Goal: Task Accomplishment & Management: Manage account settings

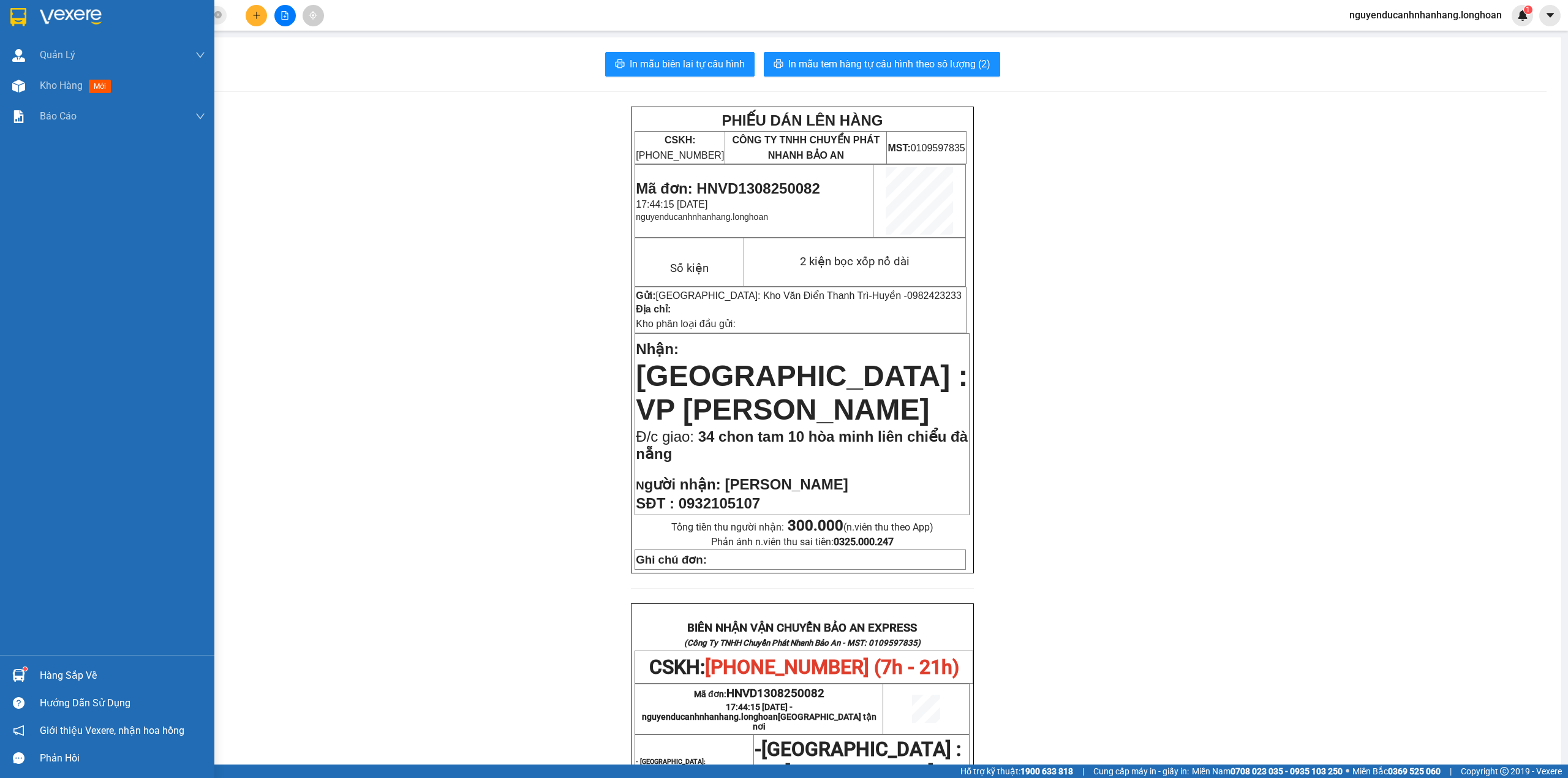
click at [5, 10] on div at bounding box center [107, 20] width 215 height 39
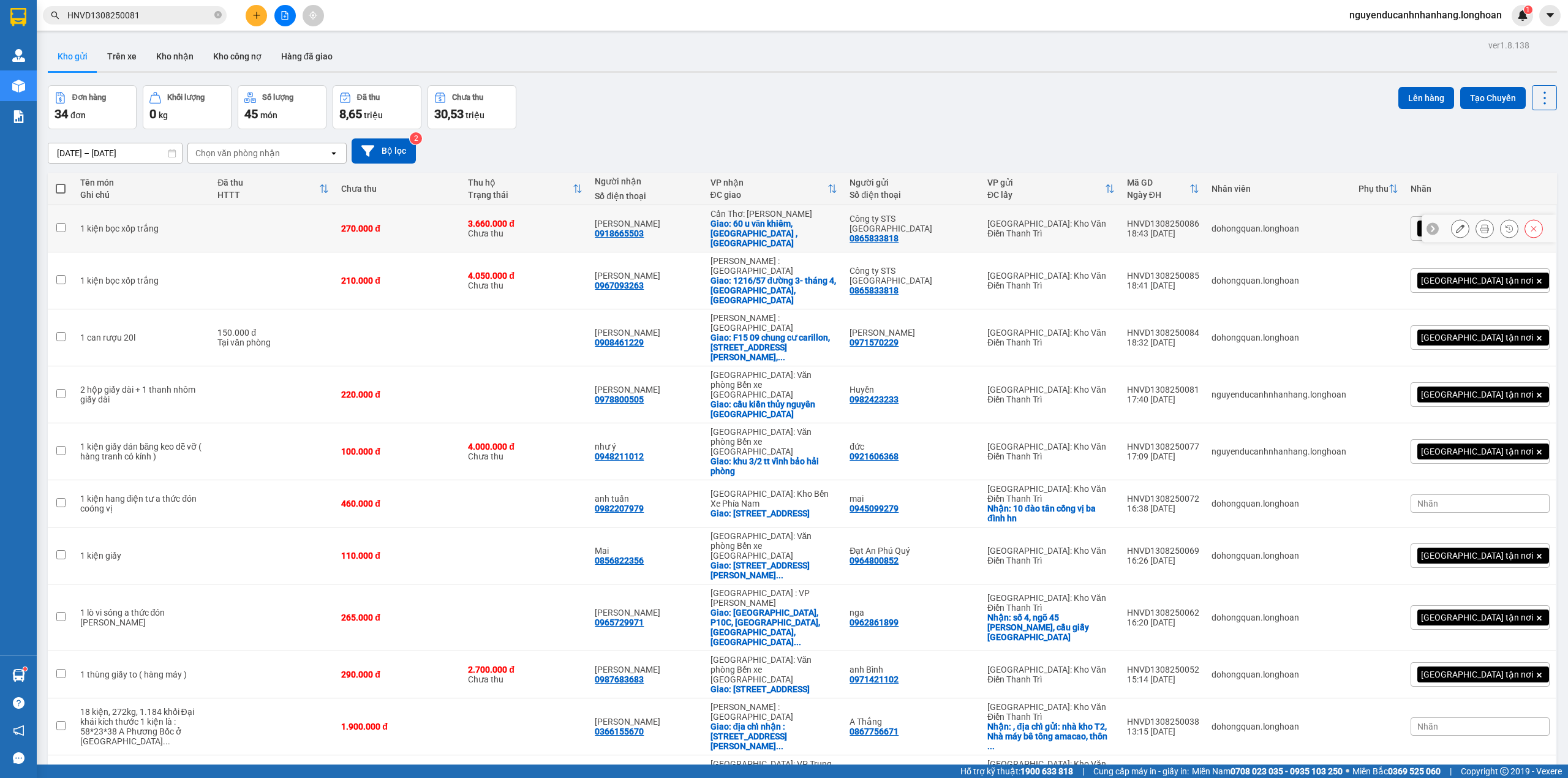
click at [195, 228] on div "1 kiện bọc xốp trắng" at bounding box center [143, 228] width 125 height 10
checkbox input "true"
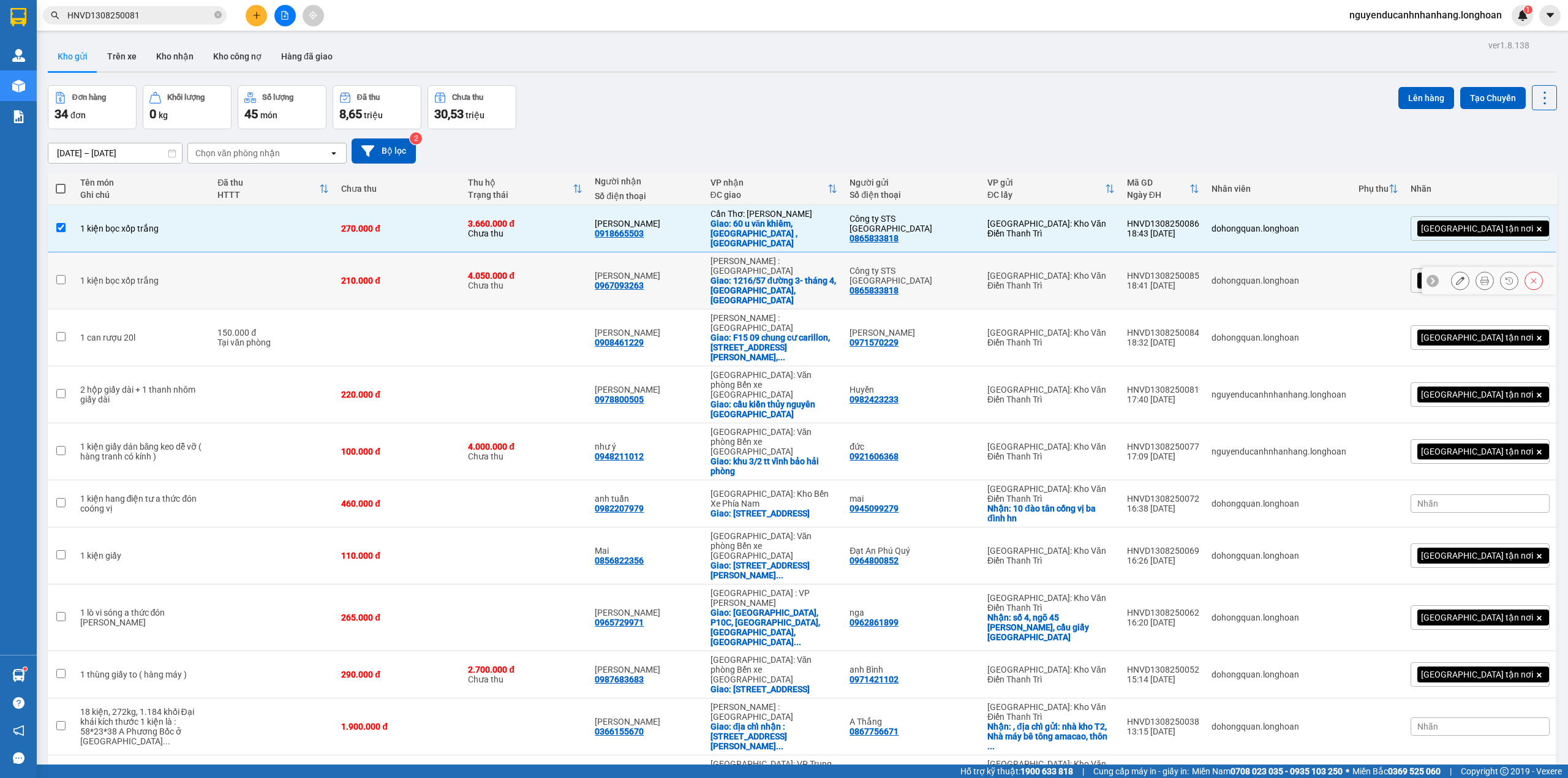
click at [215, 260] on td at bounding box center [272, 281] width 124 height 57
checkbox input "true"
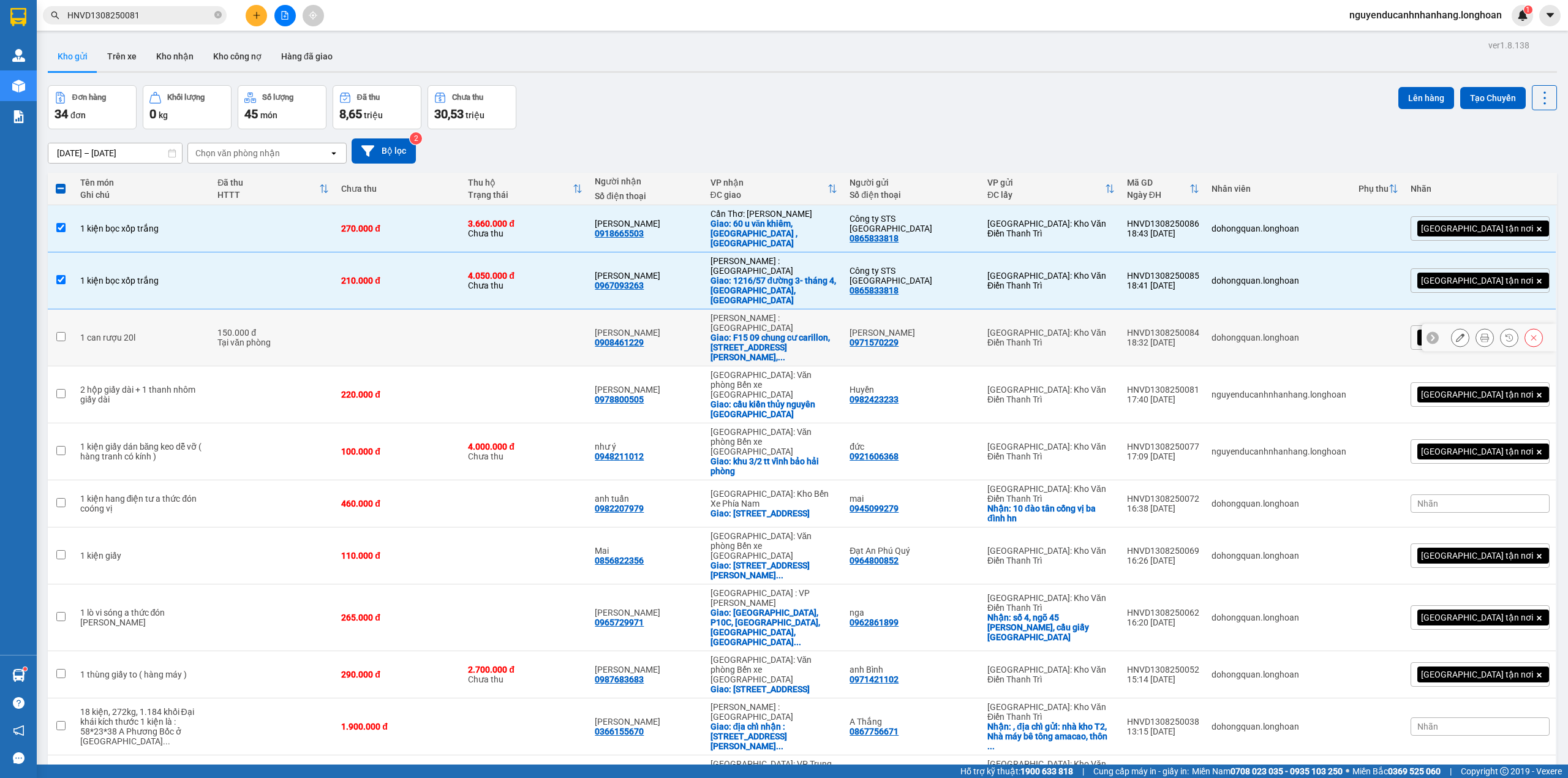
click at [275, 338] on div "Tại văn phòng" at bounding box center [273, 342] width 112 height 10
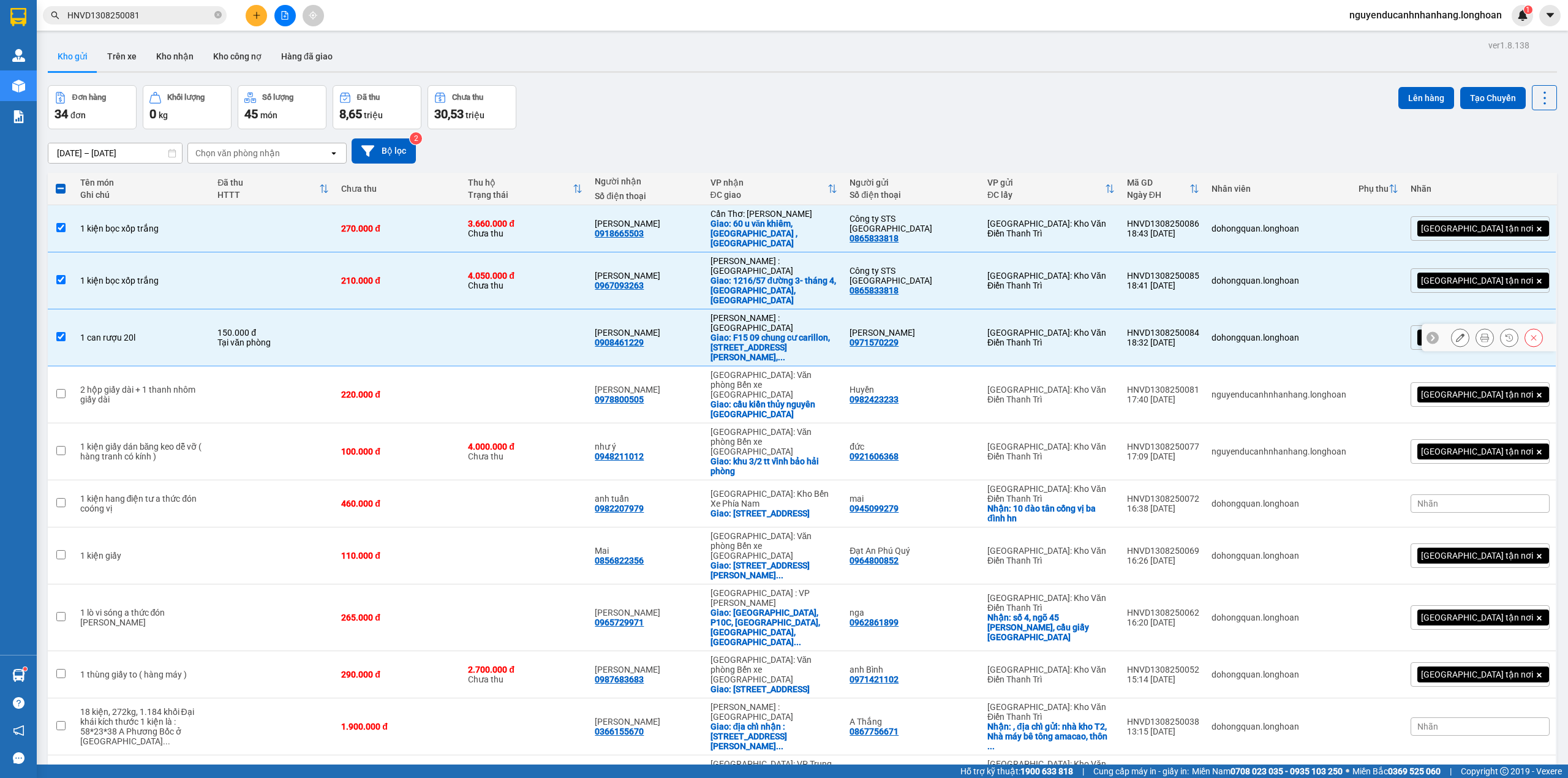
click at [211, 321] on td "150.000 đ Tại văn phòng" at bounding box center [272, 338] width 124 height 57
checkbox input "false"
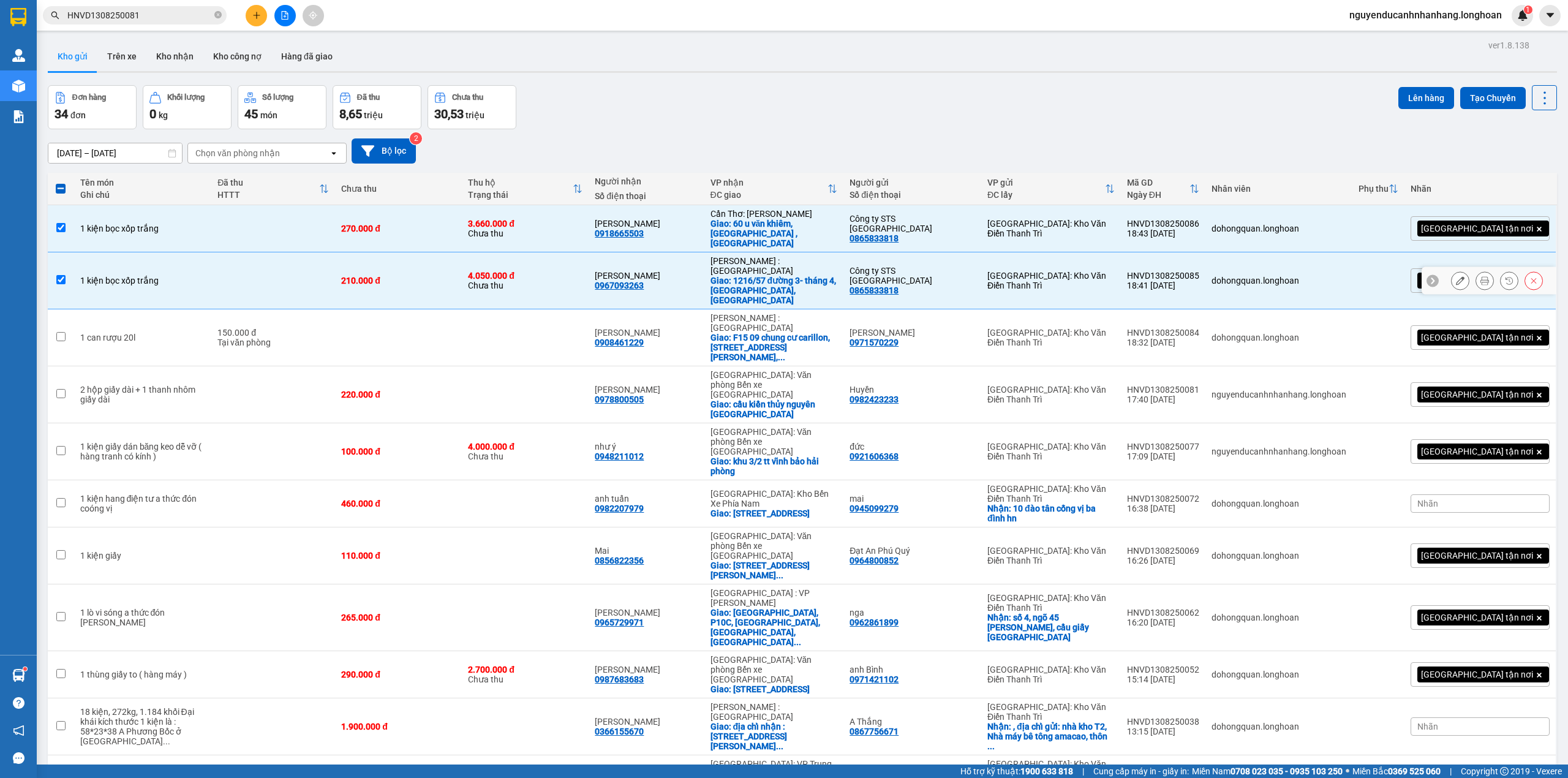
click at [186, 276] on div "1 kiện bọc xốp trắng" at bounding box center [143, 280] width 125 height 10
checkbox input "false"
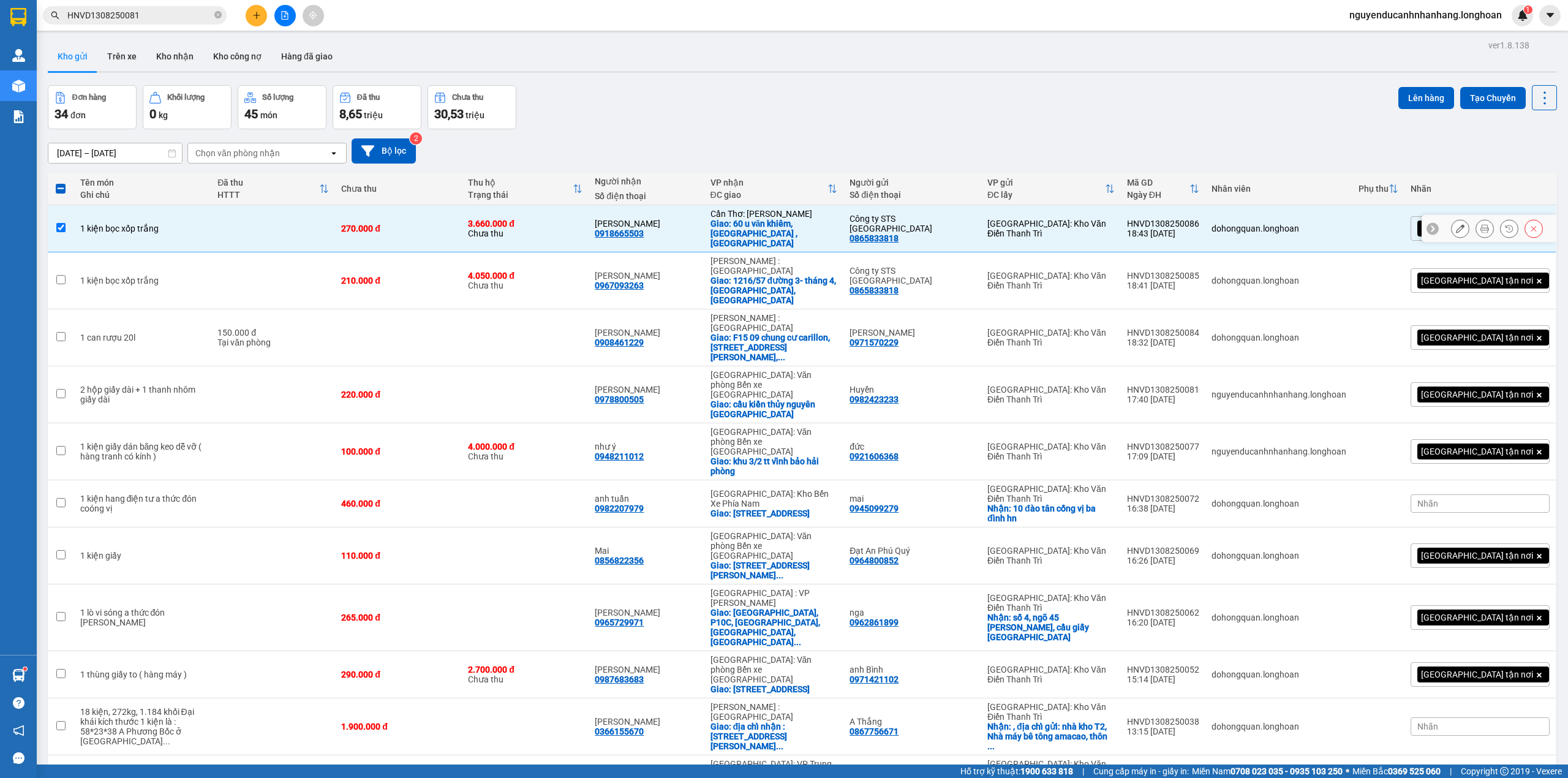
click at [191, 224] on div "1 kiện bọc xốp trắng" at bounding box center [143, 228] width 125 height 10
checkbox input "false"
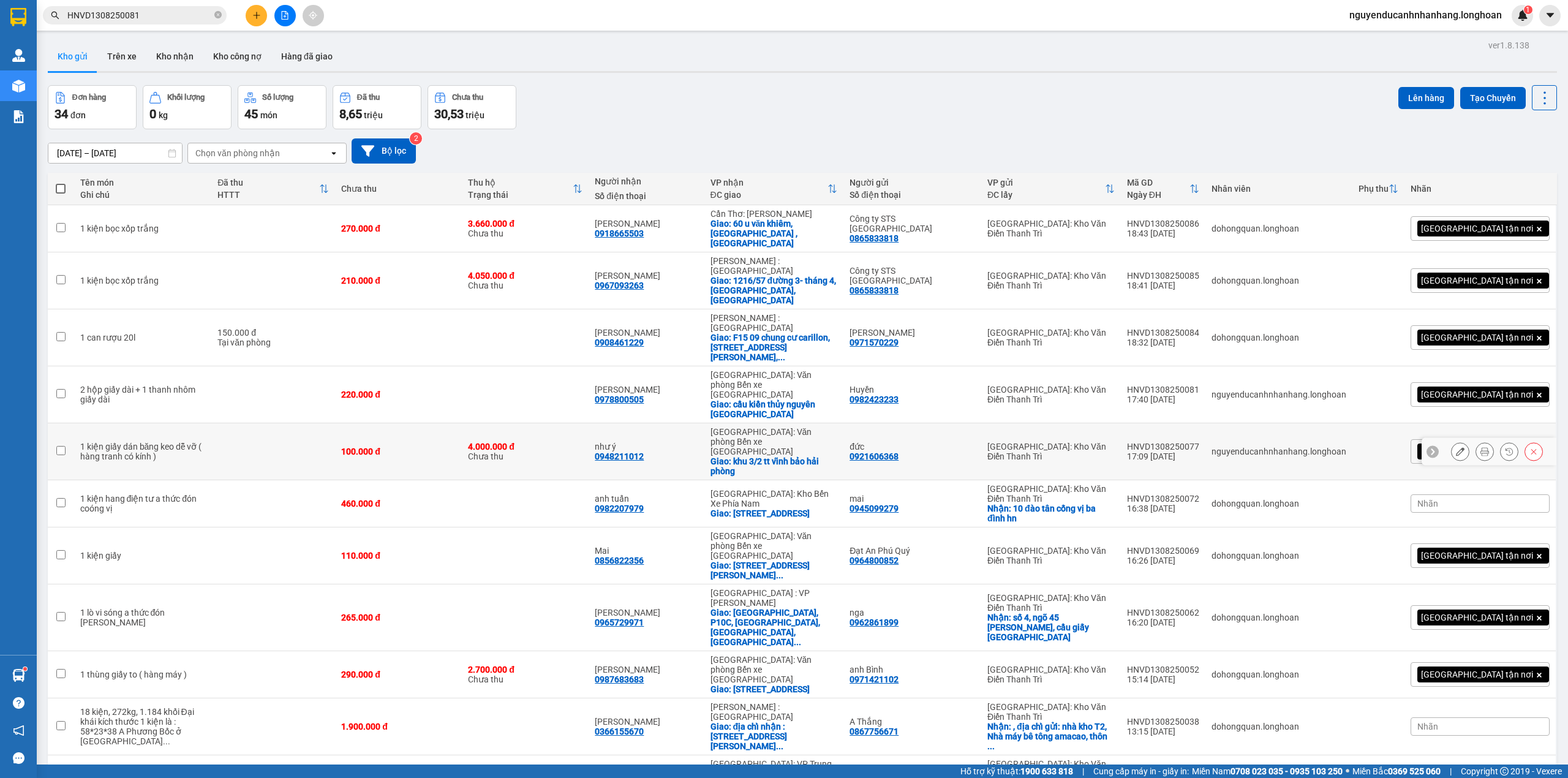
click at [260, 367] on td at bounding box center [272, 395] width 124 height 57
checkbox input "true"
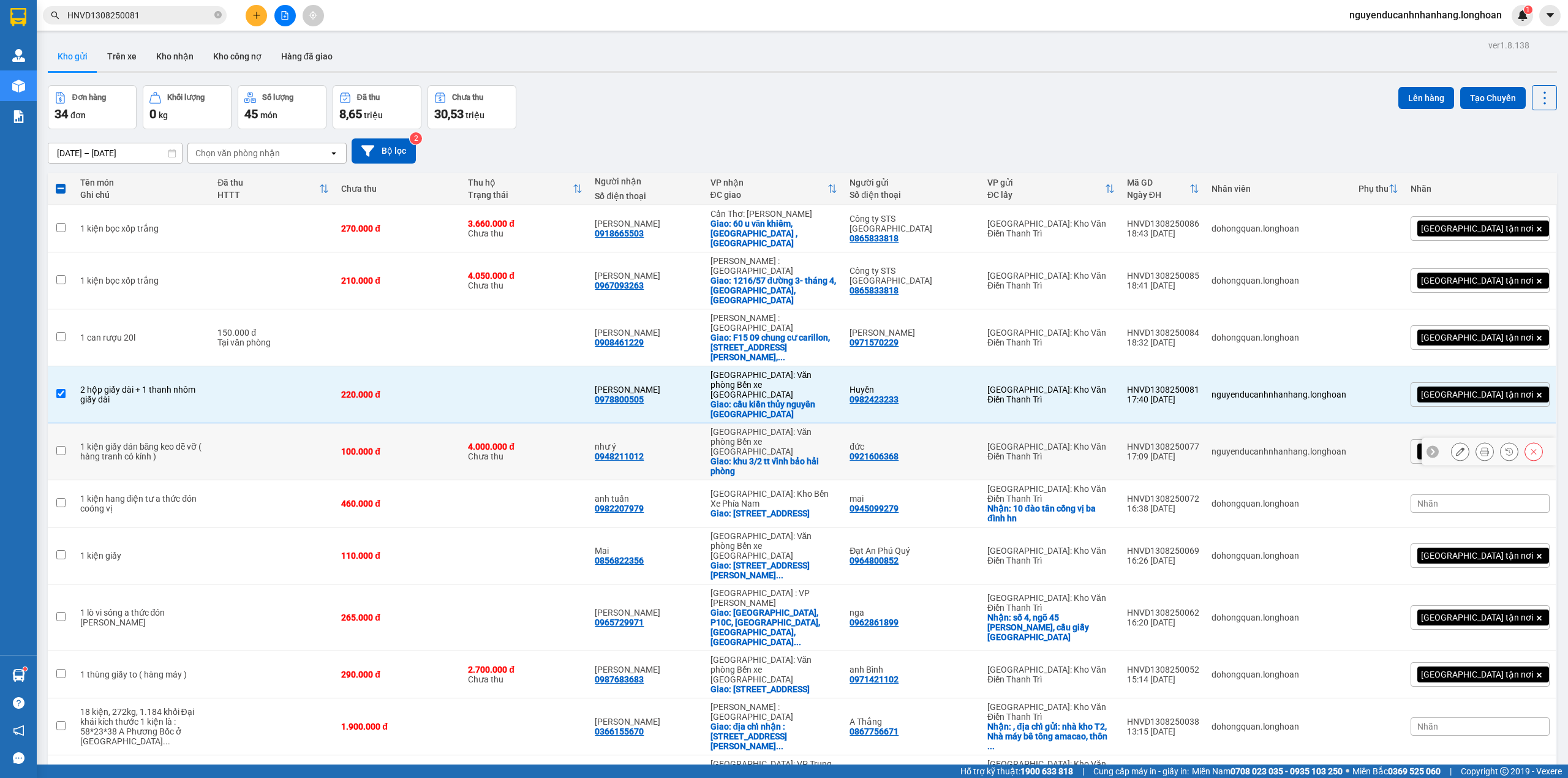
click at [748, 456] on div "Giao: khu 3/2 tt vĩnh bảo hải phòng" at bounding box center [774, 466] width 127 height 20
checkbox input "true"
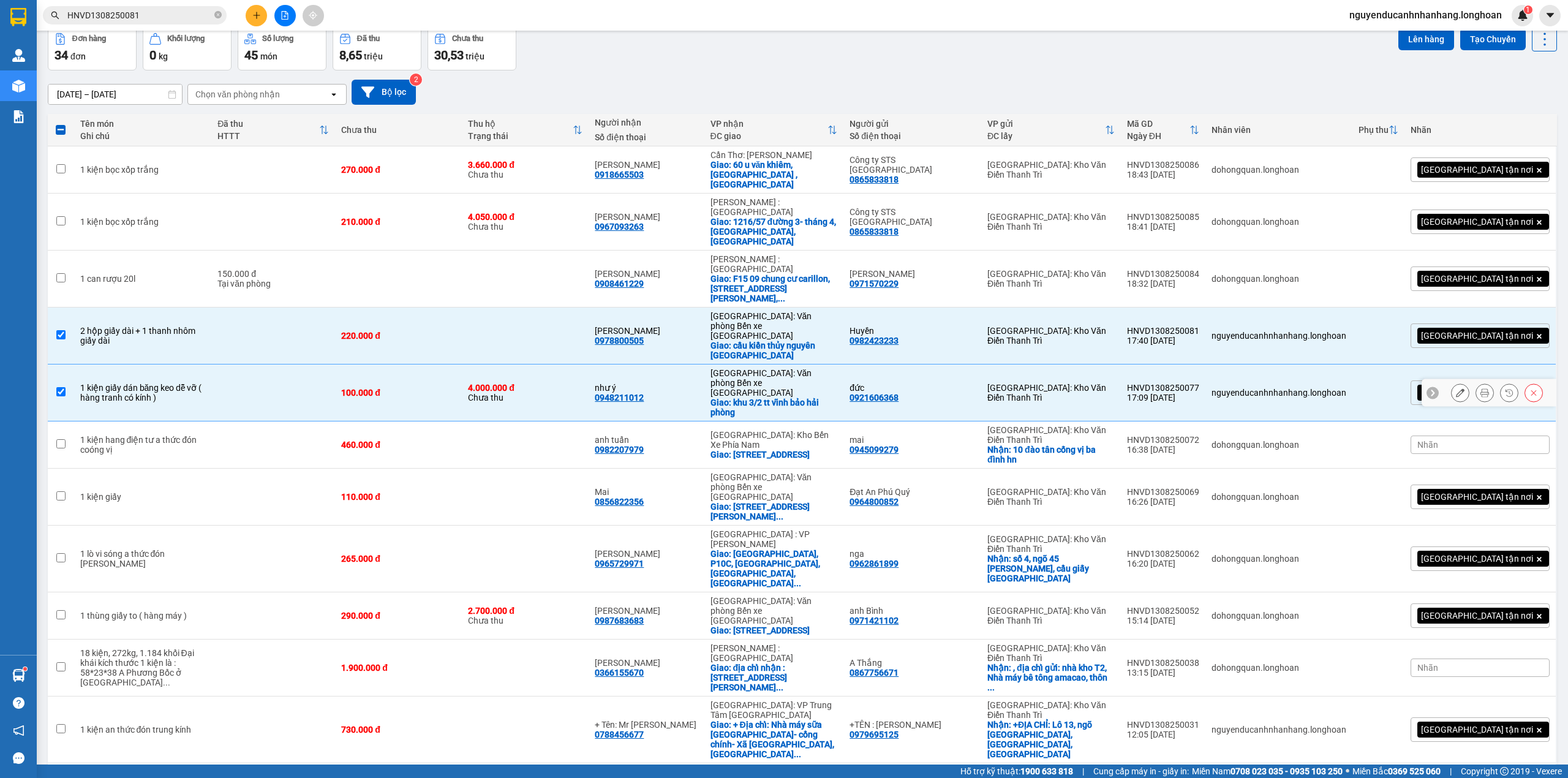
scroll to position [81, 0]
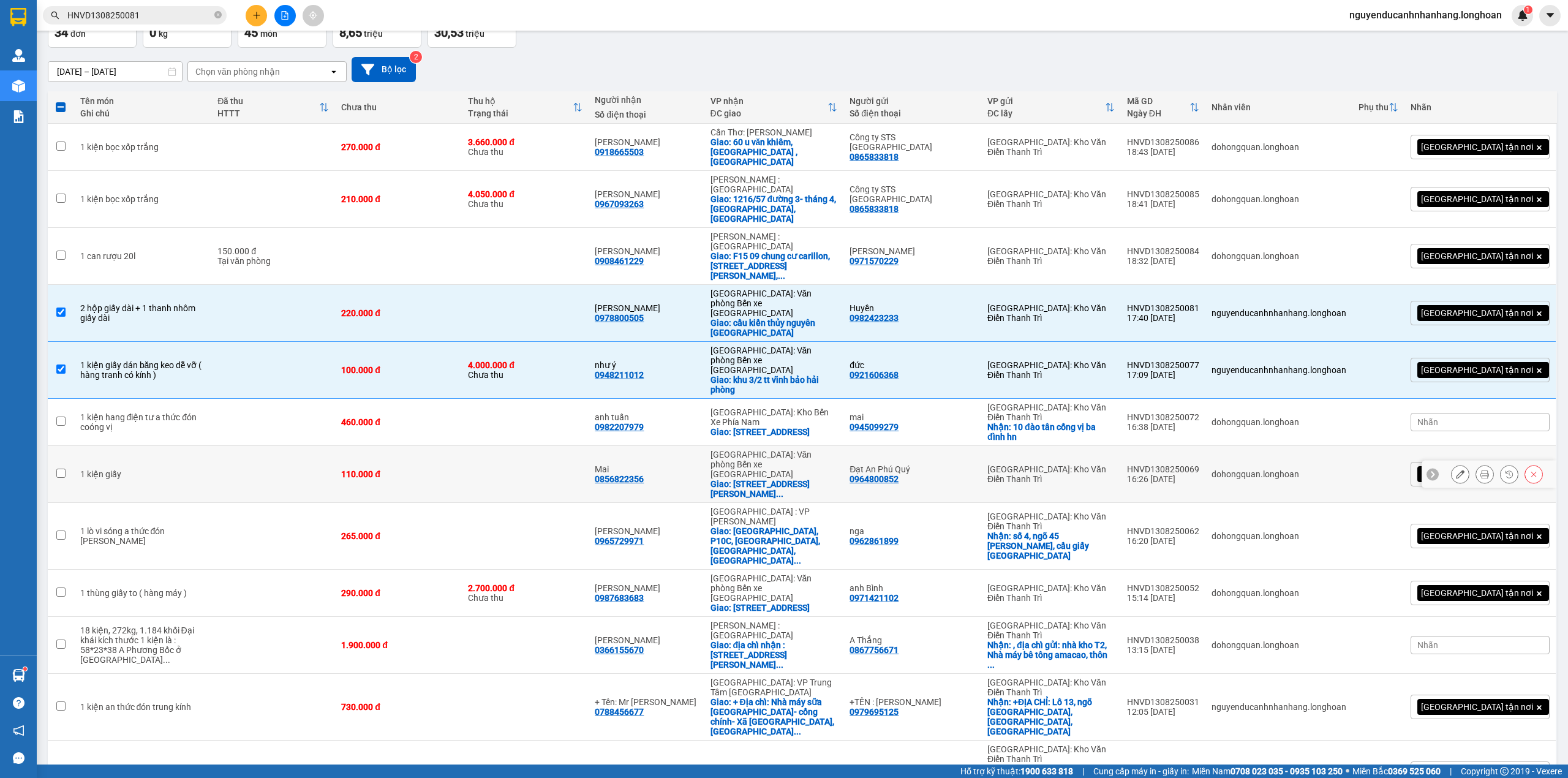
click at [348, 446] on td "110.000 đ" at bounding box center [398, 474] width 127 height 57
checkbox input "true"
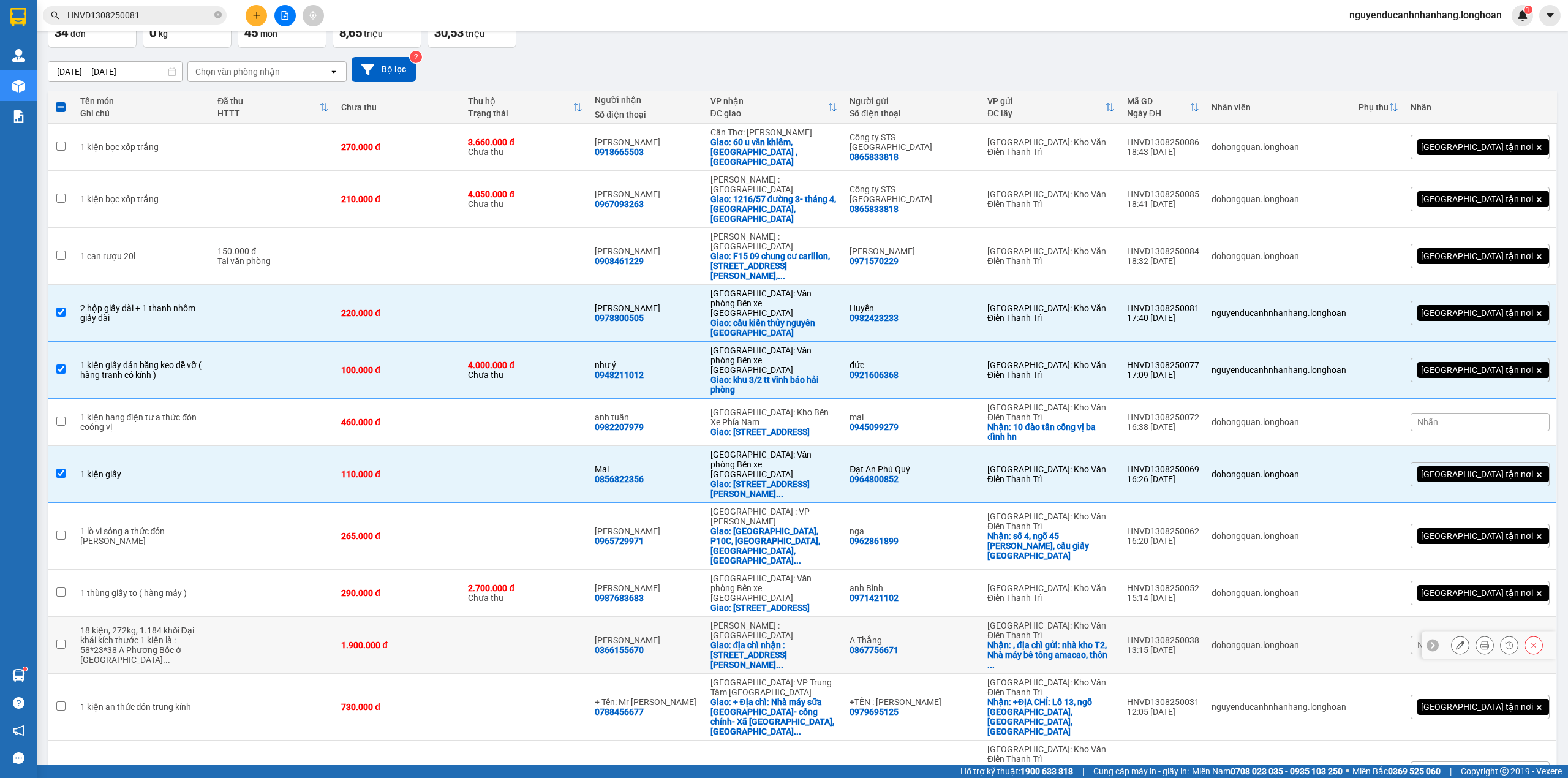
click at [383, 617] on td "1.900.000 đ" at bounding box center [398, 645] width 127 height 57
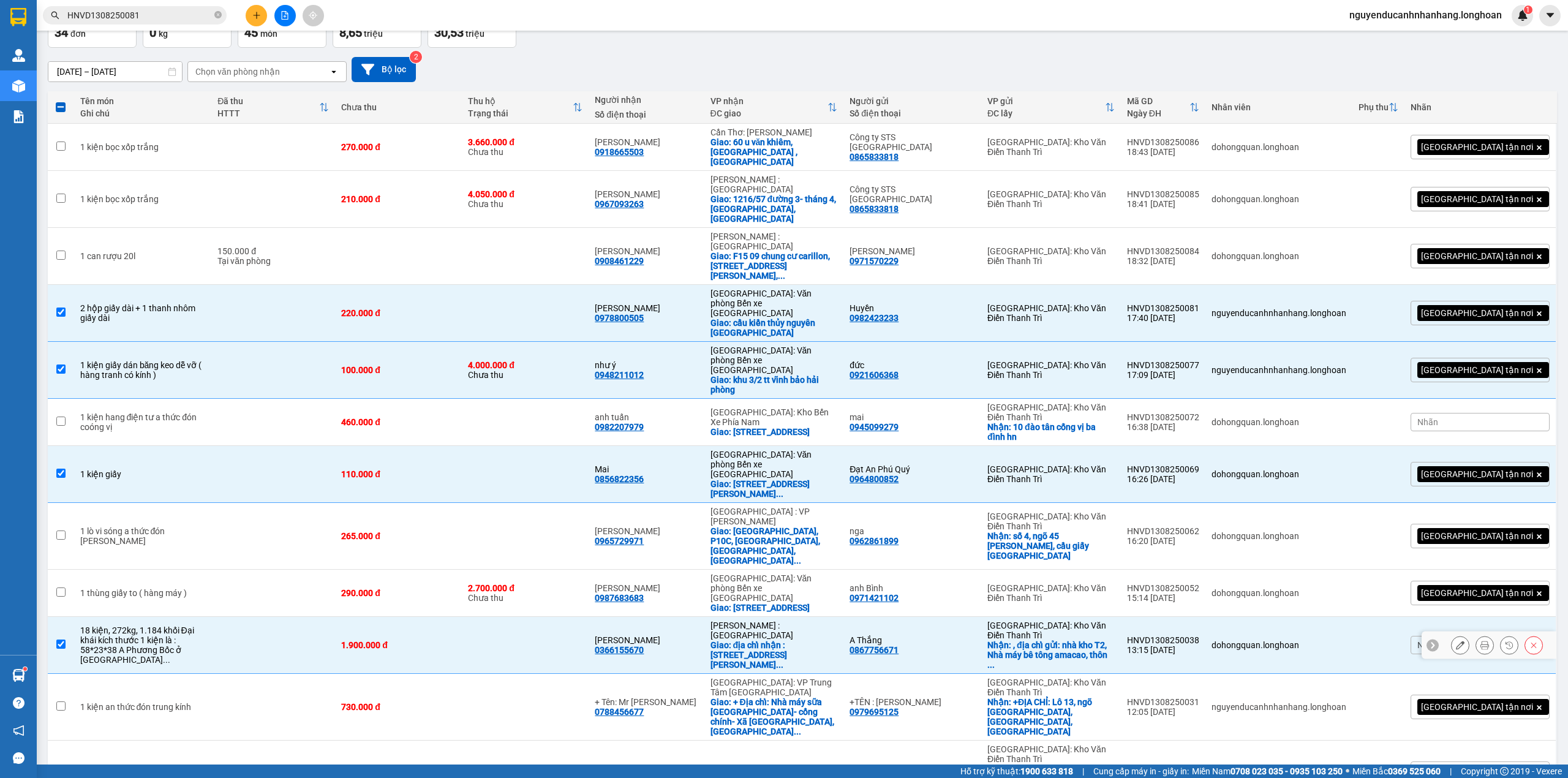
click at [385, 617] on td "1.900.000 đ" at bounding box center [398, 645] width 127 height 57
checkbox input "false"
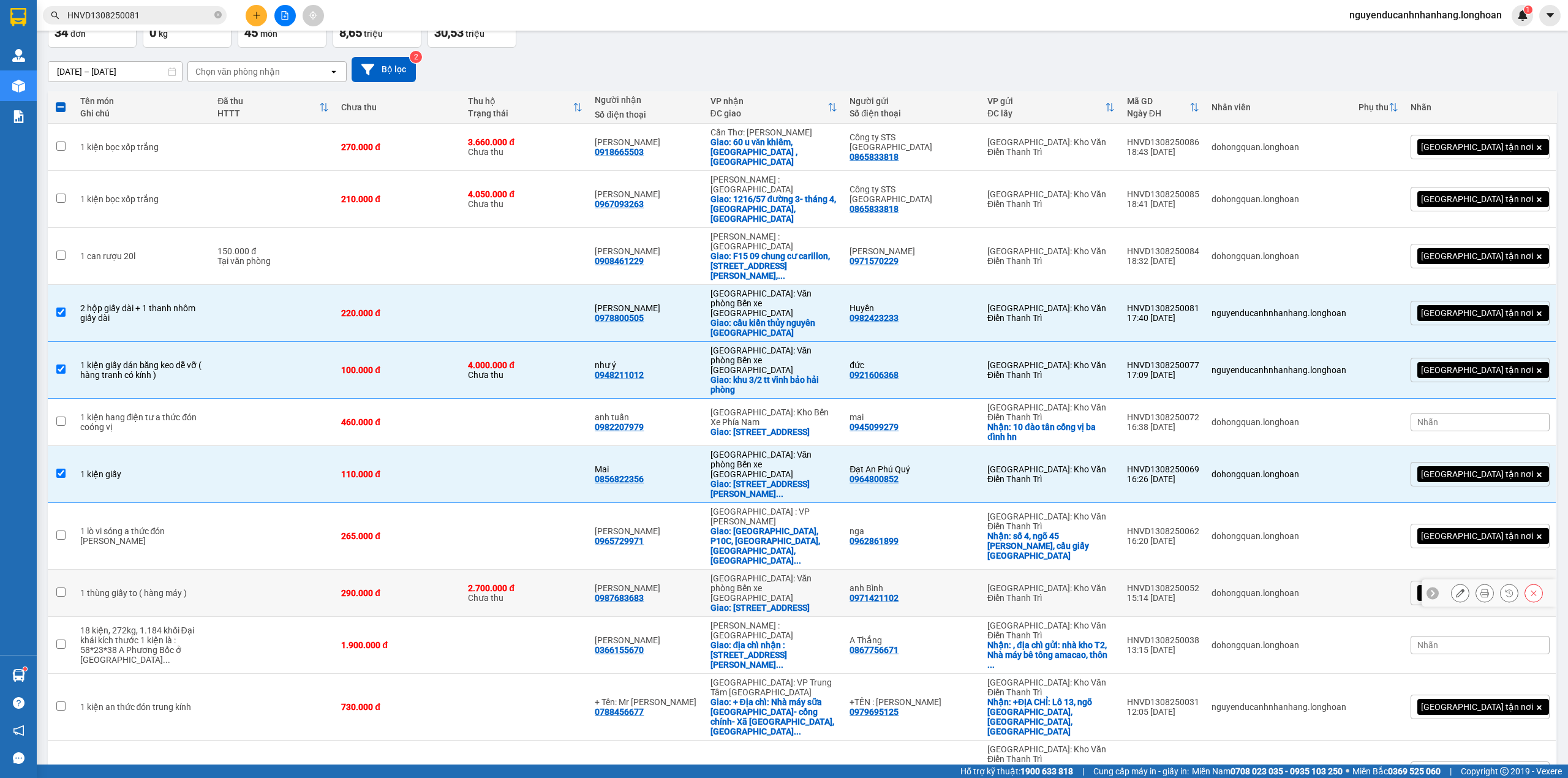
click at [386, 570] on td "290.000 đ" at bounding box center [398, 594] width 127 height 47
checkbox input "true"
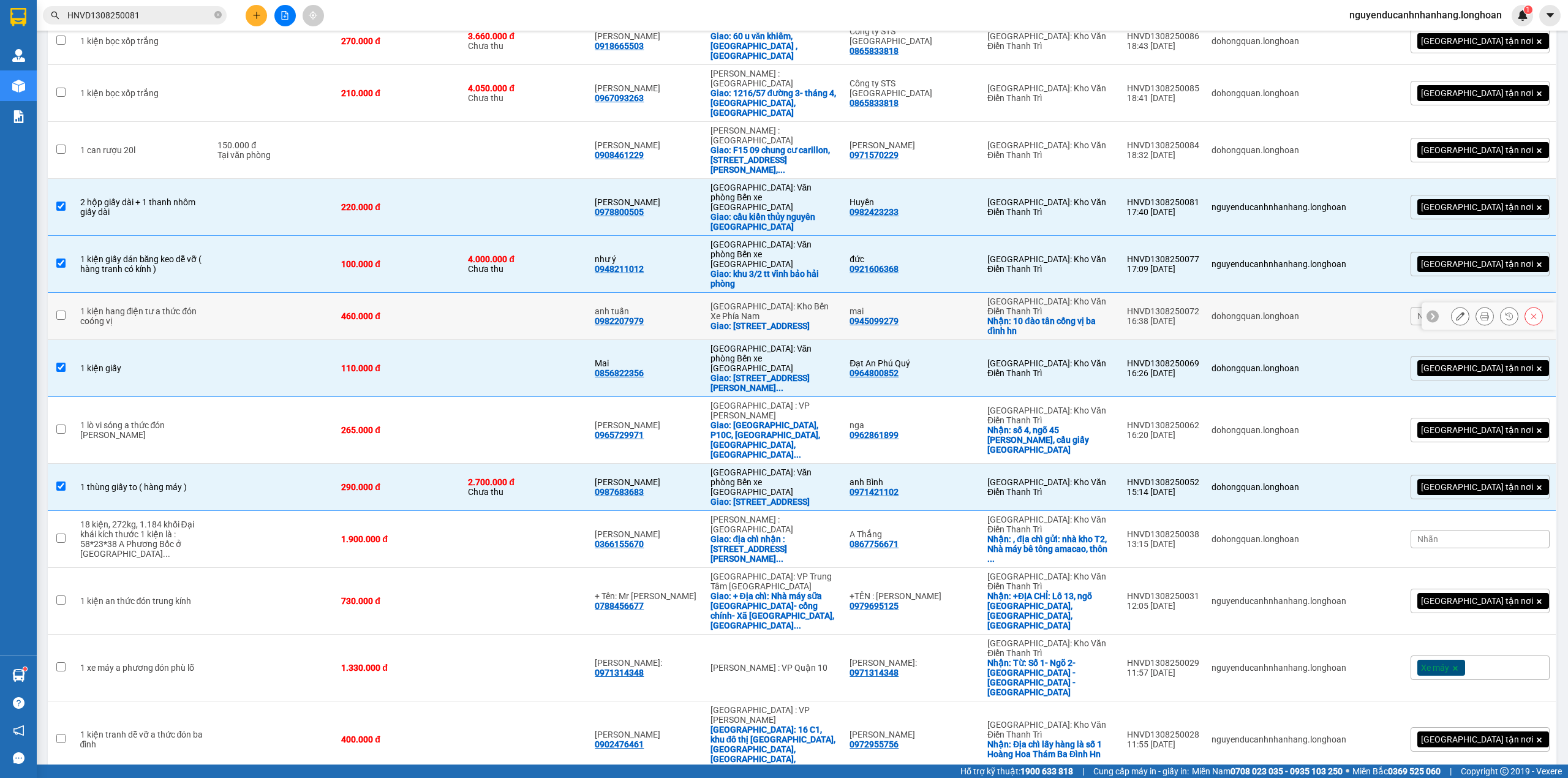
scroll to position [0, 0]
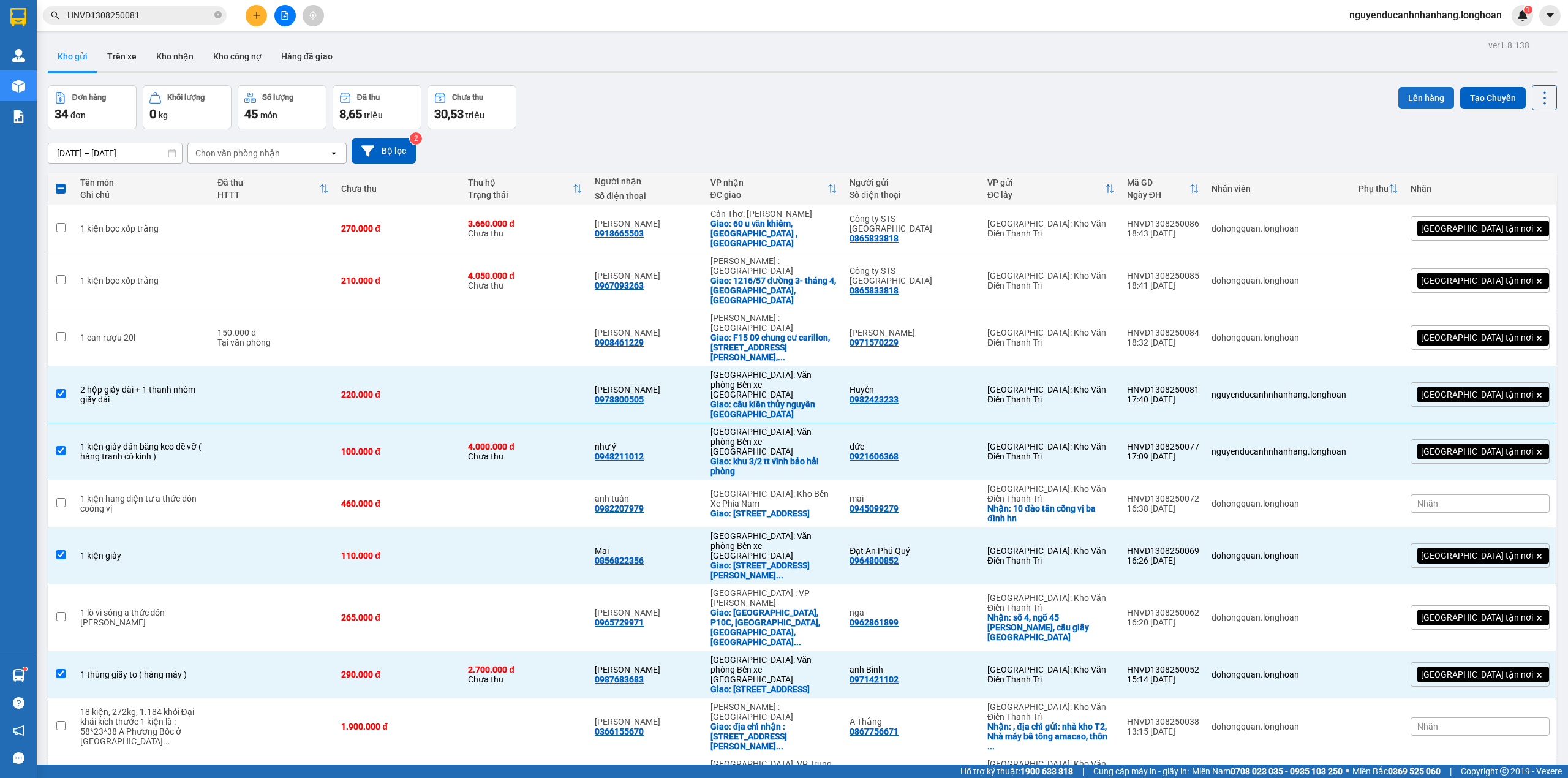
click at [1425, 93] on button "Lên hàng" at bounding box center [1425, 98] width 55 height 22
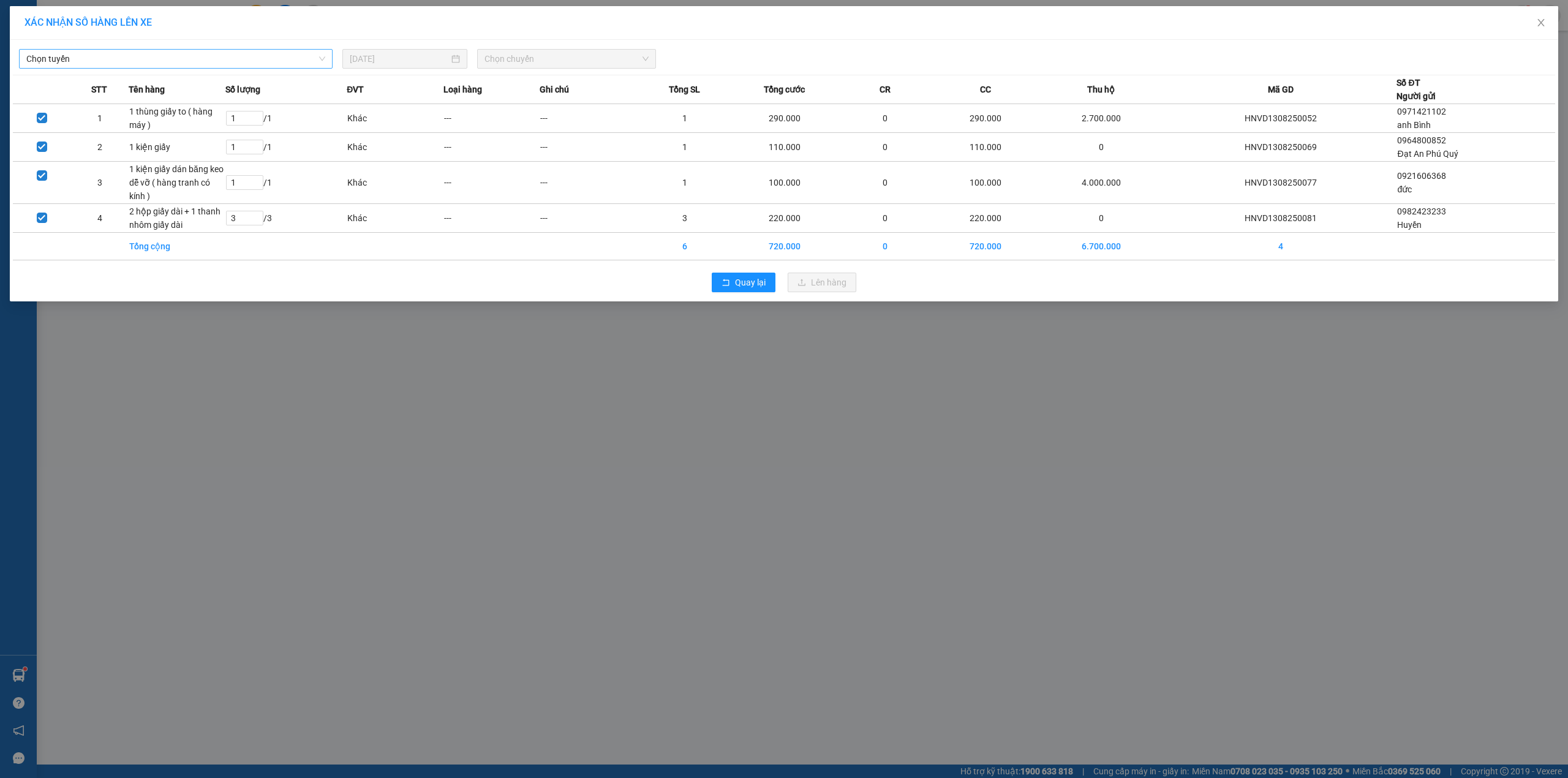
click at [140, 57] on span "Chọn tuyến" at bounding box center [176, 58] width 299 height 18
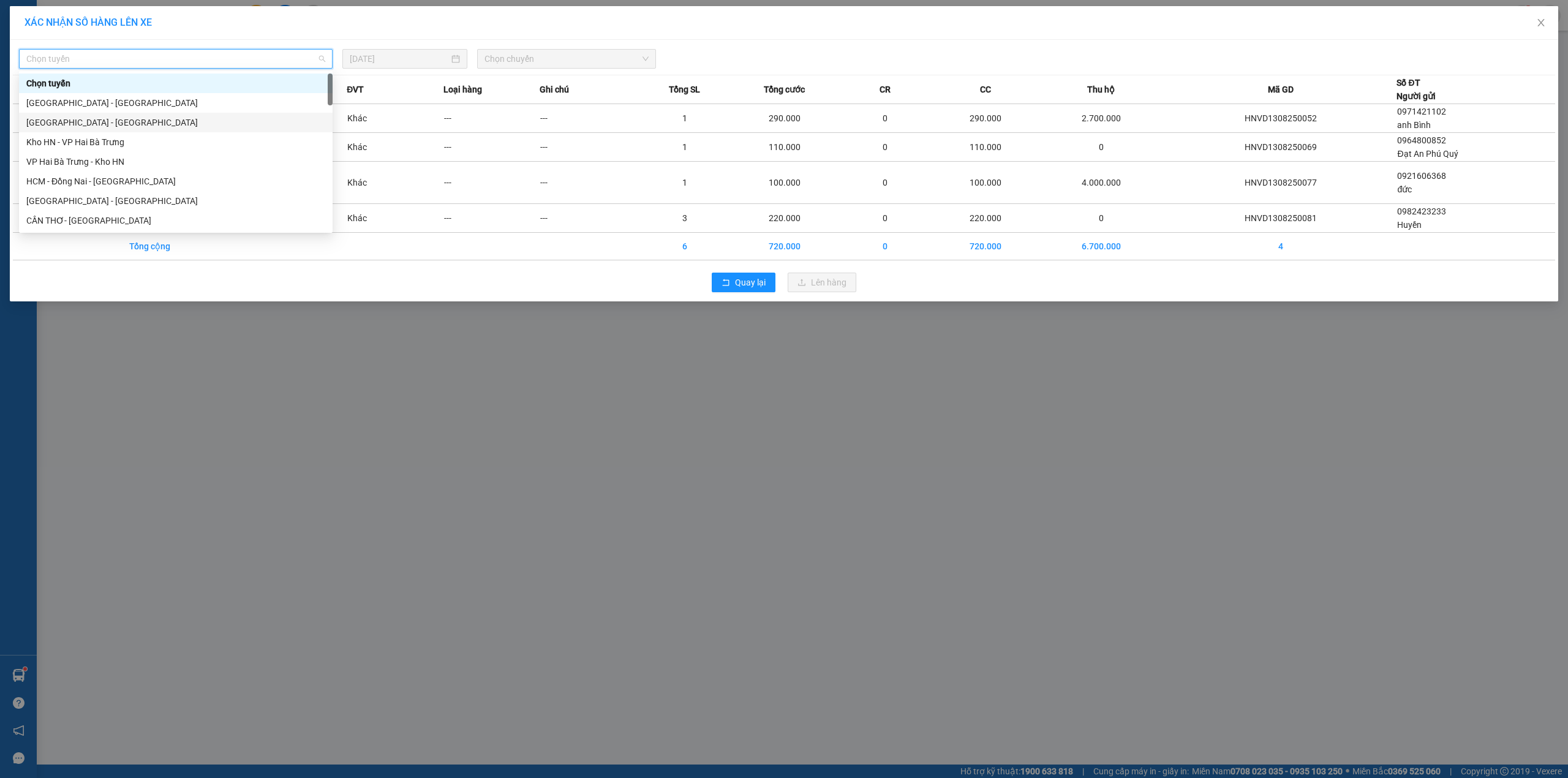
click at [122, 118] on div "Hà Nội - Hải Phòng" at bounding box center [176, 123] width 299 height 14
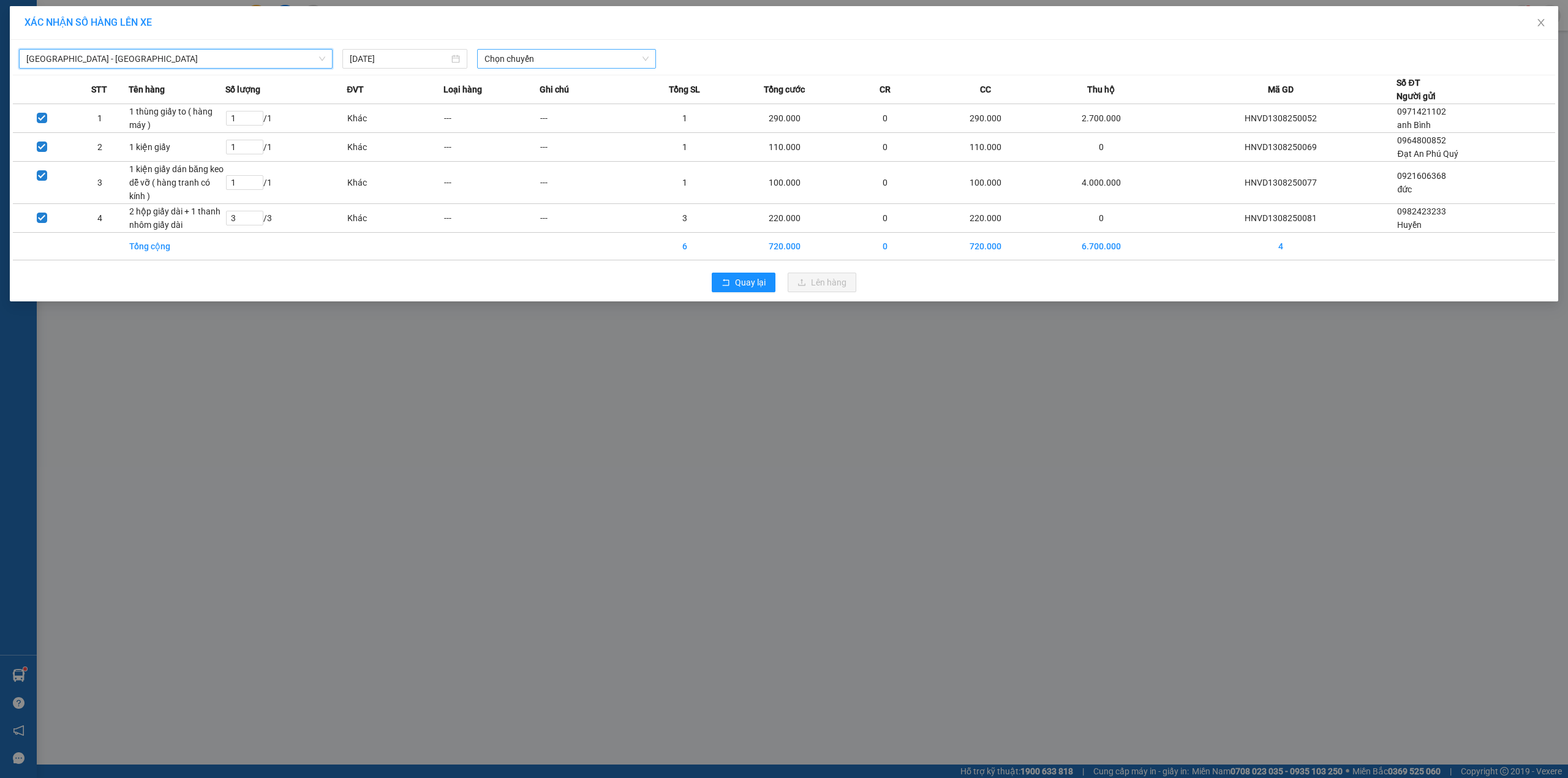
click at [542, 52] on span "Chọn chuyến" at bounding box center [567, 58] width 164 height 18
click at [527, 99] on div "20:00 (TC)" at bounding box center [533, 103] width 96 height 14
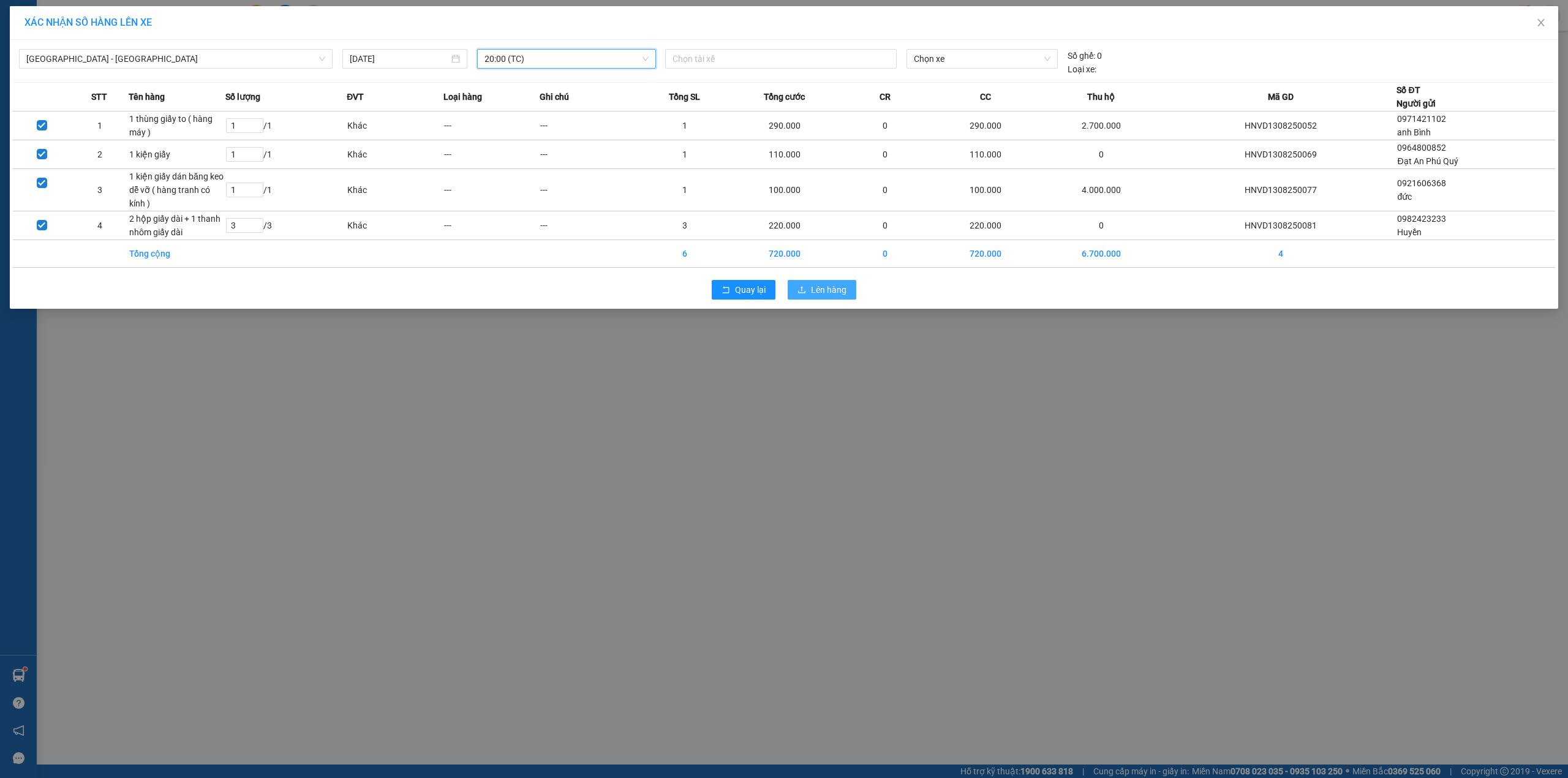
click at [841, 291] on span "Lên hàng" at bounding box center [828, 290] width 36 height 14
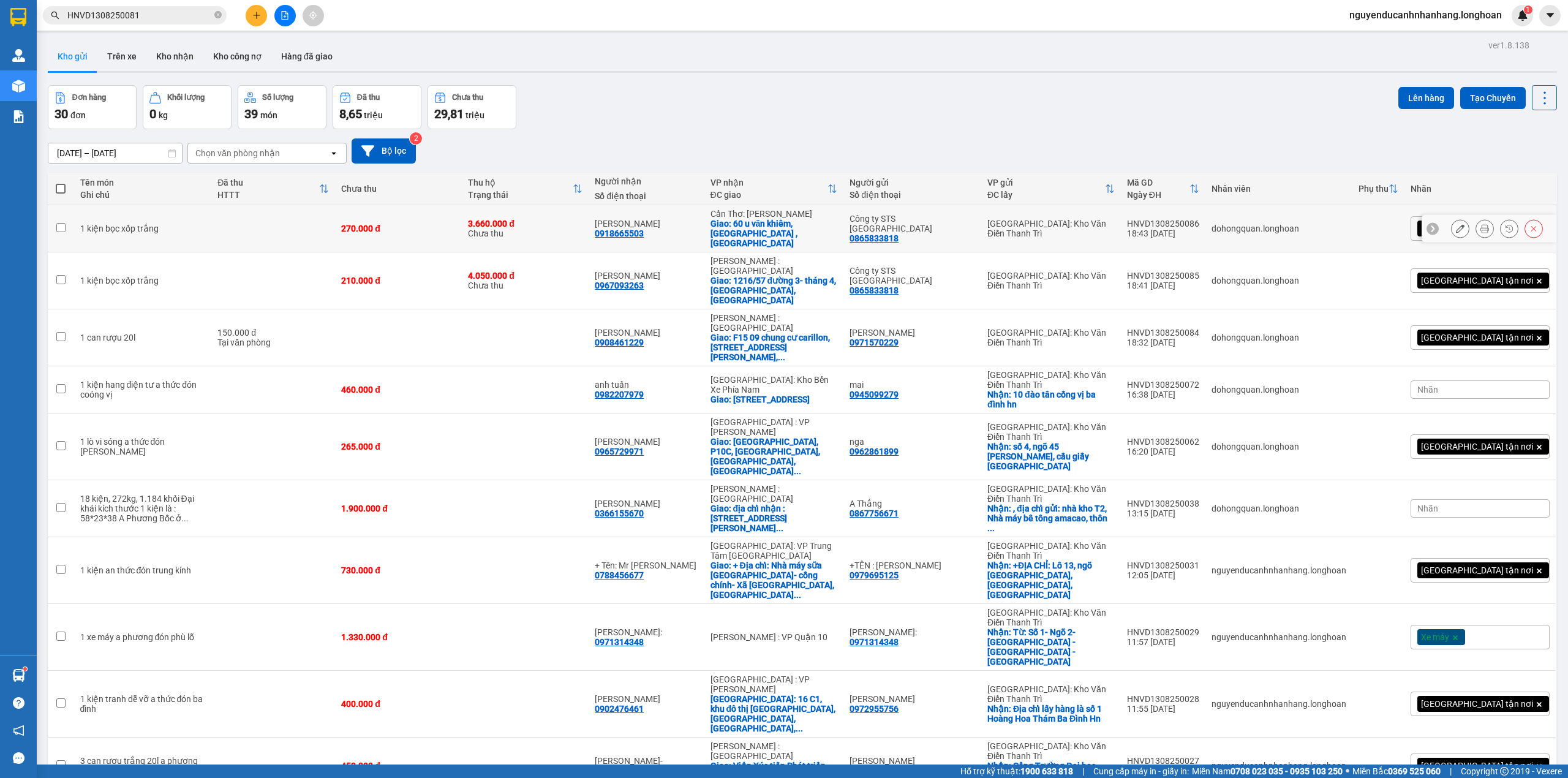
click at [251, 222] on td at bounding box center [272, 228] width 124 height 47
checkbox input "true"
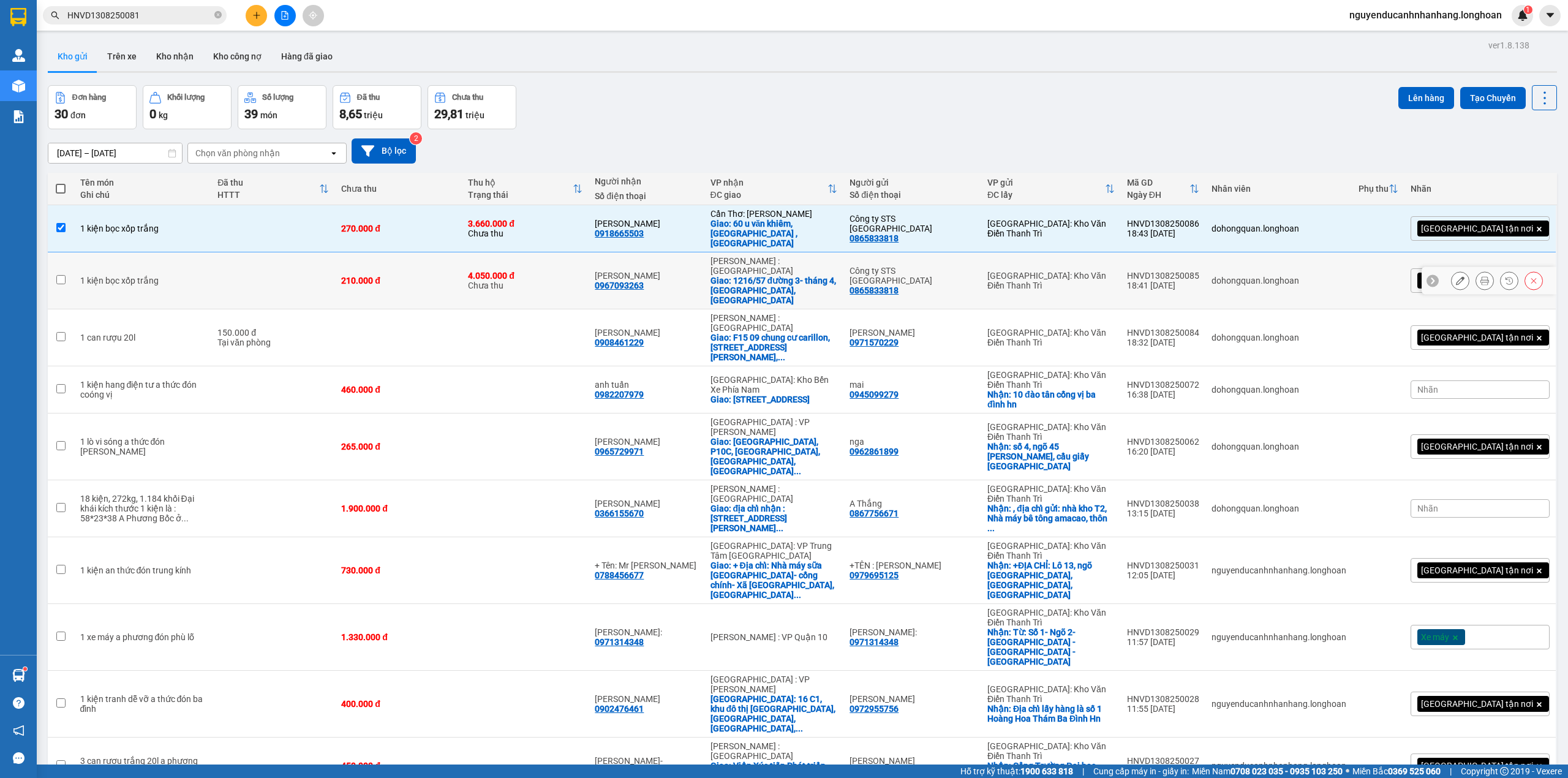
click at [255, 271] on td at bounding box center [272, 281] width 124 height 57
checkbox input "true"
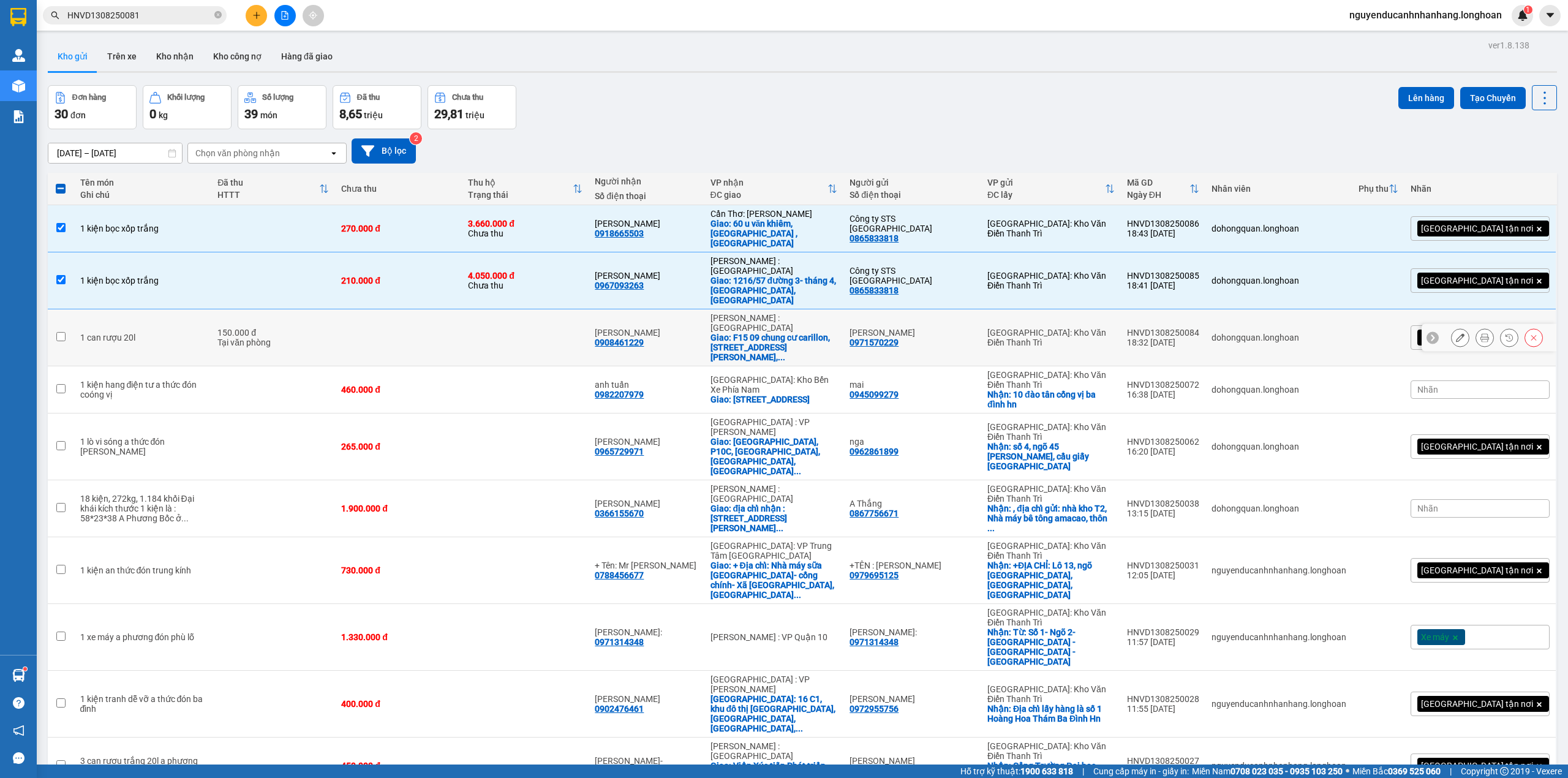
click at [258, 338] on div "Tại văn phòng" at bounding box center [273, 342] width 112 height 10
checkbox input "true"
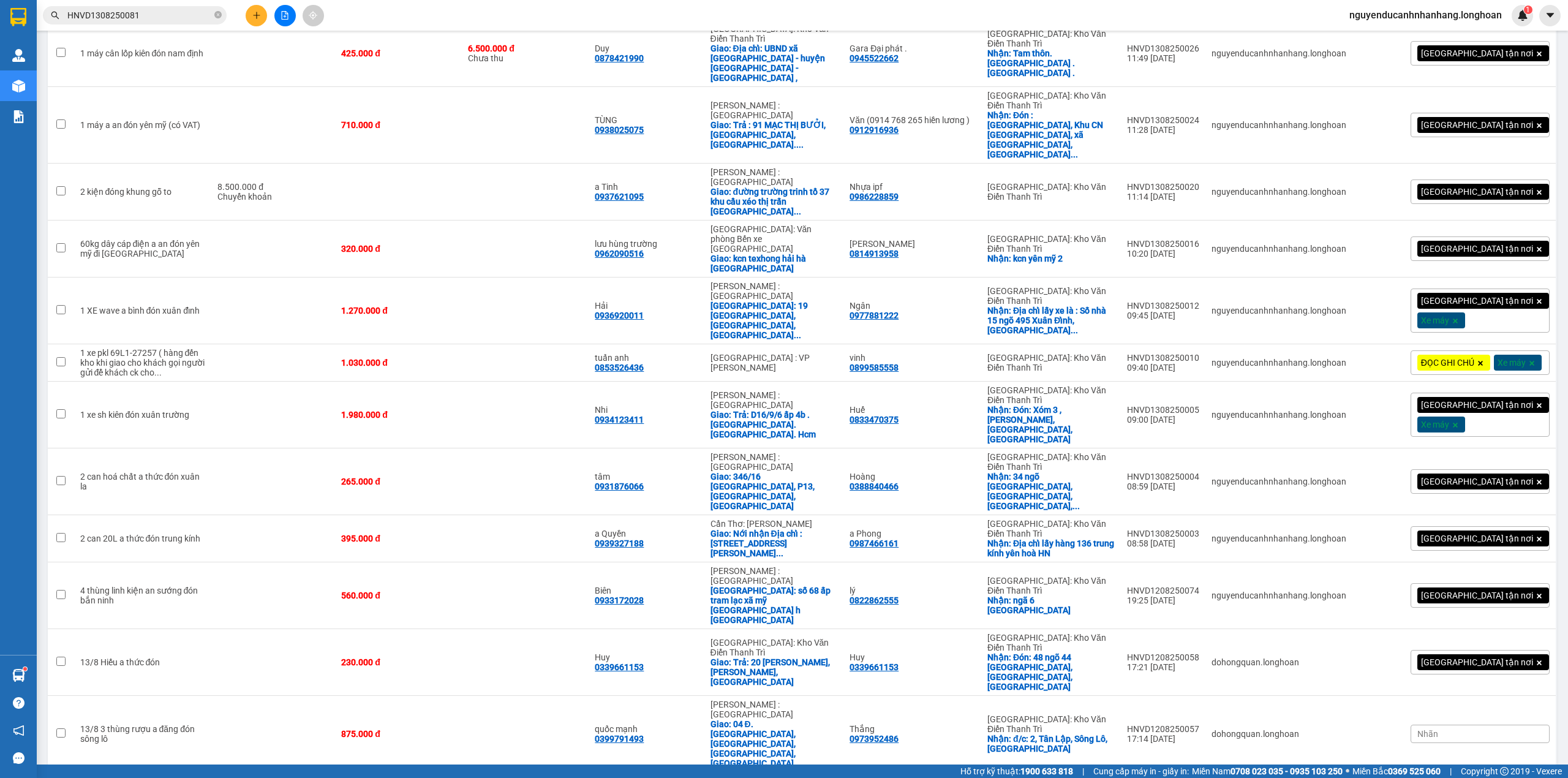
scroll to position [796, 0]
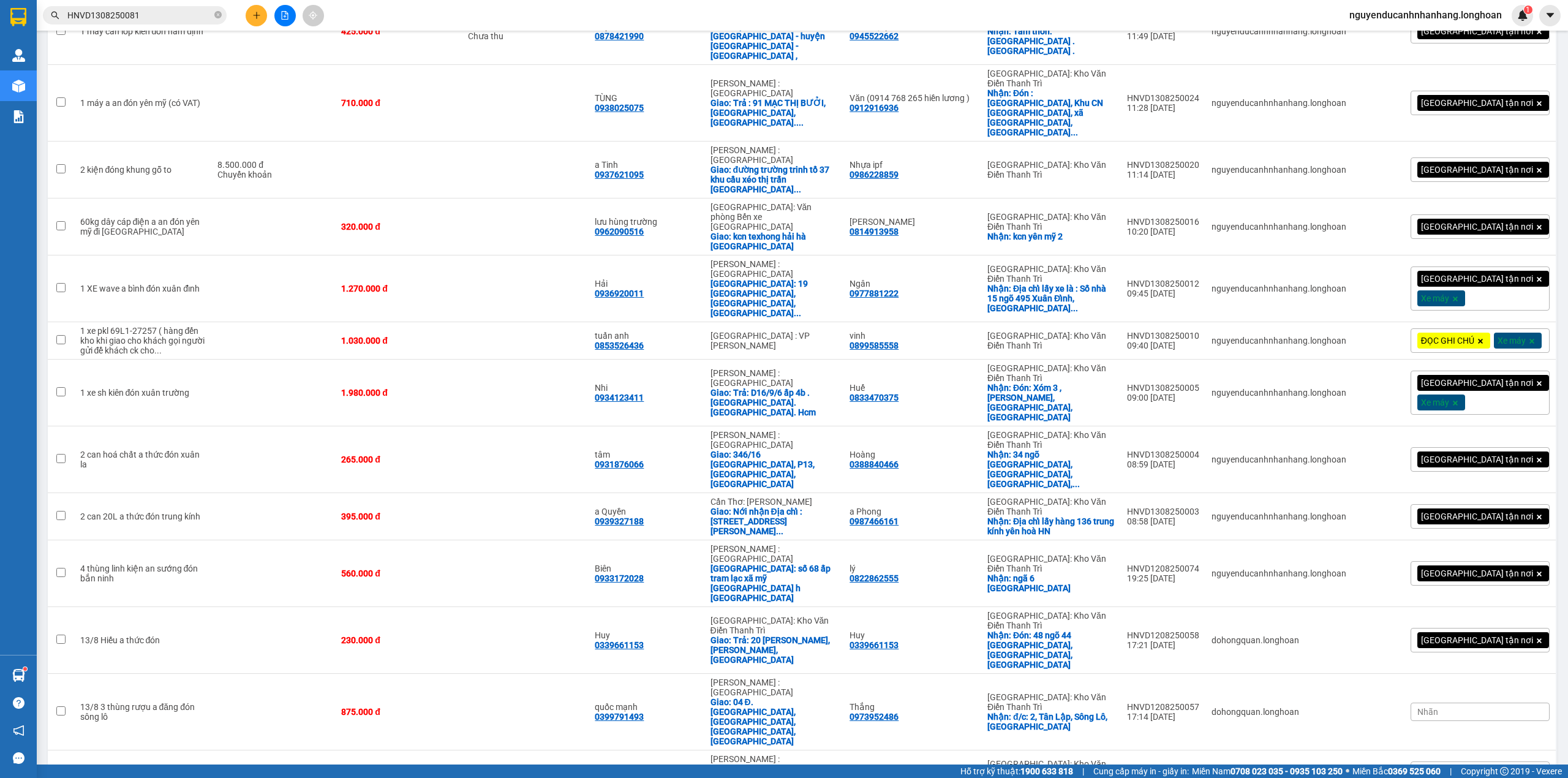
checkbox input "true"
checkbox input "false"
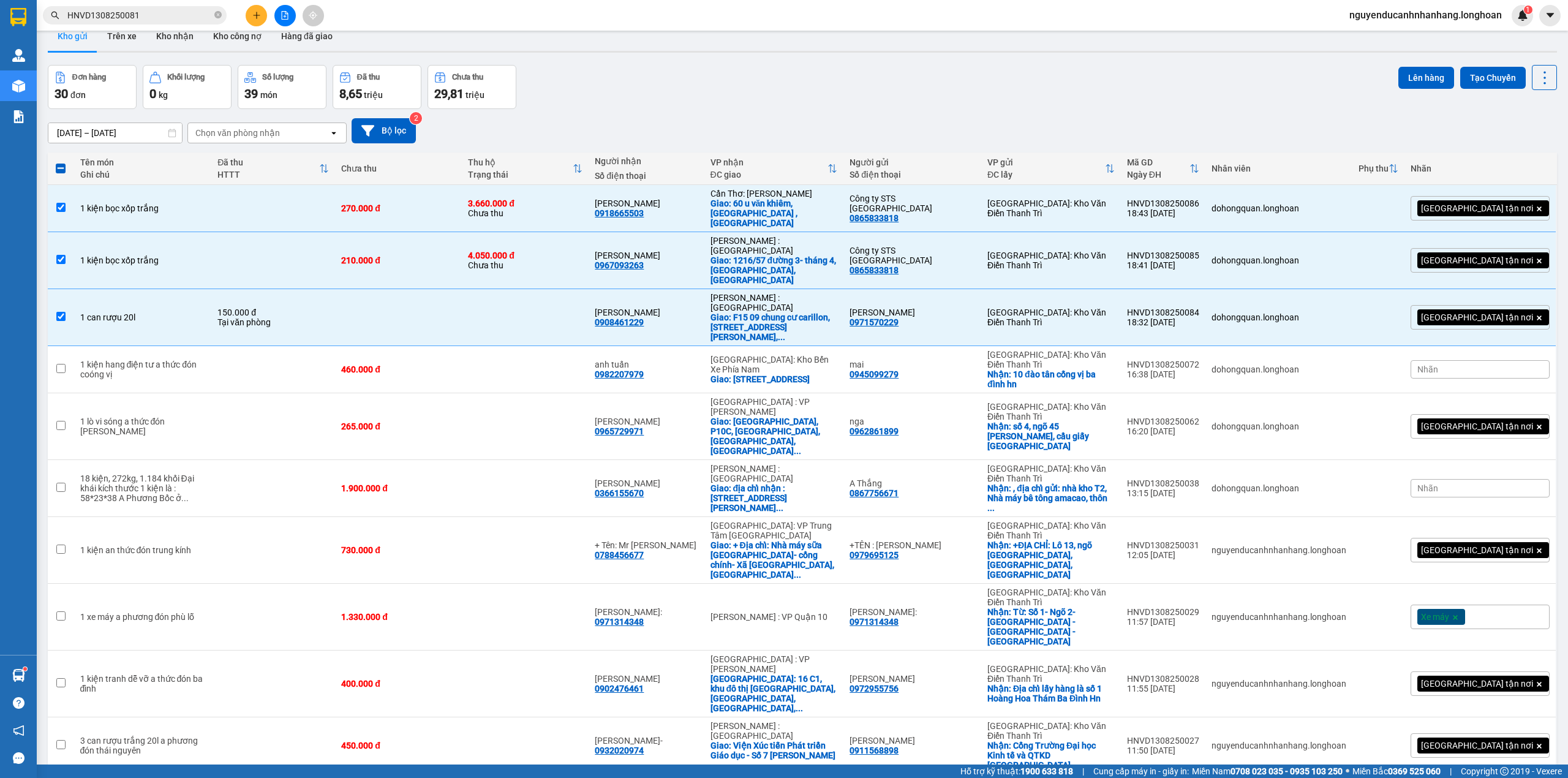
scroll to position [0, 0]
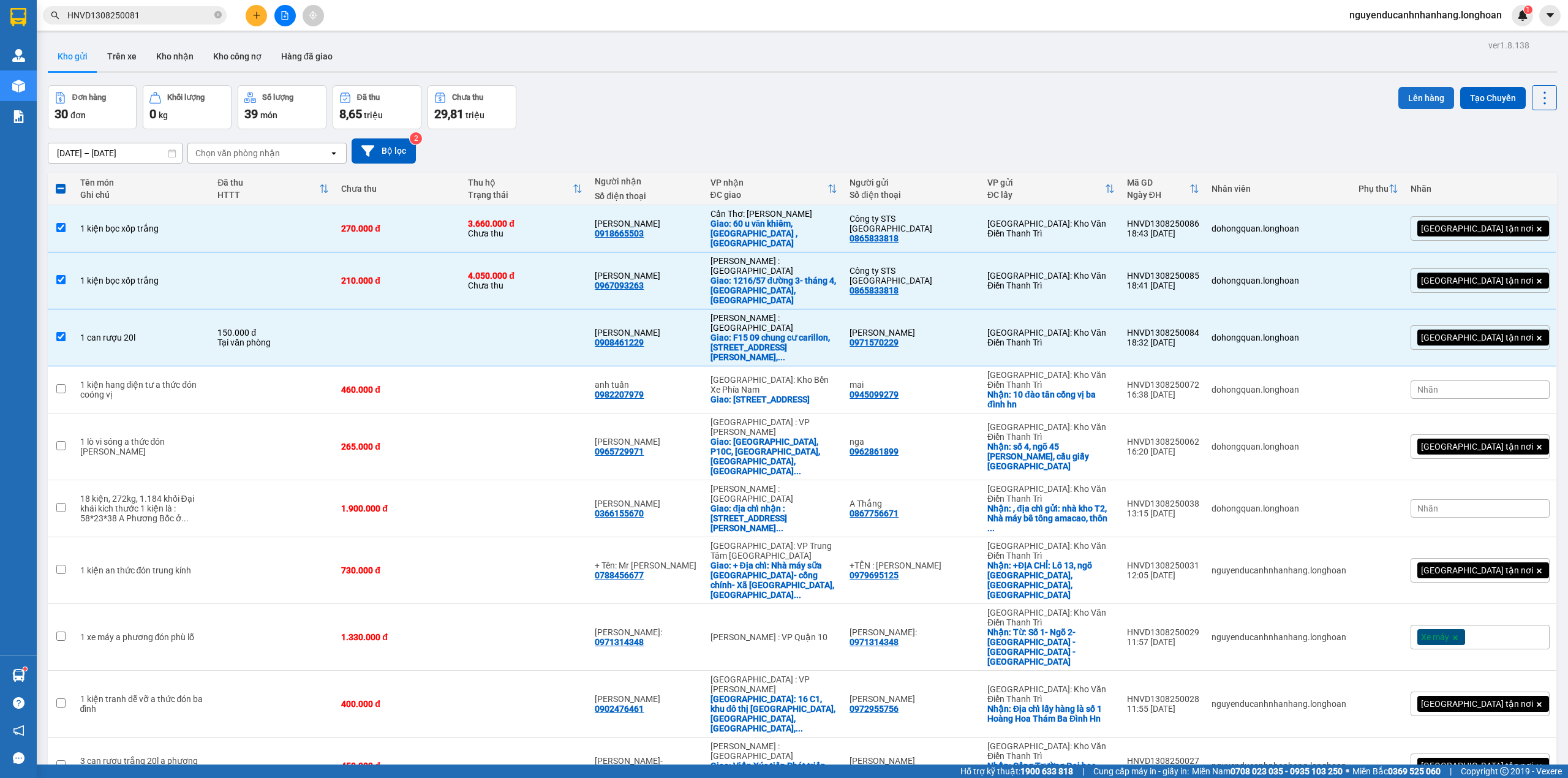
click at [1407, 98] on button "Lên hàng" at bounding box center [1425, 98] width 55 height 22
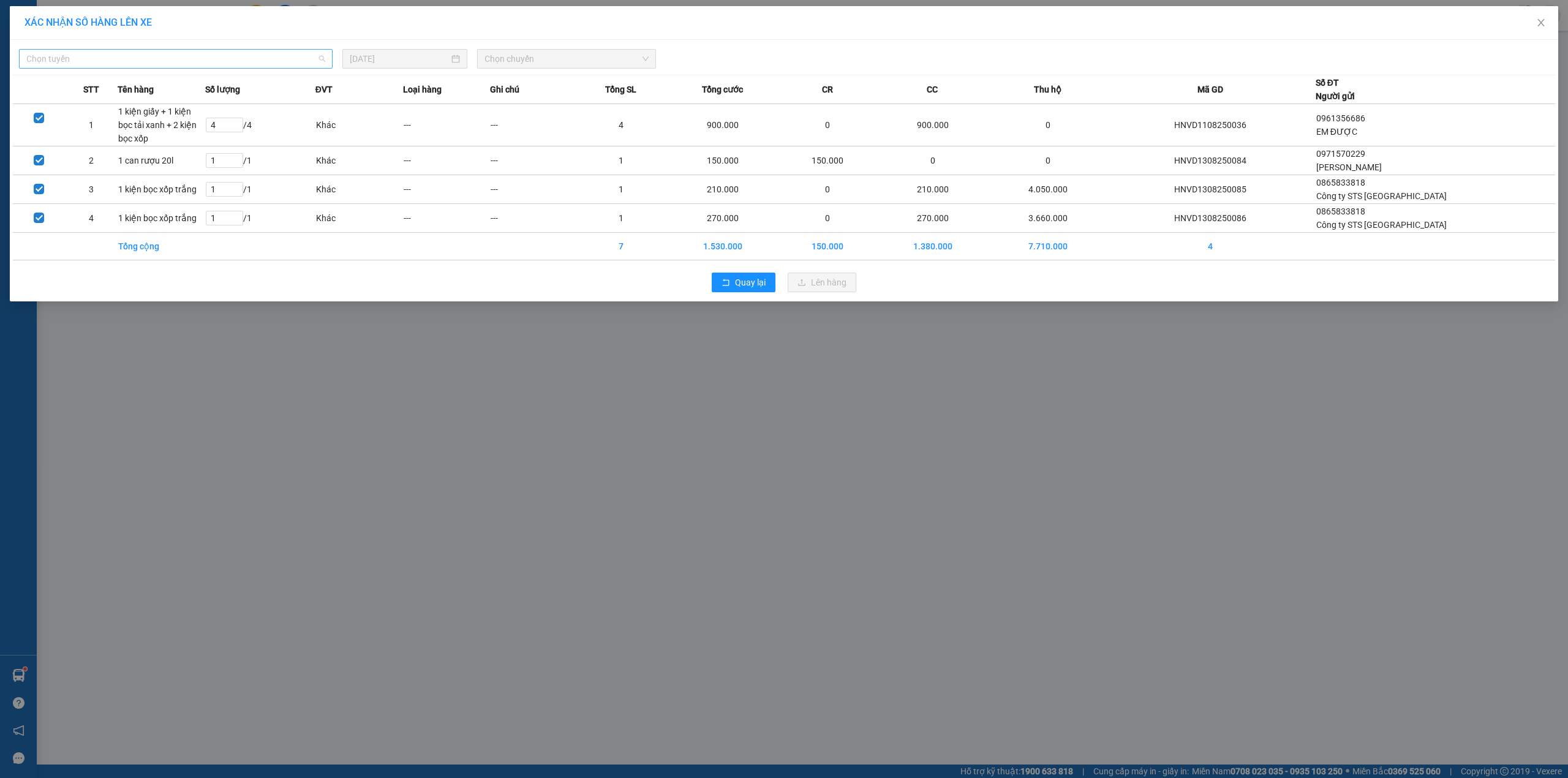
click at [113, 58] on span "Chọn tuyến" at bounding box center [176, 58] width 299 height 18
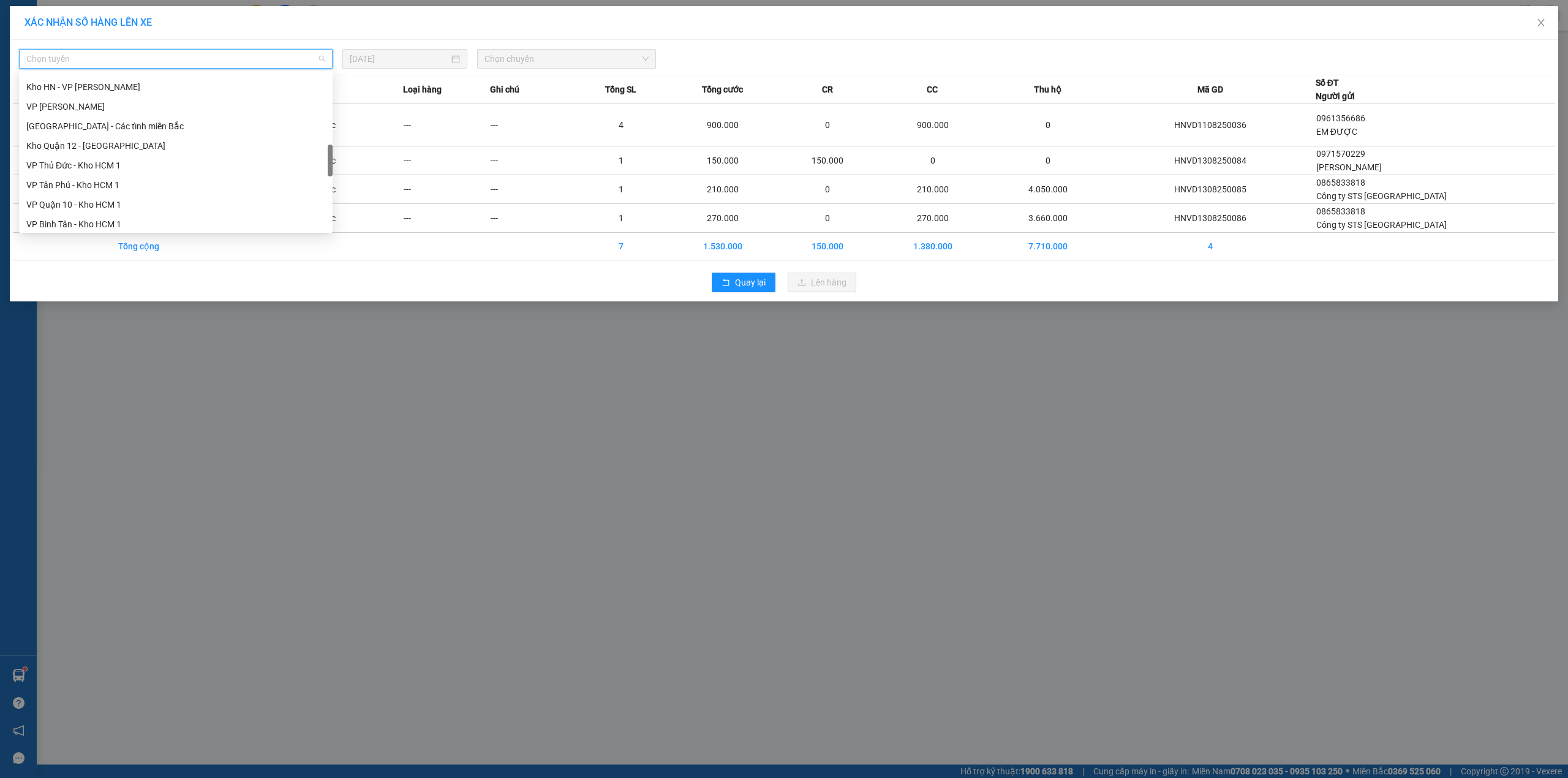
scroll to position [804, 0]
click at [98, 143] on div "Bắc Trung Nam QL1A" at bounding box center [176, 142] width 299 height 14
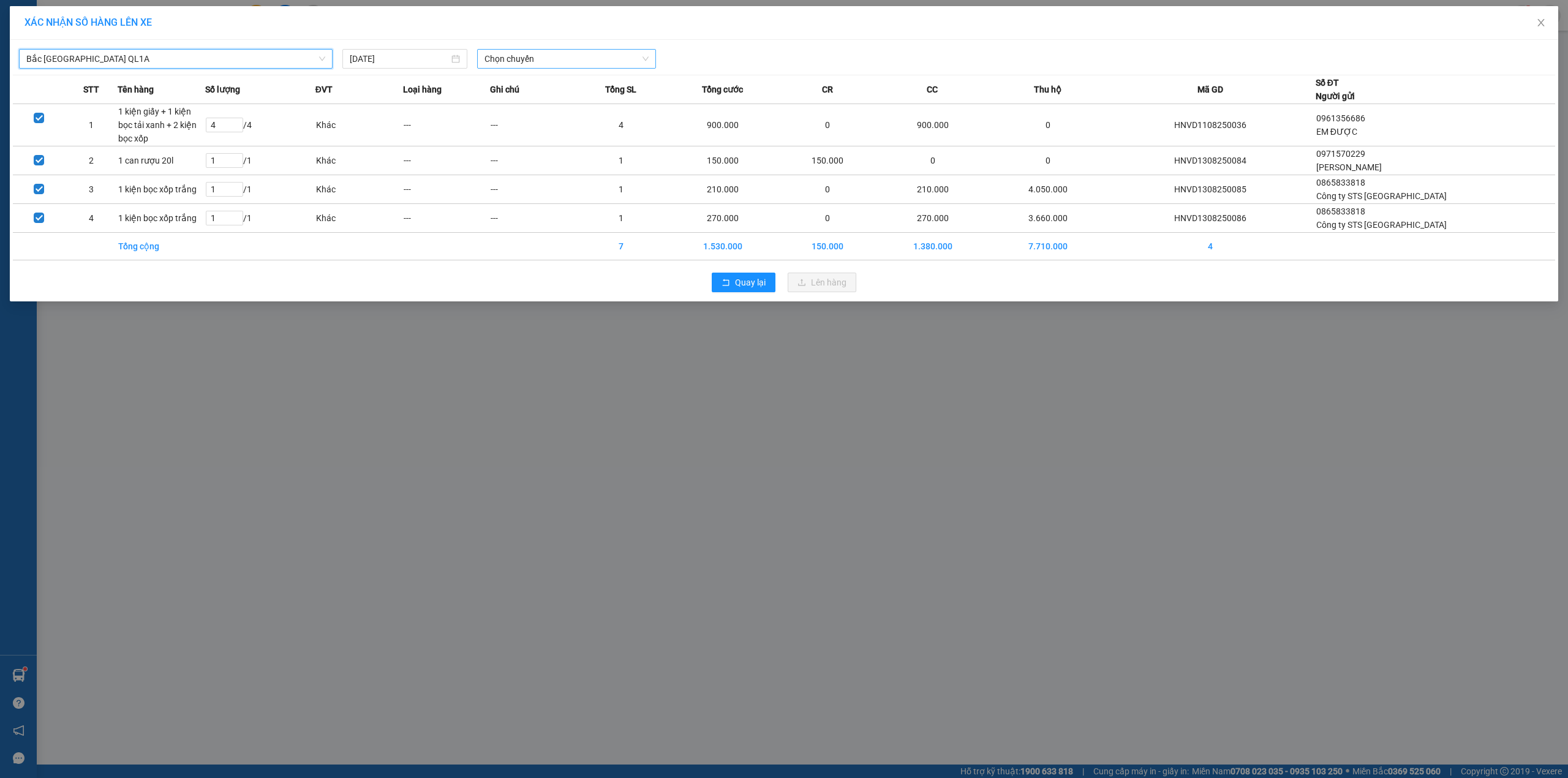
click at [536, 57] on span "Chọn chuyến" at bounding box center [567, 58] width 164 height 18
click at [534, 103] on div "18:00 (TC)" at bounding box center [533, 103] width 96 height 14
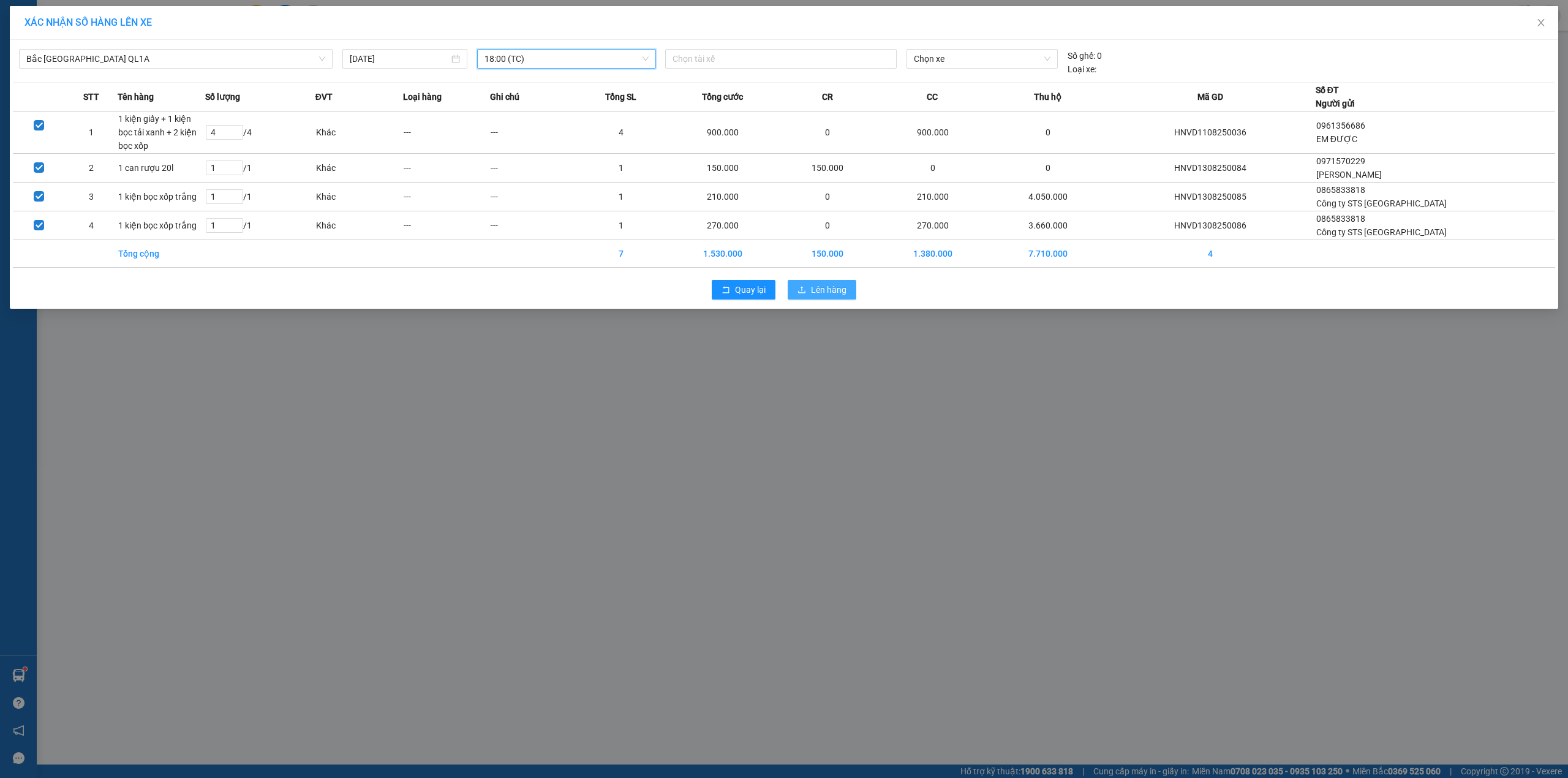
click at [834, 287] on span "Lên hàng" at bounding box center [828, 290] width 36 height 14
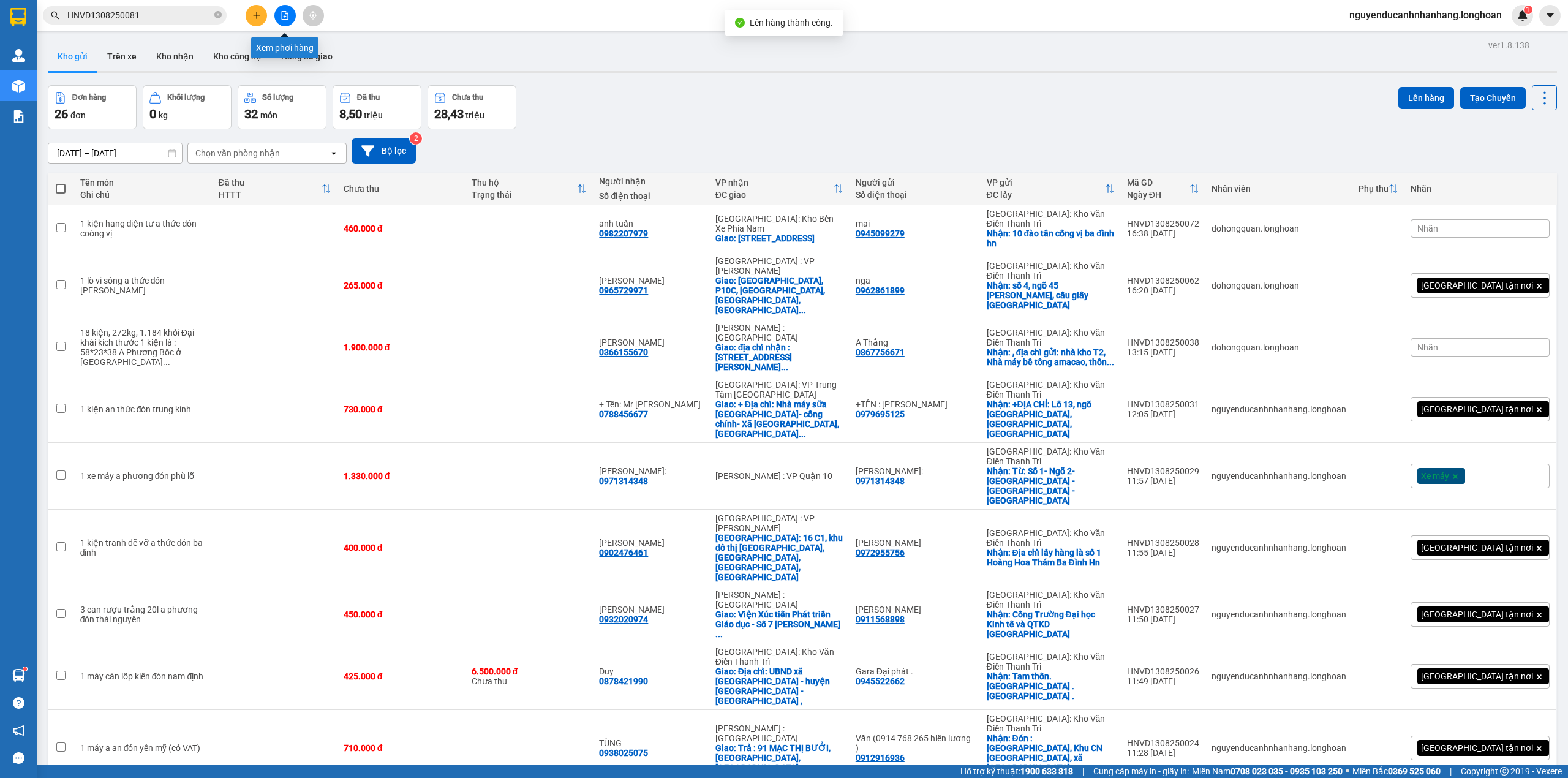
click at [285, 11] on icon "file-add" at bounding box center [284, 15] width 8 height 8
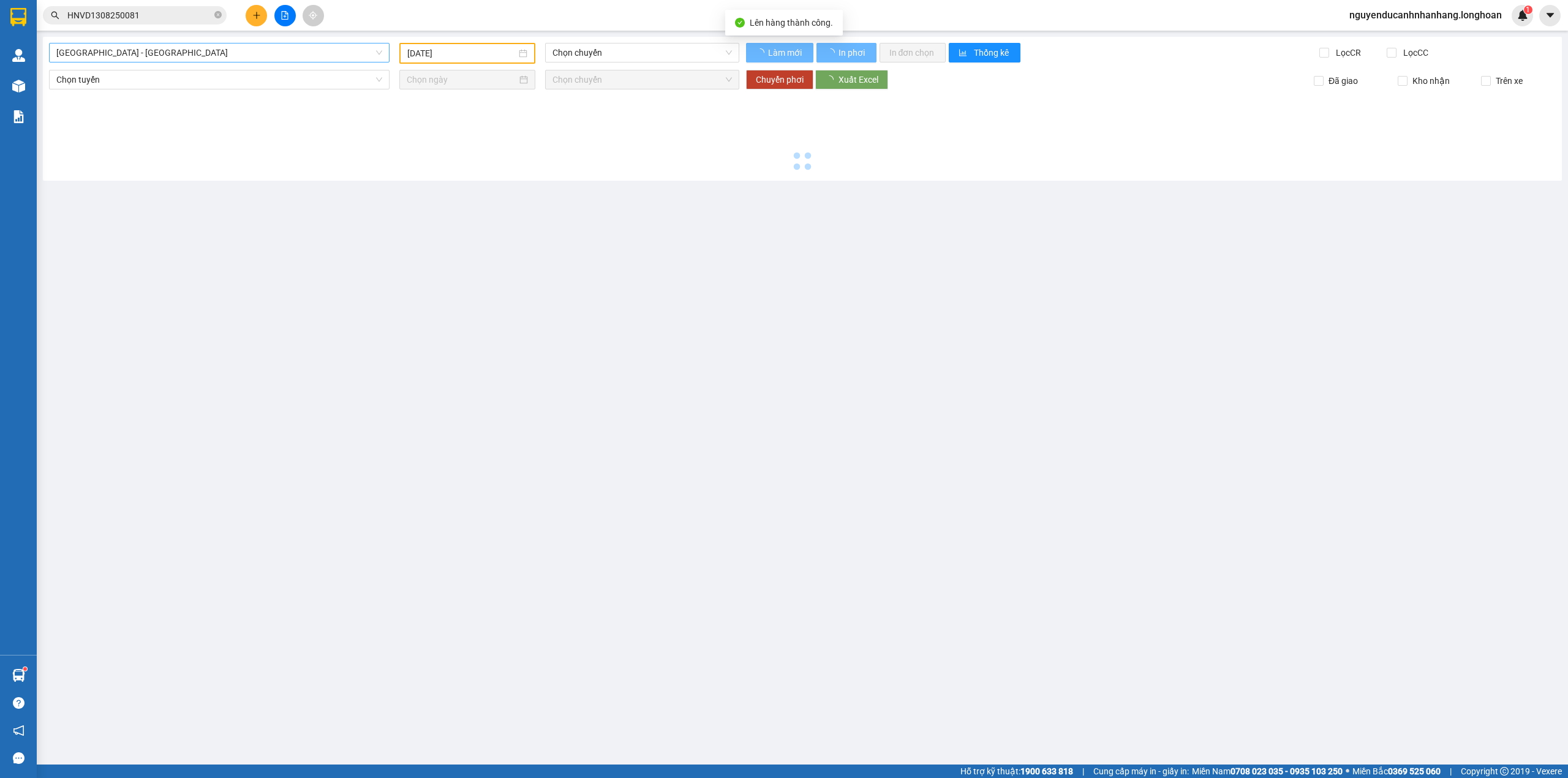
click at [152, 54] on span "Hải Phòng - Hà Nội" at bounding box center [218, 52] width 325 height 18
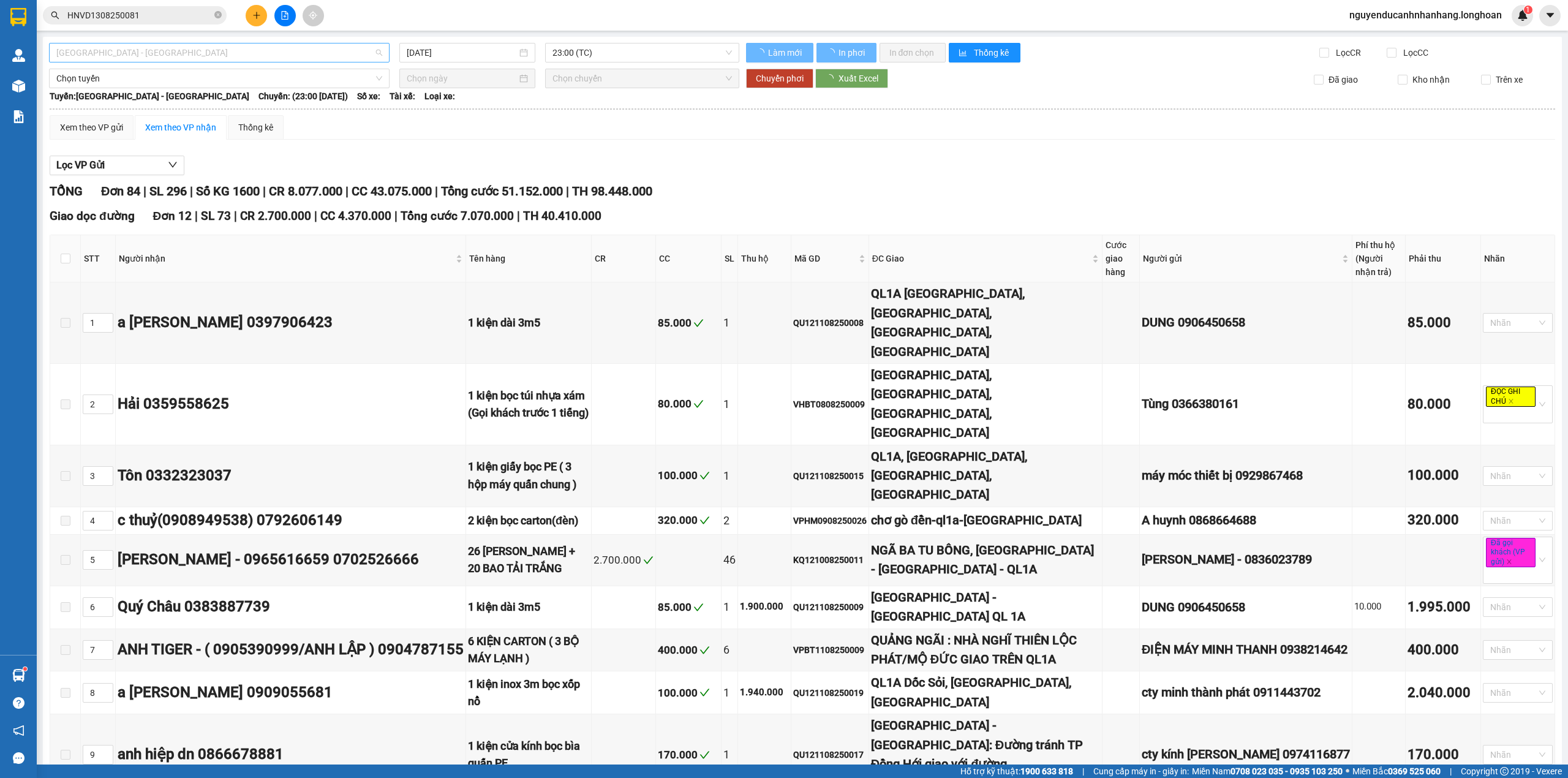
type input "[DATE]"
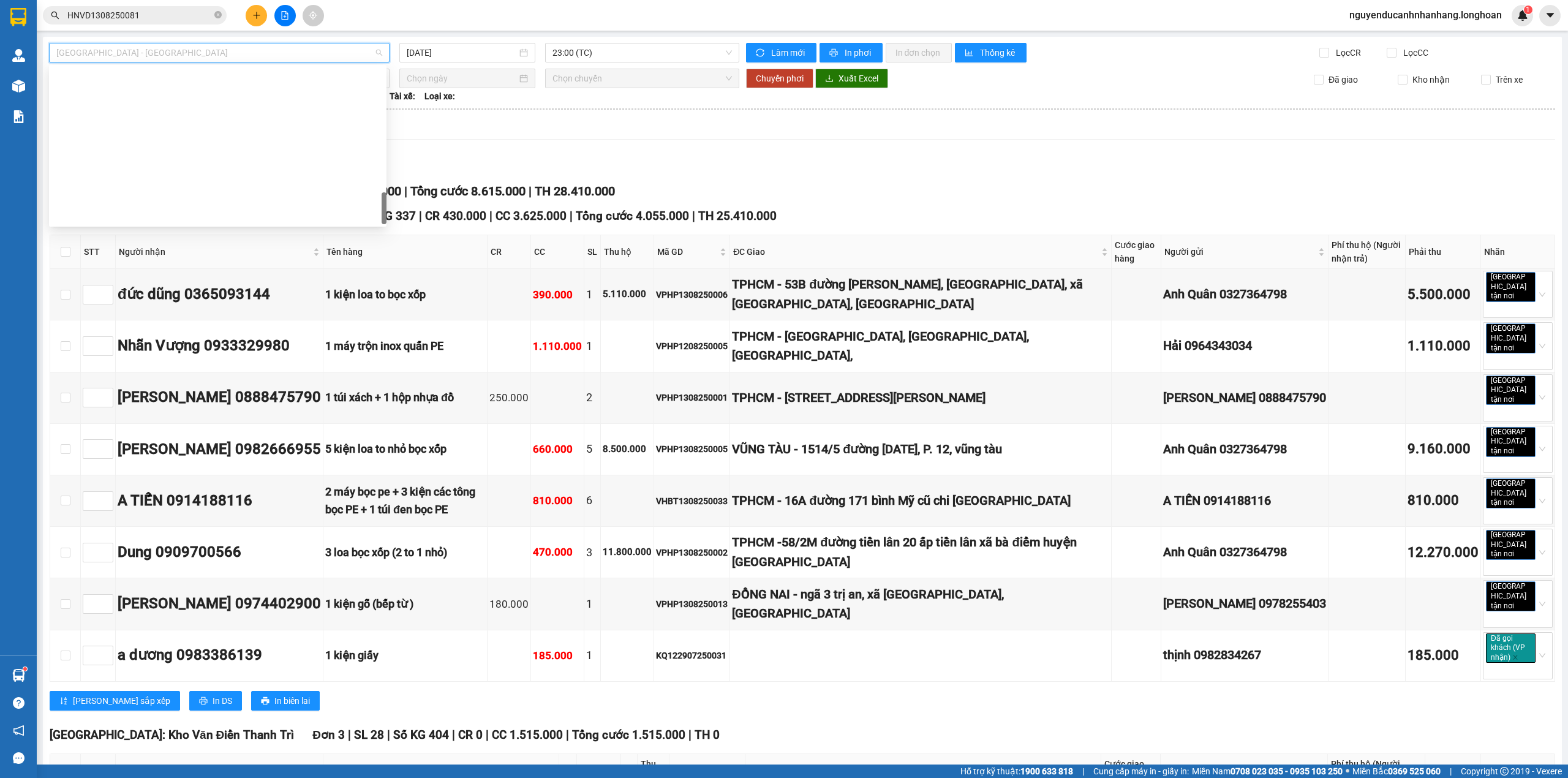
scroll to position [804, 0]
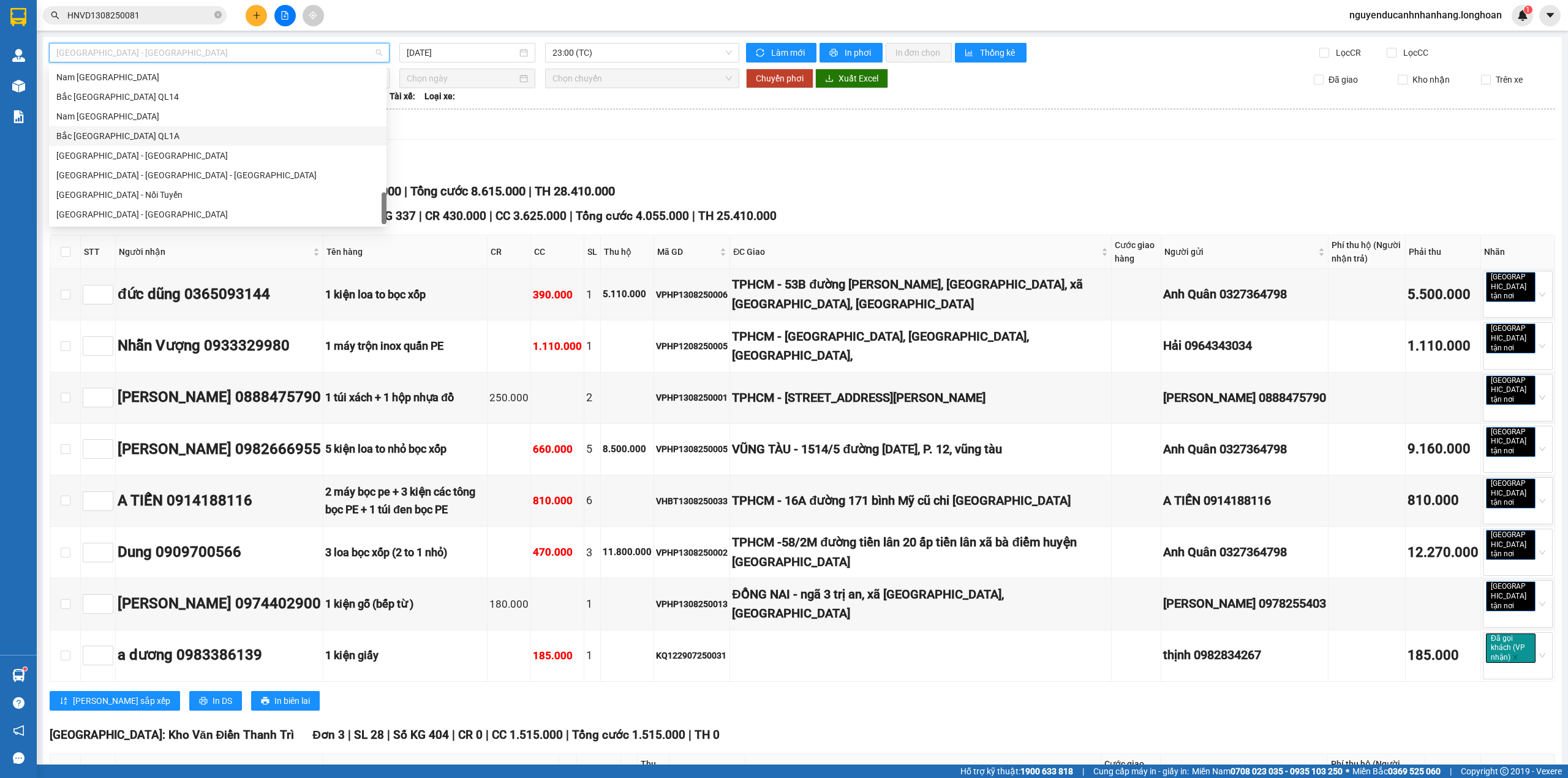
click at [130, 131] on div "Bắc Trung Nam QL1A" at bounding box center [217, 136] width 322 height 14
type input "[DATE]"
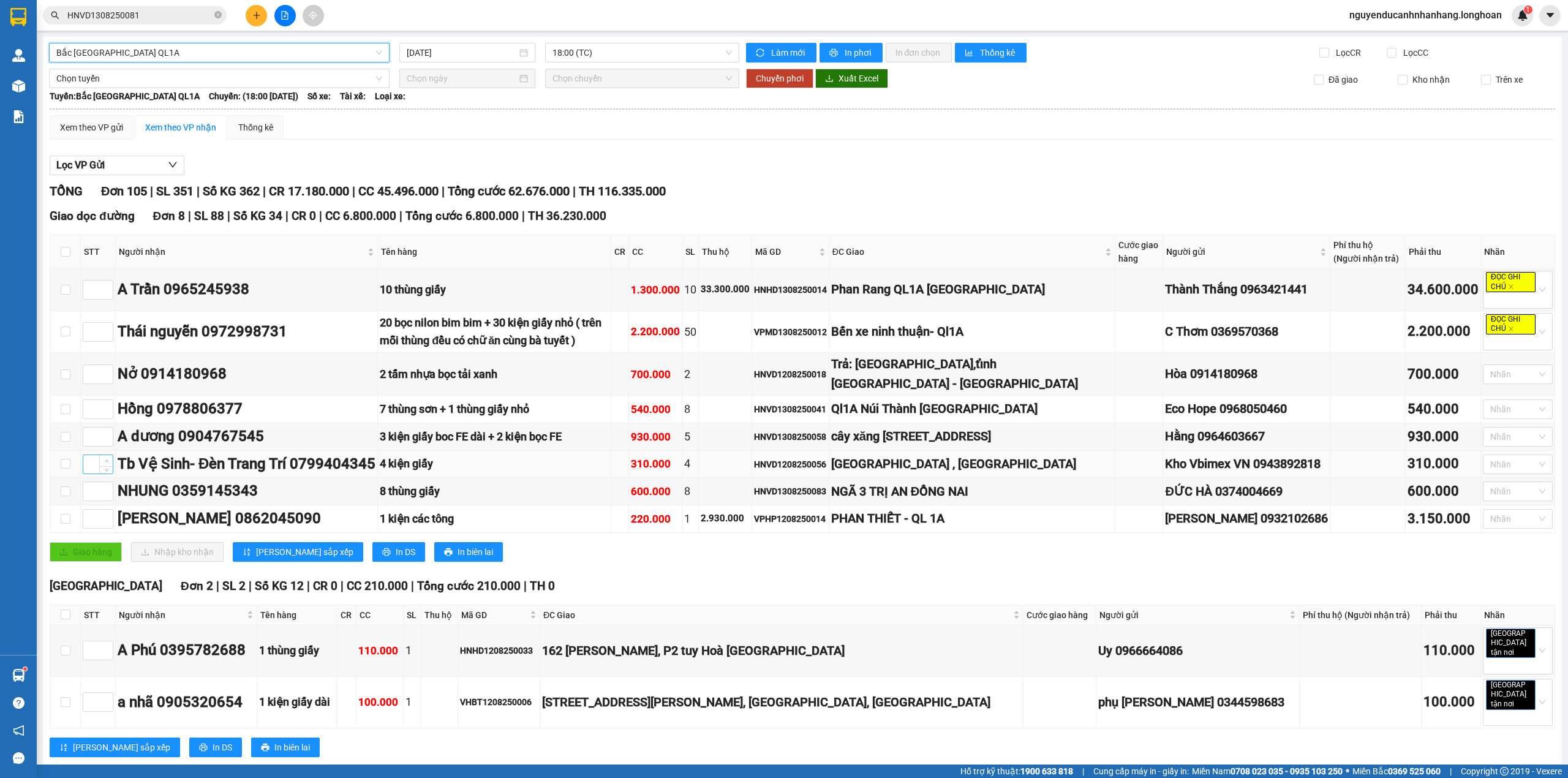
type input "1"
click at [103, 465] on span "up" at bounding box center [107, 461] width 8 height 8
click at [569, 157] on div "Lọc VP Gửi" at bounding box center [802, 165] width 1505 height 20
click at [158, 48] on span "Bắc Trung Nam QL1A" at bounding box center [218, 52] width 325 height 18
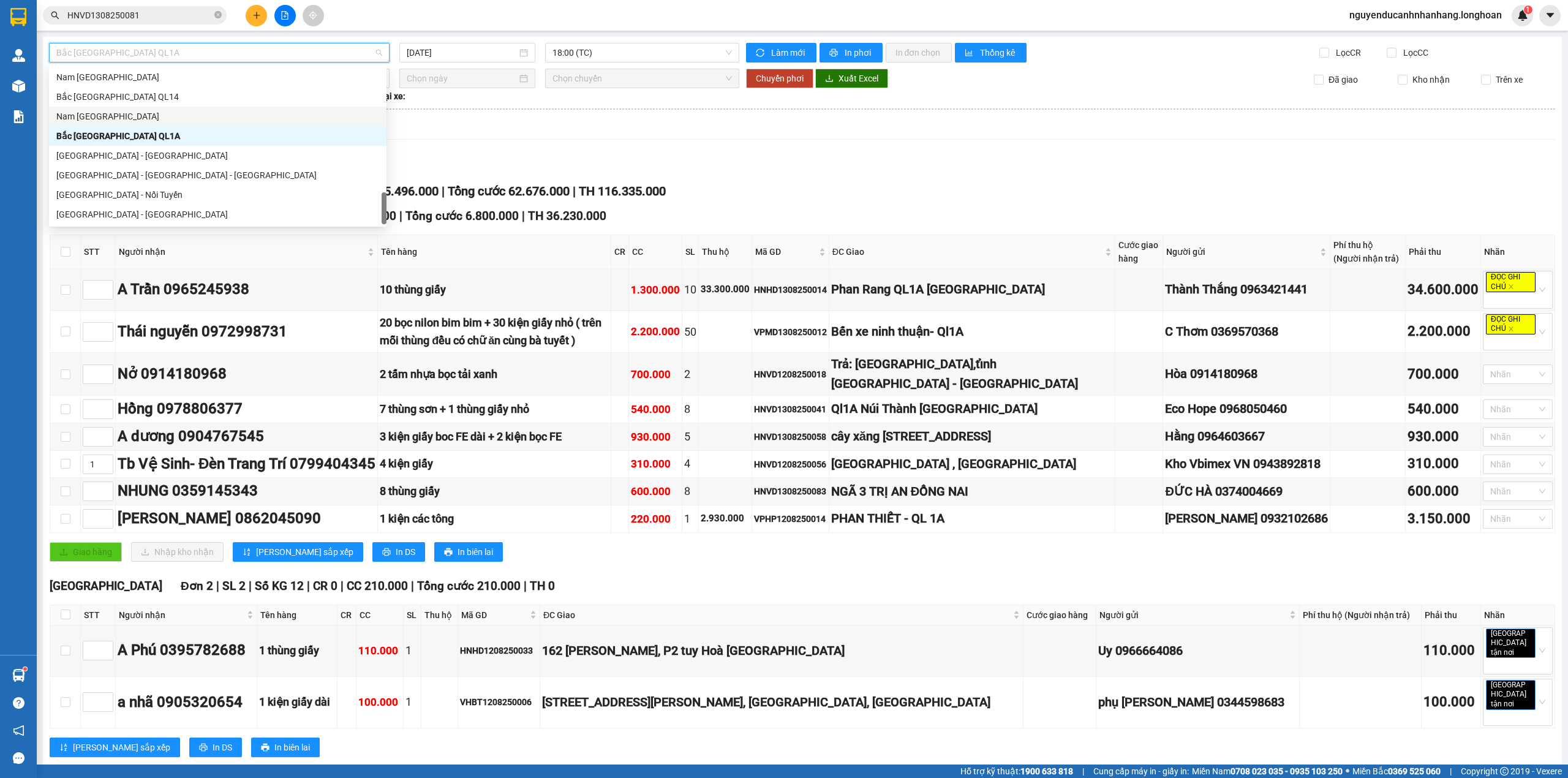
click at [131, 121] on div "Nam Trung Bắc QL1A" at bounding box center [217, 116] width 322 height 14
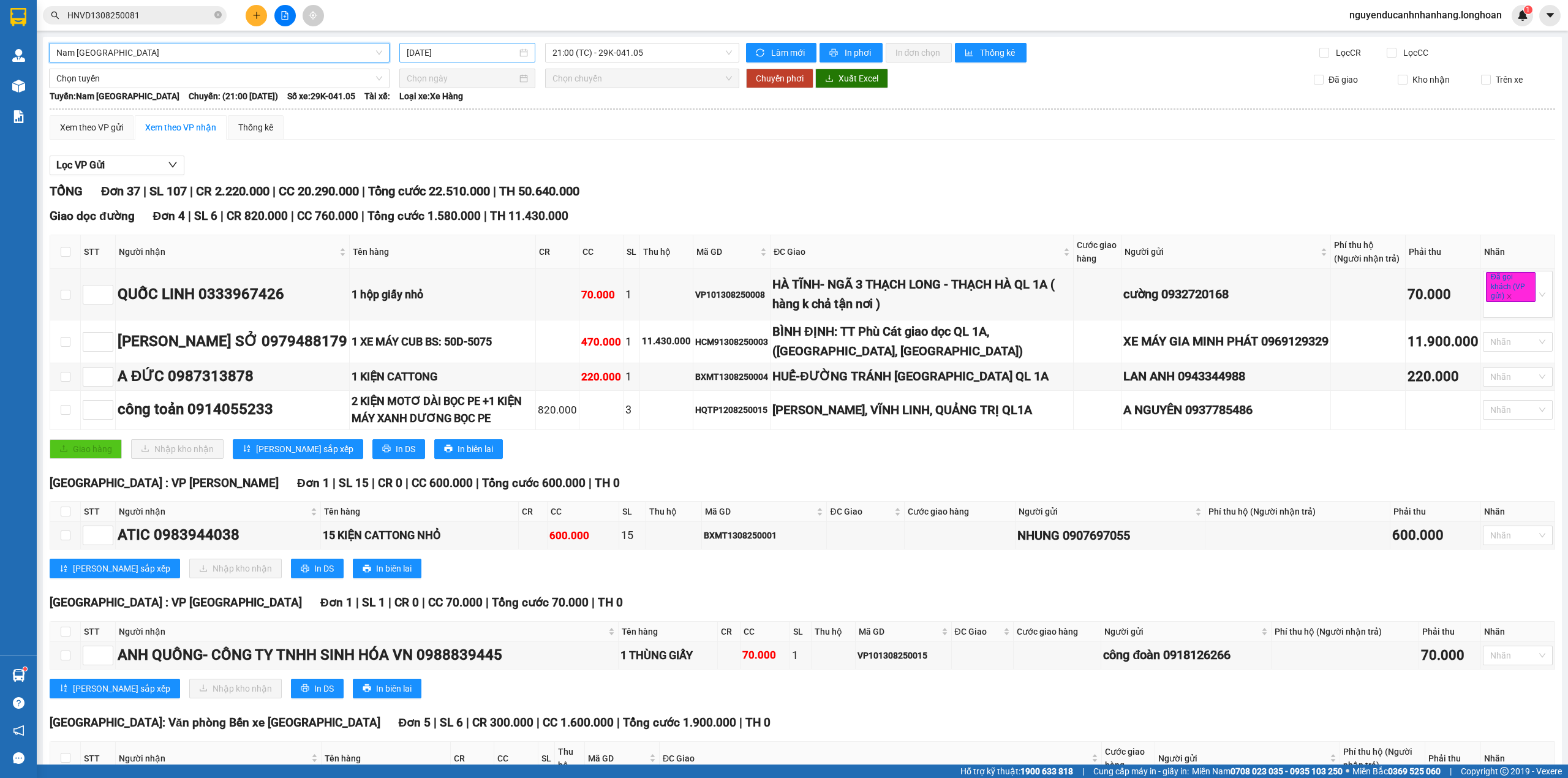
click at [441, 43] on div "[DATE]" at bounding box center [467, 53] width 136 height 20
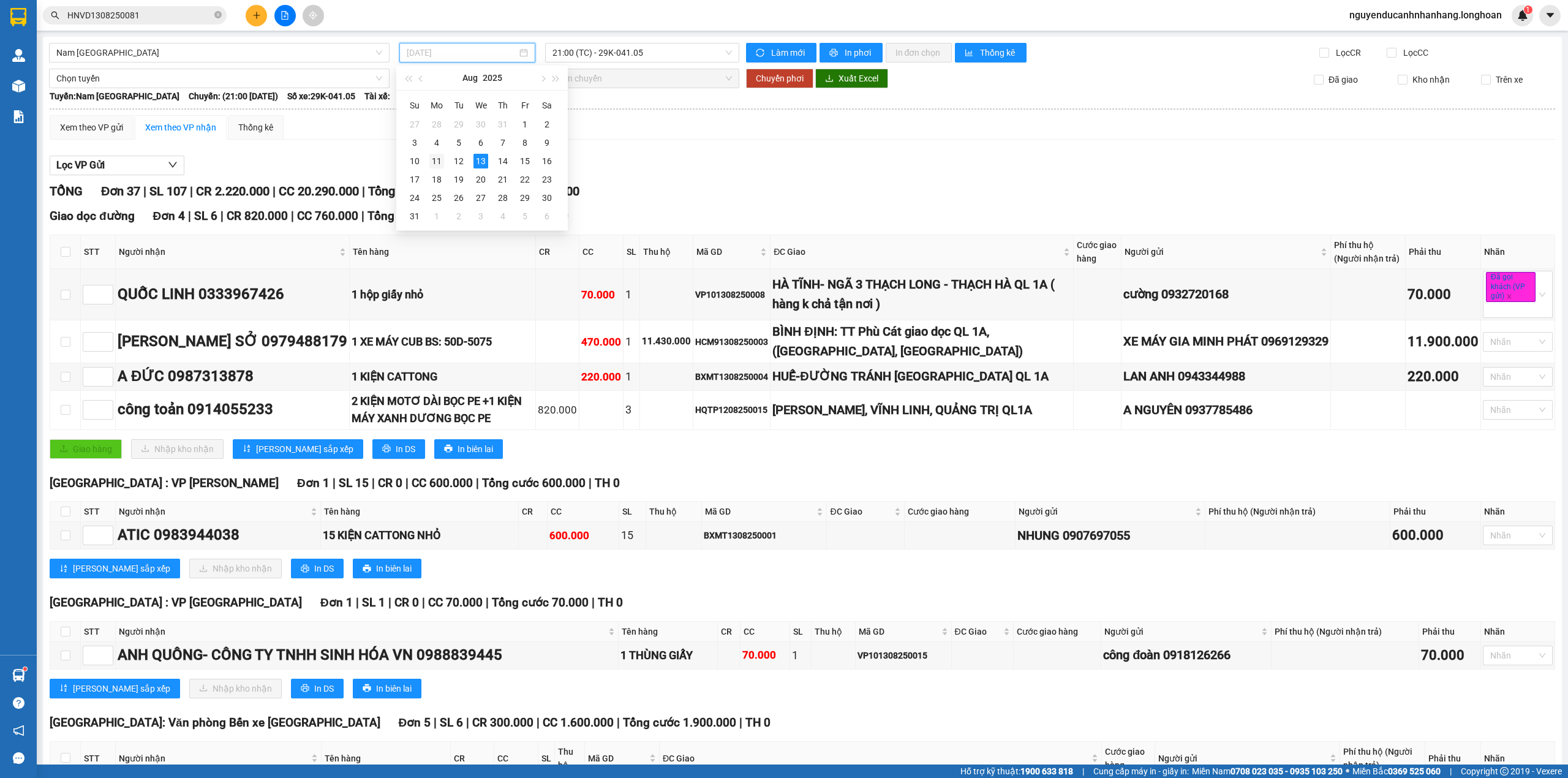
click at [434, 157] on div "11" at bounding box center [436, 161] width 14 height 14
type input "11/08/2025"
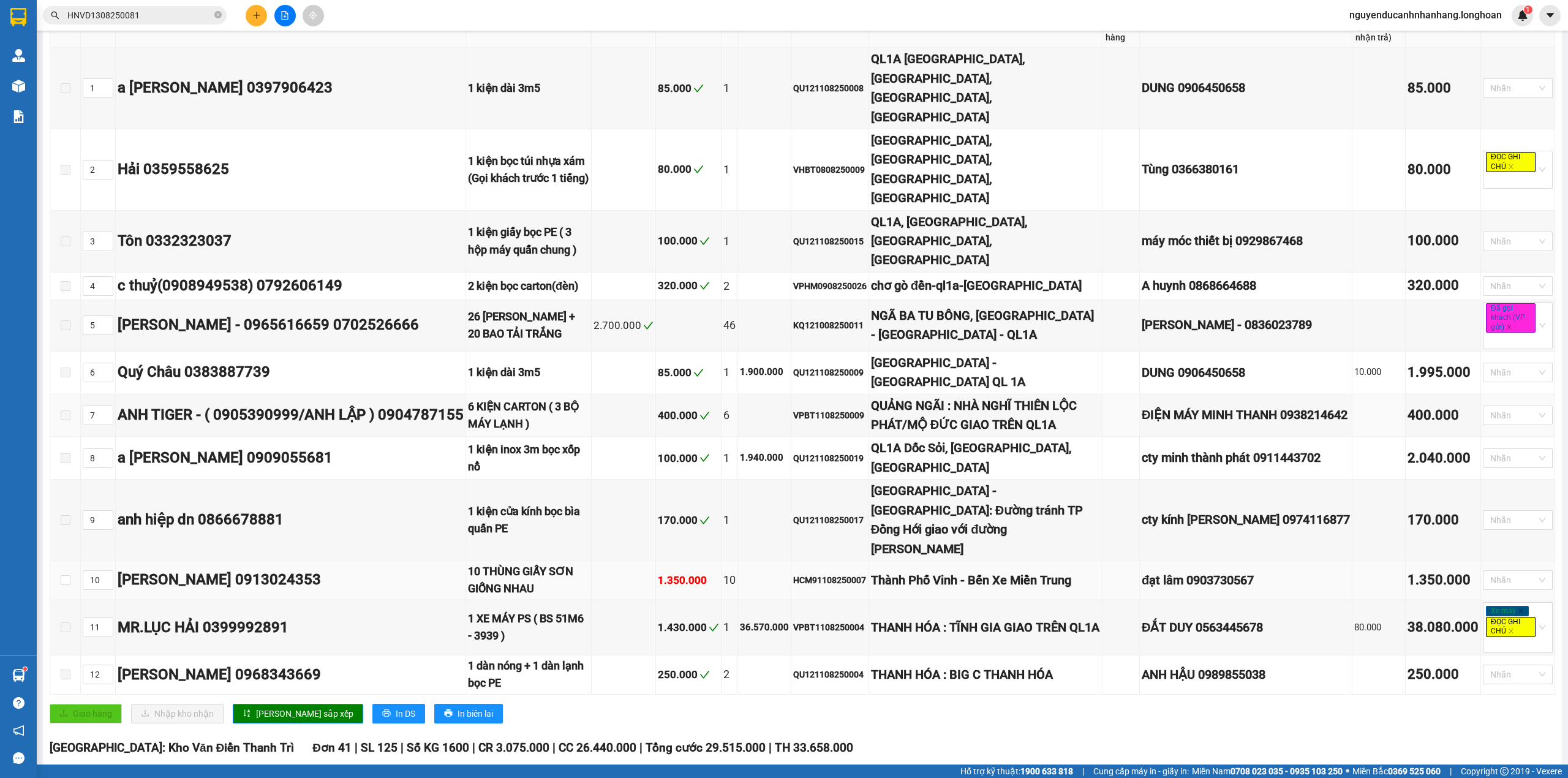
scroll to position [245, 0]
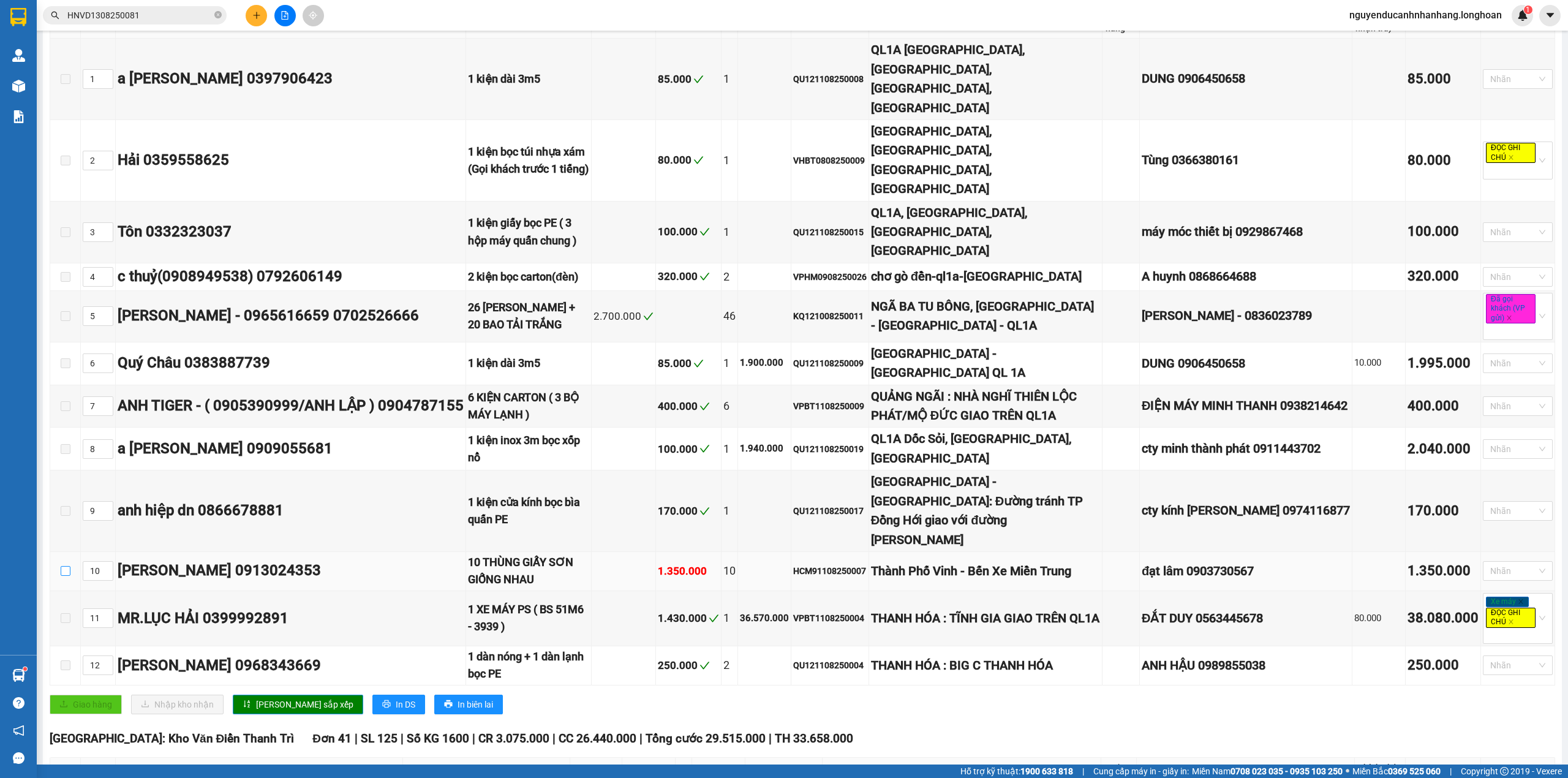
click at [69, 564] on label at bounding box center [65, 571] width 10 height 14
click at [69, 566] on input "checkbox" at bounding box center [65, 571] width 10 height 10
checkbox input "true"
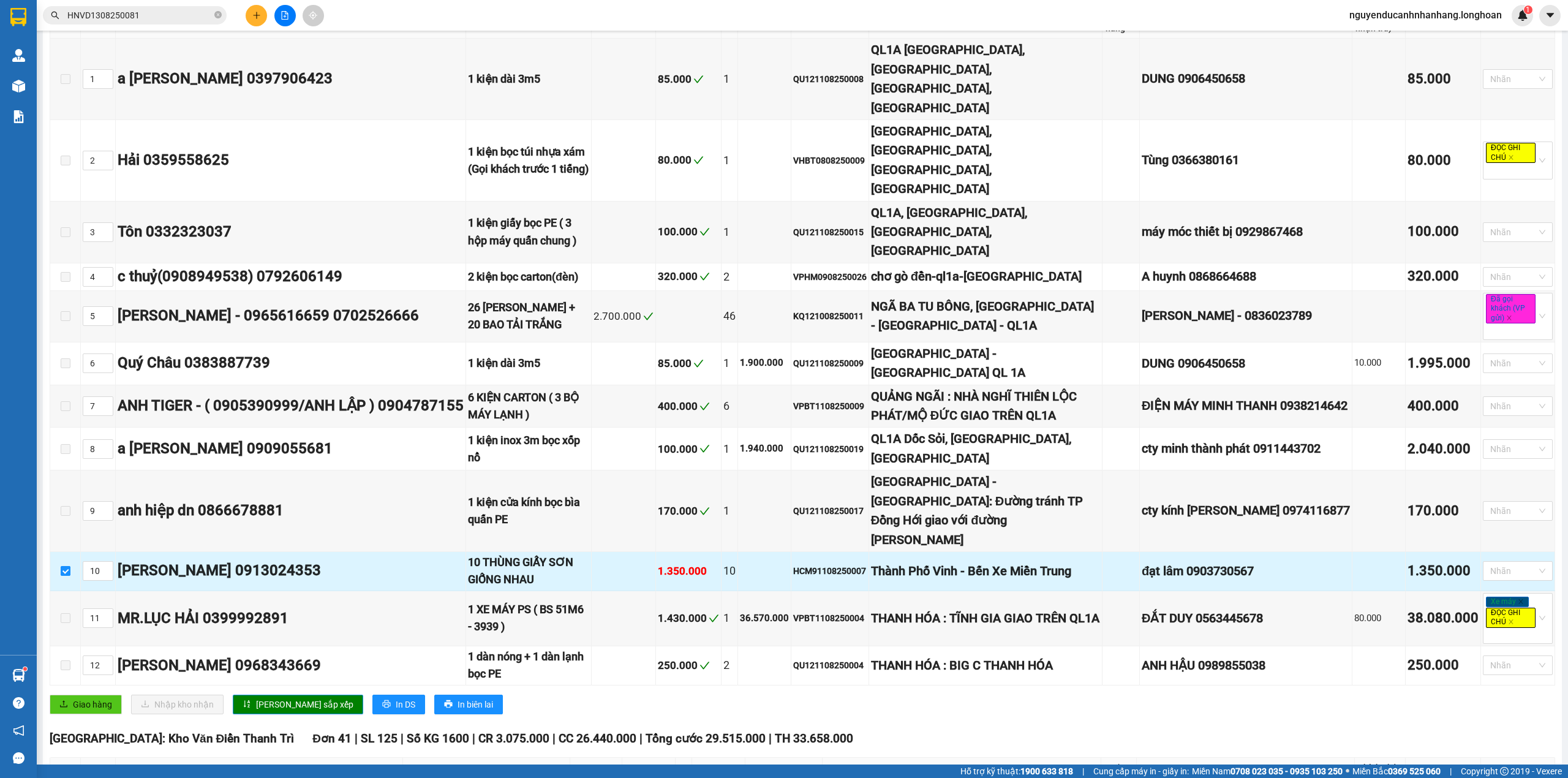
click at [69, 566] on input "checkbox" at bounding box center [65, 571] width 10 height 10
checkbox input "false"
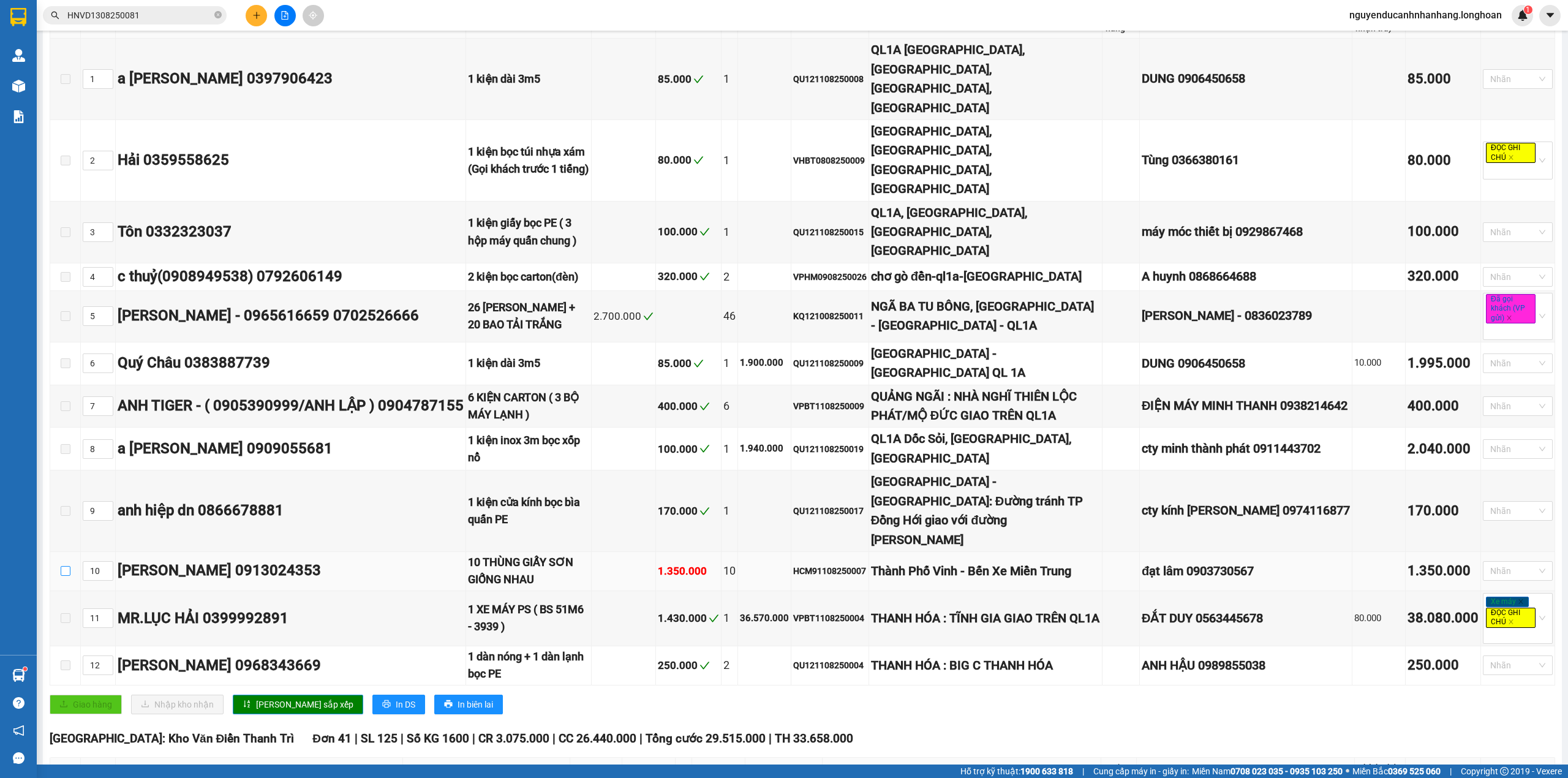
click at [66, 566] on input "checkbox" at bounding box center [65, 571] width 10 height 10
checkbox input "true"
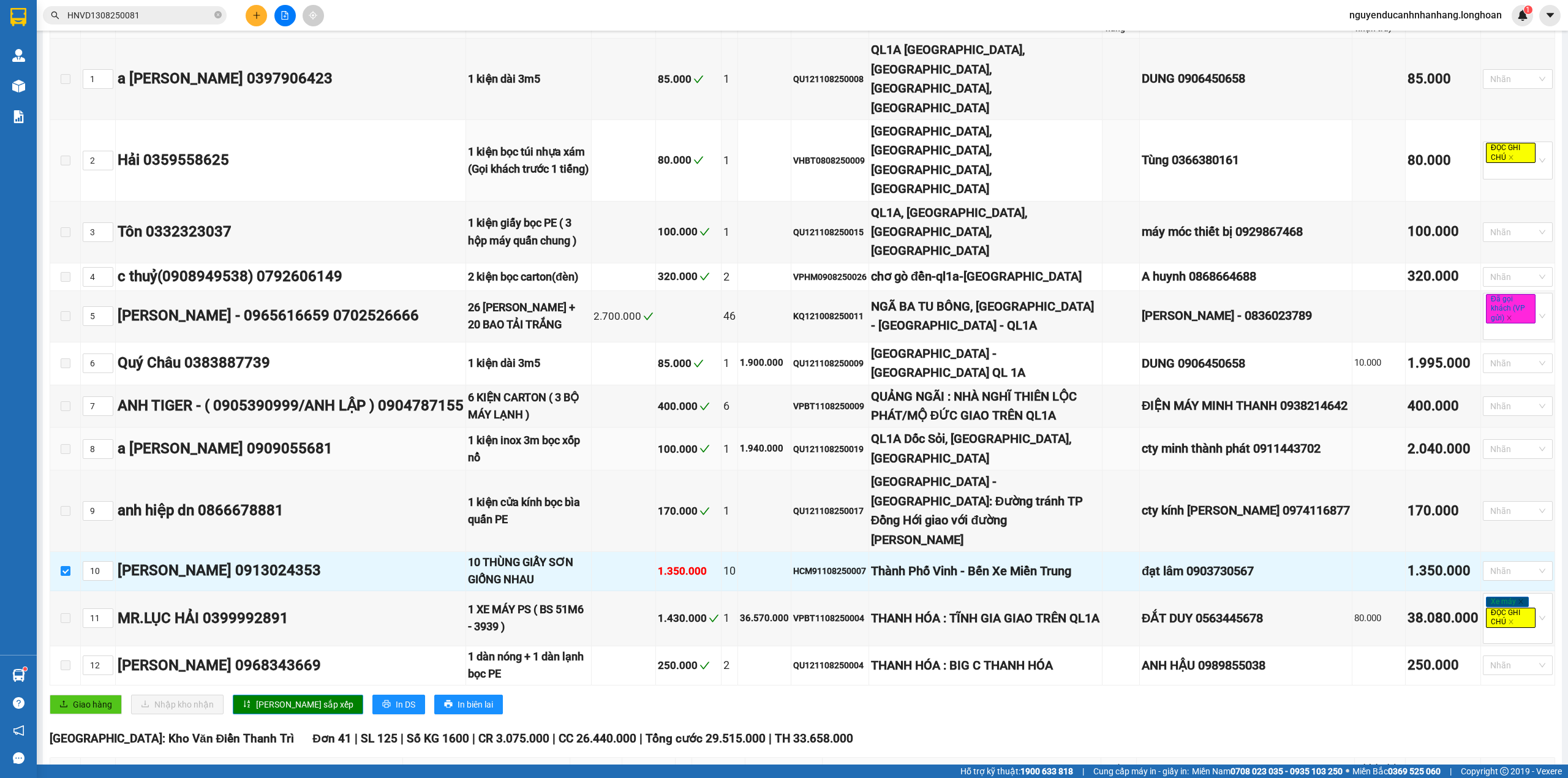
scroll to position [0, 0]
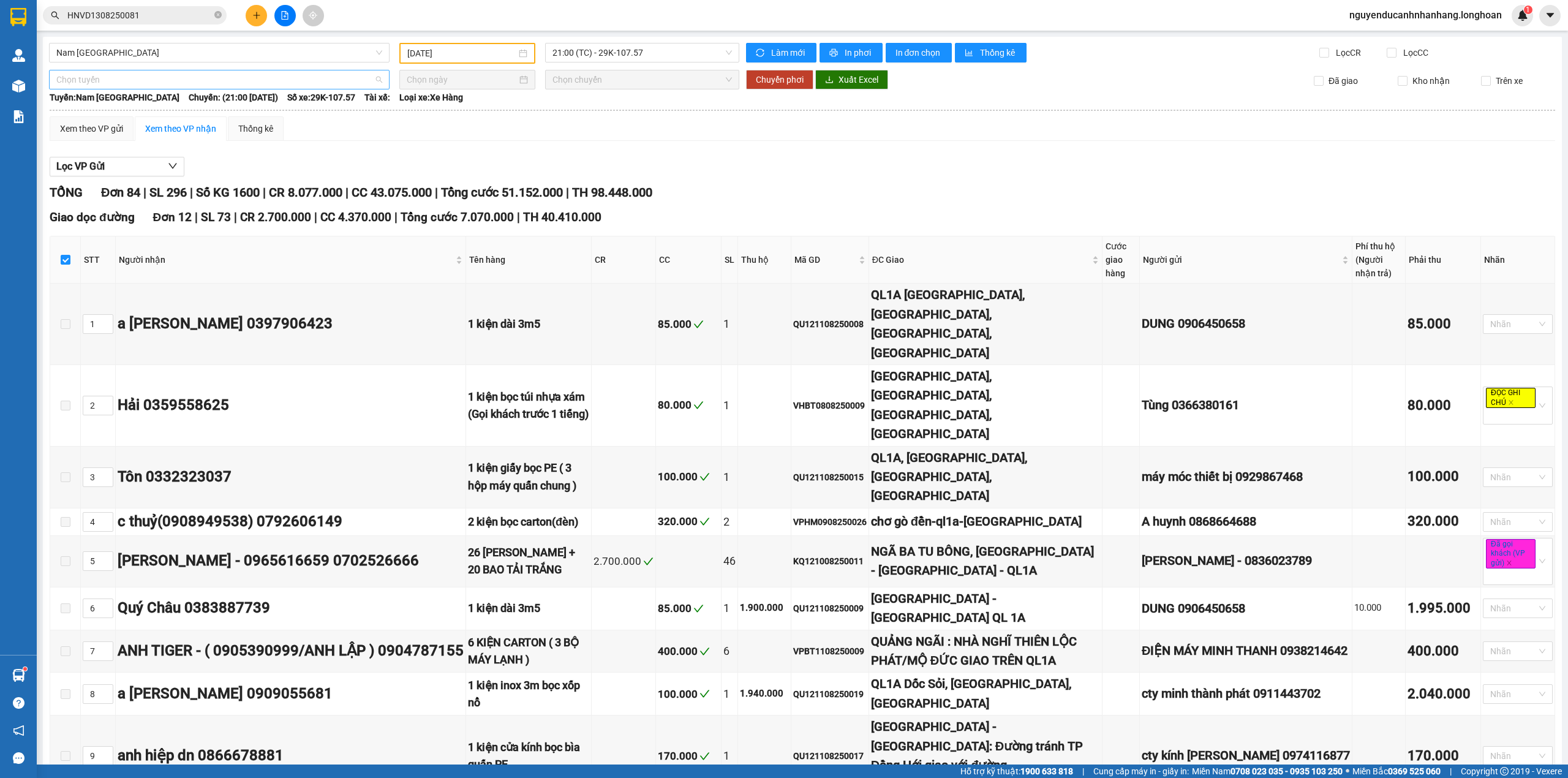
click at [135, 78] on span "Chọn tuyến" at bounding box center [218, 80] width 325 height 18
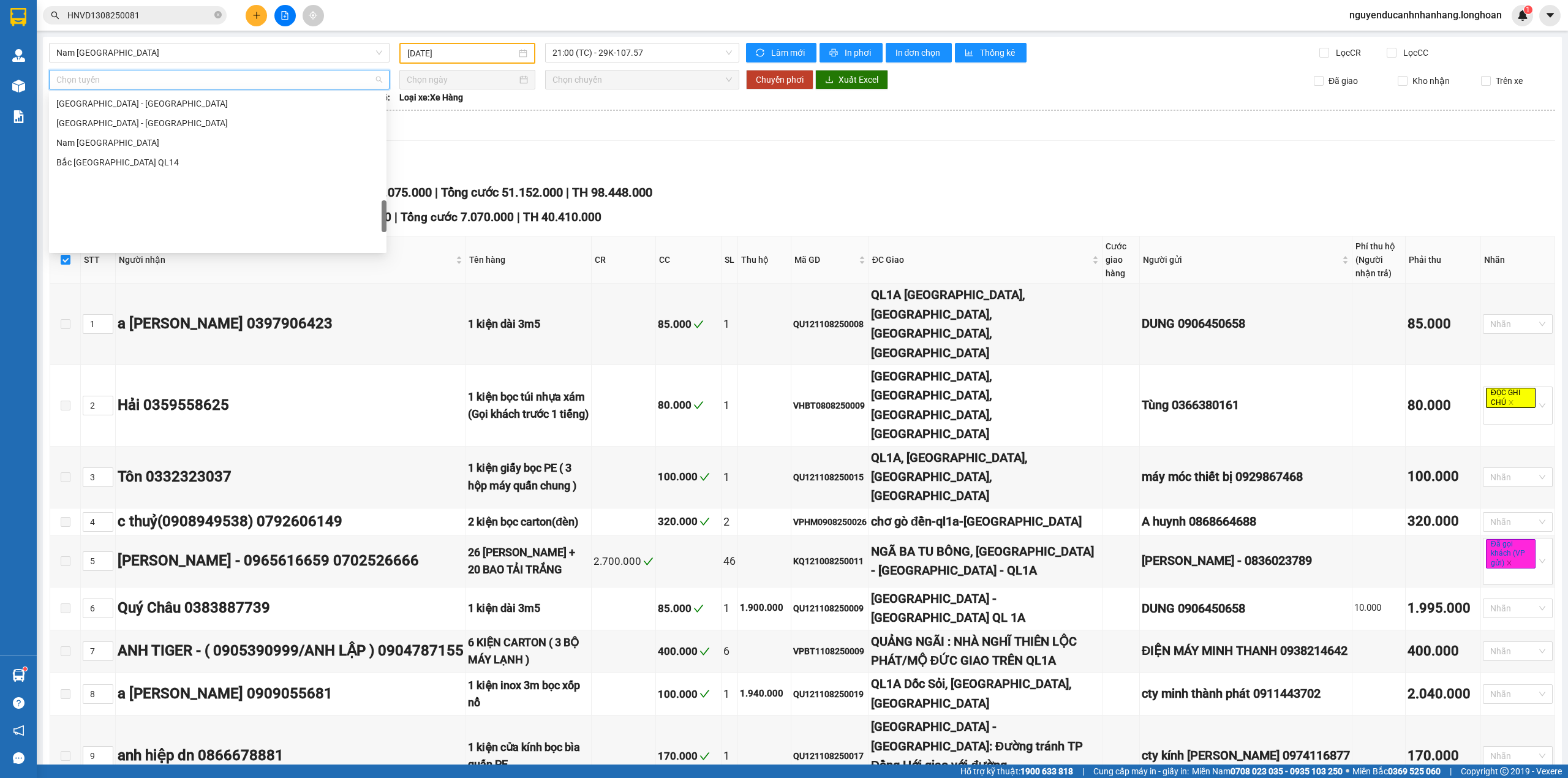
scroll to position [804, 0]
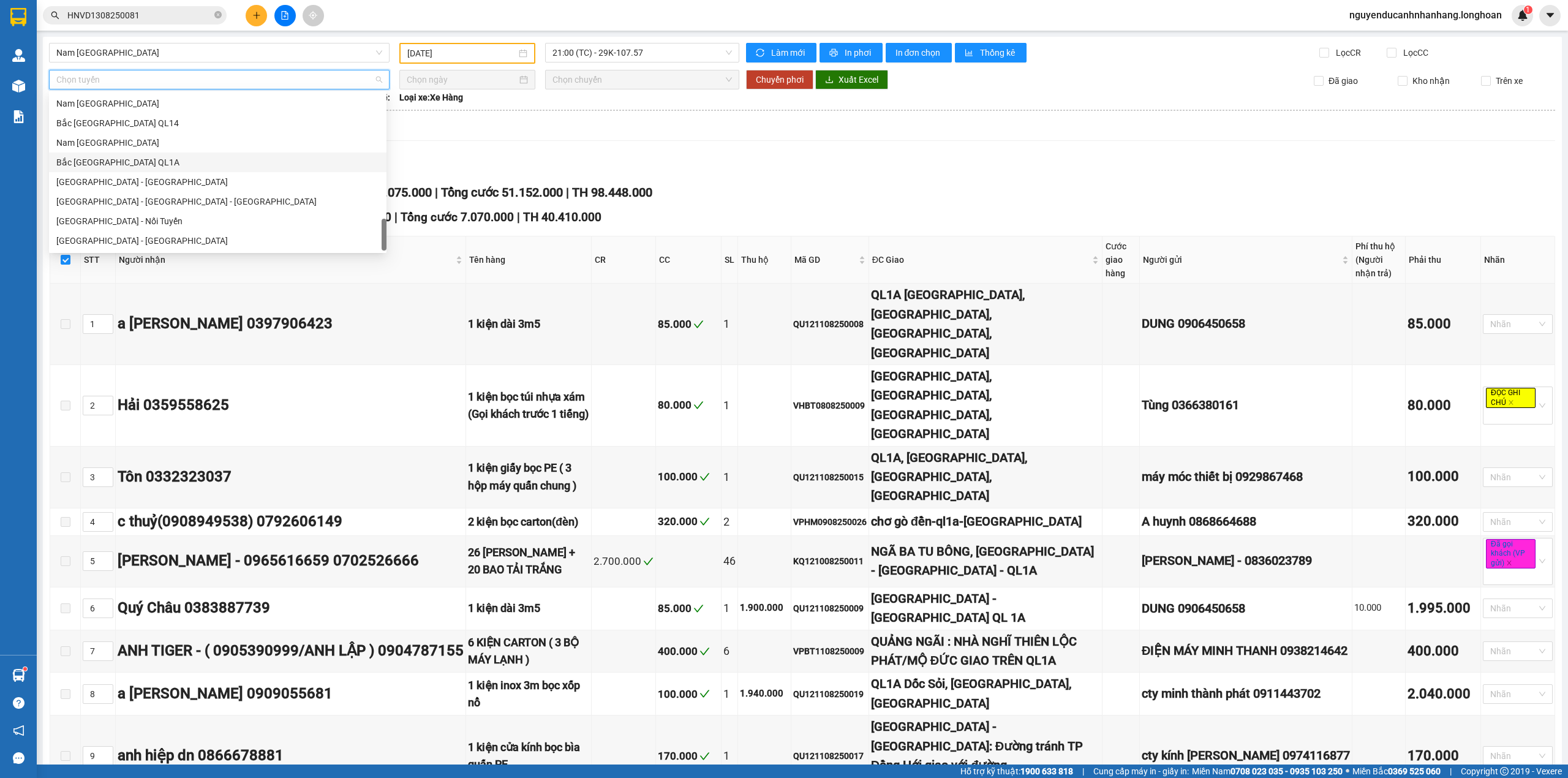
click at [124, 162] on div "Bắc Trung Nam QL1A" at bounding box center [217, 162] width 322 height 14
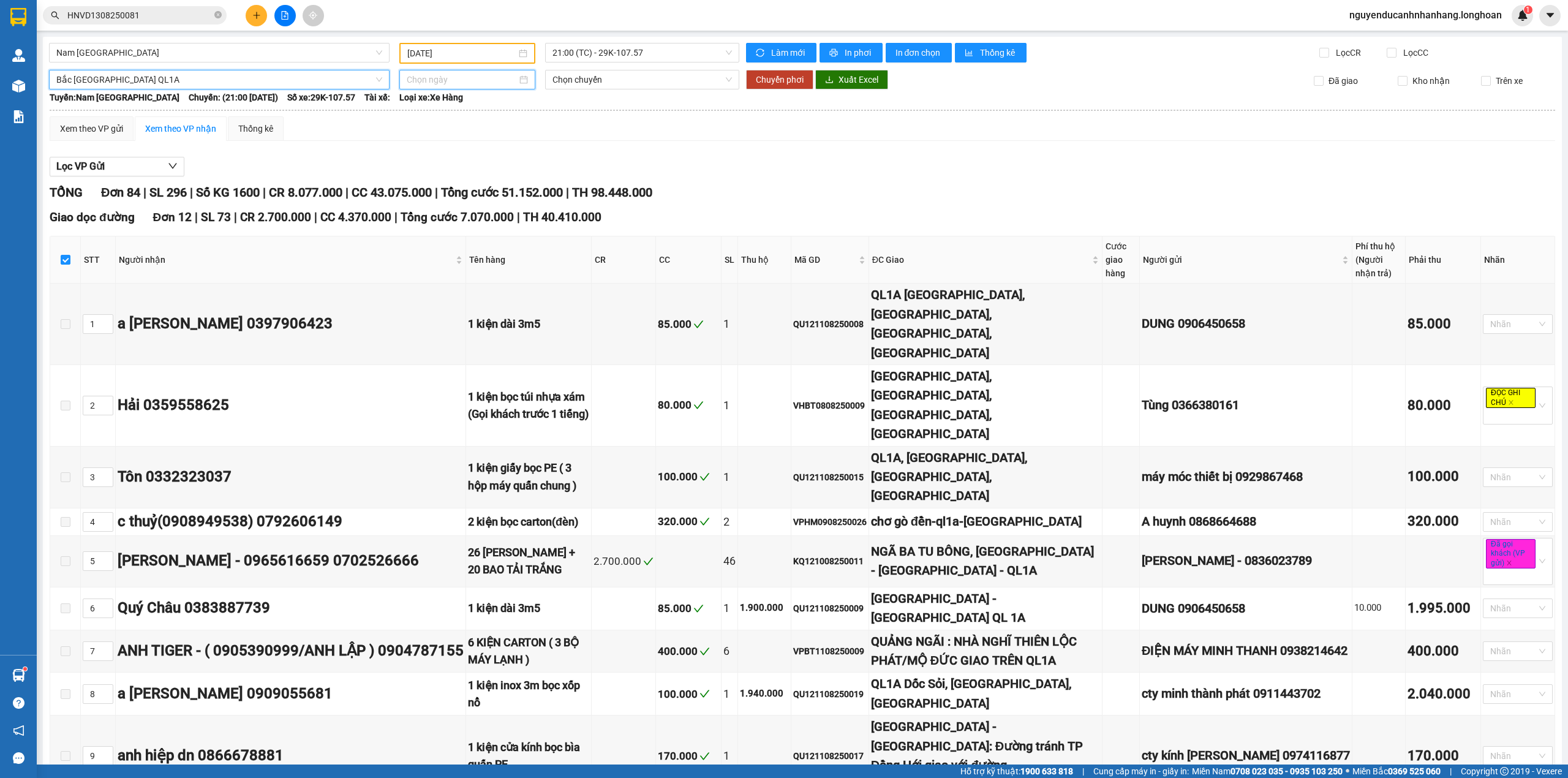
click at [463, 79] on input at bounding box center [461, 80] width 110 height 14
type input "[DATE]"
click at [478, 189] on div "13" at bounding box center [480, 187] width 14 height 14
type input "[DATE]"
click at [791, 78] on span "Chuyển phơi" at bounding box center [779, 80] width 48 height 14
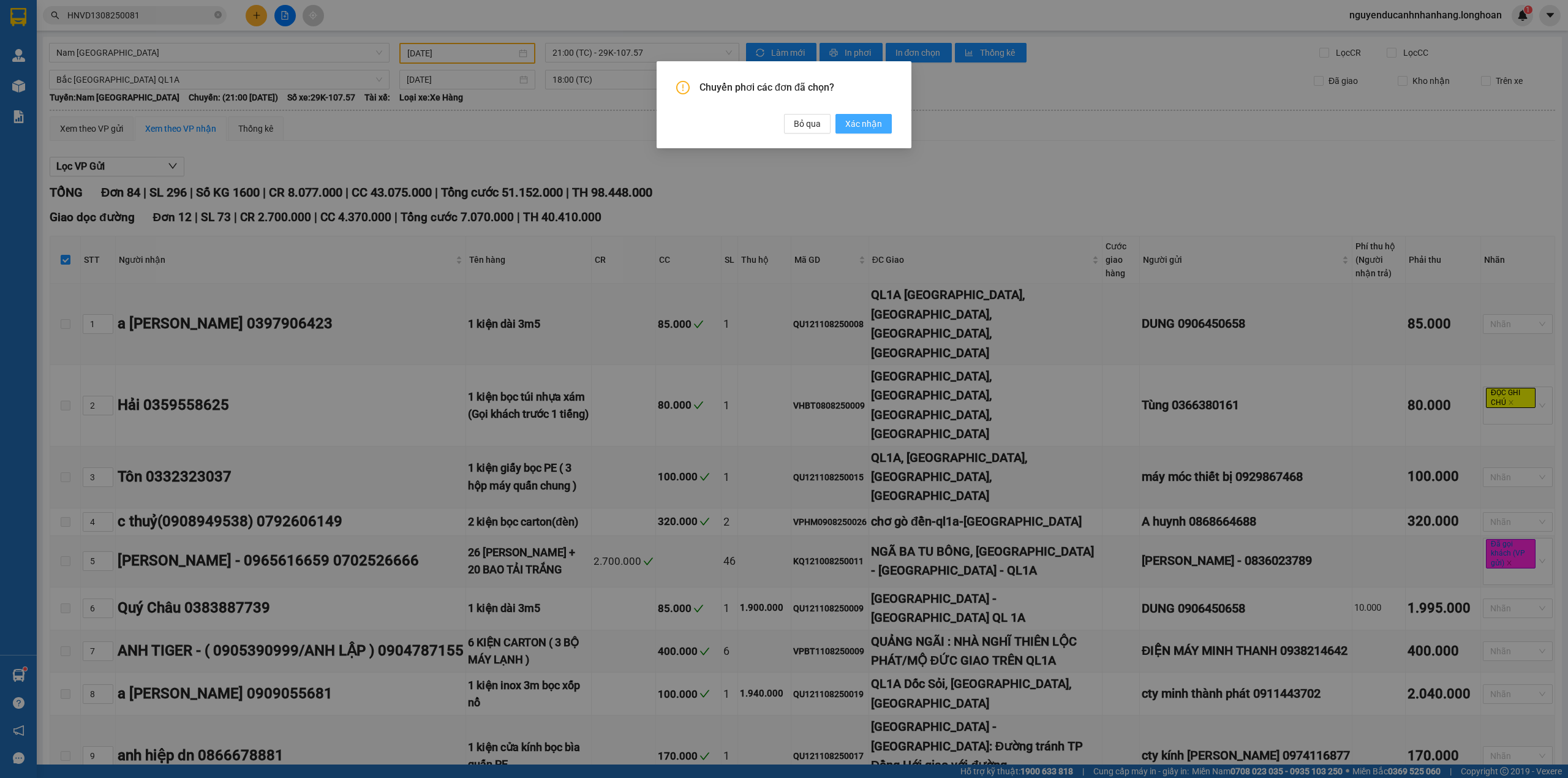
click at [860, 121] on span "Xác nhận" at bounding box center [863, 124] width 36 height 14
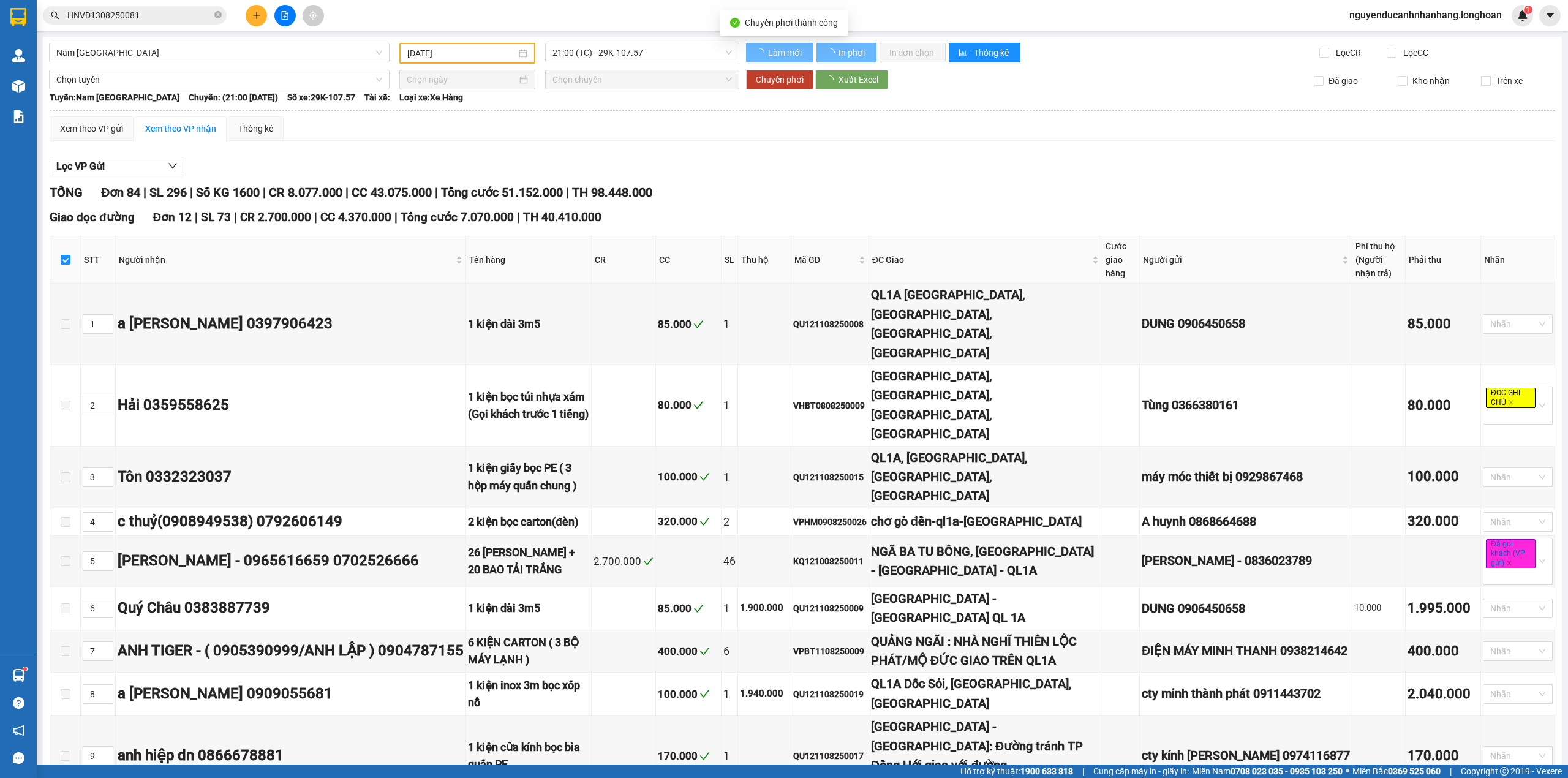
checkbox input "false"
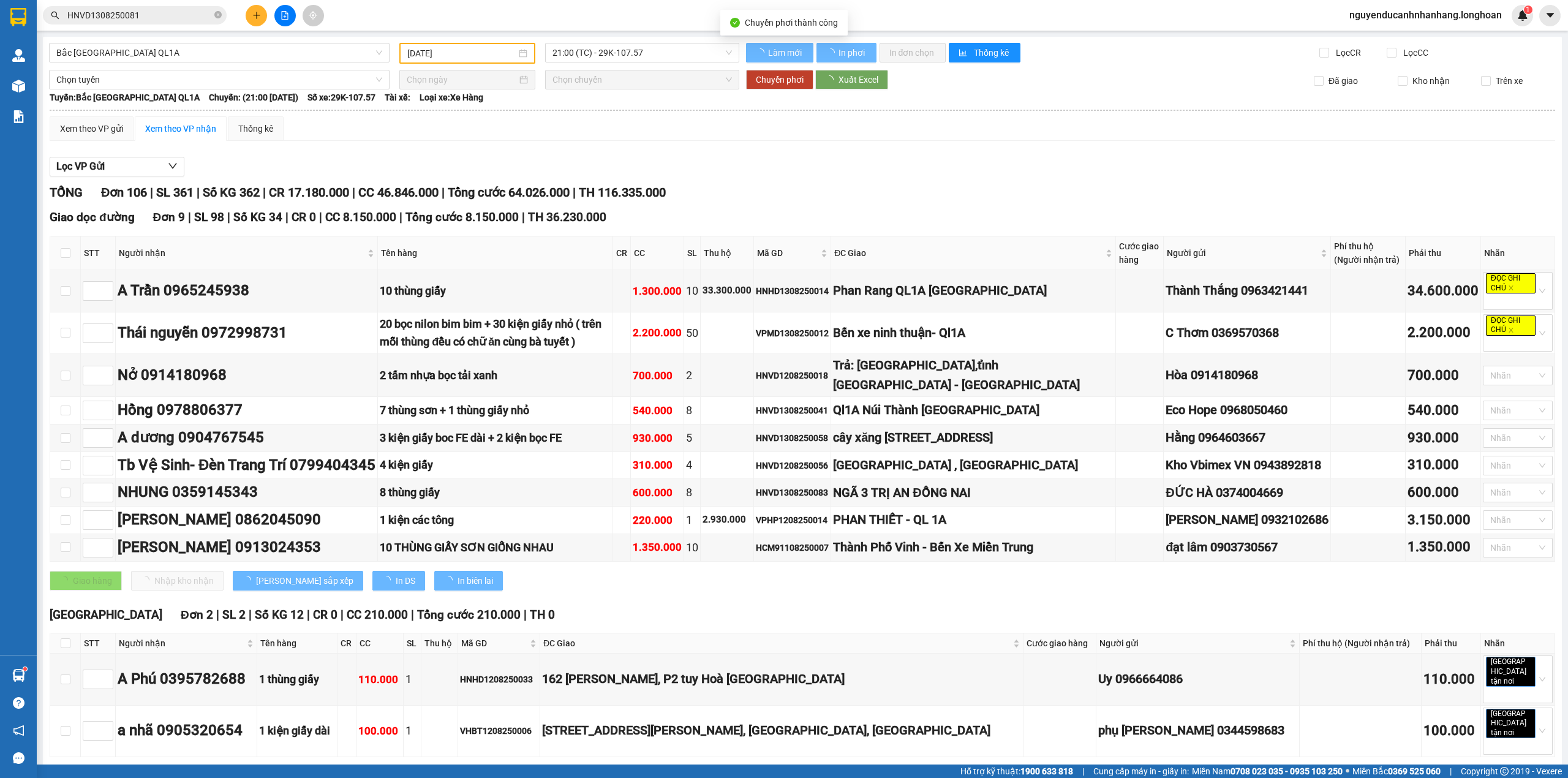
checkbox input "false"
type input "[DATE]"
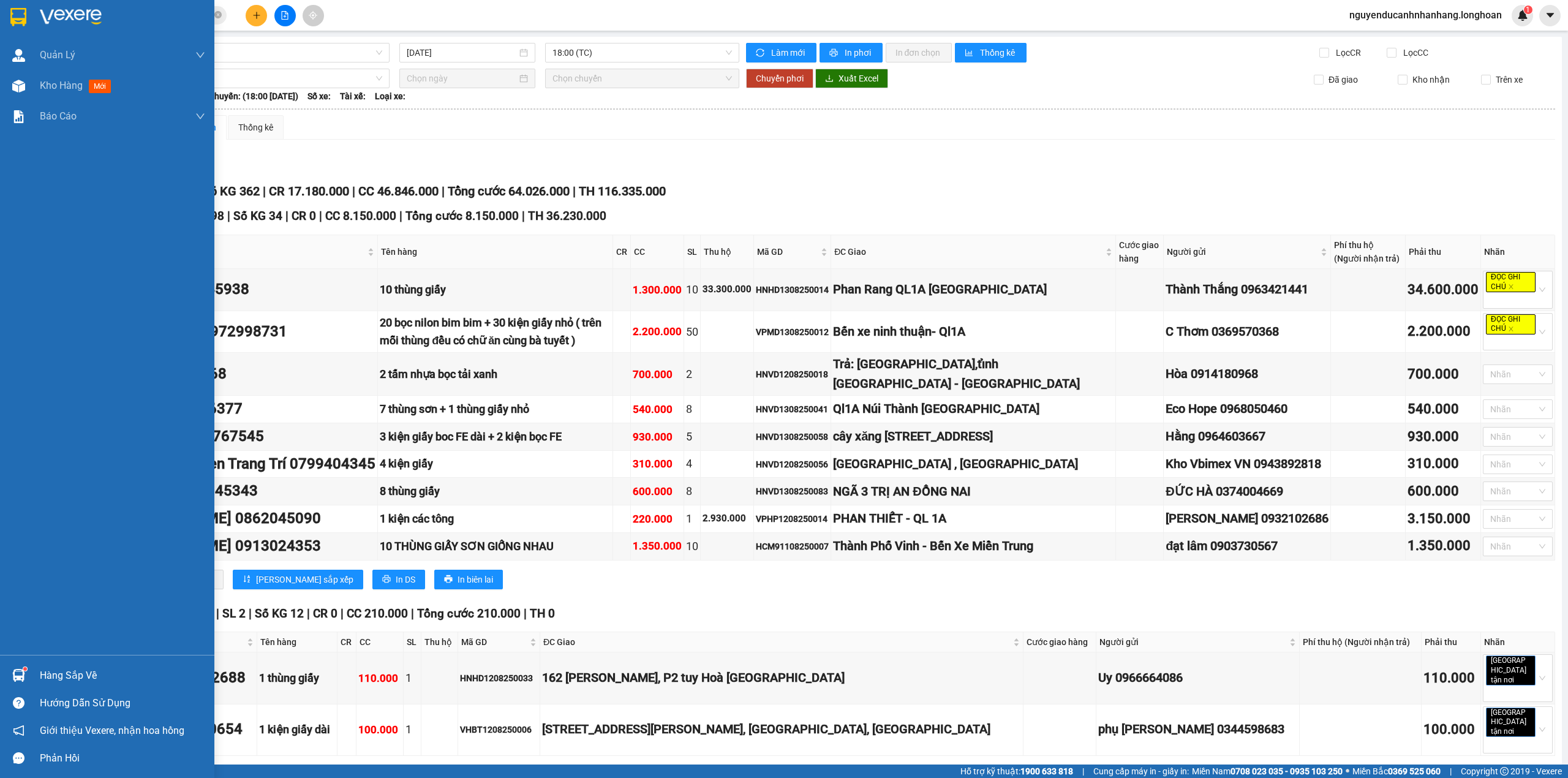
click at [4, 15] on div at bounding box center [107, 20] width 215 height 39
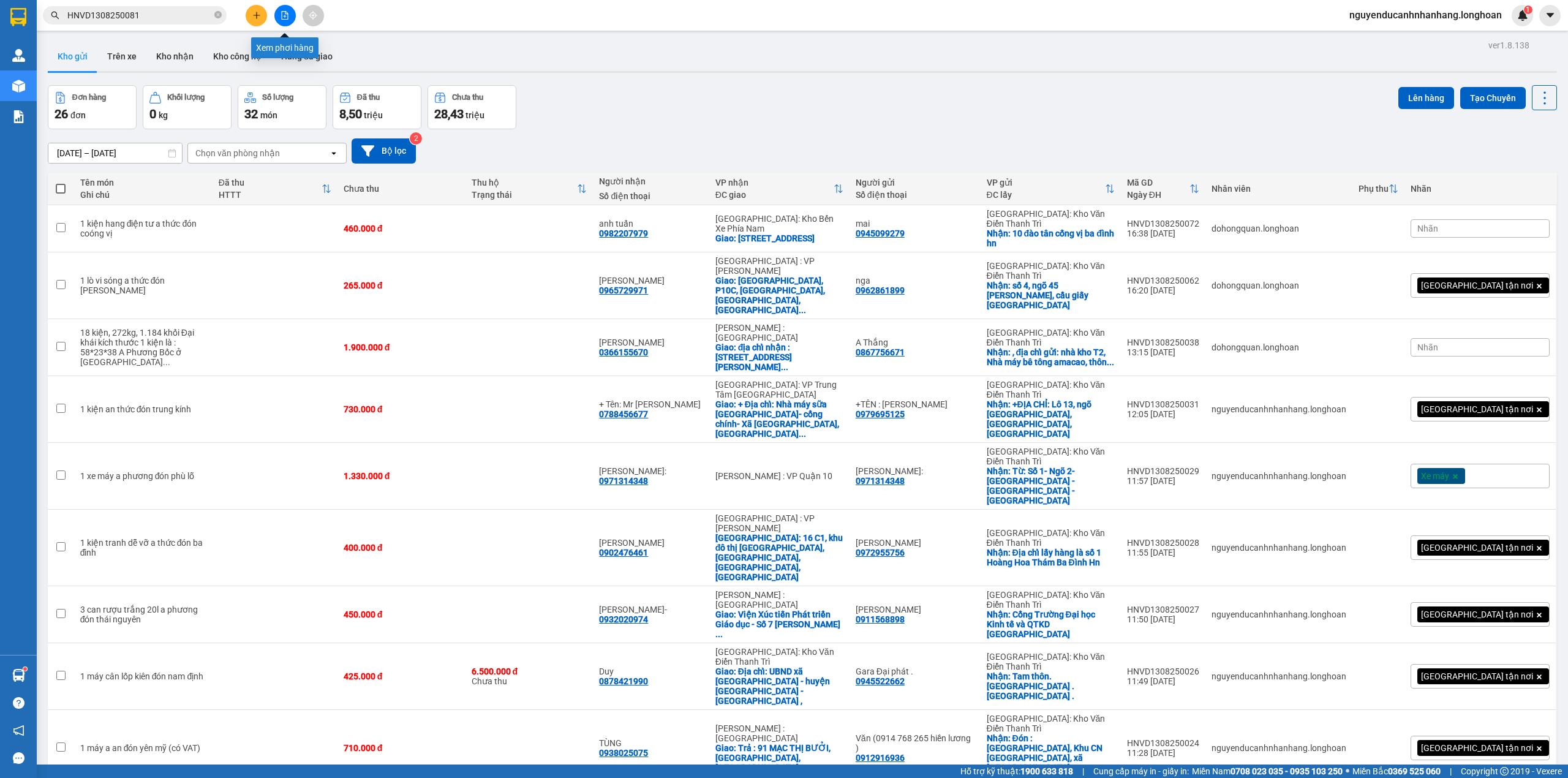
click at [287, 14] on icon "file-add" at bounding box center [284, 15] width 7 height 8
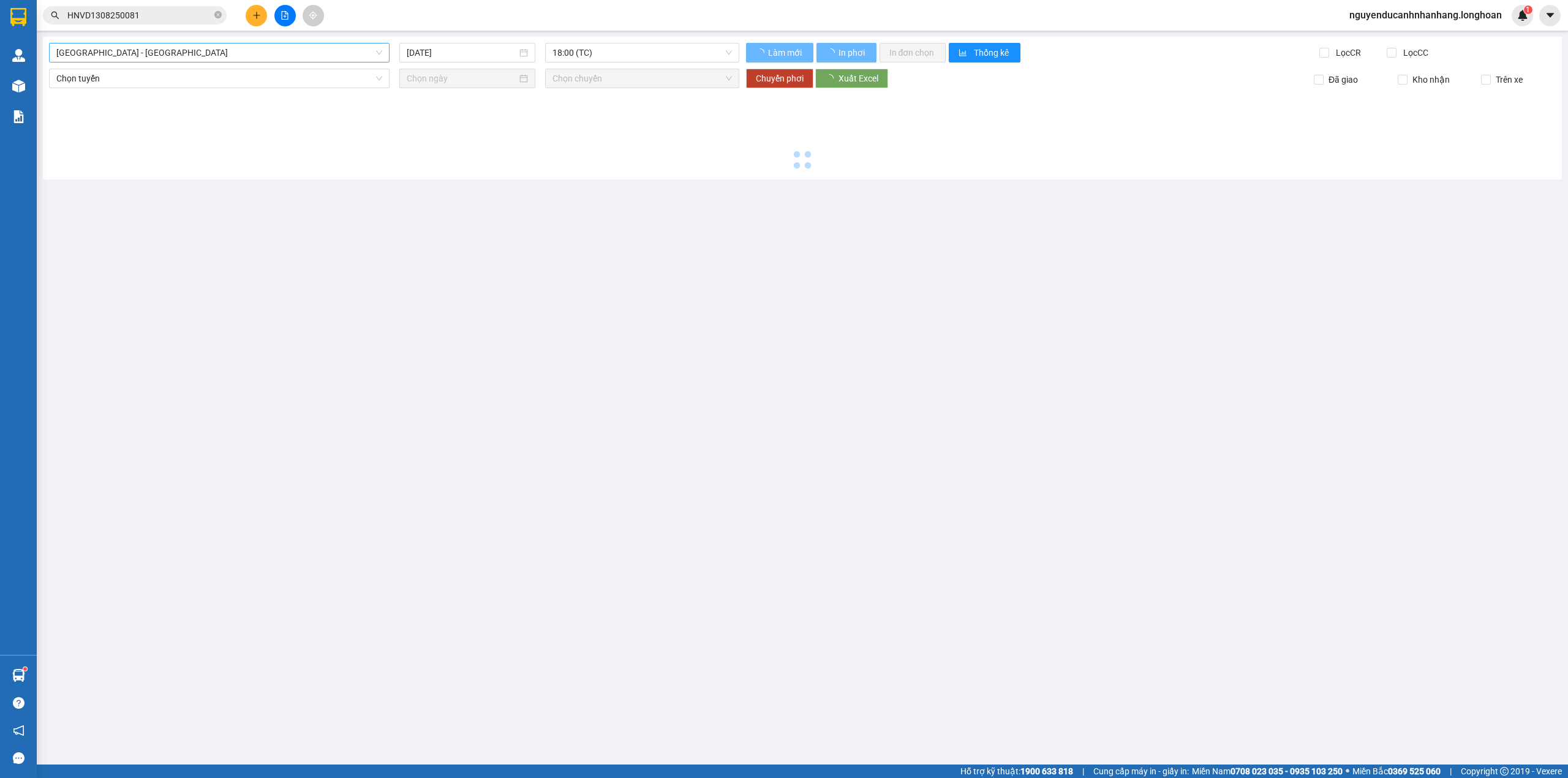
click at [180, 52] on span "Hải Phòng - Hà Nội" at bounding box center [218, 52] width 325 height 18
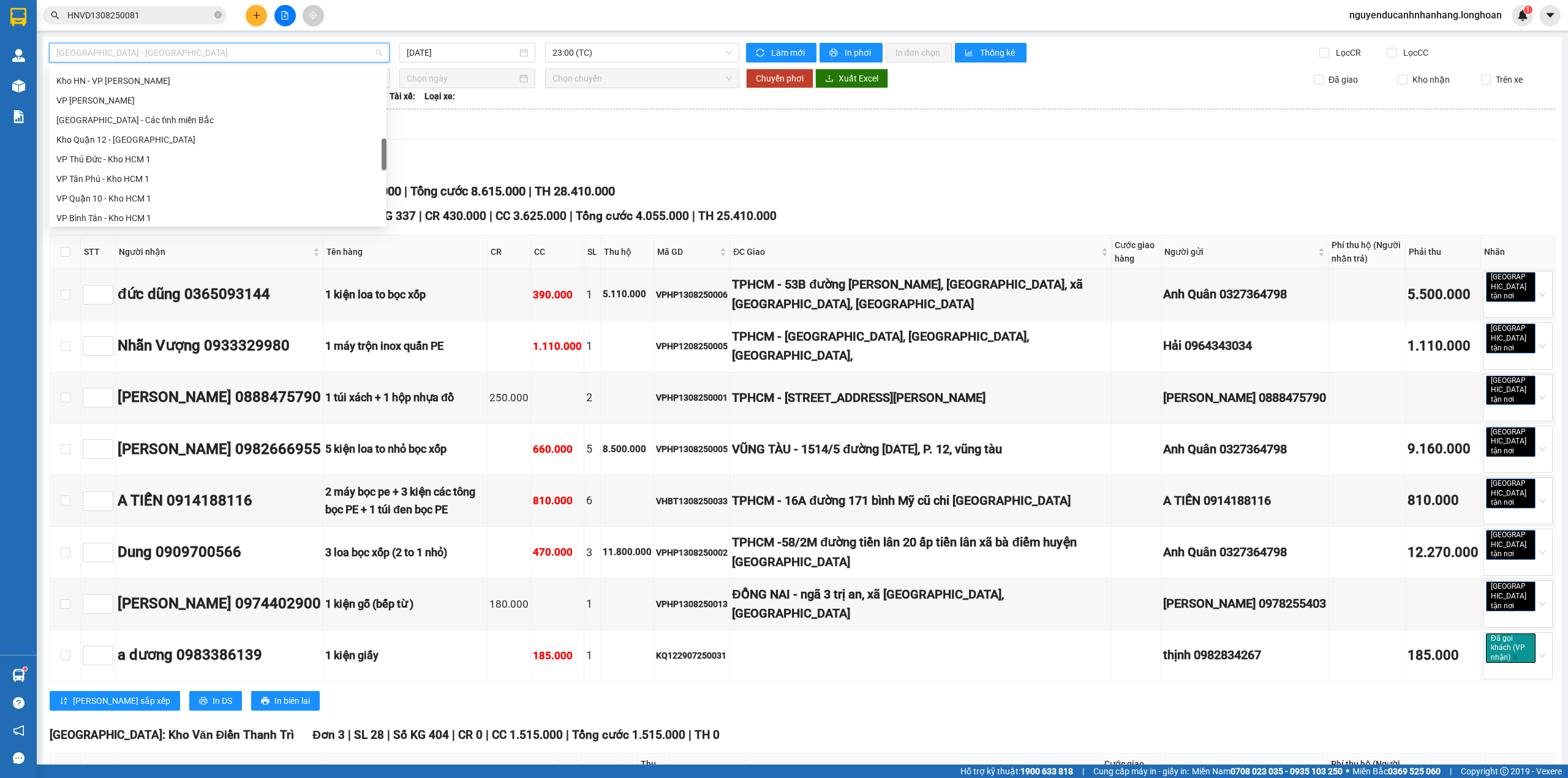
scroll to position [804, 0]
click at [131, 135] on div "Bắc Trung Nam QL1A" at bounding box center [217, 136] width 322 height 14
type input "[DATE]"
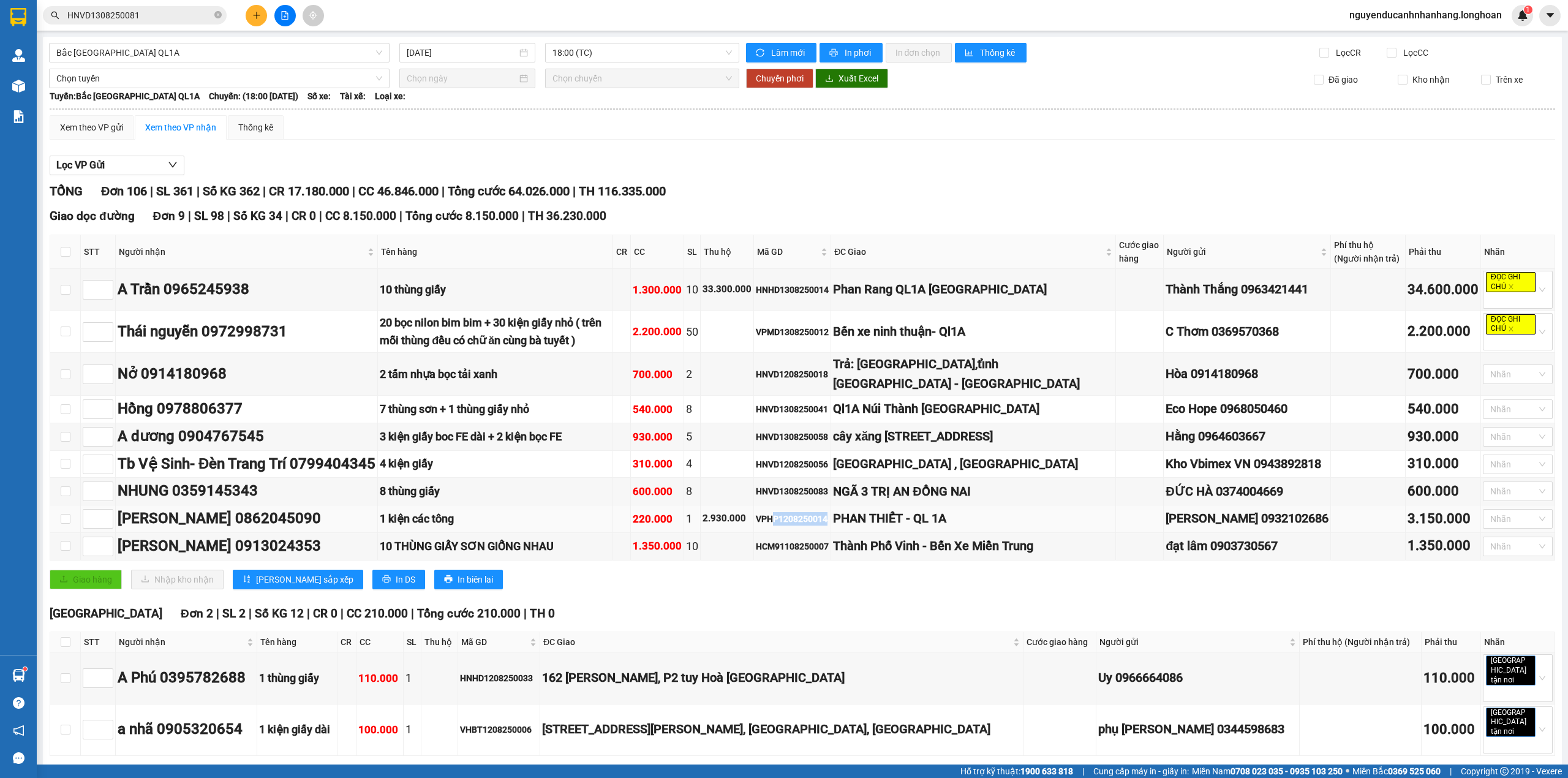
drag, startPoint x: 853, startPoint y: 545, endPoint x: 894, endPoint y: 547, distance: 41.0
click at [831, 533] on td "VPHP1208250014" at bounding box center [793, 519] width 77 height 27
click at [828, 526] on div "VPHP1208250014" at bounding box center [792, 519] width 73 height 14
type input "1"
drag, startPoint x: 108, startPoint y: 569, endPoint x: 142, endPoint y: 567, distance: 34.1
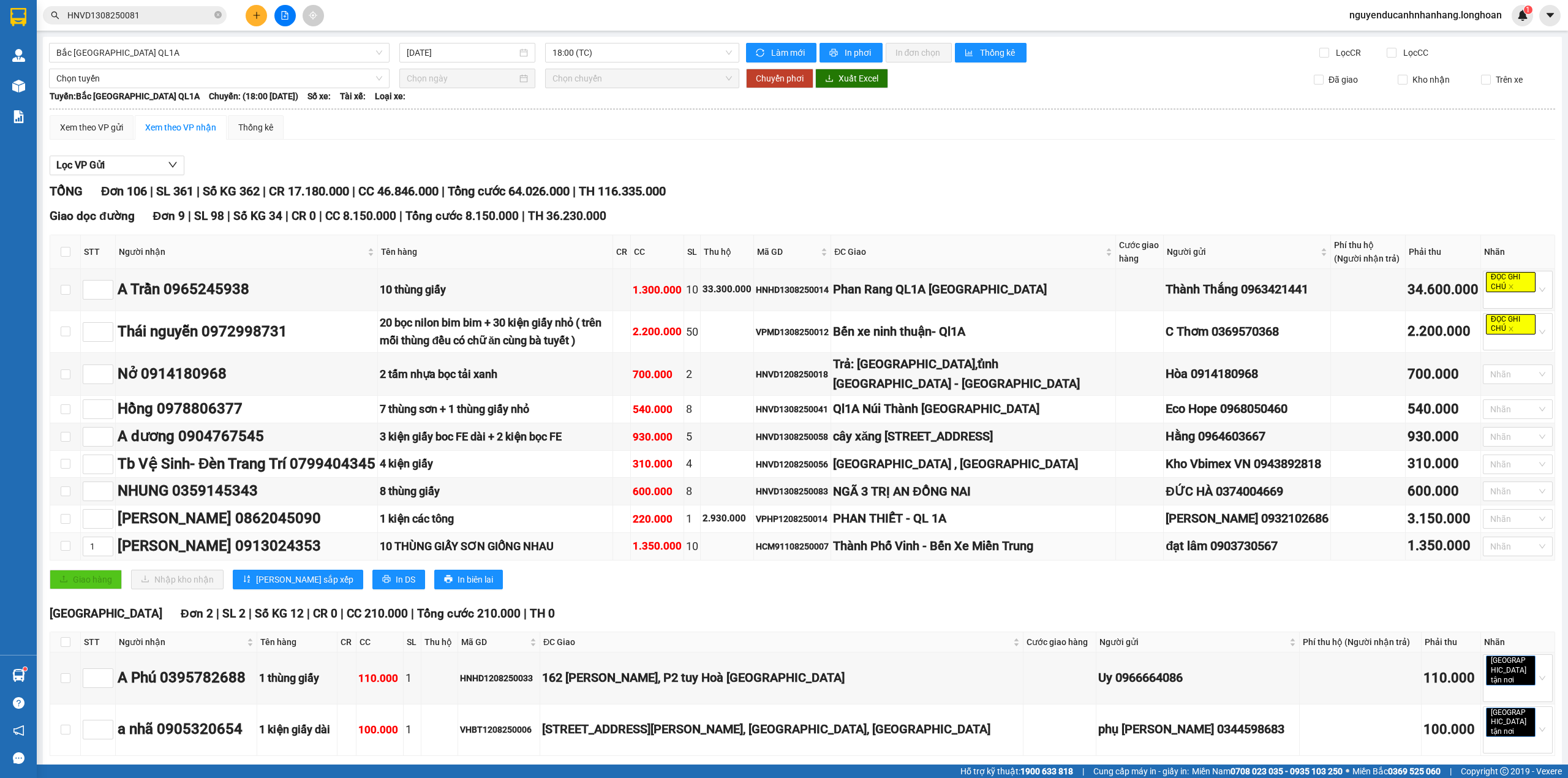
click at [108, 546] on span "up" at bounding box center [107, 543] width 8 height 8
click at [106, 463] on icon "up" at bounding box center [107, 461] width 5 height 5
type input "2"
click at [99, 466] on span "Increase Value" at bounding box center [106, 461] width 14 height 11
click at [101, 408] on span "Increase Value" at bounding box center [106, 405] width 14 height 11
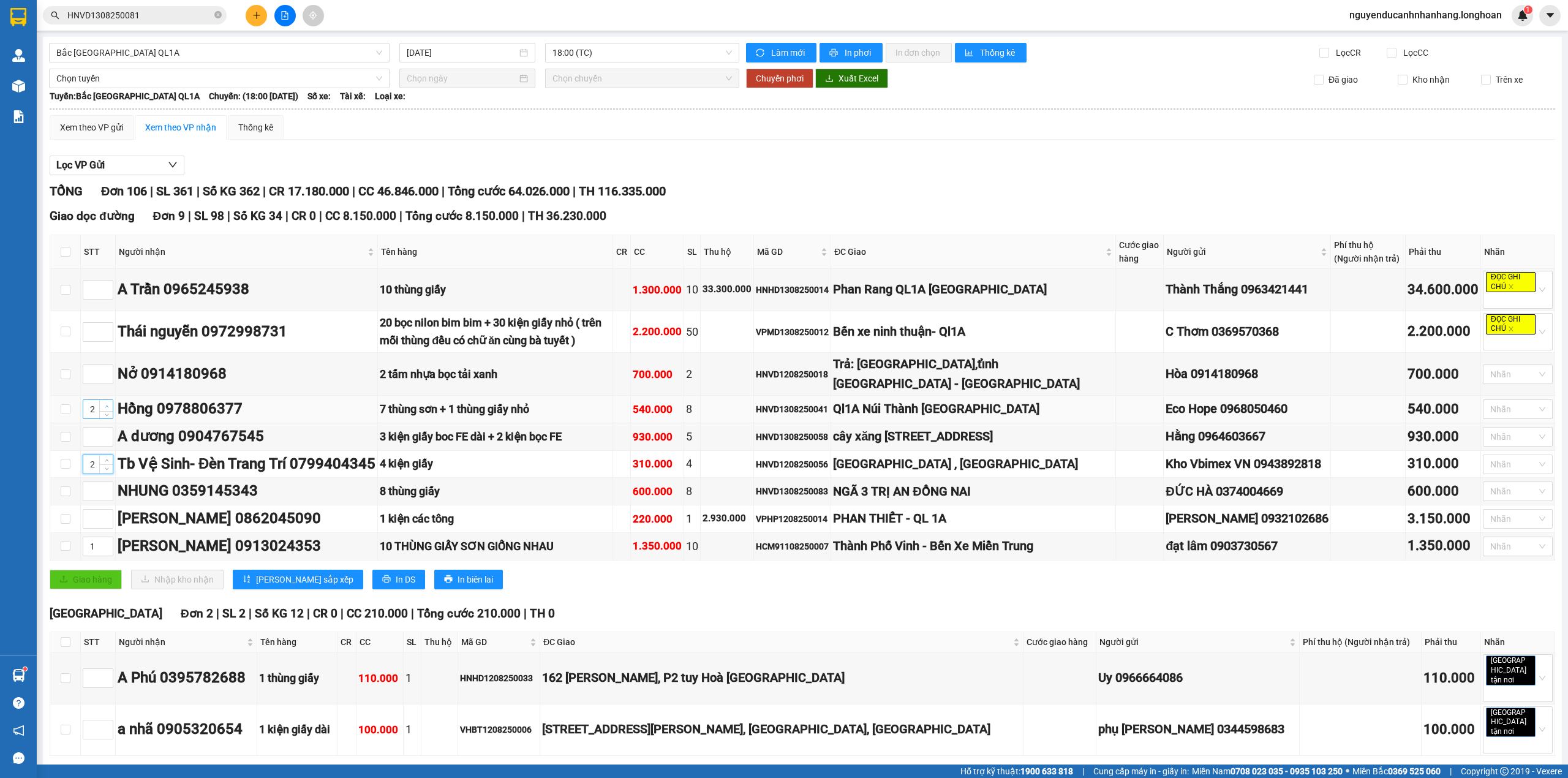
click at [101, 408] on span "Increase Value" at bounding box center [106, 405] width 14 height 11
type input "3"
click at [101, 408] on span "Increase Value" at bounding box center [106, 405] width 14 height 11
click at [108, 373] on icon "up" at bounding box center [107, 371] width 5 height 5
click at [108, 373] on icon "up" at bounding box center [107, 371] width 5 height 5
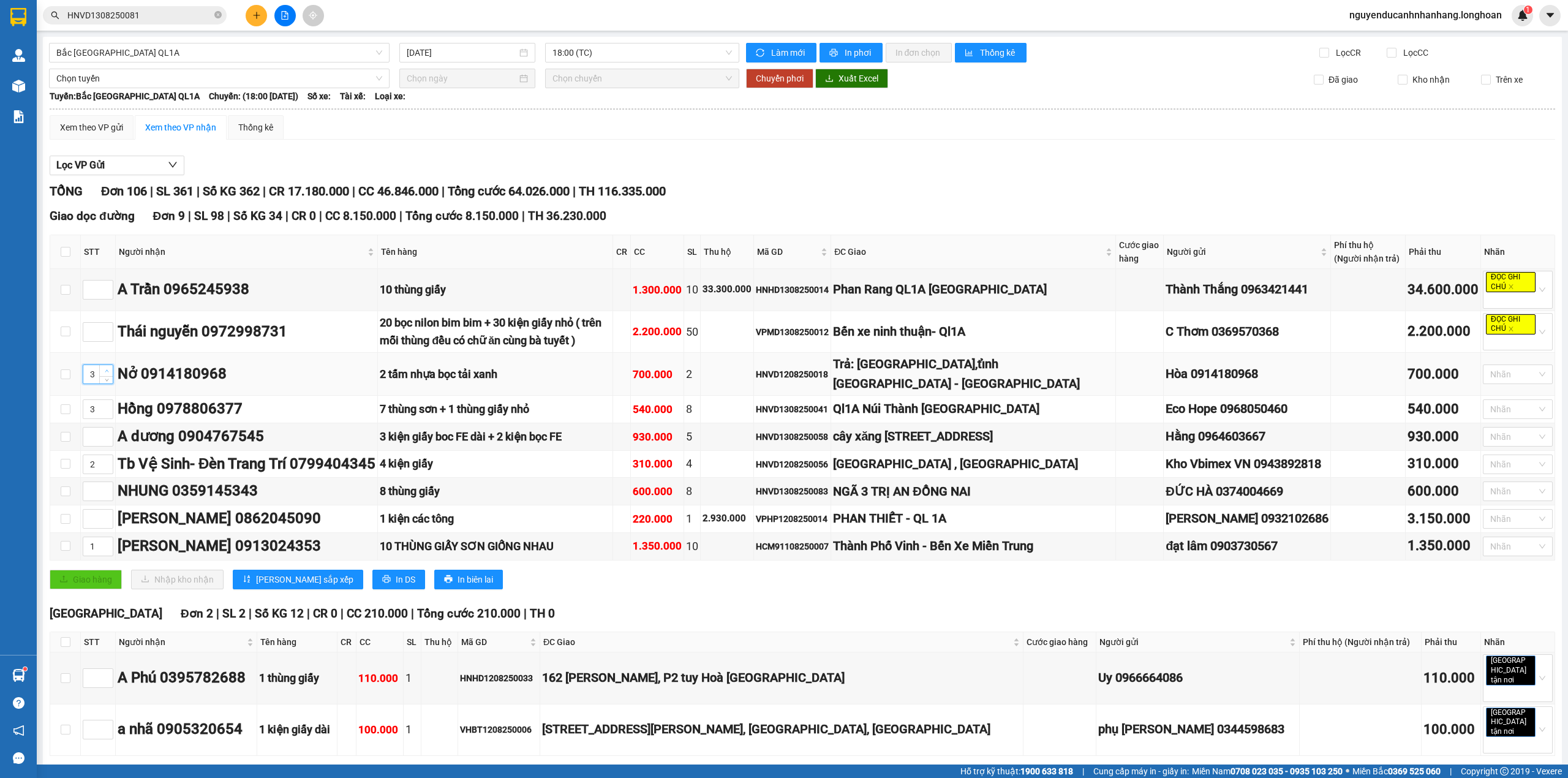
click at [108, 373] on icon "up" at bounding box center [107, 371] width 5 height 5
type input "4"
click at [108, 373] on icon "up" at bounding box center [107, 371] width 5 height 5
click at [108, 329] on span "up" at bounding box center [107, 329] width 8 height 8
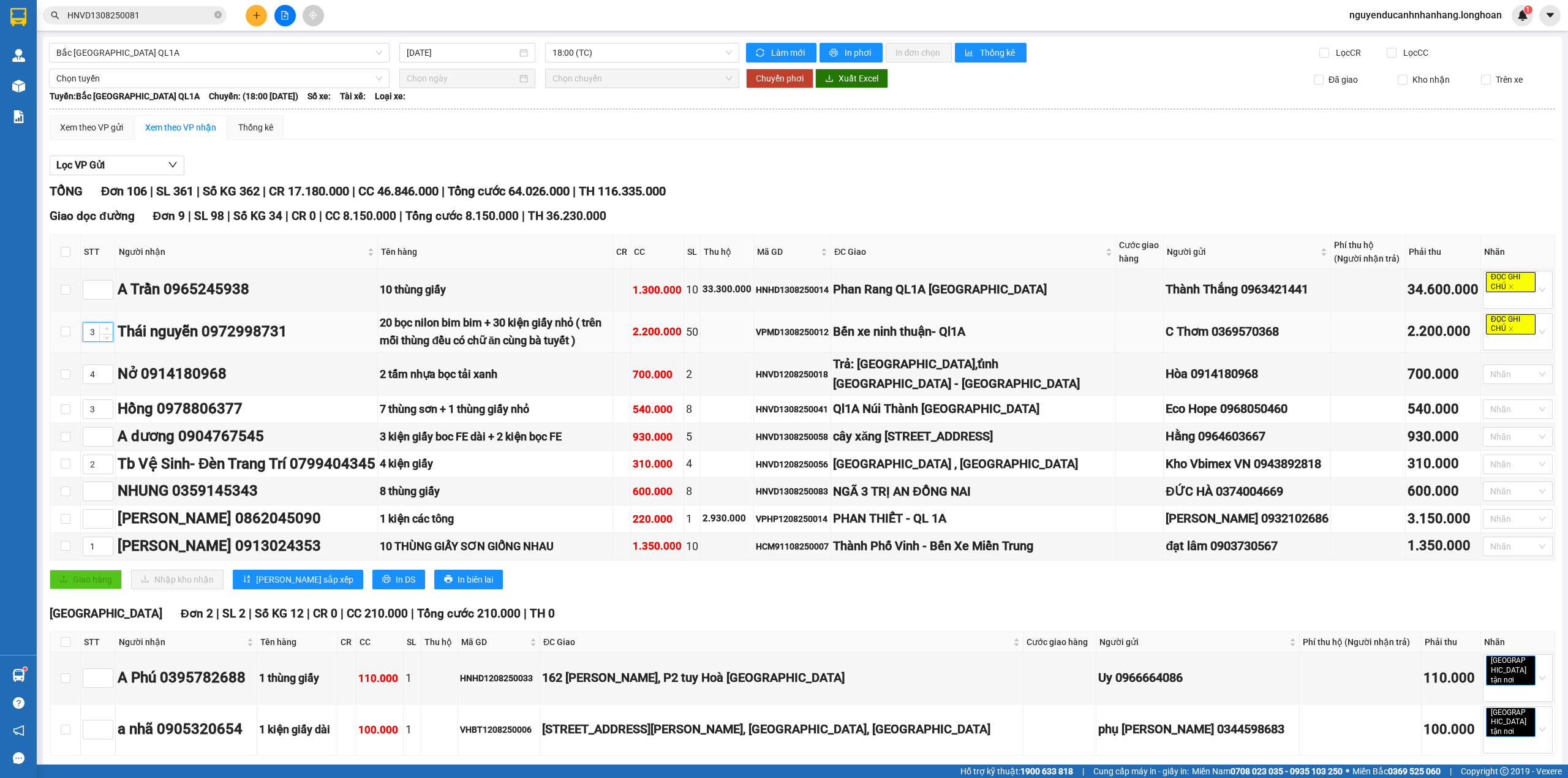
click at [108, 329] on span "up" at bounding box center [107, 329] width 8 height 8
type input "5"
click at [108, 329] on span "up" at bounding box center [107, 329] width 8 height 8
click at [106, 285] on span "Increase Value" at bounding box center [106, 286] width 14 height 11
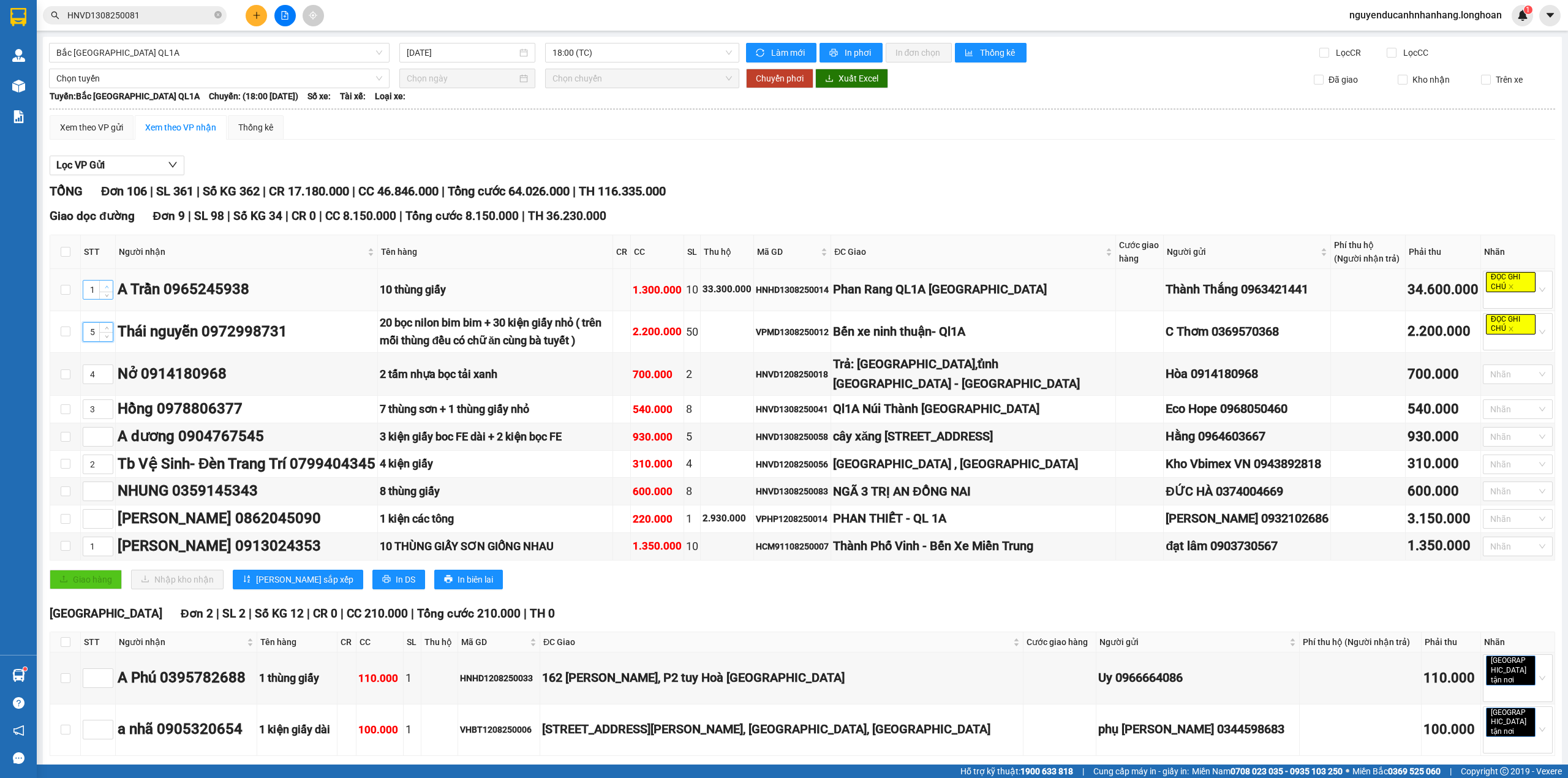
click at [106, 285] on span "Increase Value" at bounding box center [106, 286] width 14 height 11
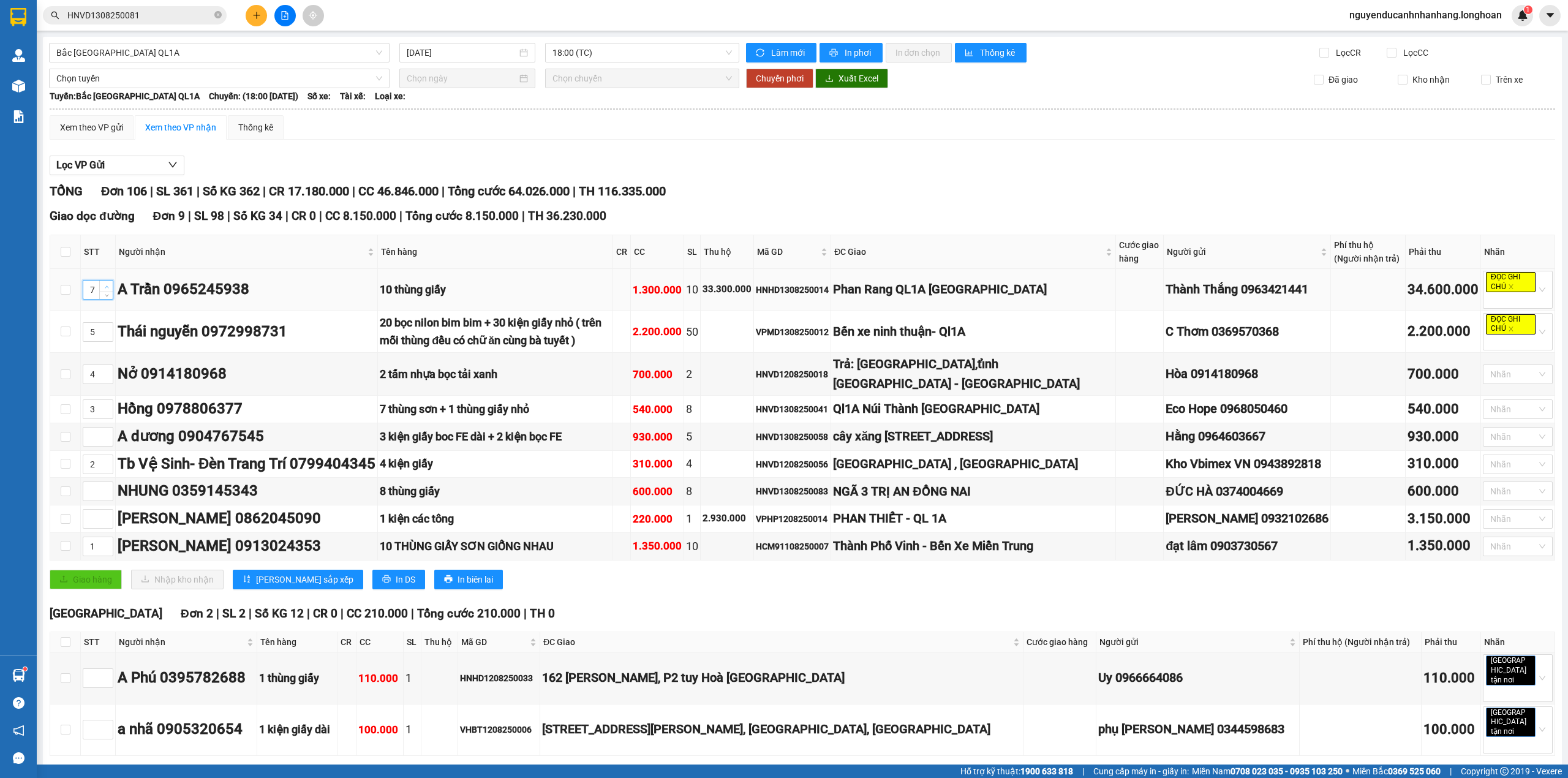
click at [106, 285] on span "Increase Value" at bounding box center [106, 286] width 14 height 11
type input "6"
click at [105, 295] on icon "down" at bounding box center [107, 294] width 5 height 5
click at [106, 435] on icon "up" at bounding box center [106, 433] width 4 height 2
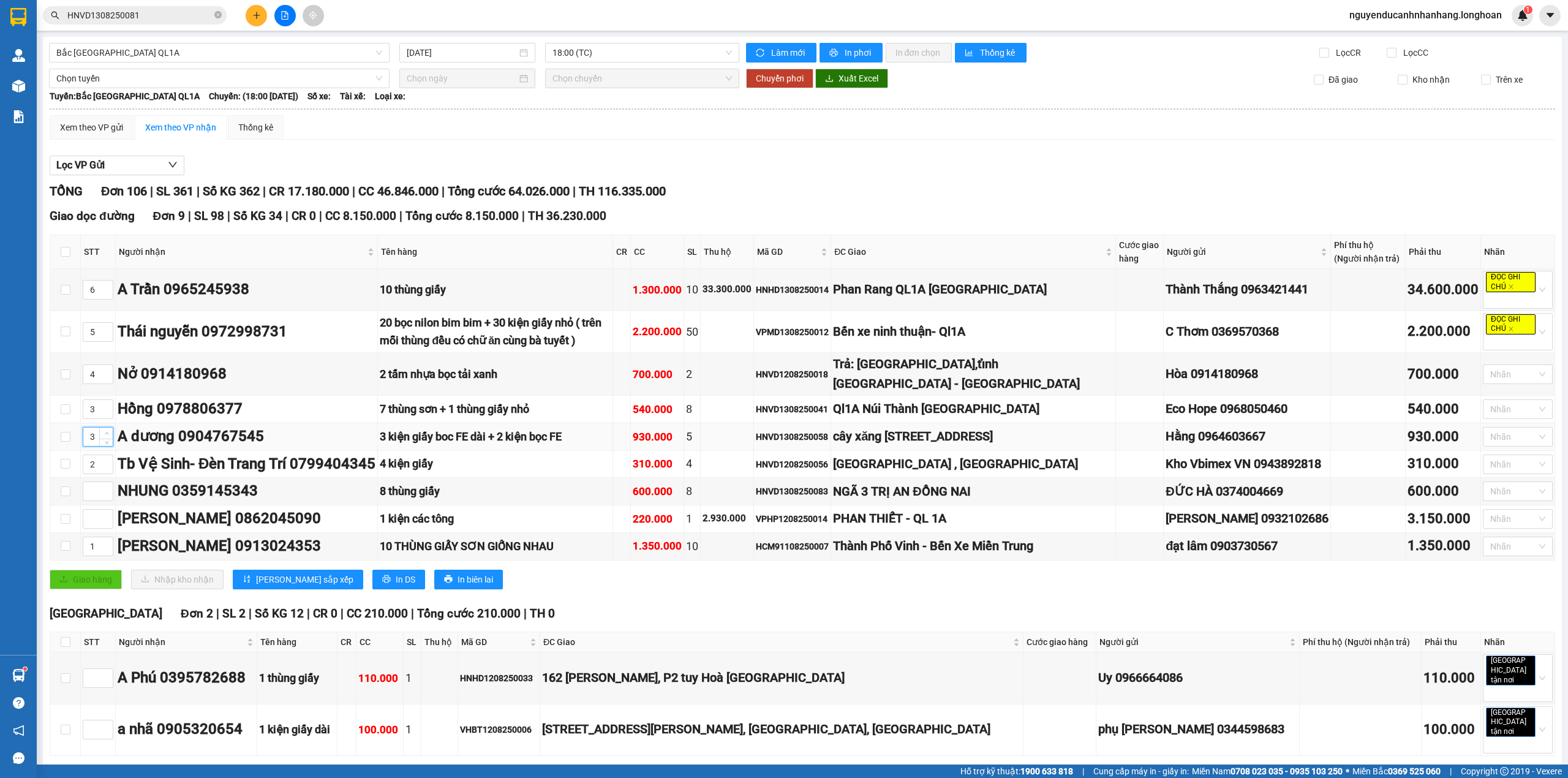
click at [106, 435] on icon "up" at bounding box center [106, 433] width 4 height 2
type input "7"
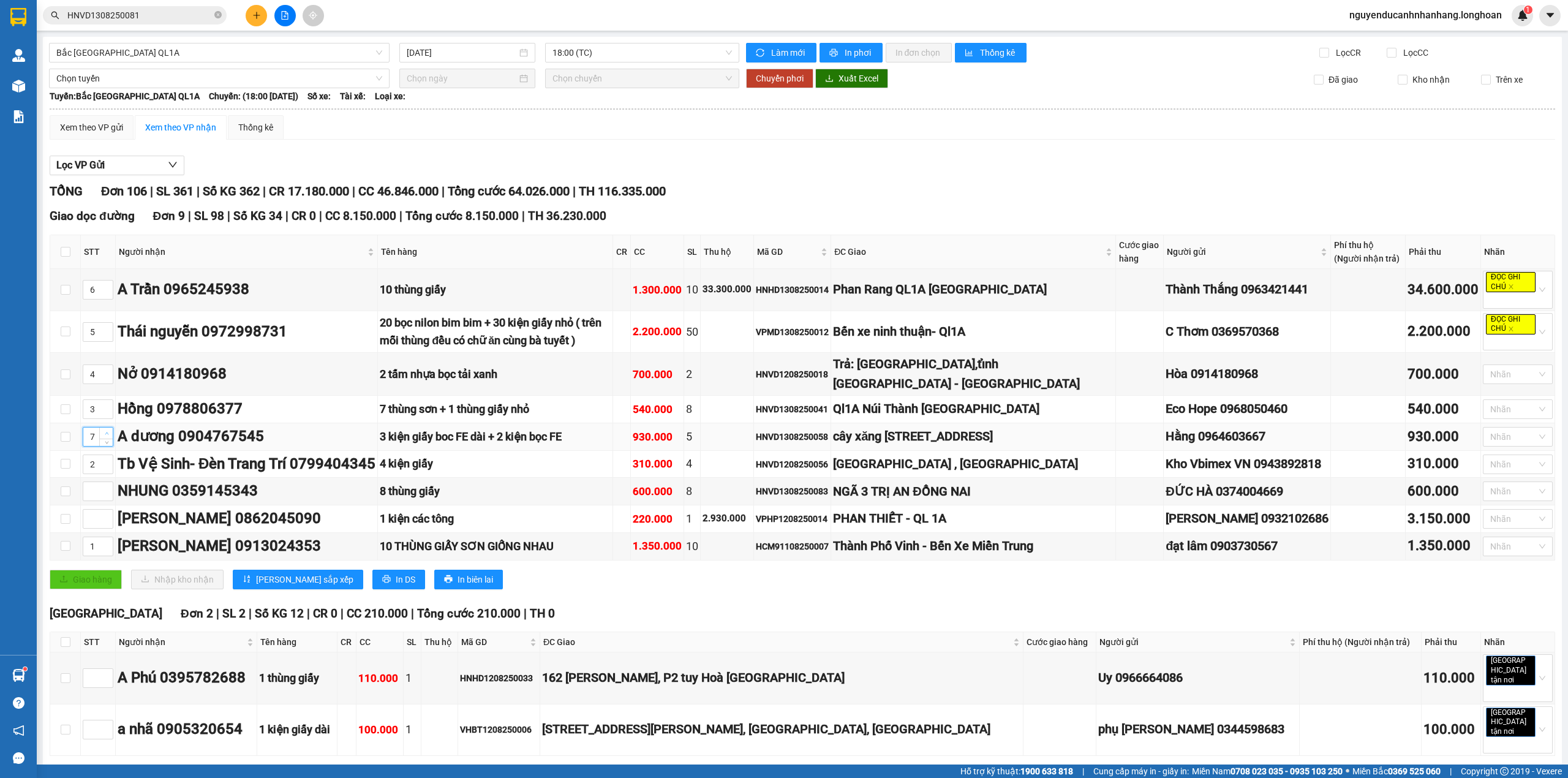
click at [106, 435] on icon "up" at bounding box center [106, 433] width 4 height 2
click at [101, 493] on span "Increase Value" at bounding box center [106, 487] width 14 height 11
type input "2"
click at [106, 518] on icon "up" at bounding box center [107, 515] width 5 height 5
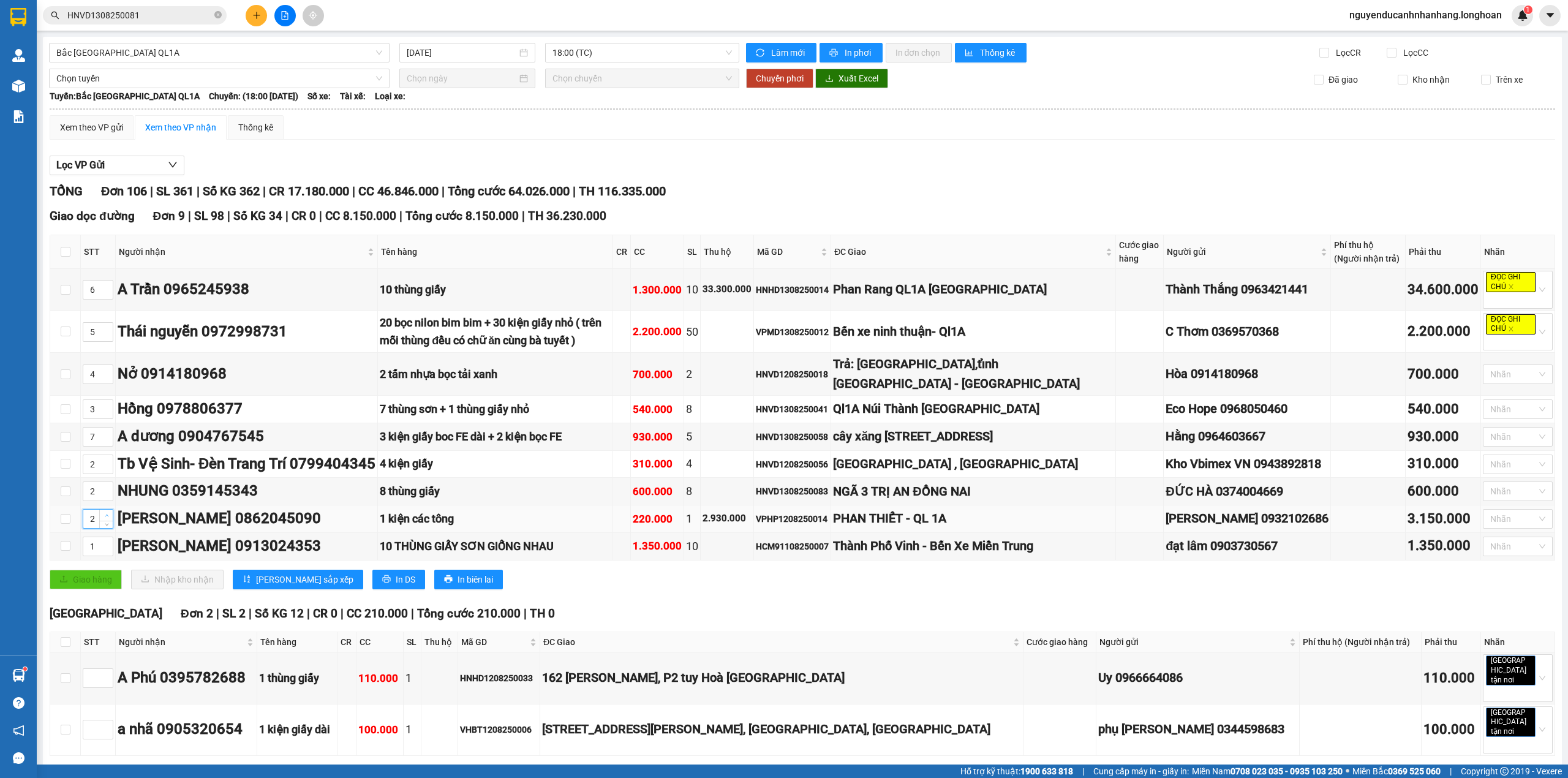
click at [106, 518] on icon "up" at bounding box center [107, 515] width 5 height 5
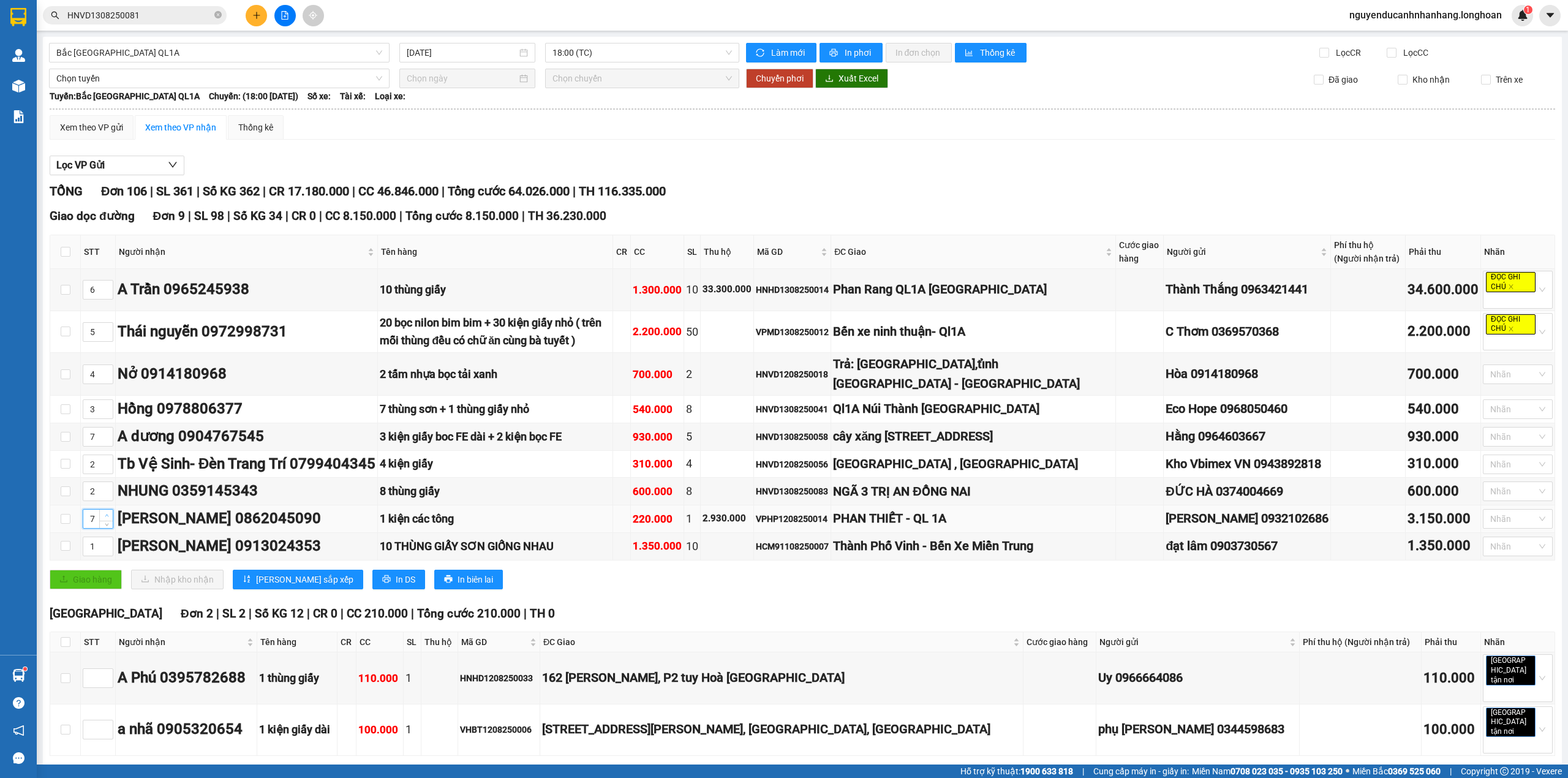
click at [106, 518] on icon "up" at bounding box center [107, 515] width 5 height 5
type input "8"
click at [106, 518] on icon "up" at bounding box center [107, 515] width 5 height 5
click at [105, 491] on icon "up" at bounding box center [107, 489] width 5 height 5
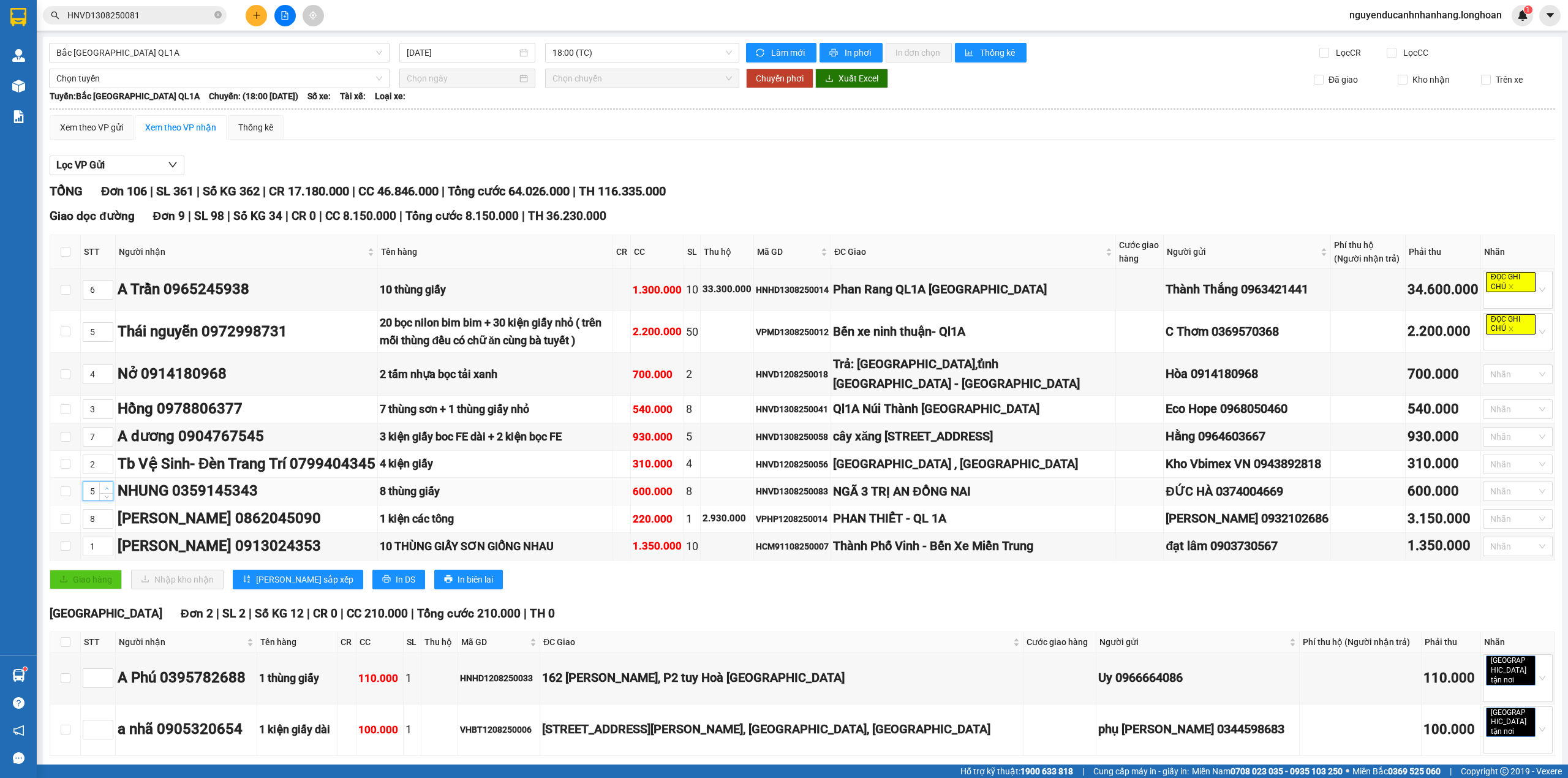
click at [105, 491] on icon "up" at bounding box center [107, 489] width 5 height 5
click at [103, 492] on span "up" at bounding box center [107, 489] width 8 height 8
type input "9"
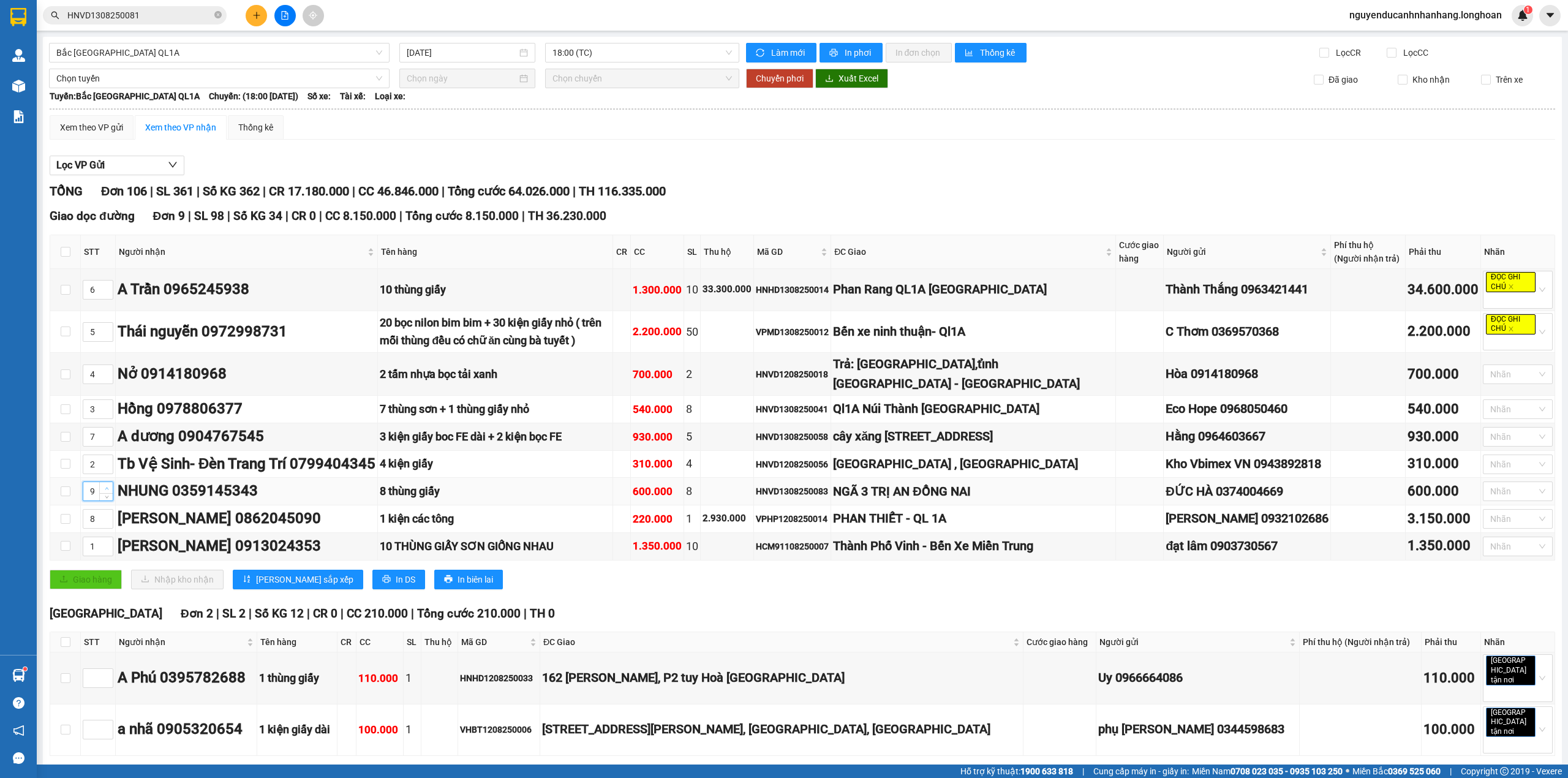
click at [103, 492] on span "up" at bounding box center [107, 489] width 8 height 8
click at [279, 587] on span "Lưu sắp xếp" at bounding box center [304, 580] width 97 height 14
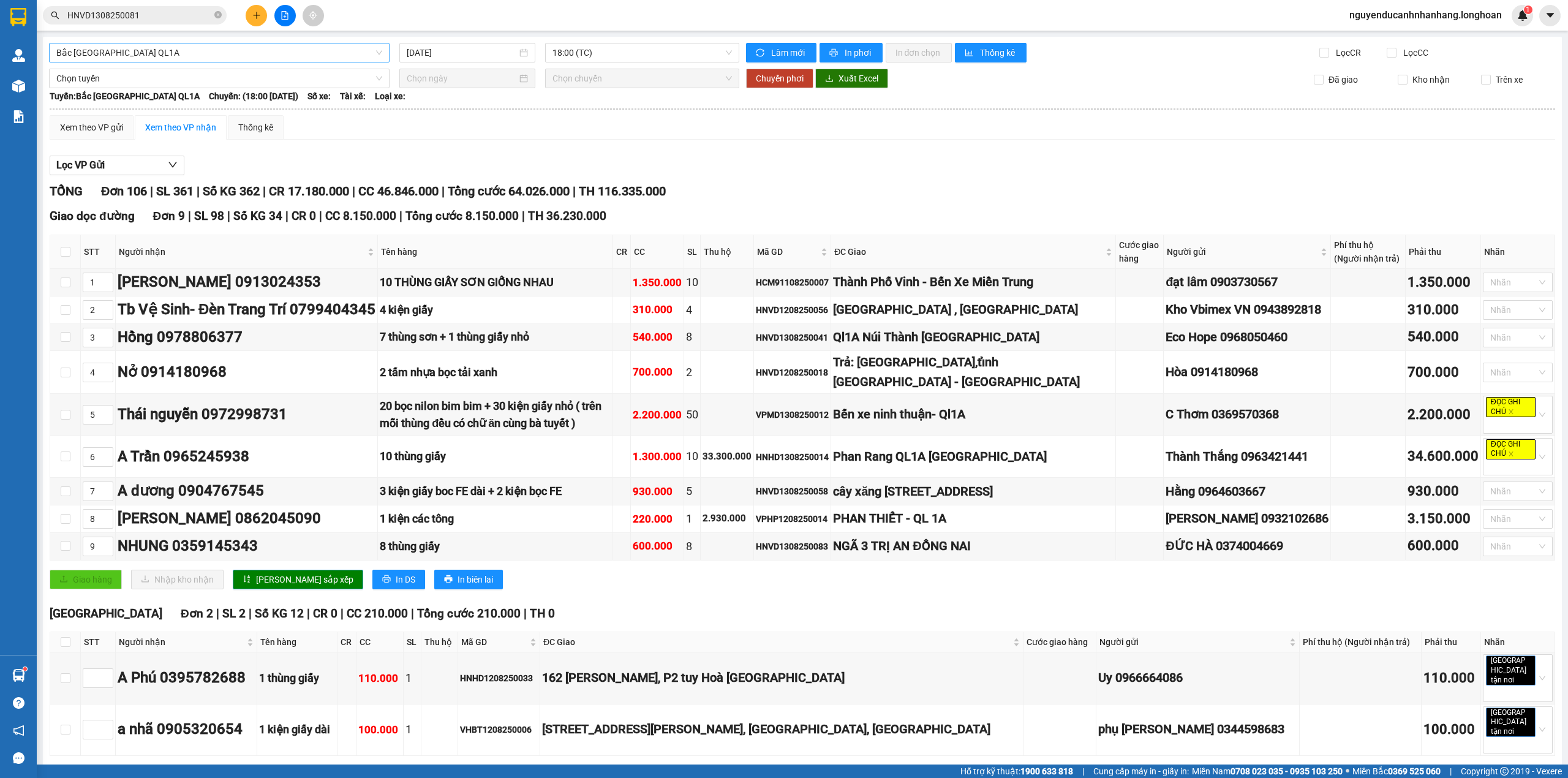
click at [65, 54] on span "Bắc Trung Nam QL1A" at bounding box center [218, 52] width 325 height 18
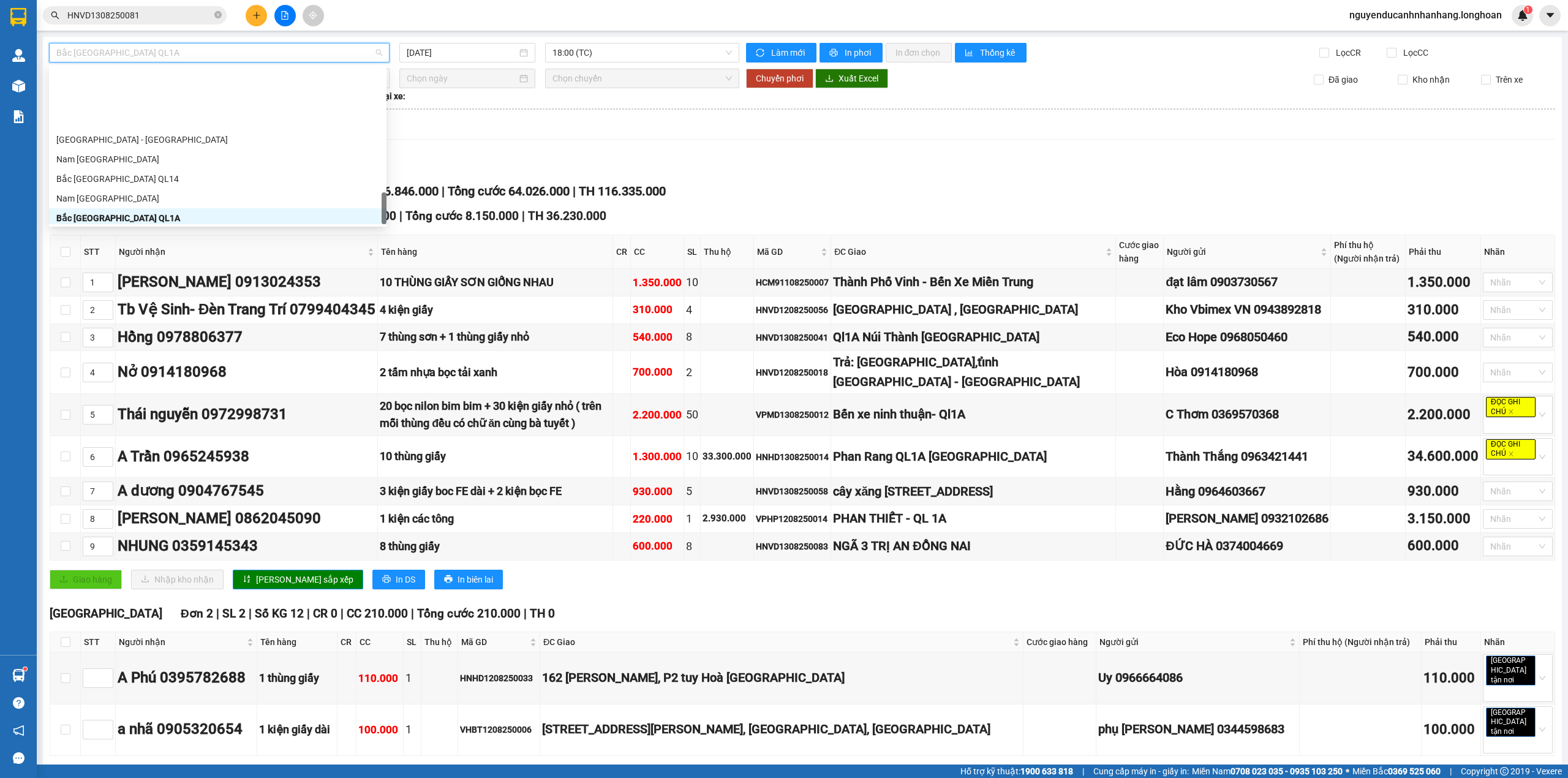
scroll to position [804, 0]
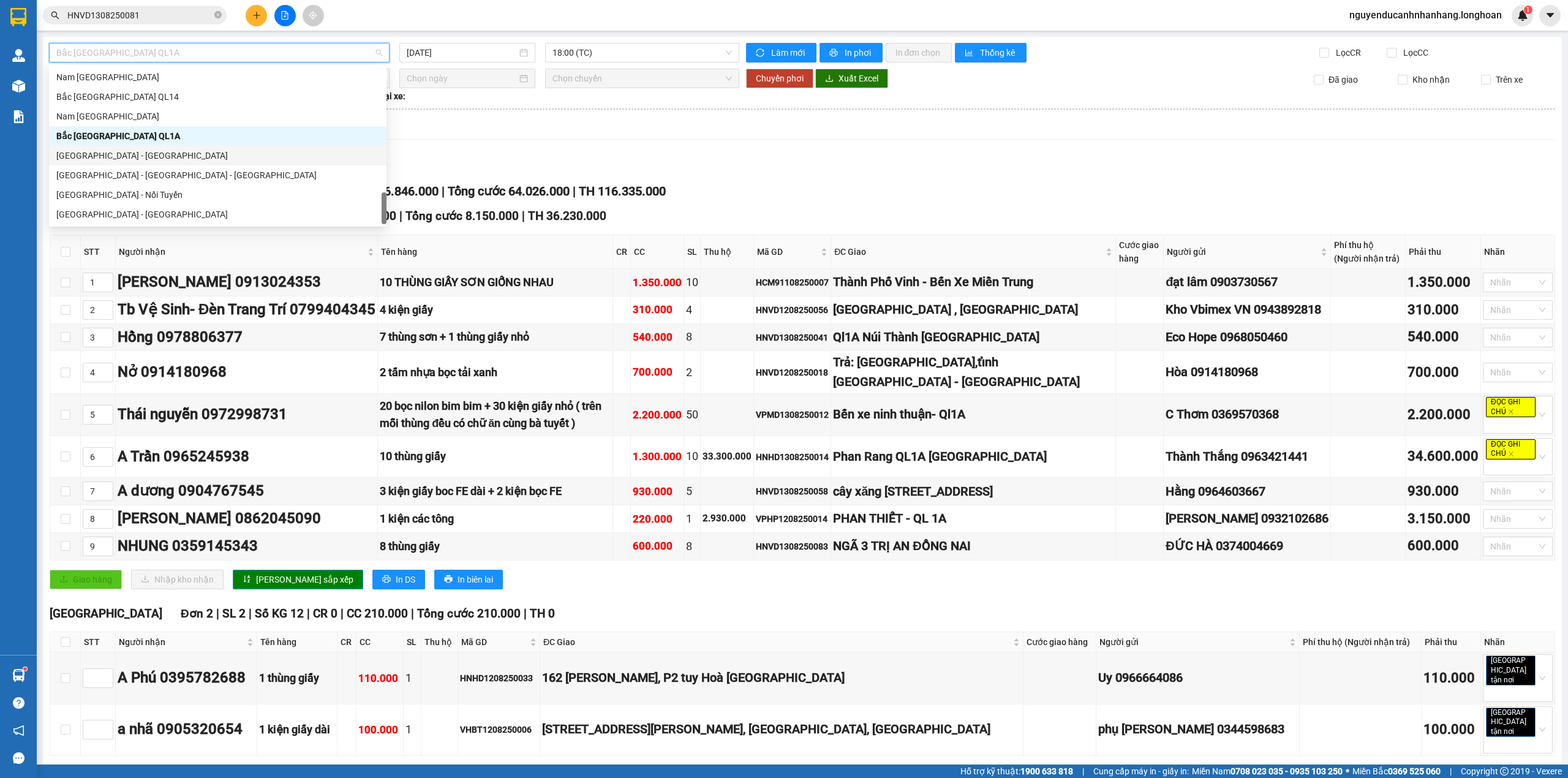
click at [473, 121] on div "Xem theo VP gửi Xem theo VP nhận Thống kê" at bounding box center [802, 128] width 1505 height 24
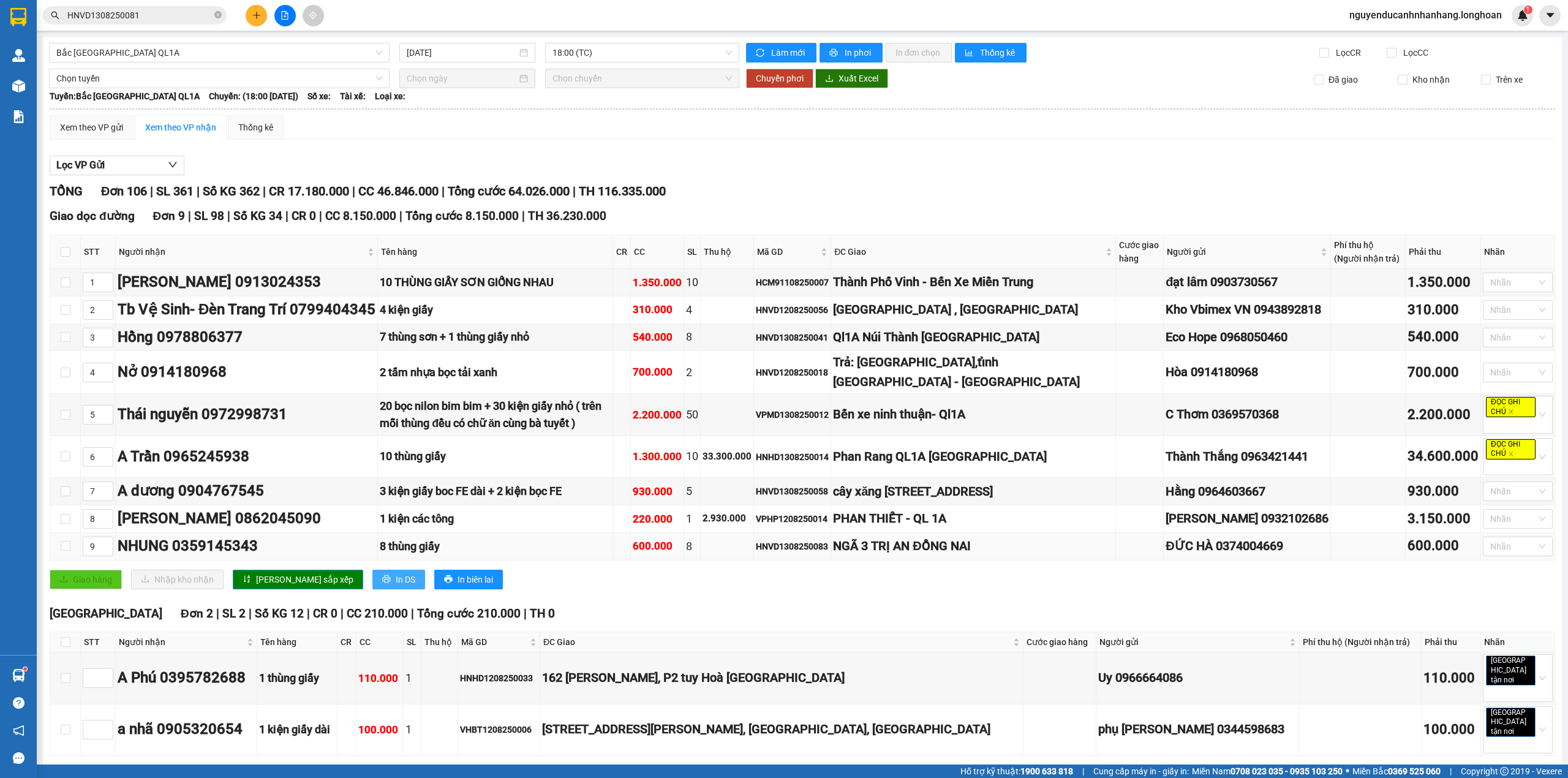
click at [395, 587] on span "In DS" at bounding box center [405, 580] width 20 height 14
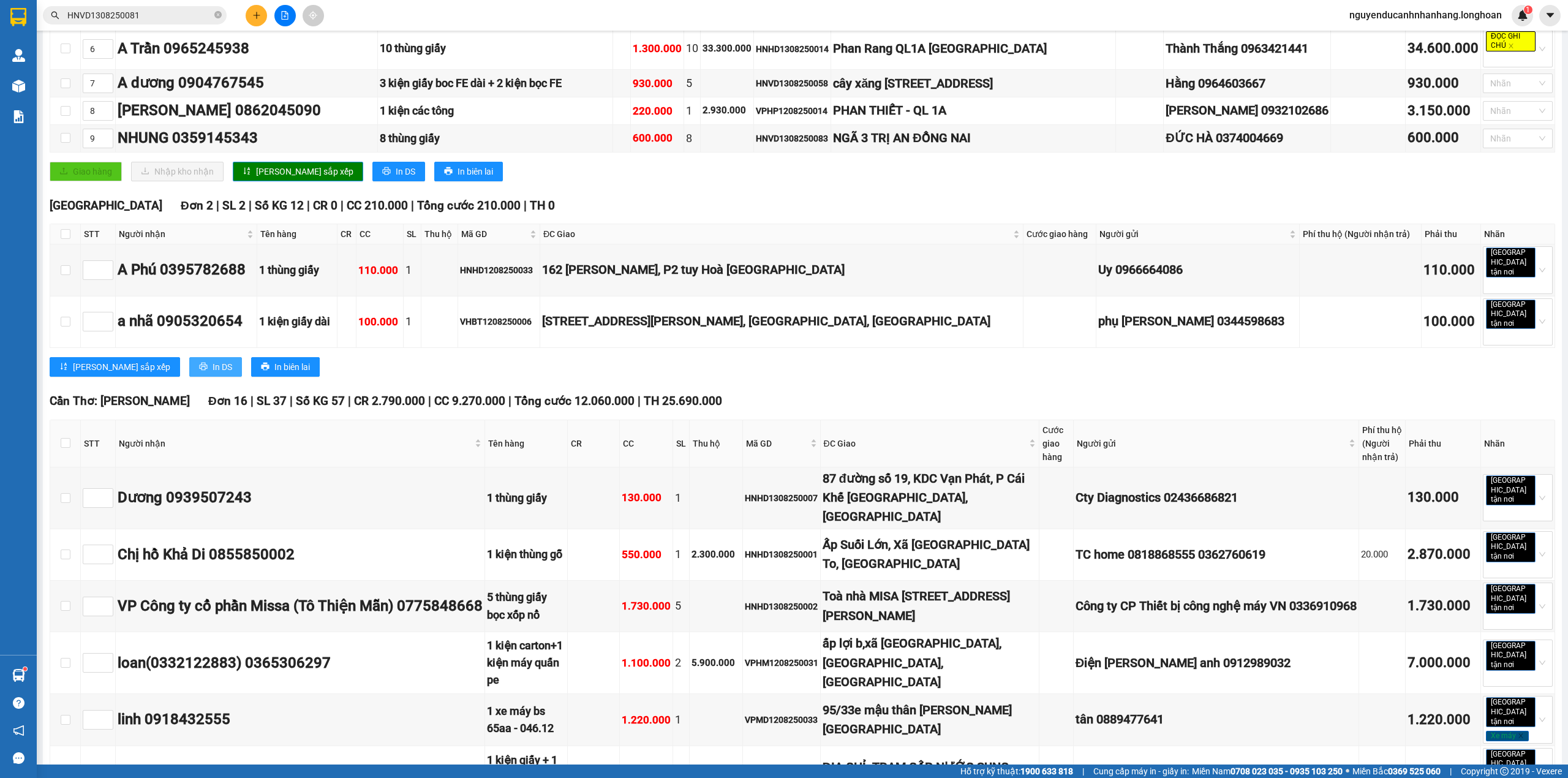
click at [189, 376] on button "In DS" at bounding box center [215, 367] width 52 height 20
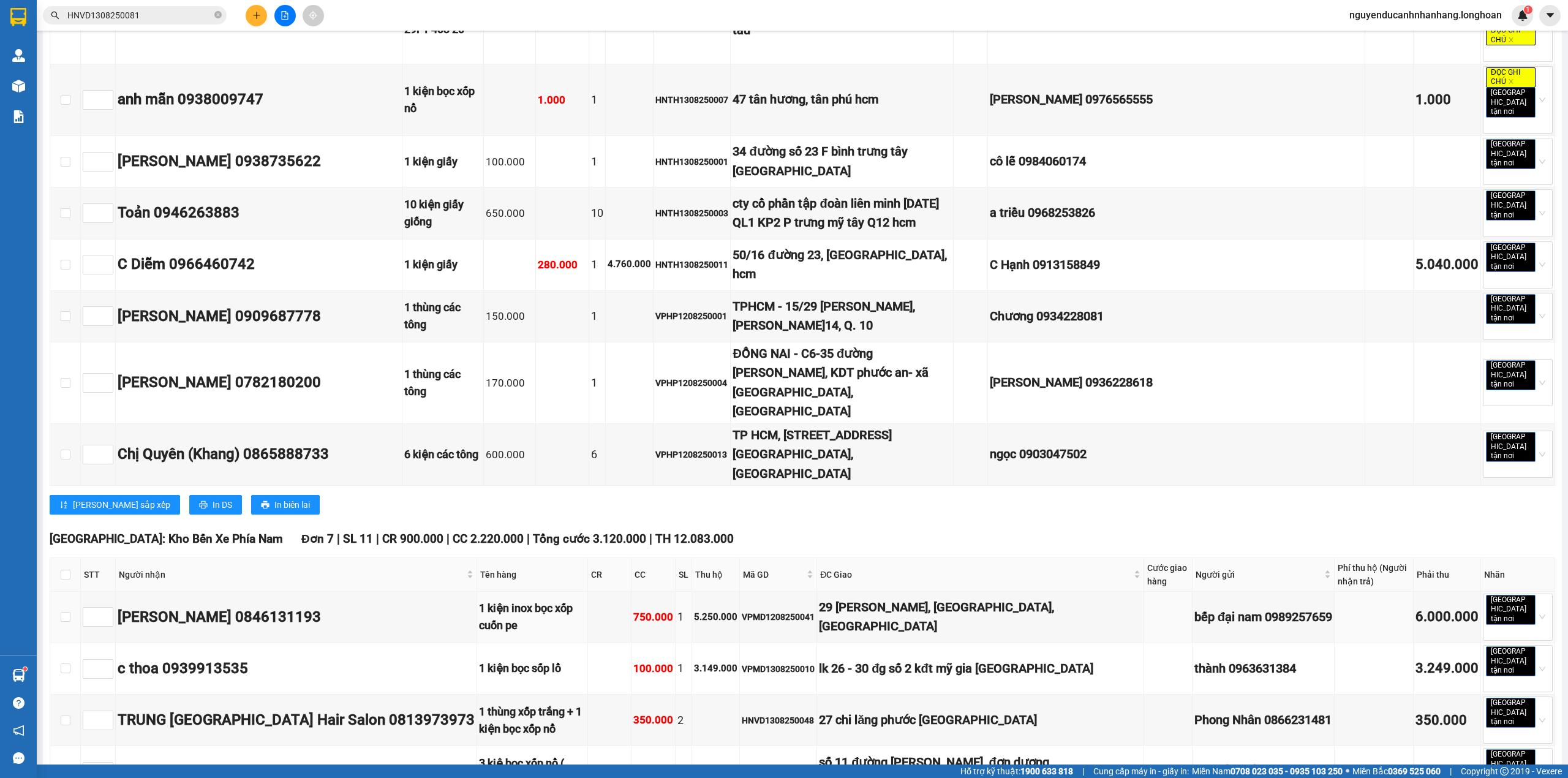
scroll to position [5228, 0]
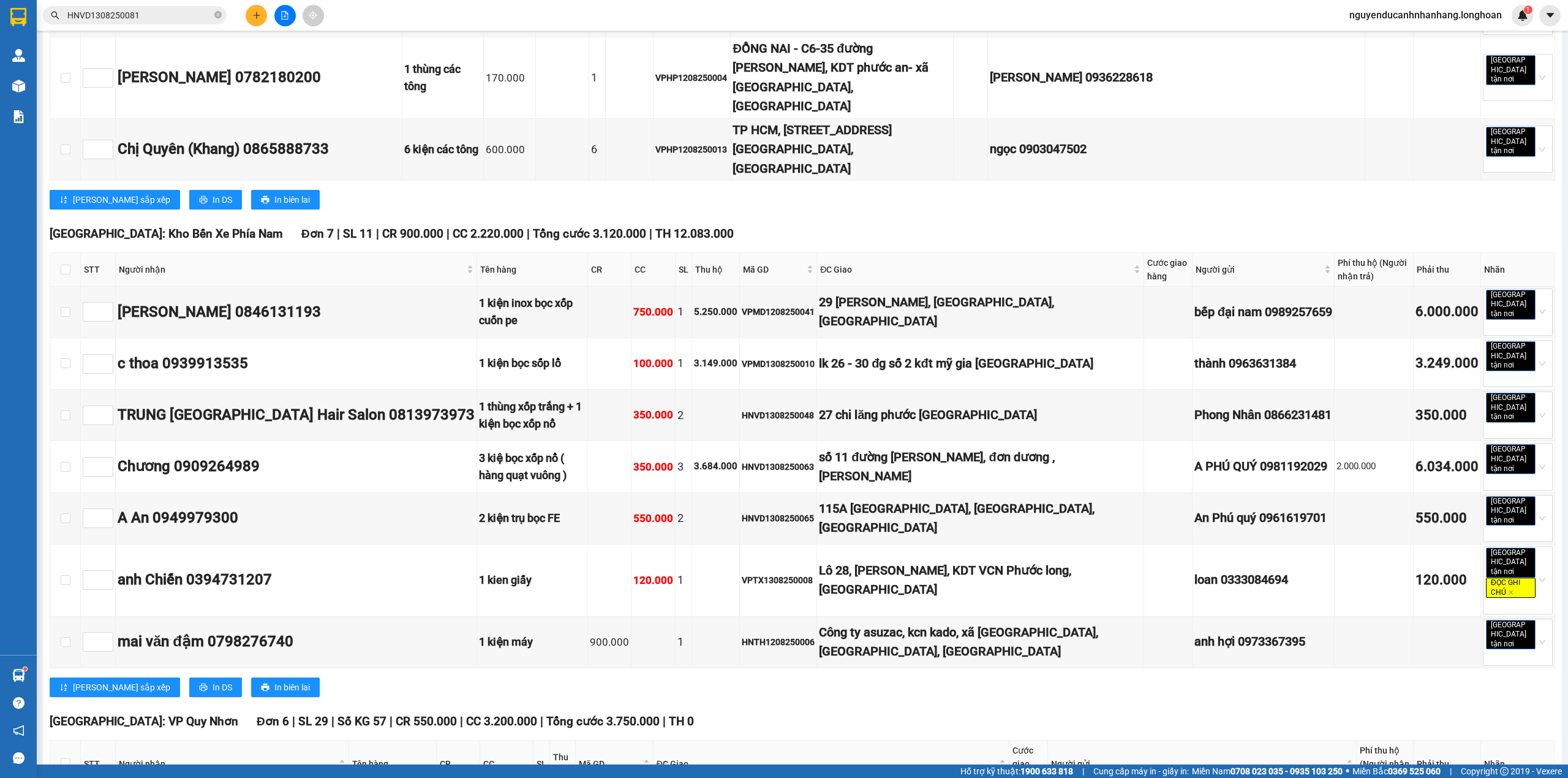
checkbox input "true"
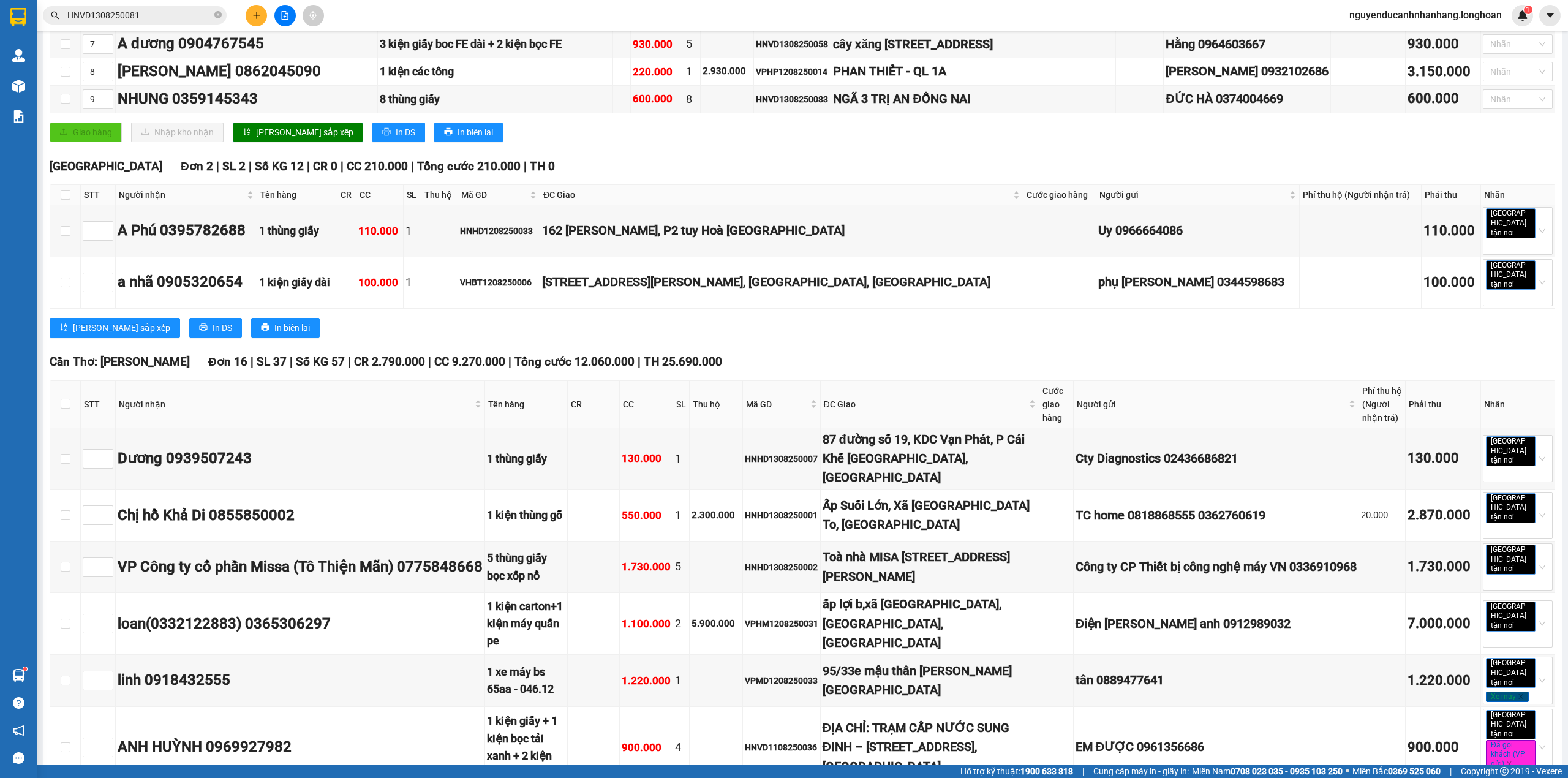
scroll to position [0, 0]
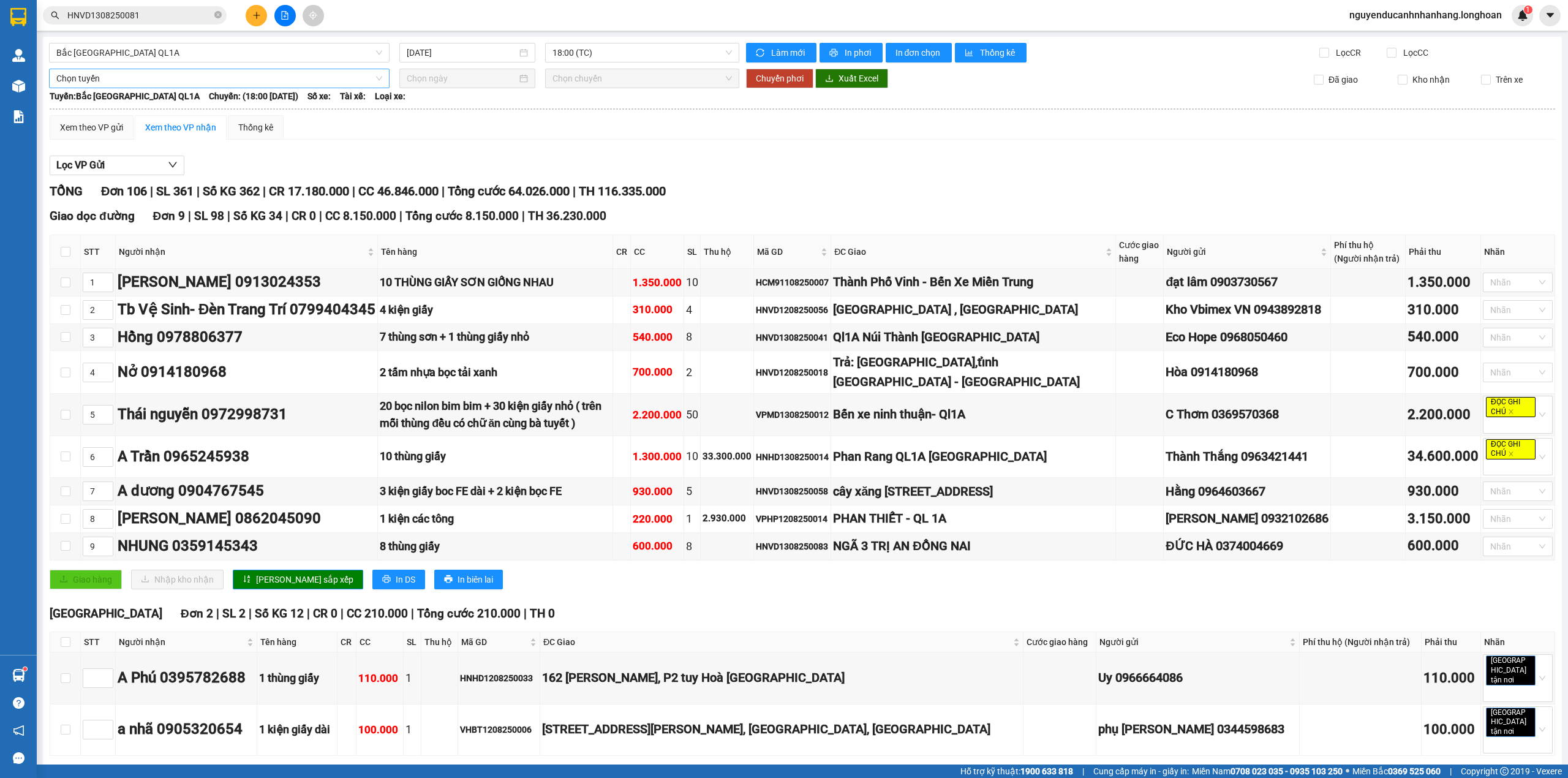
click at [114, 74] on span "Chọn tuyến" at bounding box center [218, 78] width 325 height 18
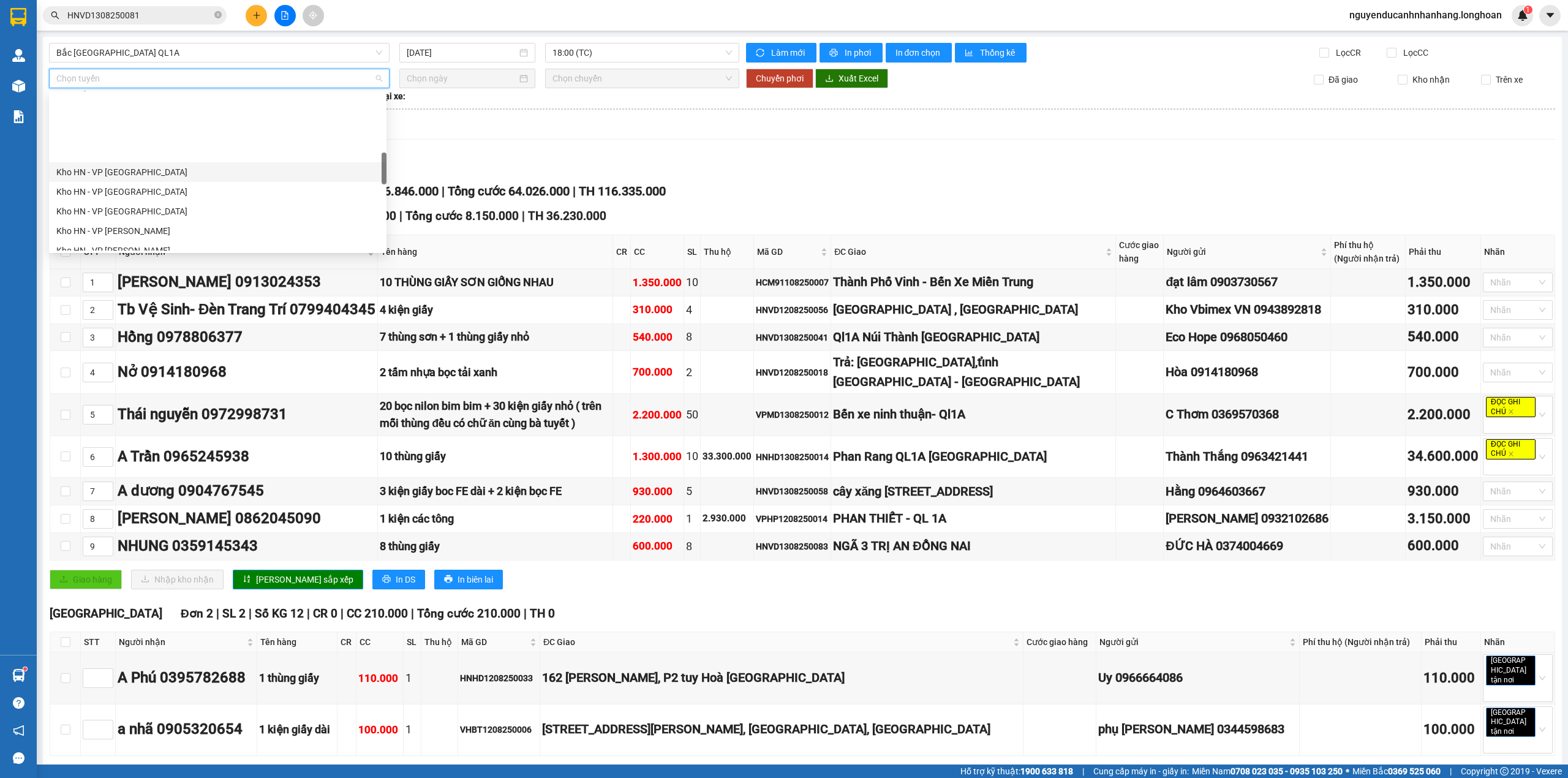
scroll to position [326, 0]
click at [155, 229] on div "Hà Nội - Các tỉnh miền Bắc" at bounding box center [217, 228] width 322 height 14
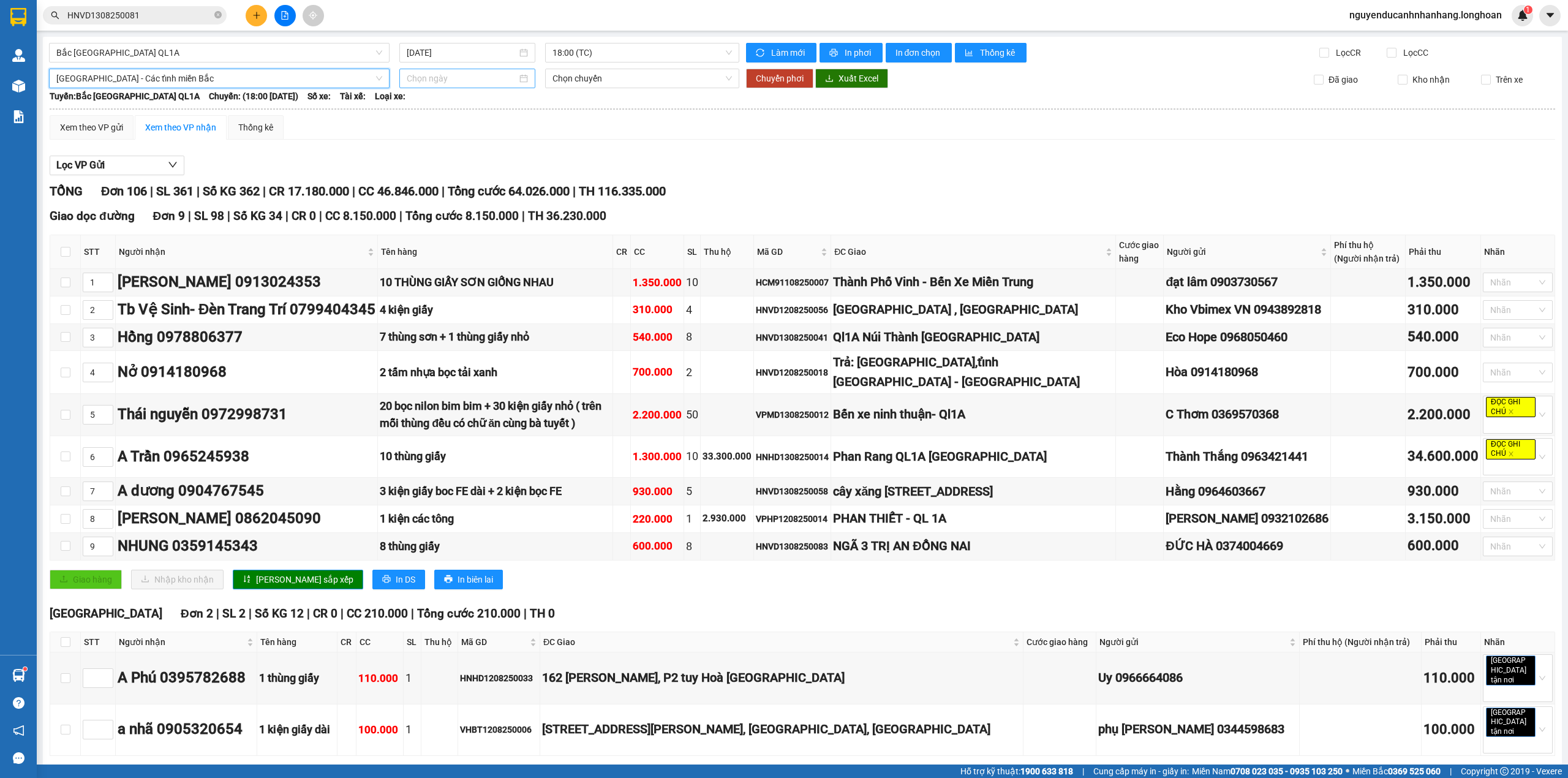
click at [488, 79] on input at bounding box center [461, 78] width 110 height 14
type input "14/08/2025"
click at [498, 186] on div "14" at bounding box center [502, 187] width 14 height 14
type input "14/08/2025"
click at [757, 80] on span "Chuyển phơi" at bounding box center [779, 78] width 48 height 14
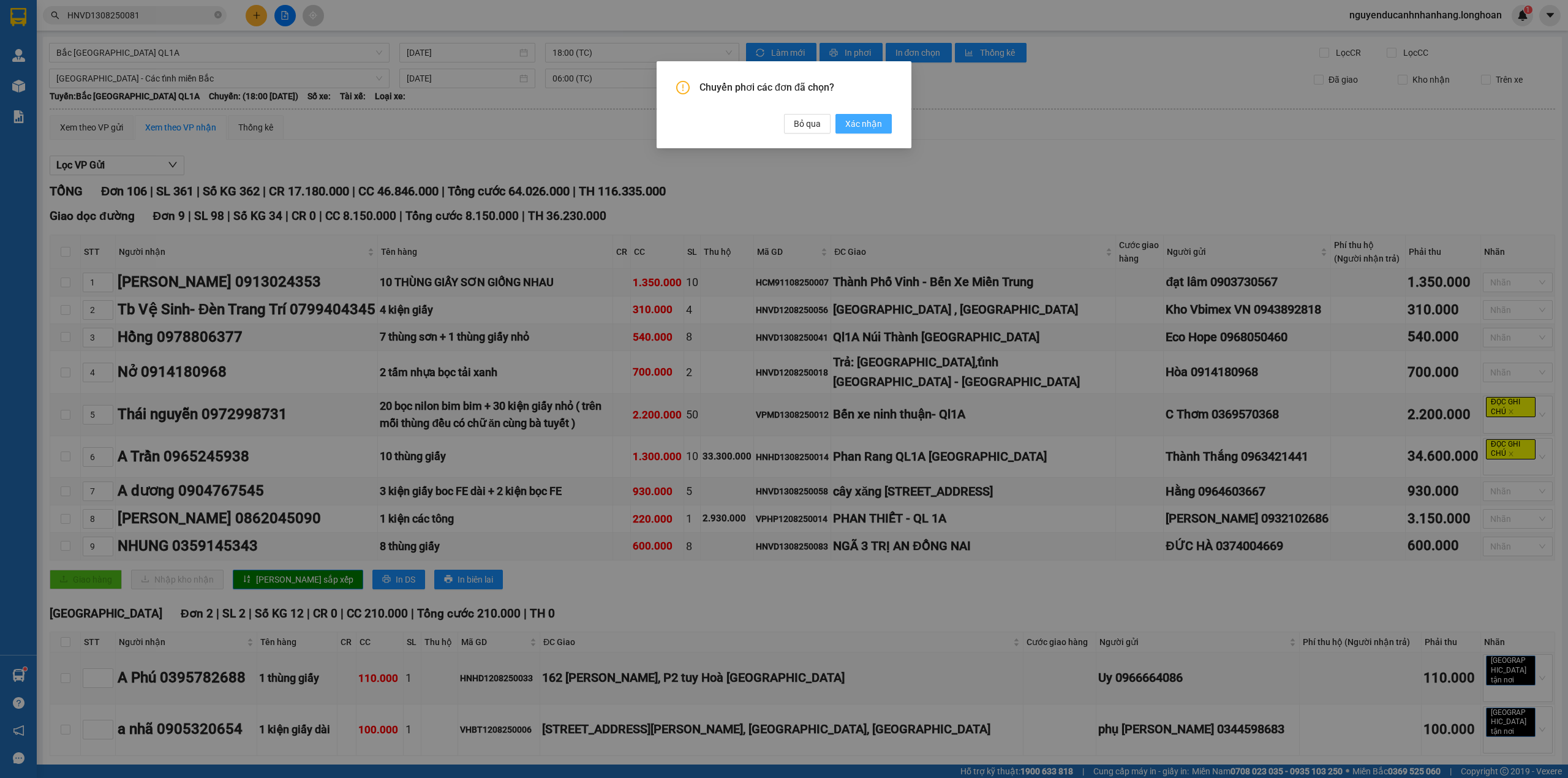
click at [853, 123] on span "Xác nhận" at bounding box center [863, 124] width 36 height 14
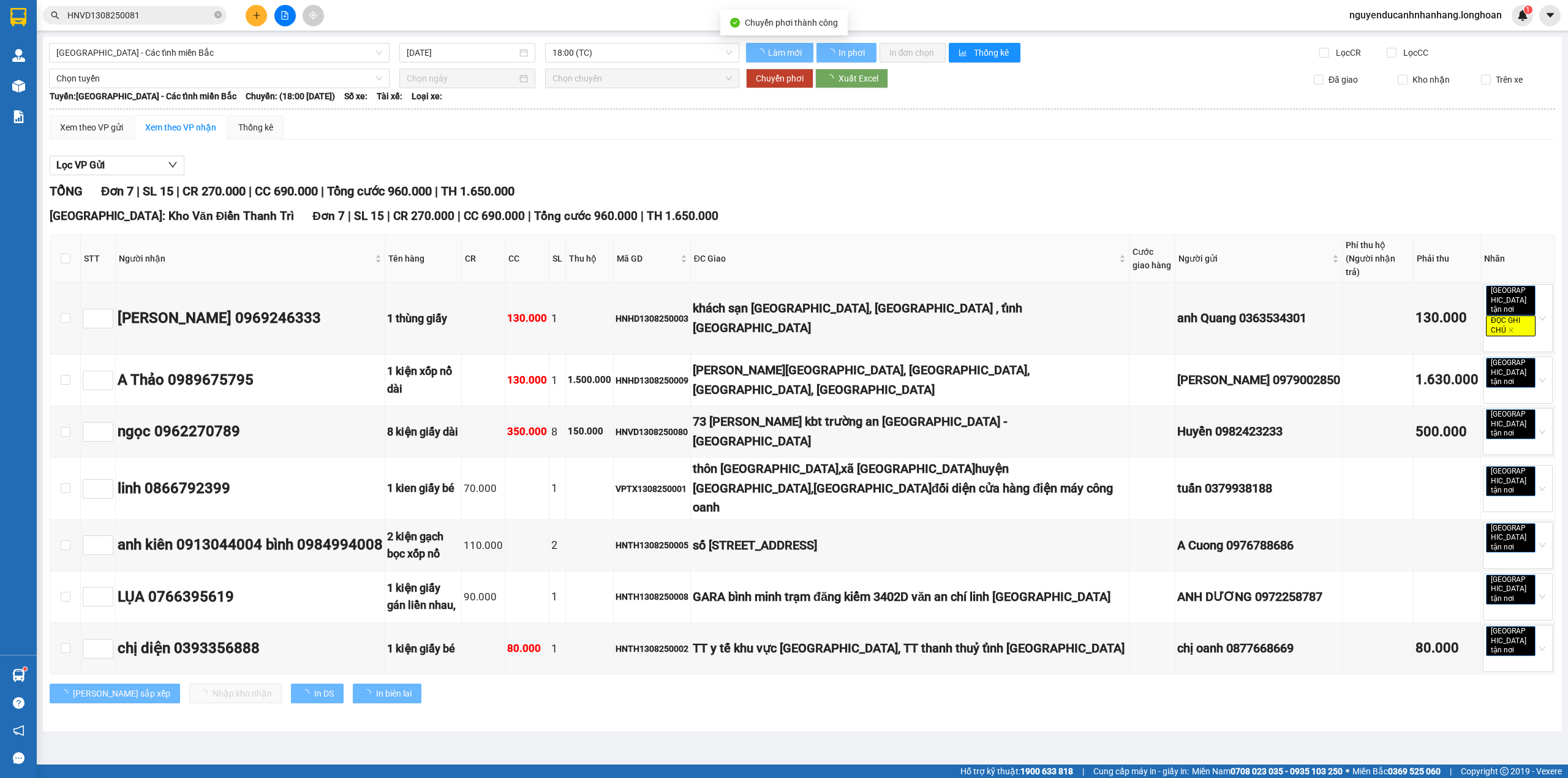
type input "14/08/2025"
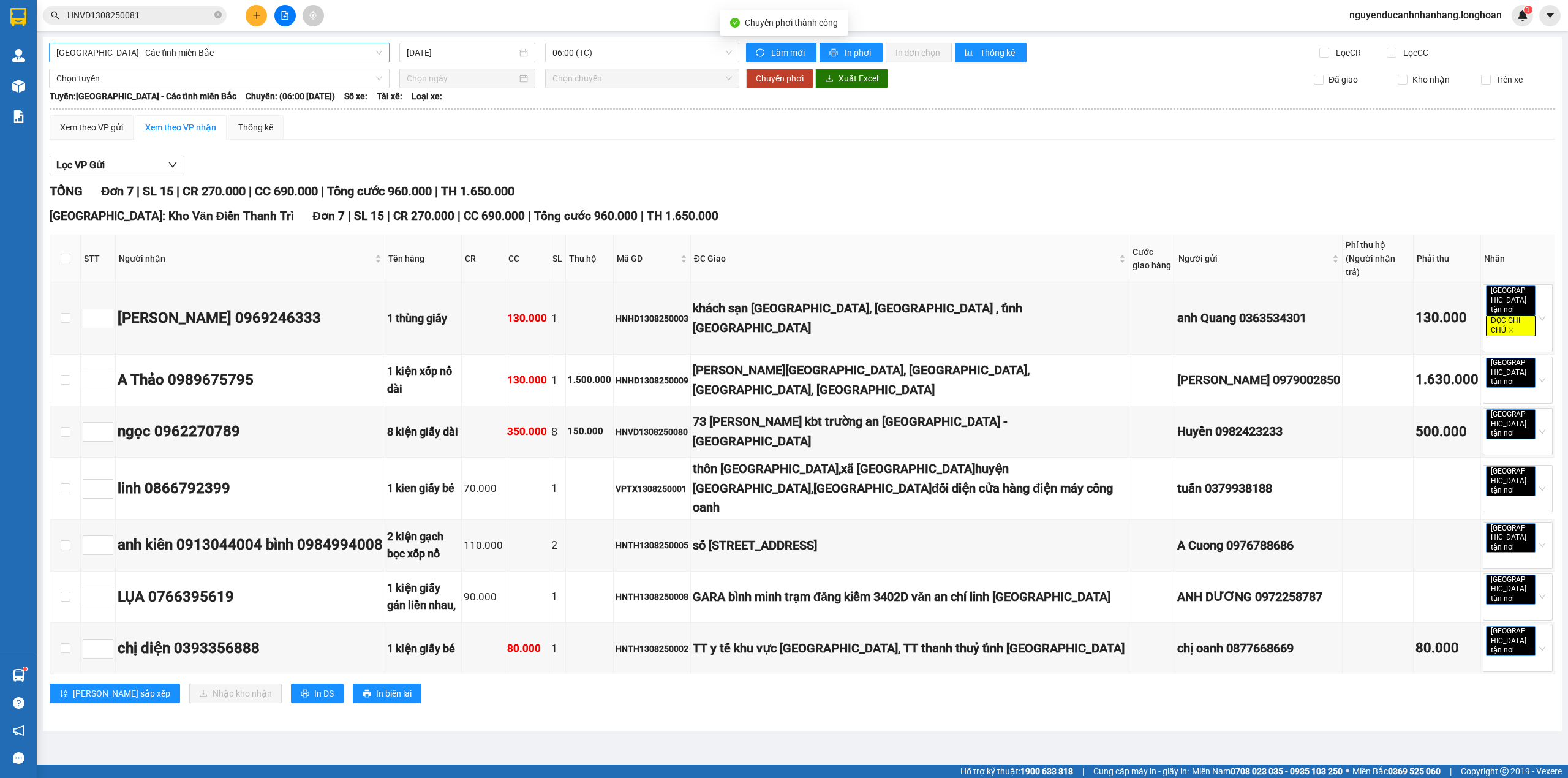
click at [196, 44] on span "Hà Nội - Các tỉnh miền Bắc" at bounding box center [218, 52] width 325 height 18
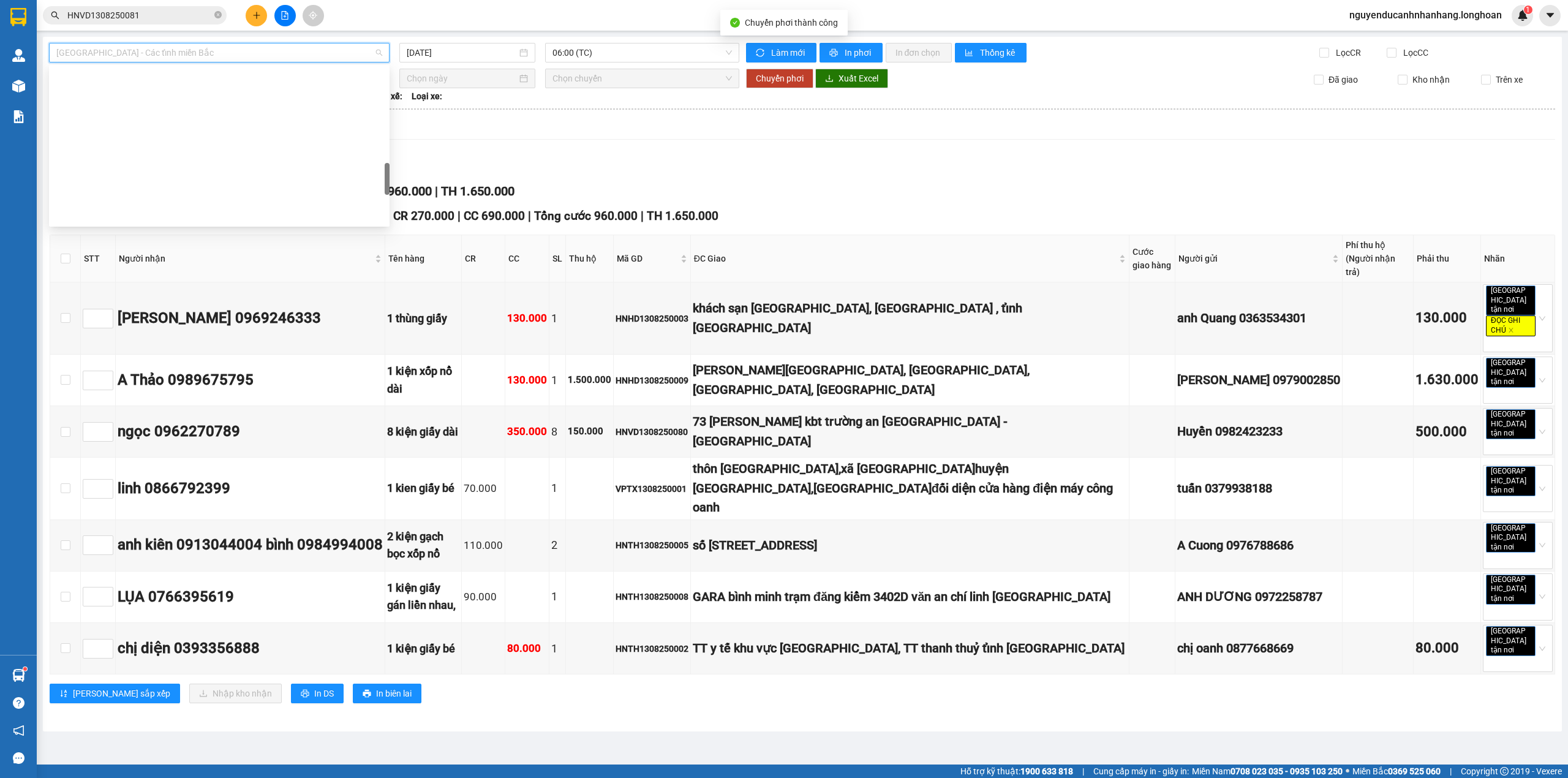
scroll to position [804, 0]
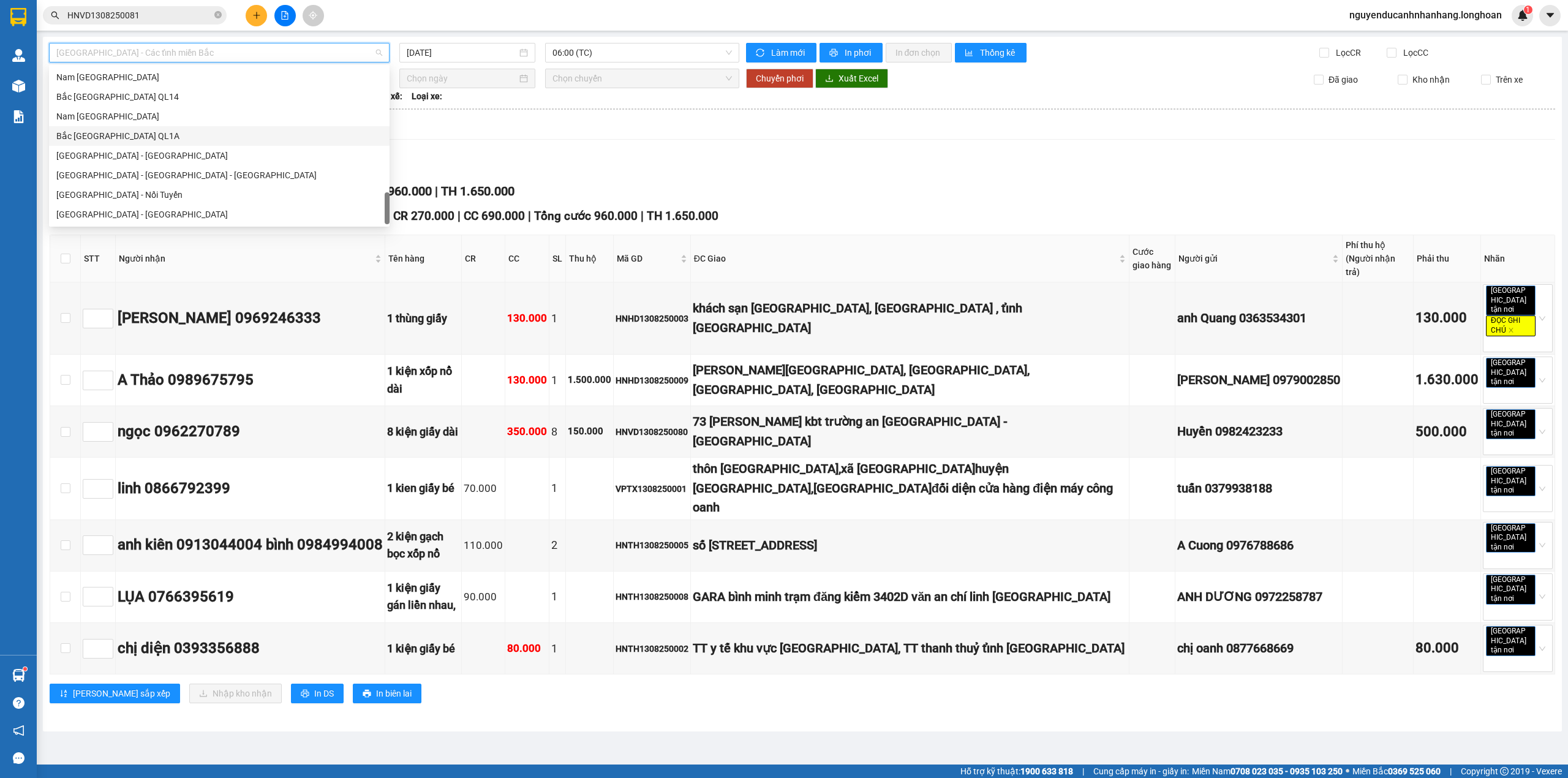
click at [143, 136] on div "Bắc Trung Nam QL1A" at bounding box center [218, 136] width 325 height 14
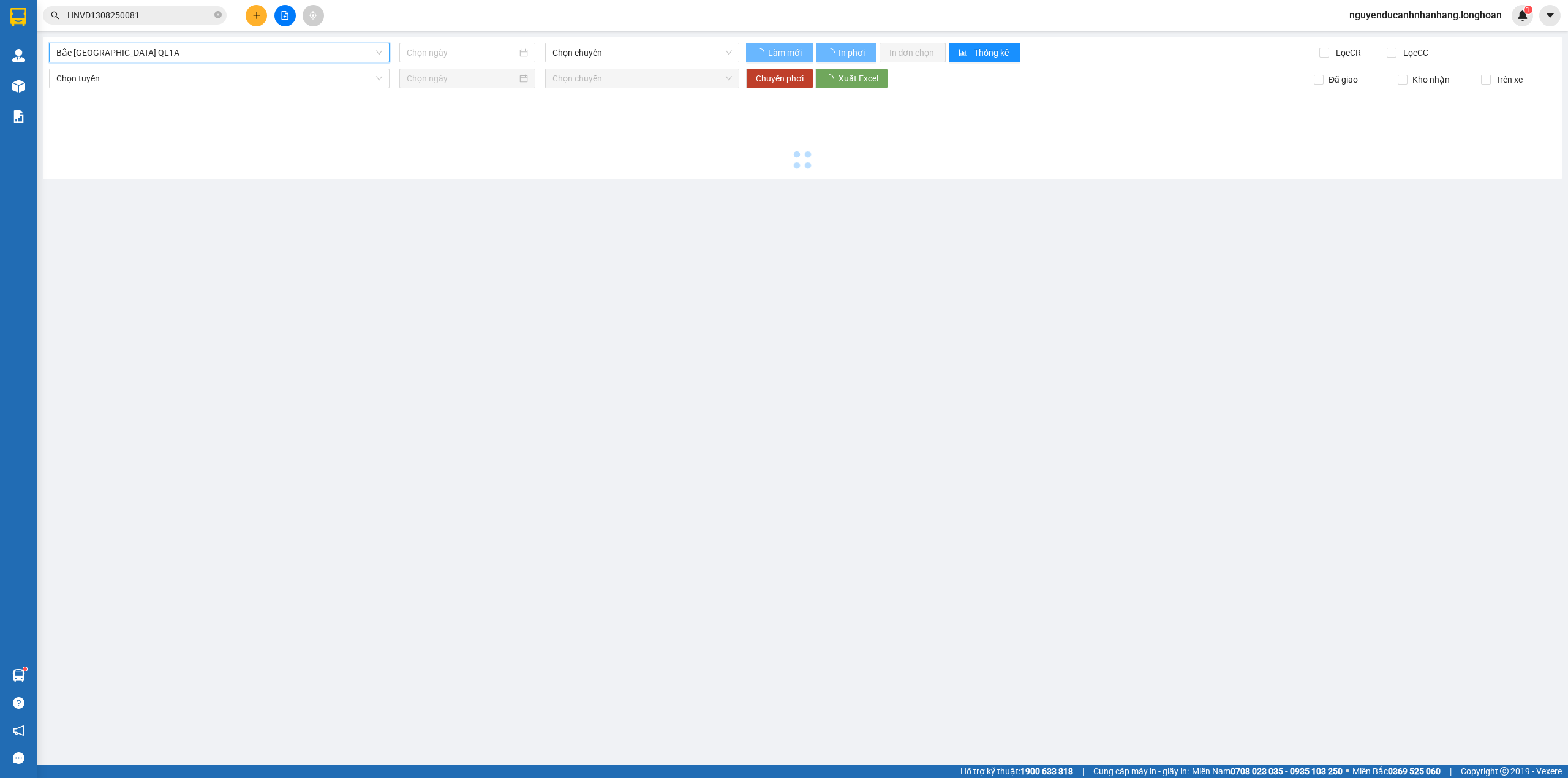
type input "[DATE]"
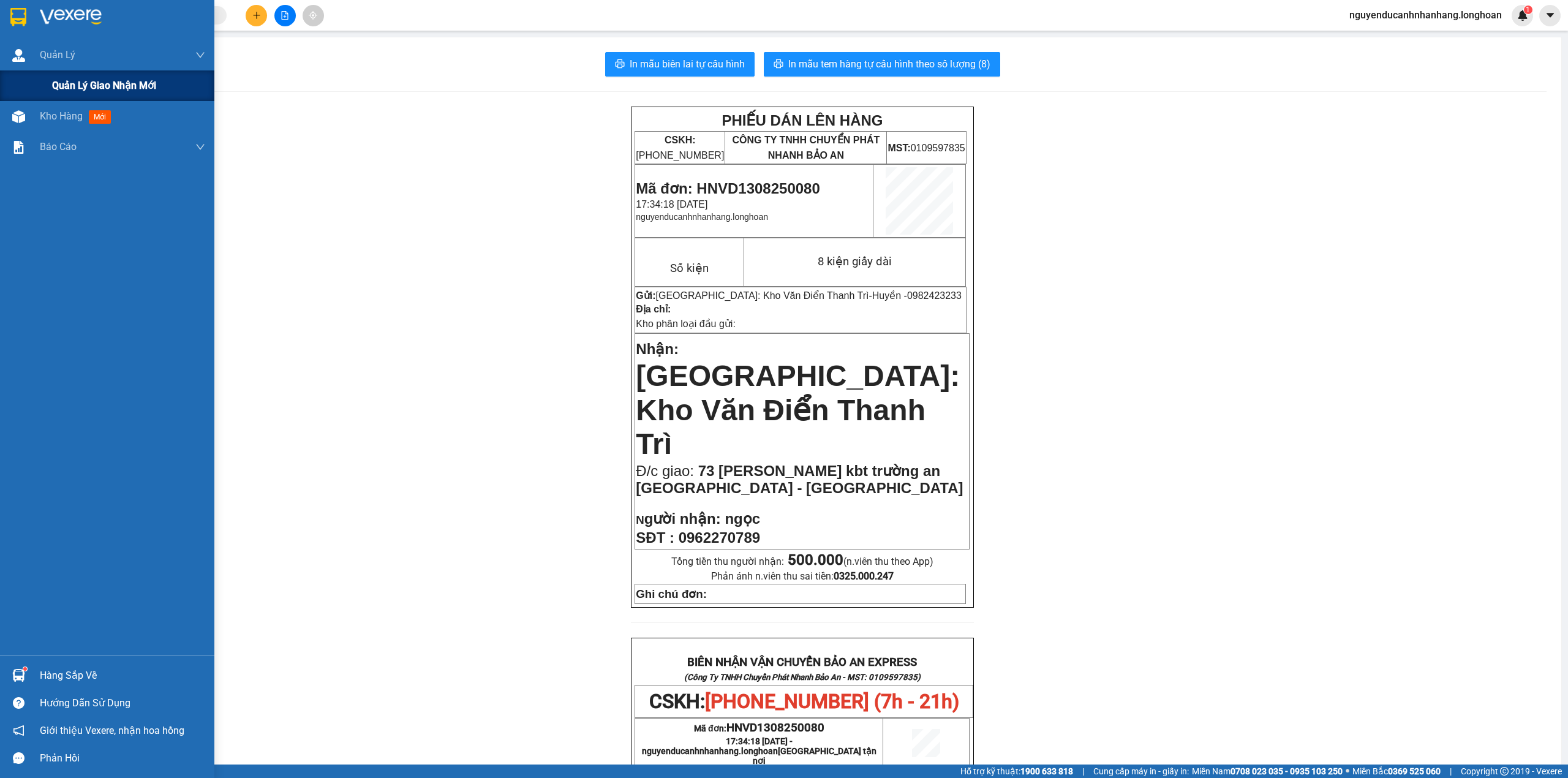
click at [80, 82] on span "Quản lý giao nhận mới" at bounding box center [104, 86] width 104 height 15
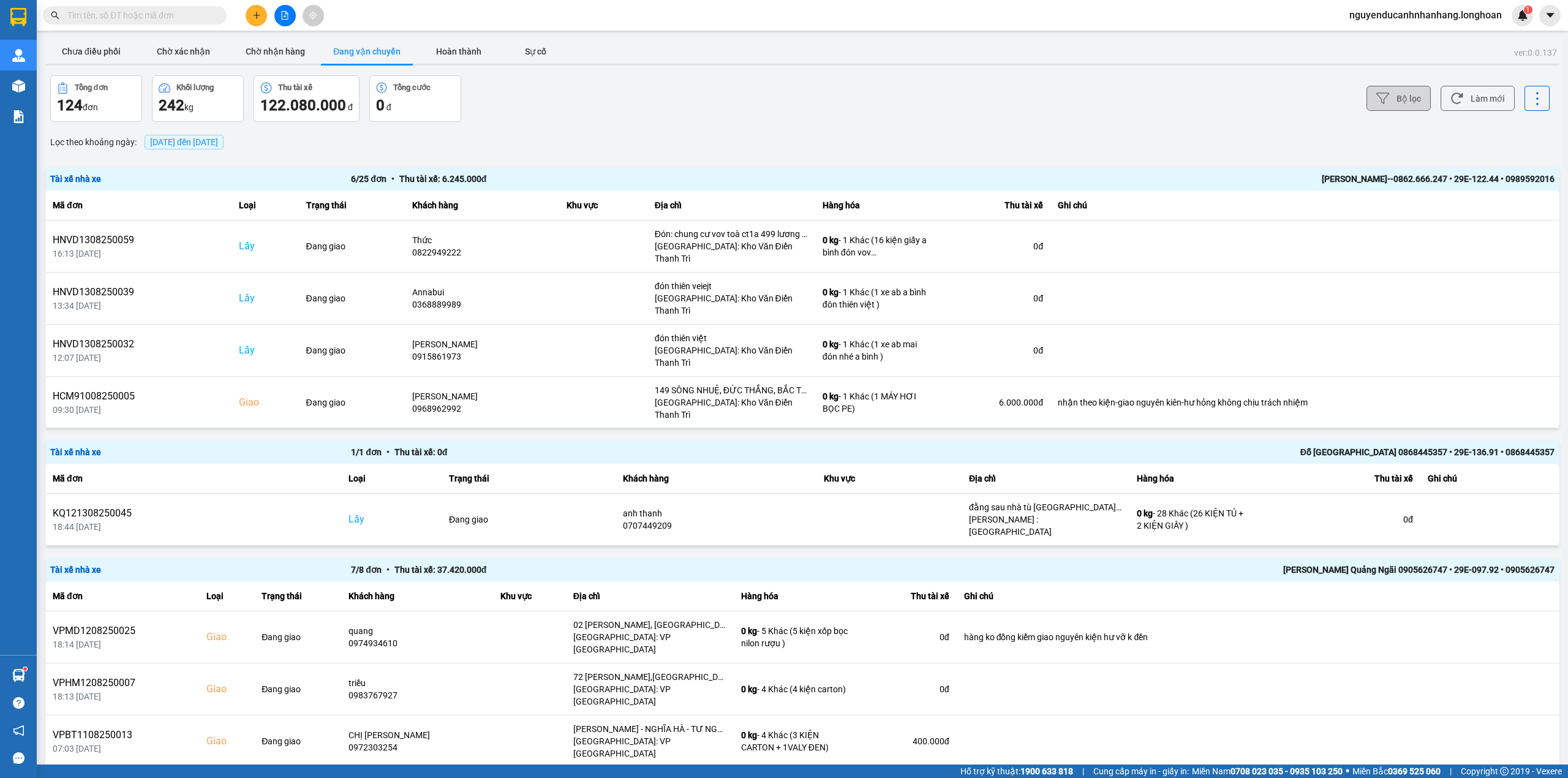
click at [1397, 94] on button "Bộ lọc" at bounding box center [1398, 98] width 64 height 25
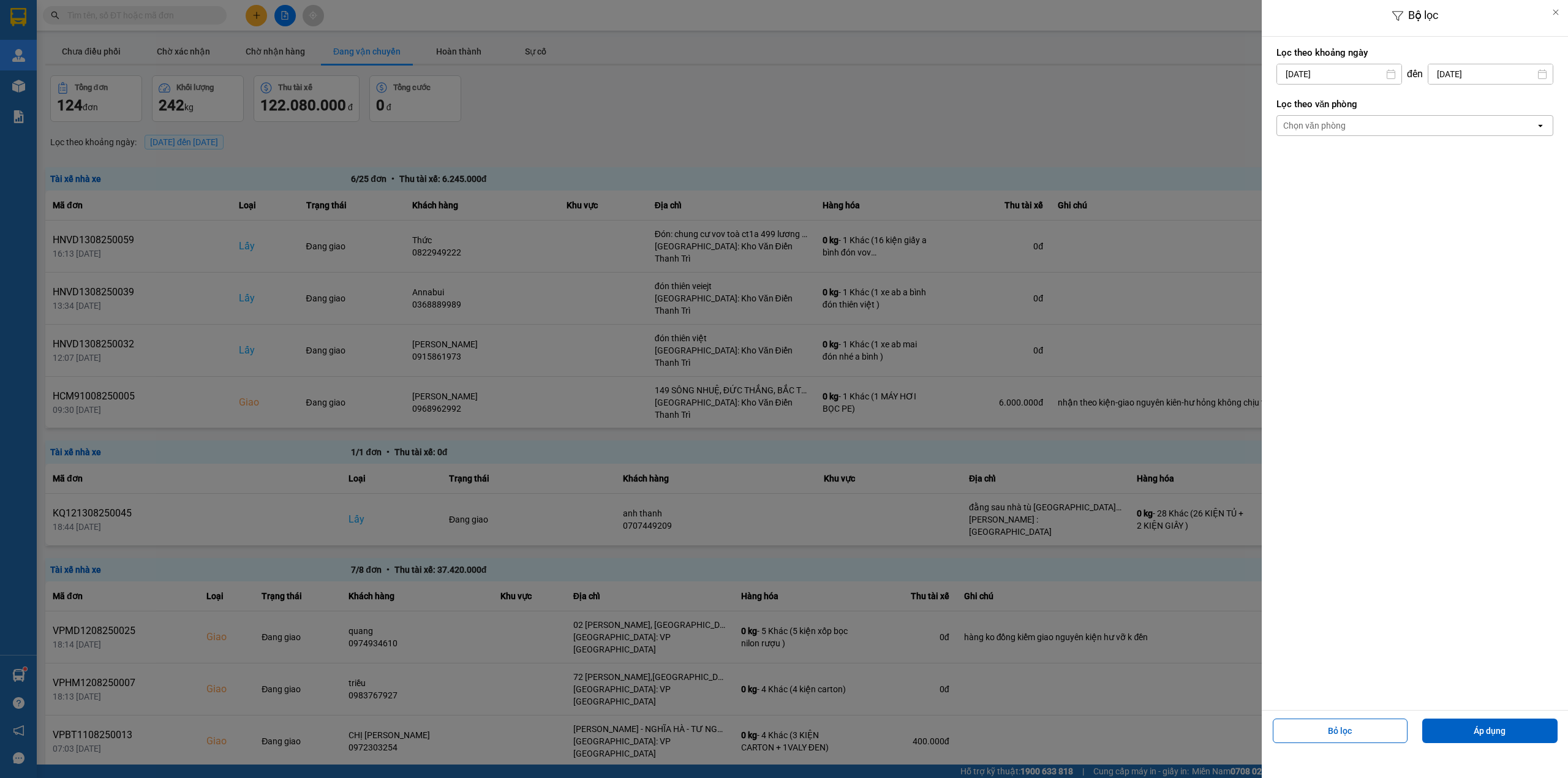
click at [1379, 135] on div "Chọn văn phòng" at bounding box center [1406, 126] width 259 height 20
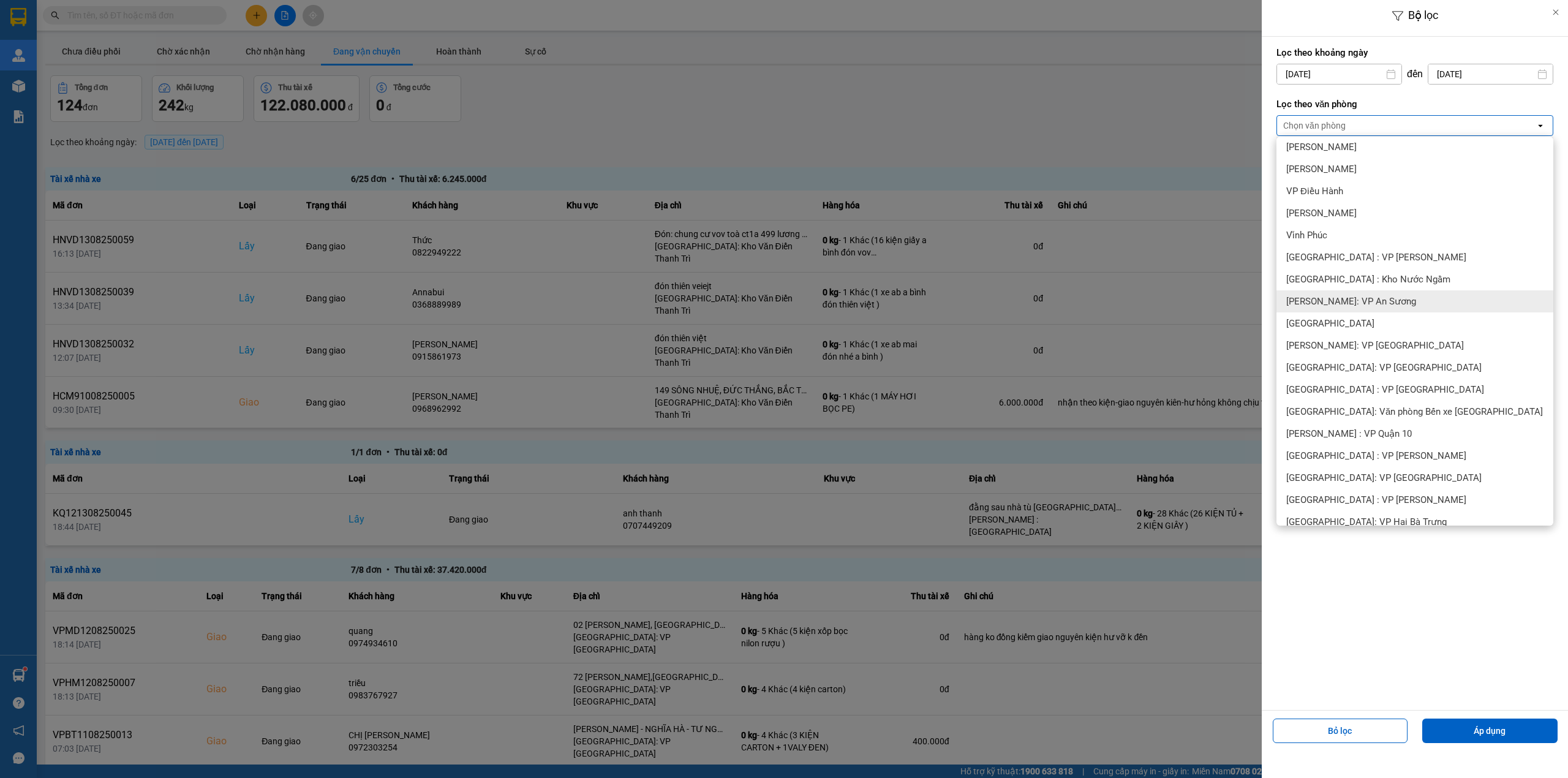
scroll to position [245, 0]
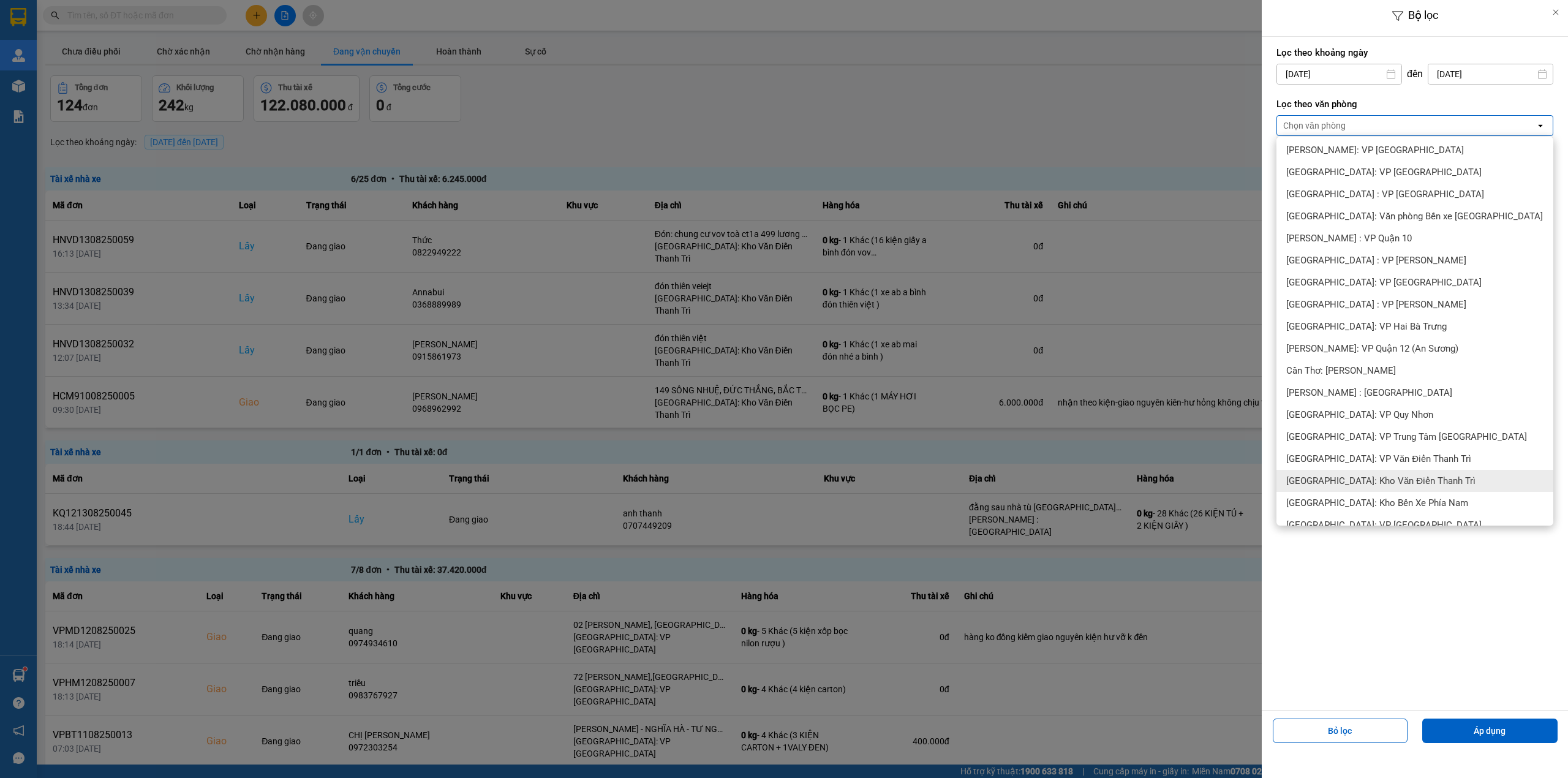
click at [1353, 474] on div "[GEOGRAPHIC_DATA]: Kho Văn Điển Thanh Trì" at bounding box center [1414, 480] width 277 height 22
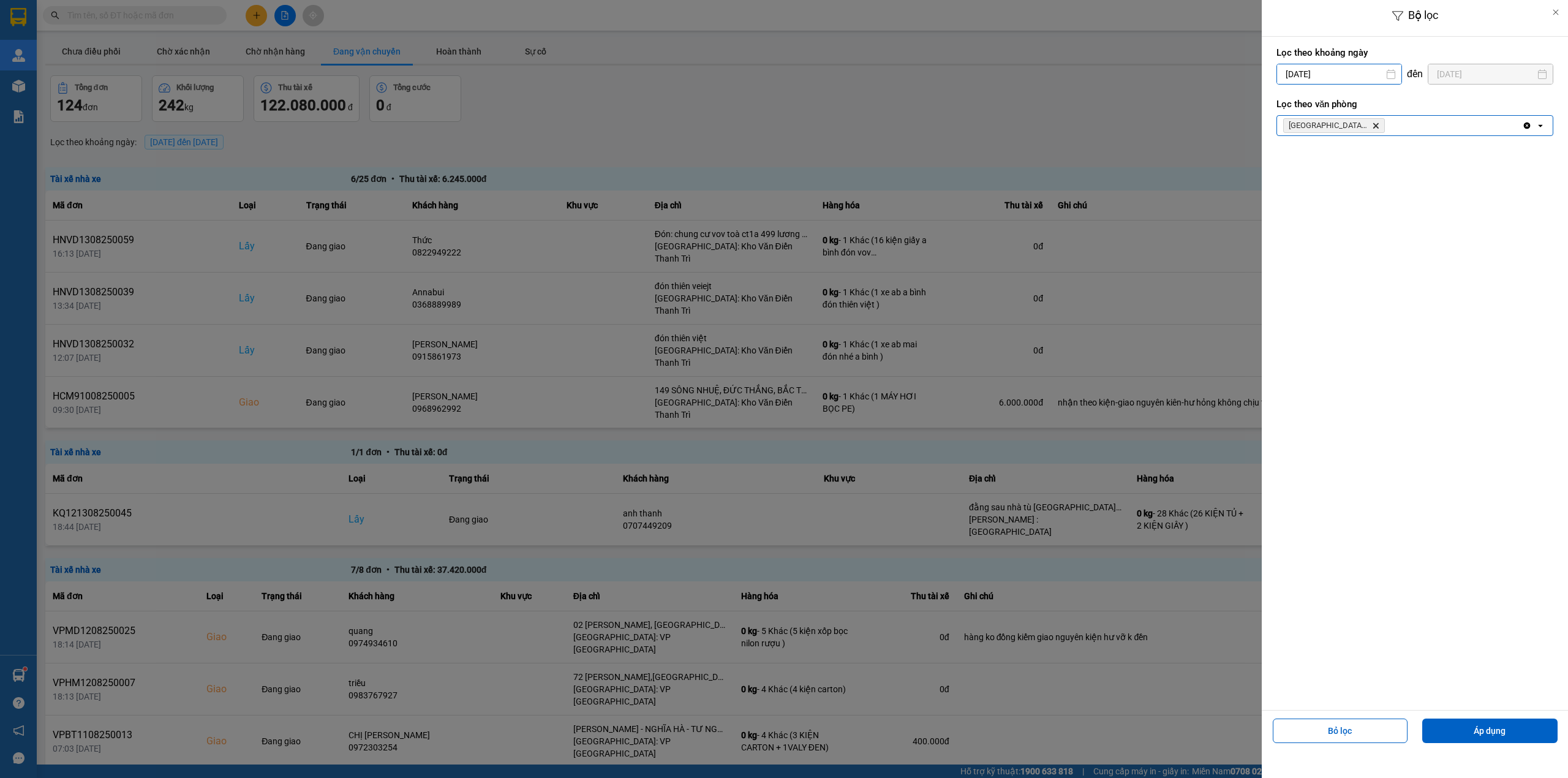
click at [1342, 69] on input "[DATE]" at bounding box center [1339, 74] width 124 height 20
click at [1379, 194] on div "8" at bounding box center [1381, 190] width 17 height 14
type input "08/08/2025"
click at [1467, 730] on button "Áp dụng" at bounding box center [1489, 731] width 135 height 24
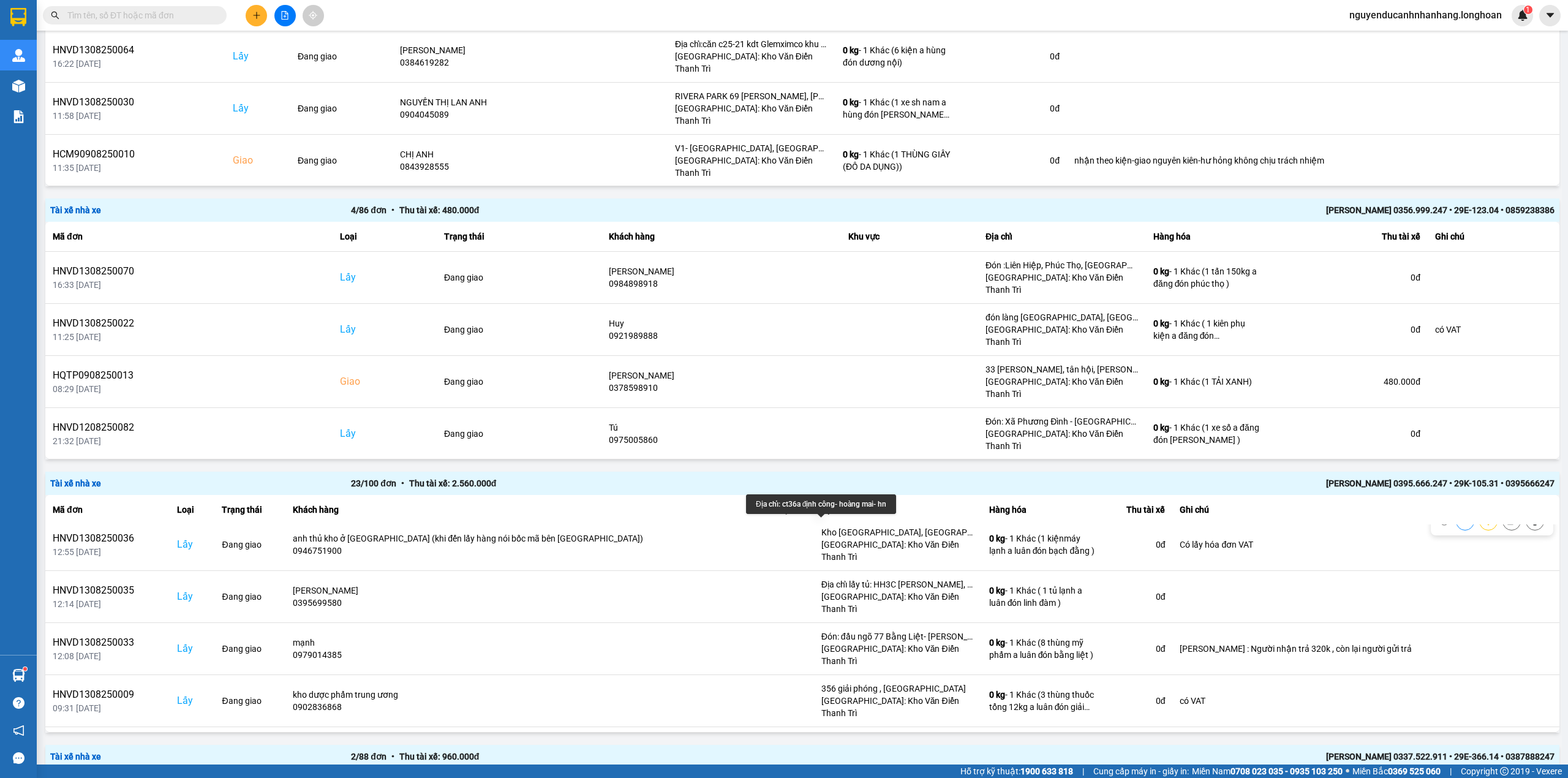
scroll to position [163, 0]
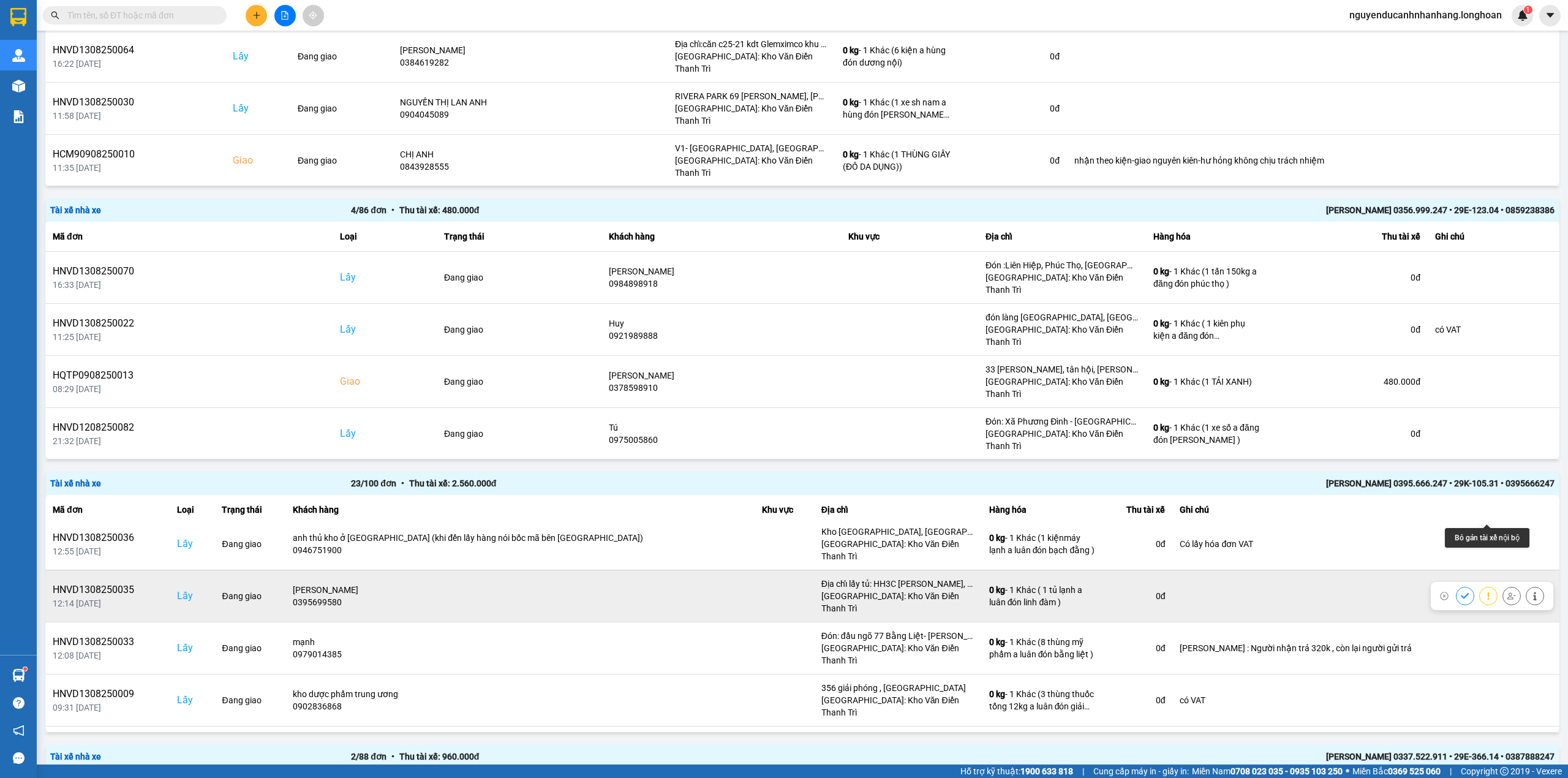
click at [1507, 593] on icon at bounding box center [1511, 596] width 8 height 7
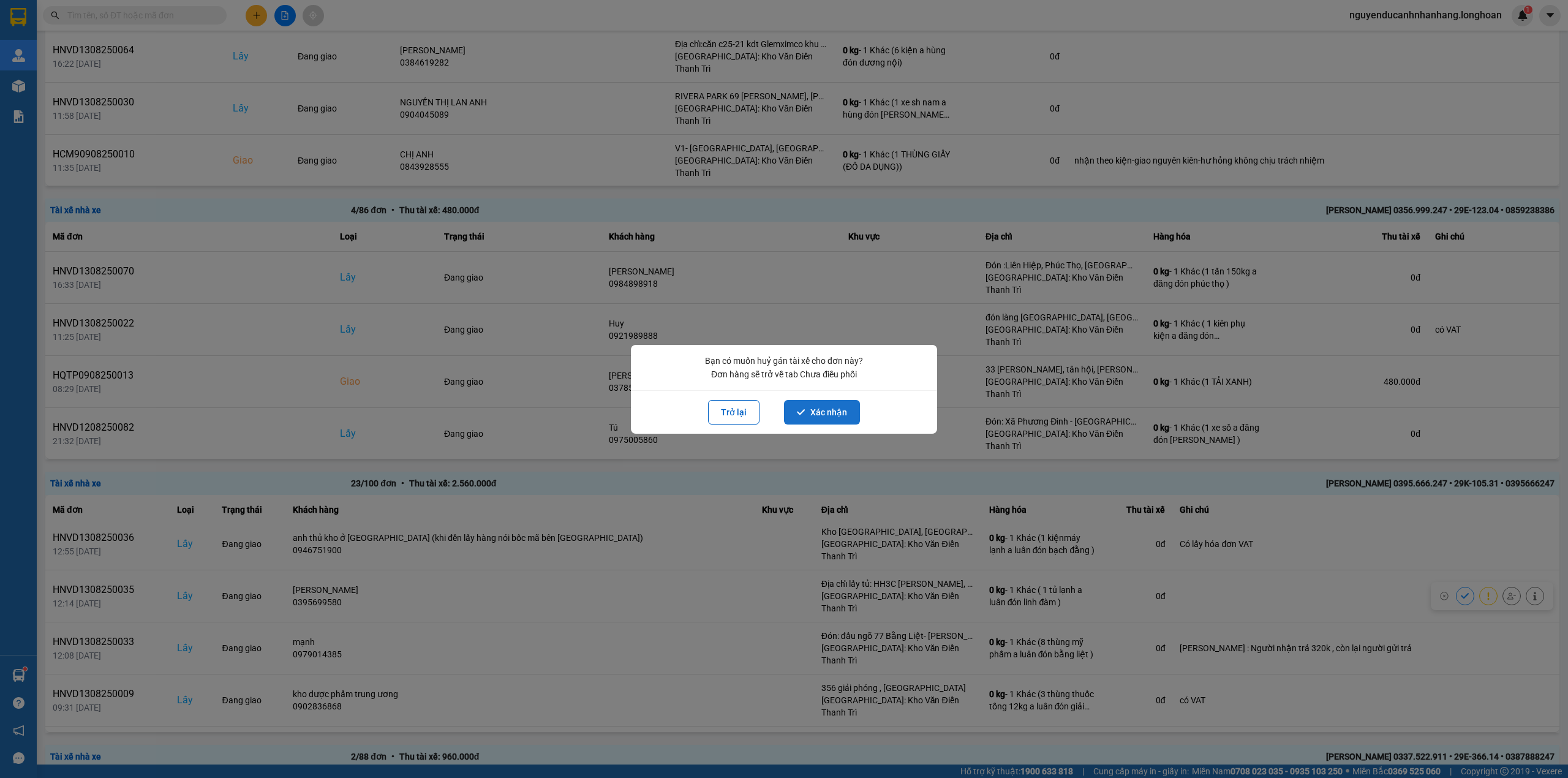
click at [826, 412] on button "Xác nhận" at bounding box center [822, 412] width 76 height 24
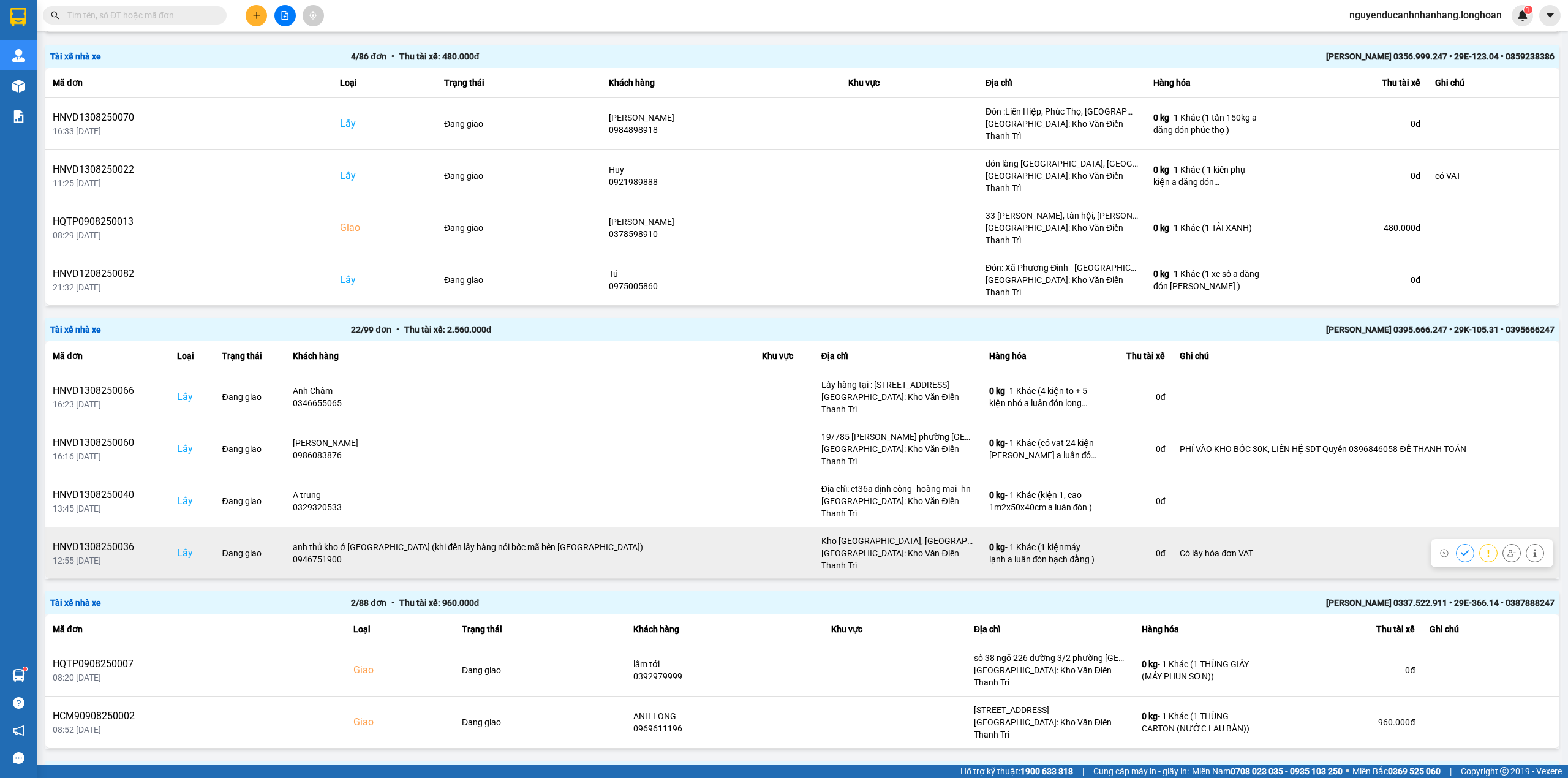
scroll to position [1121, 0]
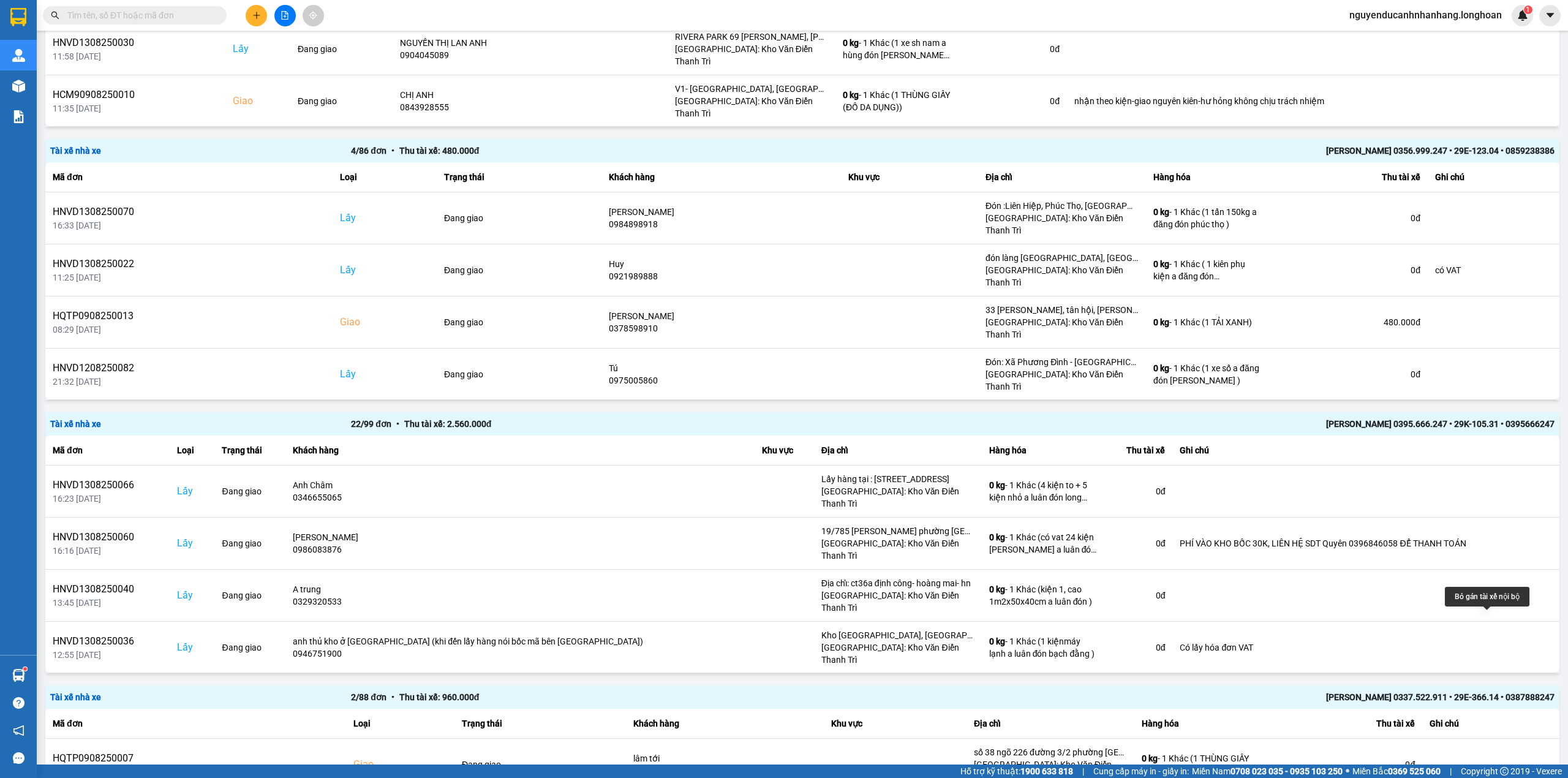
click at [1507, 695] on icon at bounding box center [1511, 699] width 8 height 8
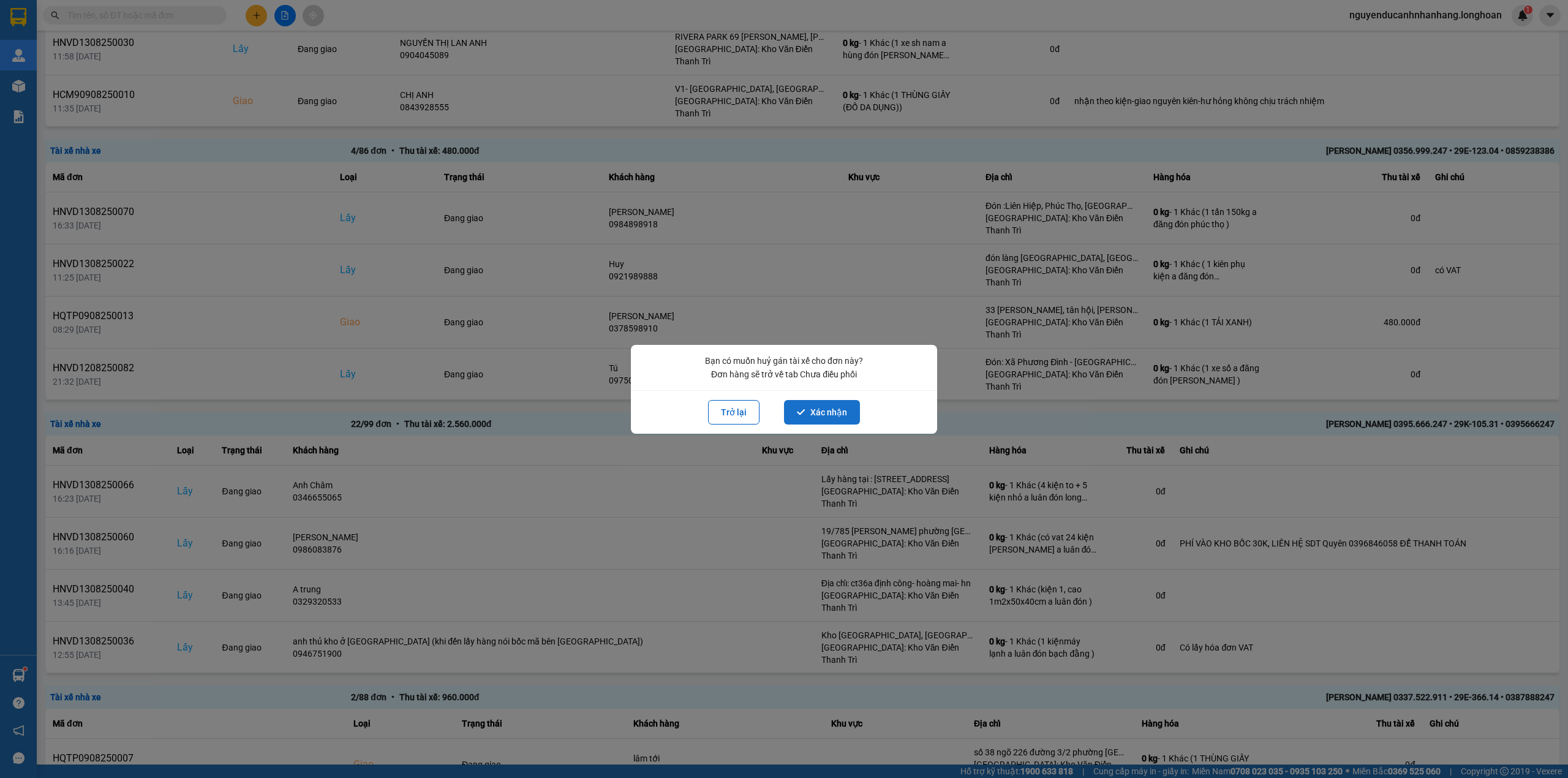
click at [819, 410] on button "Xác nhận" at bounding box center [822, 412] width 76 height 24
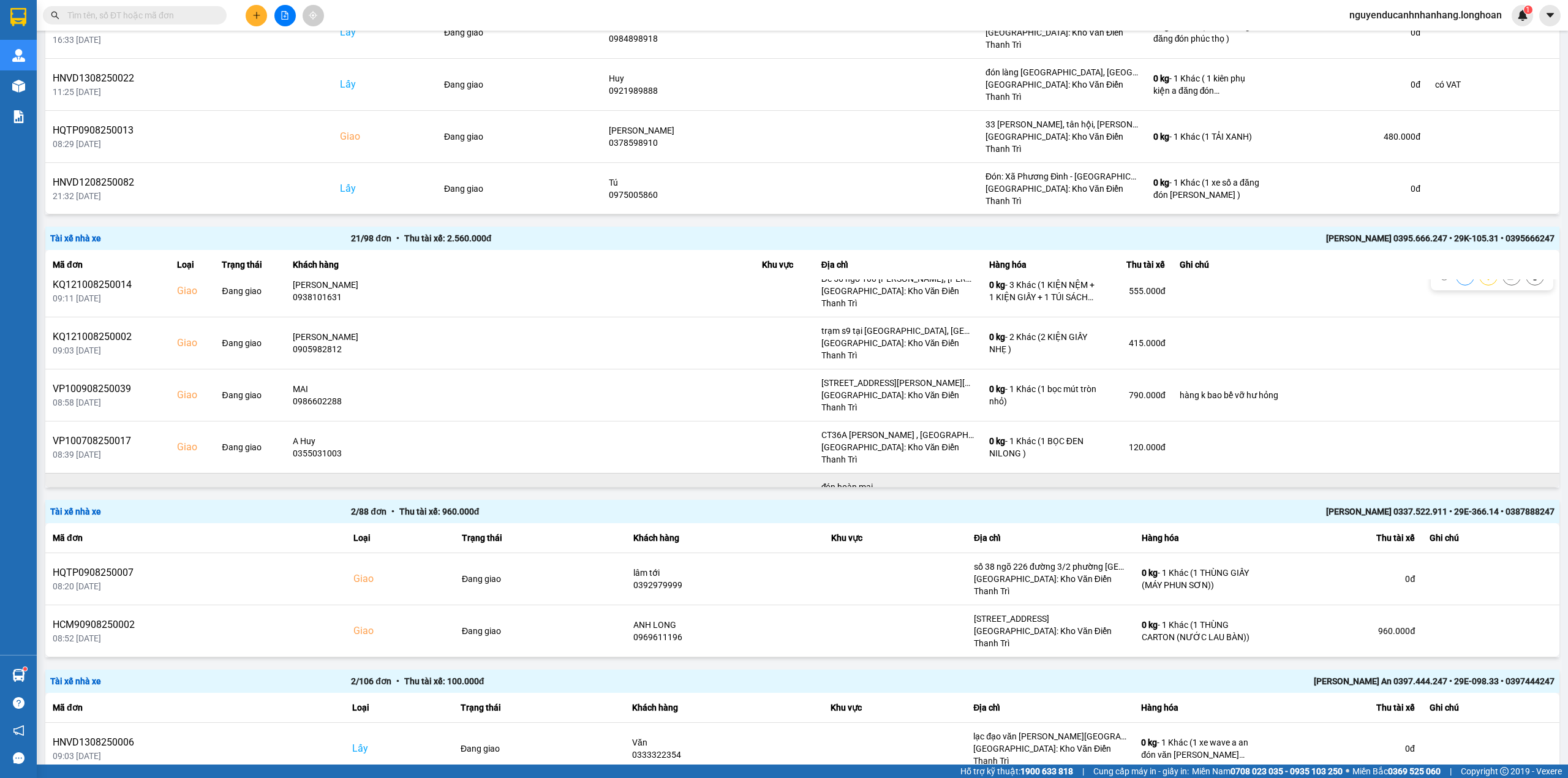
scroll to position [326, 0]
click at [1507, 496] on icon at bounding box center [1511, 499] width 8 height 8
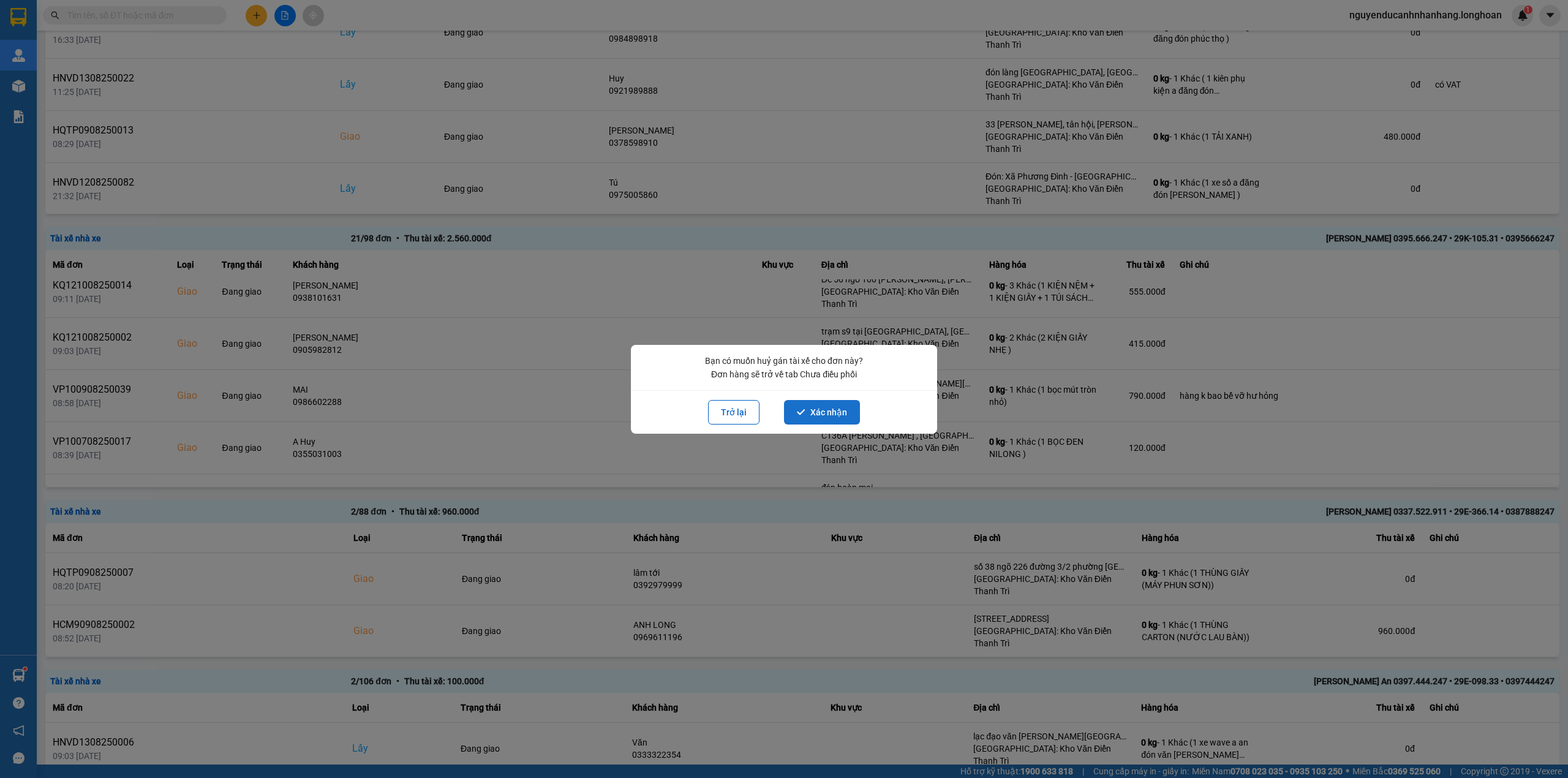
click at [834, 412] on button "Xác nhận" at bounding box center [822, 412] width 76 height 24
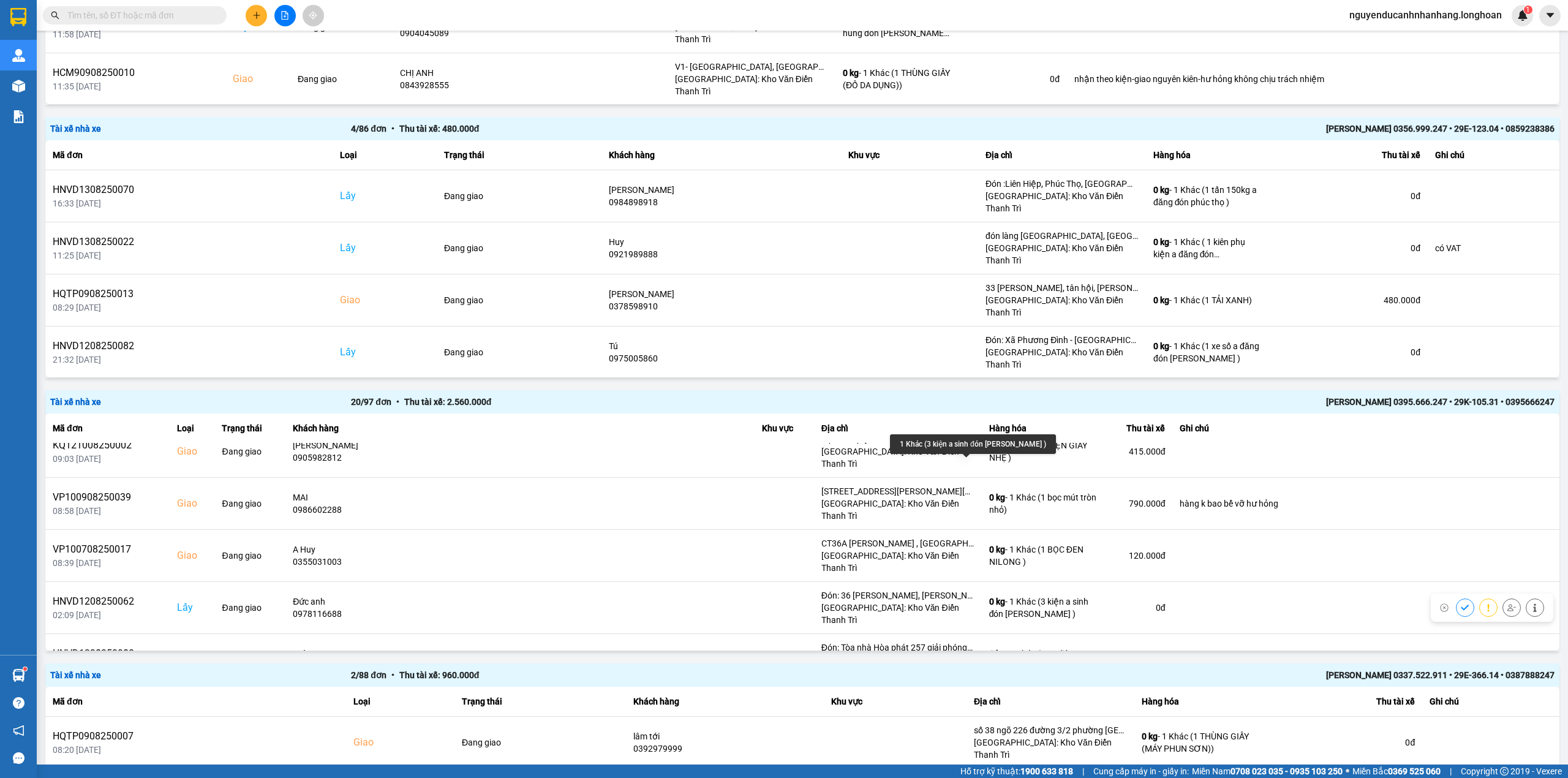
scroll to position [408, 0]
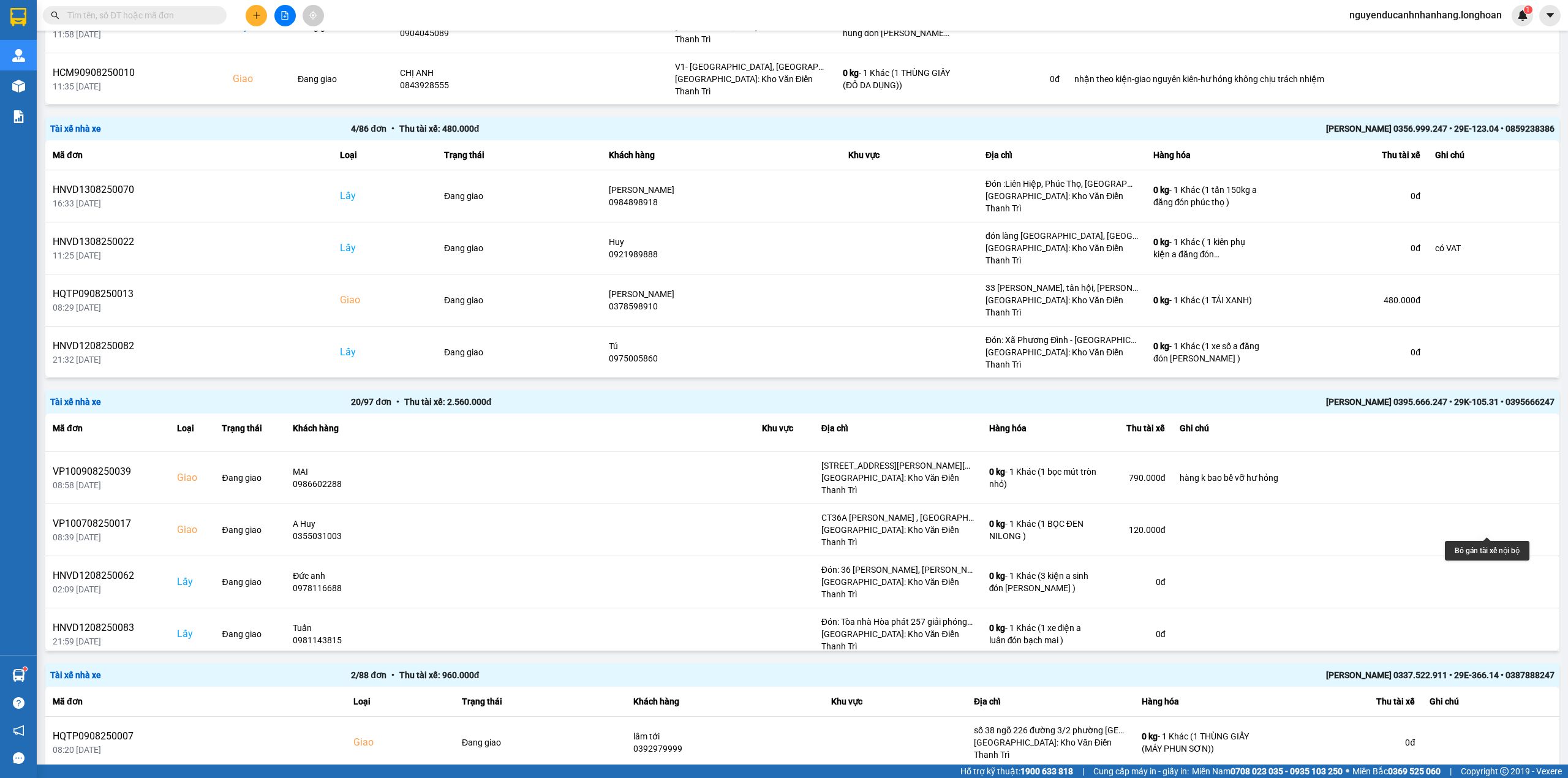
click at [1503, 676] on button at bounding box center [1511, 686] width 17 height 21
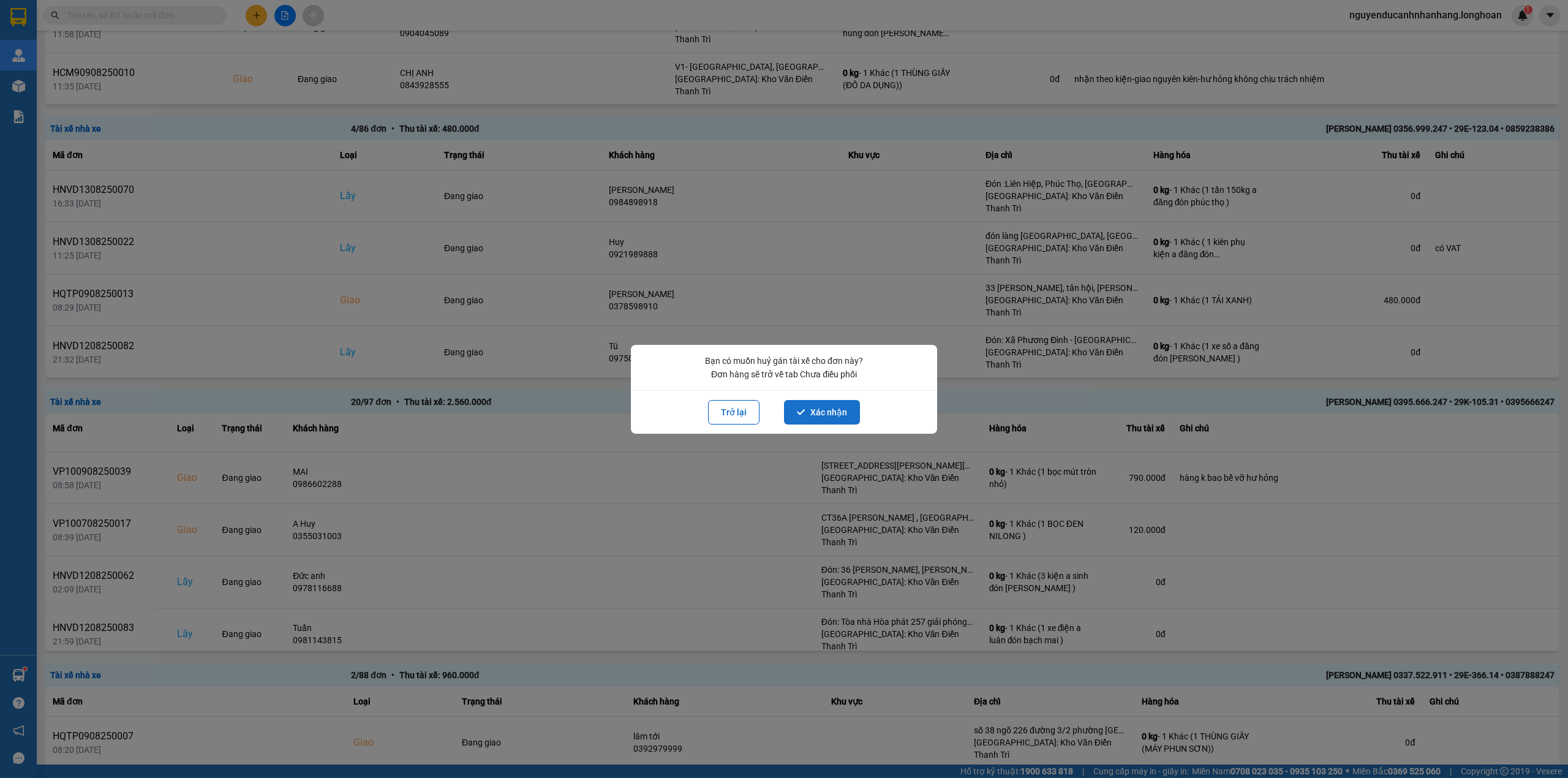
click at [844, 414] on button "Xác nhận" at bounding box center [822, 412] width 76 height 24
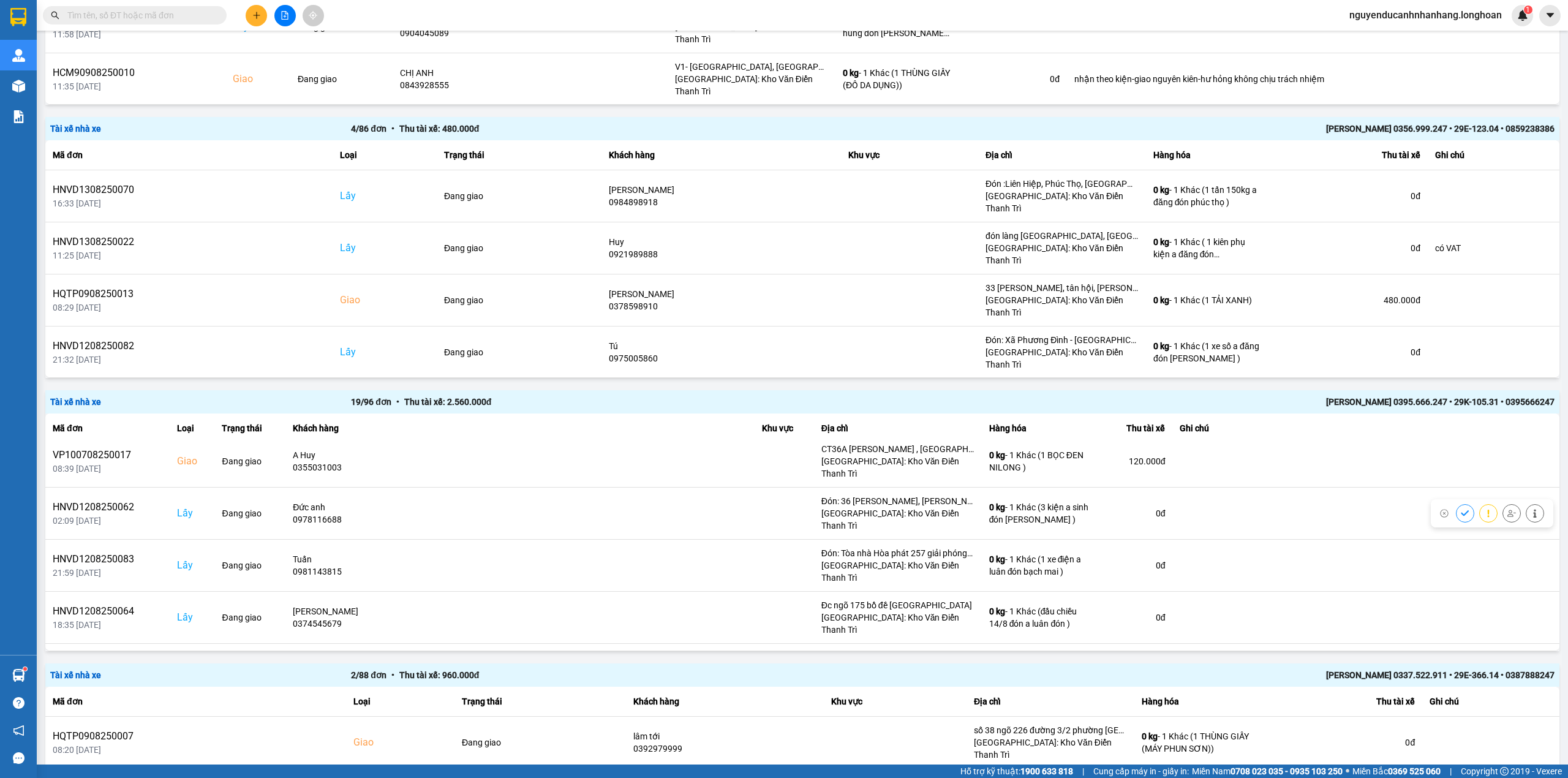
scroll to position [490, 0]
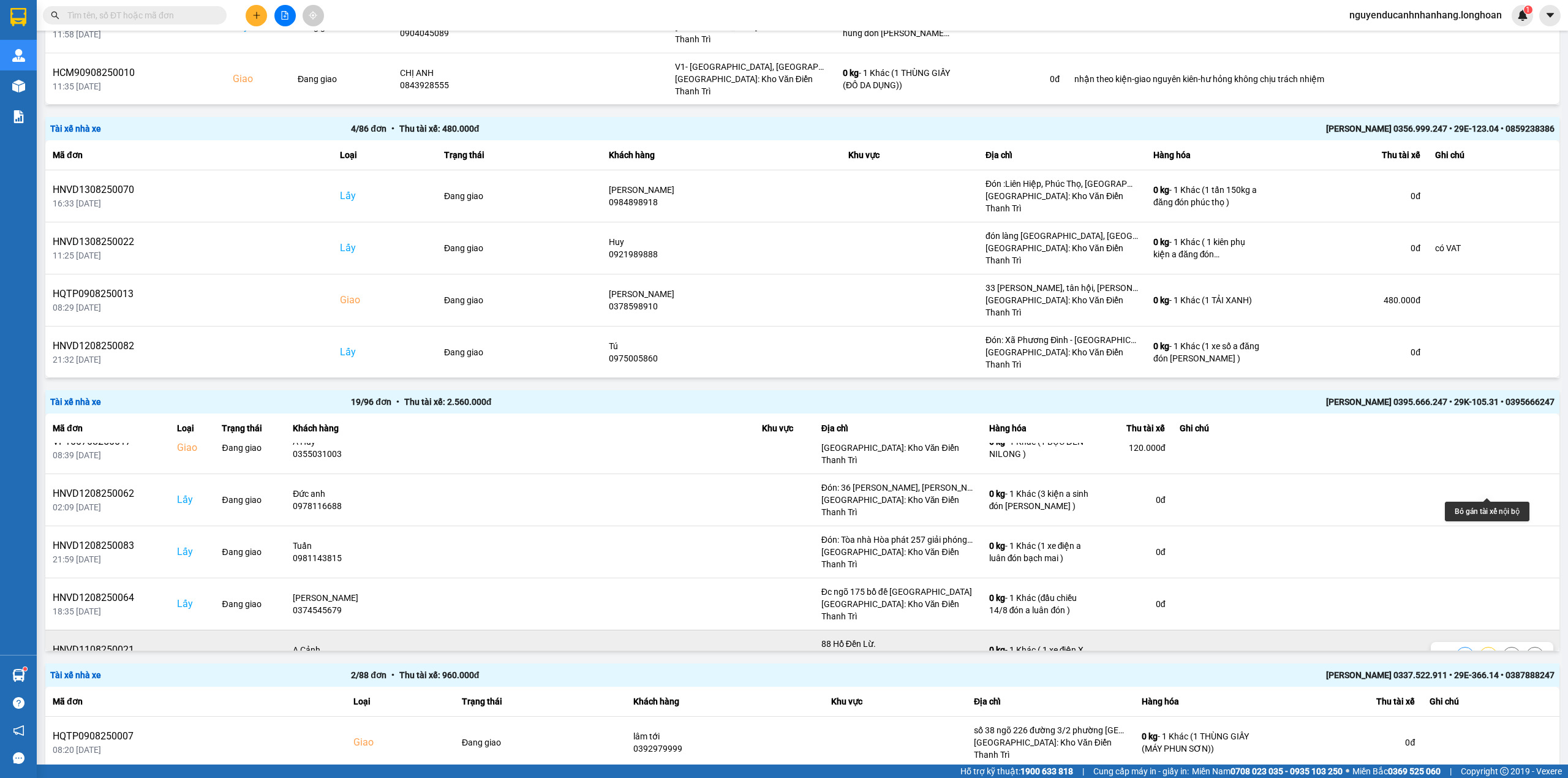
click at [1507, 652] on icon at bounding box center [1511, 656] width 8 height 8
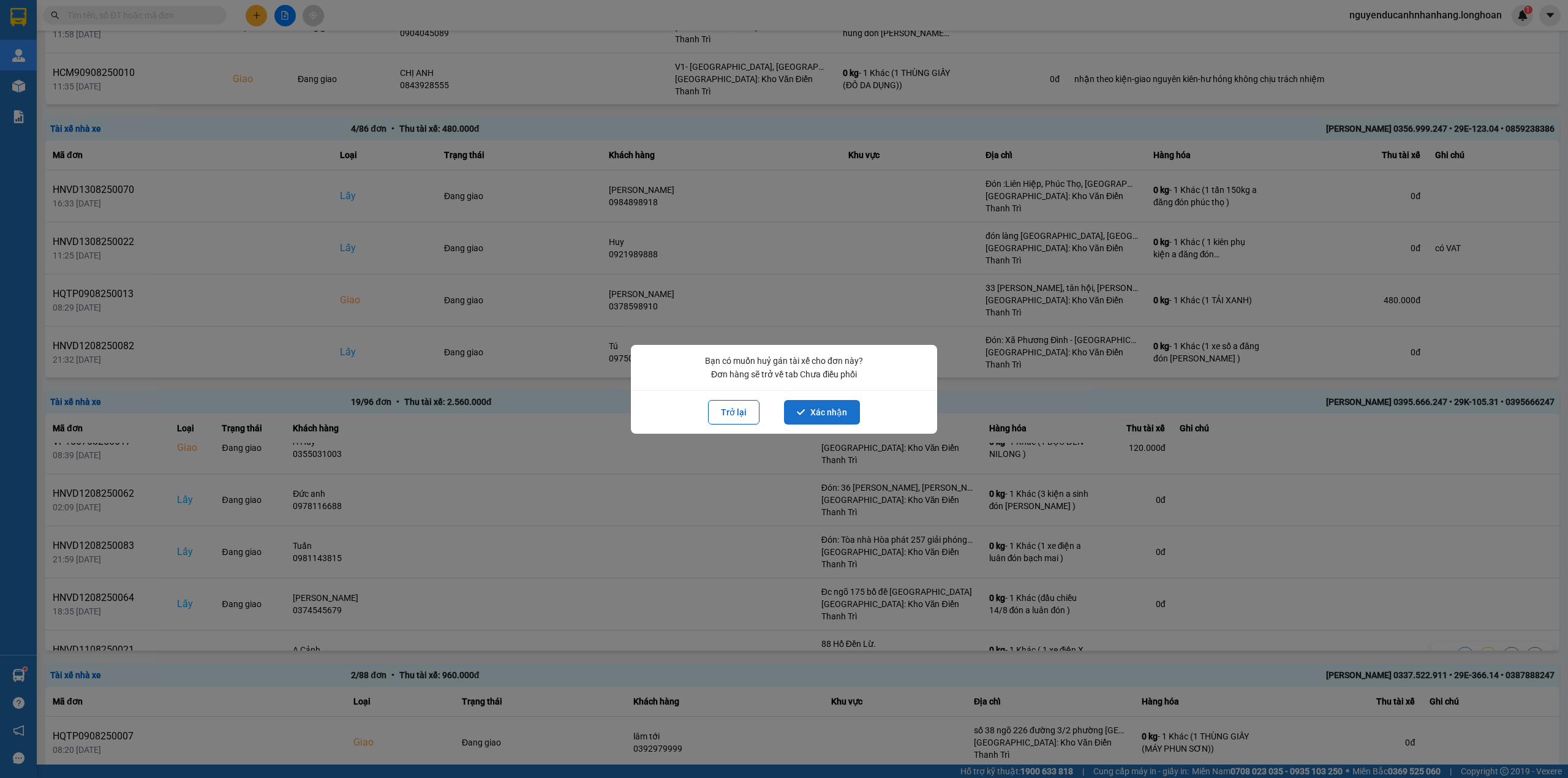
click at [838, 417] on button "Xác nhận" at bounding box center [822, 412] width 76 height 24
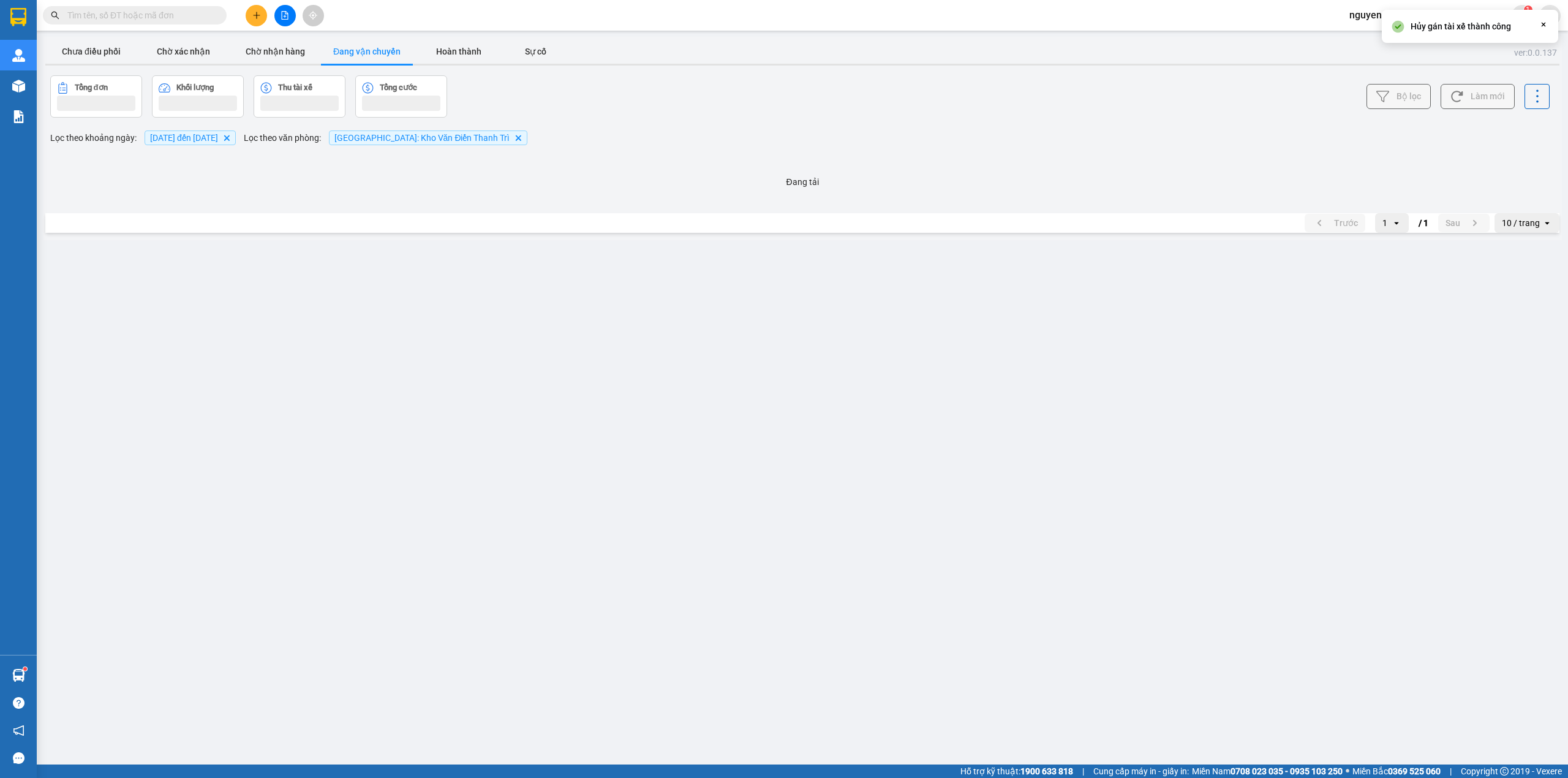
scroll to position [0, 0]
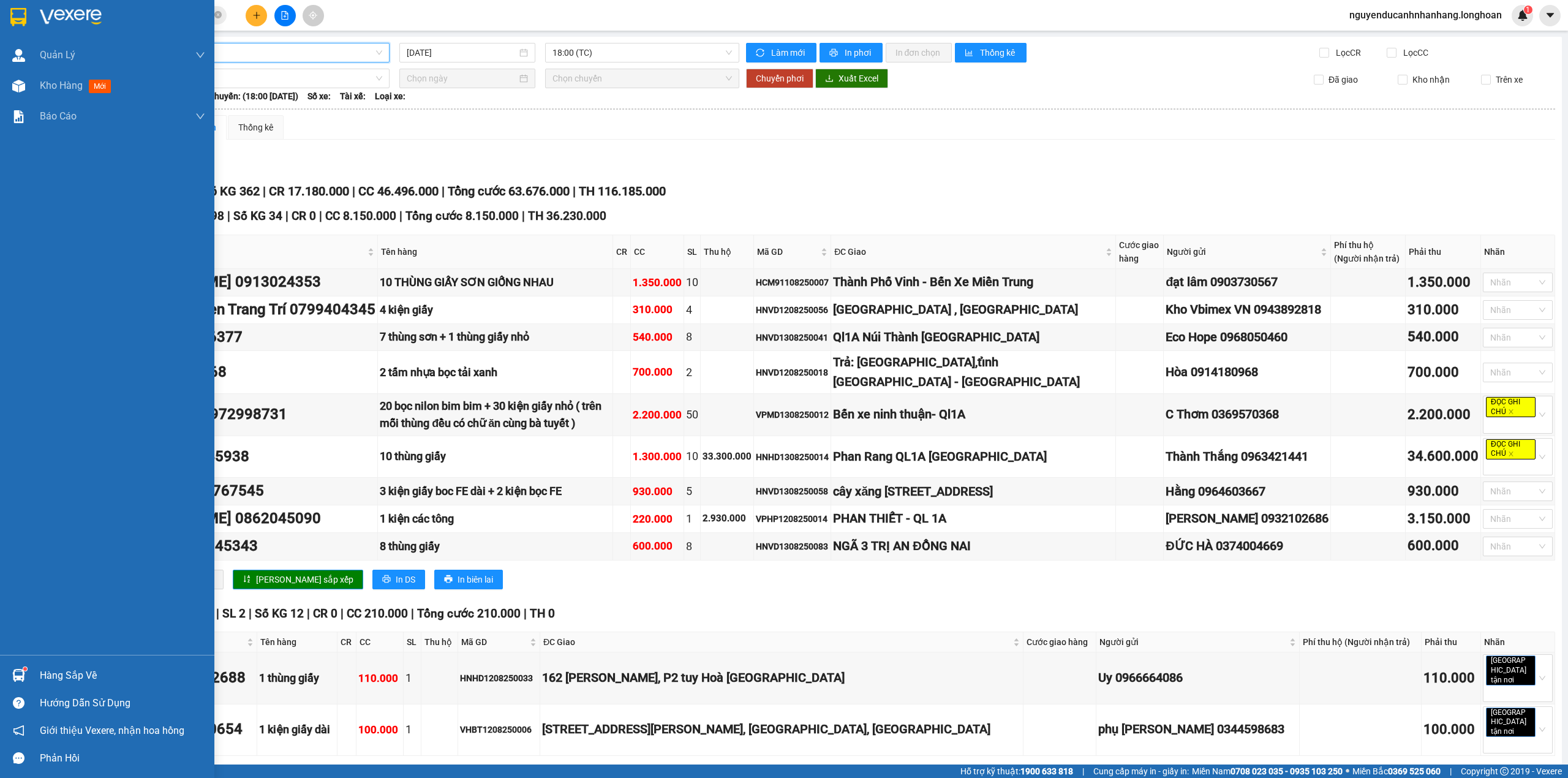
click at [35, 13] on div at bounding box center [107, 20] width 215 height 39
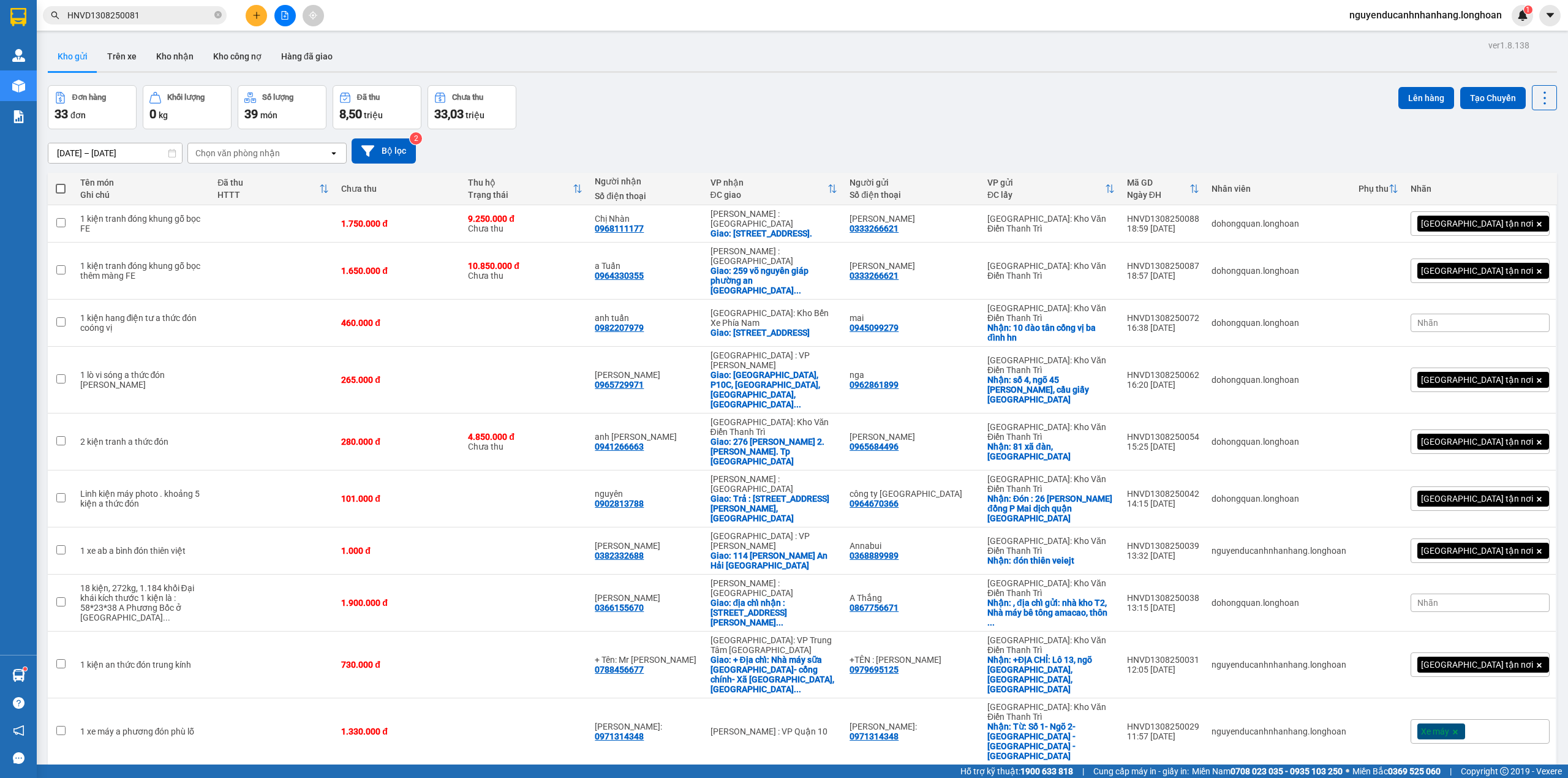
click at [1240, 55] on div "Kho gửi Trên xe Kho nhận Kho công nợ Hàng đã giao" at bounding box center [802, 58] width 1509 height 33
click at [1456, 376] on icon at bounding box center [1460, 380] width 8 height 8
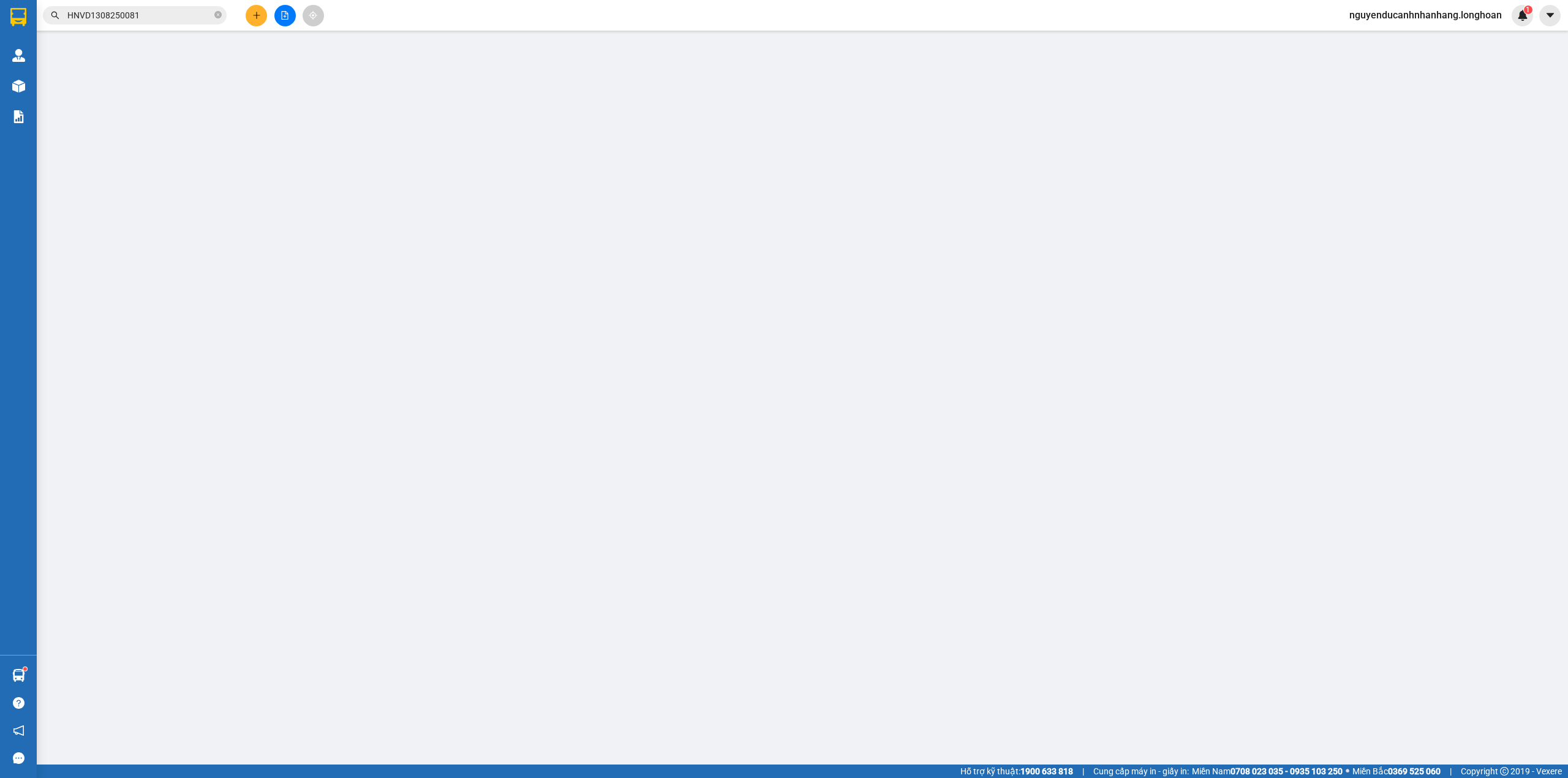
type input "0962861899"
type input "nga"
checkbox input "true"
type input "số 4, ngõ 45 trần thái tông, cầu giấy hà nội"
type input "0965729971"
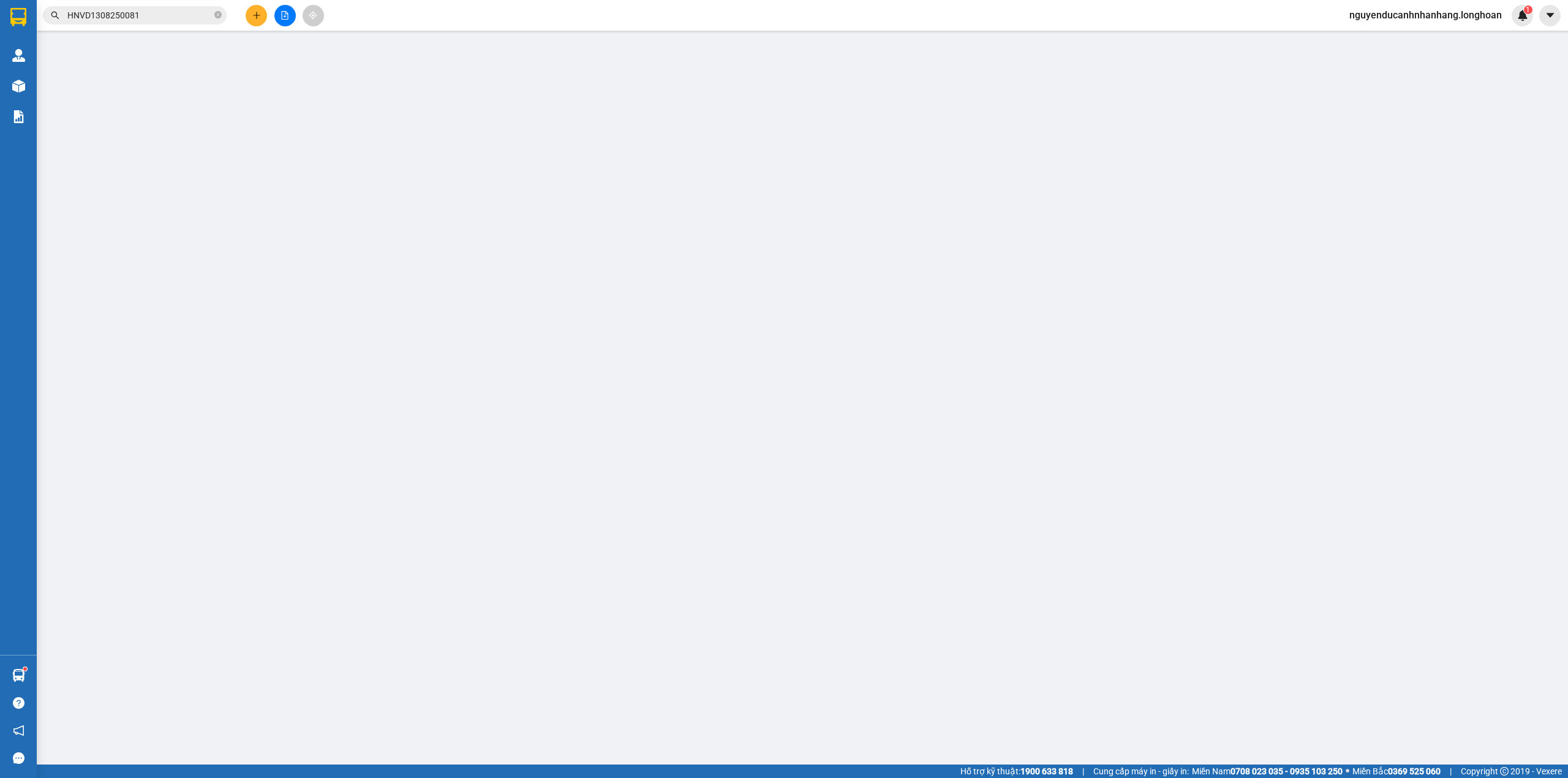
type input "[PERSON_NAME]"
checkbox input "true"
type input "Indochine Riverside, P10C, 74 Bạch Đằng, Hải Châu 1, Hải Châu, Đà Nẵng"
type input "265.000"
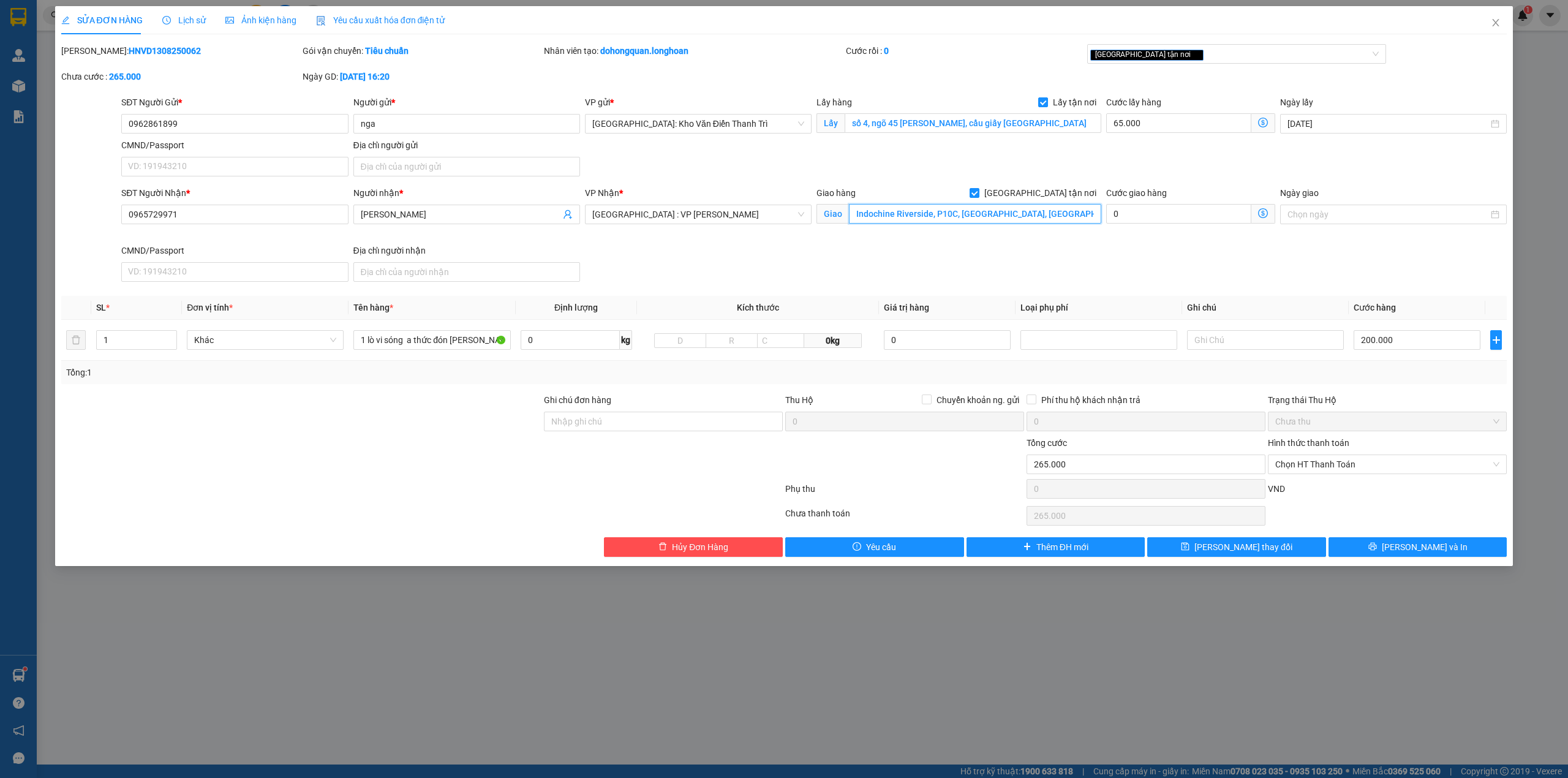
click at [995, 221] on input "Indochine Riverside, P10C, 74 Bạch Đằng, Hải Châu 1, Hải Châu, Đà Nẵng" at bounding box center [975, 214] width 253 height 20
click at [1070, 219] on input "Indochine Riverside, P10C, 74 Bạch Đằng, Hải Châu 1, Hải Châu, Đà Nẵng" at bounding box center [975, 214] width 253 height 20
click at [412, 341] on input "1 lò vi sóng a thức đón trần thái tông" at bounding box center [432, 340] width 157 height 20
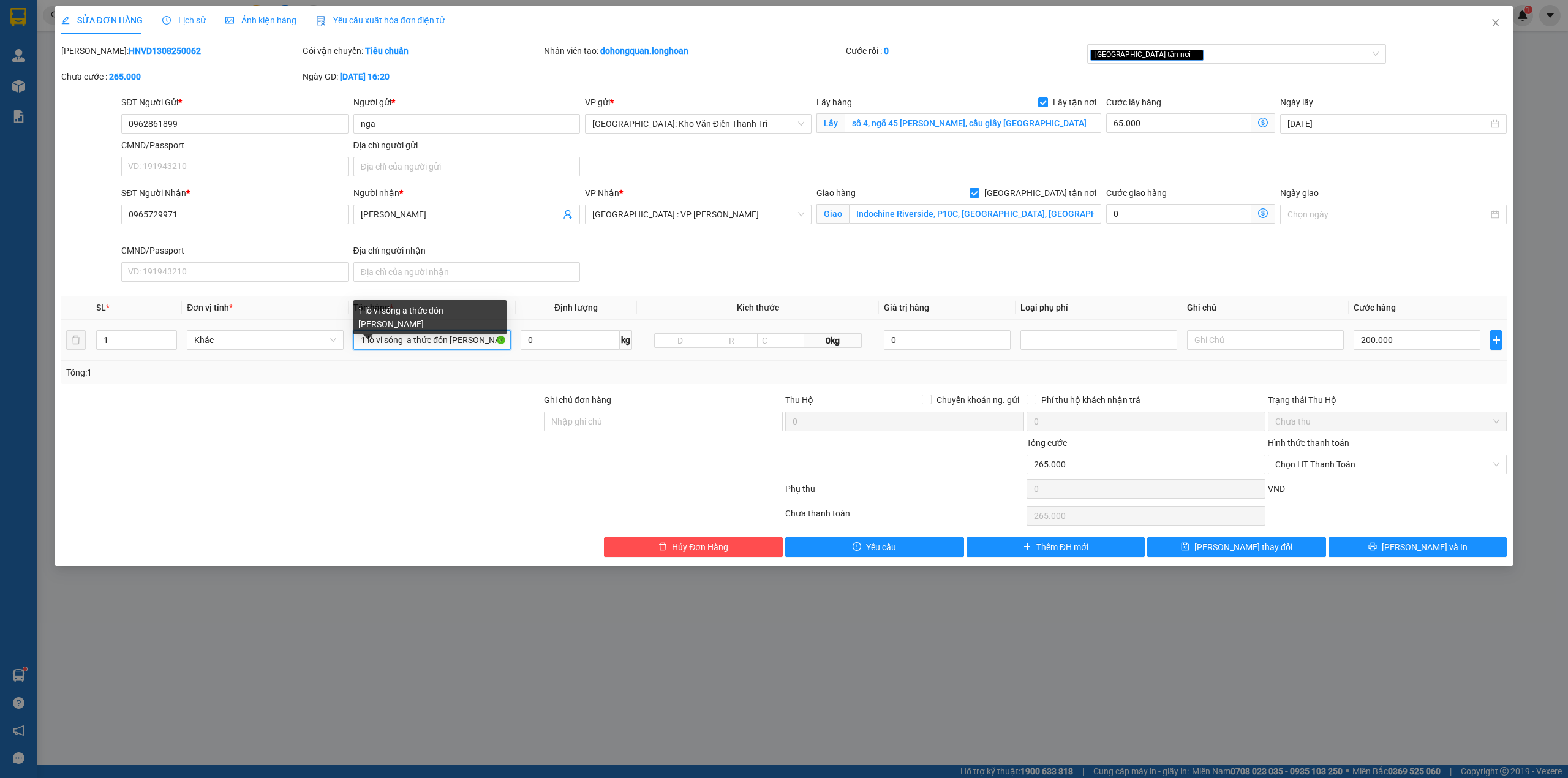
click at [412, 341] on input "1 lò vi sóng a thức đón trần thái tông" at bounding box center [432, 340] width 157 height 20
type input "1 kiện giấy ( lồ vi sóng )"
drag, startPoint x: 555, startPoint y: 420, endPoint x: 572, endPoint y: 425, distance: 17.7
click at [564, 424] on input "Ghi chú đơn hàng" at bounding box center [663, 421] width 239 height 20
type input "hàng giao nguyên kiện, hư vỡ ko đền"
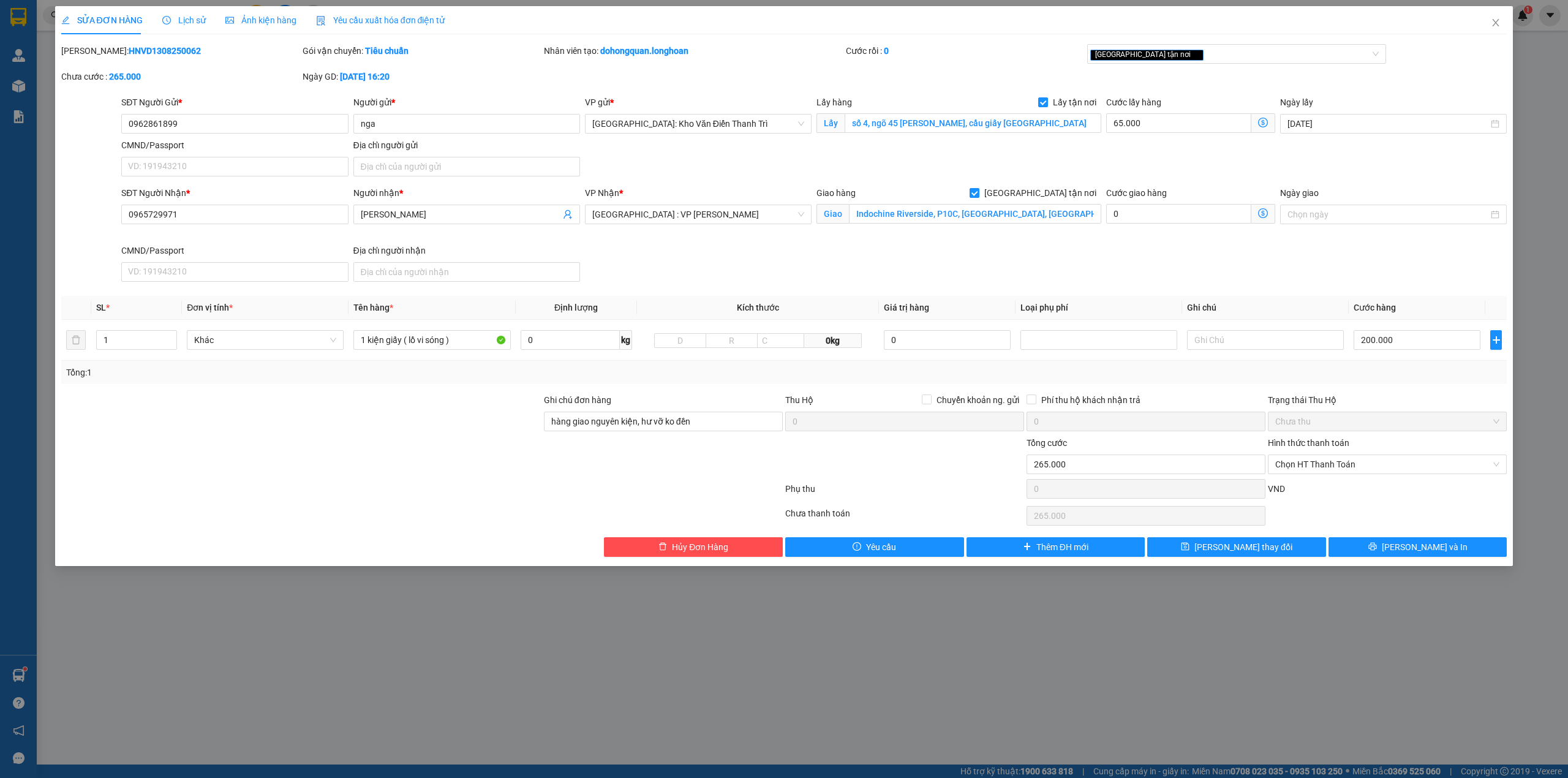
click at [542, 475] on div at bounding box center [663, 458] width 241 height 43
click at [1152, 289] on div "Total Paid Fee 0 Total UnPaid Fee 265.000 Cash Collection Total Fee Mã ĐH: HNVD…" at bounding box center [784, 301] width 1446 height 513
click at [199, 128] on input "0962861899" at bounding box center [234, 124] width 227 height 20
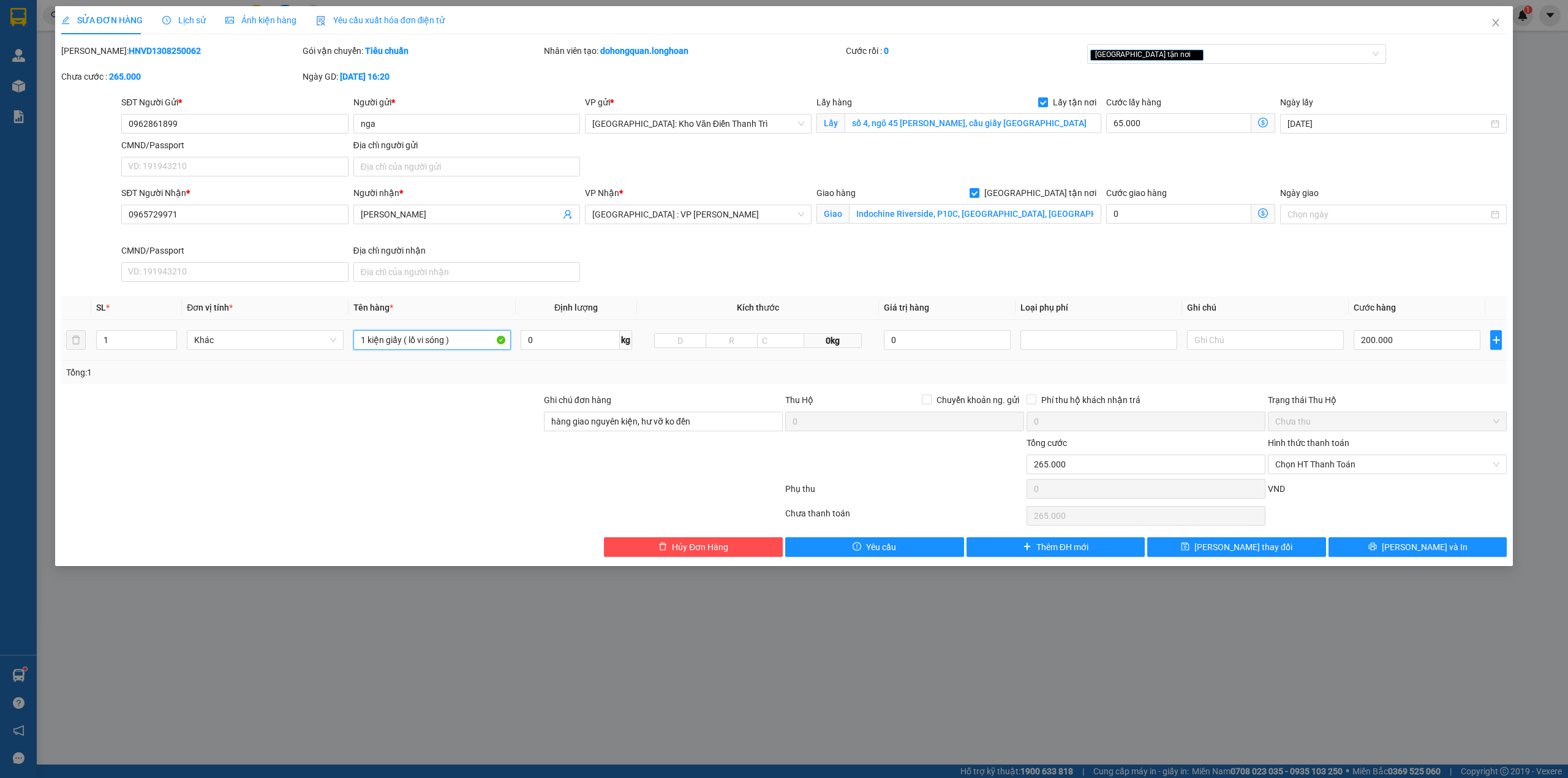
click at [414, 339] on input "1 kiện giấy ( lồ vi sóng )" at bounding box center [432, 340] width 157 height 20
type input "1 kiện giấy ( lò vi sóng )"
drag, startPoint x: 466, startPoint y: 429, endPoint x: 1244, endPoint y: 509, distance: 782.1
click at [466, 430] on div at bounding box center [301, 414] width 482 height 43
click at [1417, 542] on button "[PERSON_NAME] và In" at bounding box center [1418, 547] width 179 height 20
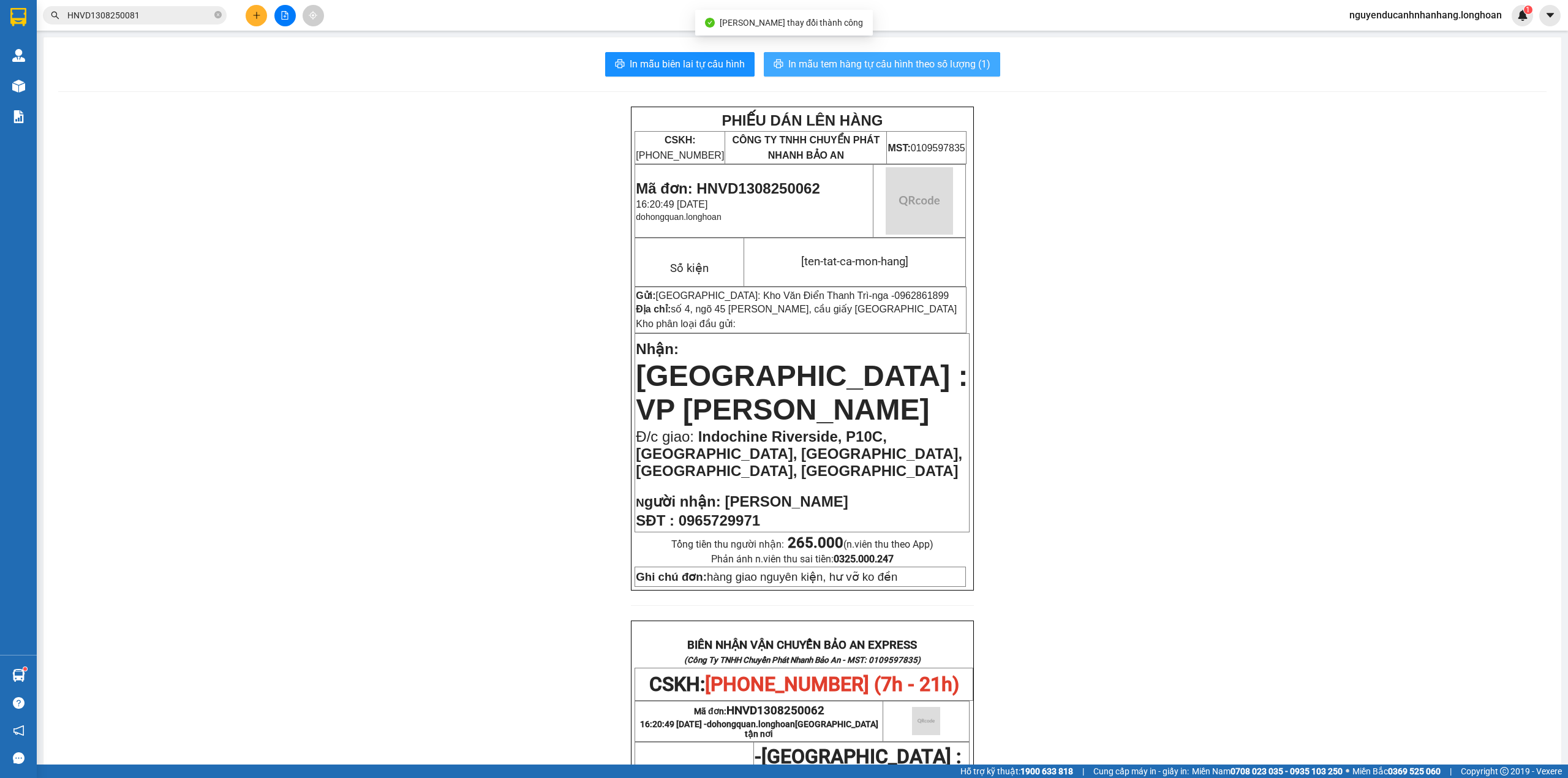
click at [904, 68] on span "In mẫu tem hàng tự cấu hình theo số lượng (1)" at bounding box center [889, 64] width 202 height 15
click at [859, 67] on span "In mẫu tem hàng tự cấu hình theo số lượng (1)" at bounding box center [889, 64] width 202 height 15
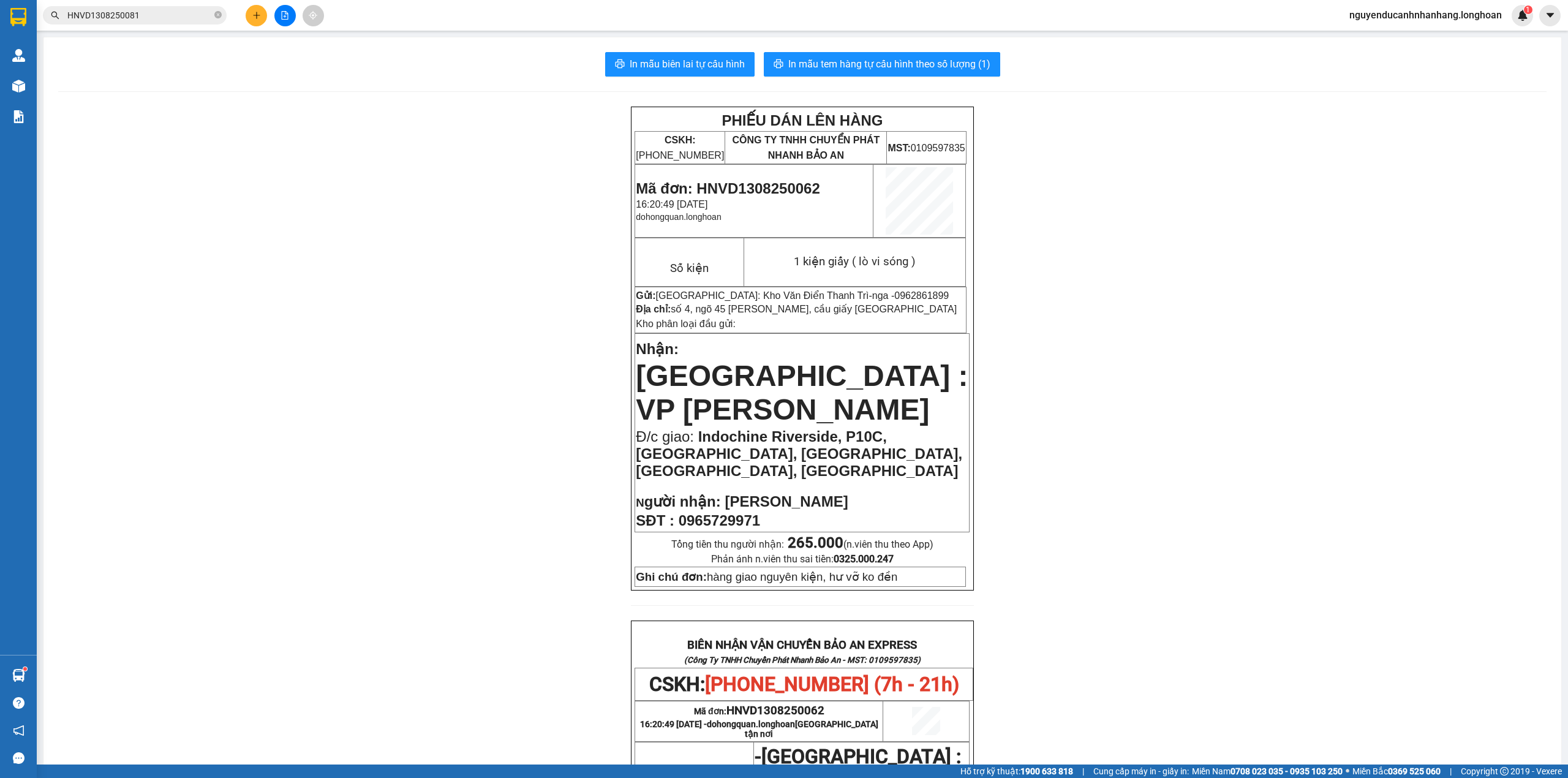
click at [748, 184] on span "Mã đơn: HNVD1308250062" at bounding box center [727, 188] width 184 height 17
copy span "HNVD1308250062"
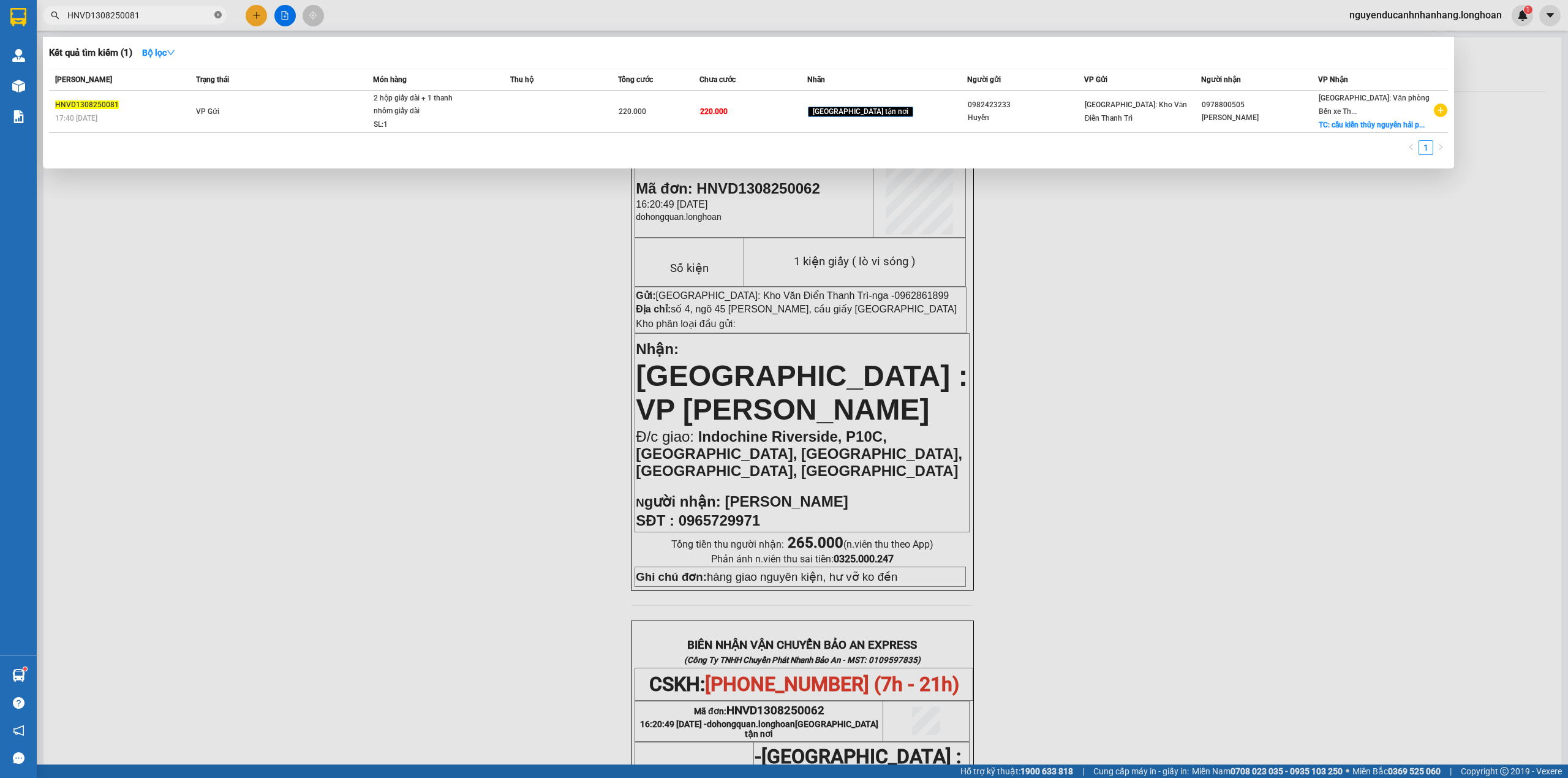
drag, startPoint x: 218, startPoint y: 14, endPoint x: 192, endPoint y: 13, distance: 26.0
click at [218, 13] on icon "close-circle" at bounding box center [218, 15] width 8 height 8
click at [192, 13] on input "text" at bounding box center [140, 15] width 145 height 14
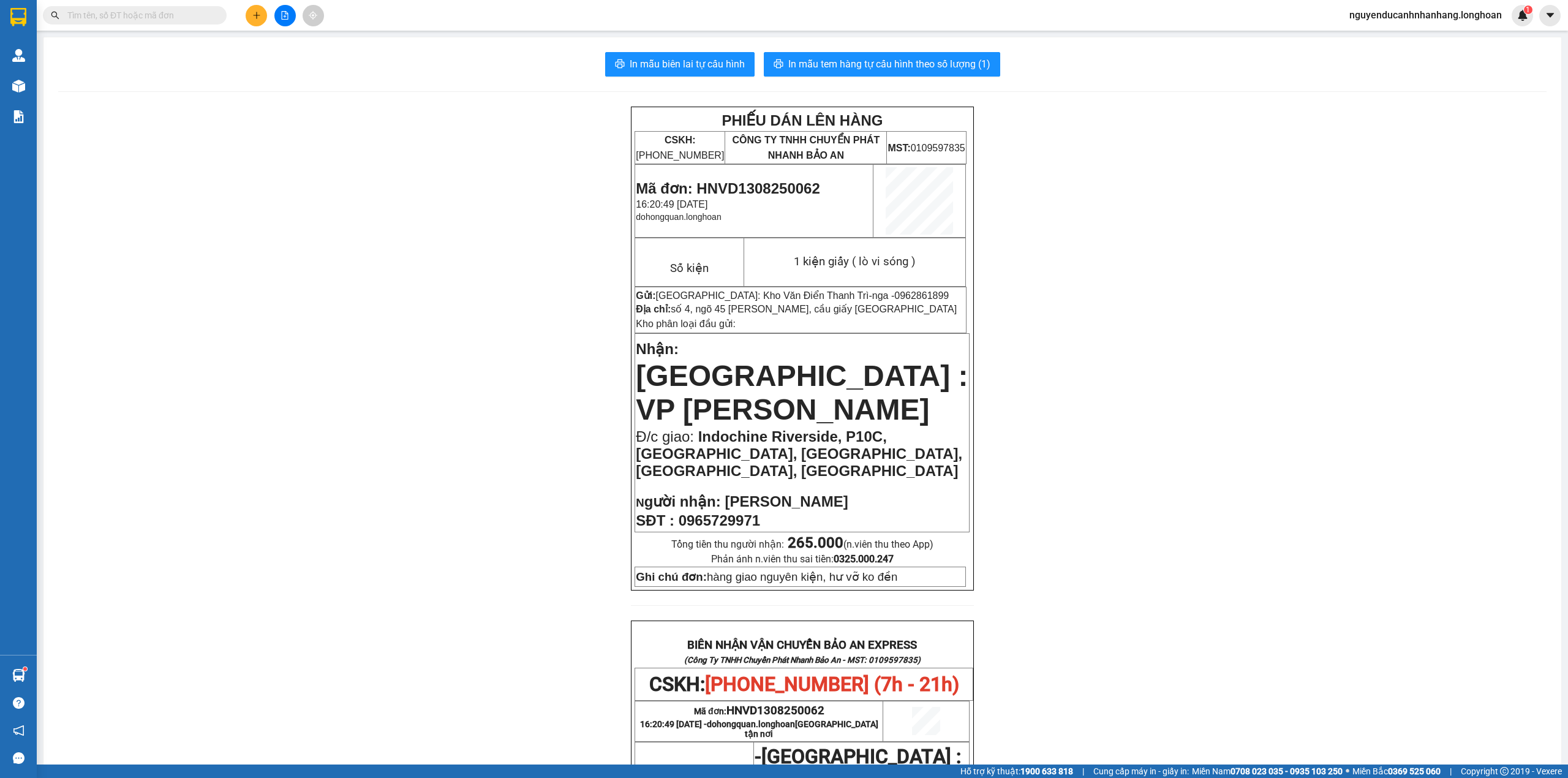
paste input "HNVD1308250062"
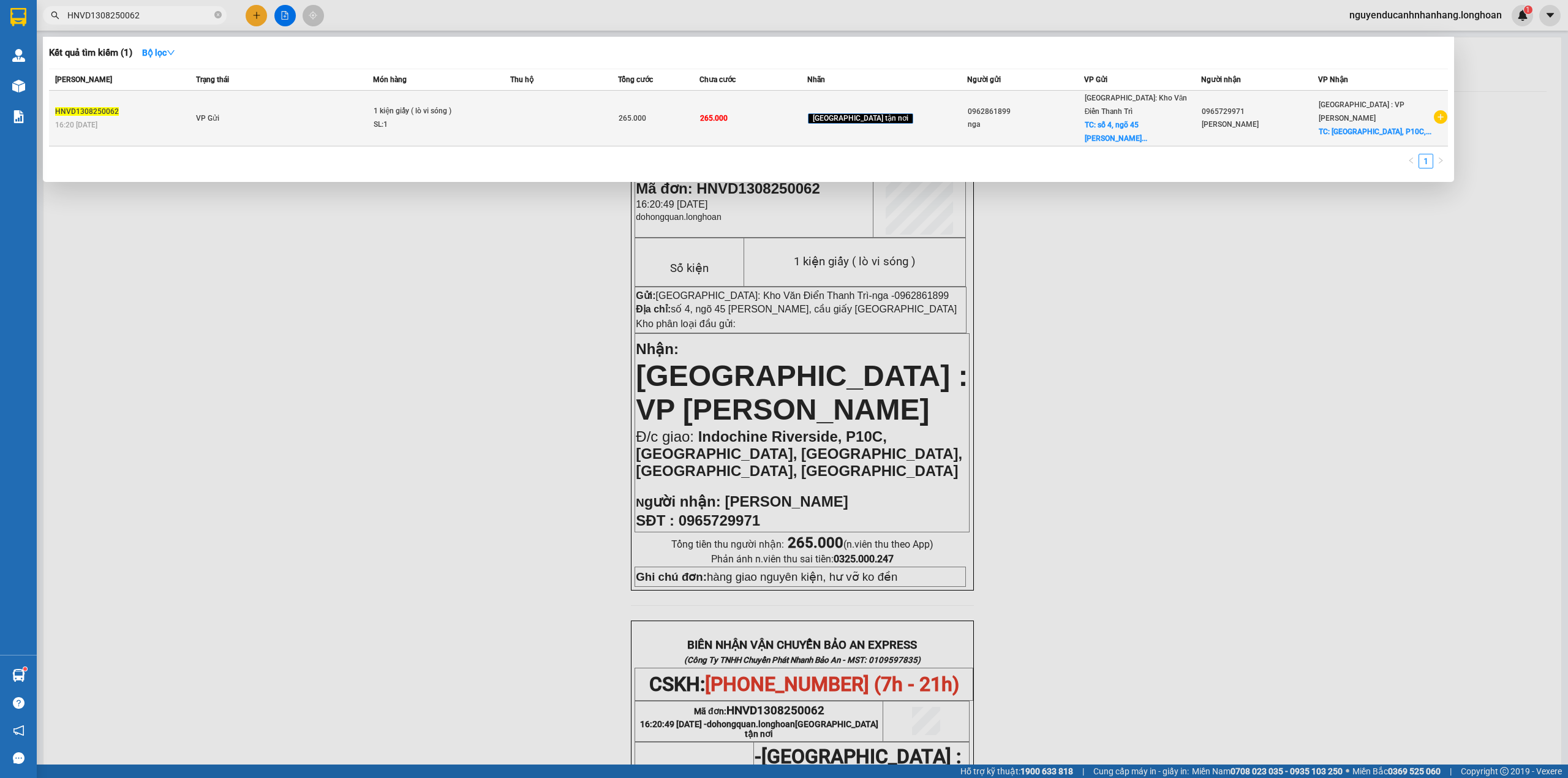
type input "HNVD1308250062"
click at [510, 110] on span "1 kiện giấy ( lò vi sóng ) SL: 1" at bounding box center [441, 118] width 136 height 27
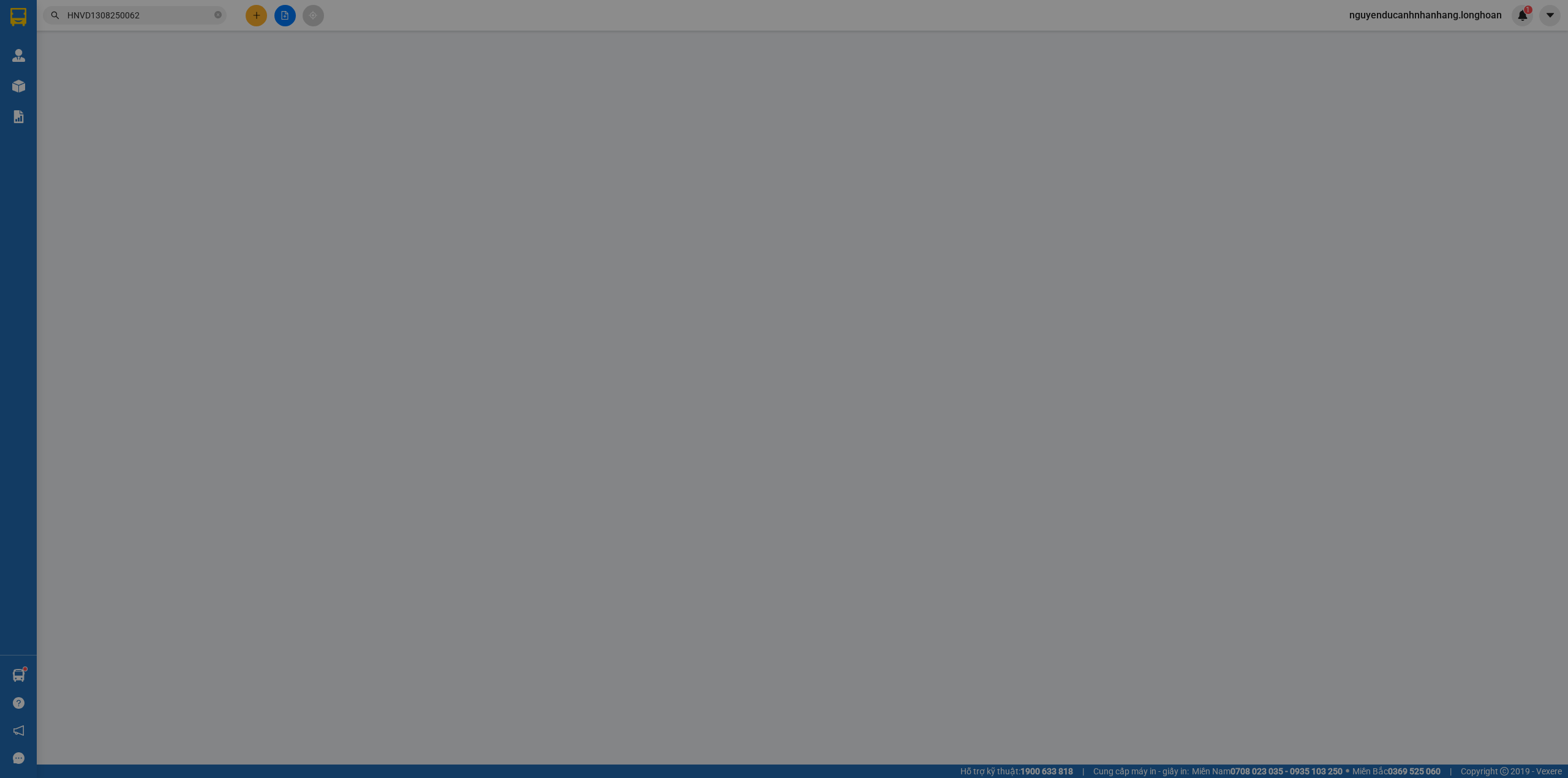
type input "0962861899"
type input "nga"
checkbox input "true"
type input "số 4, ngõ 45 trần thái tông, cầu giấy hà nội"
type input "0965729971"
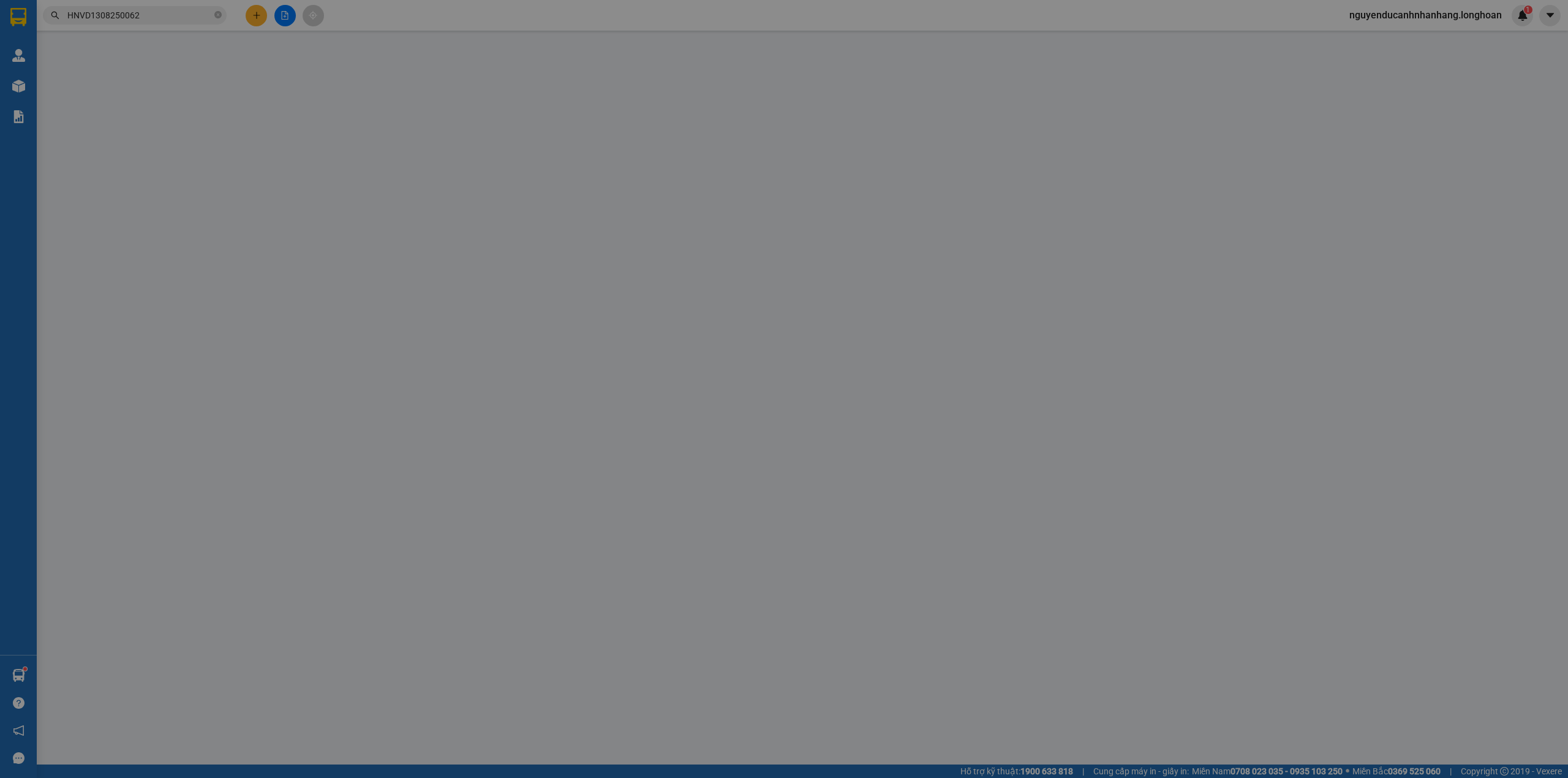
type input "[PERSON_NAME]"
checkbox input "true"
type input "Indochine Riverside, P10C, 74 Bạch Đằng, Hải Châu 1, Hải Châu, Đà Nẵng"
type input "hàng giao nguyên kiện, hư vỡ ko đền"
type input "265.000"
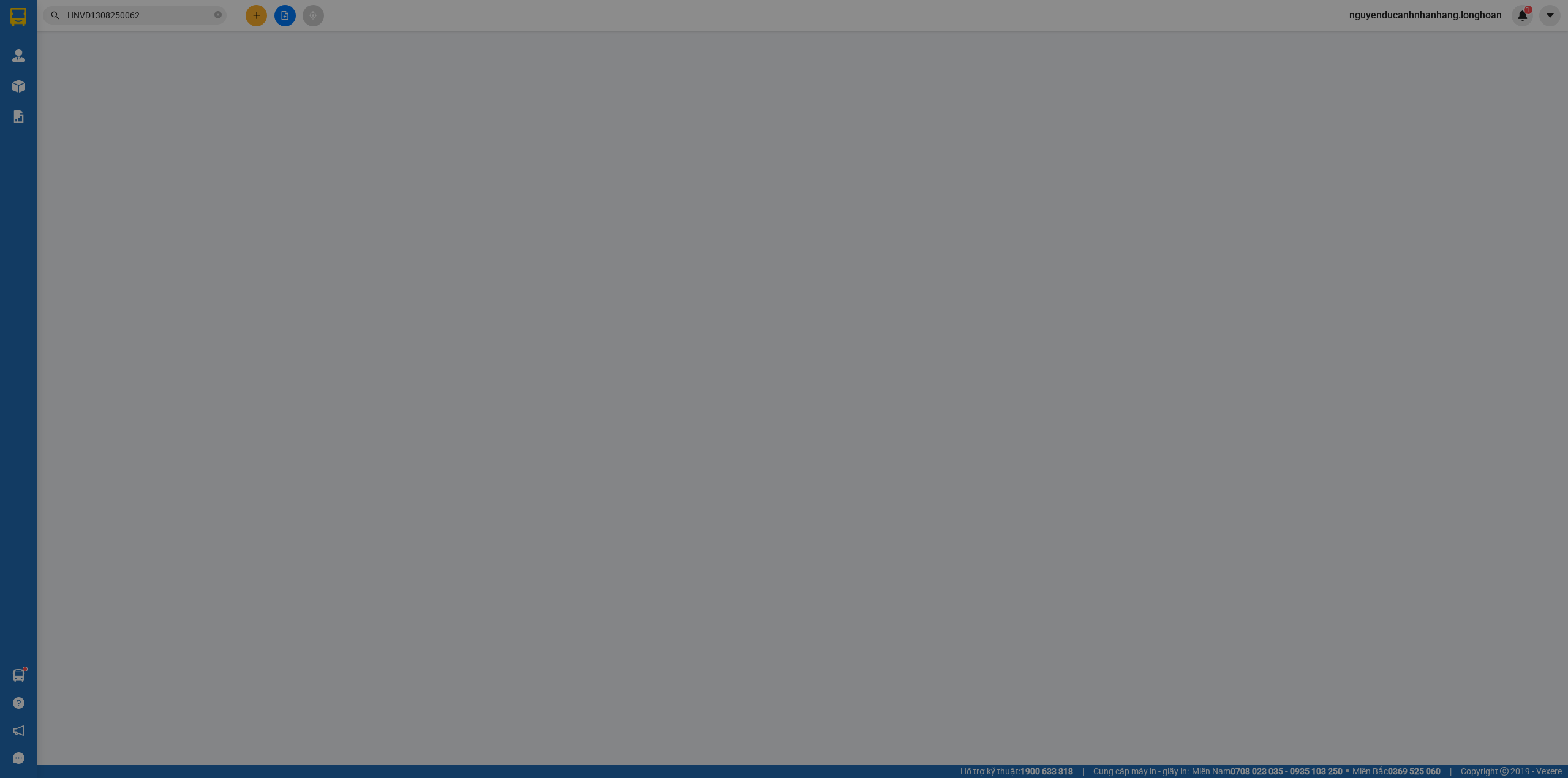
type input "265.000"
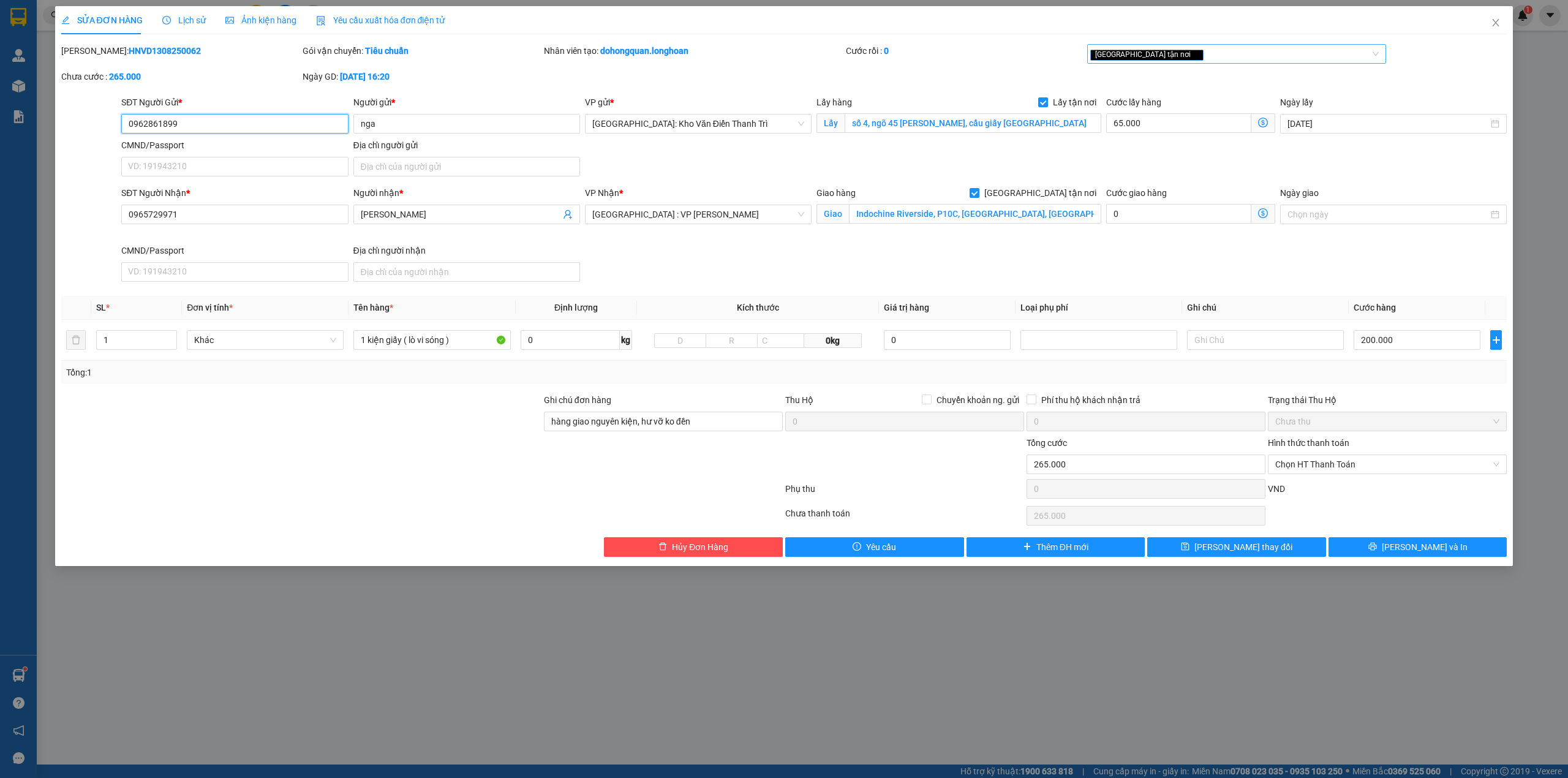
click at [1224, 52] on div "[GEOGRAPHIC_DATA] tận nơi" at bounding box center [1230, 53] width 281 height 14
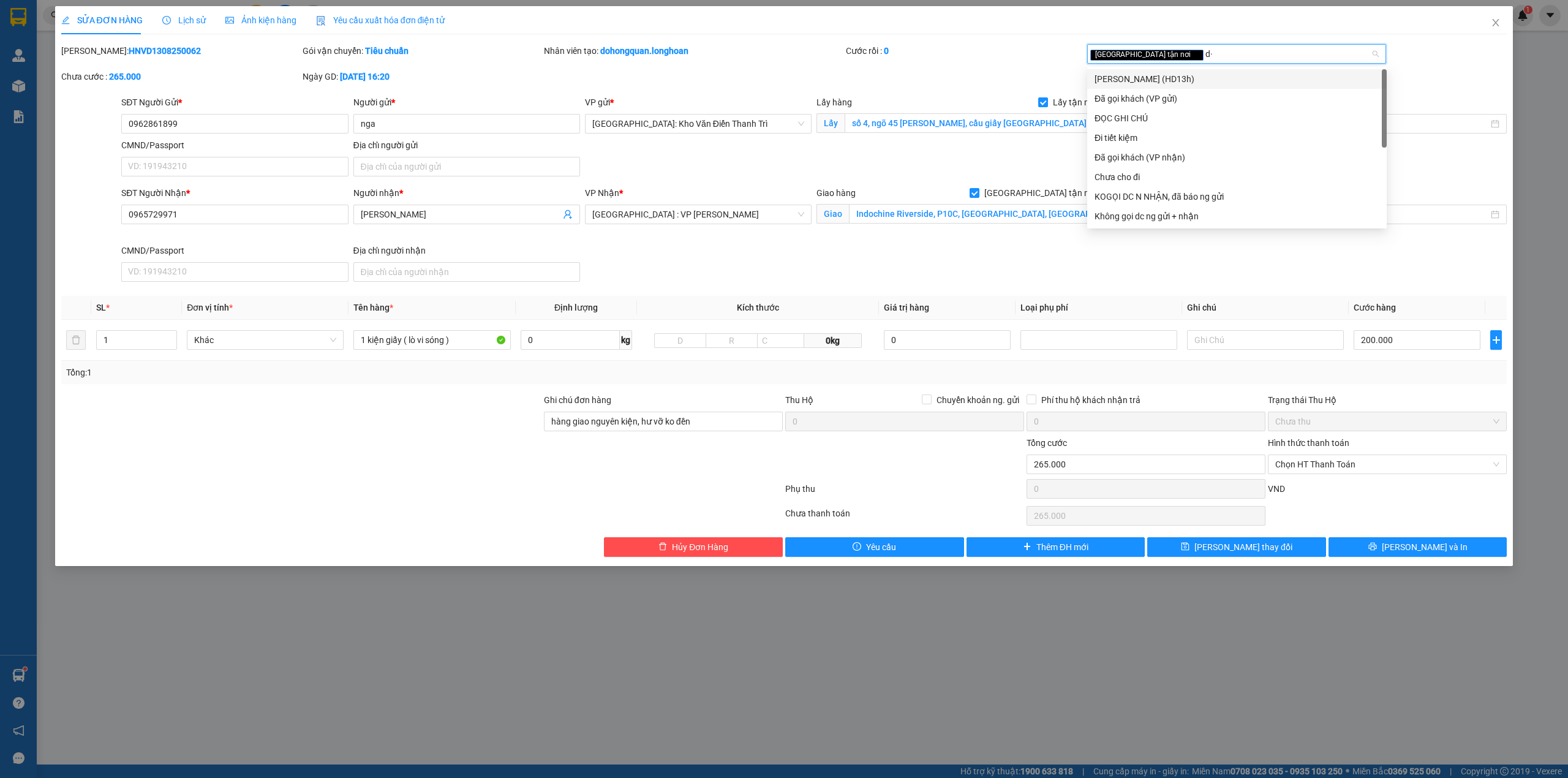
type input "d"
type input "đã"
click at [1169, 80] on div "Đã gọi khách (VP gửi)" at bounding box center [1236, 79] width 284 height 14
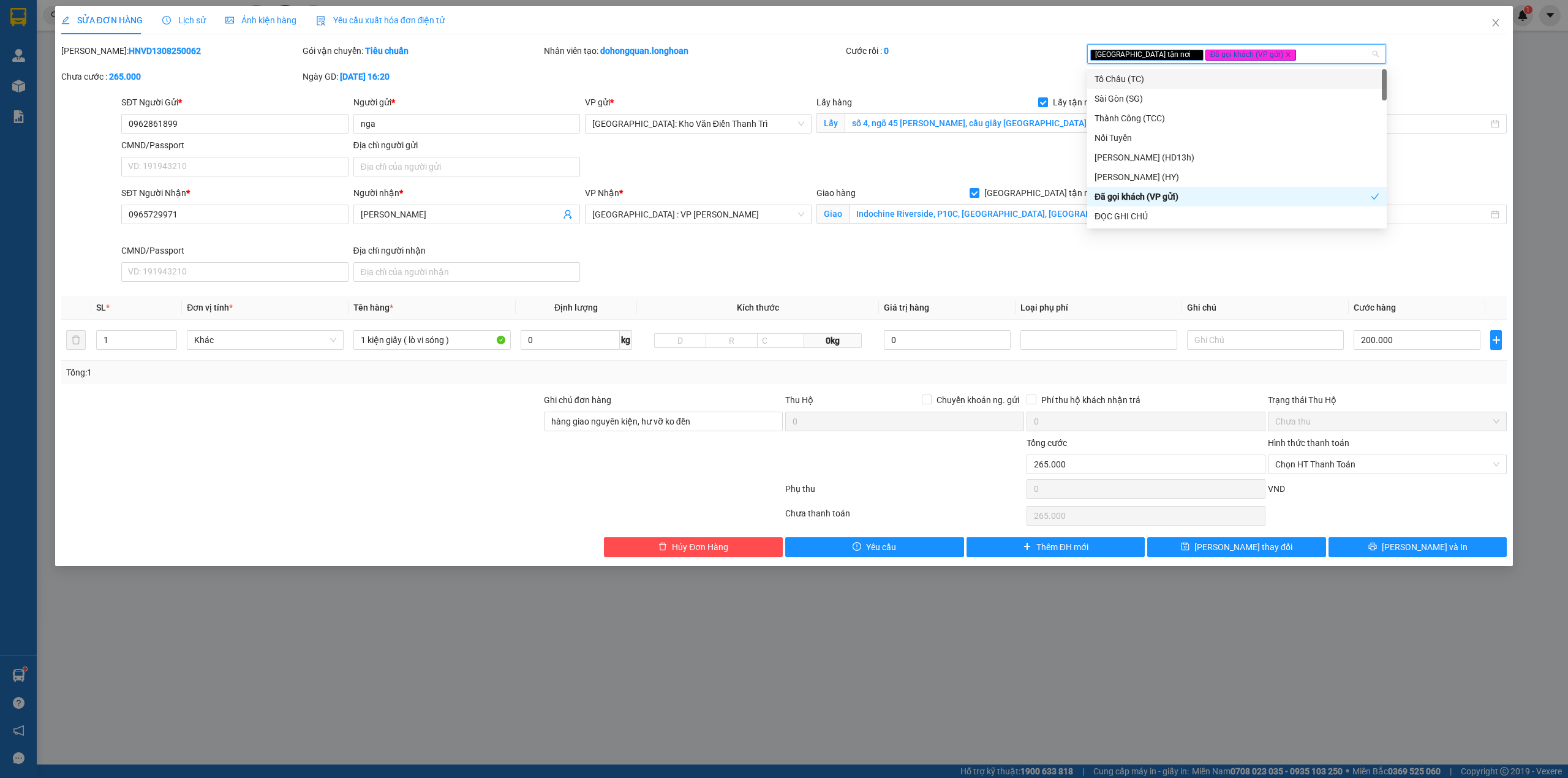
click at [1032, 77] on div "Mã ĐH: HNVD1308250062 Gói vận chuyển: Tiêu chuẩn Nhân viên tạo: dohongquan.long…" at bounding box center [784, 70] width 1448 height 52
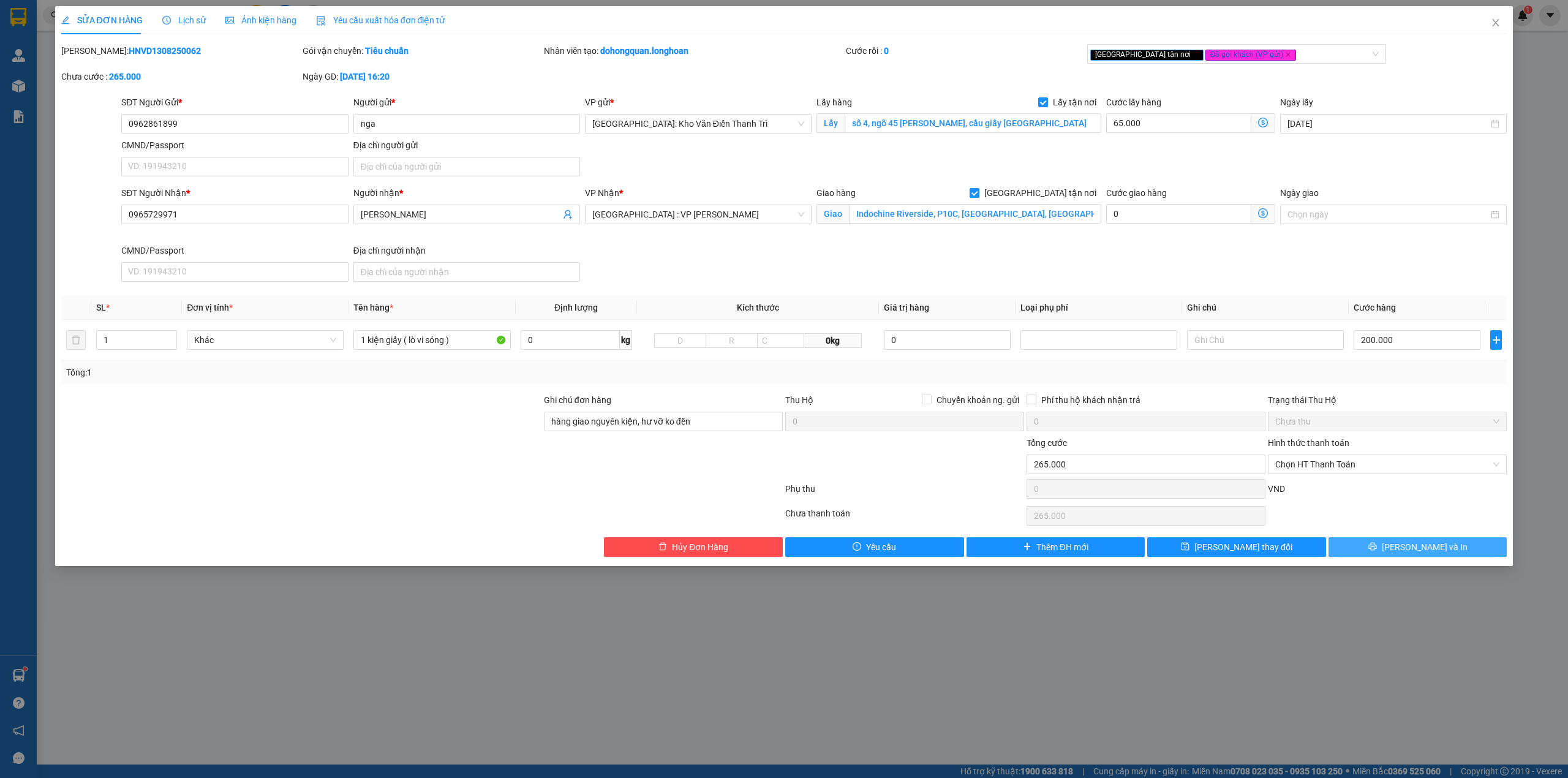
click at [1387, 556] on button "[PERSON_NAME] và In" at bounding box center [1418, 547] width 179 height 20
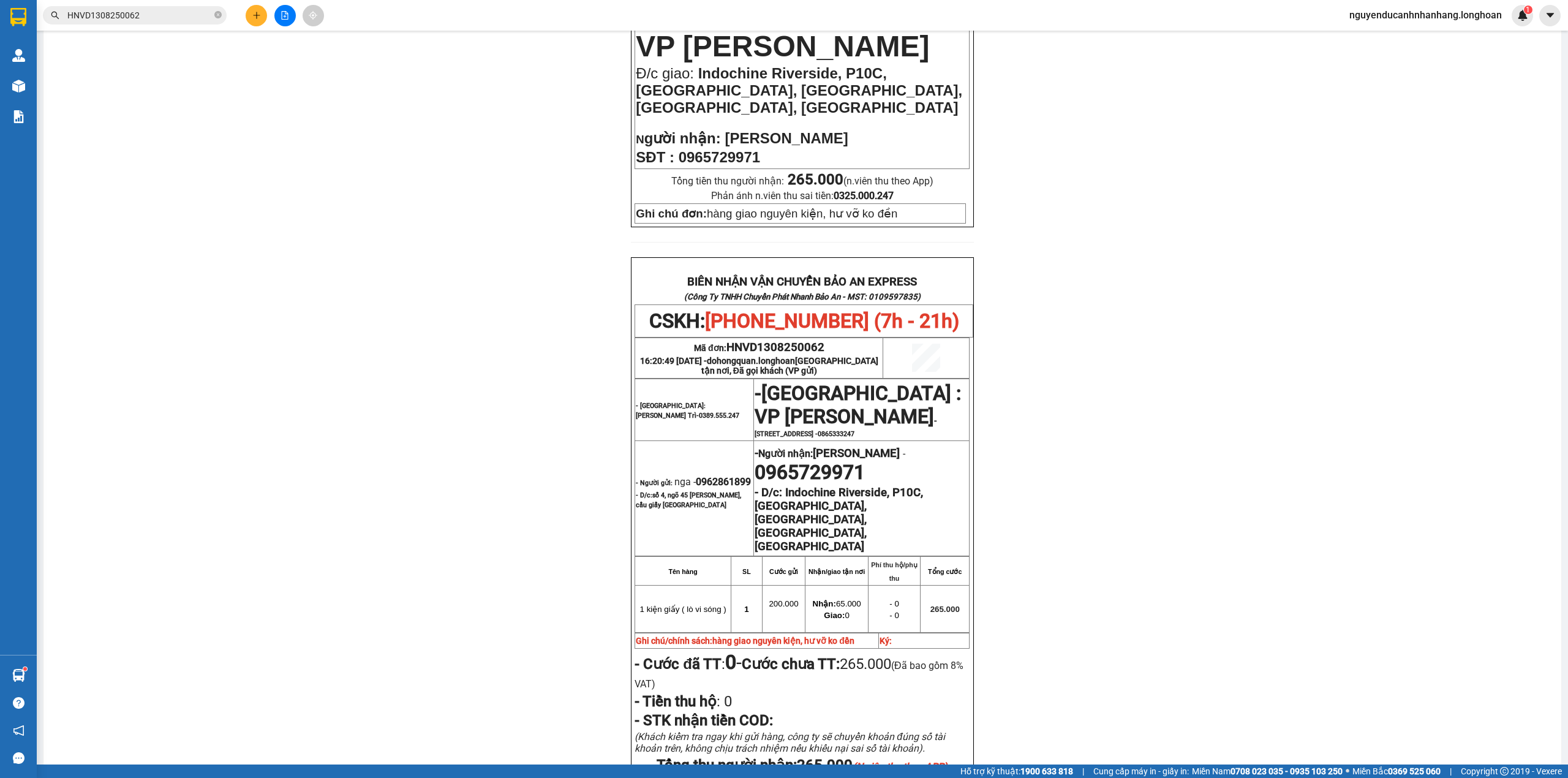
scroll to position [173, 0]
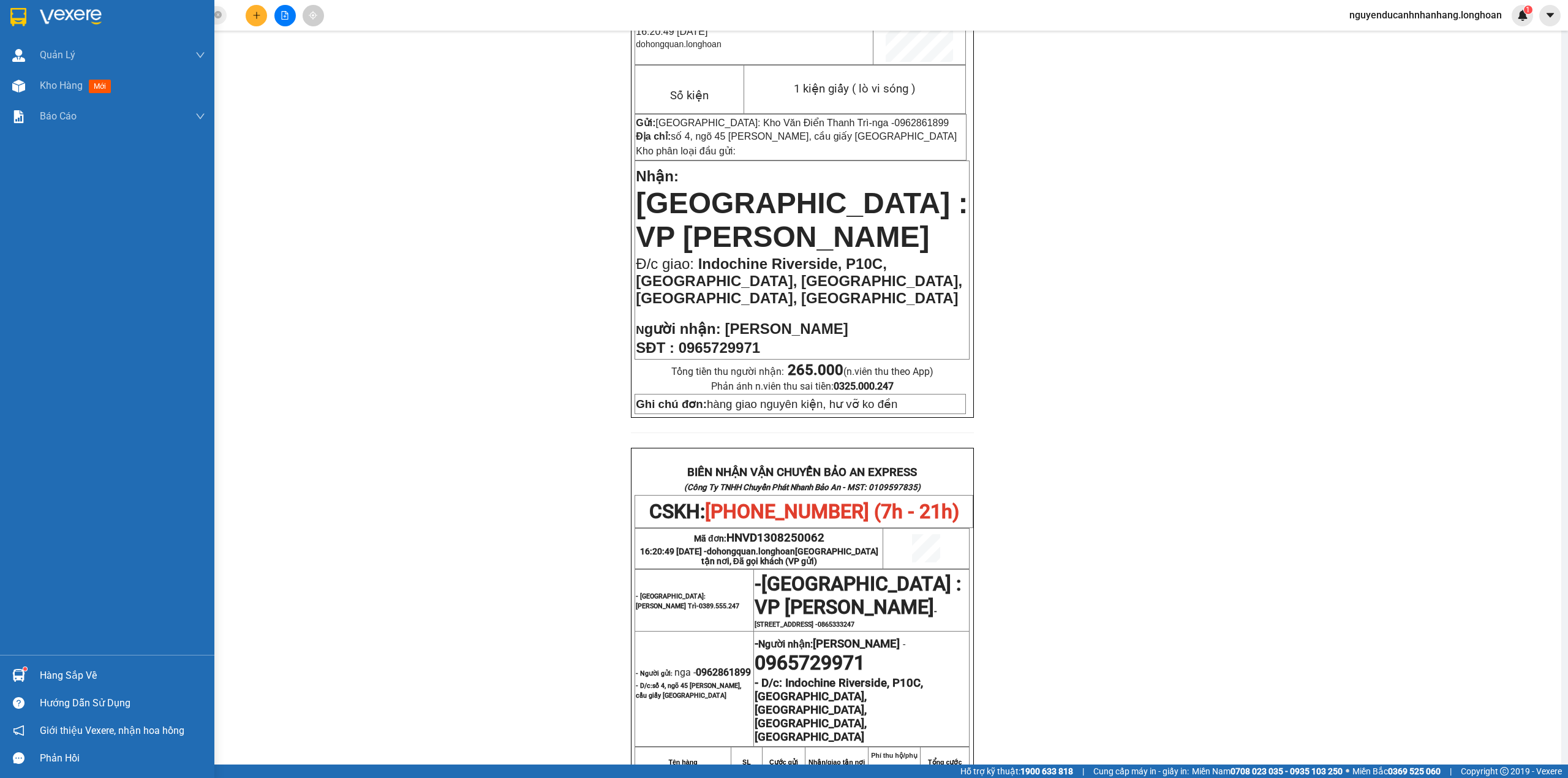
click at [14, 17] on img at bounding box center [18, 17] width 16 height 18
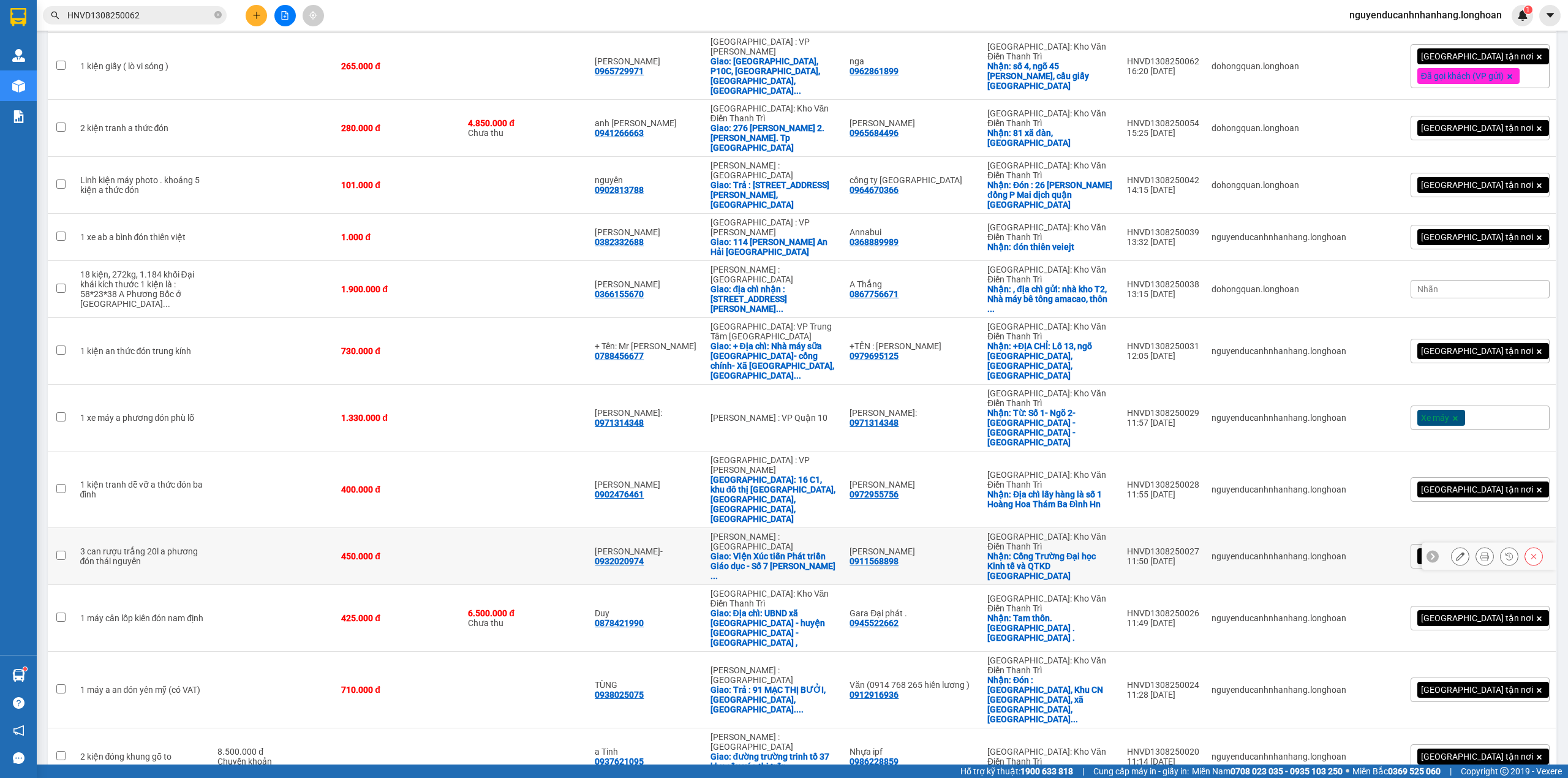
scroll to position [285, 0]
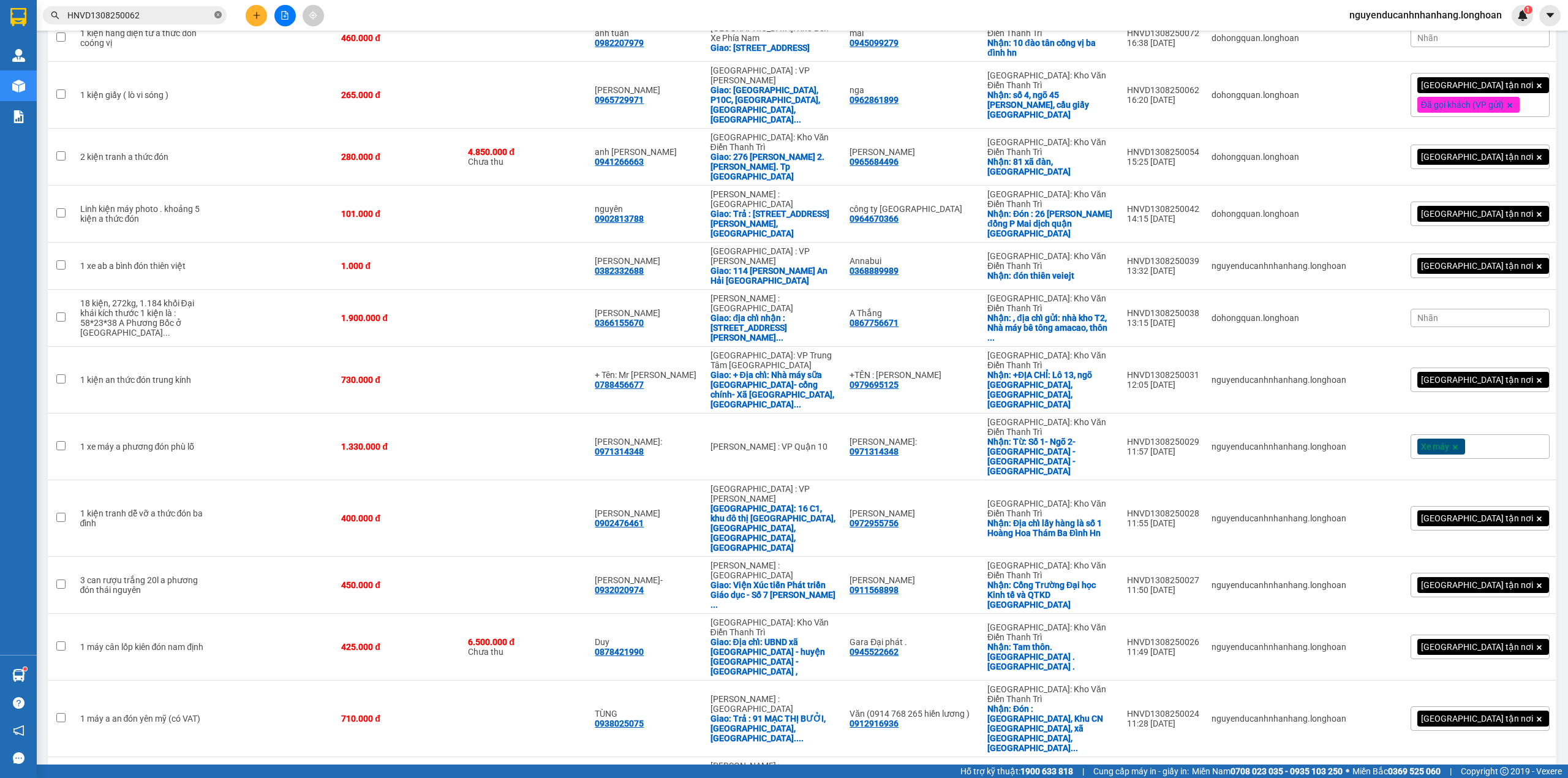
click at [218, 17] on icon "close-circle" at bounding box center [218, 15] width 8 height 8
click at [183, 17] on input "text" at bounding box center [140, 15] width 145 height 14
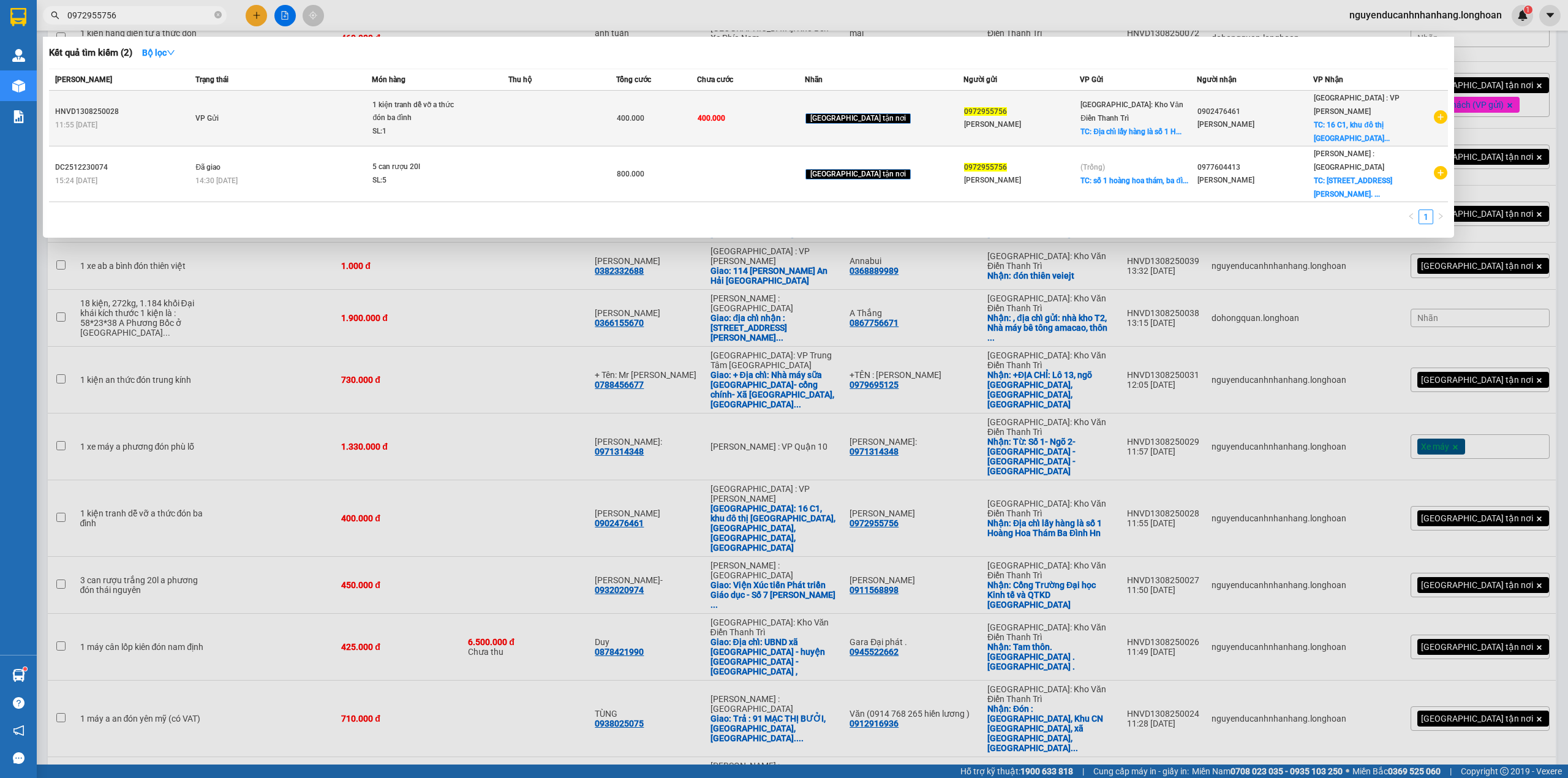
type input "0972955756"
click at [315, 100] on td "VP Gửi" at bounding box center [281, 118] width 180 height 55
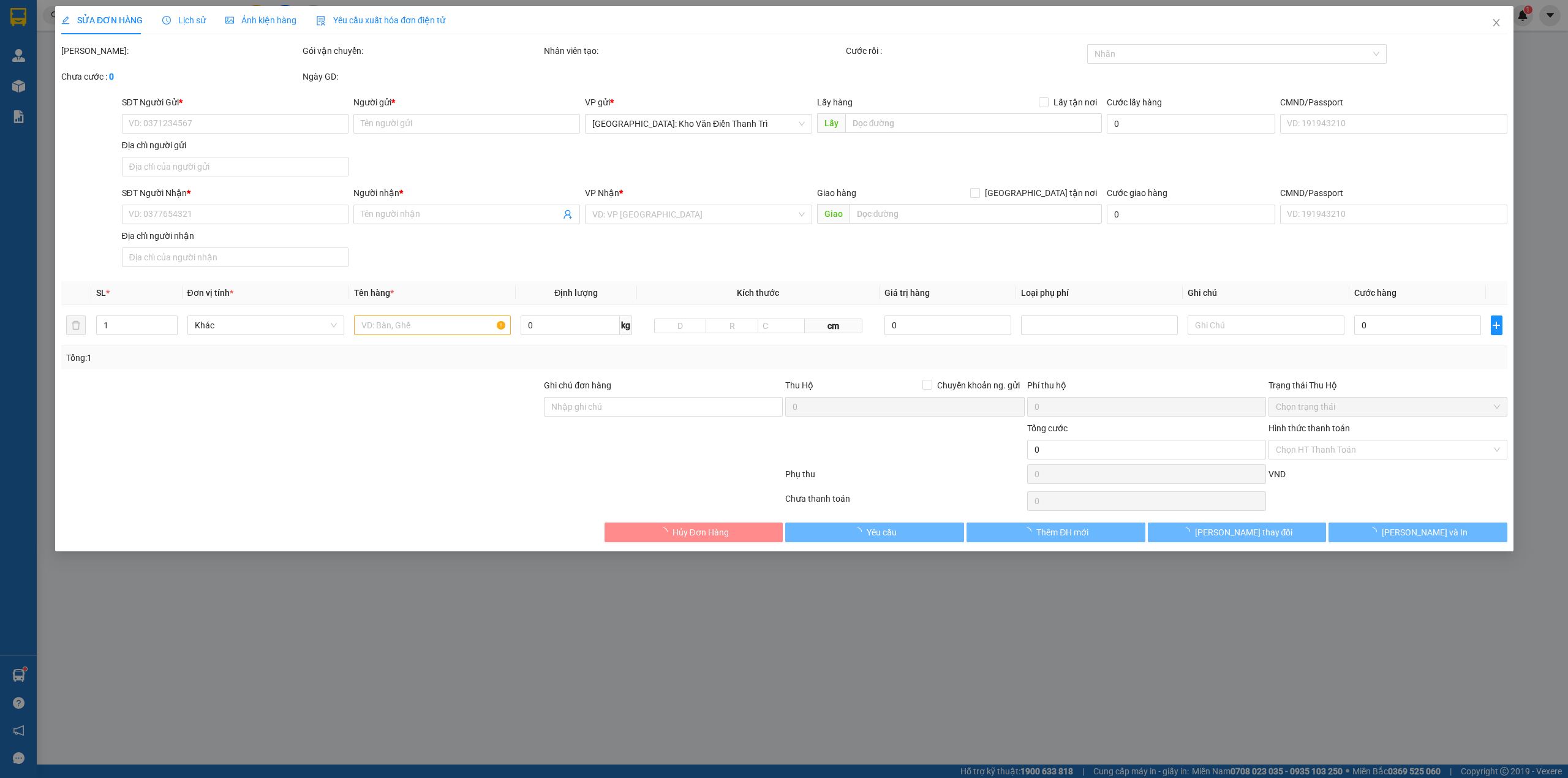
type input "0972955756"
type input "[PERSON_NAME]"
checkbox input "true"
type input "Địa chỉ lấy hàng là số 1 Hoàng Hoa Thám Ba Đình Hn"
type input "0902476461"
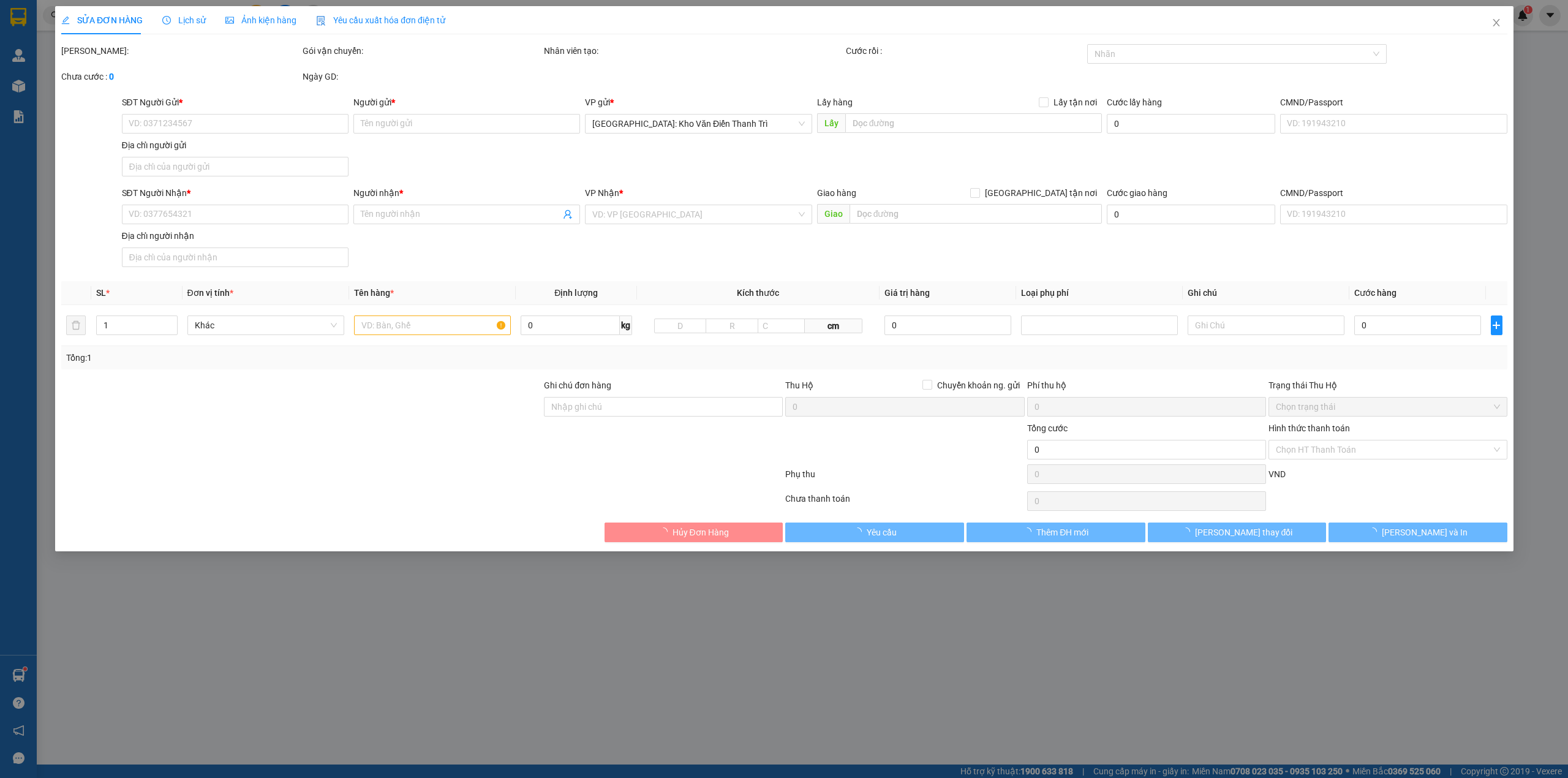
type input "[PERSON_NAME]"
checkbox input "true"
type input "16 C1, khu đô thị Đa Phước, Thanh Bình, Hải Châu, Đà Nẵng"
type input "400.000"
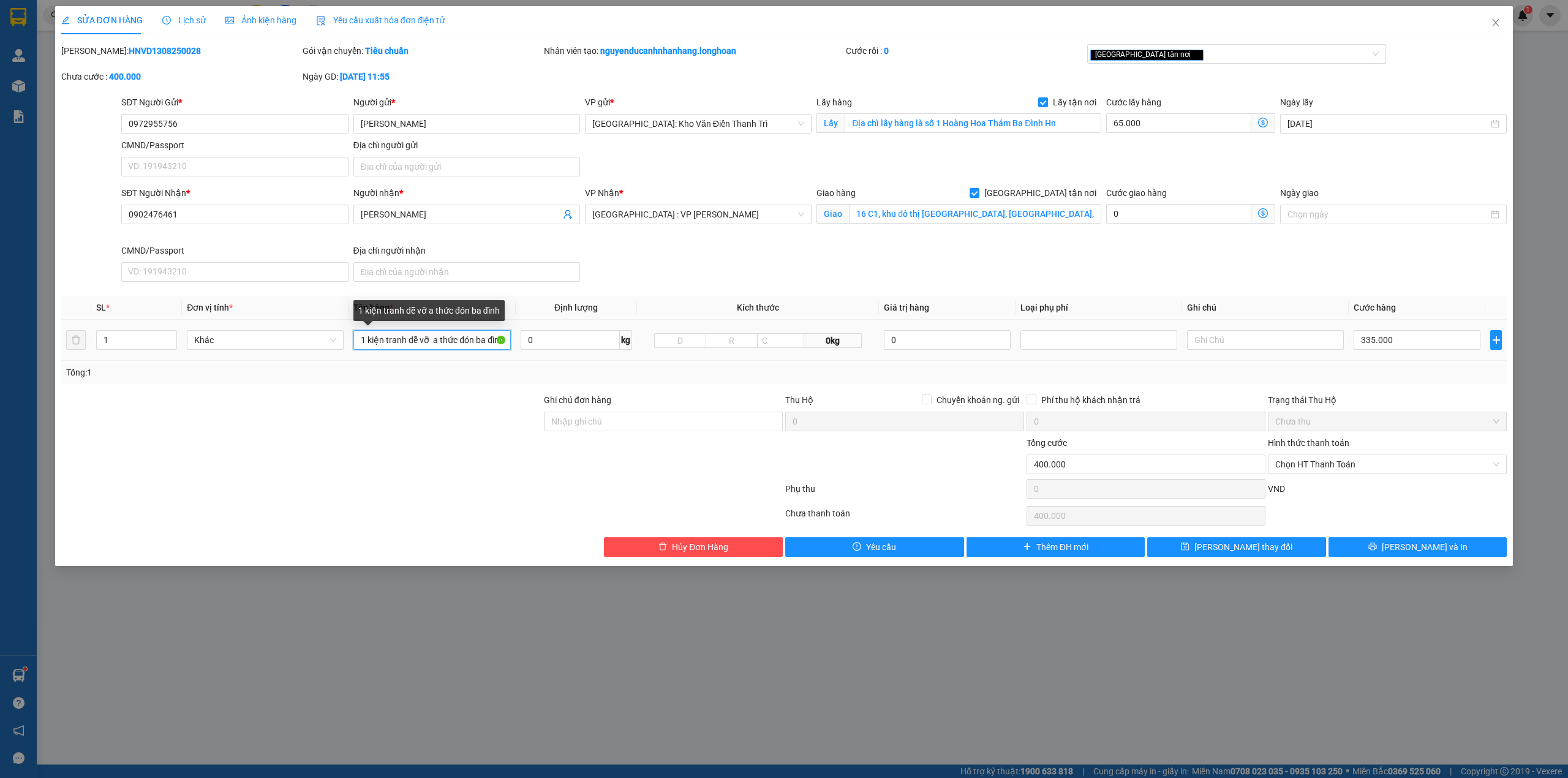
click at [450, 337] on input "1 kiện tranh dễ vỡ a thức đón ba đình" at bounding box center [432, 340] width 157 height 20
type input "1 kiện giấy to dẹt ( tranh dễ vỡ )"
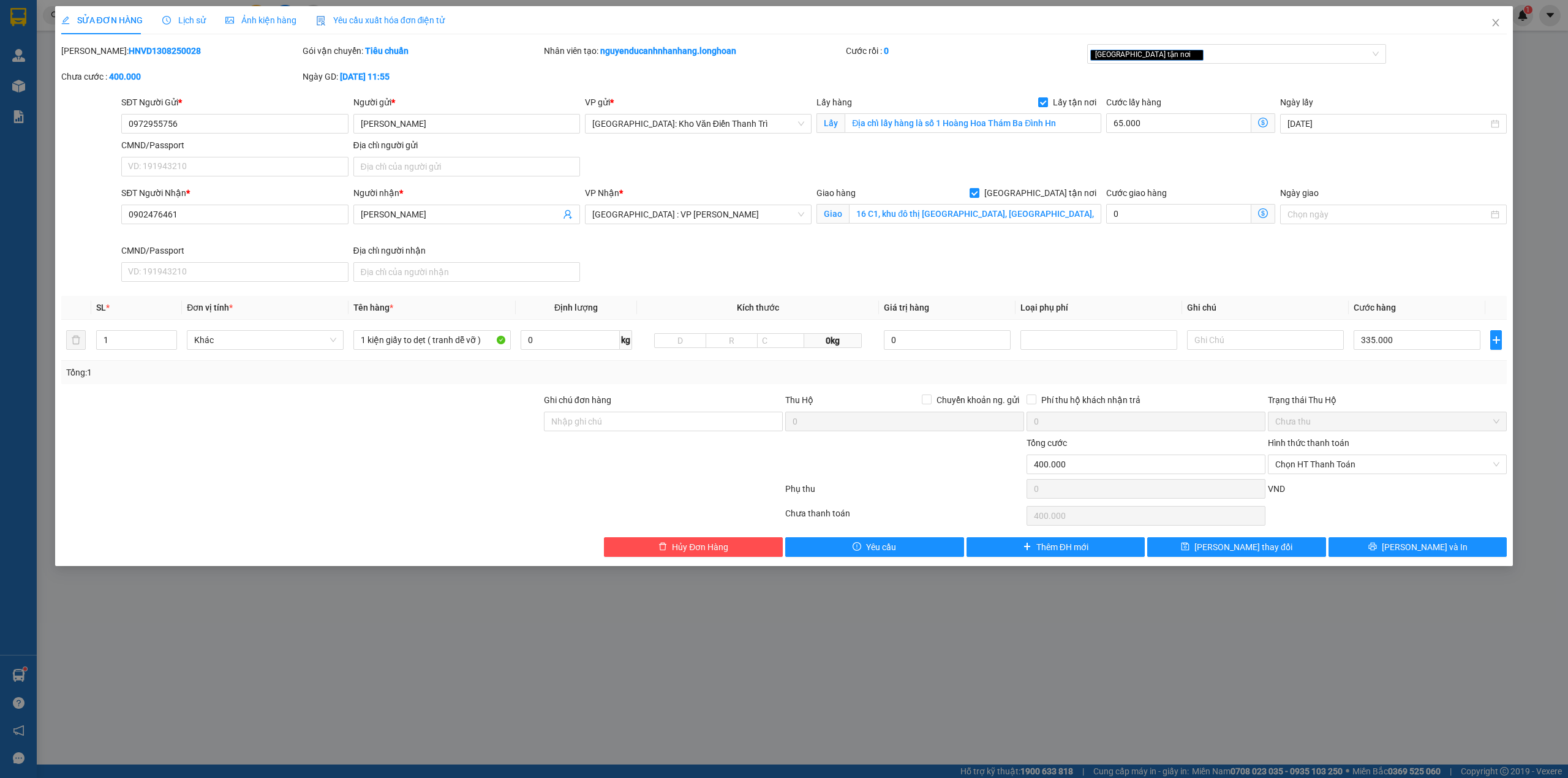
click at [885, 265] on div "SĐT Người Nhận * 0902476461 Người nhận * Trần Quốc Bảo VP Nhận * Đà Nẵng : VP T…" at bounding box center [814, 236] width 1390 height 100
click at [613, 431] on input "Ghi chú đơn hàng" at bounding box center [663, 421] width 239 height 20
type input "hàng giao nguyên kiện, hư vỡ ko đền"
click at [1453, 550] on button "[PERSON_NAME] và In" at bounding box center [1418, 547] width 179 height 20
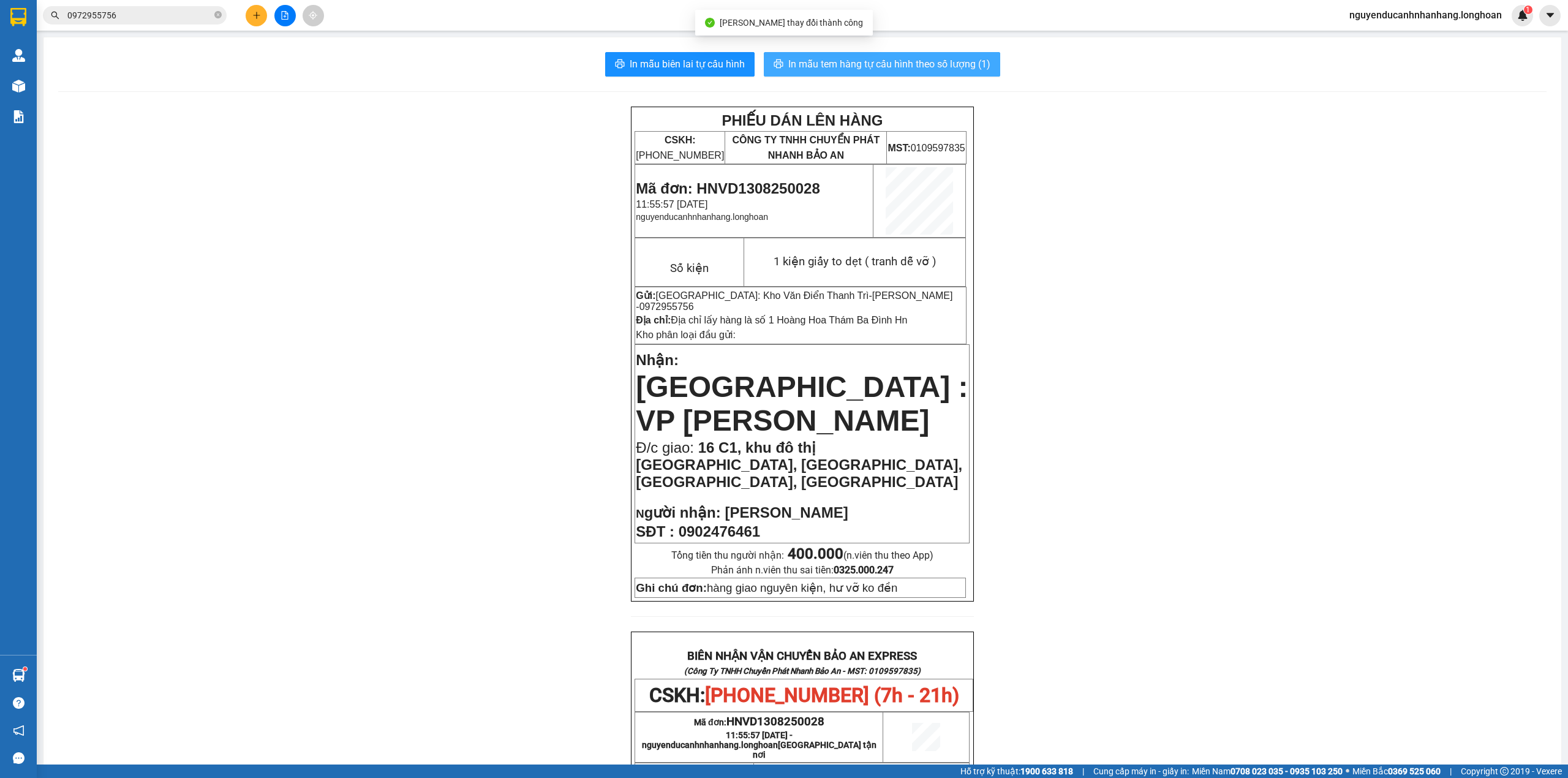
click at [877, 68] on span "In mẫu tem hàng tự cấu hình theo số lượng (1)" at bounding box center [889, 64] width 202 height 15
click at [784, 184] on span "Mã đơn: HNVD1308250028" at bounding box center [727, 188] width 184 height 17
copy span "HNVD1308250028"
click at [217, 16] on icon "close-circle" at bounding box center [218, 15] width 8 height 8
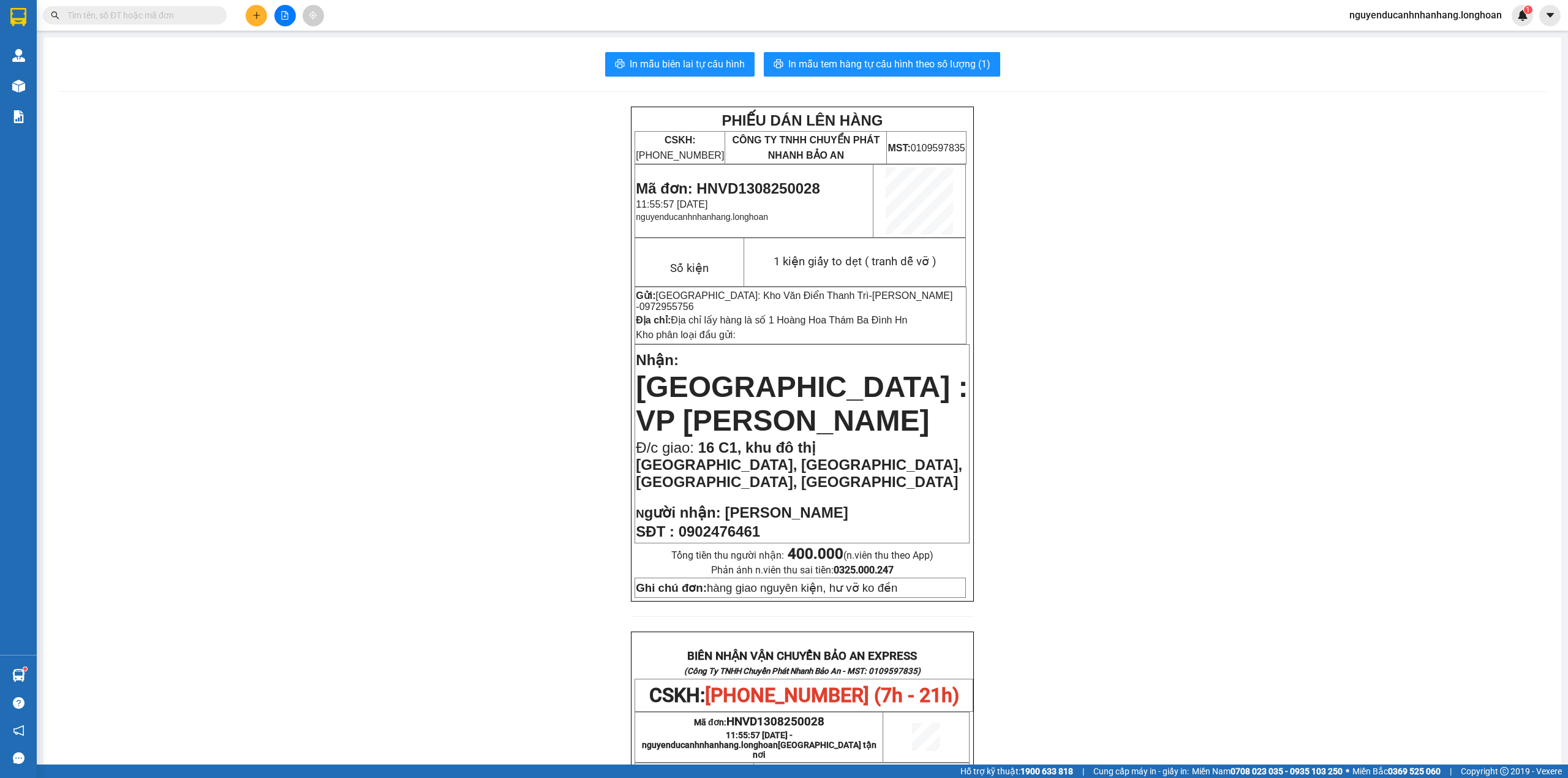
click at [199, 15] on input "text" at bounding box center [140, 15] width 145 height 14
paste input "HNVD1308250028"
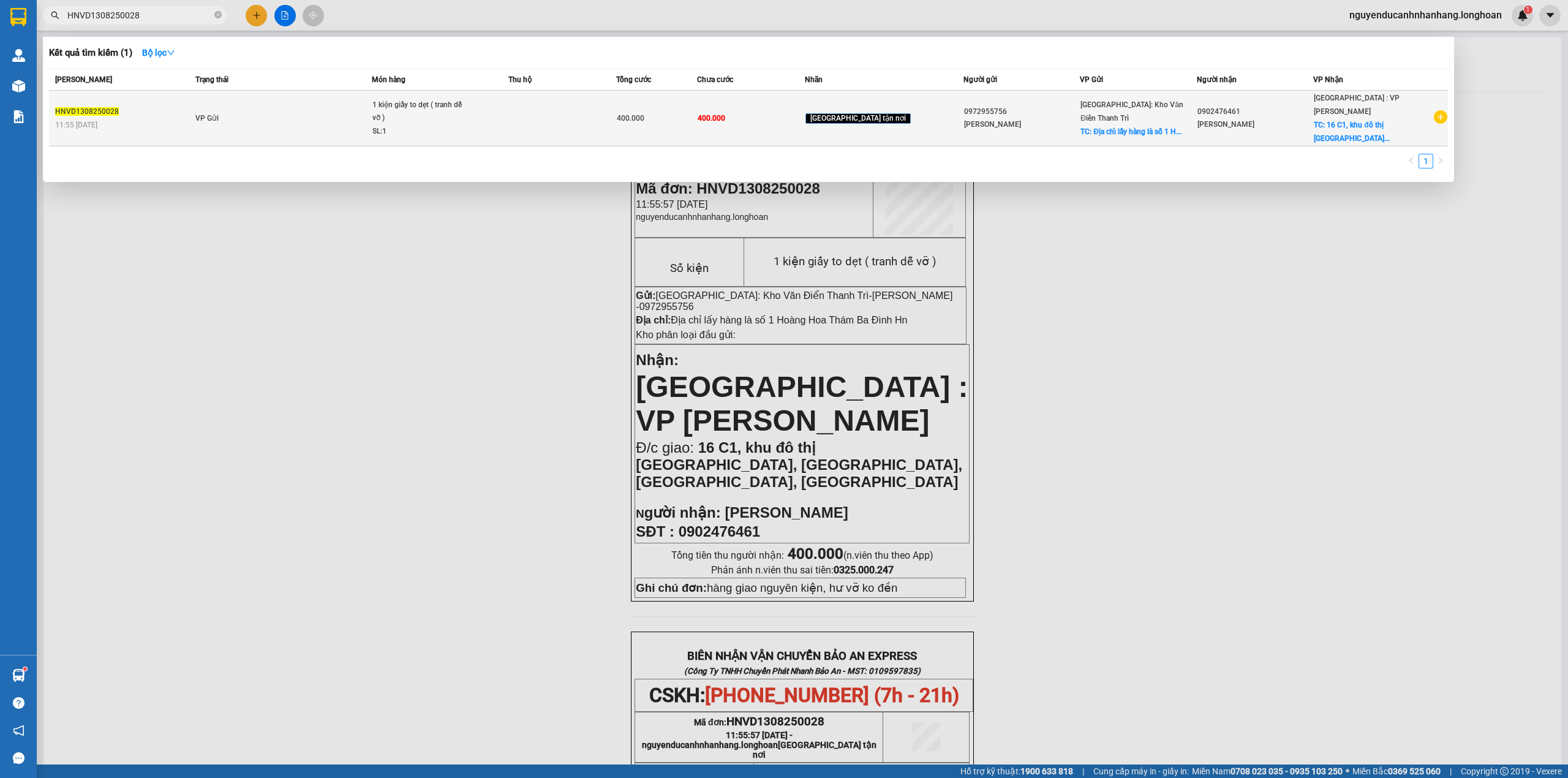
type input "HNVD1308250028"
click at [275, 102] on td "VP Gửi" at bounding box center [281, 118] width 180 height 55
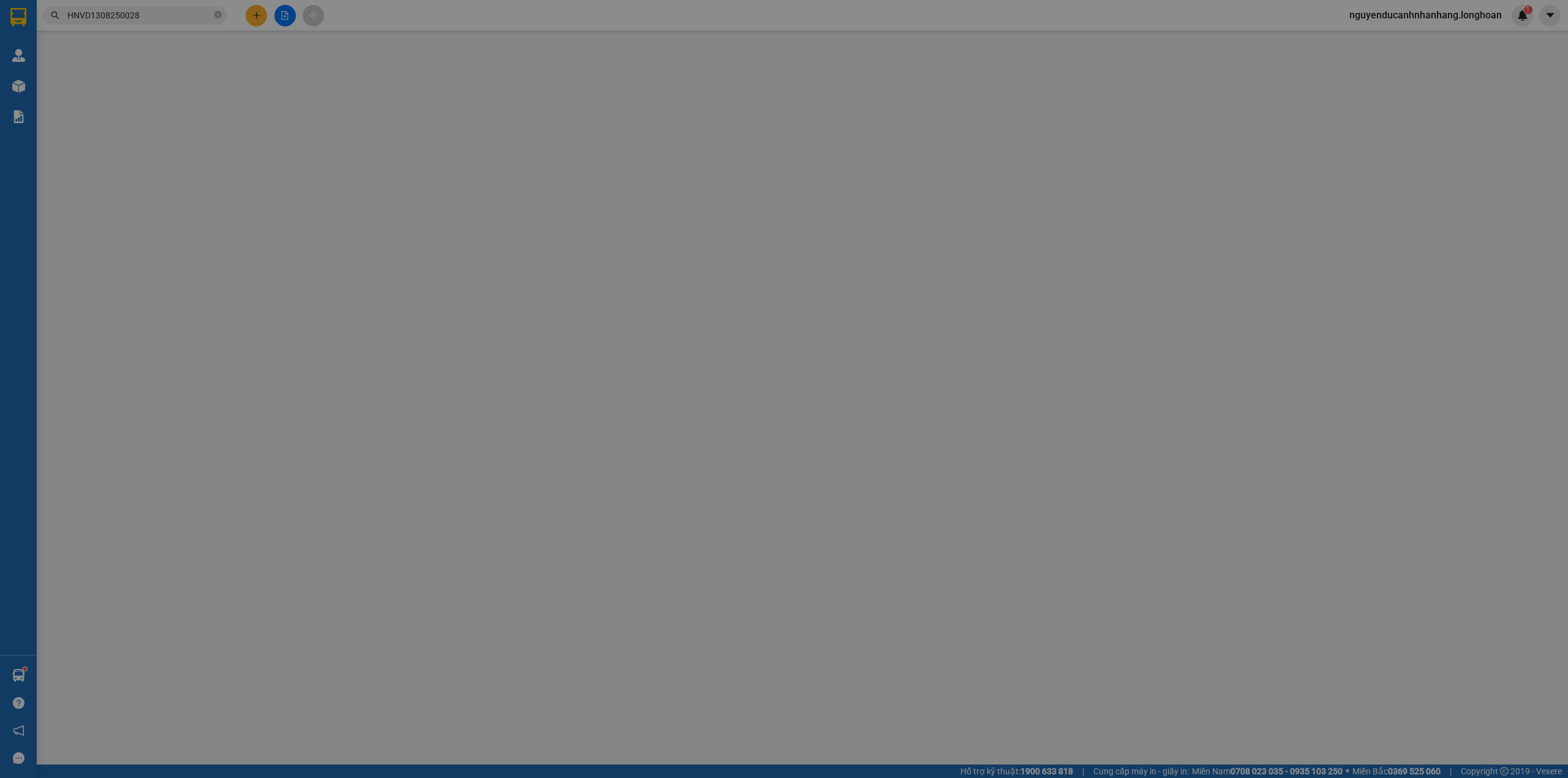
type input "0972955756"
type input "[PERSON_NAME]"
checkbox input "true"
type input "Địa chỉ lấy hàng là số 1 Hoàng Hoa Thám Ba Đình Hn"
type input "0902476461"
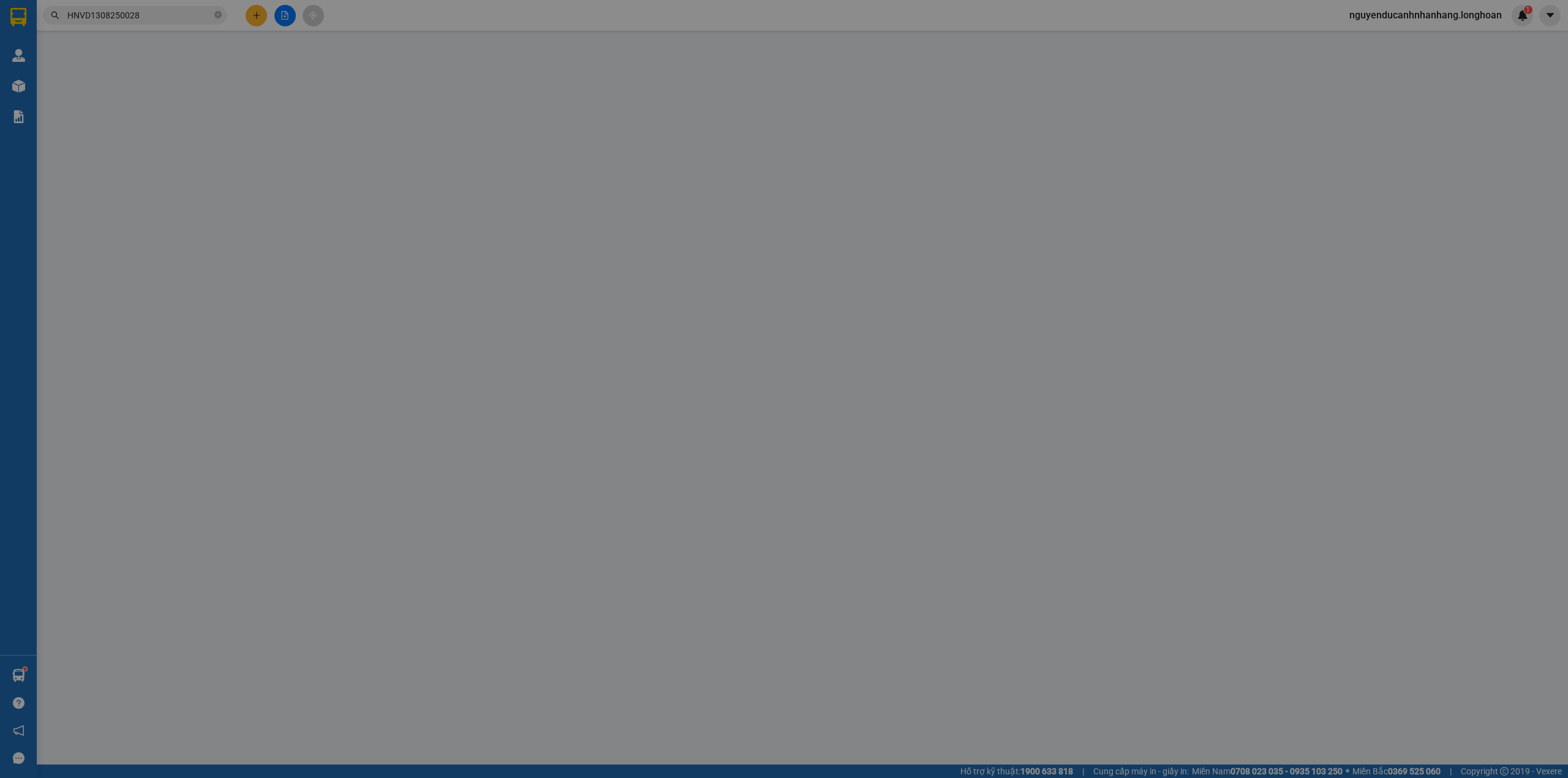
type input "[PERSON_NAME]"
checkbox input "true"
type input "16 C1, khu đô thị Đa Phước, Thanh Bình, Hải Châu, Đà Nẵng"
type input "hàng giao nguyên kiện, hư vỡ ko đền"
type input "400.000"
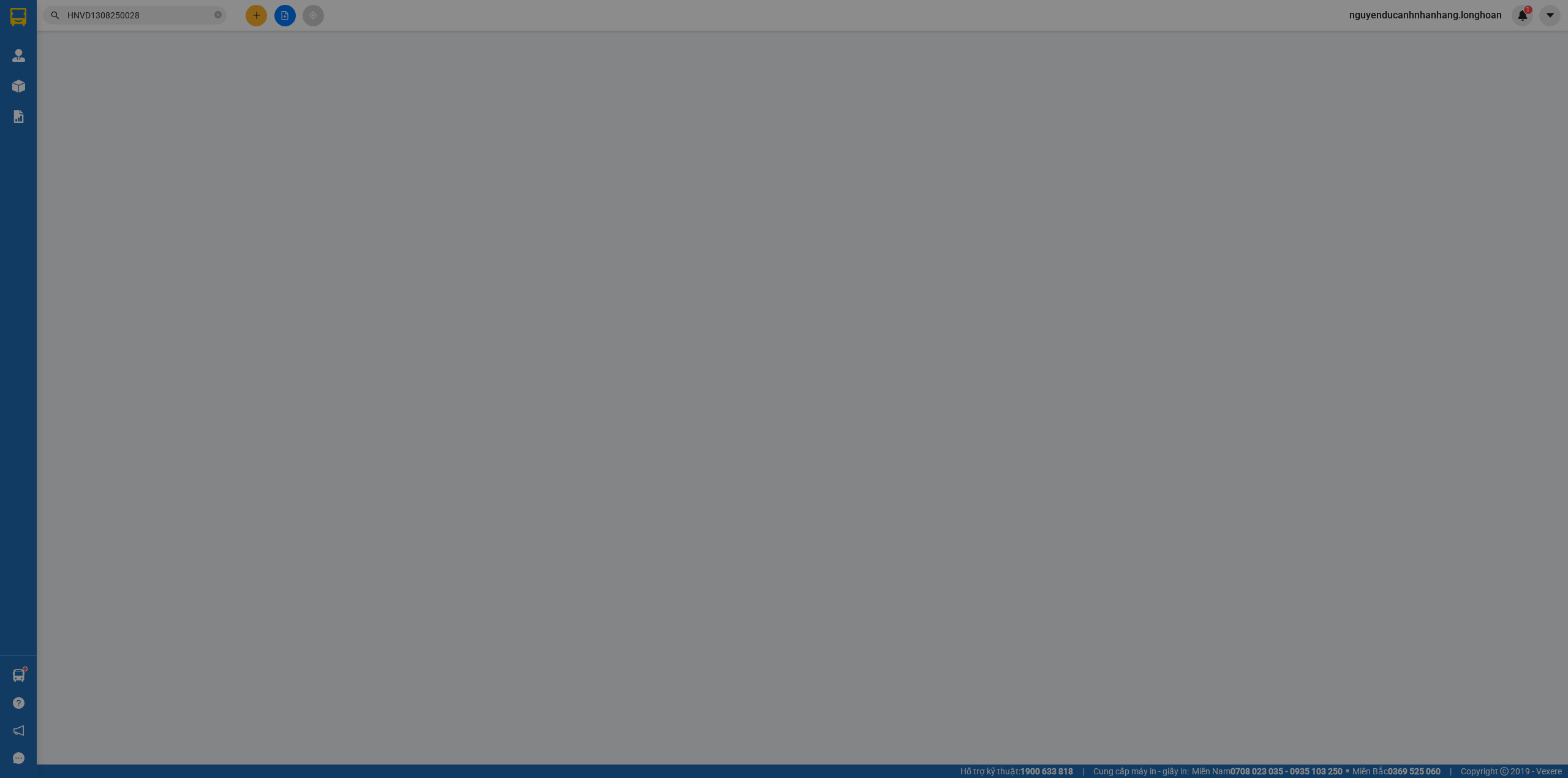
type input "400.000"
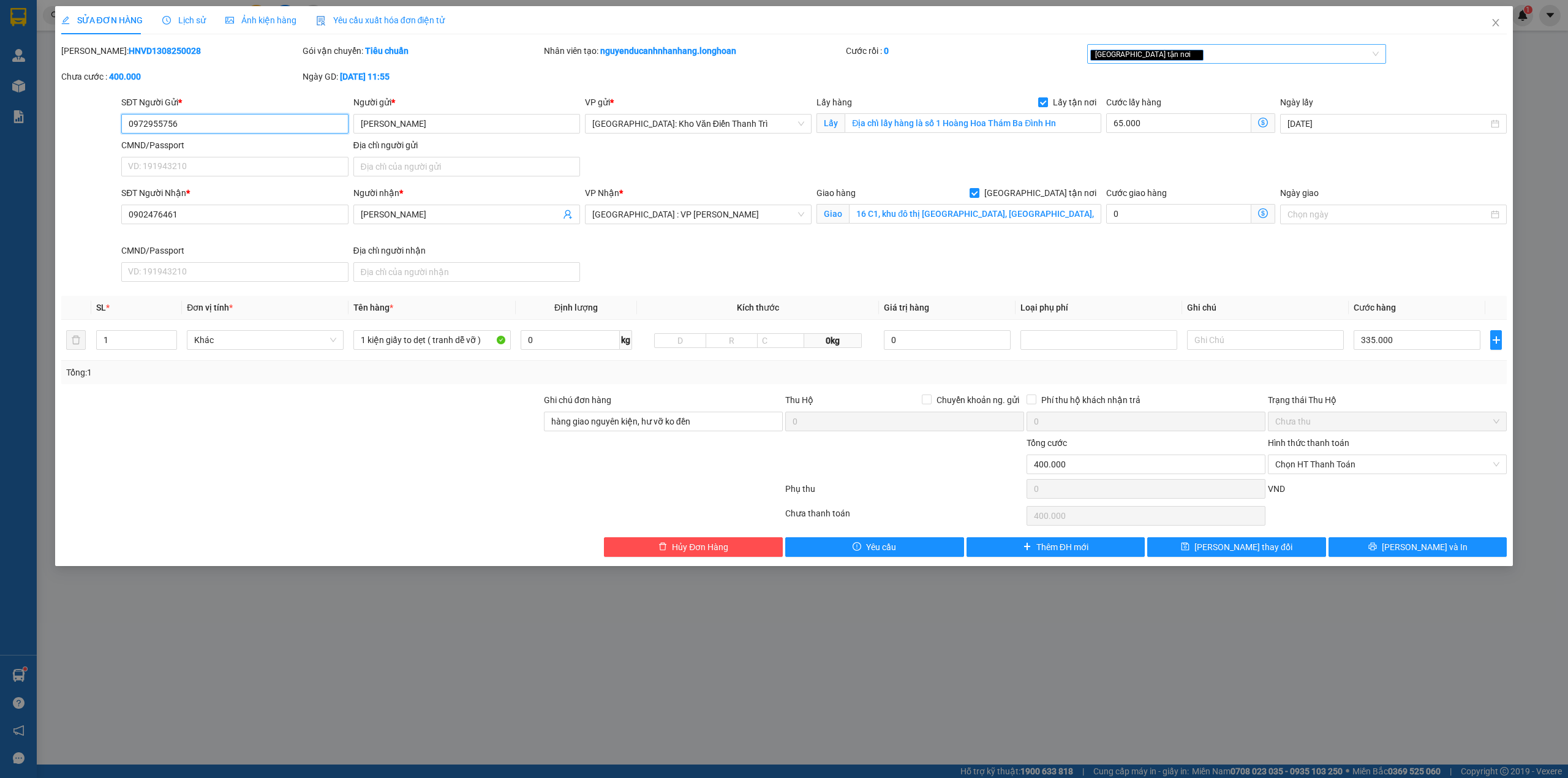
click at [1287, 55] on div "[GEOGRAPHIC_DATA] tận nơi" at bounding box center [1230, 53] width 281 height 14
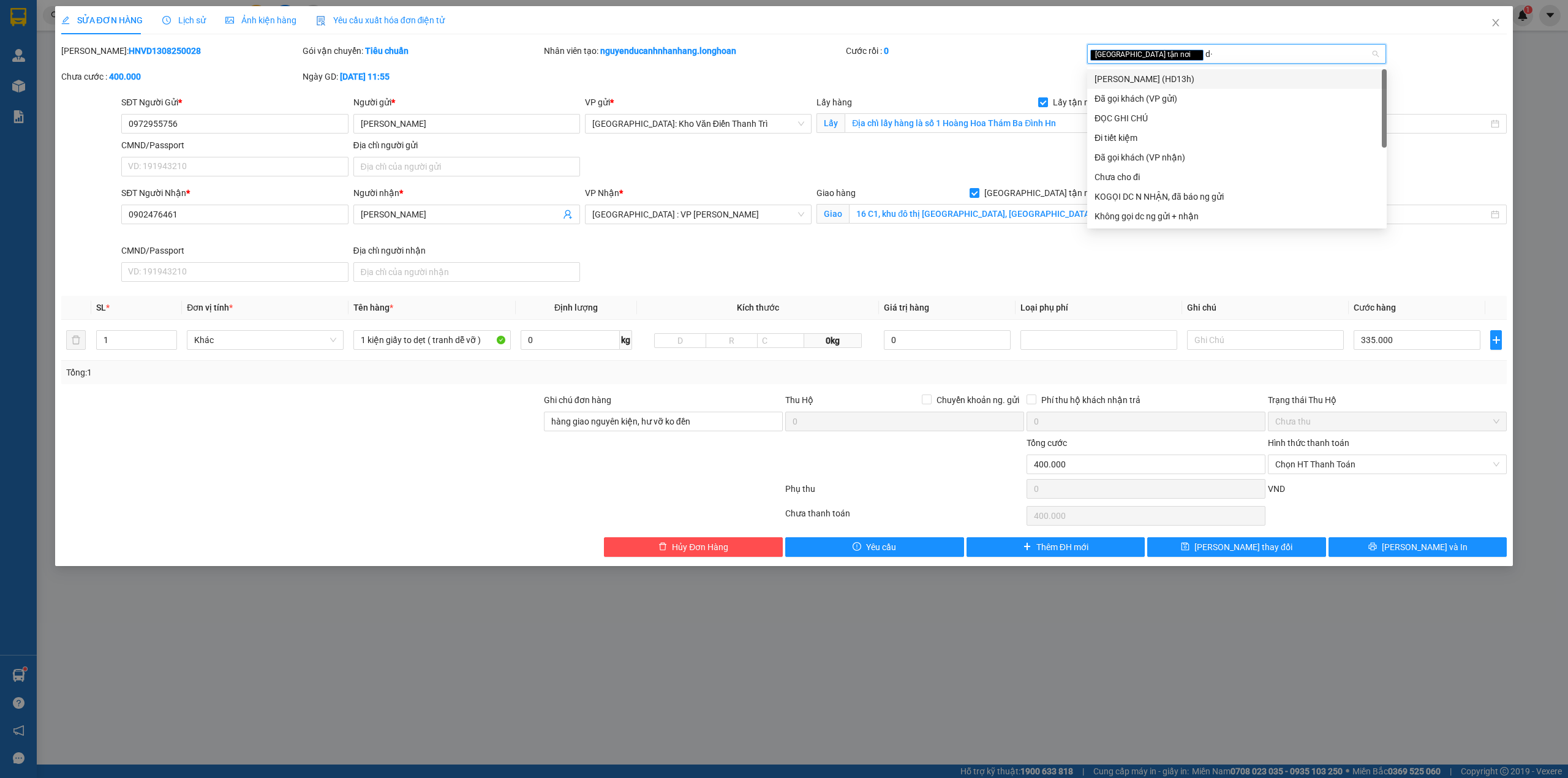
type input "d"
type input "đã"
click at [1156, 81] on div "Đã gọi khách (VP gửi)" at bounding box center [1236, 79] width 284 height 14
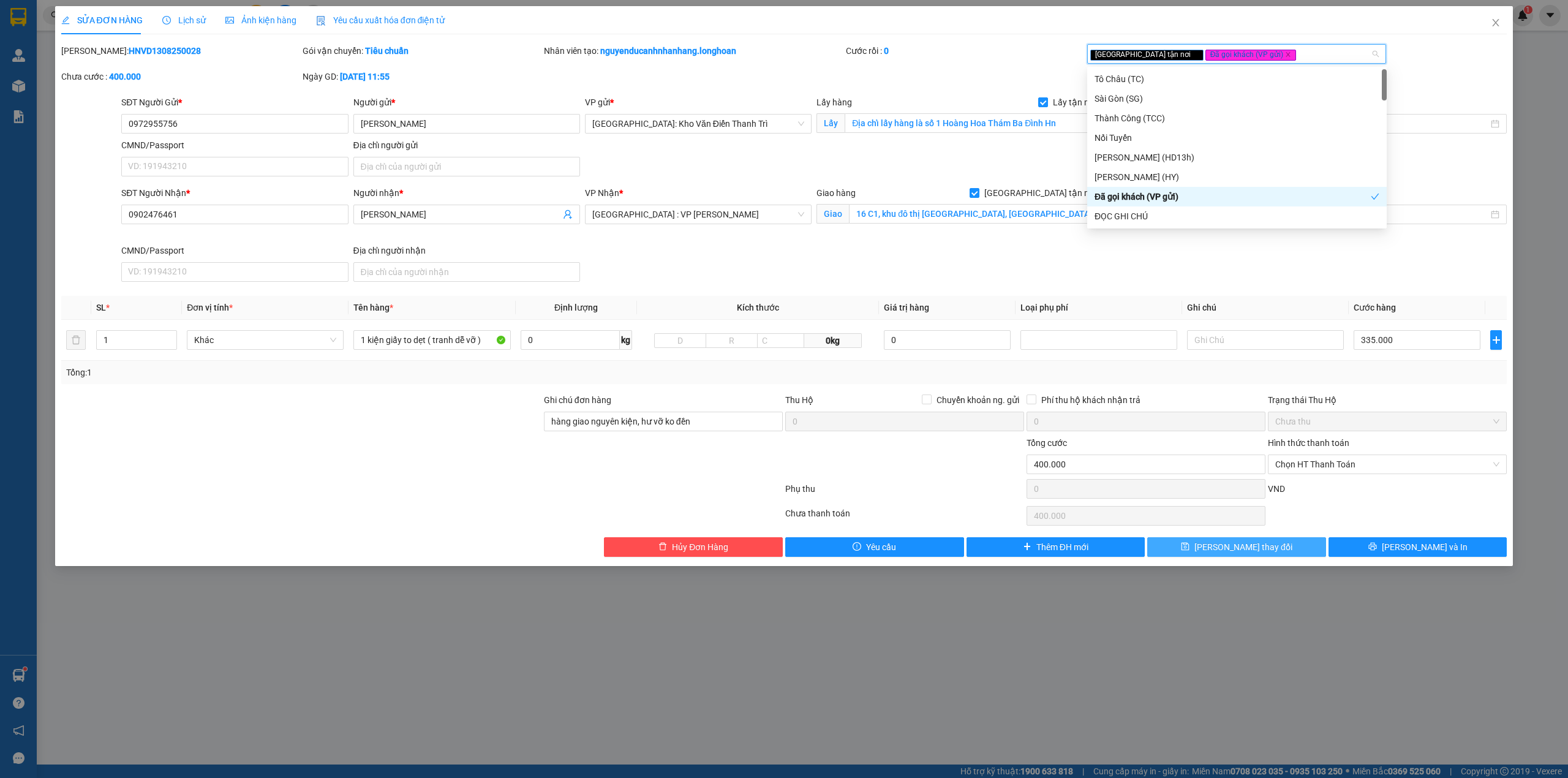
click at [1275, 550] on button "[PERSON_NAME] thay đổi" at bounding box center [1236, 547] width 179 height 20
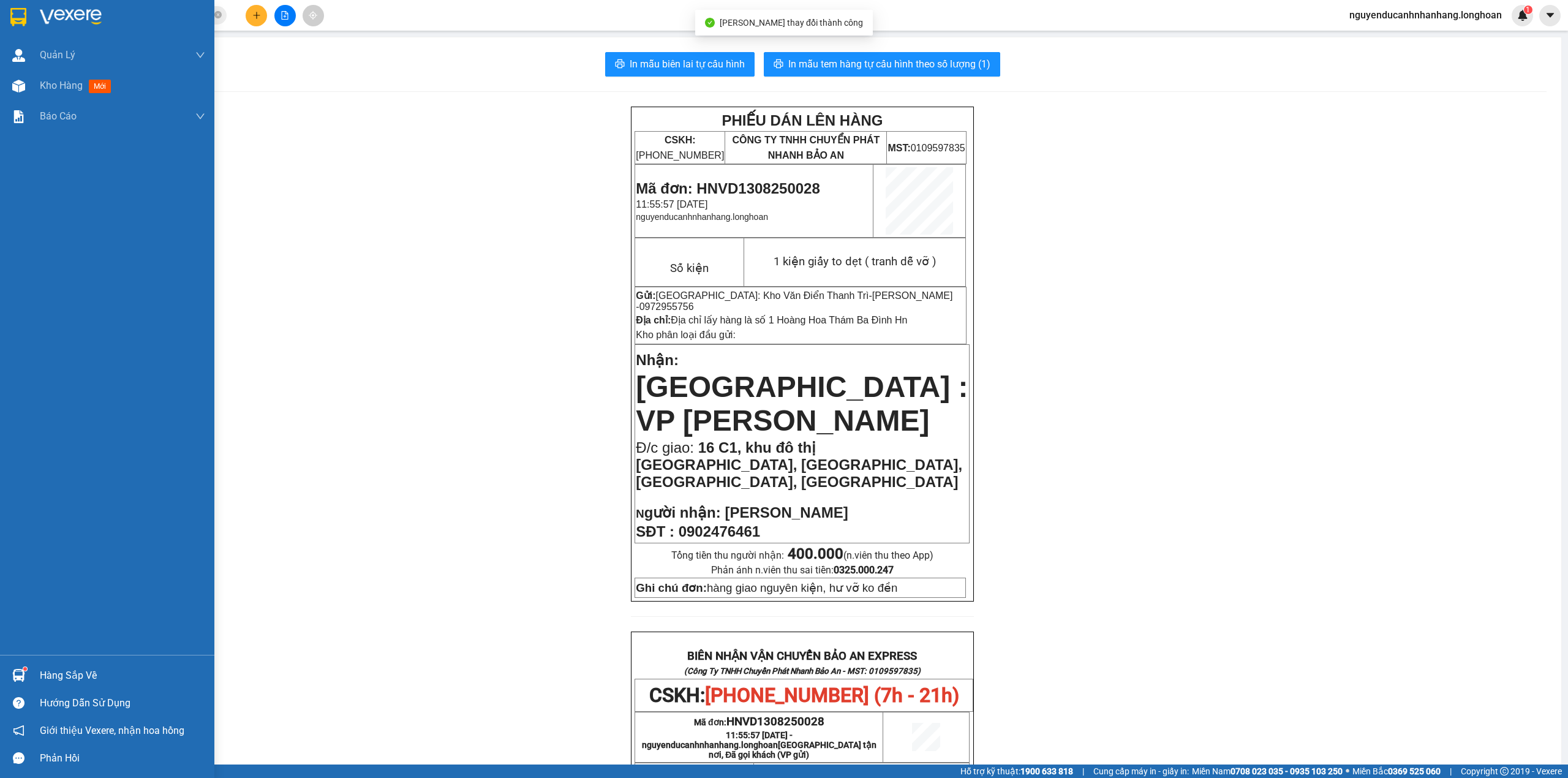
click at [26, 25] on img at bounding box center [18, 17] width 16 height 18
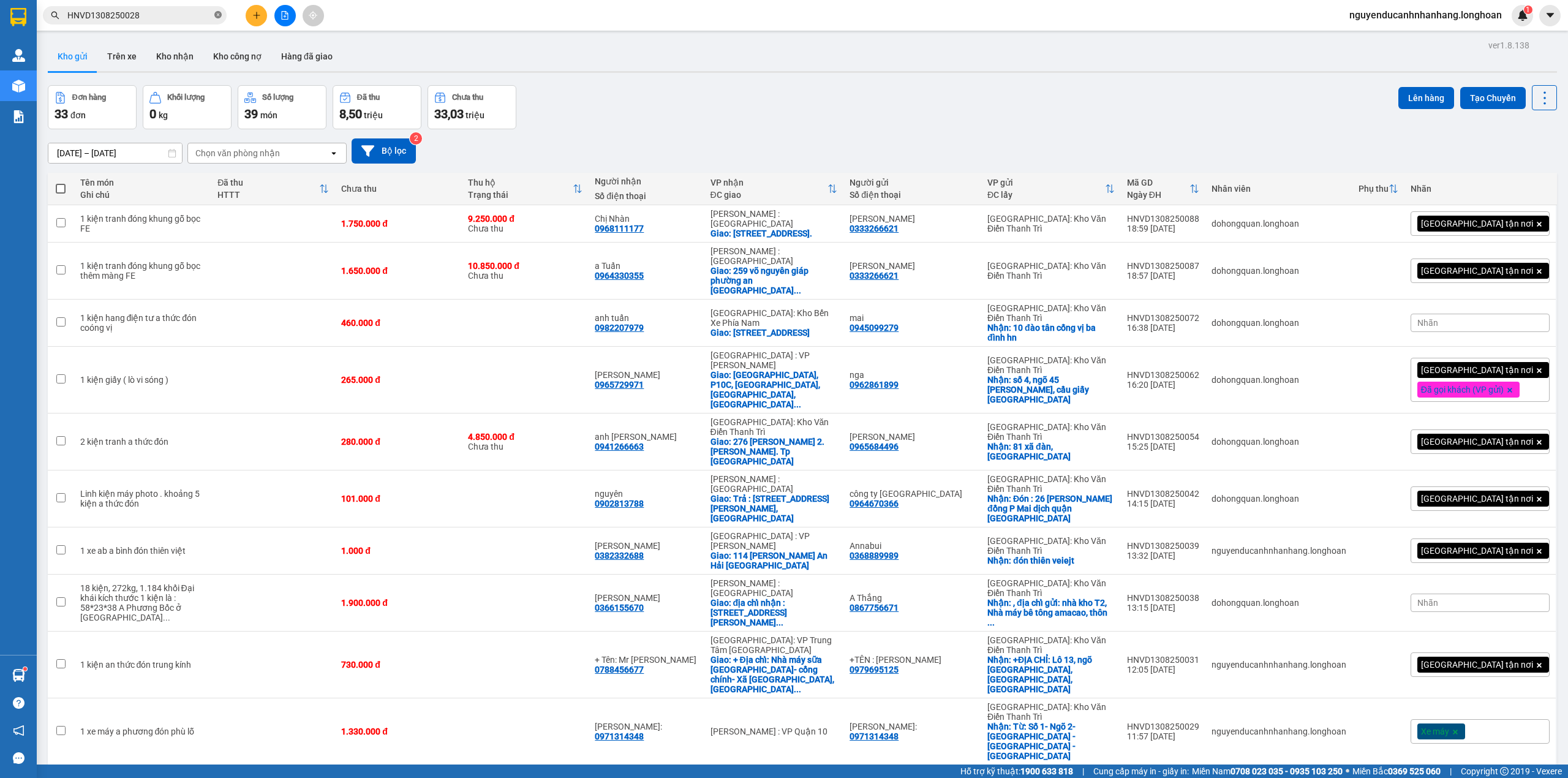
click at [216, 14] on icon "close-circle" at bounding box center [218, 15] width 8 height 8
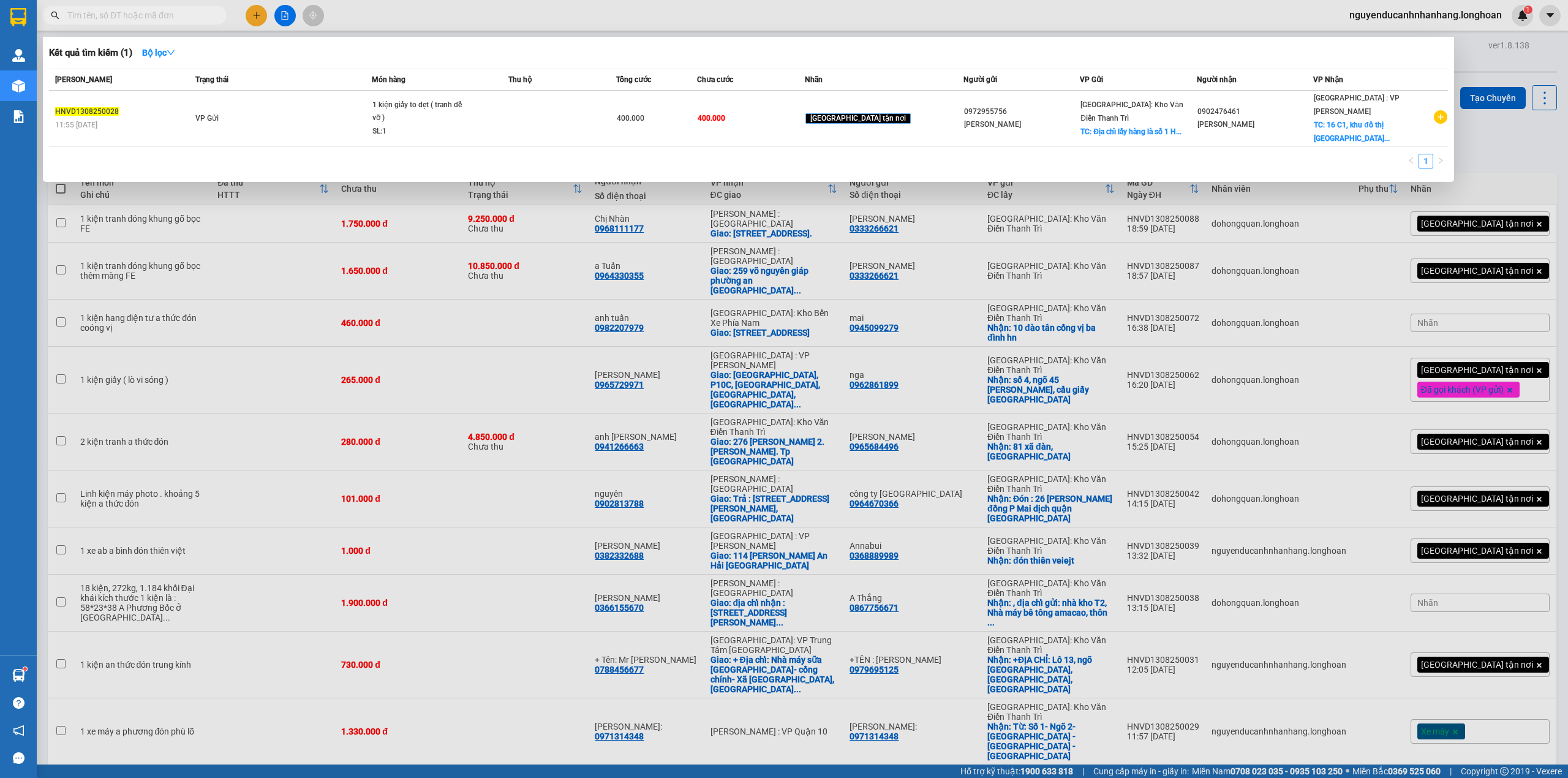
click at [186, 17] on input "text" at bounding box center [140, 15] width 145 height 14
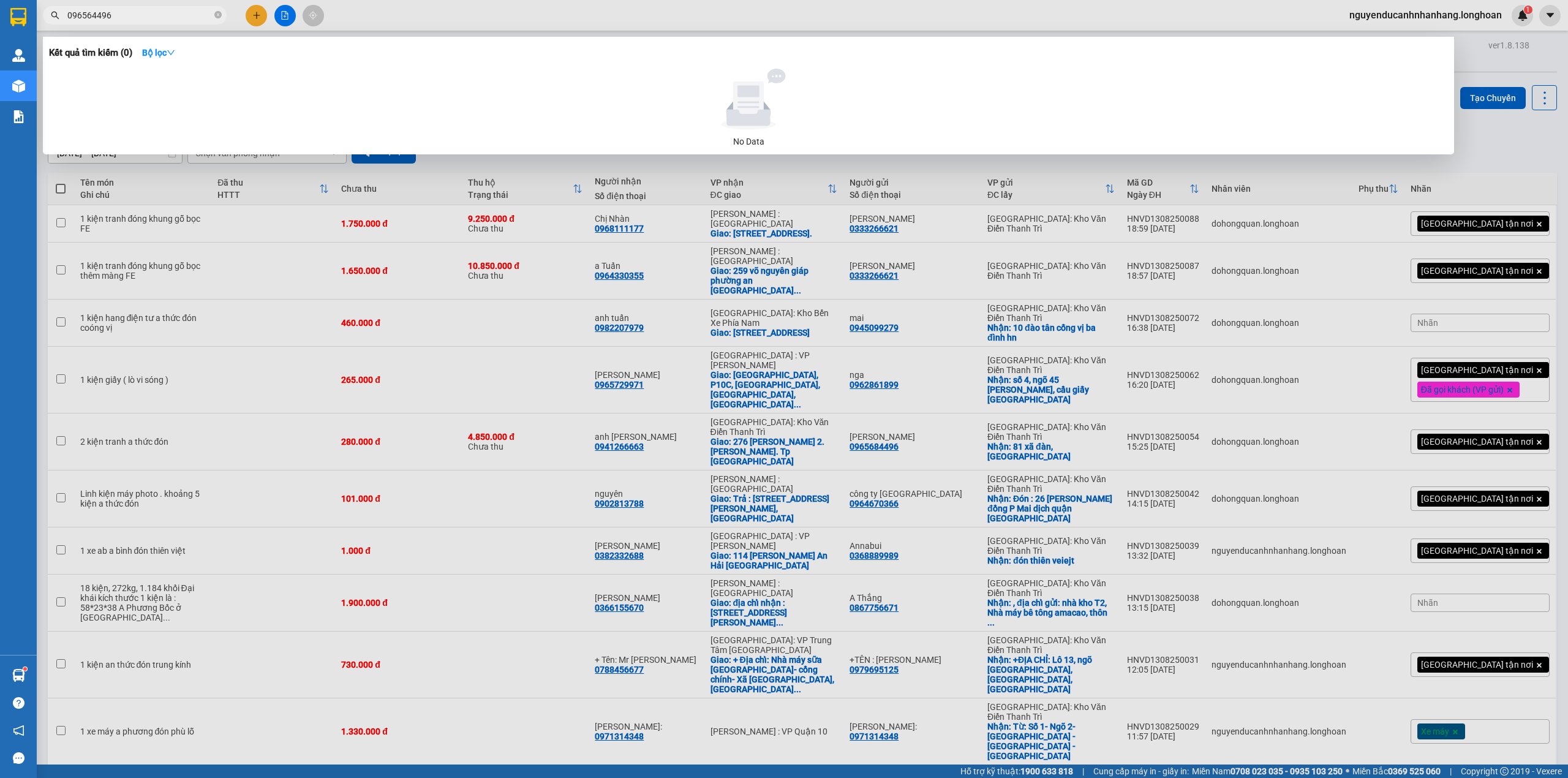
click at [160, 14] on input "096564496" at bounding box center [140, 15] width 145 height 14
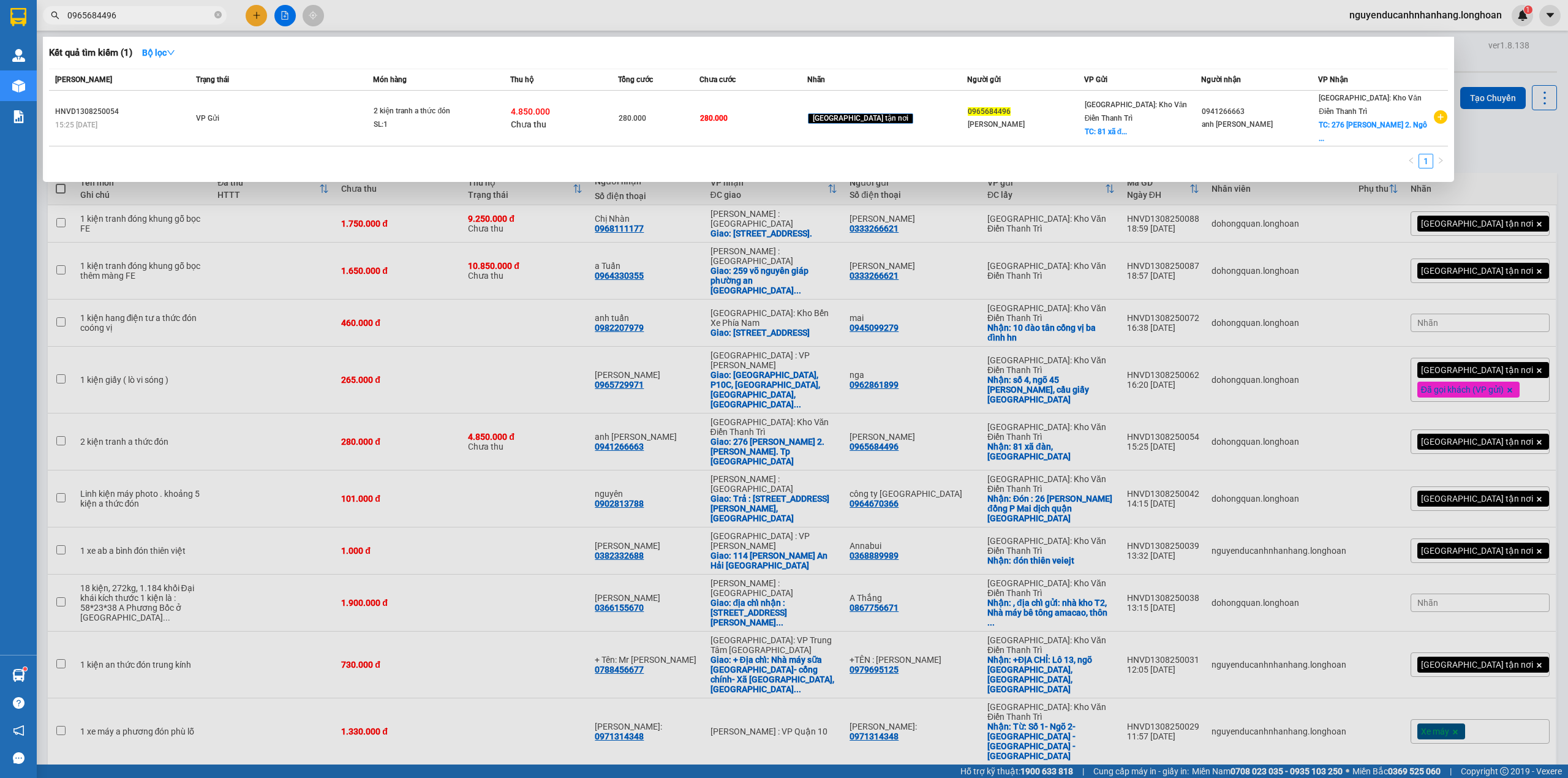
type input "0965684496"
click at [370, 90] on th "Trạng thái" at bounding box center [282, 80] width 180 height 21
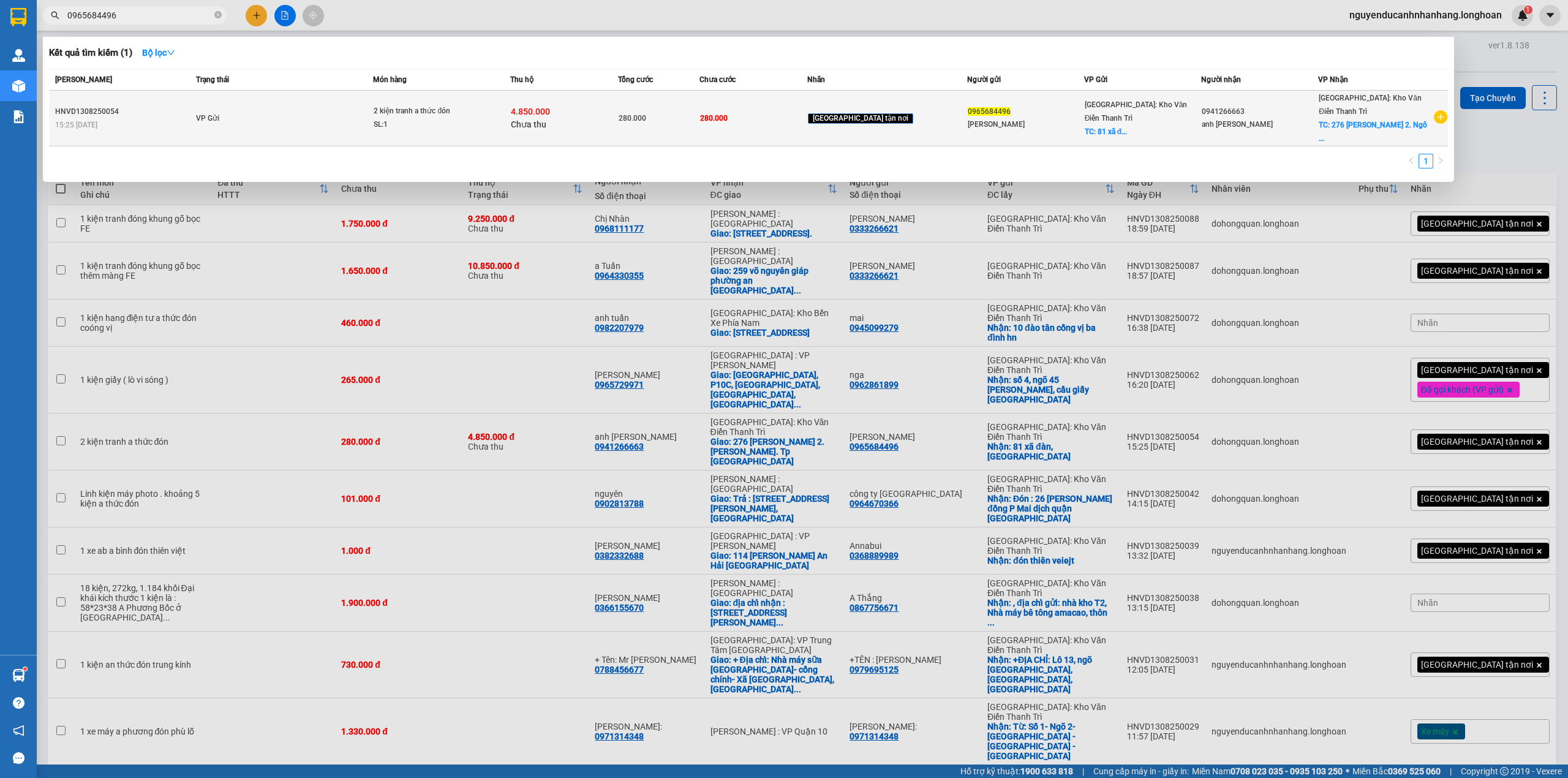
click at [373, 93] on td "VP Gửi" at bounding box center [282, 118] width 180 height 55
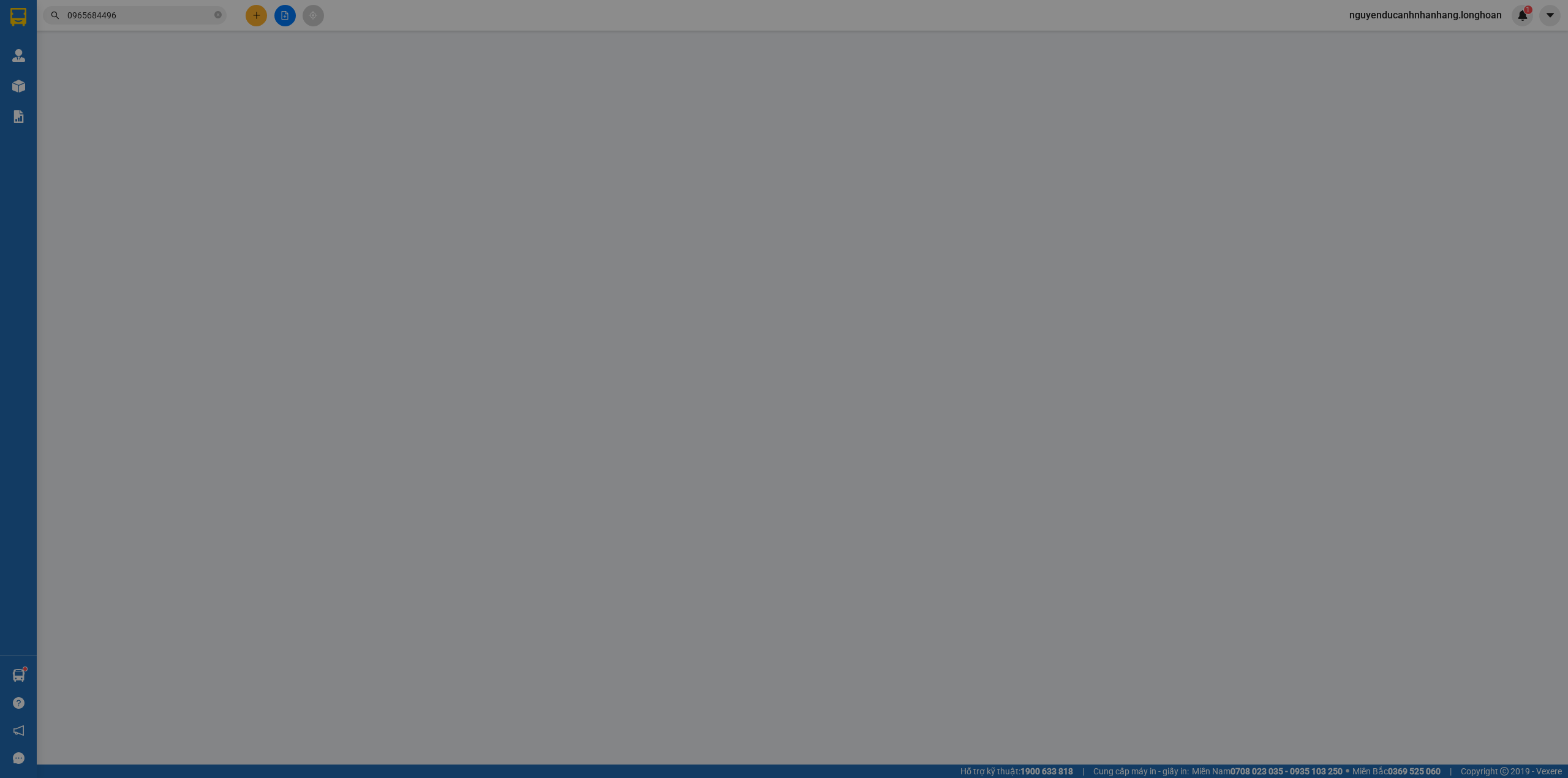
type input "0965684496"
type input "[PERSON_NAME]"
checkbox input "true"
type input "81 xã đàn, đống đa"
type input "0941266663"
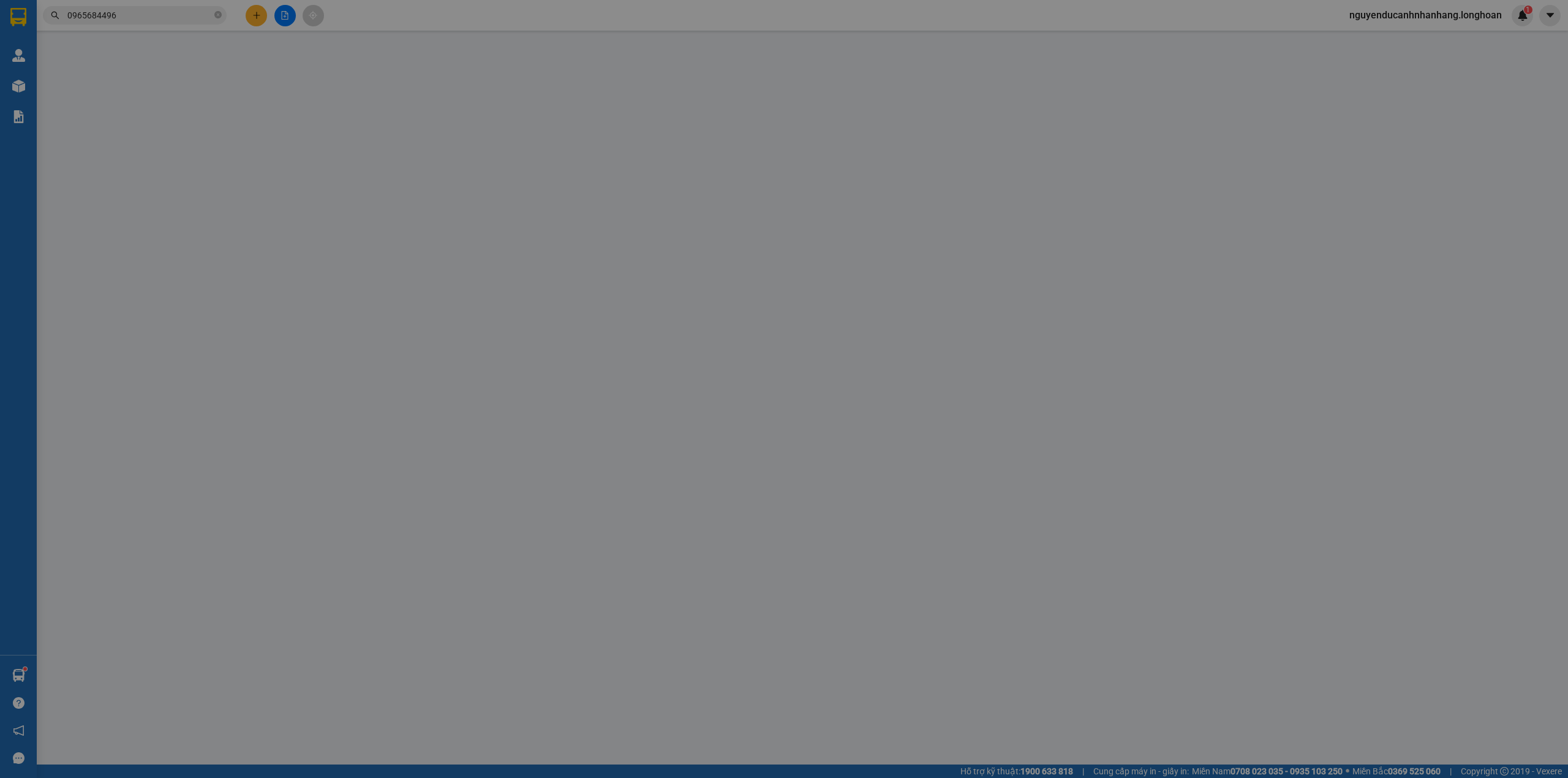
type input "anh [PERSON_NAME]"
checkbox input "true"
type input "276 Nguyễn Thị Lưu 2. Ngô Quyền. Tp Bắc Giang"
type input "280.000"
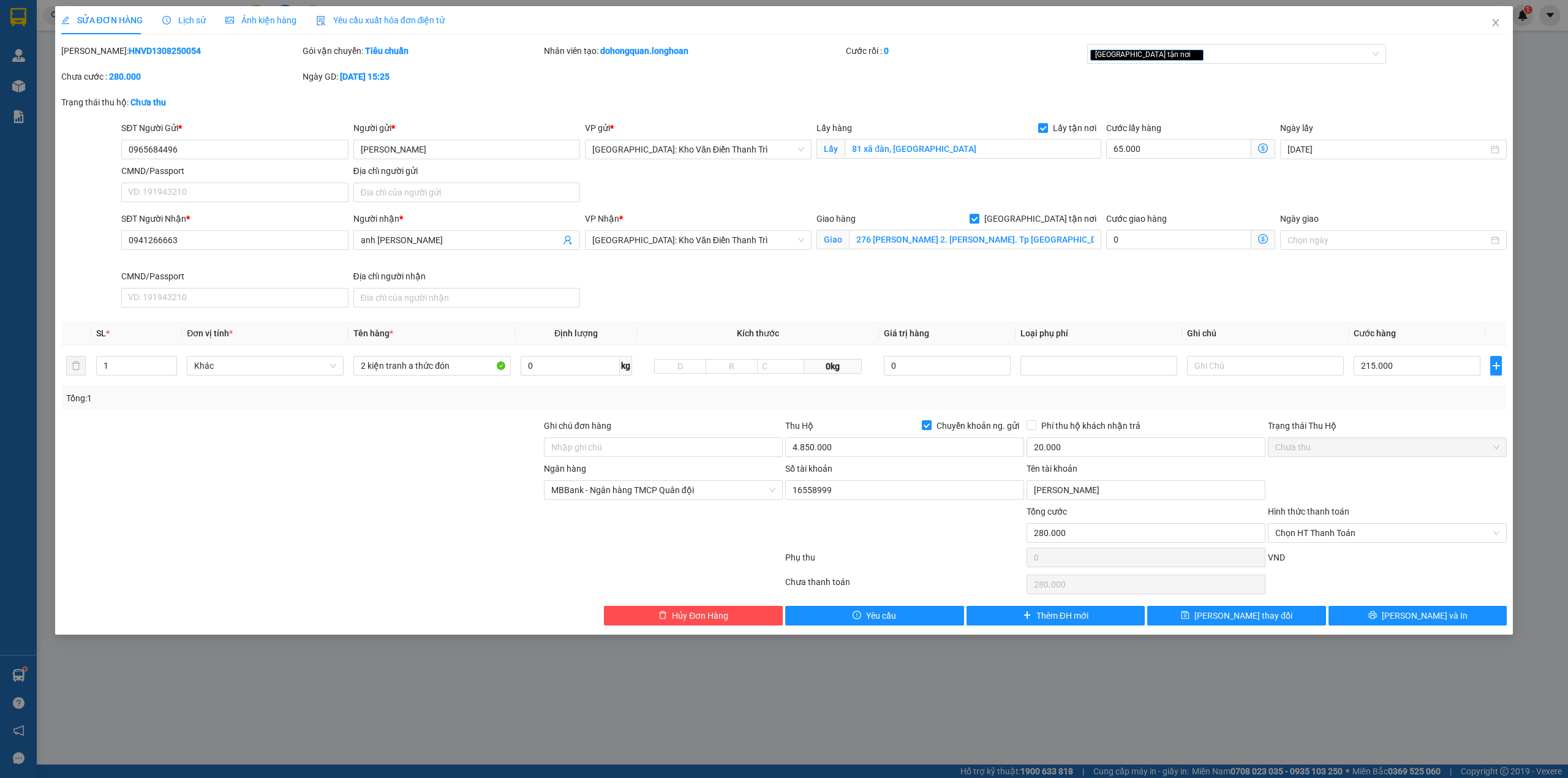
drag, startPoint x: 1377, startPoint y: 405, endPoint x: 917, endPoint y: 517, distance: 473.4
click at [1372, 405] on div "Tổng: 1" at bounding box center [784, 398] width 1436 height 14
click at [900, 543] on div at bounding box center [904, 526] width 241 height 43
click at [423, 373] on input "2 kiện tranh a thức đón" at bounding box center [432, 366] width 157 height 20
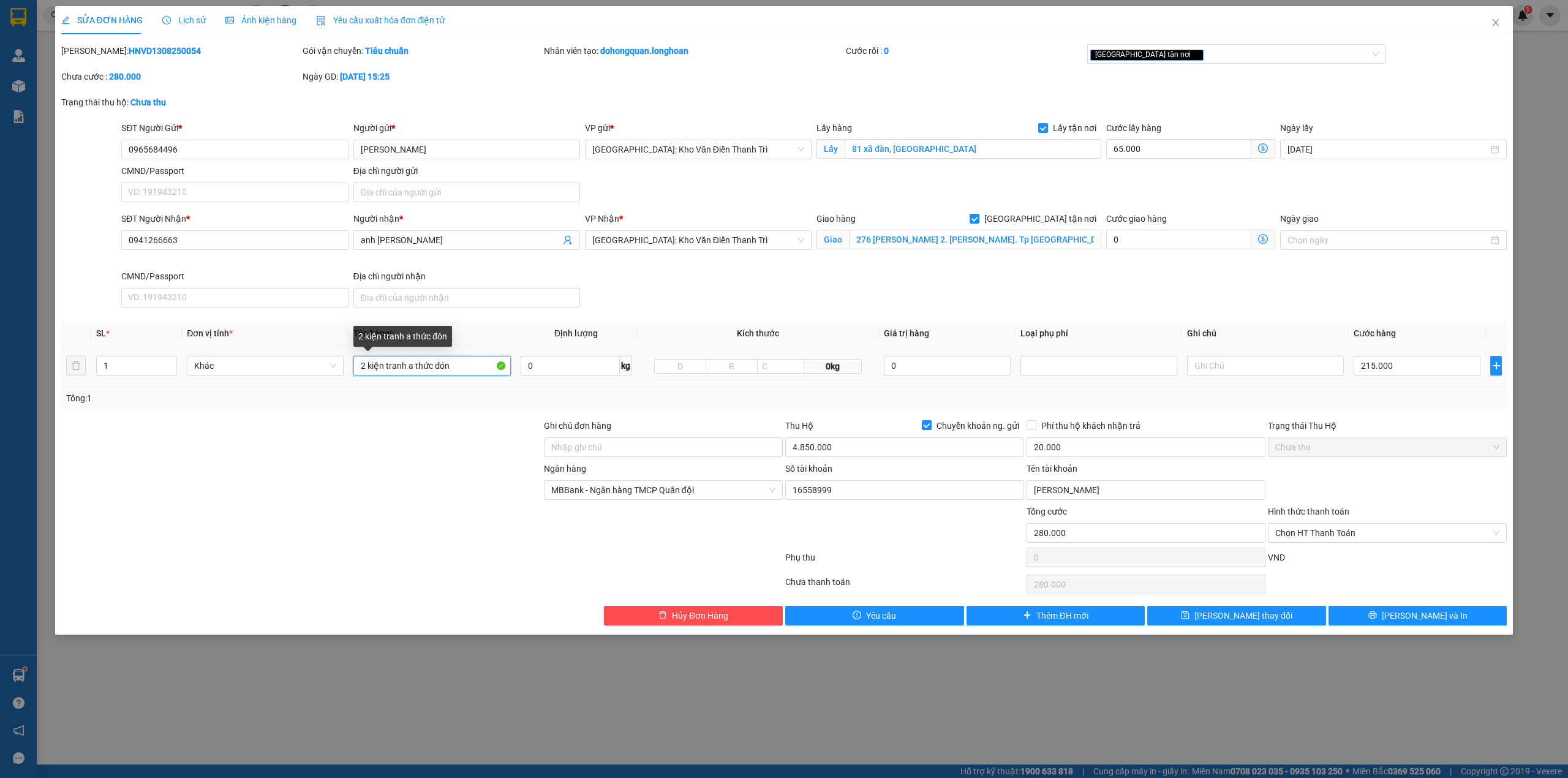
click at [391, 375] on input "2 kiện tranh a thức đón" at bounding box center [432, 366] width 157 height 20
type input "2 kiện tranh"
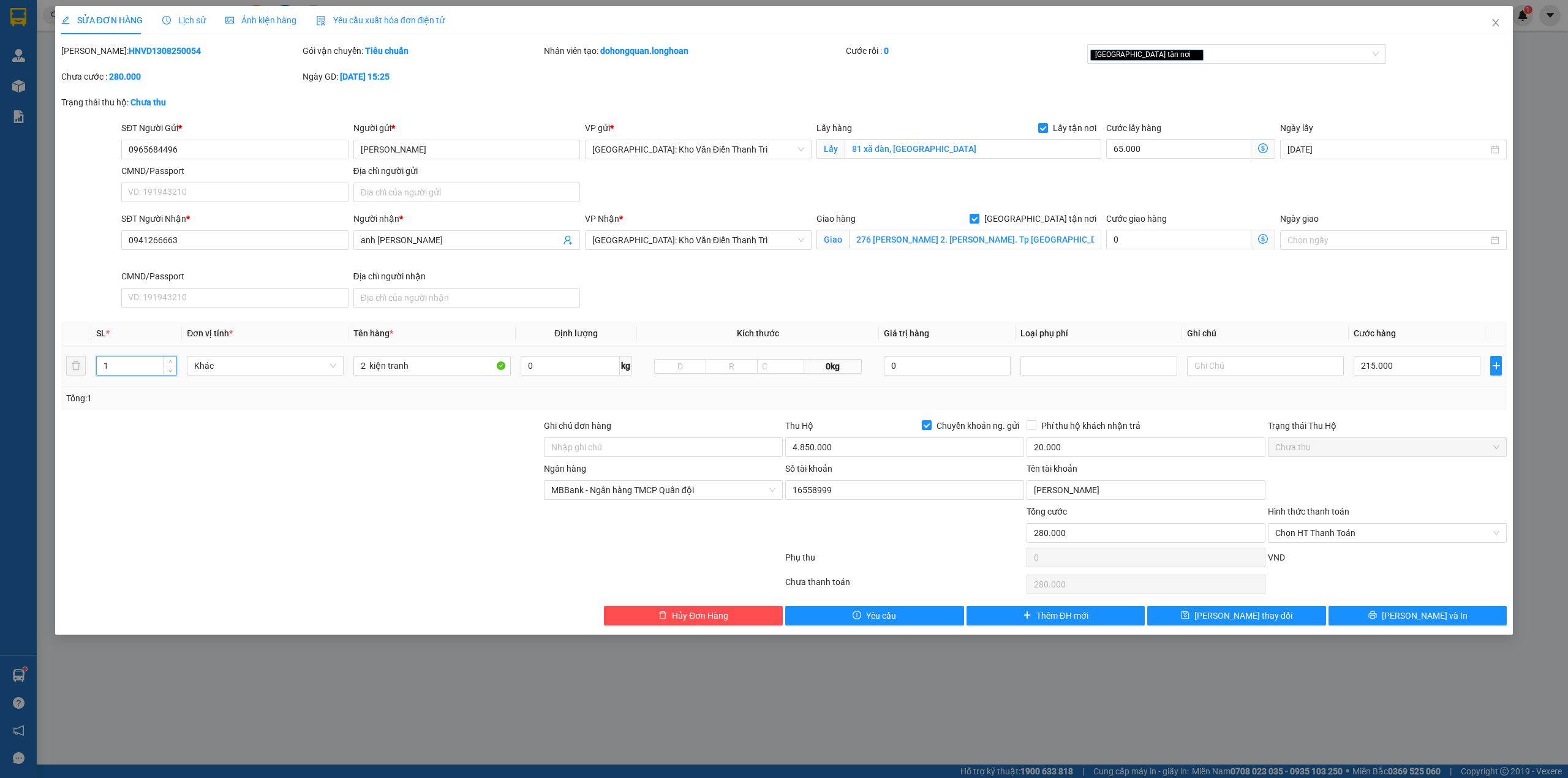
click at [130, 371] on input "1" at bounding box center [137, 366] width 80 height 18
type input "2"
drag, startPoint x: 176, startPoint y: 408, endPoint x: 536, endPoint y: 413, distance: 360.0
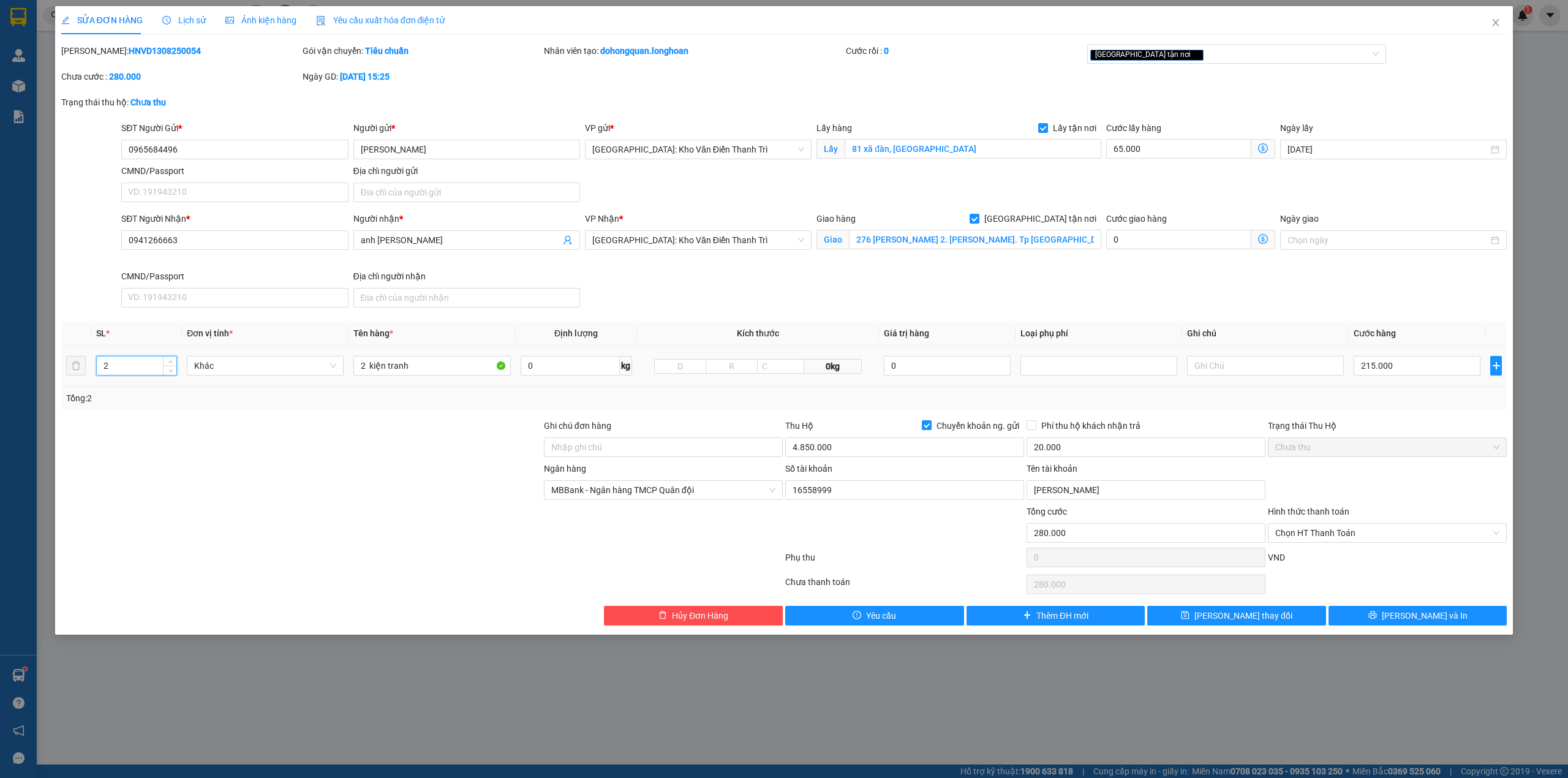
click at [182, 408] on div "Tổng: 2" at bounding box center [784, 398] width 1446 height 24
click at [507, 480] on div at bounding box center [301, 483] width 482 height 43
click at [630, 446] on input "Ghi chú đơn hàng" at bounding box center [663, 447] width 239 height 20
type input "hàng giao nguyên kiện, hư vỡ ko đền"
click at [1415, 619] on span "[PERSON_NAME] và In" at bounding box center [1424, 616] width 86 height 14
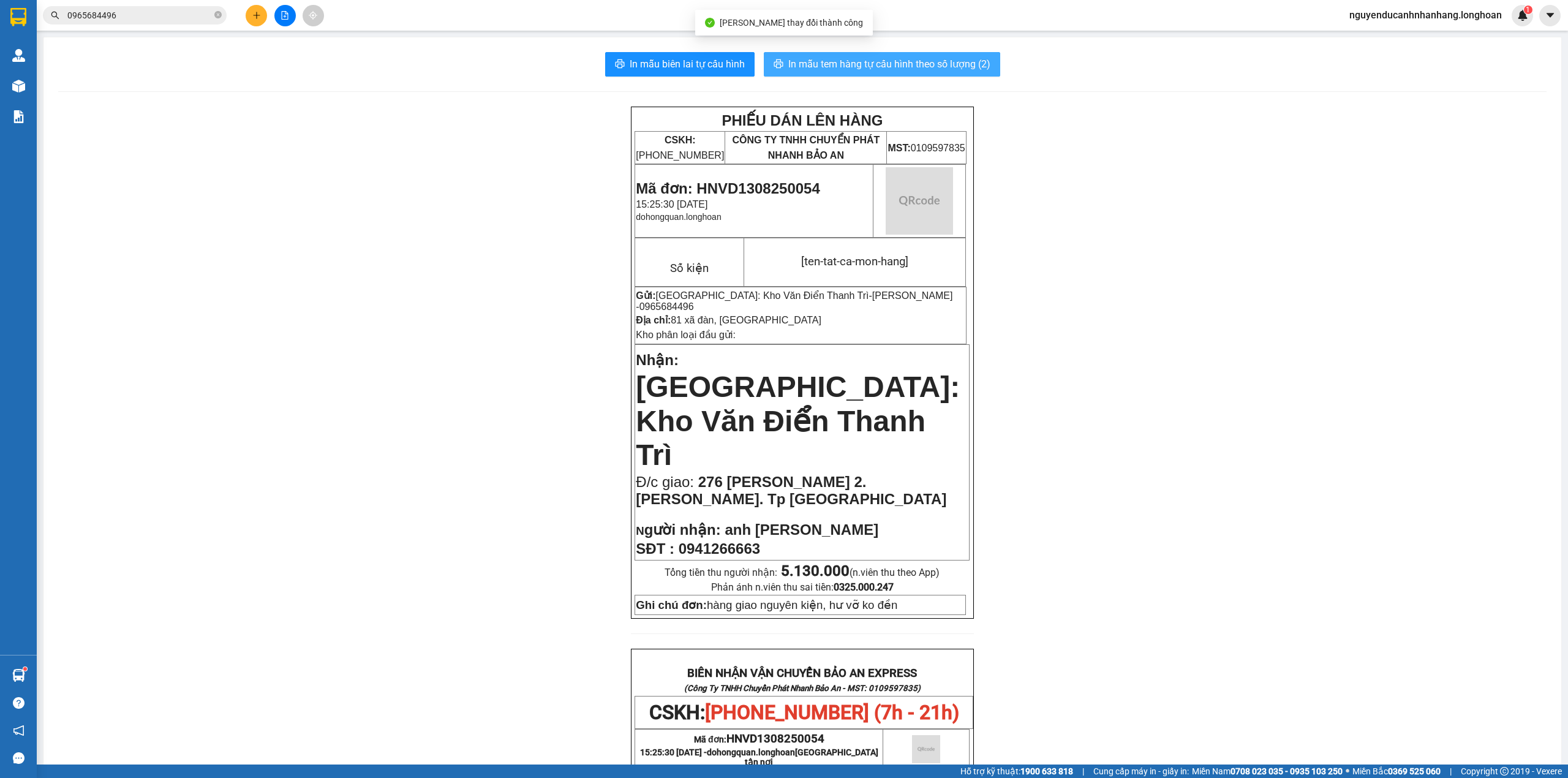
click at [825, 71] on span "In mẫu tem hàng tự cấu hình theo số lượng (2)" at bounding box center [889, 64] width 202 height 15
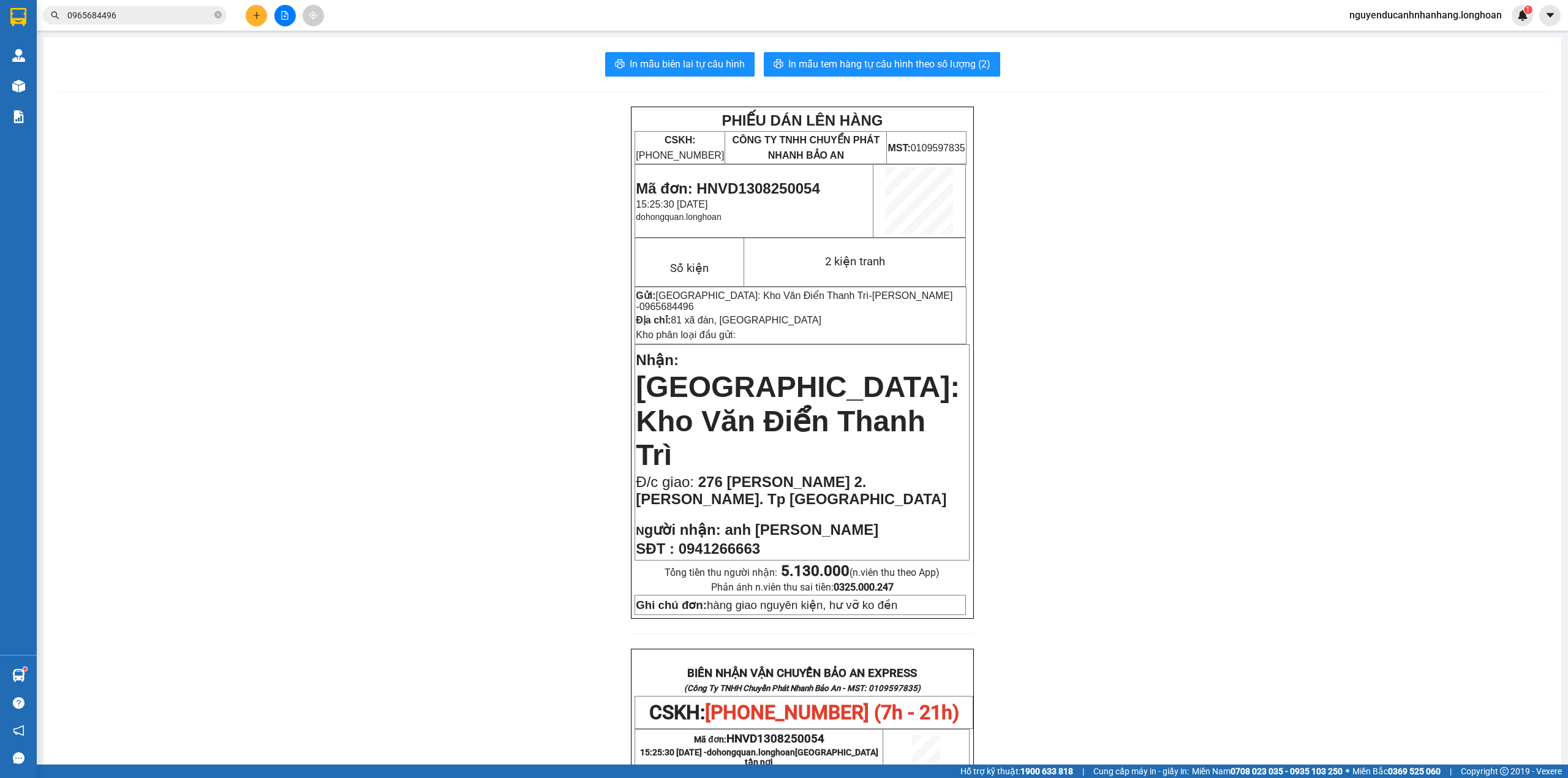
click at [758, 195] on span "Mã đơn: HNVD1308250054" at bounding box center [727, 188] width 184 height 17
click at [217, 18] on icon "close-circle" at bounding box center [218, 15] width 8 height 8
click at [193, 14] on input "text" at bounding box center [140, 15] width 145 height 14
paste input "HNVD1308250054"
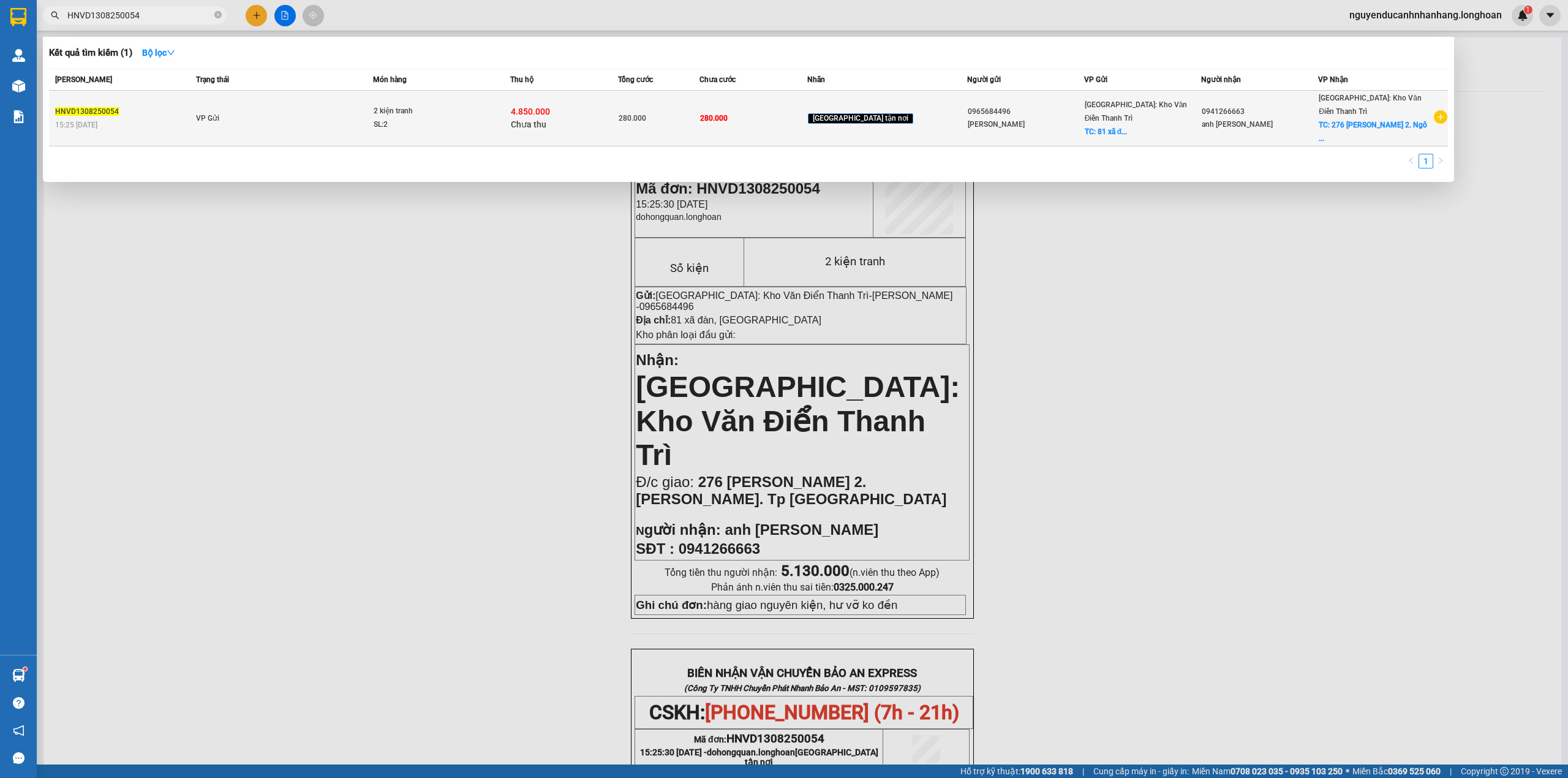
type input "HNVD1308250054"
click at [373, 122] on td "VP Gửi" at bounding box center [282, 118] width 180 height 55
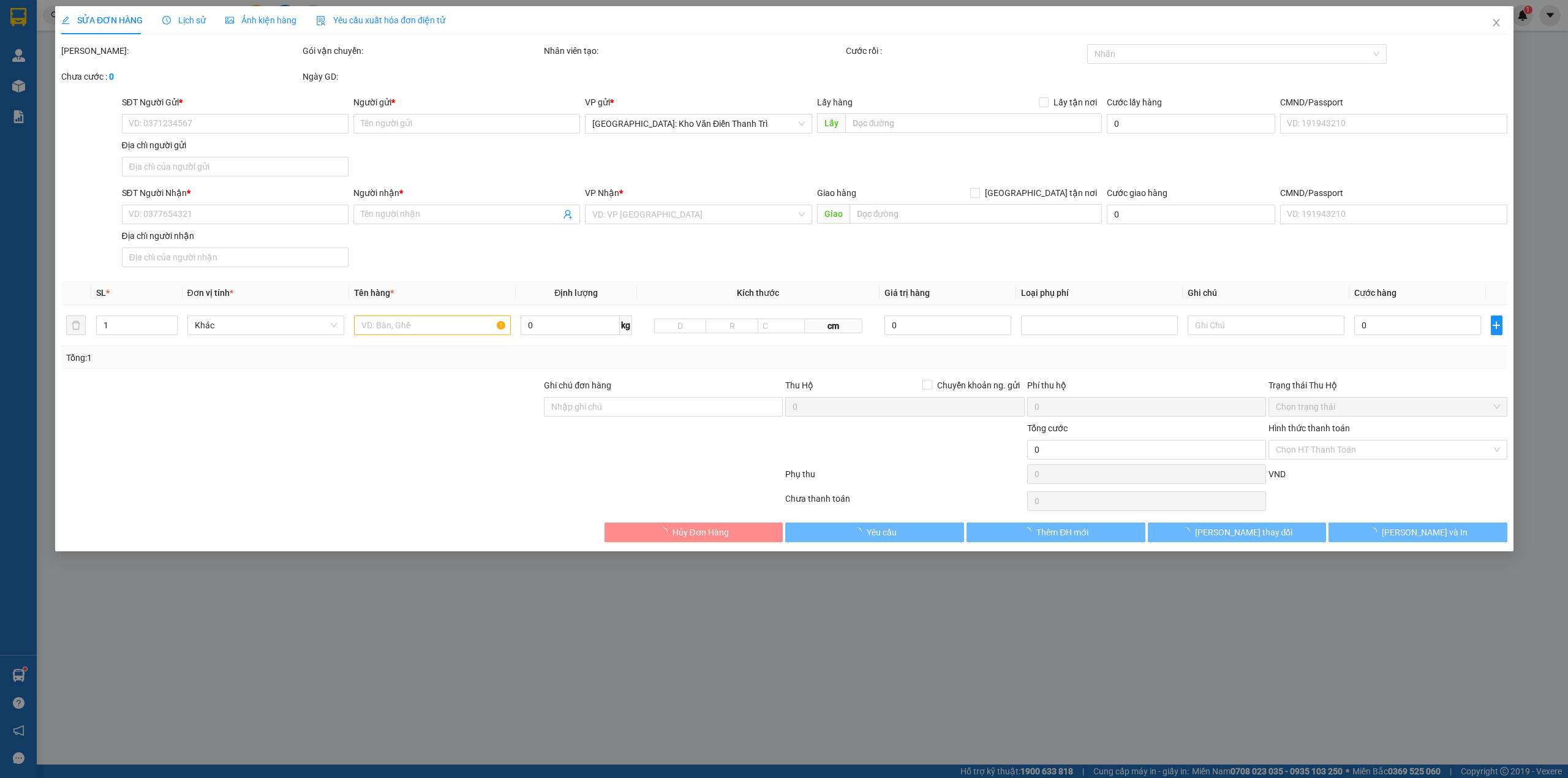
type input "0965684496"
type input "[PERSON_NAME]"
checkbox input "true"
type input "81 xã đàn, đống đa"
type input "0941266663"
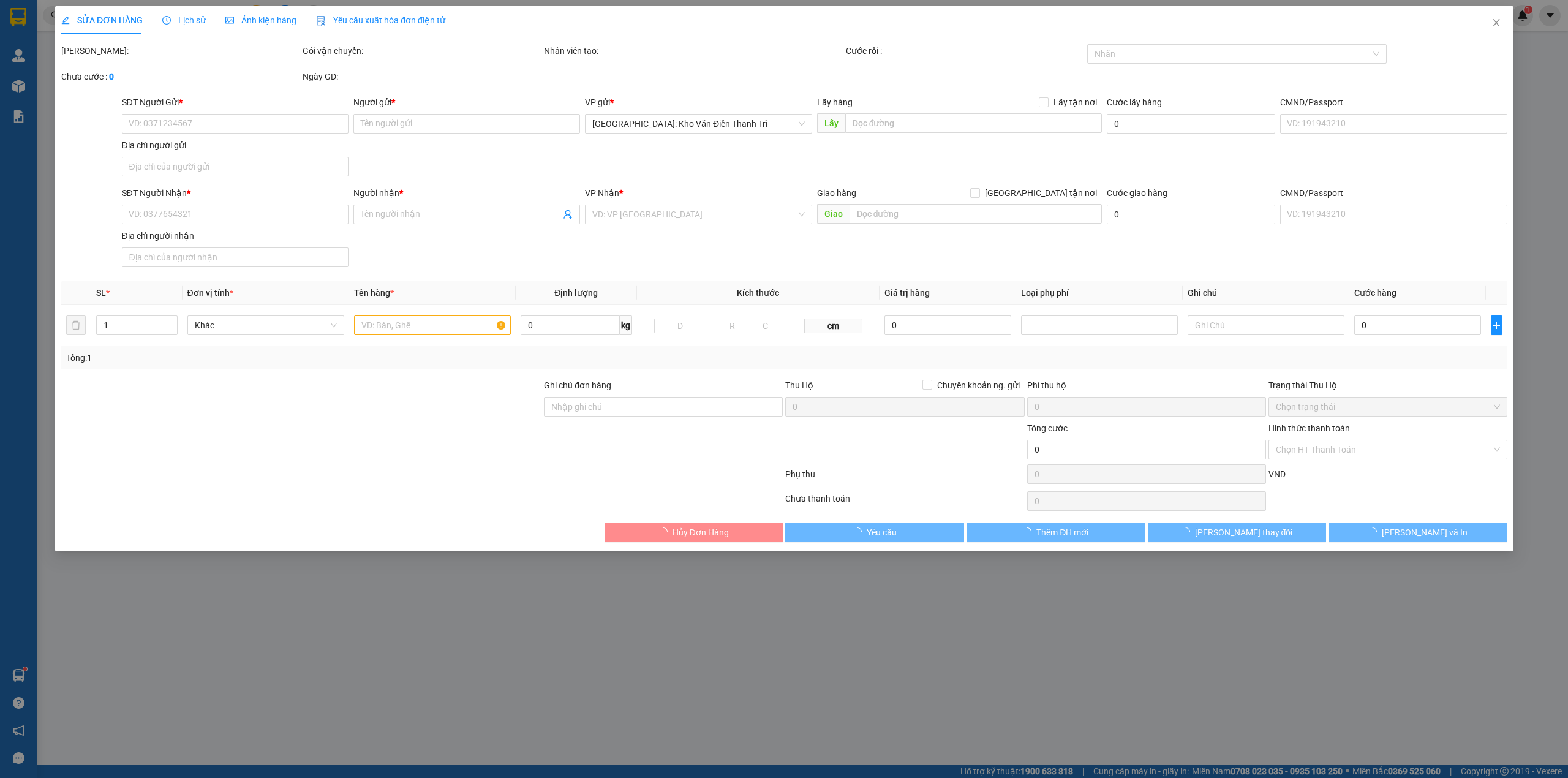
type input "anh [PERSON_NAME]"
checkbox input "true"
type input "276 Nguyễn Thị Lưu 2. Ngô Quyền. Tp Bắc Giang"
type input "hàng giao nguyên kiện, hư vỡ ko đền"
type input "280.000"
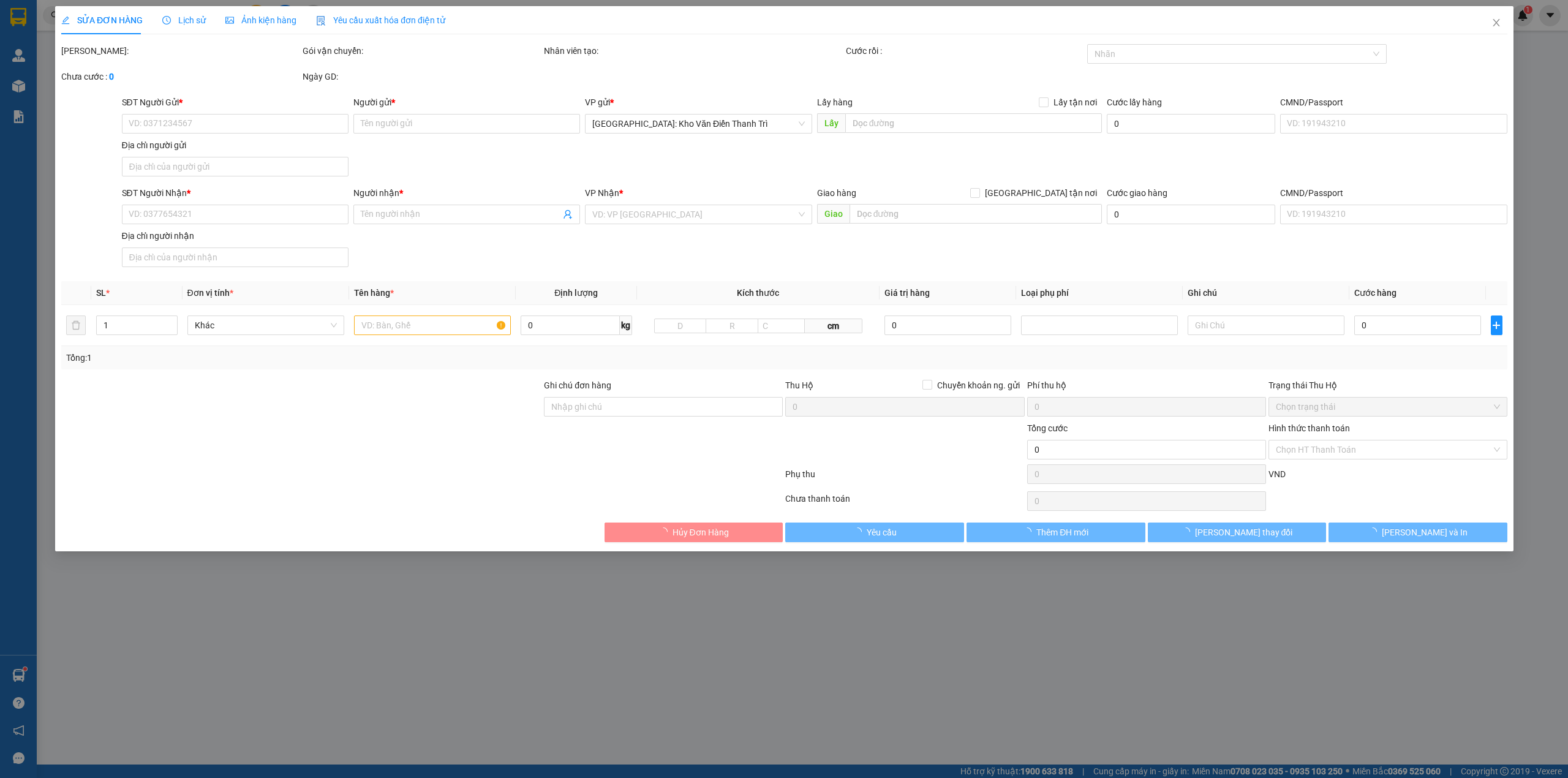
type input "280.000"
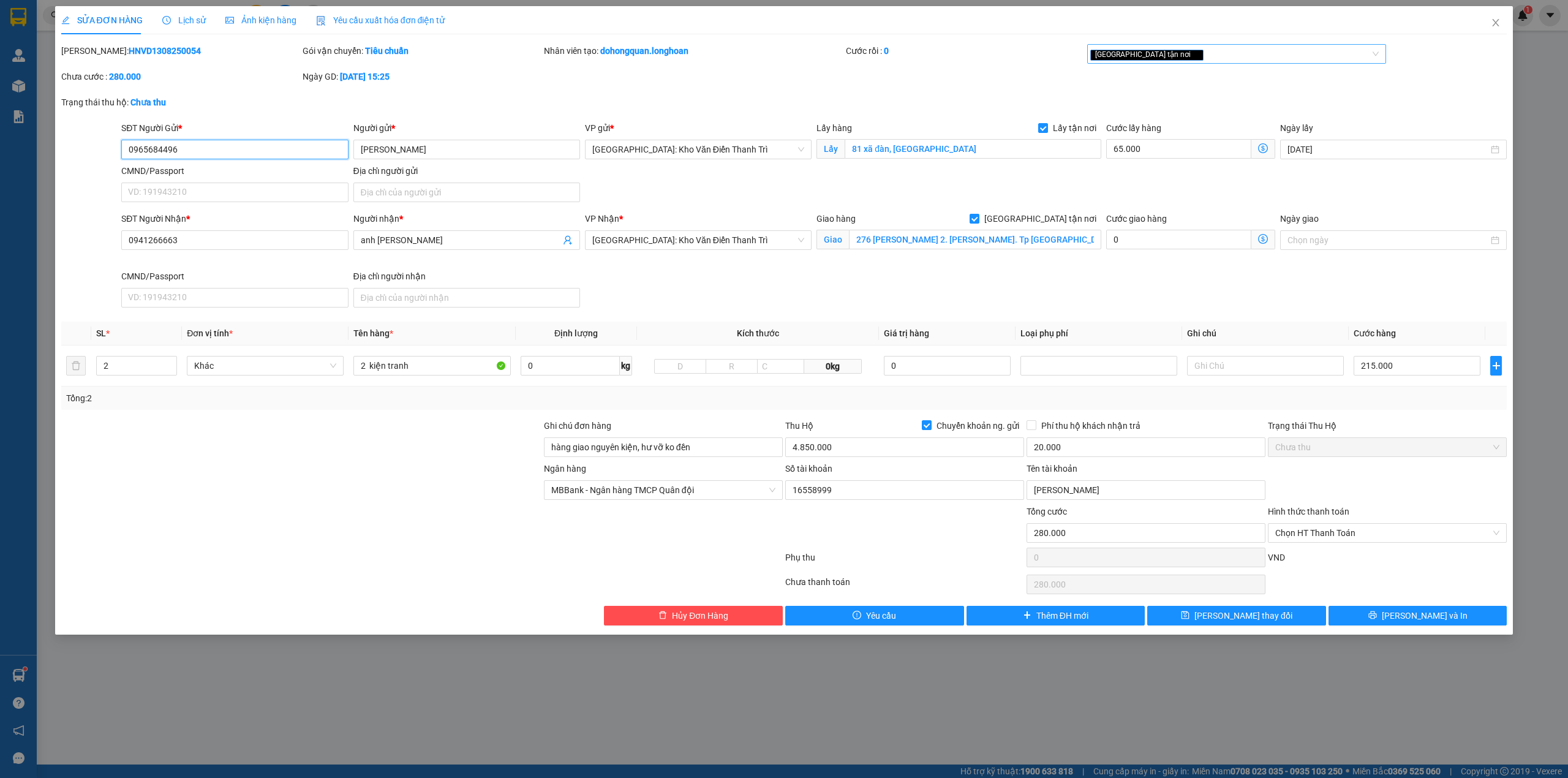
click at [1193, 52] on div "[GEOGRAPHIC_DATA] tận nơi" at bounding box center [1230, 53] width 281 height 14
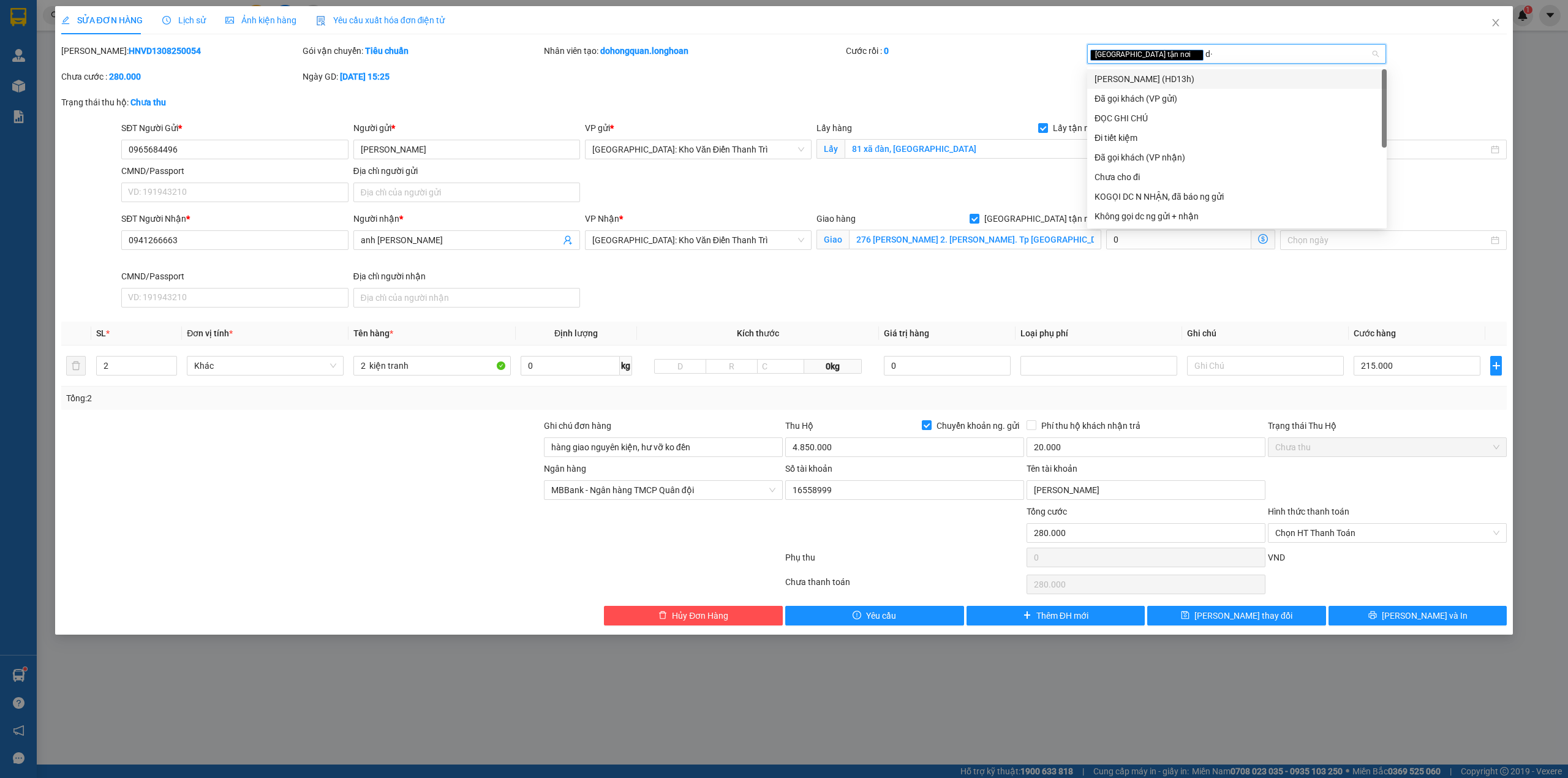
type input "d"
type input "đã"
click at [1174, 79] on div "Đã gọi khách (VP gửi)" at bounding box center [1236, 79] width 284 height 14
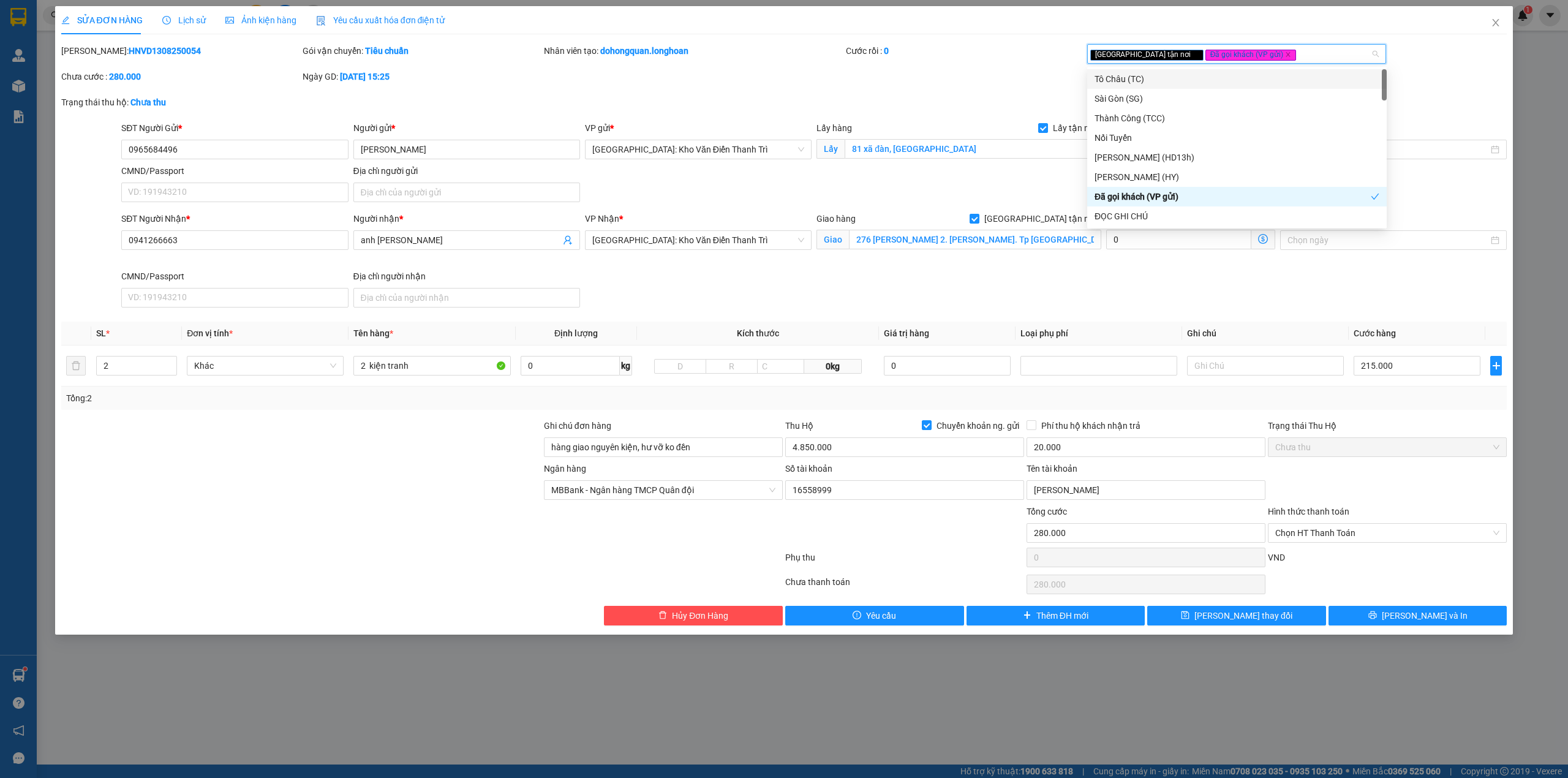
click at [1035, 79] on div "Mã ĐH: HNVD1308250054 Gói vận chuyển: Tiêu chuẩn Nhân viên tạo: dohongquan.long…" at bounding box center [784, 70] width 1448 height 52
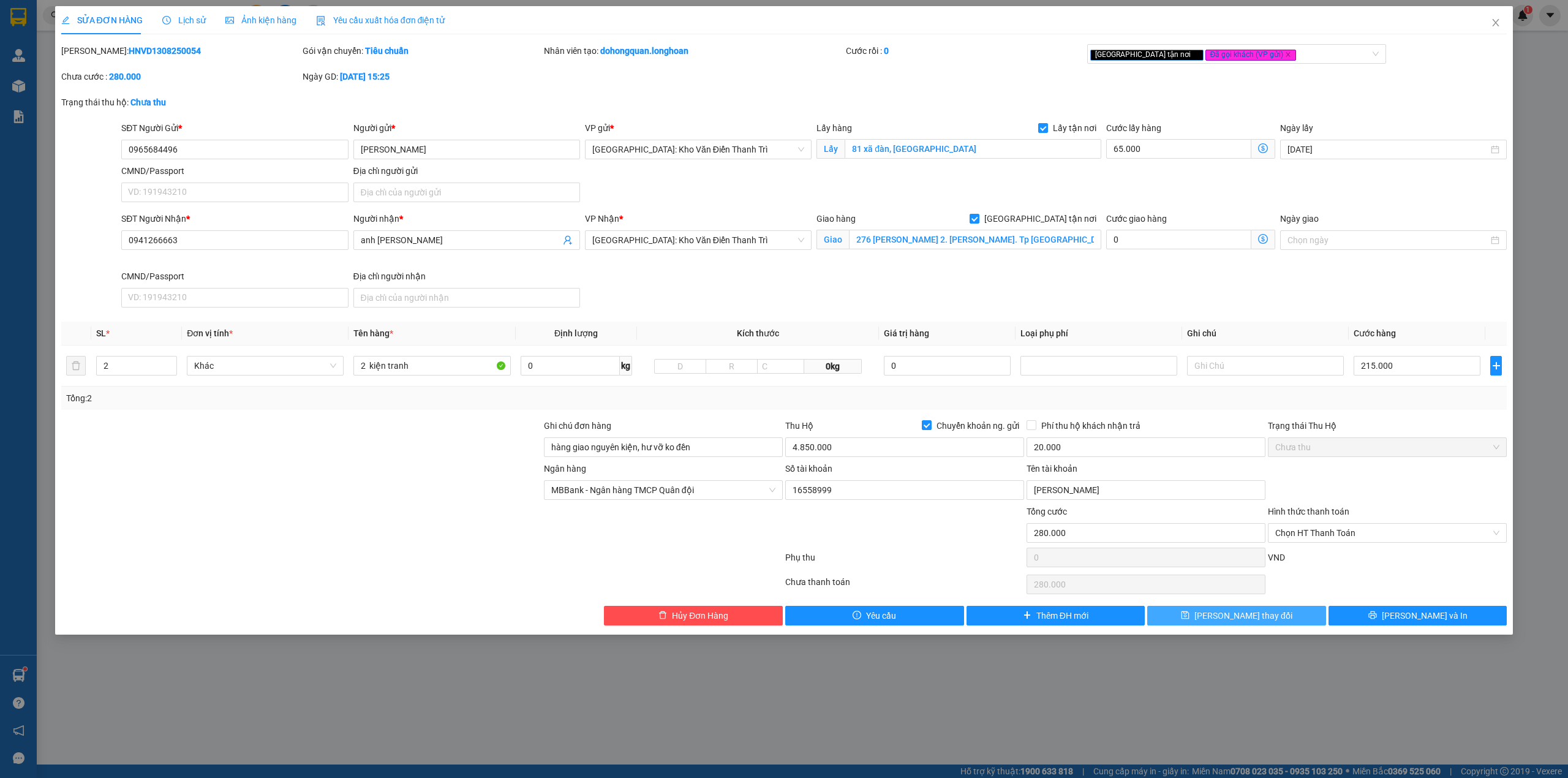
click at [1269, 623] on button "[PERSON_NAME] thay đổi" at bounding box center [1236, 616] width 179 height 20
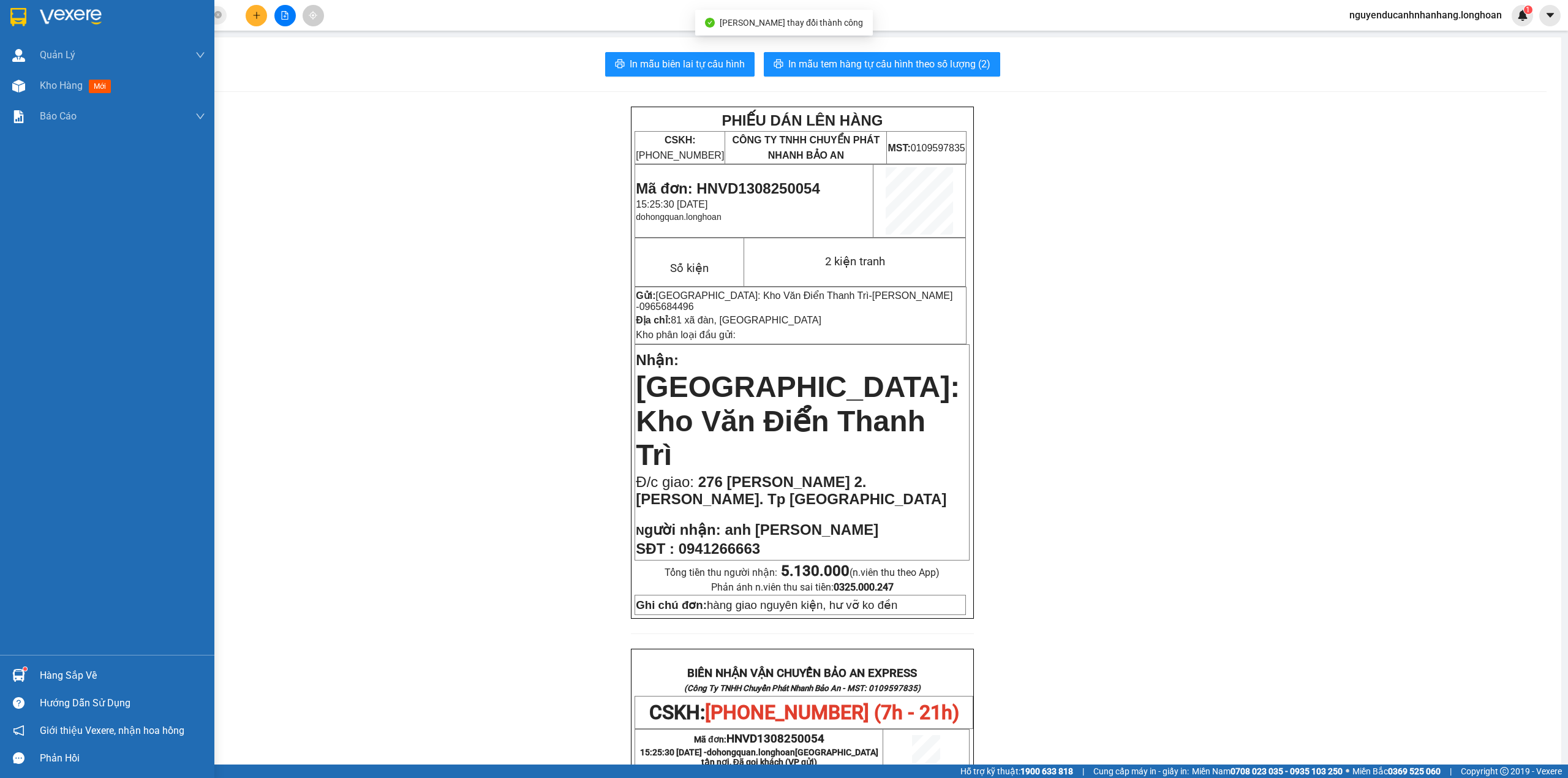
click at [27, 20] on div at bounding box center [18, 17] width 21 height 21
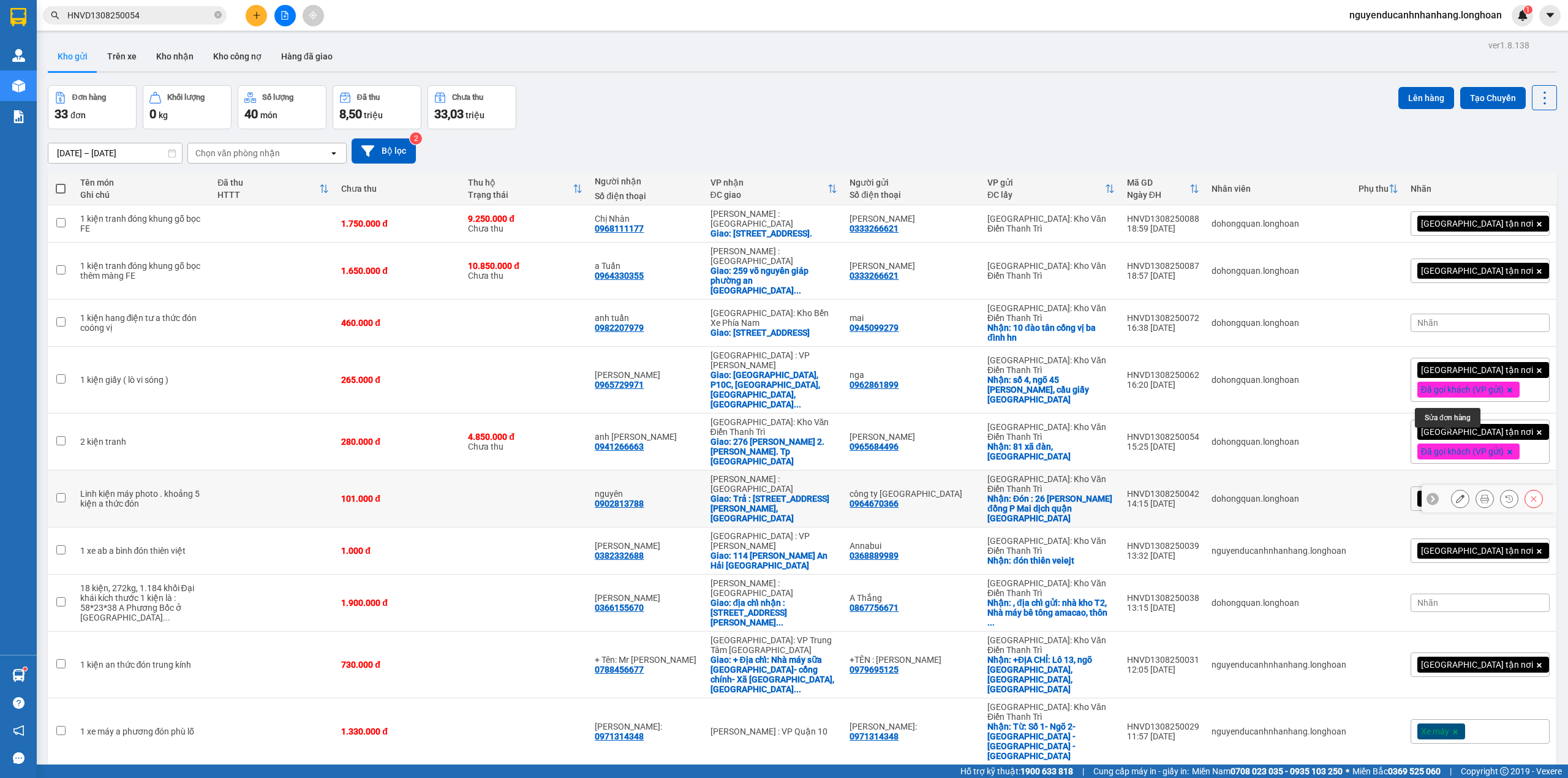
click at [1456, 494] on icon at bounding box center [1460, 498] width 8 height 8
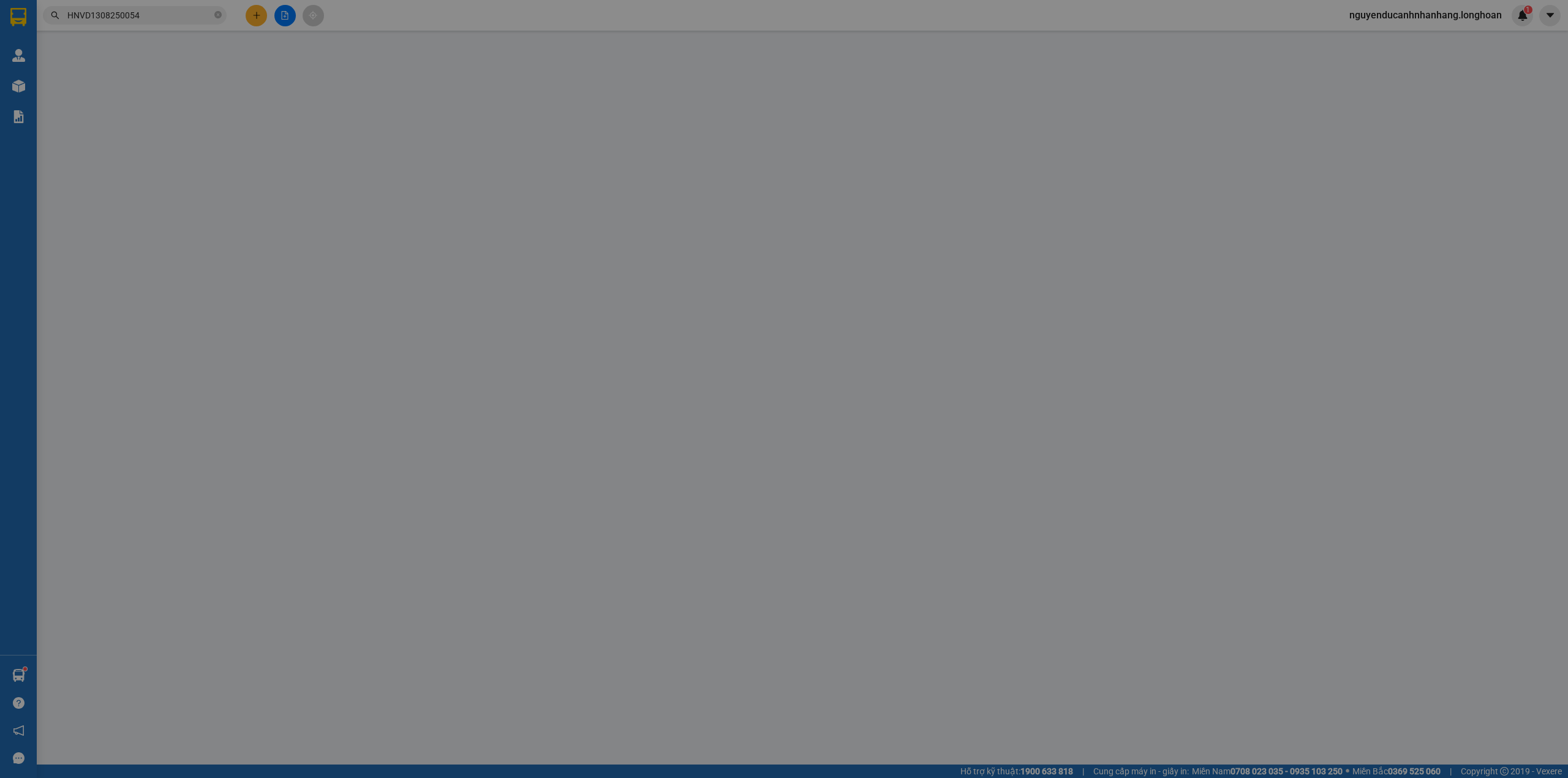
type input "0964670366"
type input "công ty [GEOGRAPHIC_DATA]"
checkbox input "true"
type input "Đón : 26 [PERSON_NAME] đồng P Mai dịch quận [GEOGRAPHIC_DATA]"
type input "0902813788"
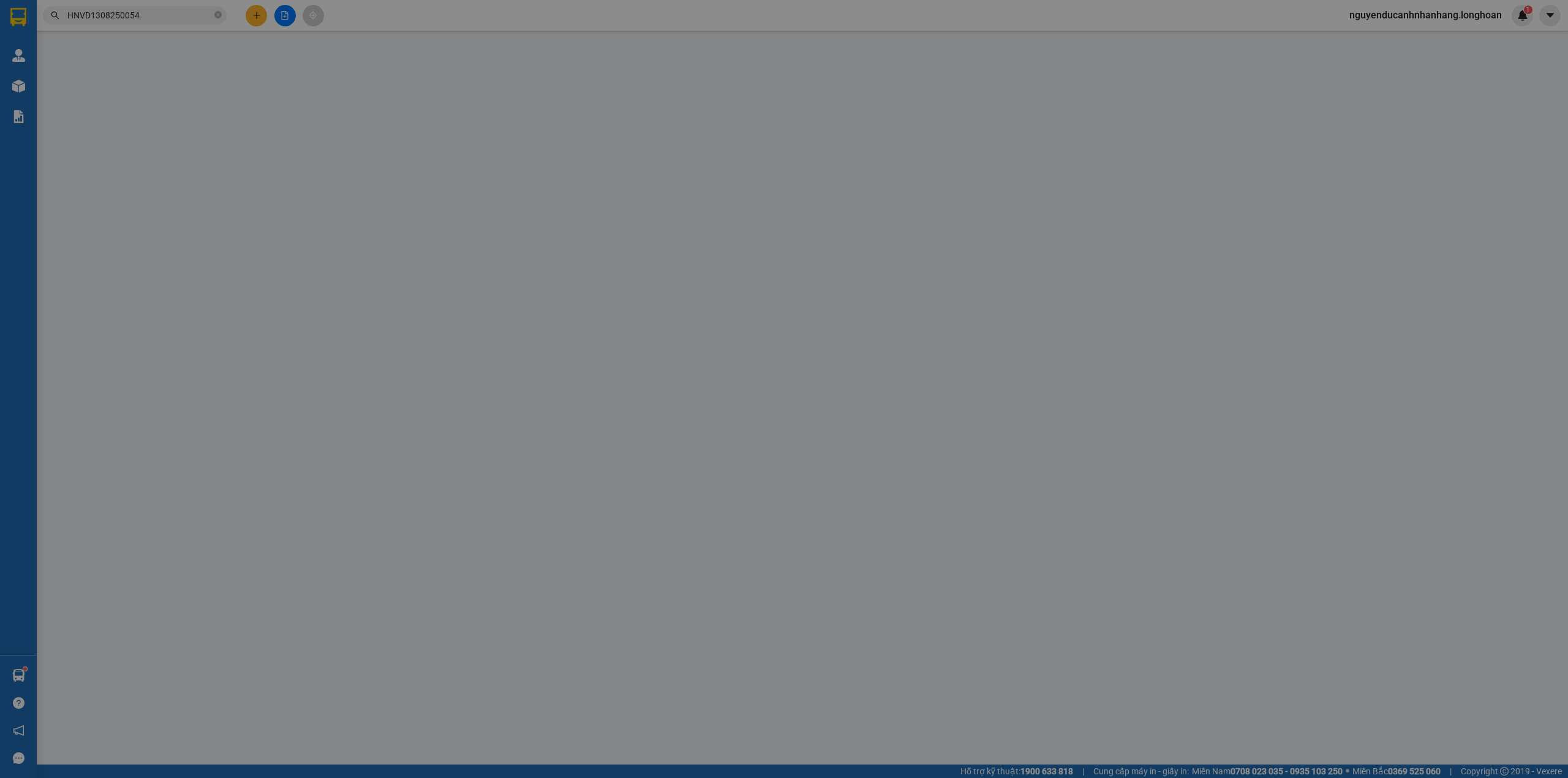
type input "nguyên"
checkbox input "true"
type input "Trả : [STREET_ADDRESS][PERSON_NAME], [GEOGRAPHIC_DATA]"
type input "101.000"
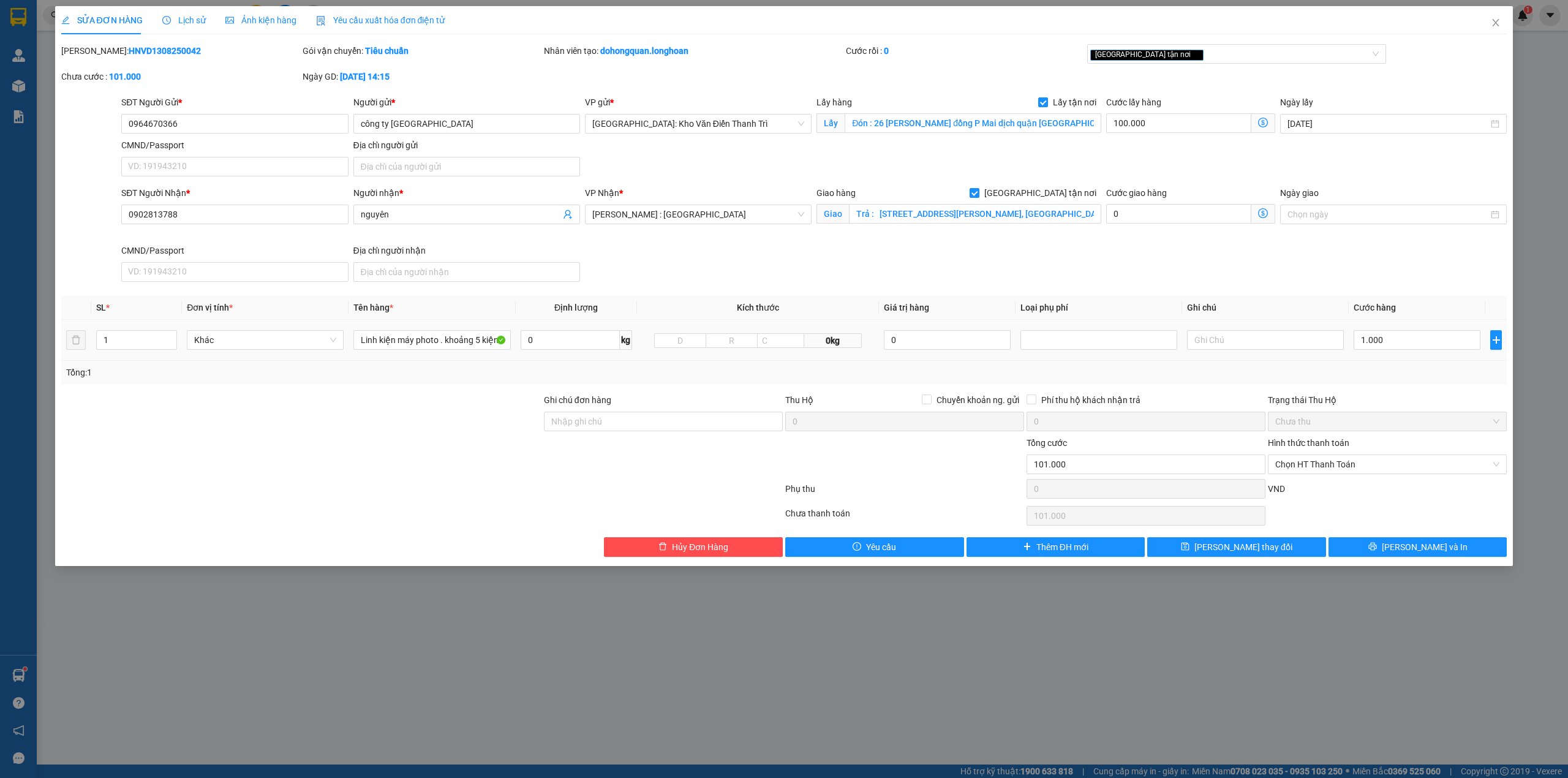
click at [387, 323] on td "Linh kiện máy photo . khoảng 5 kiện a thức đón" at bounding box center [432, 340] width 167 height 41
click at [387, 335] on input "Linh kiện máy photo . khoảng 5 kiện a thức đón" at bounding box center [432, 340] width 157 height 20
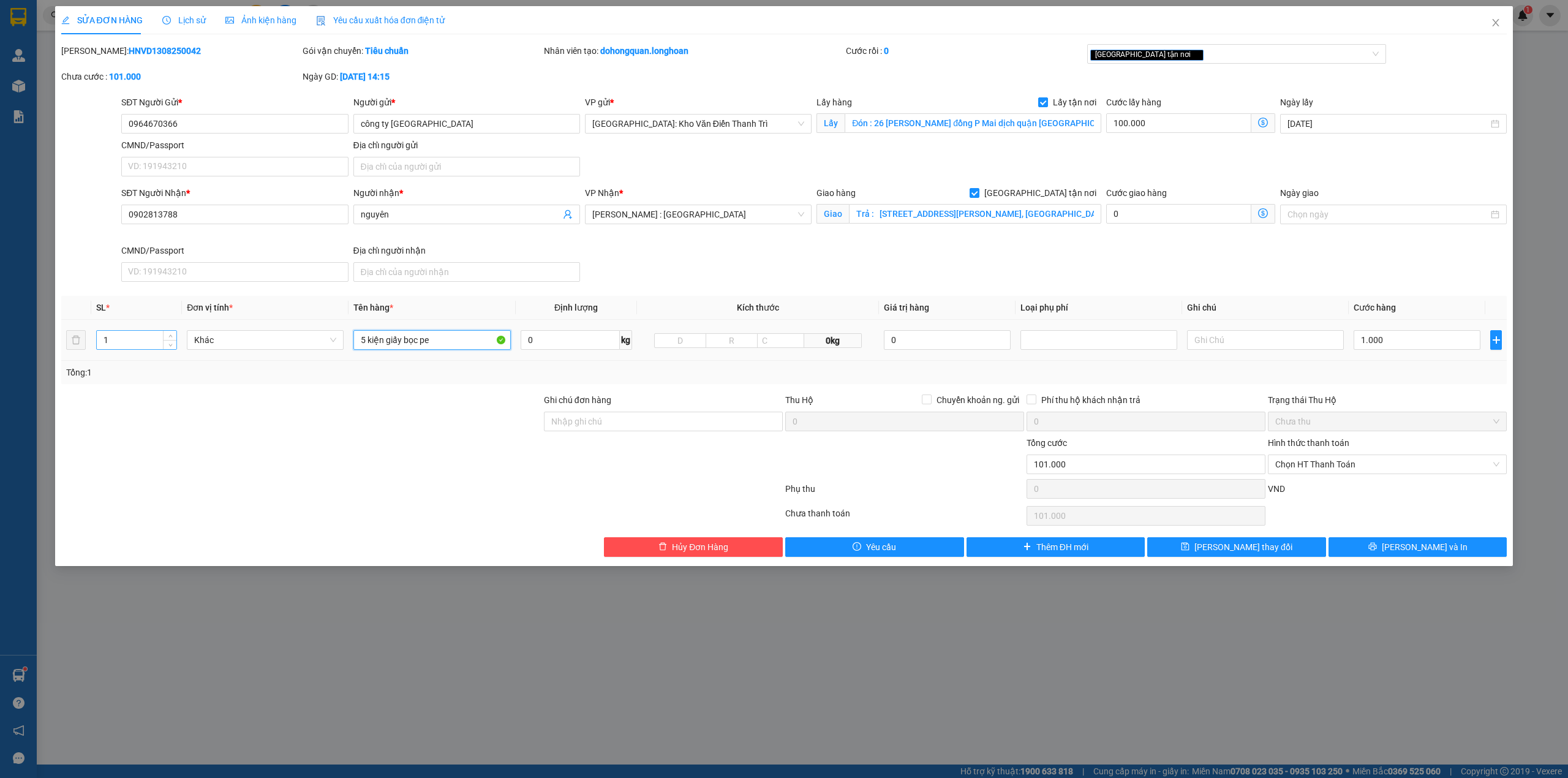
type input "5 kiện giấy bọc pe"
click at [156, 337] on input "1" at bounding box center [137, 340] width 80 height 18
type input "5"
click at [370, 439] on div at bounding box center [301, 458] width 482 height 43
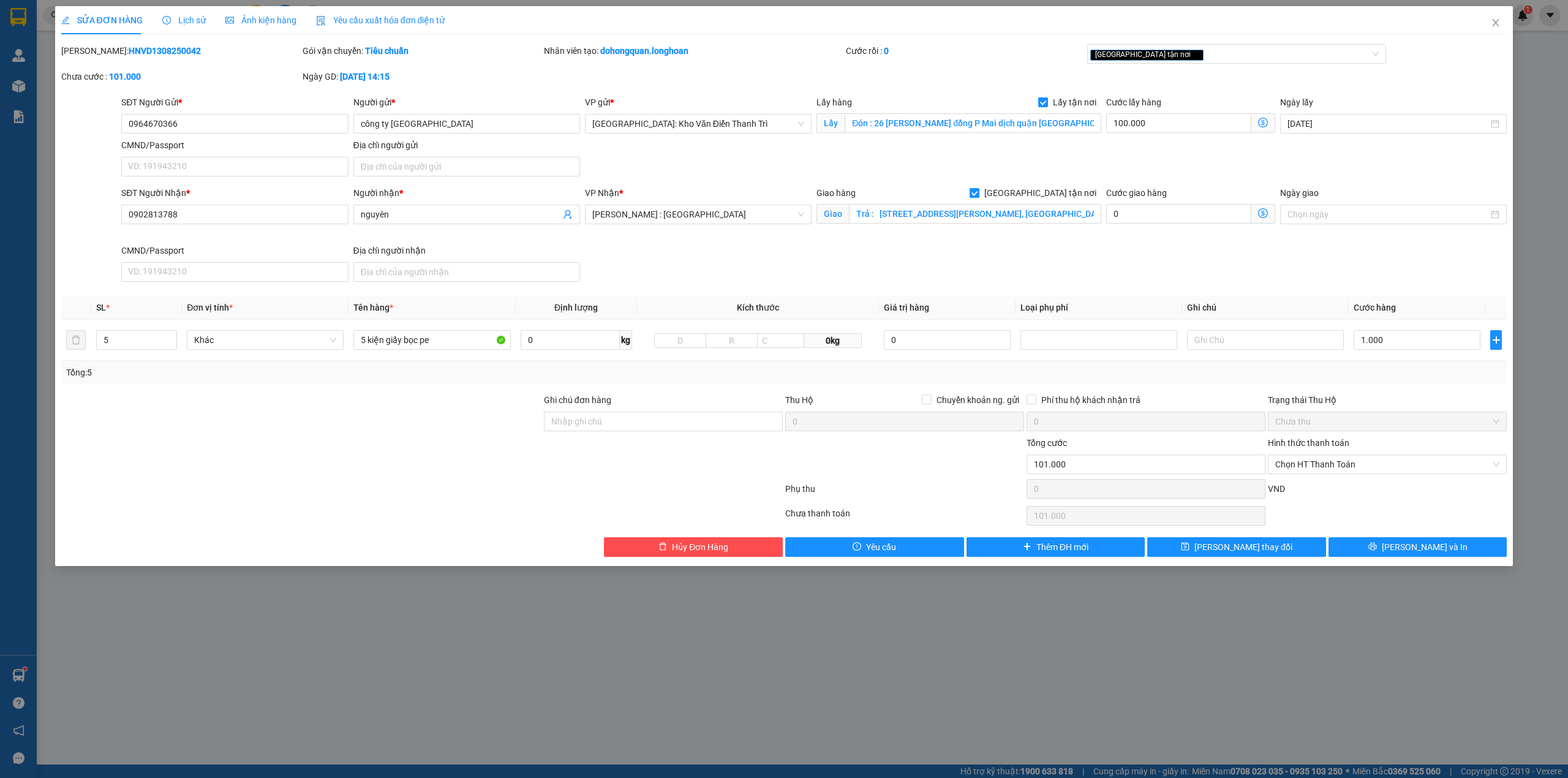
click at [1397, 383] on div "Tổng: 5" at bounding box center [784, 372] width 1446 height 24
click at [1391, 337] on input "1.000" at bounding box center [1416, 340] width 127 height 20
type input "100.005"
type input "5"
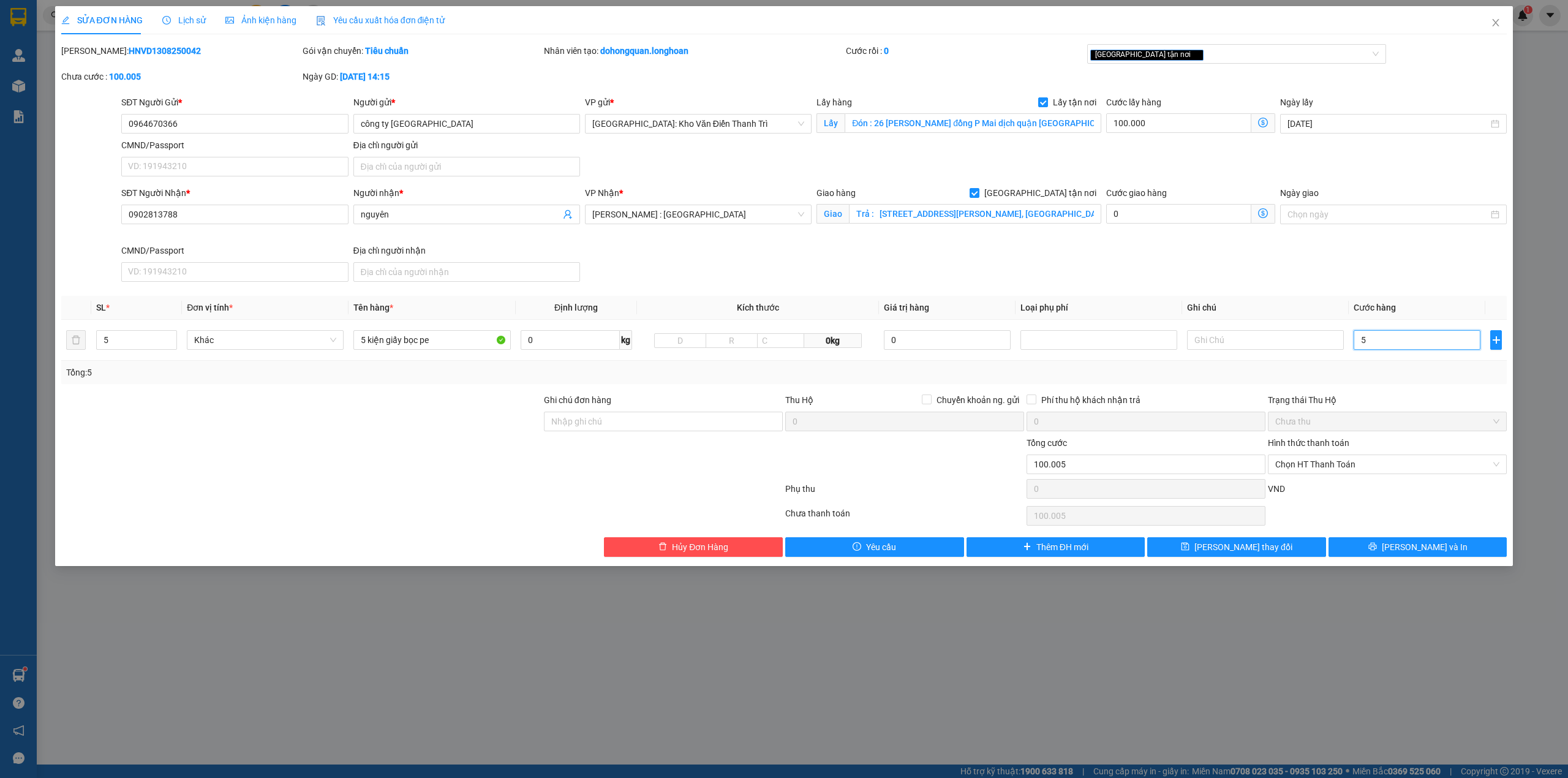
type input "100.000"
type input "0"
type input "100.005"
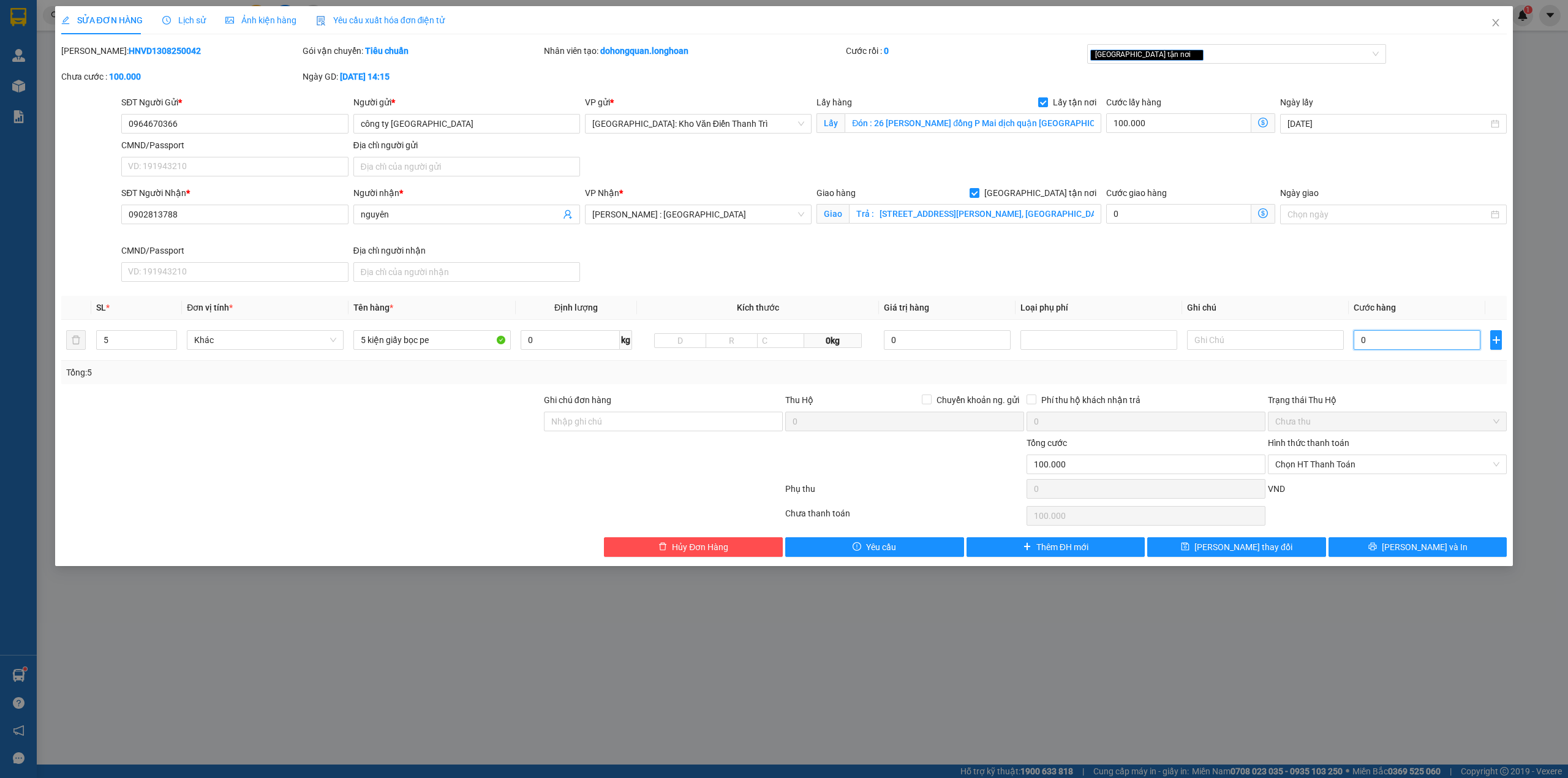
type input "05"
type input "100.050"
type input "0.500"
type input "100.500"
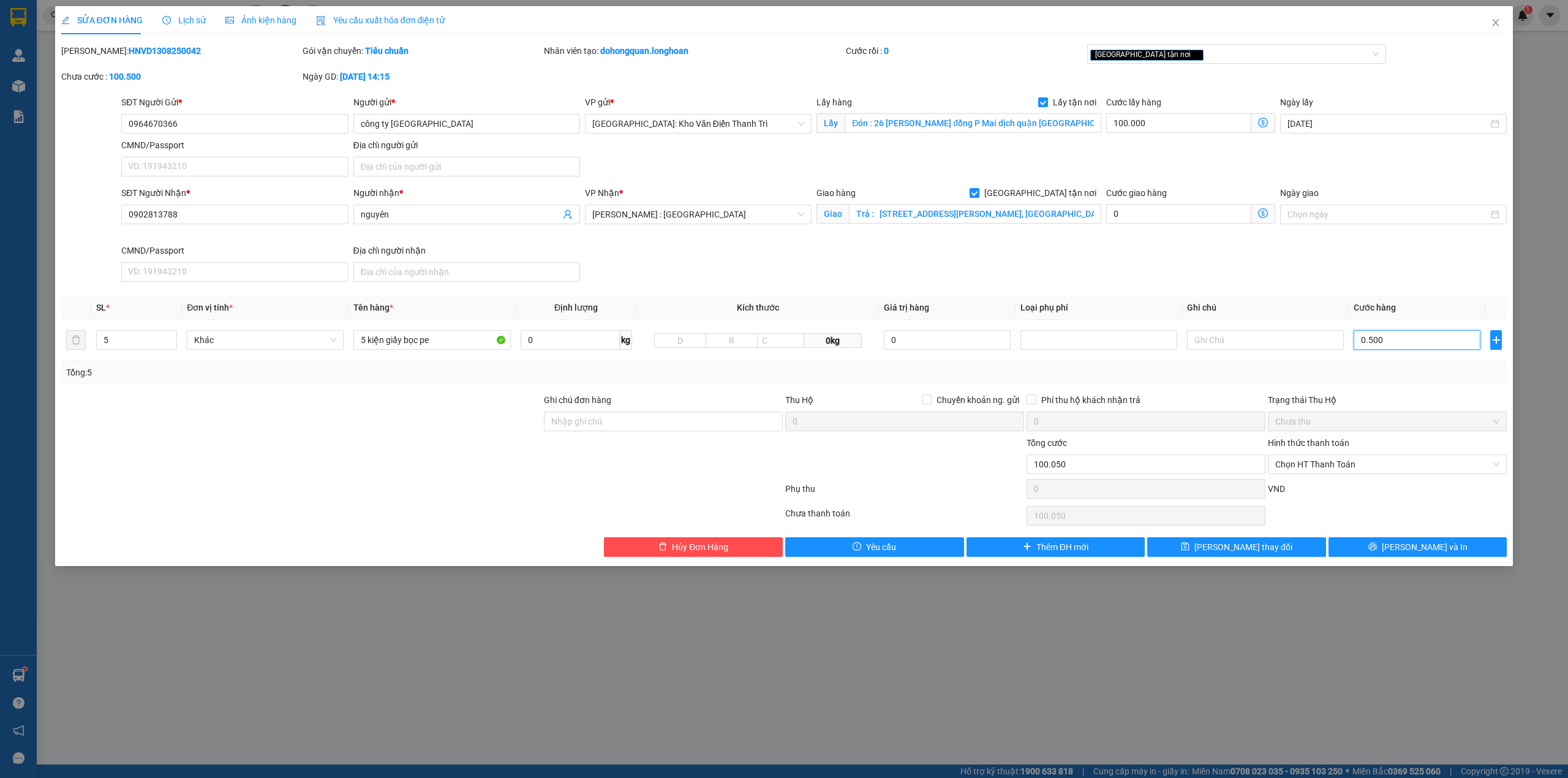
type input "100.500"
type input "05.000"
type input "105.000"
type input "150.000"
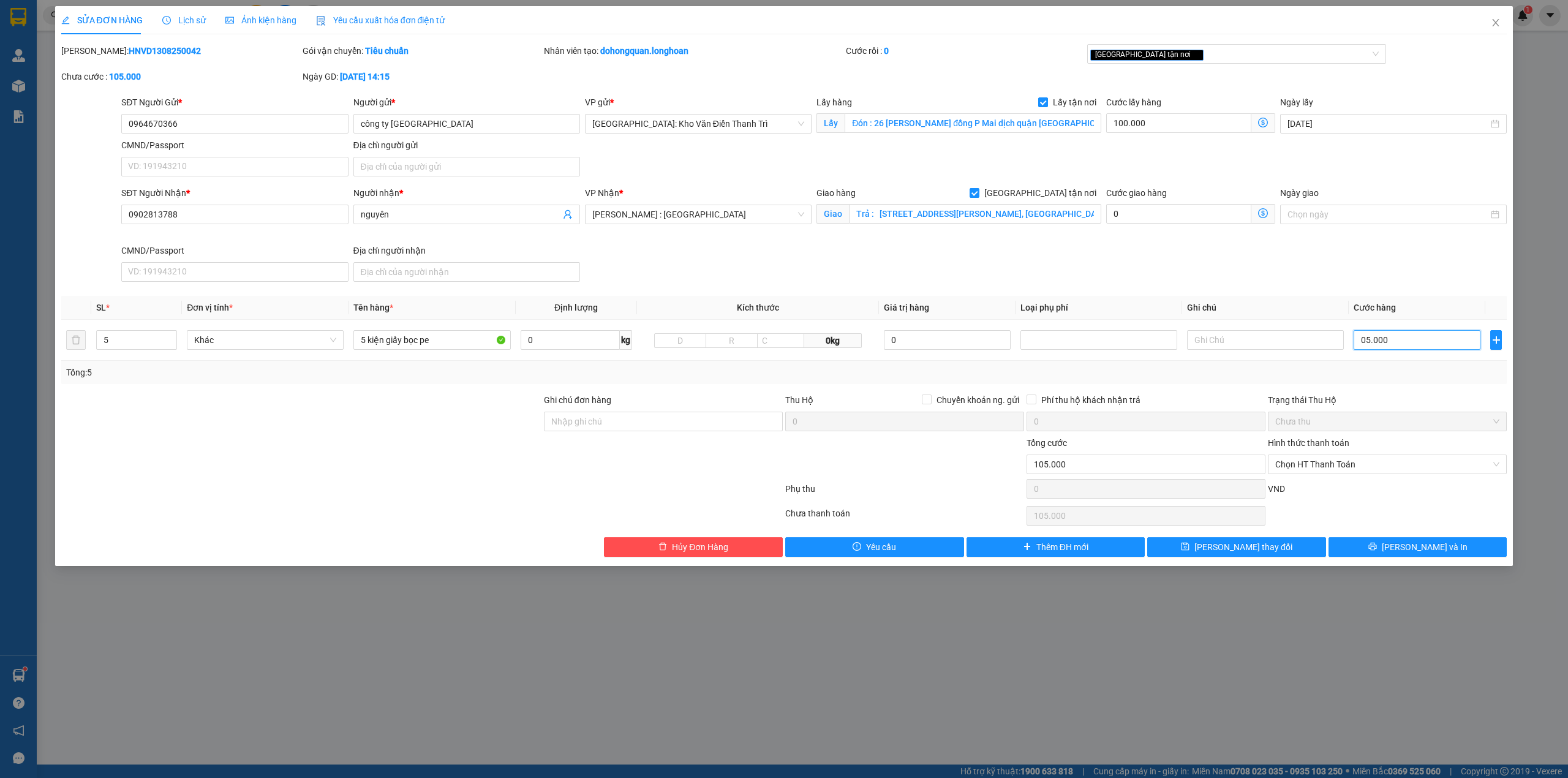
type input "150.000"
type input "0.500.000"
type input "600.000"
type input "500.000"
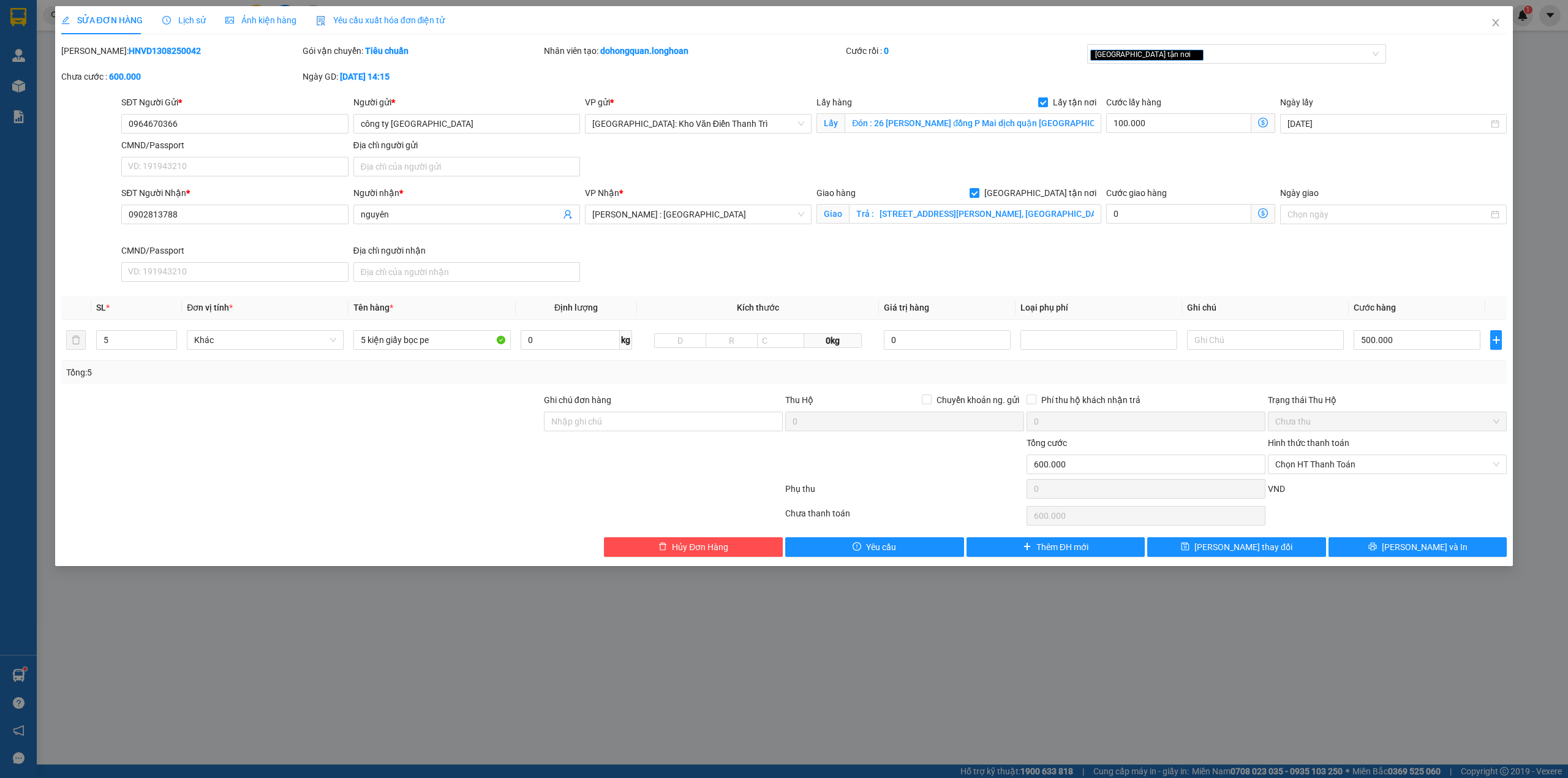
click at [944, 479] on div at bounding box center [904, 458] width 241 height 43
drag, startPoint x: 916, startPoint y: 263, endPoint x: 1113, endPoint y: 227, distance: 200.3
click at [925, 263] on div "SĐT Người Nhận * 0902813788 Người nhận * nguyên VP Nhận * Hồ Chí Minh : Kho Quậ…" at bounding box center [814, 236] width 1390 height 100
click at [289, 129] on input "0964670366" at bounding box center [234, 124] width 227 height 20
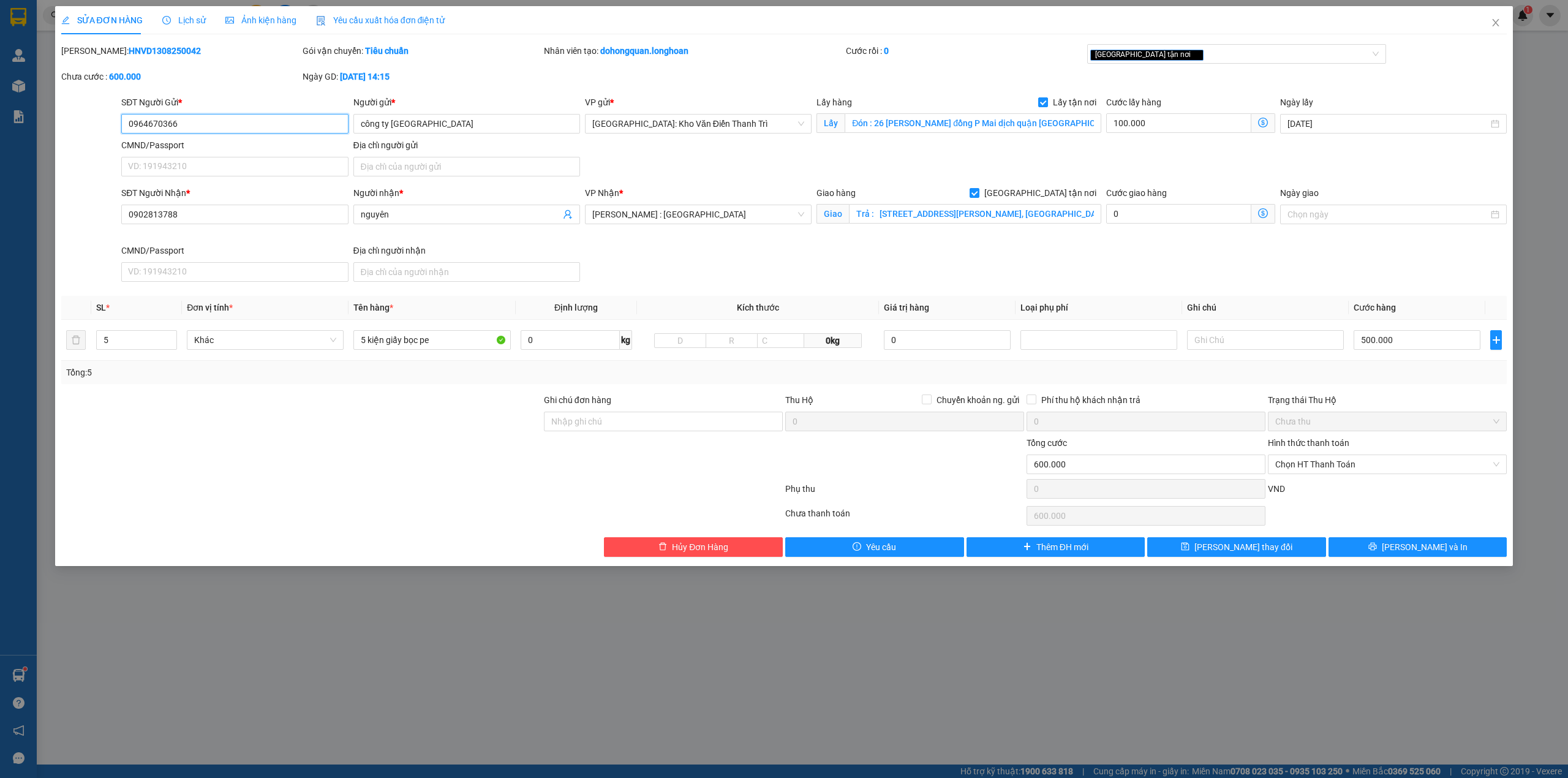
click at [289, 129] on input "0964670366" at bounding box center [234, 124] width 227 height 20
click at [212, 123] on input "0964670366" at bounding box center [234, 124] width 227 height 20
click at [283, 211] on input "0902813788" at bounding box center [234, 215] width 227 height 20
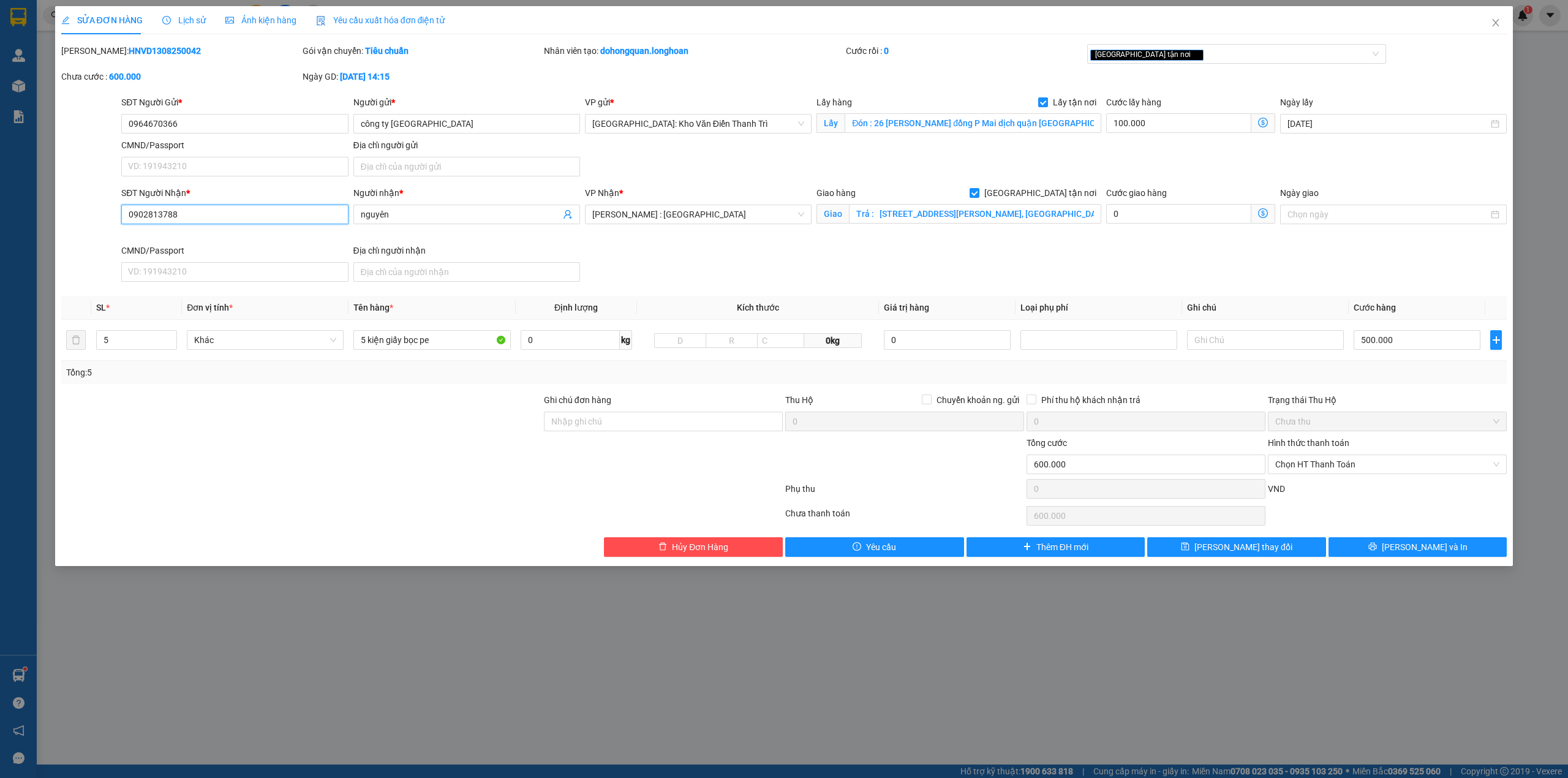
click at [283, 211] on input "0902813788" at bounding box center [234, 215] width 227 height 20
click at [464, 241] on div "Người nhận * nguyên" at bounding box center [467, 215] width 231 height 58
click at [456, 348] on input "5 kiện giấy bọc pe" at bounding box center [432, 340] width 157 height 20
click at [176, 121] on input "0964670366" at bounding box center [234, 124] width 227 height 20
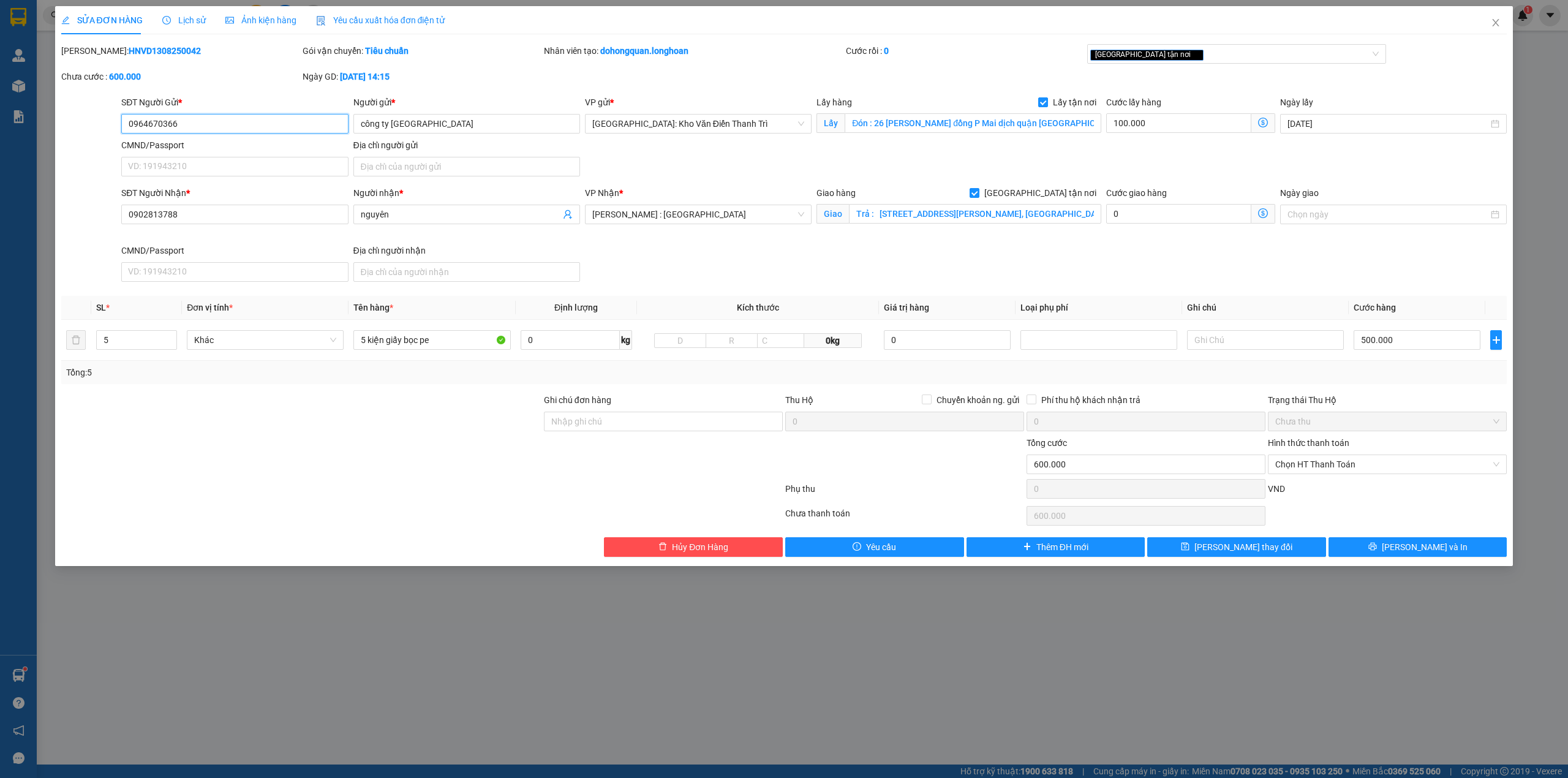
click at [176, 121] on input "0964670366" at bounding box center [234, 124] width 227 height 20
click at [642, 434] on div "Ghi chú đơn hàng" at bounding box center [663, 414] width 239 height 43
click at [652, 417] on input "Ghi chú đơn hàng" at bounding box center [663, 421] width 239 height 20
click at [1377, 552] on span "printer" at bounding box center [1372, 546] width 8 height 10
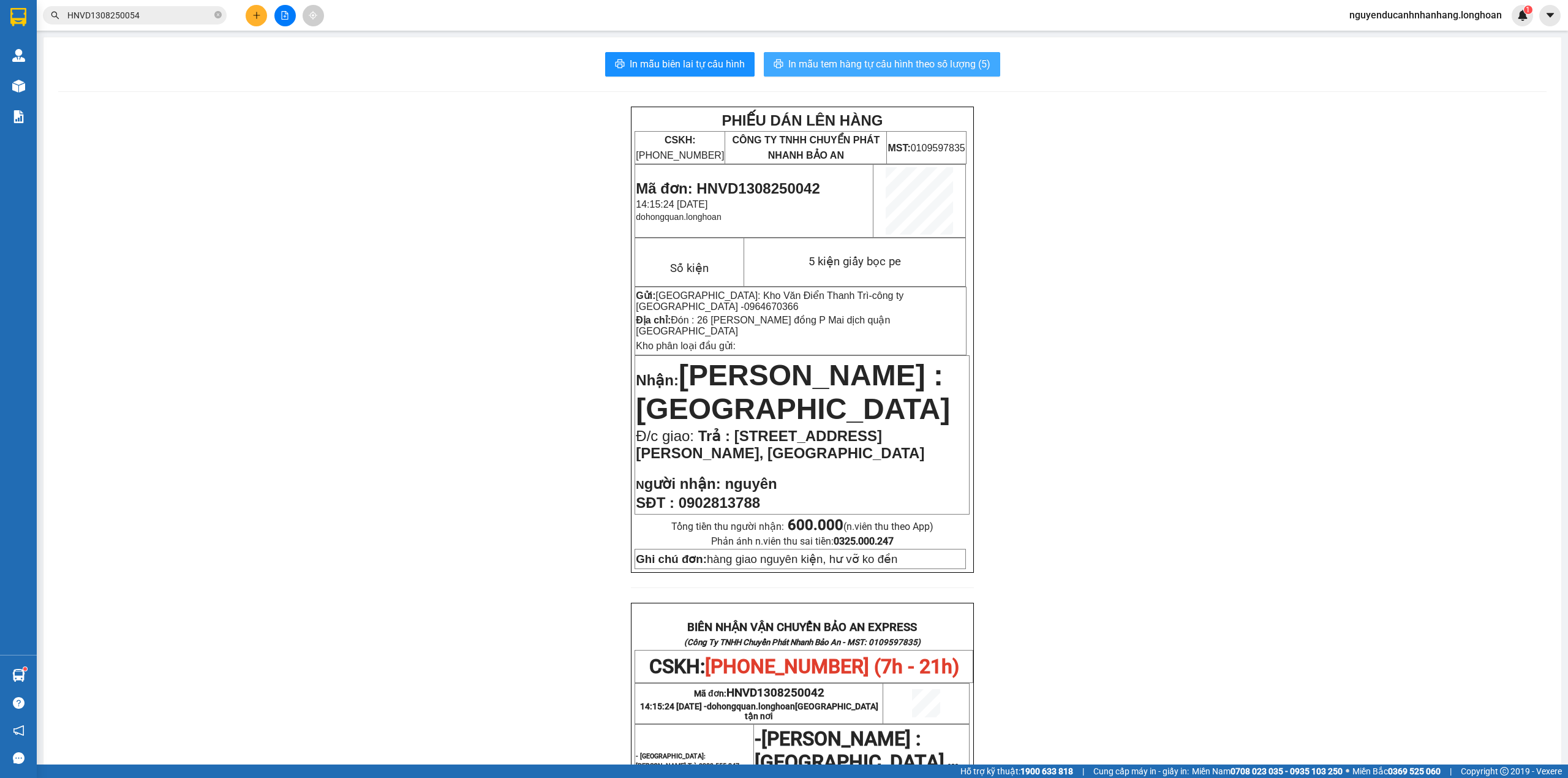
click at [885, 74] on button "In mẫu tem hàng tự cấu hình theo số lượng (5)" at bounding box center [882, 65] width 237 height 24
click at [729, 183] on span "Mã đơn: HNVD1308250042" at bounding box center [727, 188] width 184 height 17
click at [174, 23] on span "HNVD1308250054" at bounding box center [135, 15] width 184 height 18
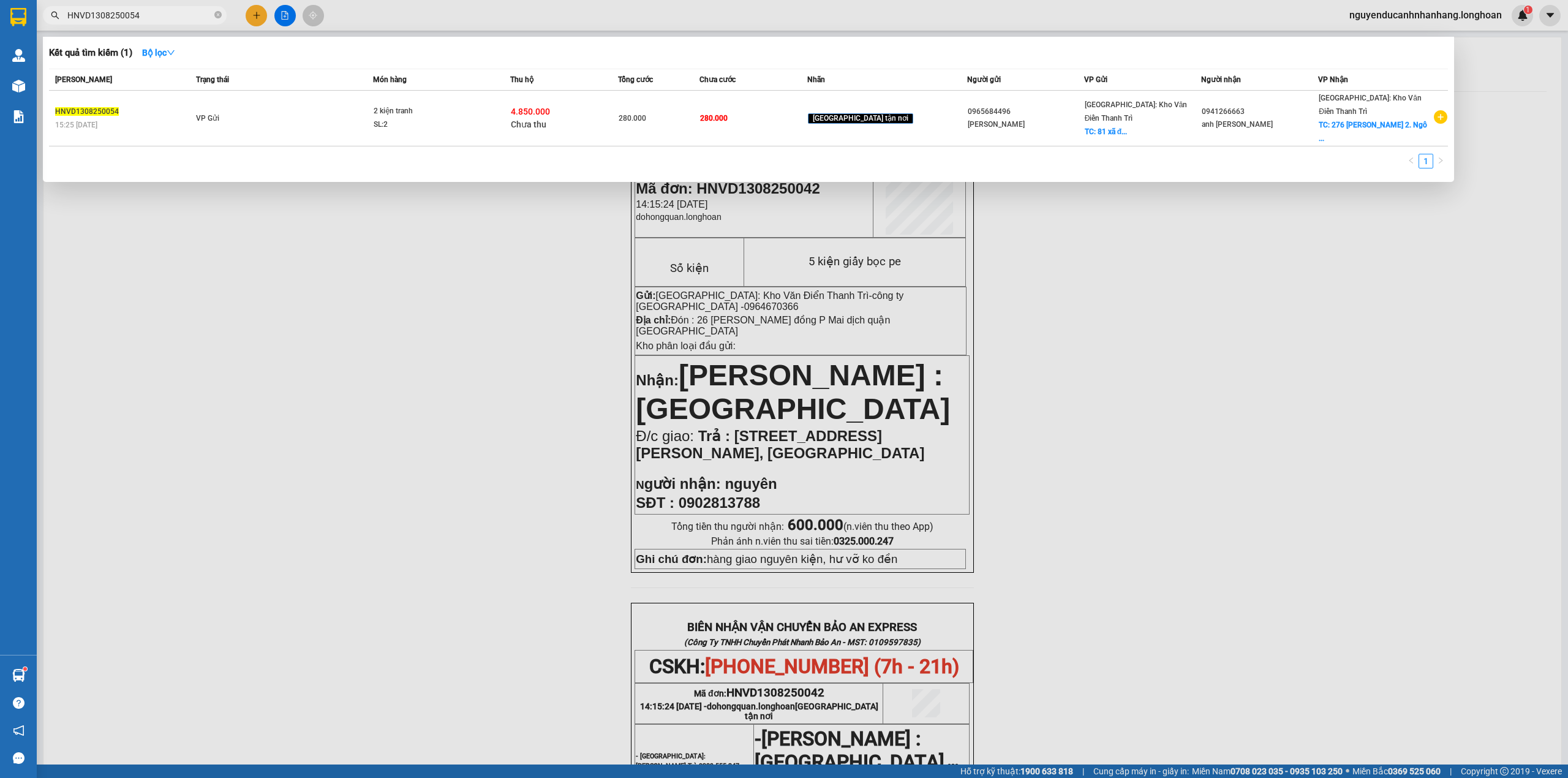
click at [212, 14] on span "HNVD1308250054" at bounding box center [135, 15] width 184 height 18
click at [221, 14] on icon "close-circle" at bounding box center [218, 15] width 8 height 8
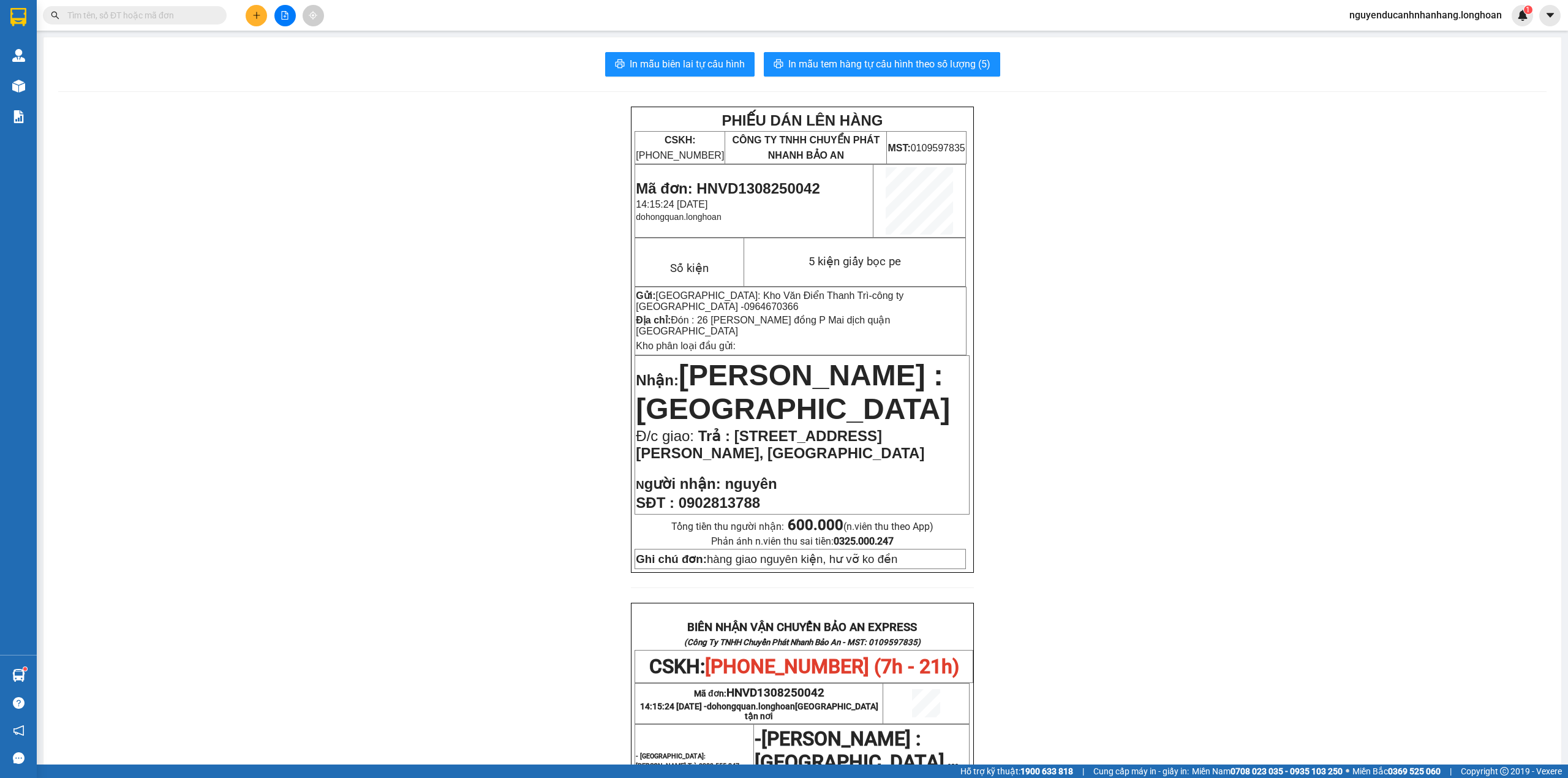
click at [212, 14] on span at bounding box center [135, 15] width 184 height 18
click at [180, 14] on input "text" at bounding box center [140, 15] width 145 height 14
paste input "HNVD1308250042"
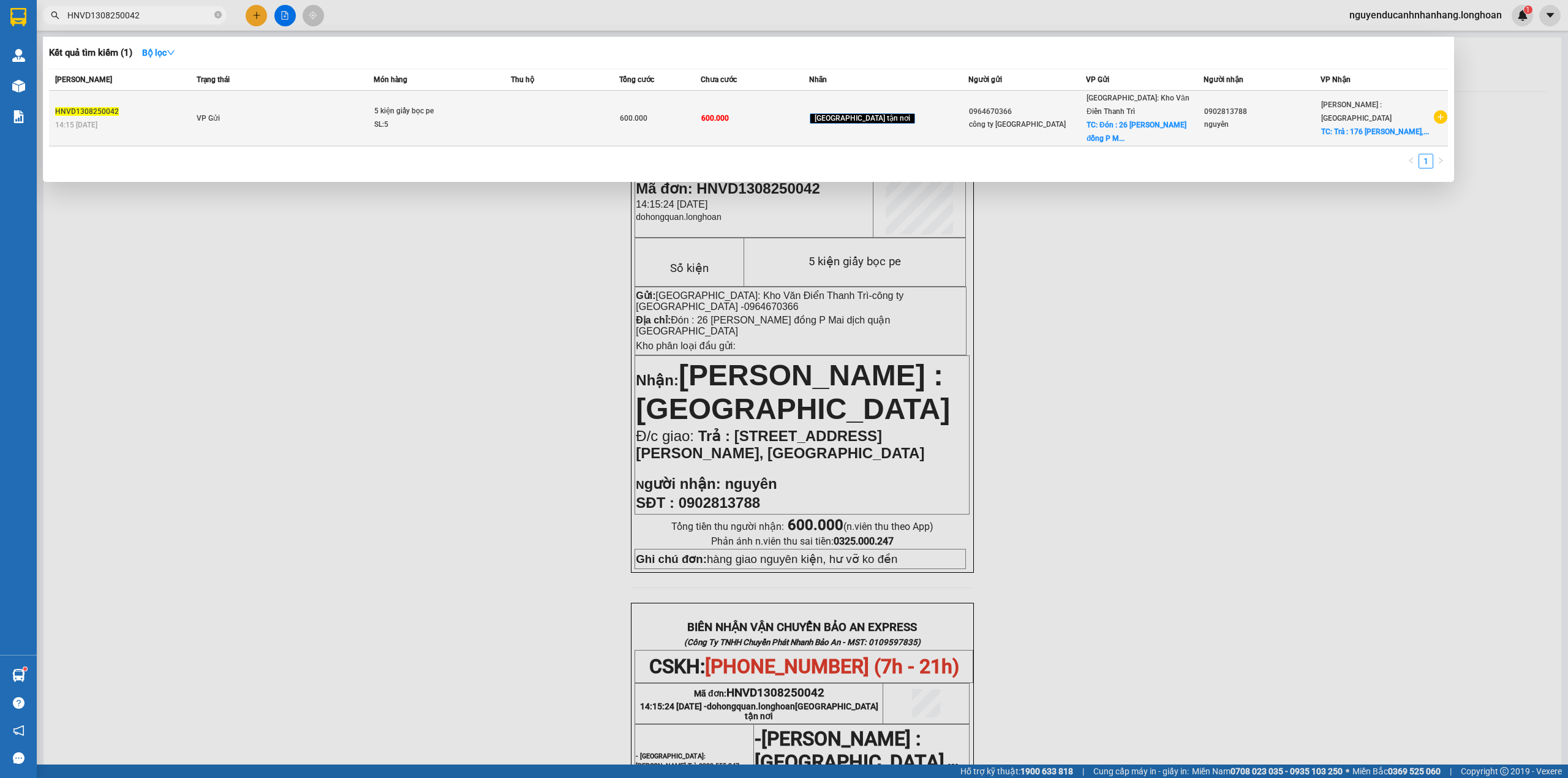
type input "HNVD1308250042"
click at [360, 109] on td "VP Gửi" at bounding box center [284, 118] width 181 height 55
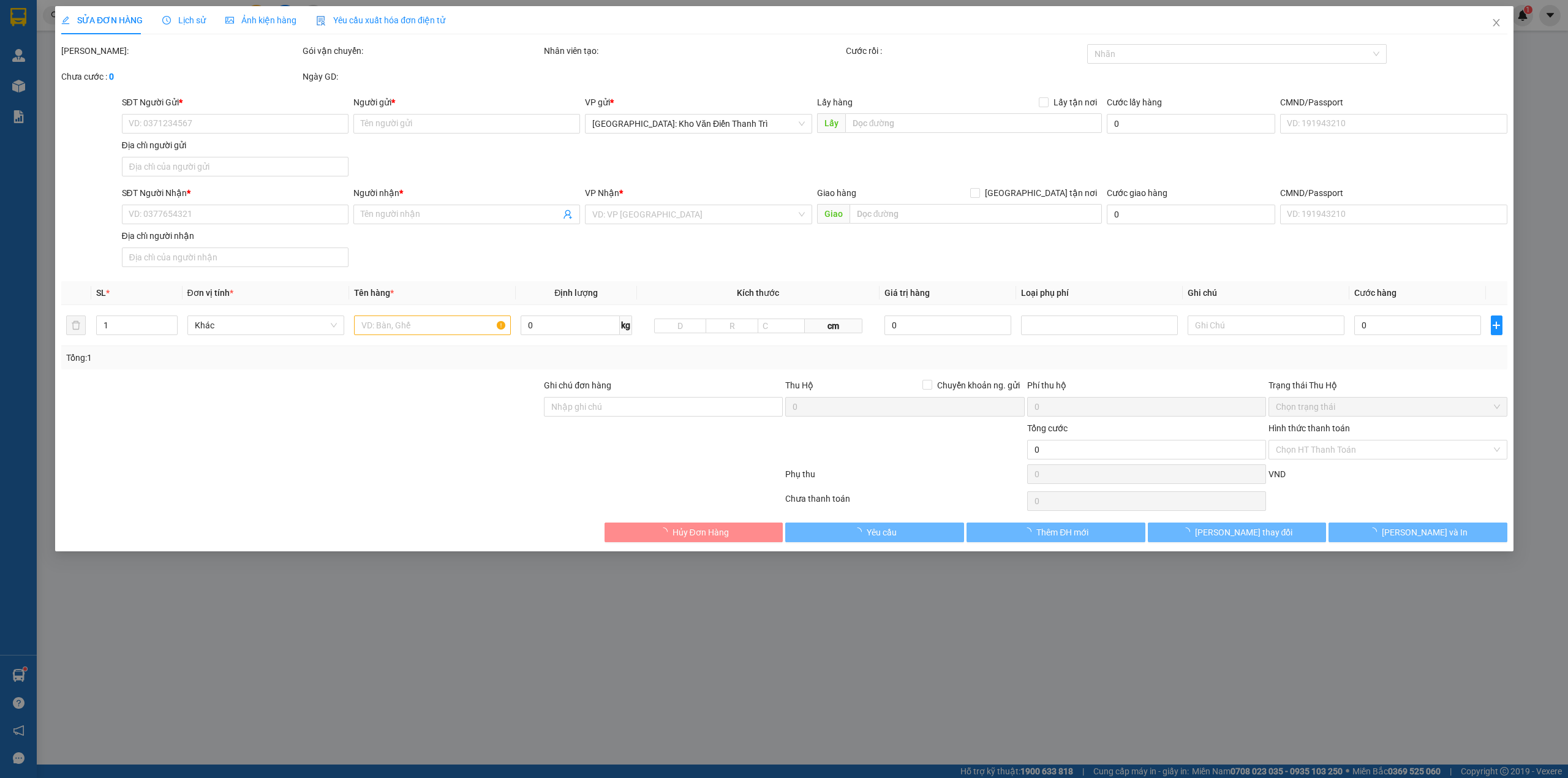
type input "0964670366"
type input "công ty [GEOGRAPHIC_DATA]"
checkbox input "true"
type input "Đón : 26 Phạm Văn đồng P Mai dịch quận cầu giấy"
type input "0902813788"
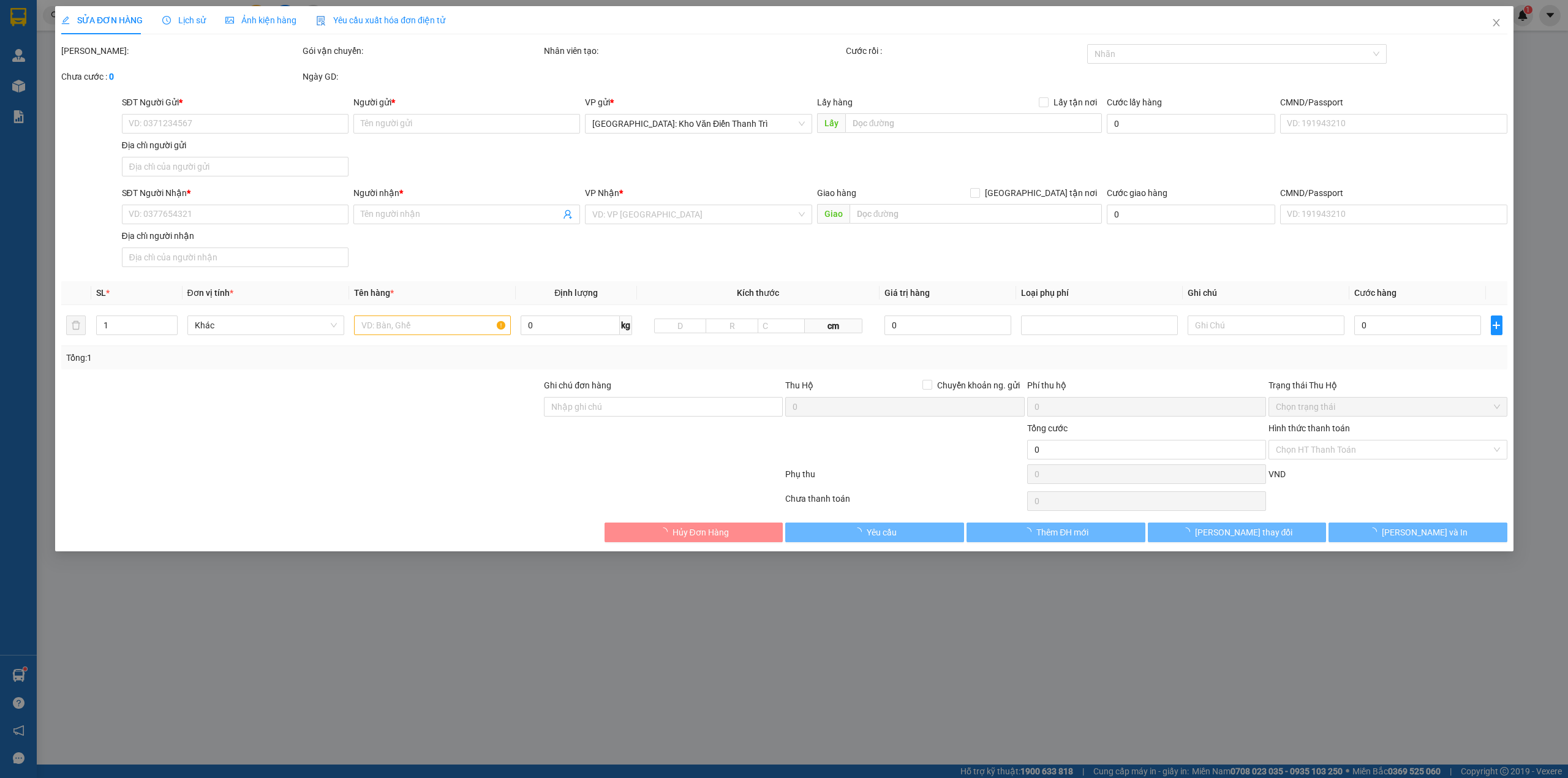
type input "nguyên"
checkbox input "true"
type input "Trả : 176 lê hồng phong, phường 3,quận 5, tp hcm"
type input "hàng giao nguyên kiện, hư vỡ ko đền"
type input "600.000"
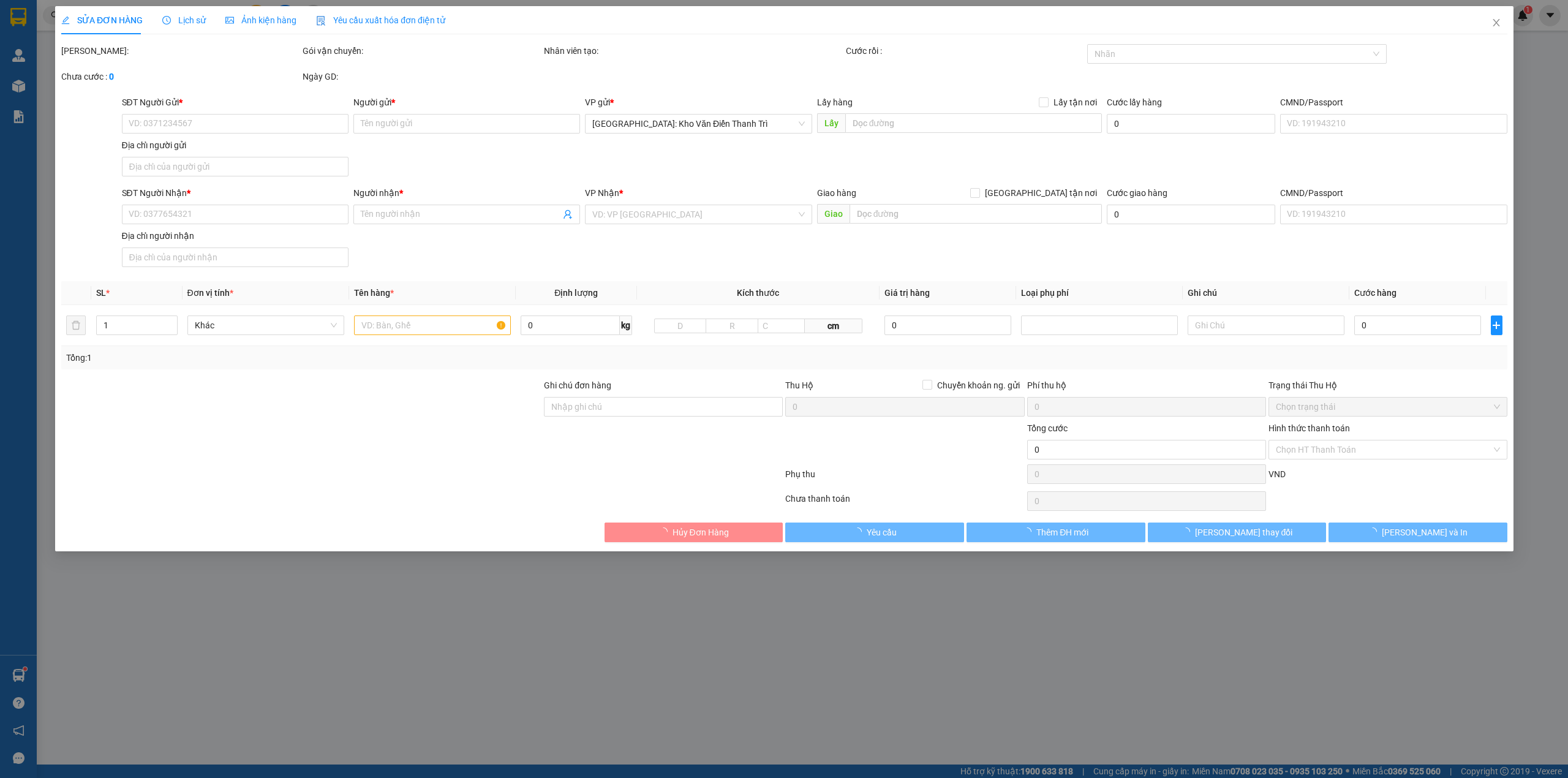
type input "600.000"
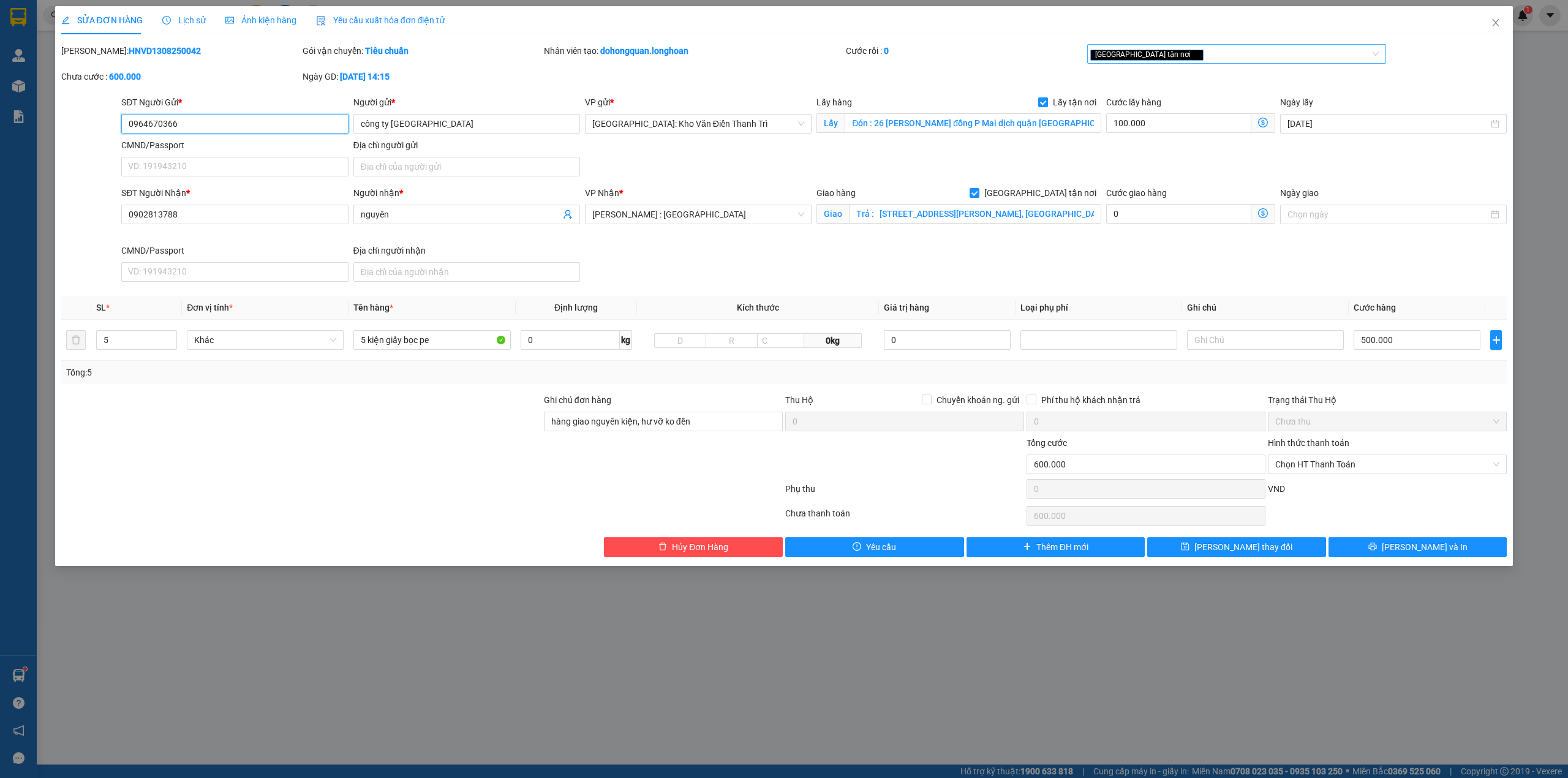
click at [1198, 58] on div "[GEOGRAPHIC_DATA] tận nơi" at bounding box center [1230, 53] width 281 height 14
type input "d"
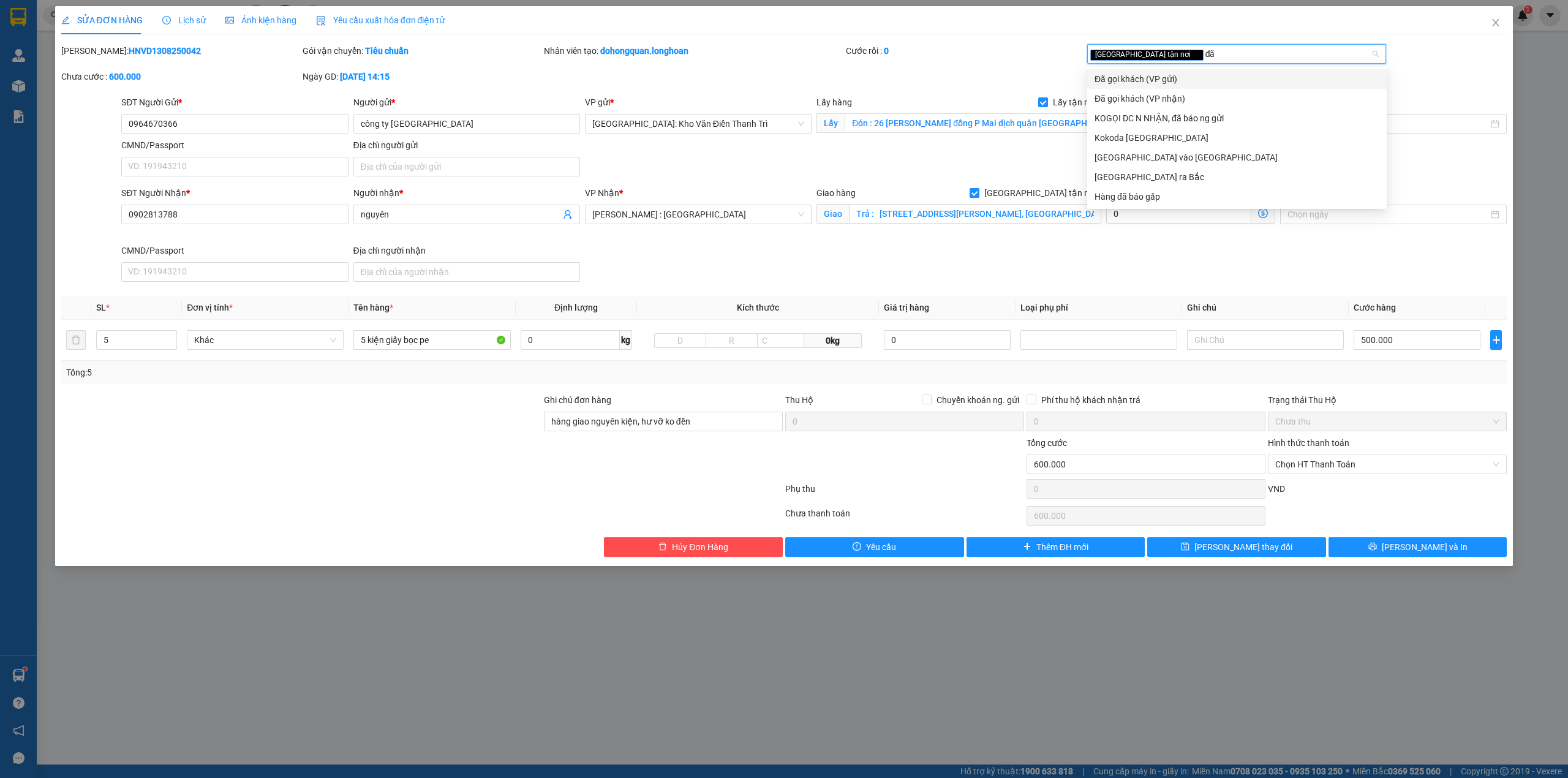
click at [1168, 77] on div "Đã gọi khách (VP gửi)" at bounding box center [1236, 79] width 284 height 14
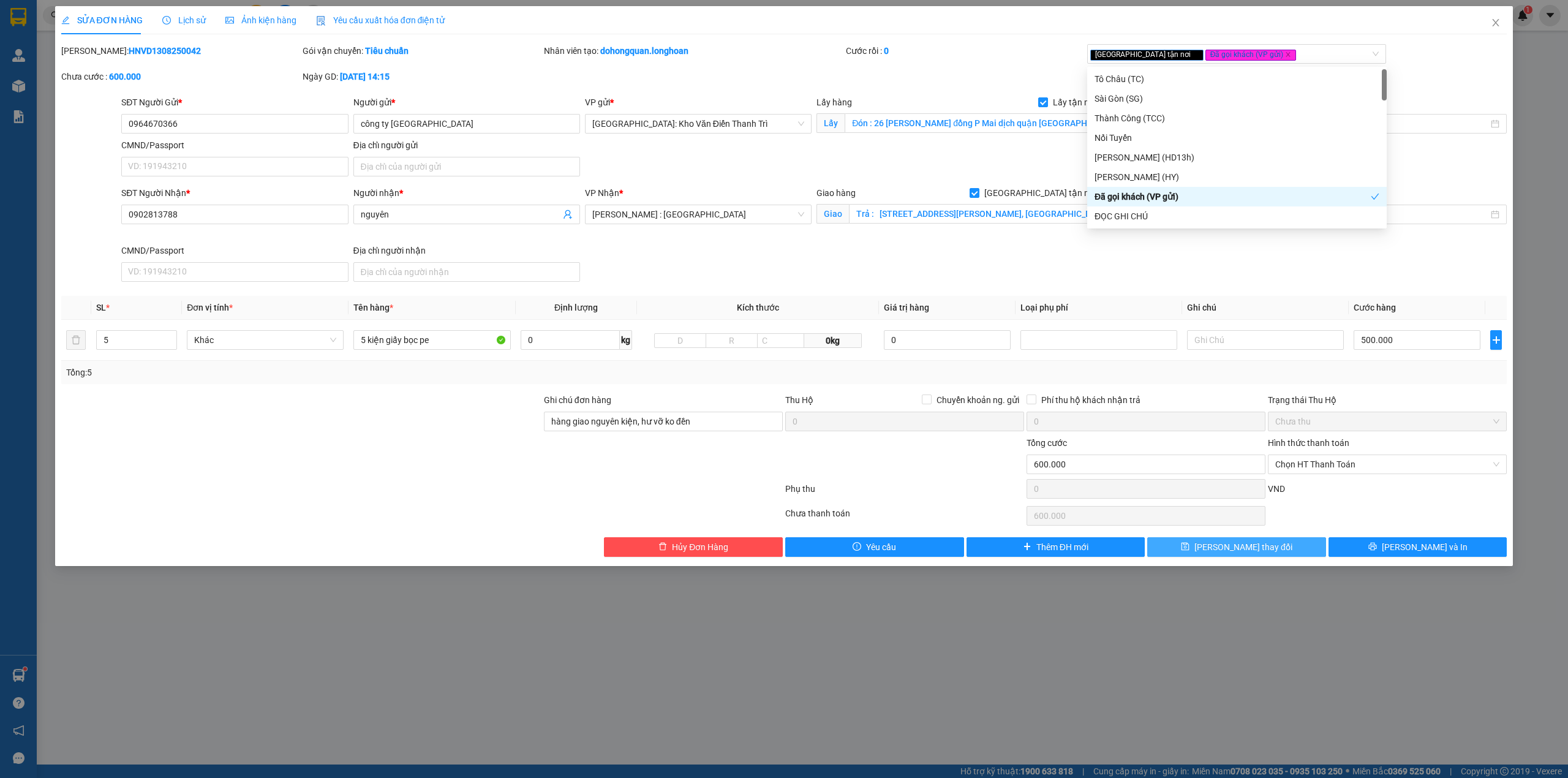
click at [1291, 549] on button "[PERSON_NAME] thay đổi" at bounding box center [1236, 547] width 179 height 20
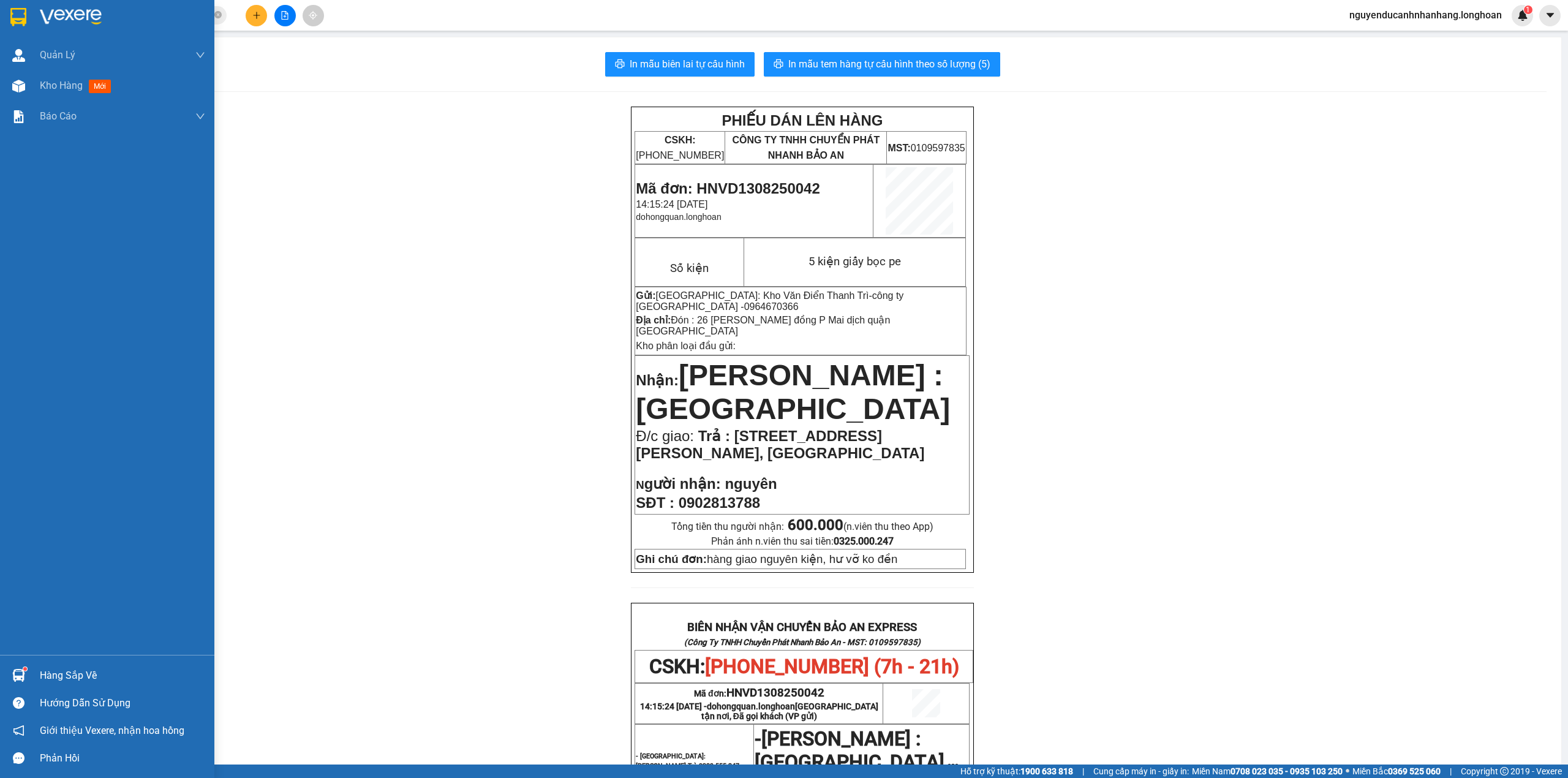
click at [18, 12] on img at bounding box center [18, 17] width 16 height 18
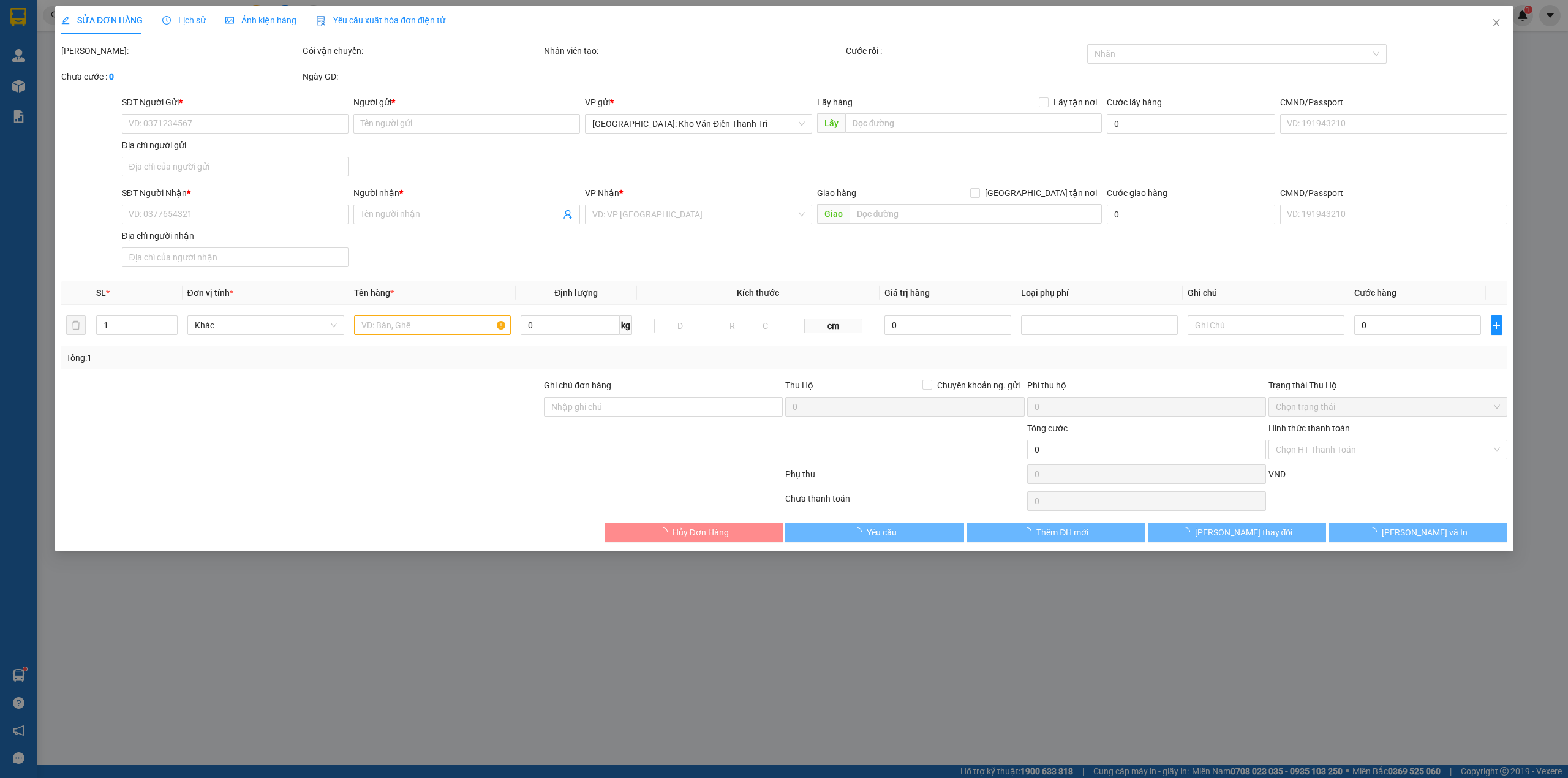
type input "0388840466"
type input "Hoàng"
checkbox input "true"
type input "34 ngõ 36 Nghĩa Đô, phường Xuân La, quận Tây Hồ, Hà Nội"
type input "0931876066"
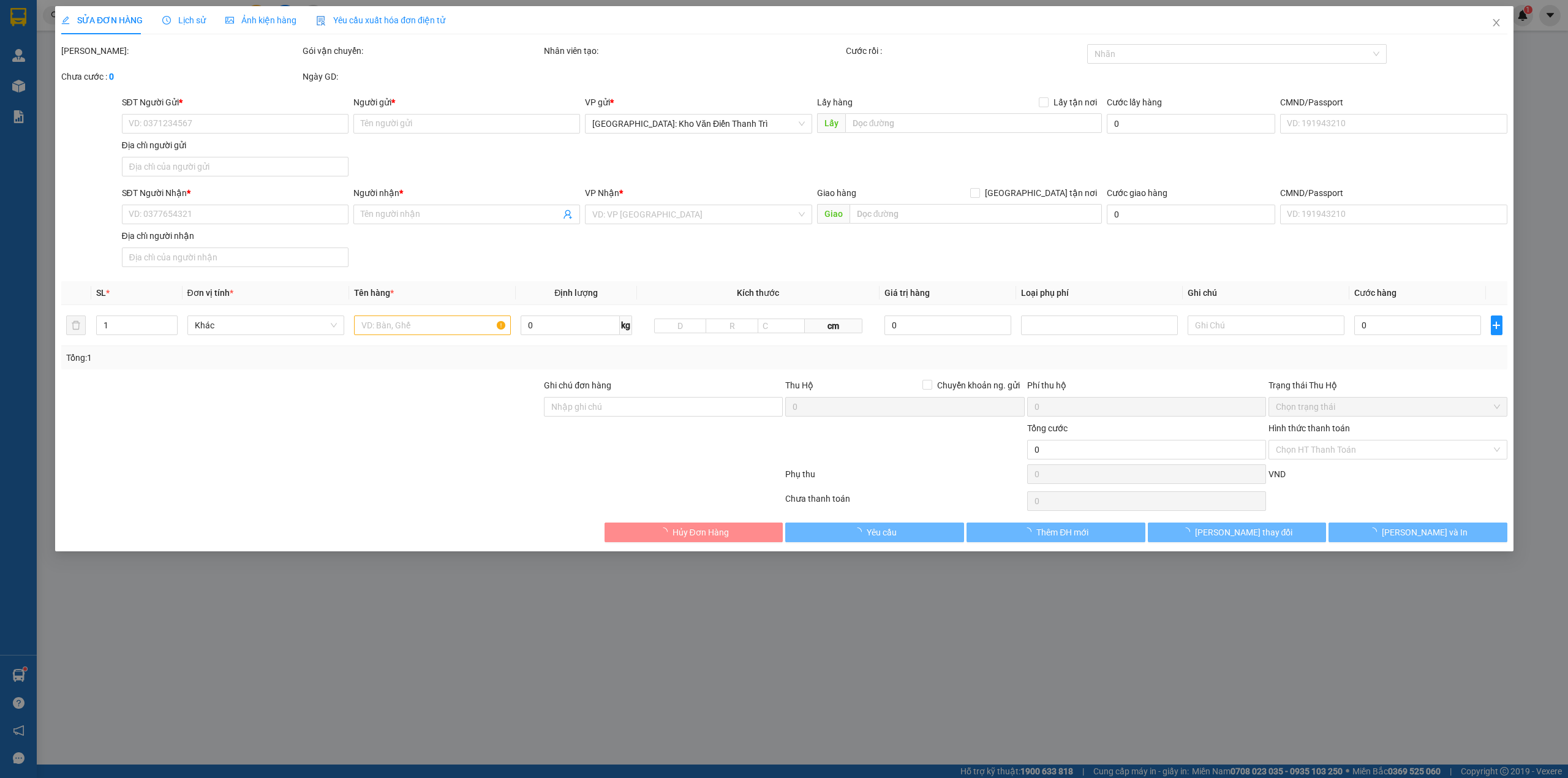
type input "tâm"
checkbox input "true"
type input "346/16 Bình Lợi, P13, Bình Thạnh, HCM"
type input "265.000"
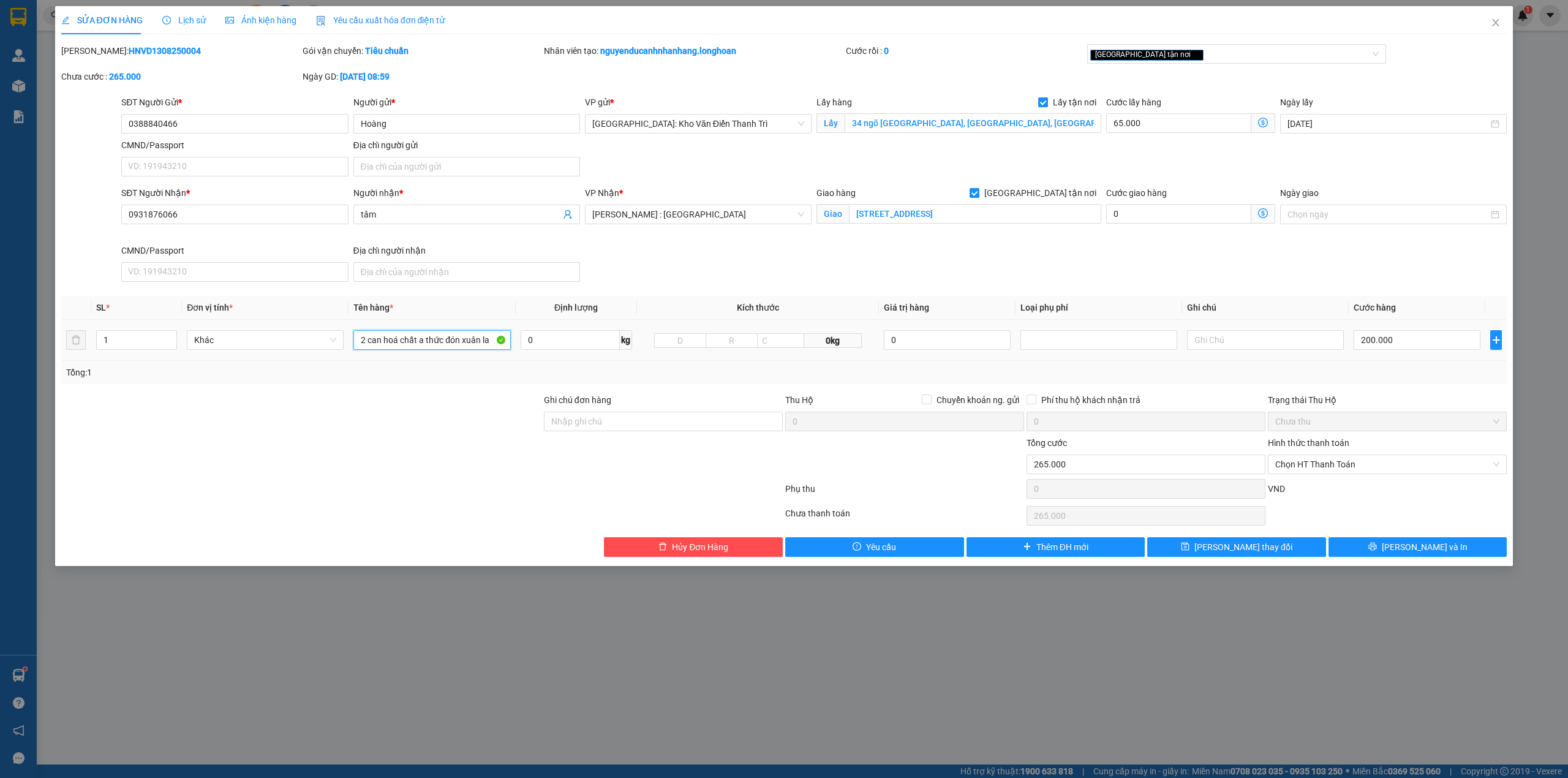
click at [419, 341] on input "2 can hoá chất a thức đón xuân la" at bounding box center [432, 340] width 157 height 20
drag, startPoint x: 1370, startPoint y: 342, endPoint x: 1377, endPoint y: 346, distance: 8.1
click at [1371, 342] on input "200.000" at bounding box center [1416, 340] width 127 height 20
click at [1373, 342] on input "200.000" at bounding box center [1416, 340] width 127 height 20
type input "85.000"
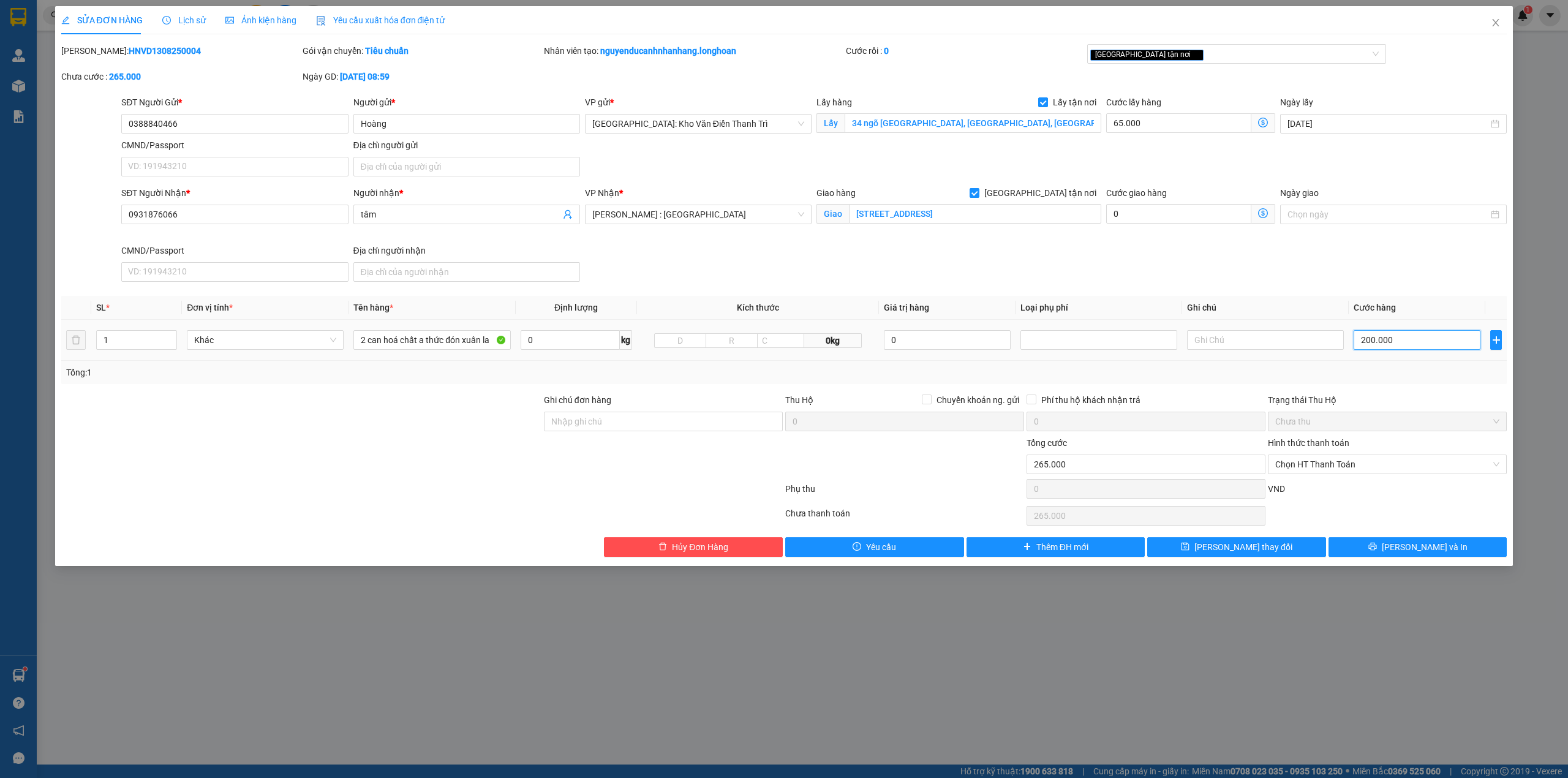
type input "85.000"
type input "205.000"
type input "270.000"
type input "205.000"
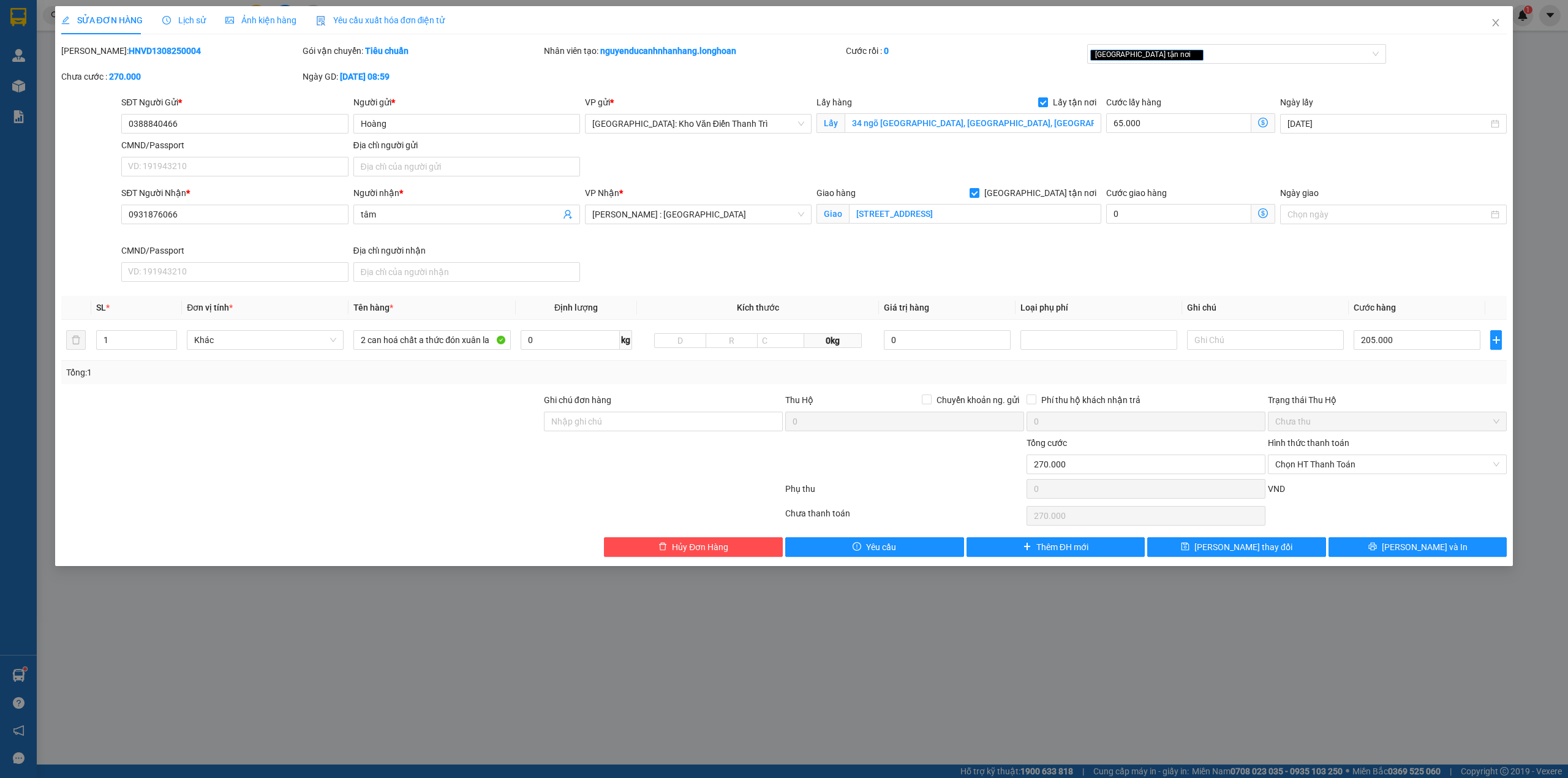
click at [1375, 384] on div "Tổng: 1" at bounding box center [784, 372] width 1446 height 24
click at [917, 468] on div at bounding box center [904, 458] width 241 height 43
click at [412, 339] on input "2 can hoá chất a thức đón xuân la" at bounding box center [432, 340] width 157 height 20
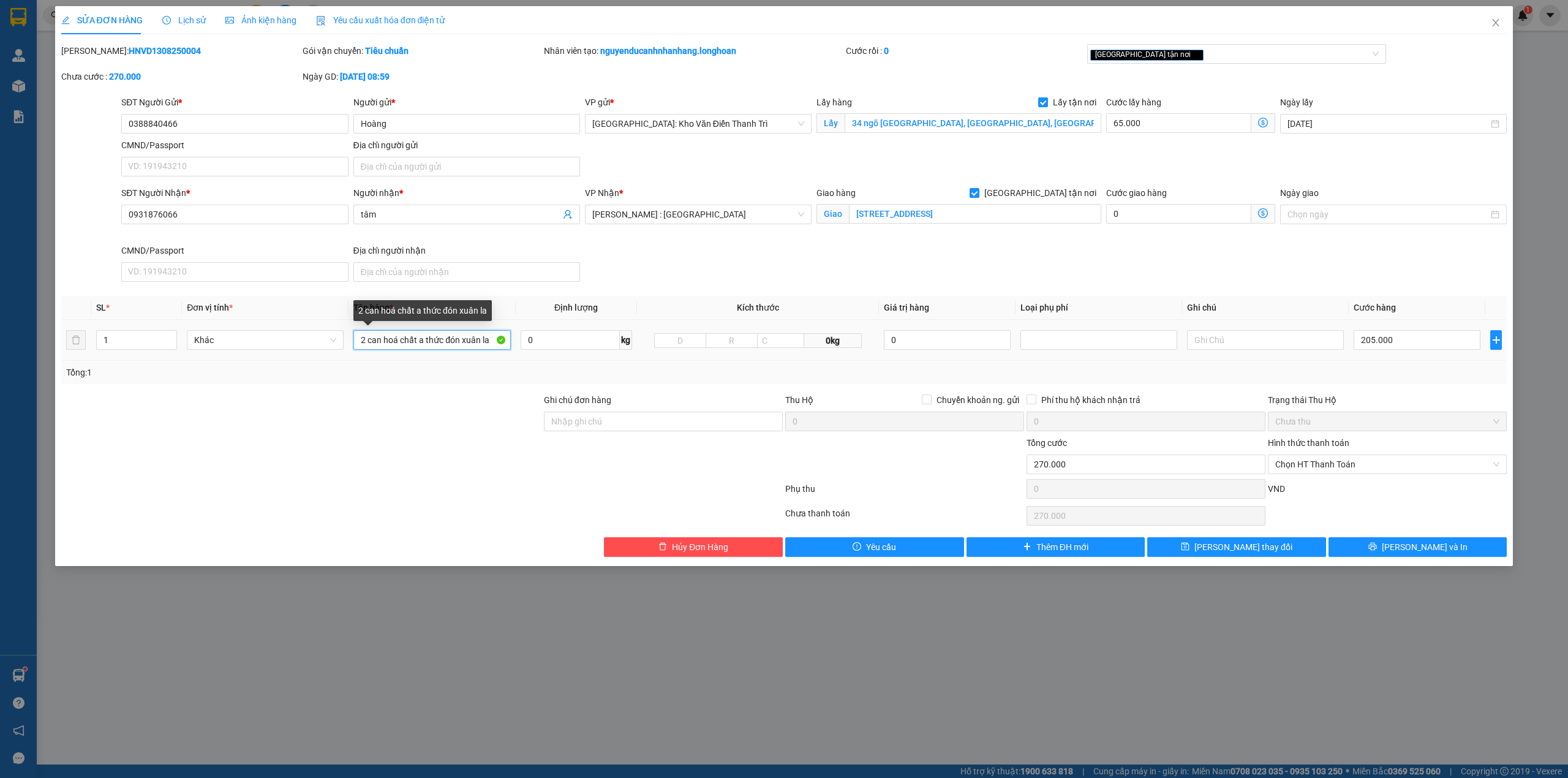
click at [412, 339] on input "2 can hoá chất a thức đón xuân la" at bounding box center [432, 340] width 157 height 20
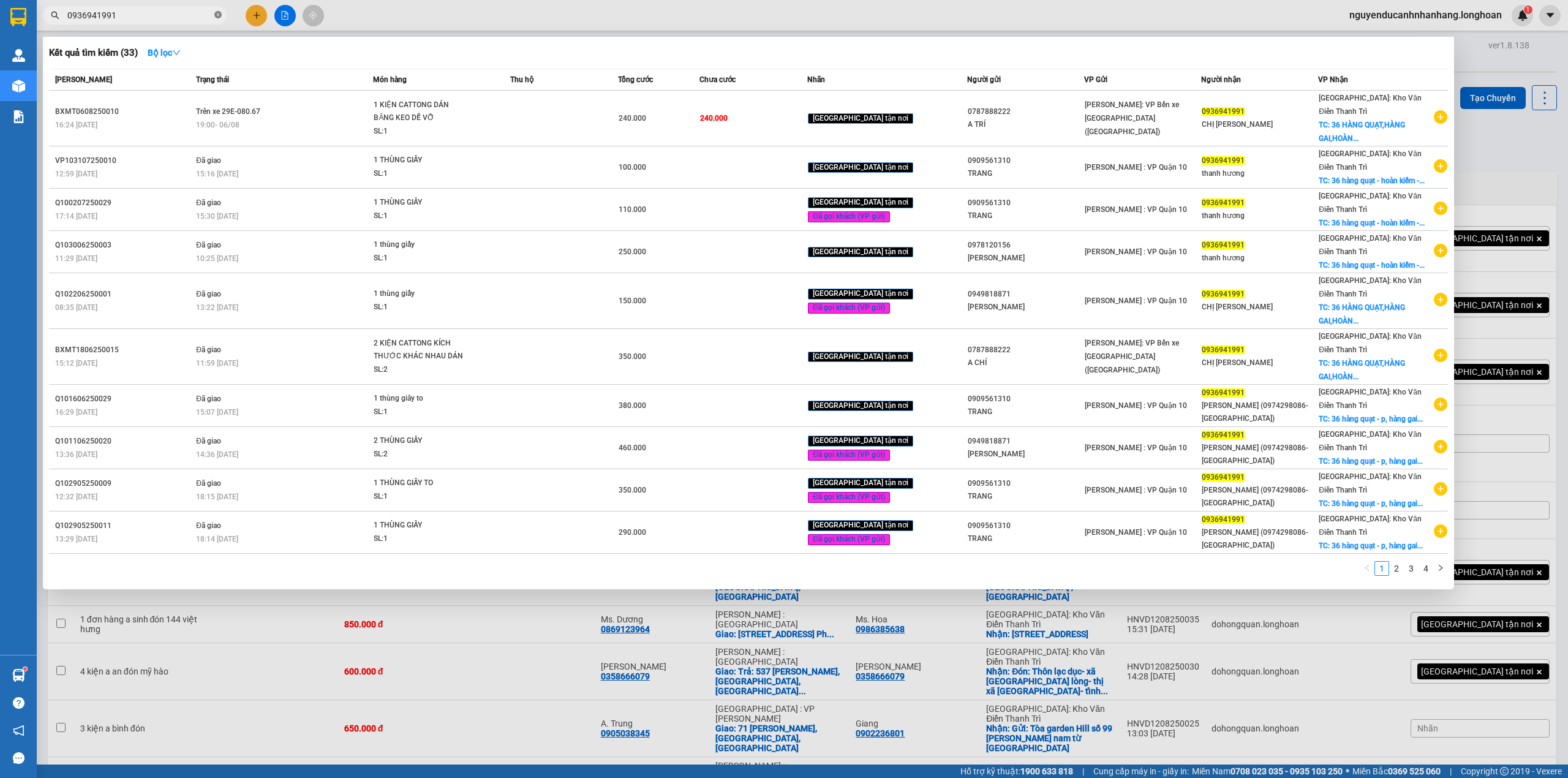
click at [219, 12] on icon "close-circle" at bounding box center [218, 15] width 8 height 8
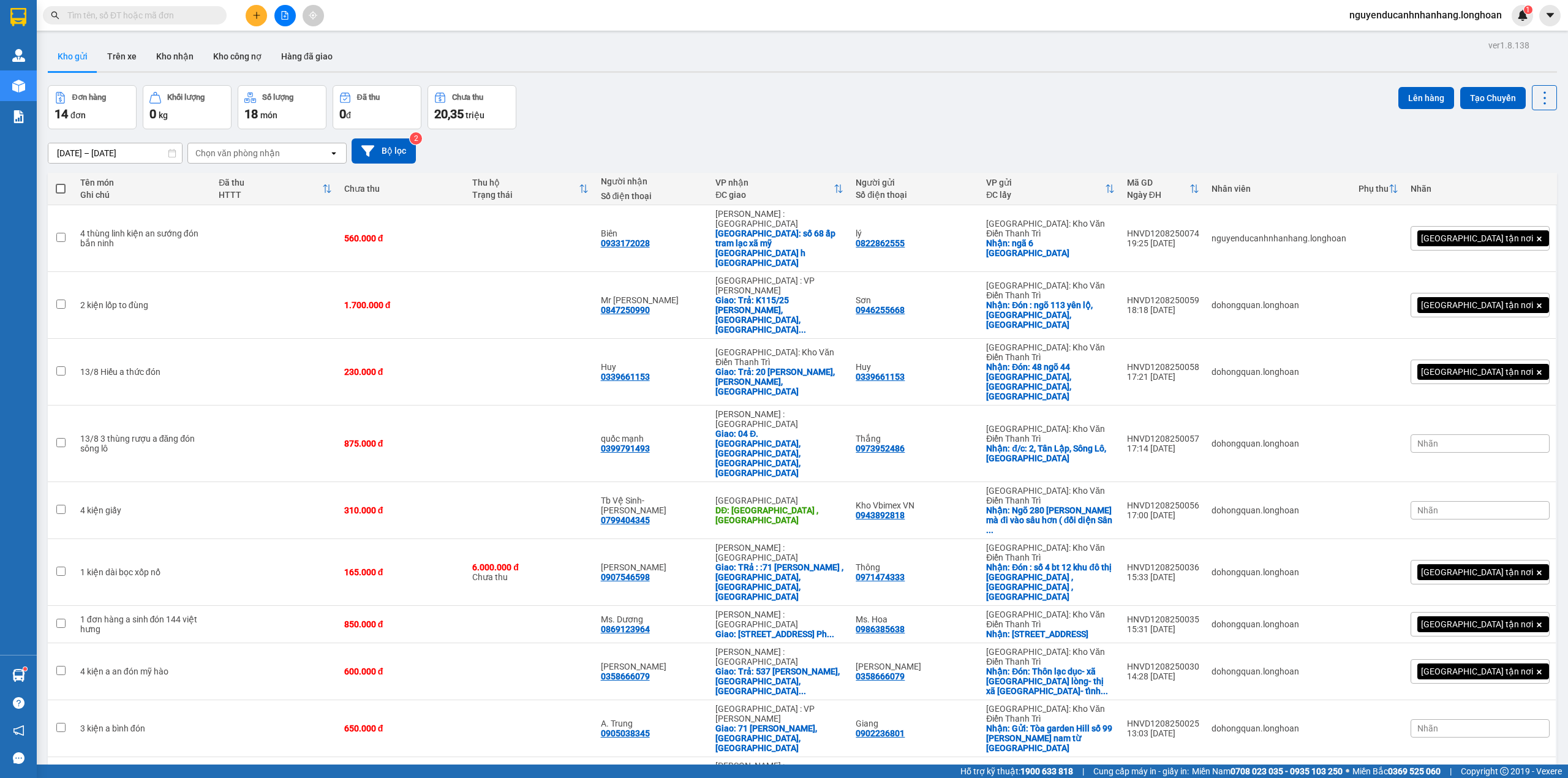
click at [200, 13] on input "text" at bounding box center [140, 15] width 145 height 14
paste input "0902813788"
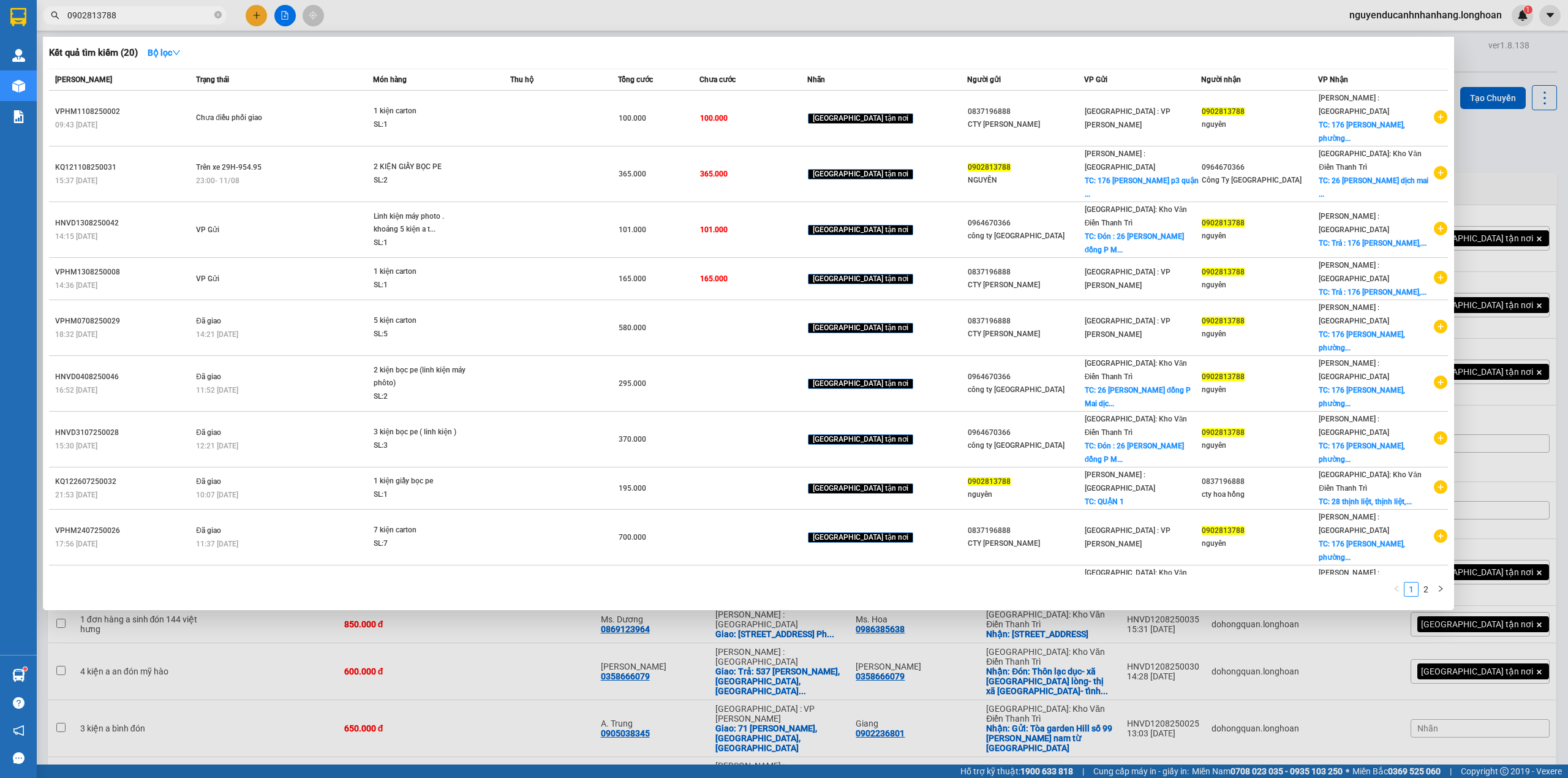
type input "0902813788"
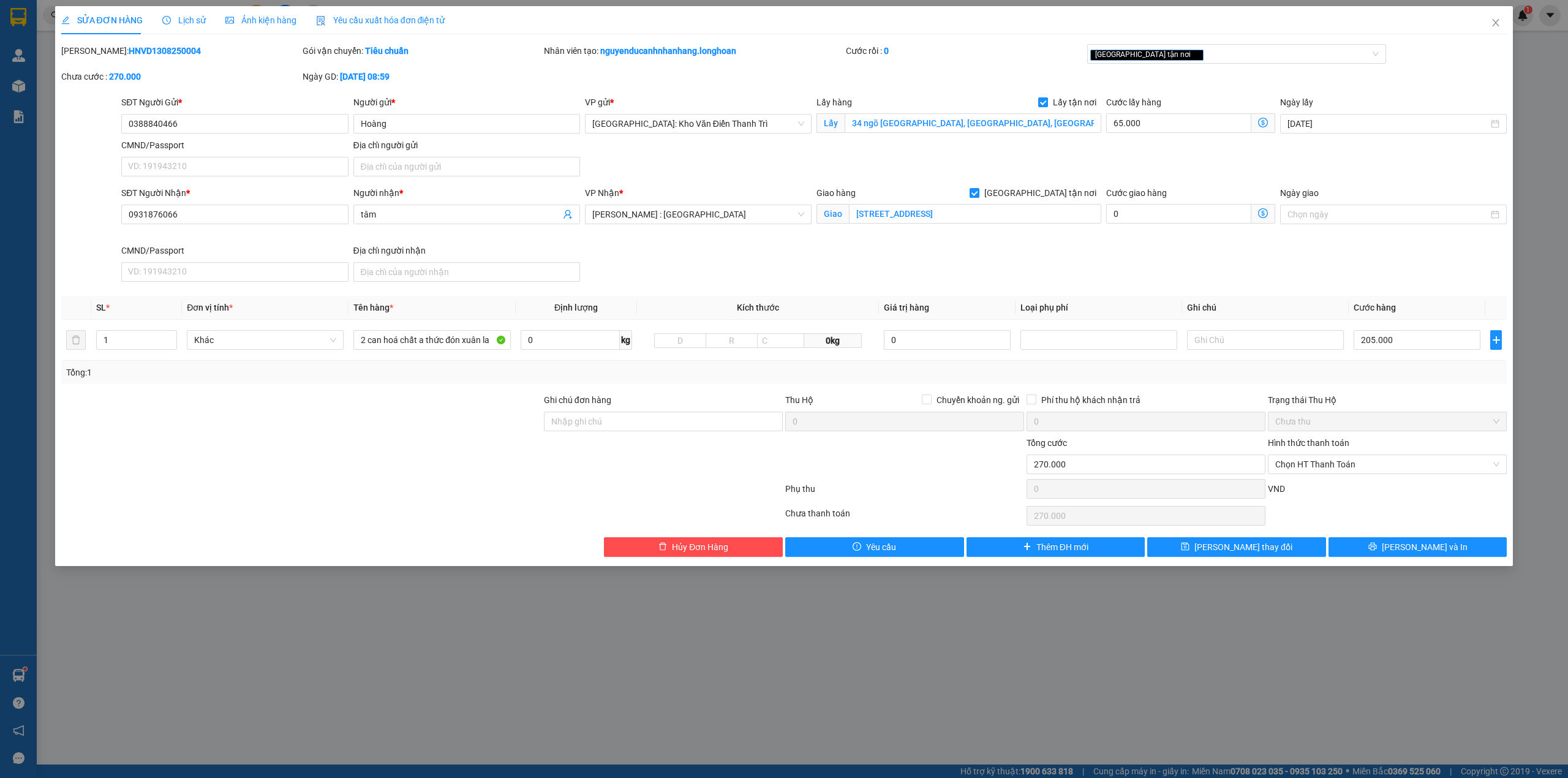
type input "2"
type input "1 can sắt + 1 can nhựa 20l"
click at [135, 345] on input "1" at bounding box center [137, 340] width 80 height 18
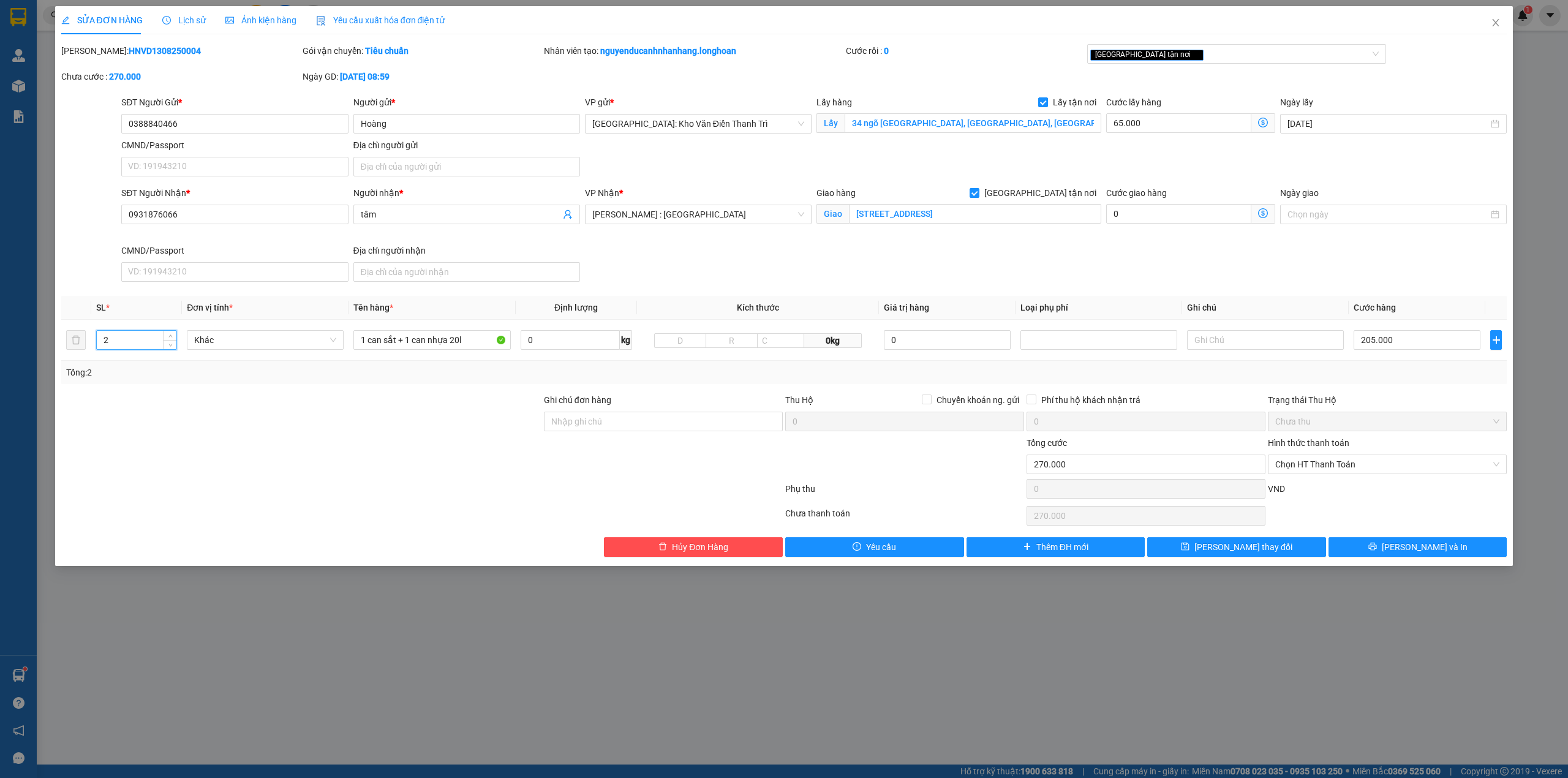
type input "2"
click at [284, 408] on div at bounding box center [301, 414] width 482 height 43
click at [289, 131] on input "0388840466" at bounding box center [234, 124] width 227 height 20
click at [1431, 345] on input "205.000" at bounding box center [1416, 340] width 127 height 20
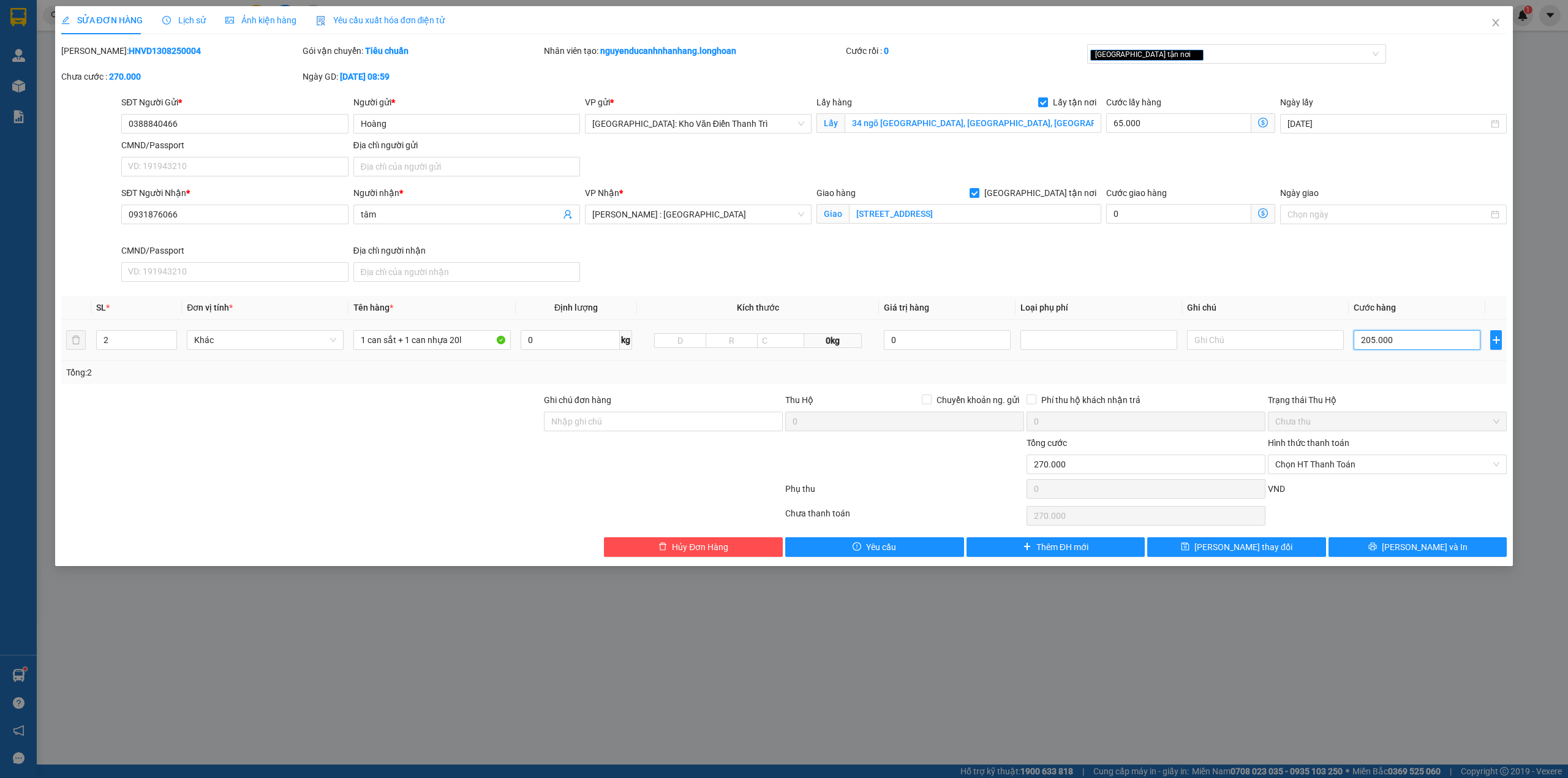
click at [1431, 345] on input "205.000" at bounding box center [1416, 340] width 127 height 20
type input "2"
type input "65.002"
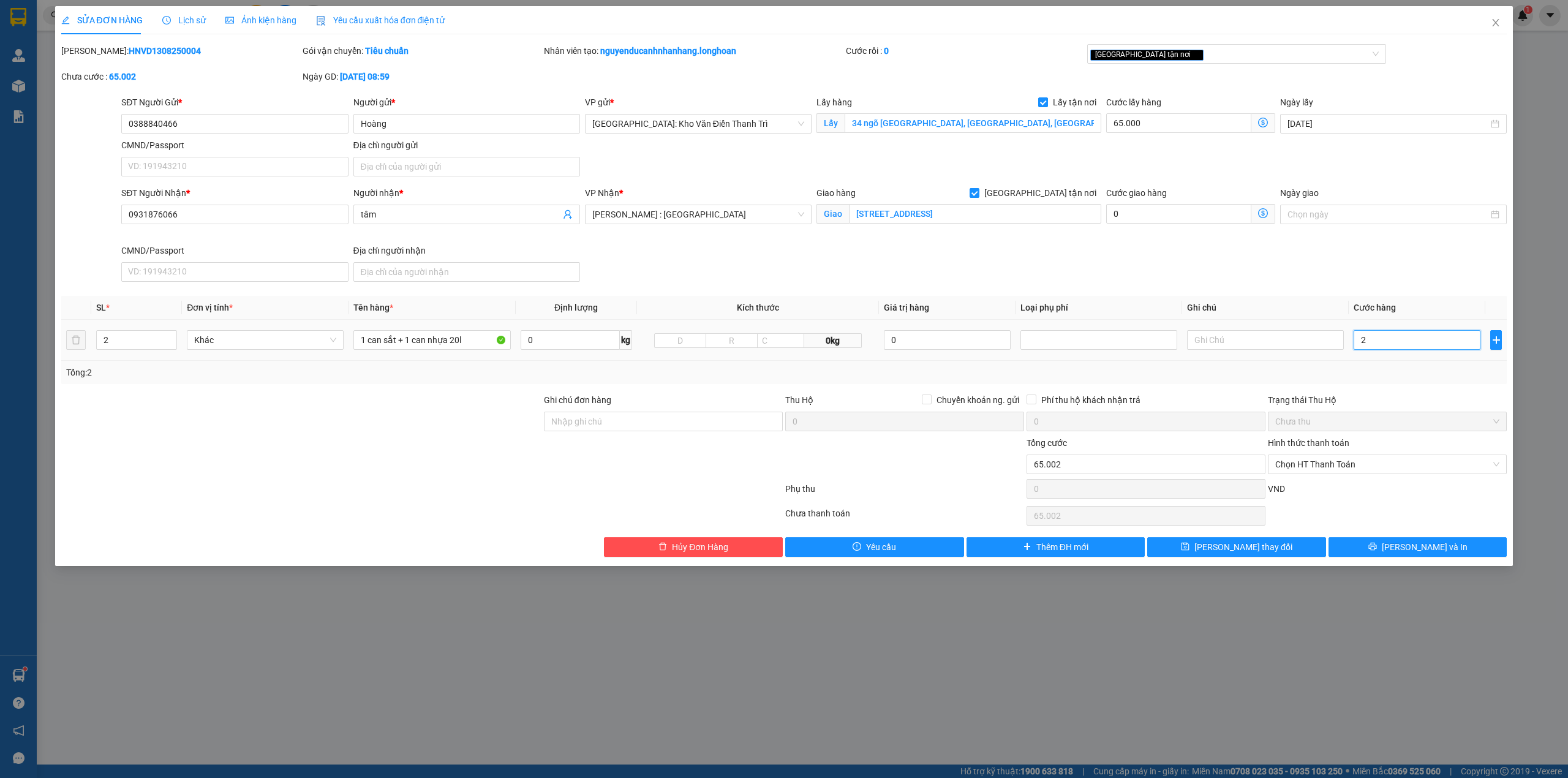
type input "29"
type input "65.029"
type input "295"
type input "65.295"
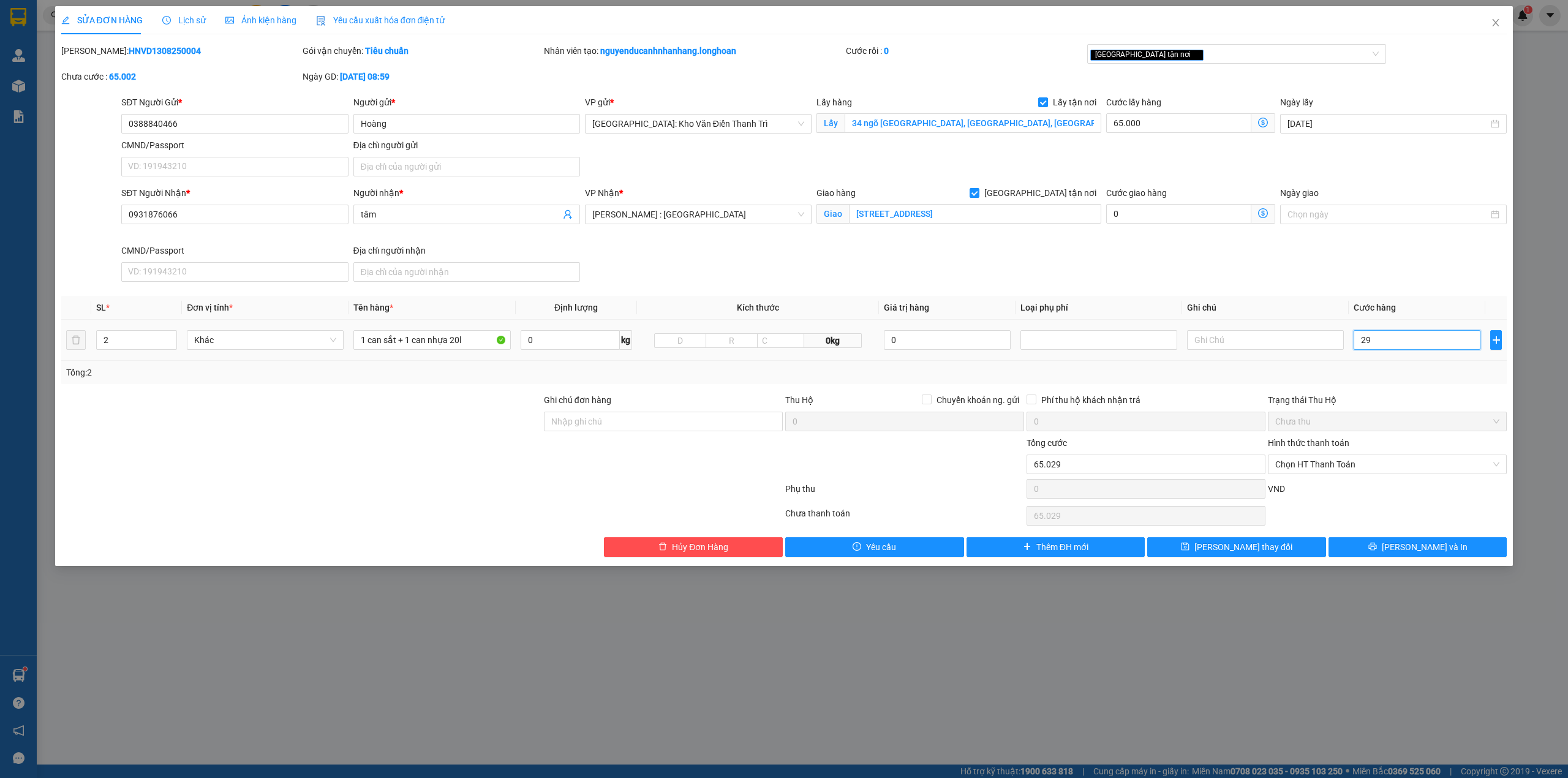
type input "65.295"
type input "295.000"
type input "360.000"
click at [1403, 387] on div "Total Paid Fee 0 Total UnPaid Fee 265.000 Cash Collection Total Fee Mã ĐH: HNVD…" at bounding box center [784, 301] width 1446 height 513
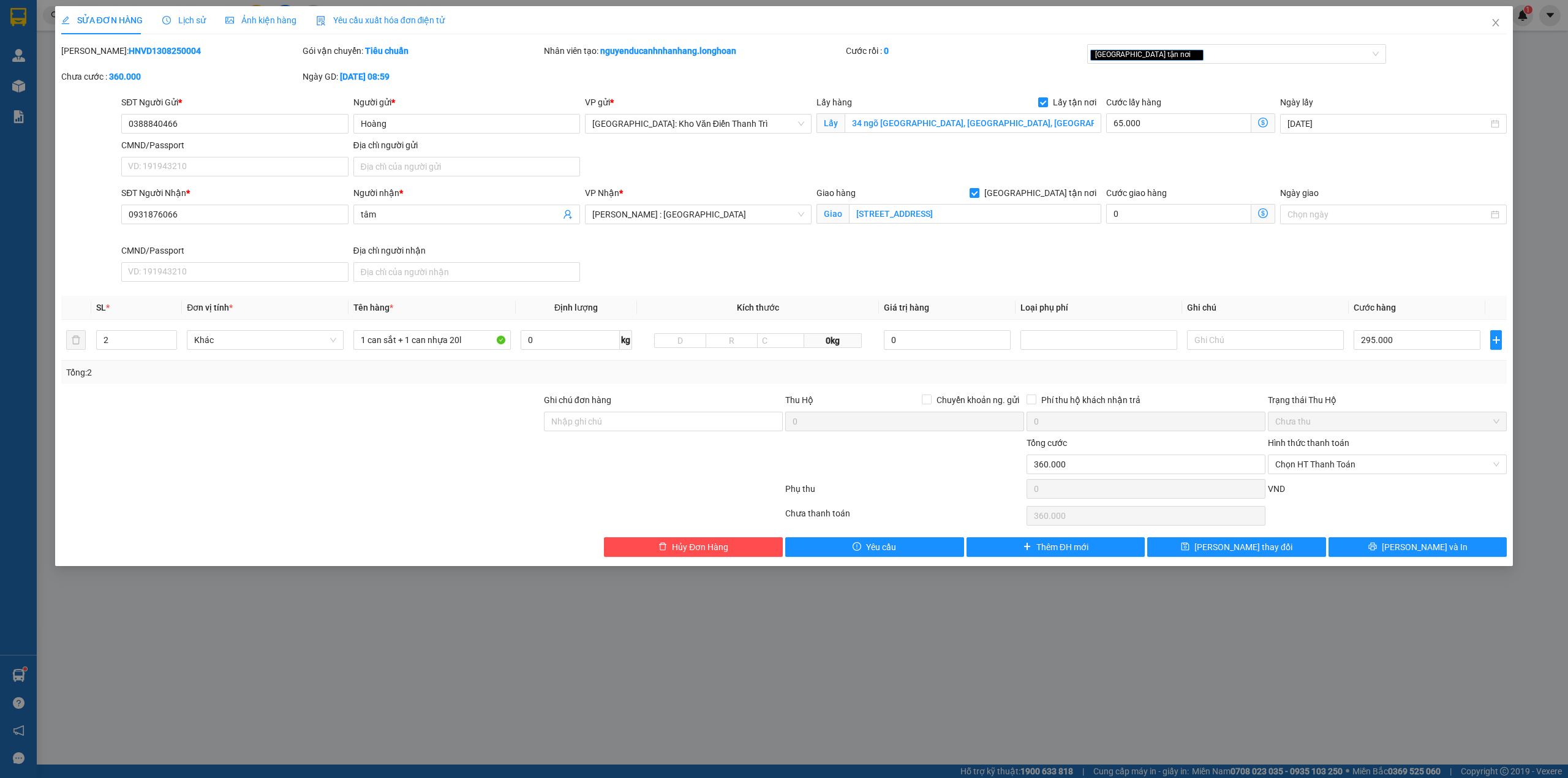
click at [914, 469] on div at bounding box center [904, 458] width 241 height 43
click at [1395, 345] on input "295.000" at bounding box center [1416, 340] width 127 height 20
type input "2"
type input "65.002"
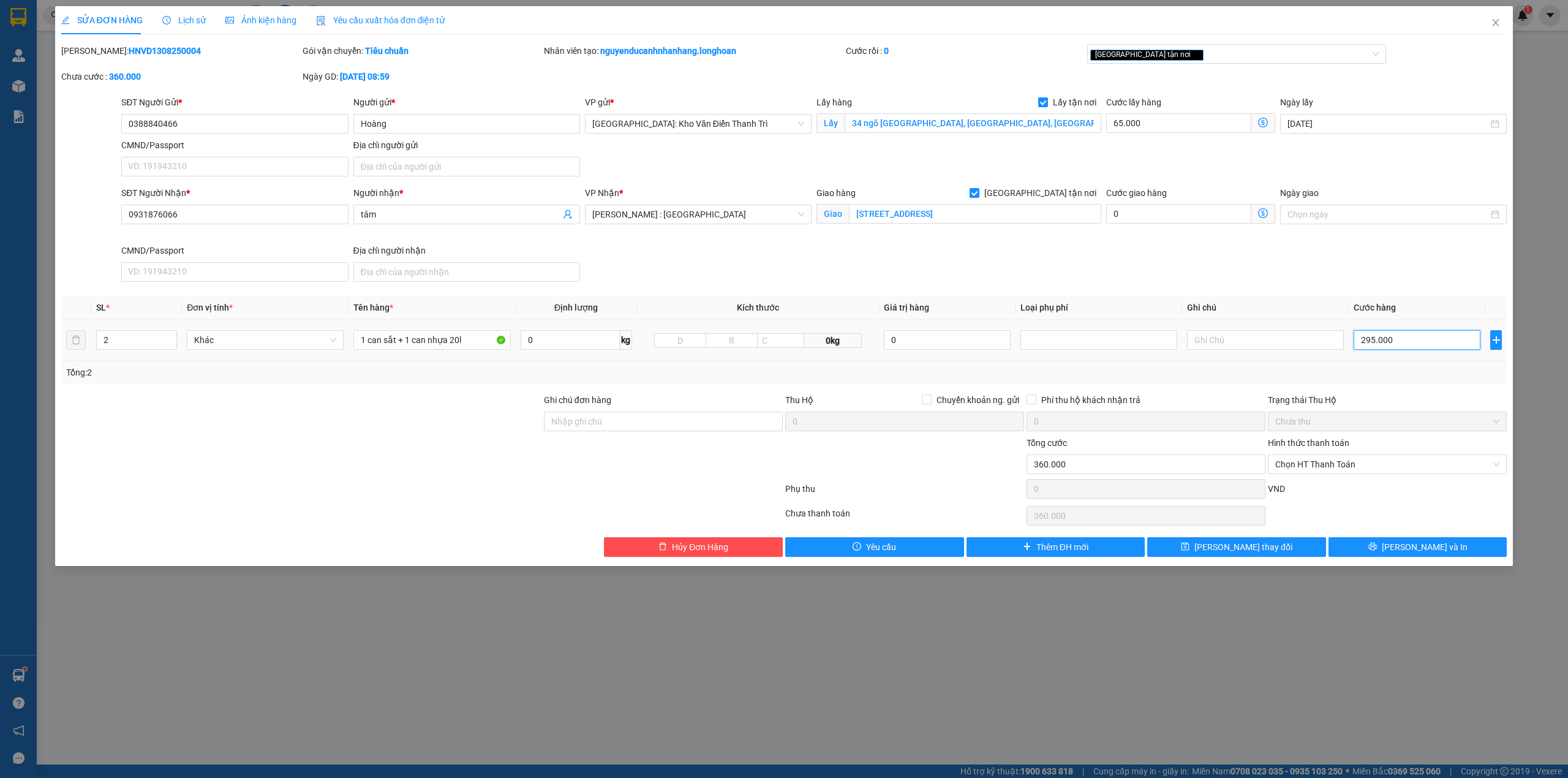
type input "65.002"
type input "20"
type input "65.020"
type input "205"
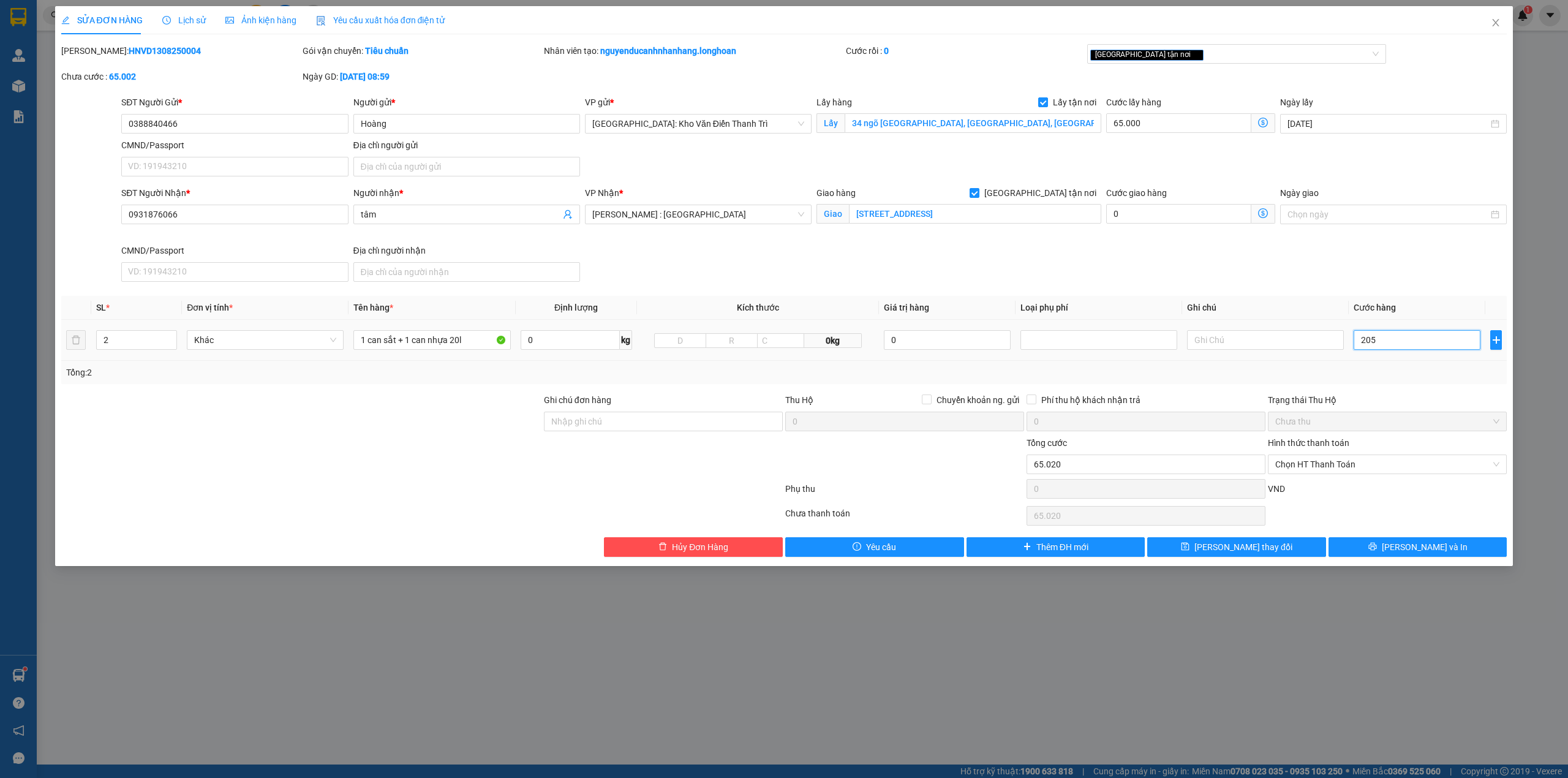
type input "65.205"
type input "205.000"
type input "270.000"
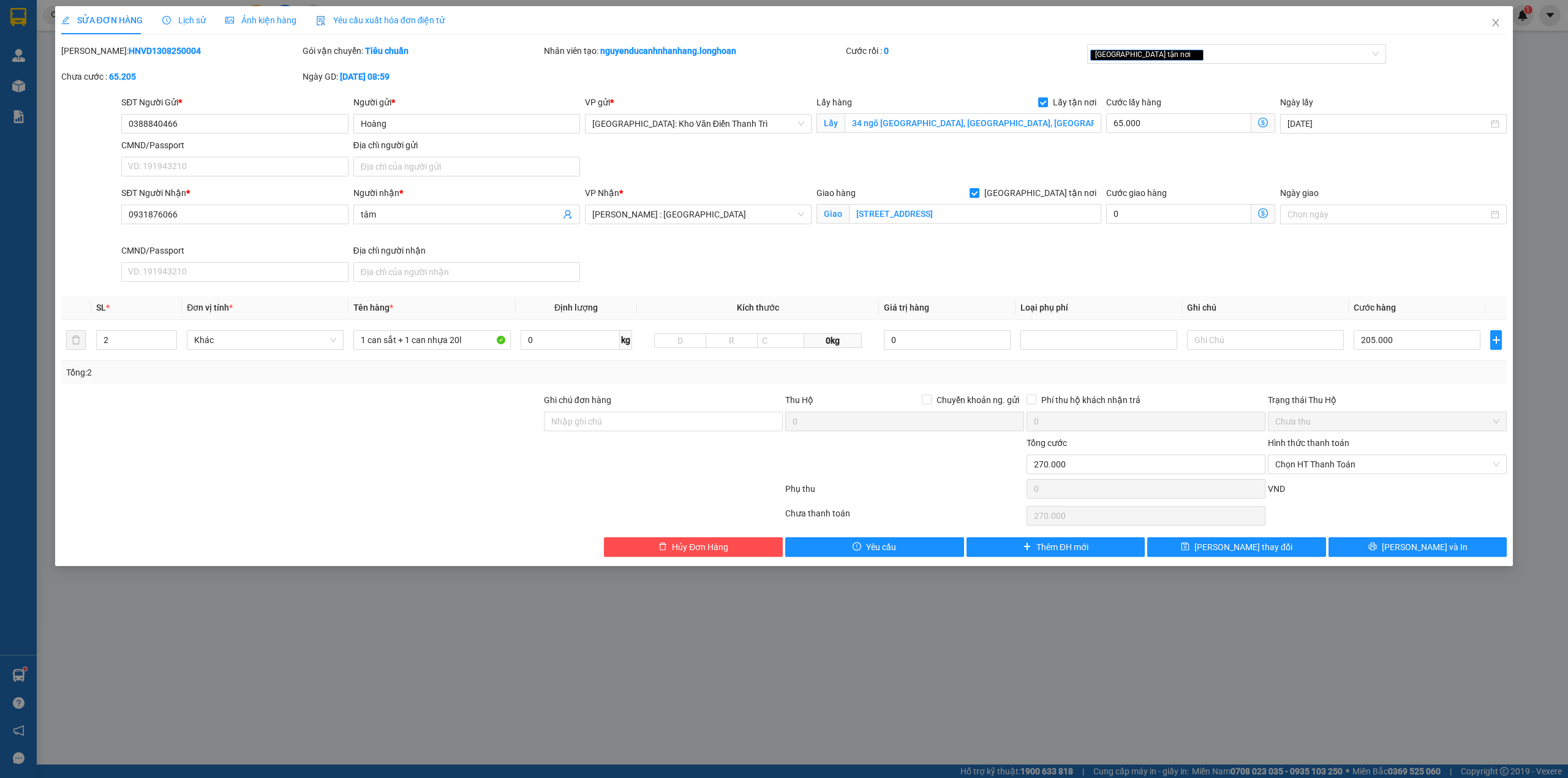
click at [1394, 381] on div "Tổng: 2" at bounding box center [784, 372] width 1446 height 24
click at [1412, 345] on input "205.000" at bounding box center [1416, 340] width 127 height 20
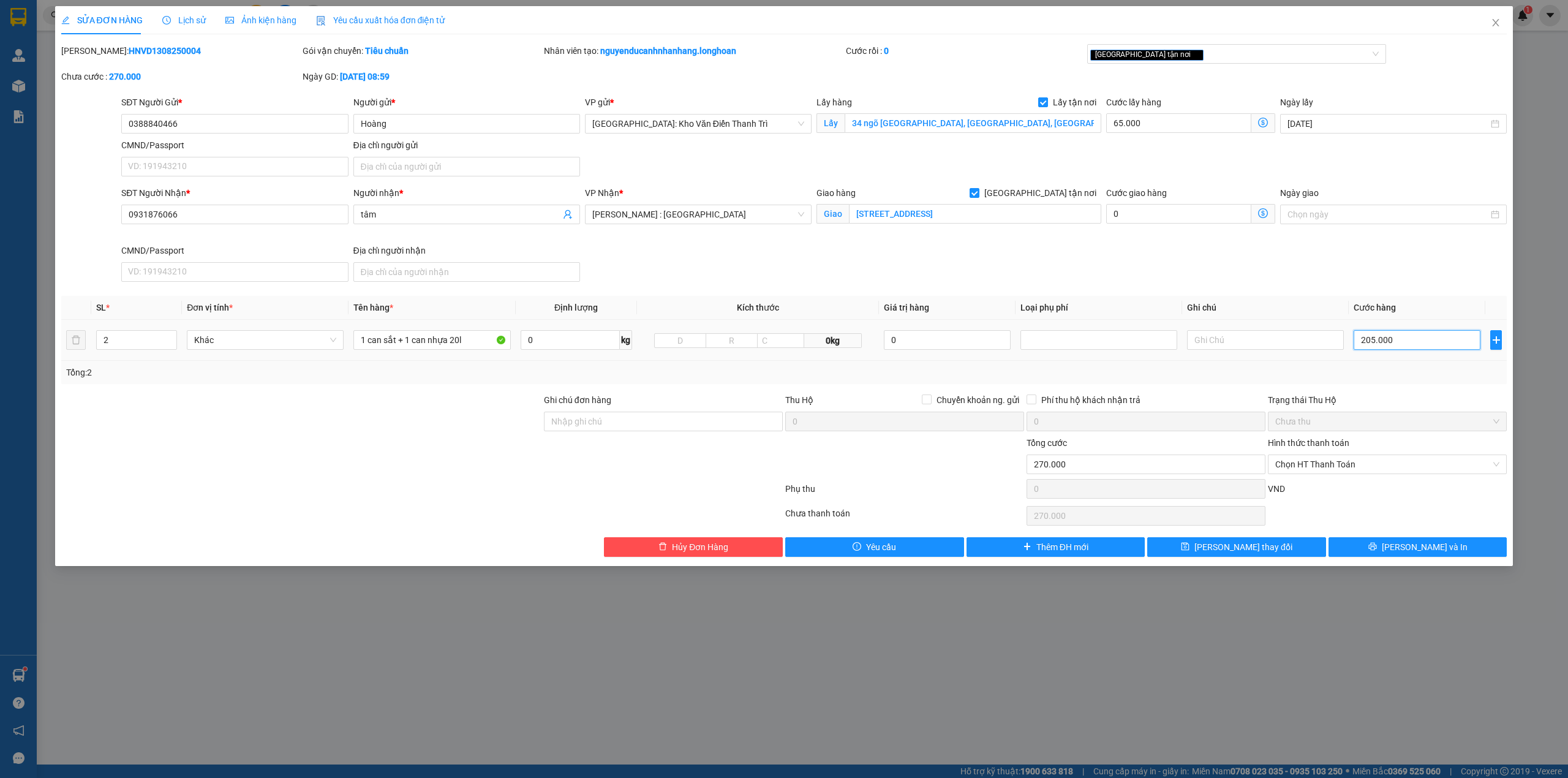
click at [1412, 345] on input "205.000" at bounding box center [1416, 340] width 127 height 20
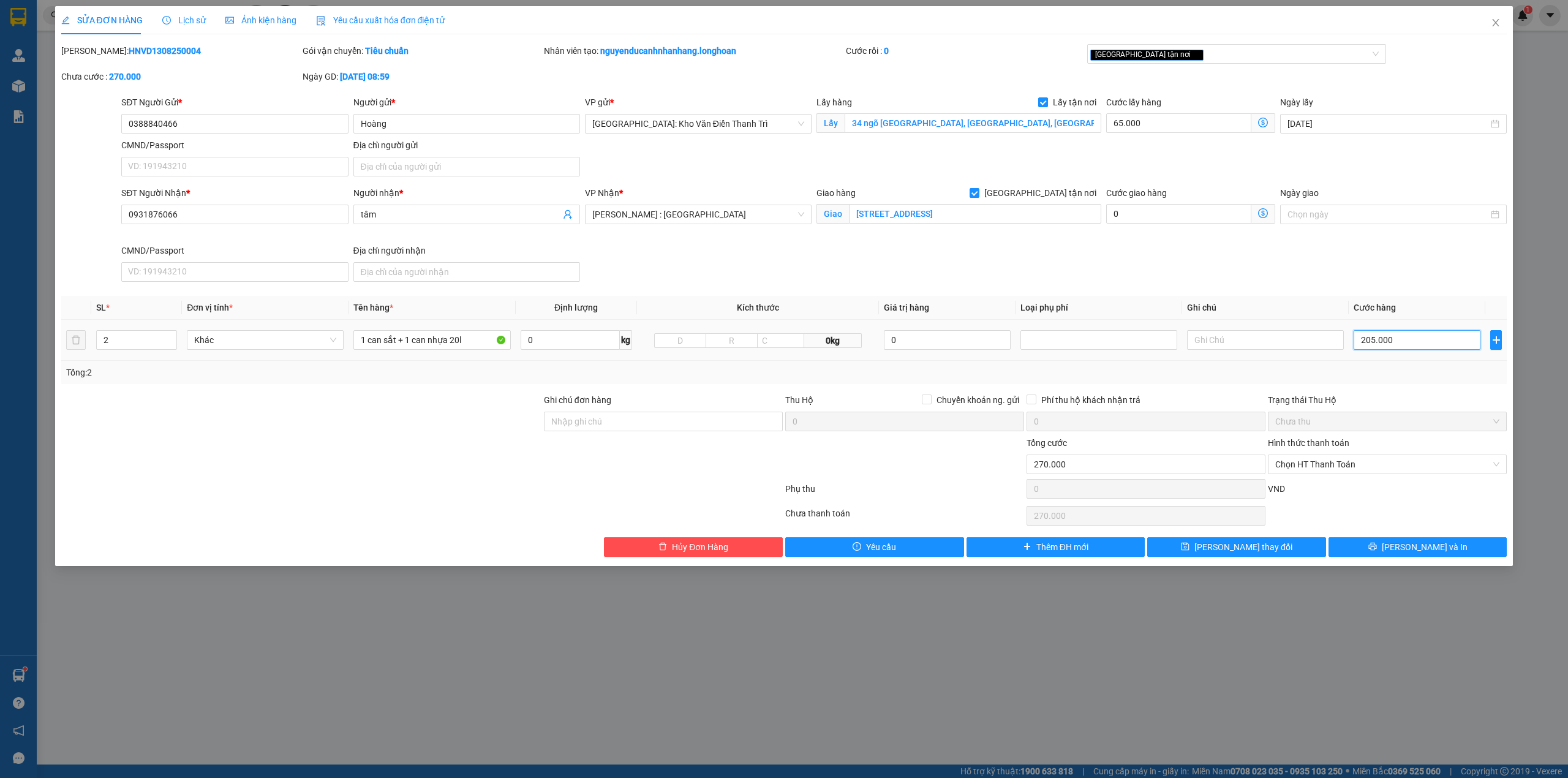
click at [1412, 345] on input "205.000" at bounding box center [1416, 340] width 127 height 20
click at [954, 469] on div at bounding box center [904, 458] width 241 height 43
click at [574, 430] on input "Ghi chú đơn hàng" at bounding box center [663, 421] width 239 height 20
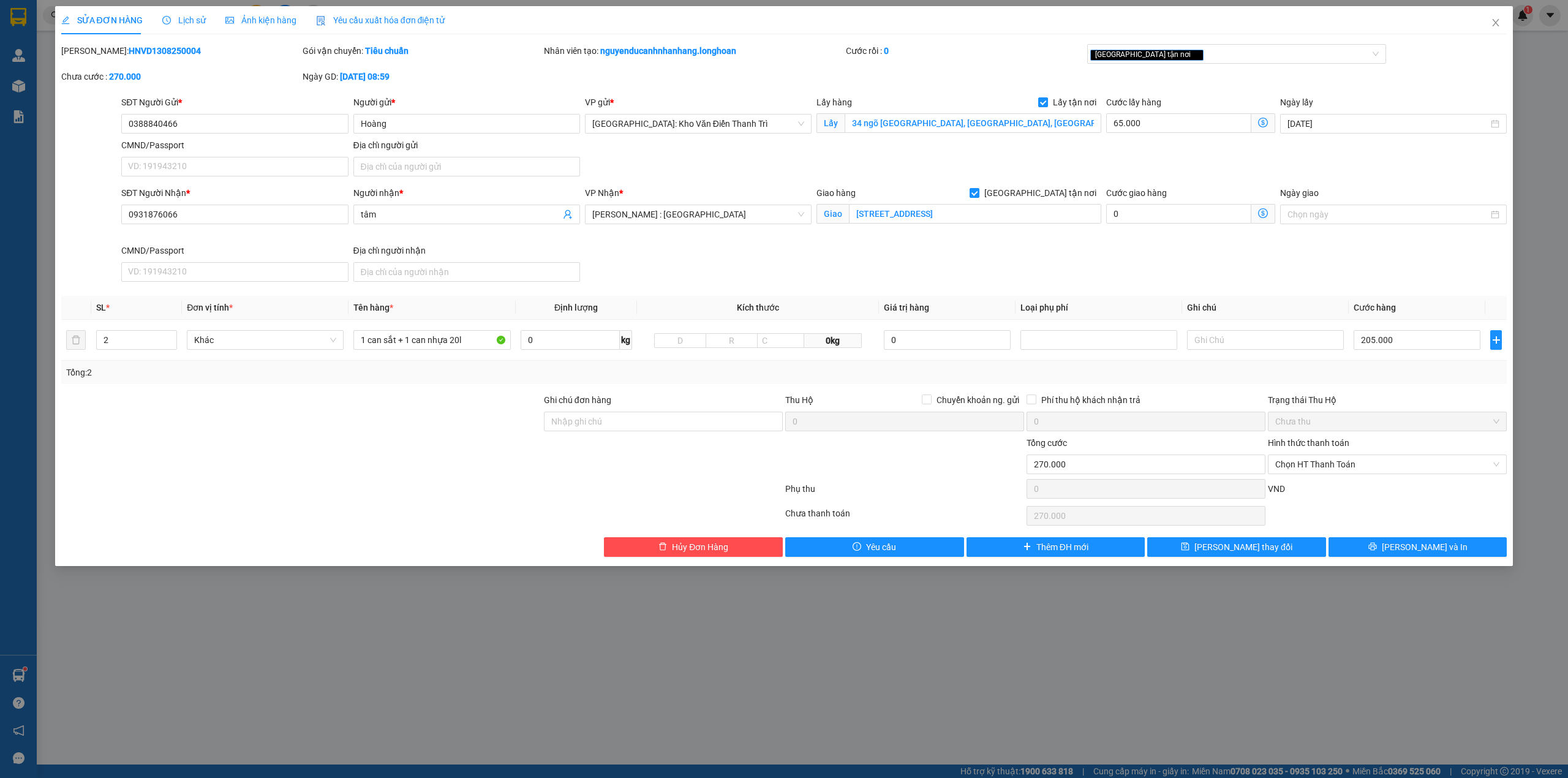
click at [525, 463] on div at bounding box center [301, 458] width 482 height 43
click at [1225, 97] on div "Cước lấy hàng" at bounding box center [1190, 105] width 169 height 18
click at [684, 417] on input "Ghi chú đơn hàng" at bounding box center [663, 421] width 239 height 20
type input "hàng giao nguyên kiện, hư vỡ ko đền"
click at [570, 479] on div at bounding box center [663, 458] width 241 height 43
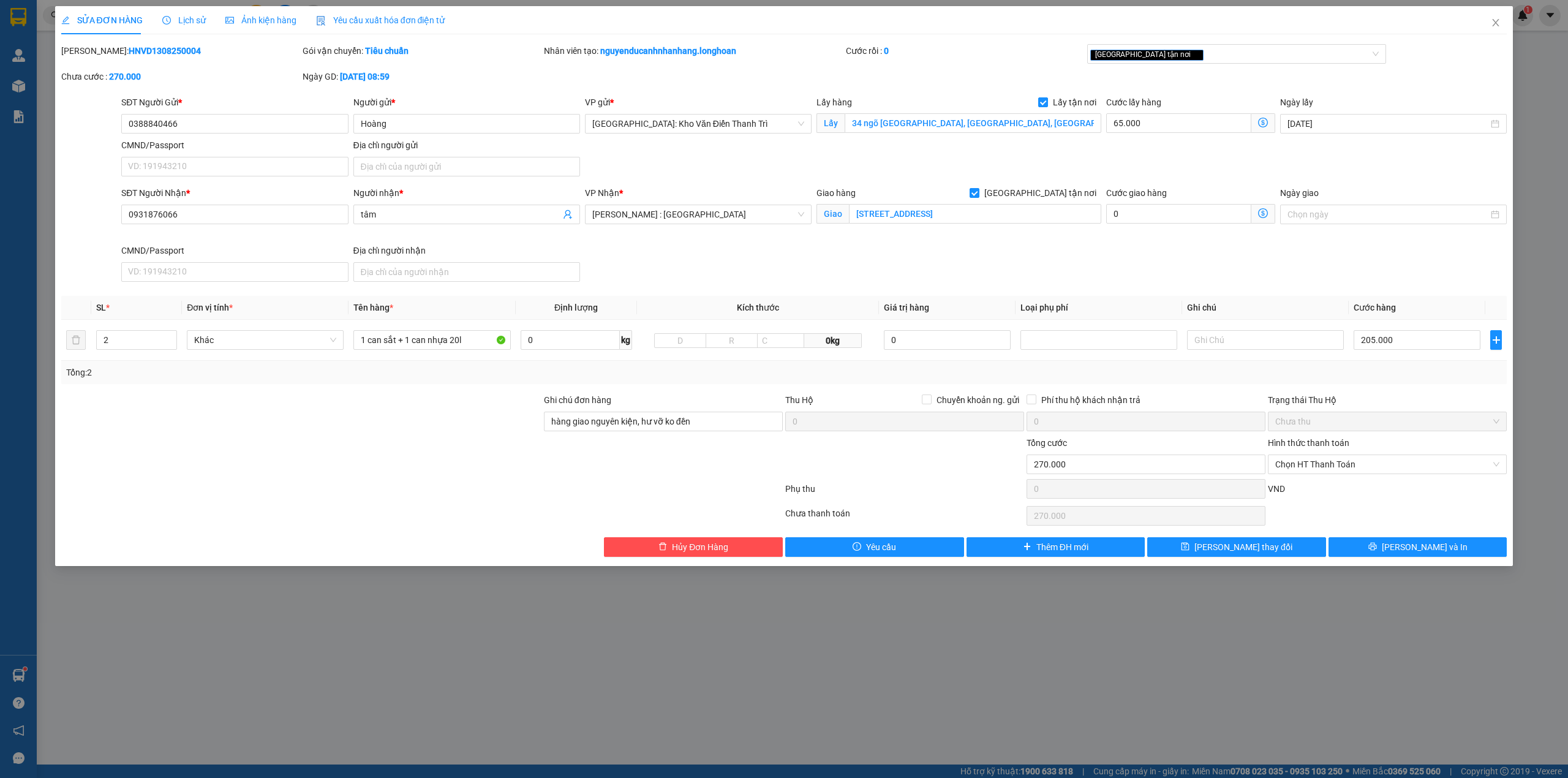
click at [652, 245] on div "SĐT Người Nhận * 0931876066 Người nhận * tâm VP Nhận * [GEOGRAPHIC_DATA] : [GEO…" at bounding box center [814, 236] width 1390 height 100
click at [658, 186] on form "SĐT Người Gửi * 0388840466 Người gửi * Hoàng VP gửi * [GEOGRAPHIC_DATA]: Kho Vă…" at bounding box center [784, 191] width 1446 height 191
drag, startPoint x: 660, startPoint y: 266, endPoint x: 666, endPoint y: 189, distance: 77.2
click at [660, 235] on div "SĐT Người Nhận * 0931876066 Người nhận * tâm VP Nhận * [GEOGRAPHIC_DATA] : [GEO…" at bounding box center [814, 236] width 1390 height 100
click at [669, 178] on div "SĐT Người Gửi * 0388840466 Người gửi * Hoàng VP gửi * [GEOGRAPHIC_DATA]: Kho Vă…" at bounding box center [814, 138] width 1390 height 86
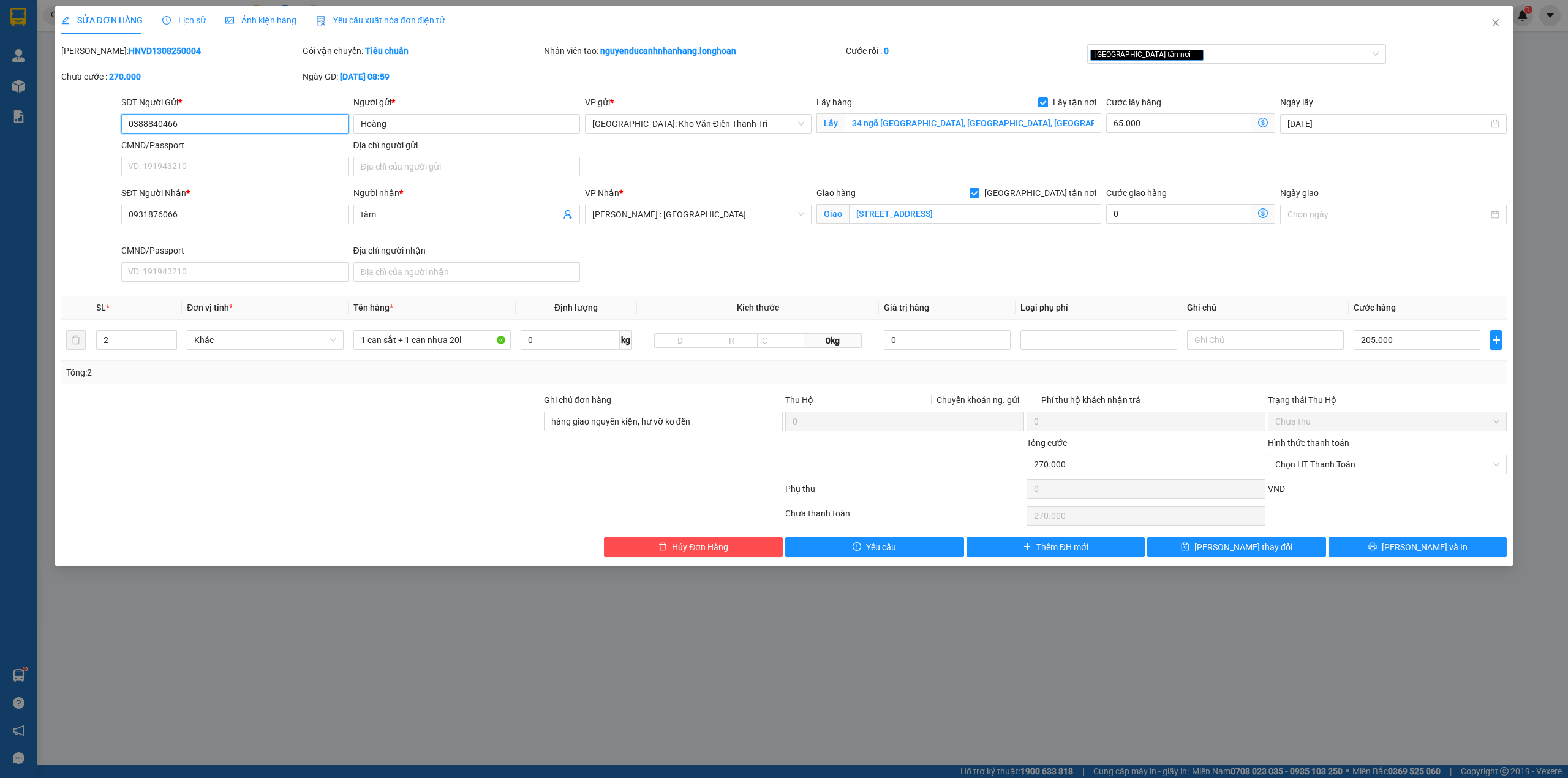
click at [207, 131] on input "0388840466" at bounding box center [234, 124] width 227 height 20
click at [271, 218] on input "0931876066" at bounding box center [234, 215] width 227 height 20
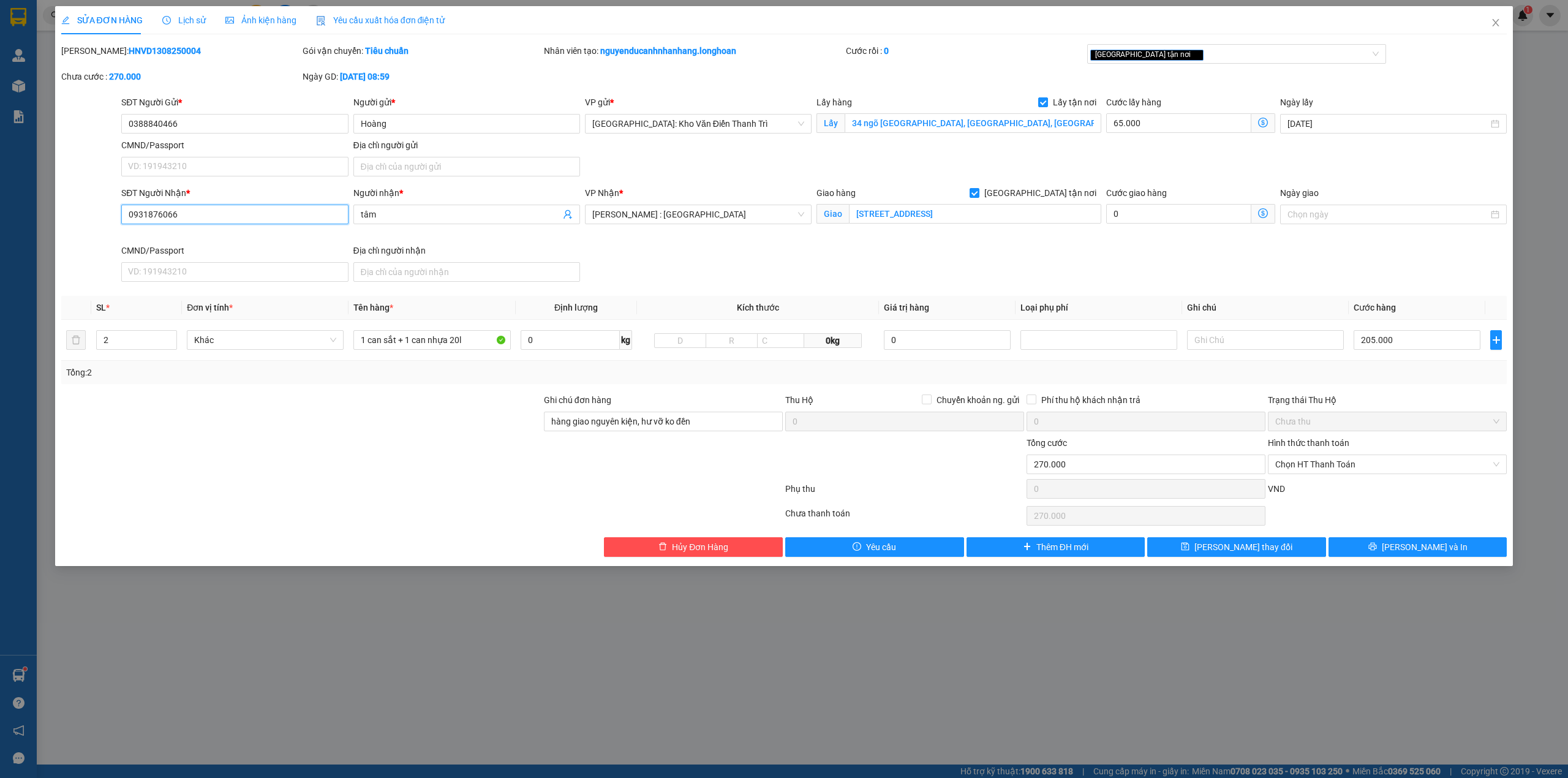
click at [271, 218] on input "0931876066" at bounding box center [234, 215] width 227 height 20
click at [1401, 543] on button "[PERSON_NAME] và In" at bounding box center [1418, 547] width 179 height 20
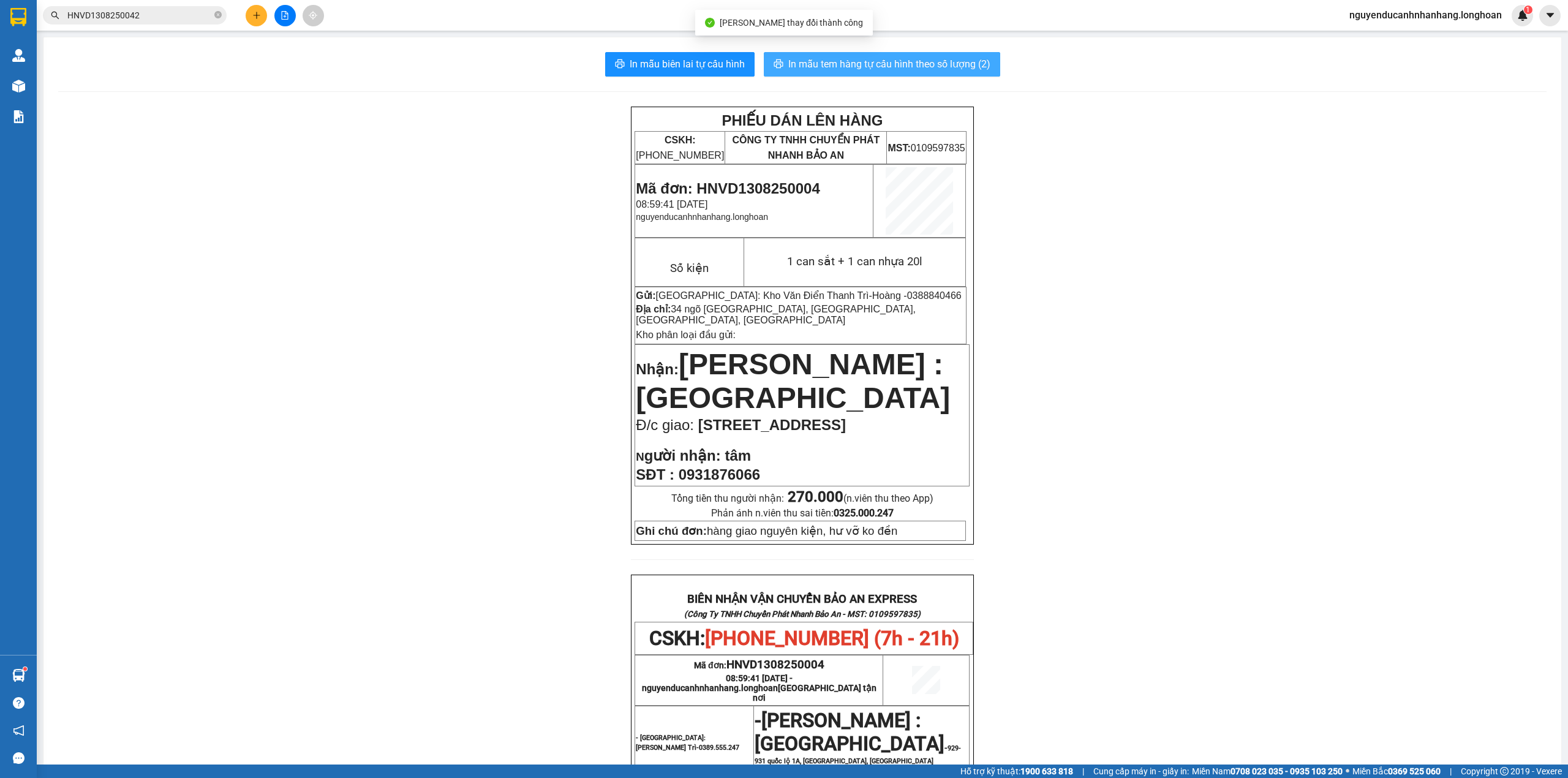
click at [844, 64] on span "In mẫu tem hàng tự cấu hình theo số lượng (2)" at bounding box center [889, 64] width 202 height 15
click at [762, 189] on span "Mã đơn: HNVD1308250004" at bounding box center [727, 188] width 184 height 17
copy span "HNVD1308250004"
click at [219, 14] on icon "close-circle" at bounding box center [218, 15] width 8 height 8
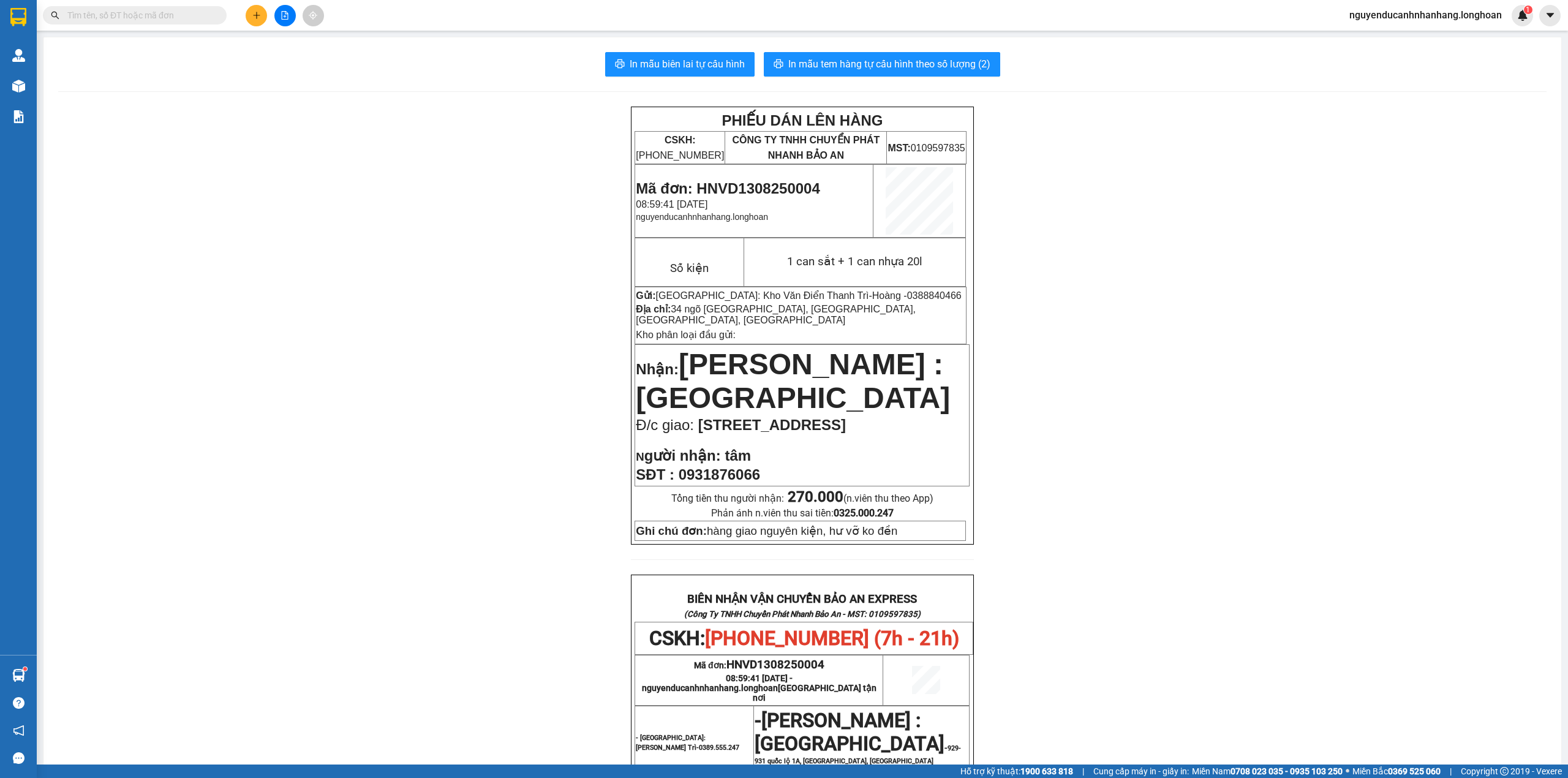
click at [183, 14] on input "text" at bounding box center [140, 15] width 145 height 14
paste input "HNVD1308250004"
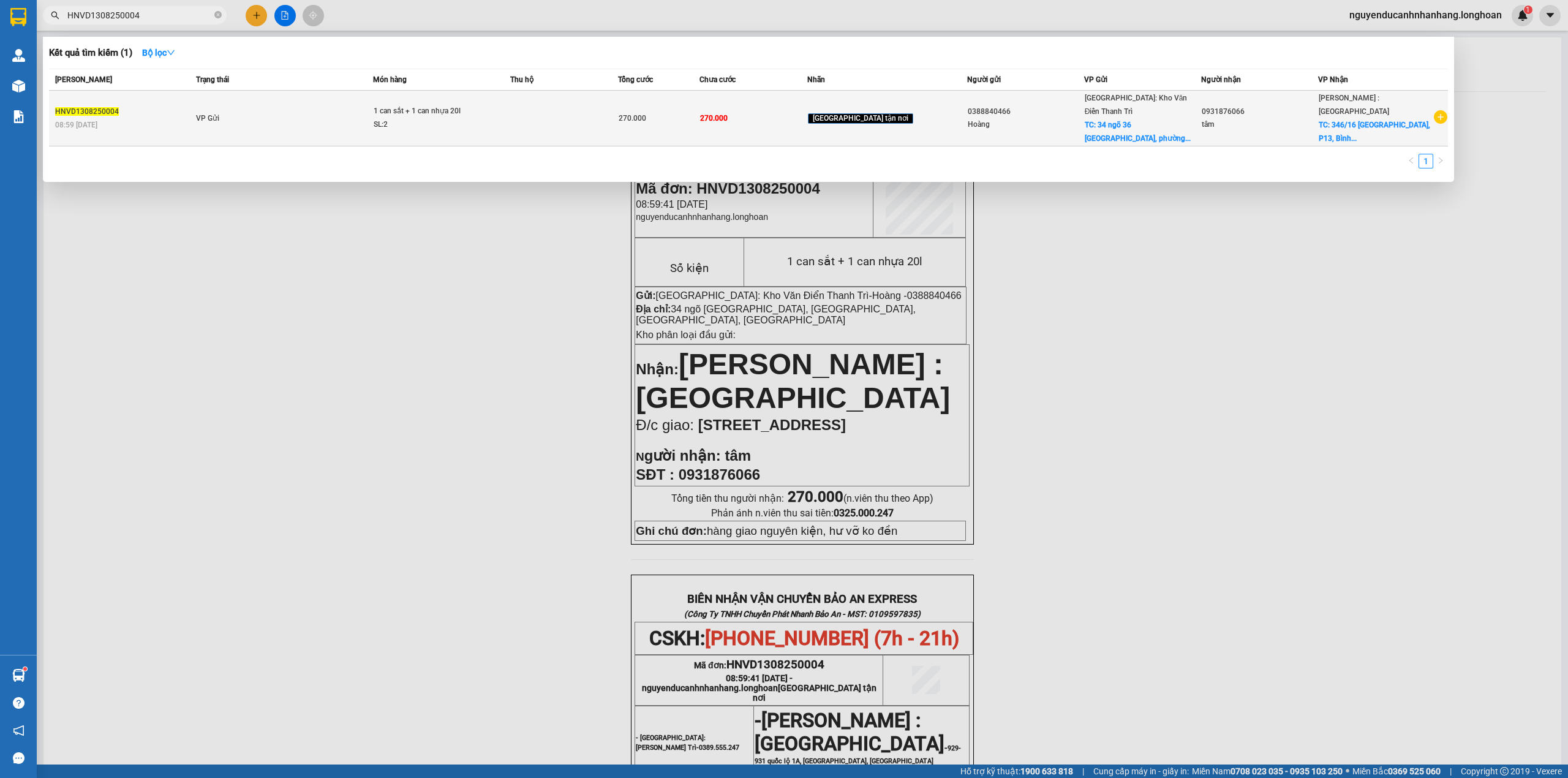
type input "HNVD1308250004"
click at [329, 102] on td "VP Gửi" at bounding box center [282, 118] width 180 height 55
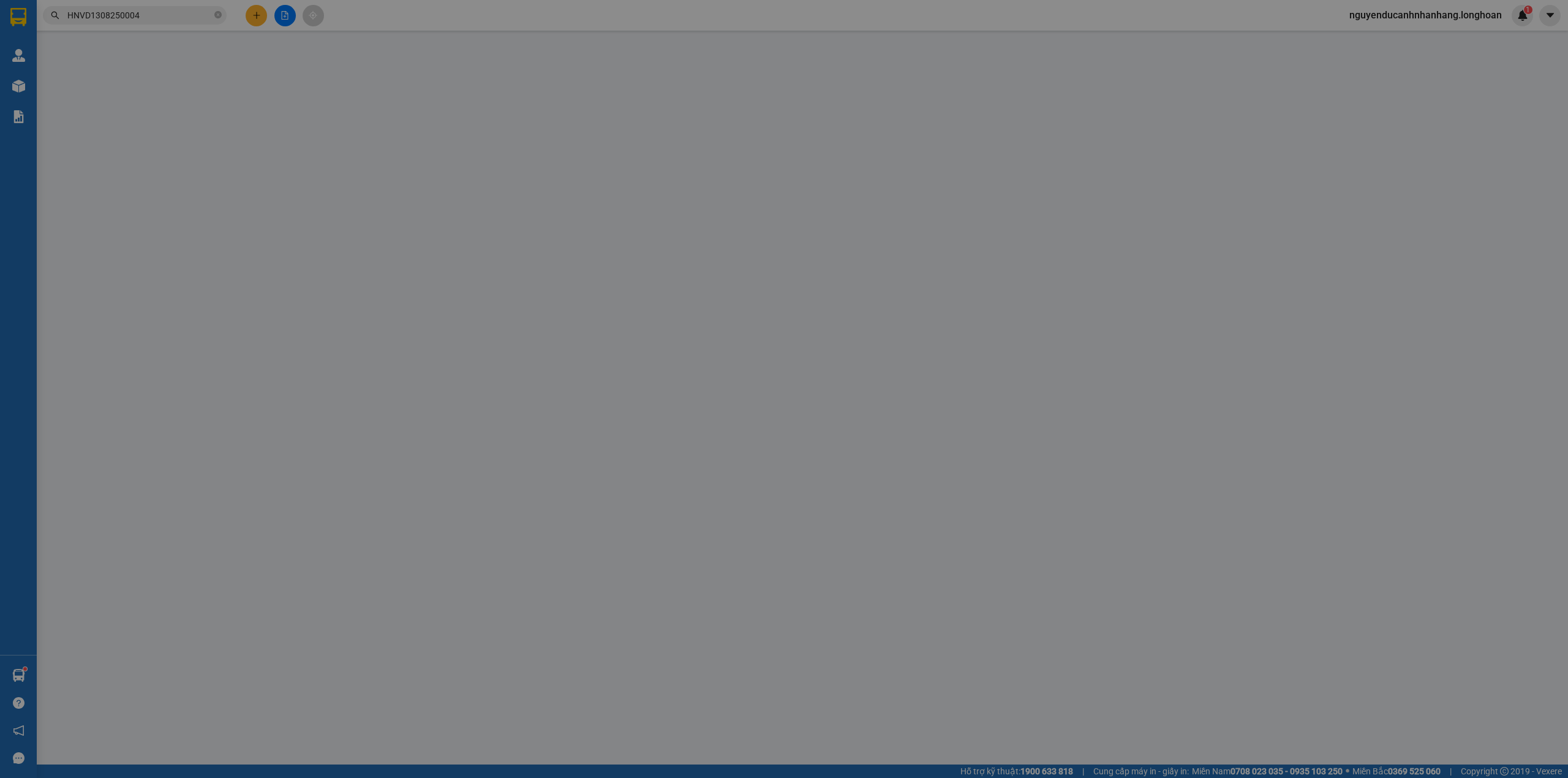
type input "0388840466"
type input "Hoàng"
checkbox input "true"
type input "34 ngõ [GEOGRAPHIC_DATA], [GEOGRAPHIC_DATA], [GEOGRAPHIC_DATA], [GEOGRAPHIC_DAT…"
type input "0931876066"
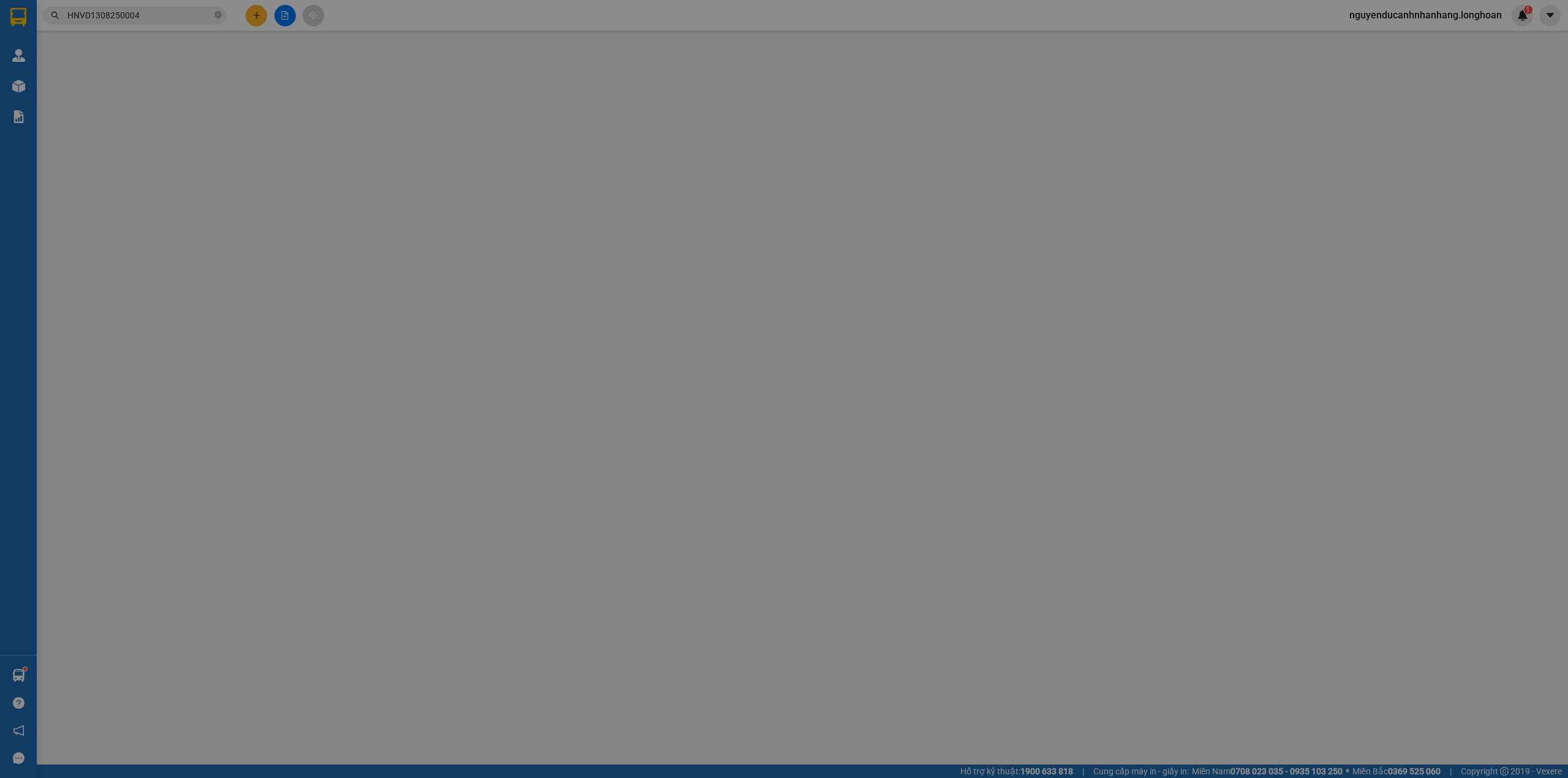
type input "tâm"
checkbox input "true"
type input "[STREET_ADDRESS]"
type input "hàng giao nguyên kiện, hư vỡ ko đền"
type input "270.000"
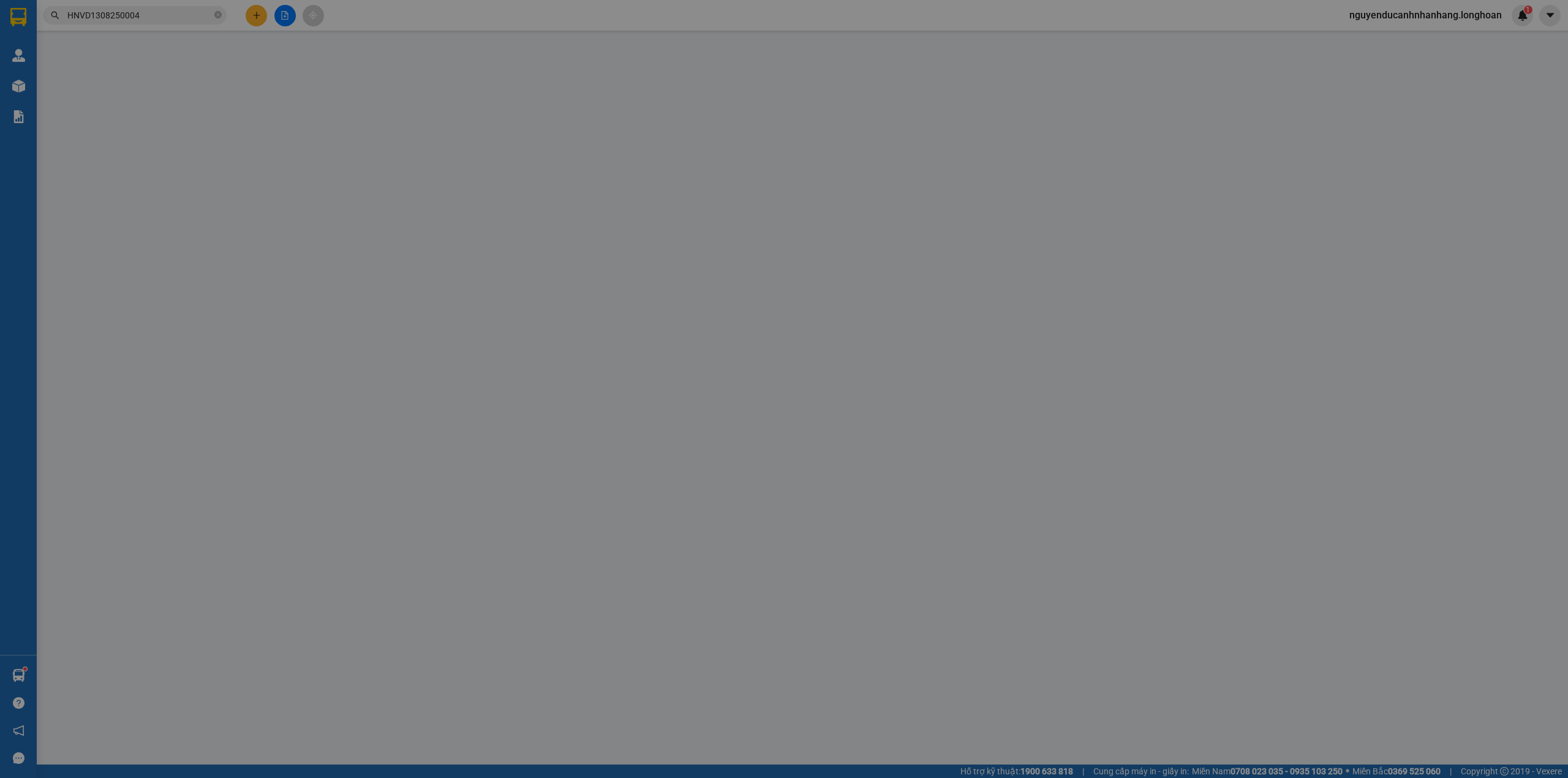
type input "270.000"
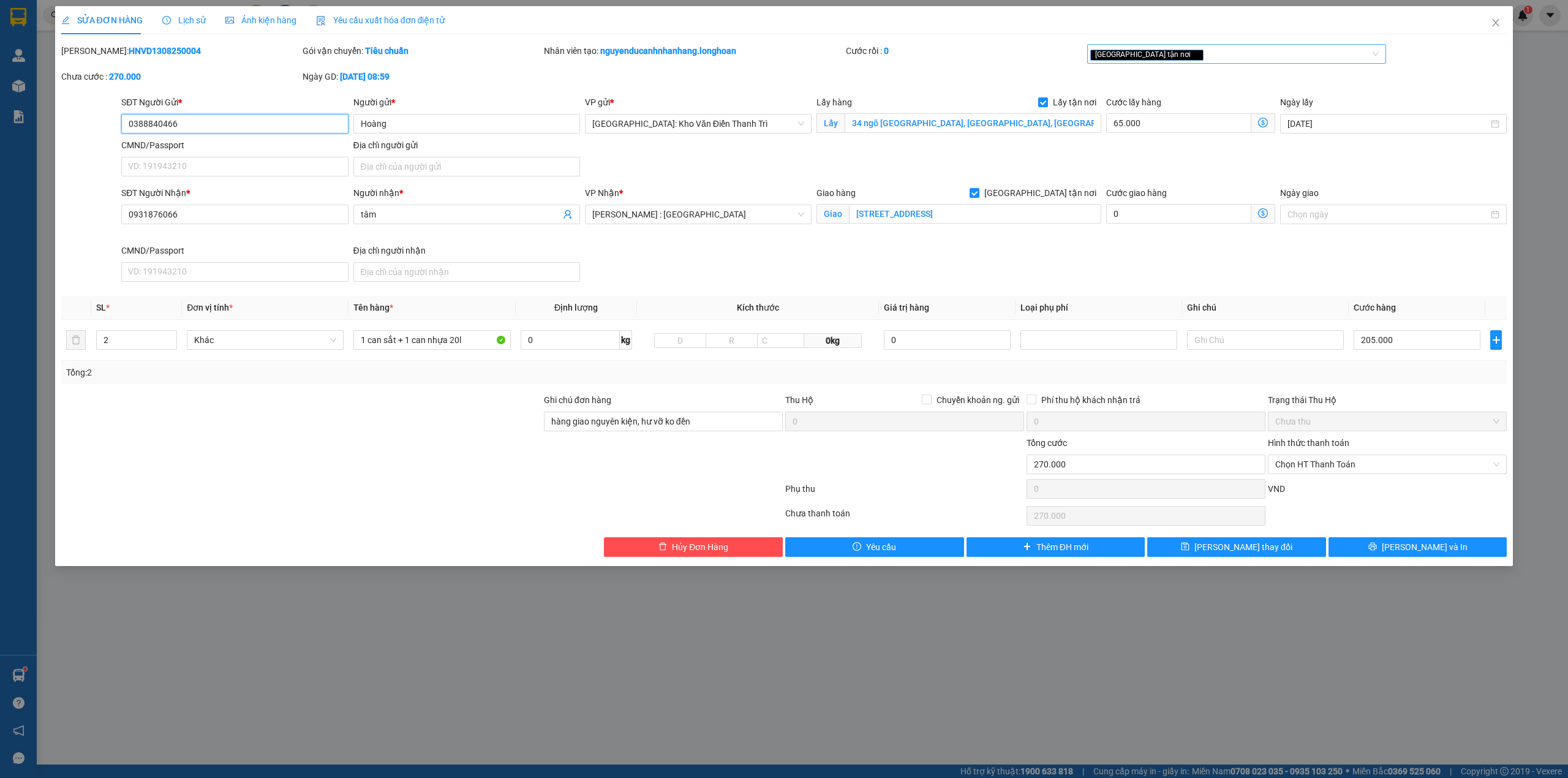
click at [1228, 62] on div "[GEOGRAPHIC_DATA] tận nơi" at bounding box center [1236, 54] width 300 height 20
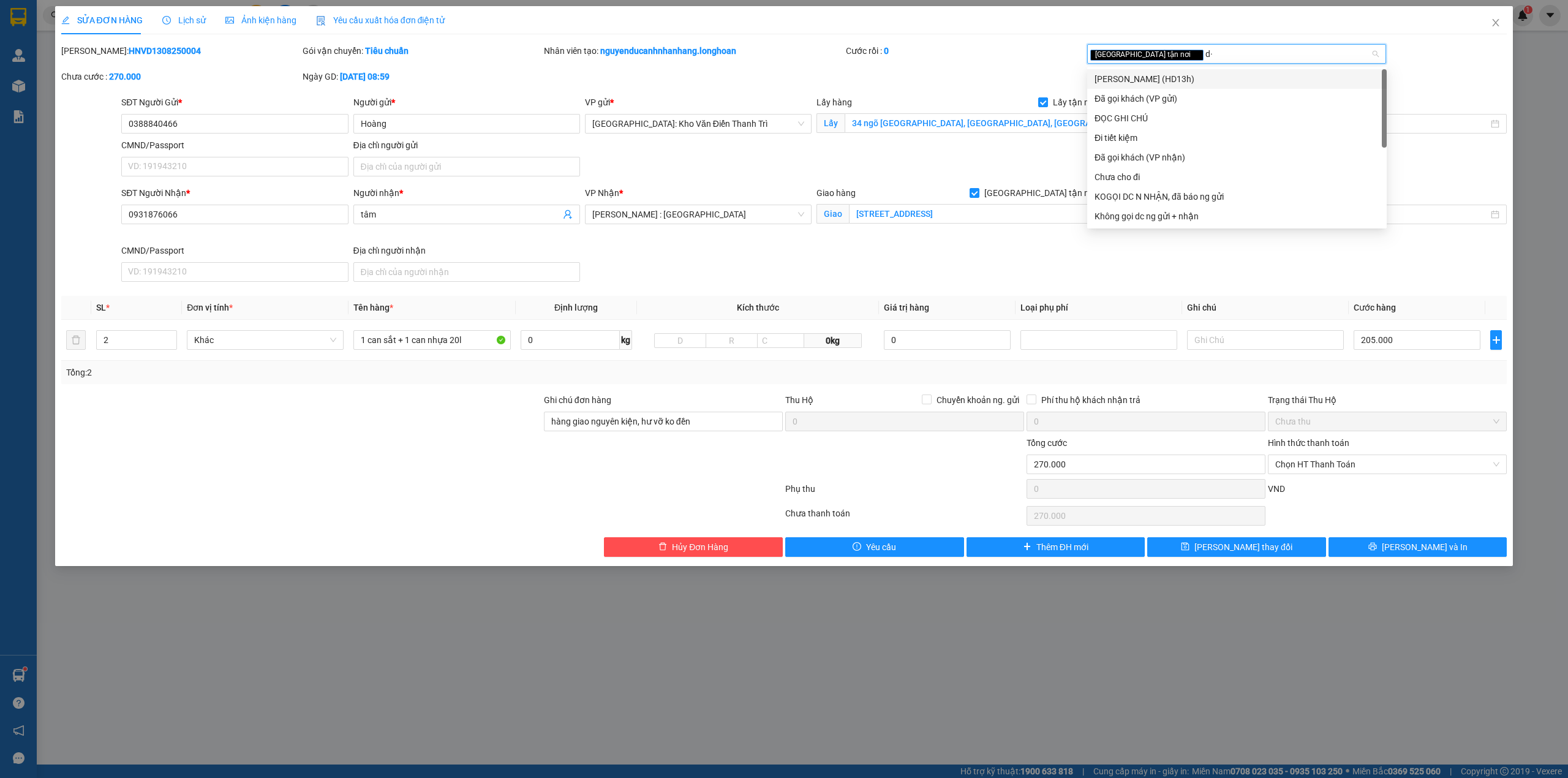
type input "d"
type input "đã"
click at [1156, 77] on div "Đã gọi khách (VP gửi)" at bounding box center [1236, 79] width 284 height 14
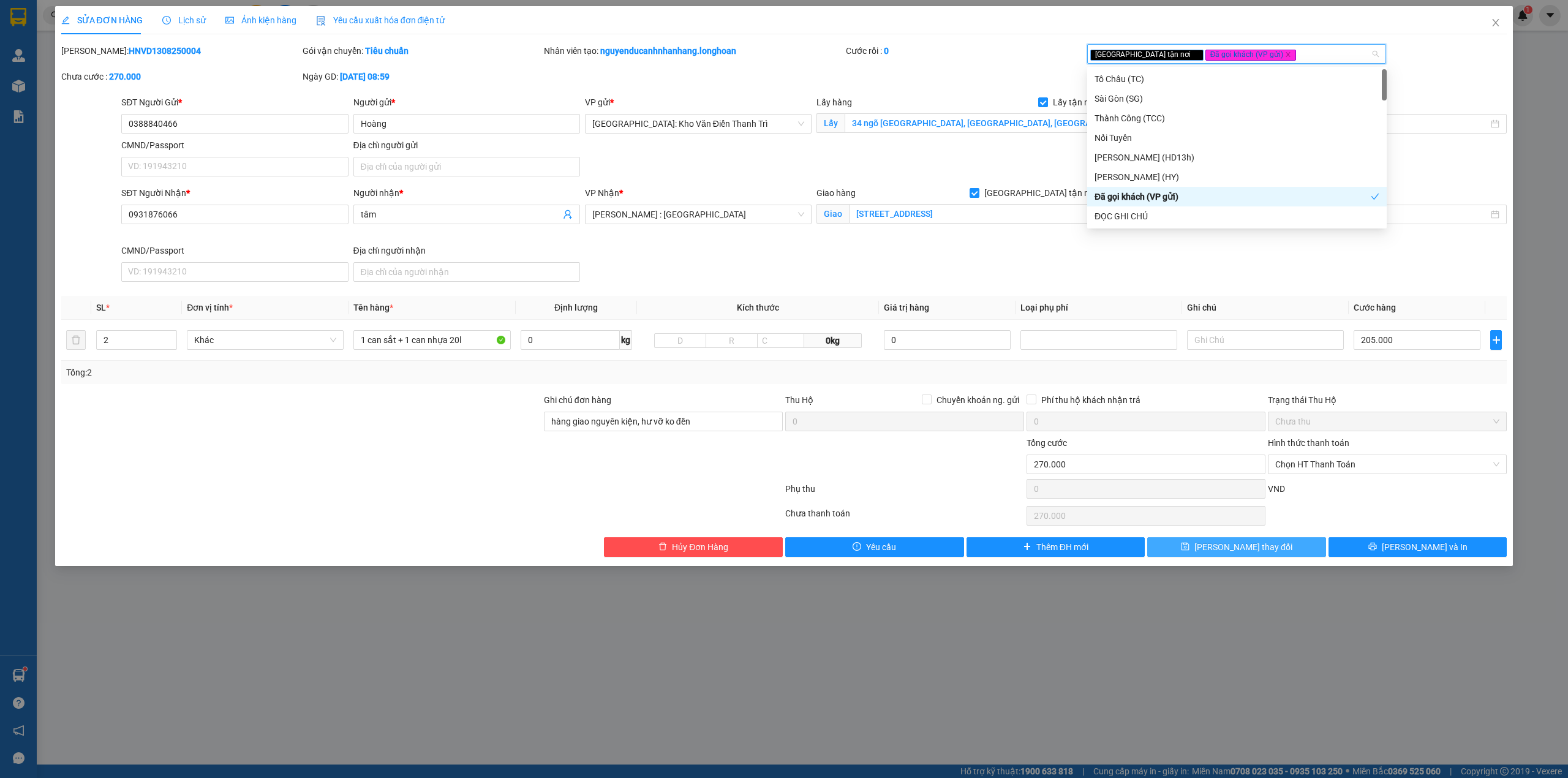
click at [1269, 552] on button "[PERSON_NAME] thay đổi" at bounding box center [1236, 547] width 179 height 20
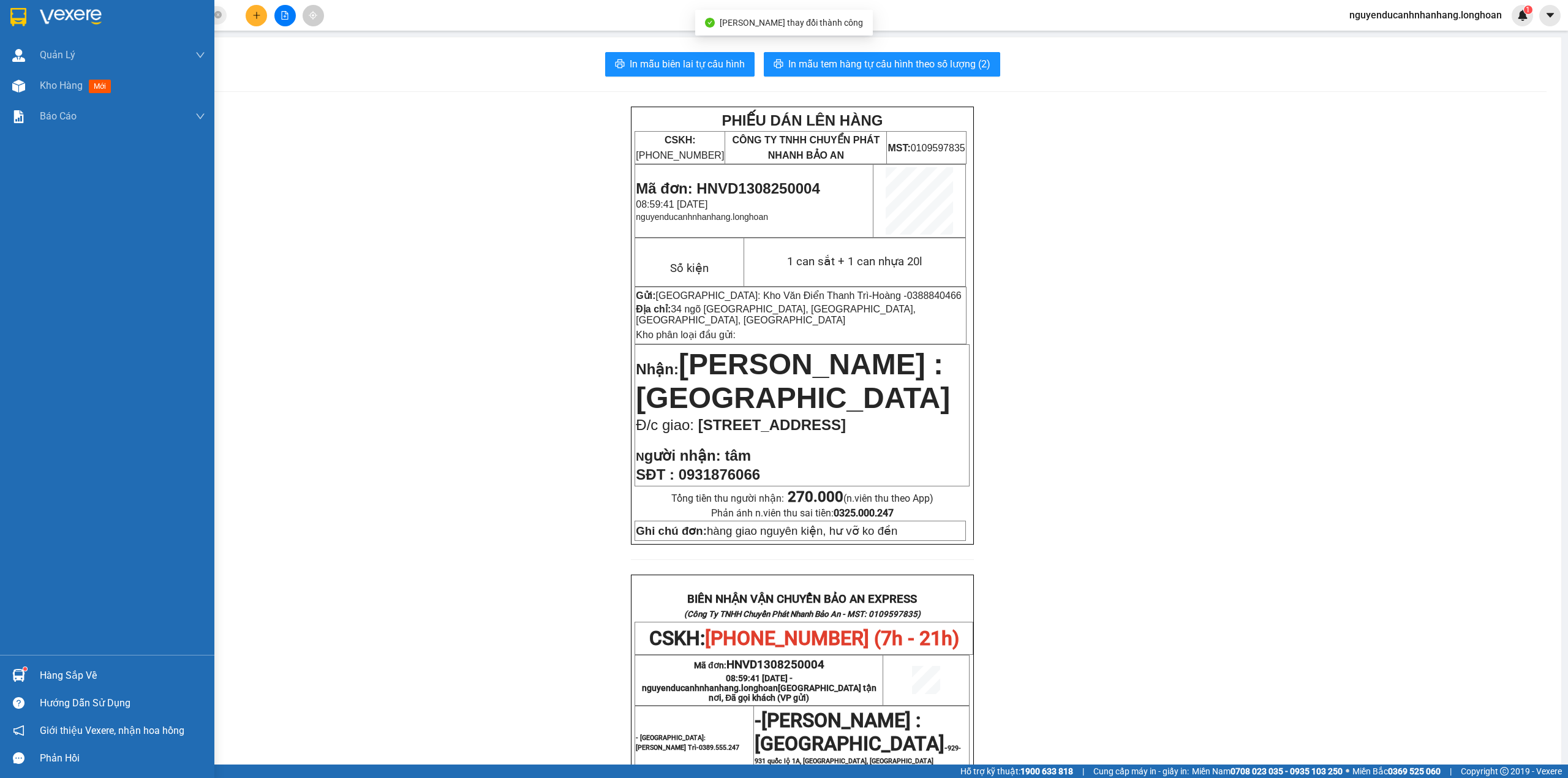
click at [30, 15] on div at bounding box center [107, 20] width 215 height 39
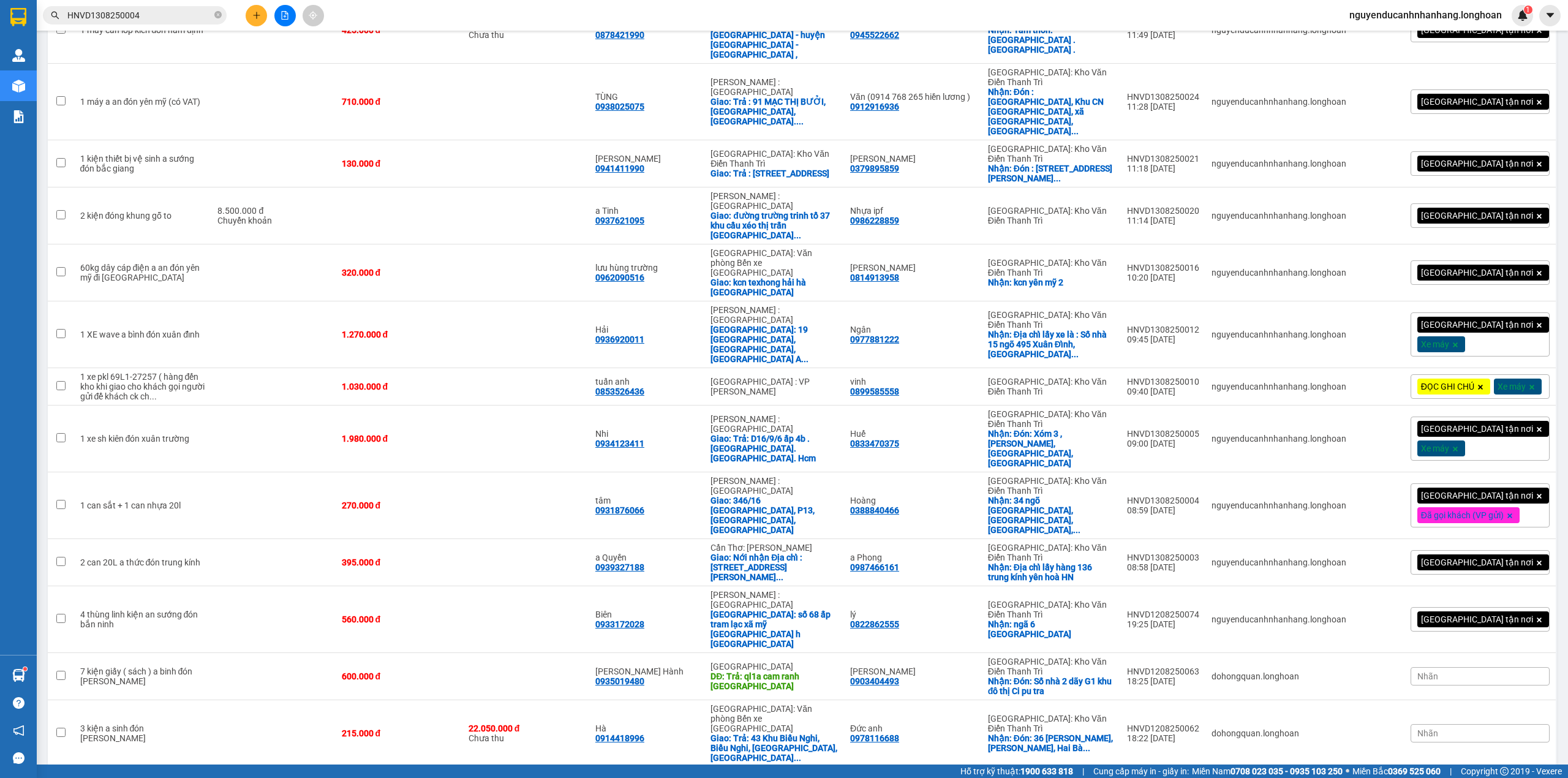
scroll to position [963, 0]
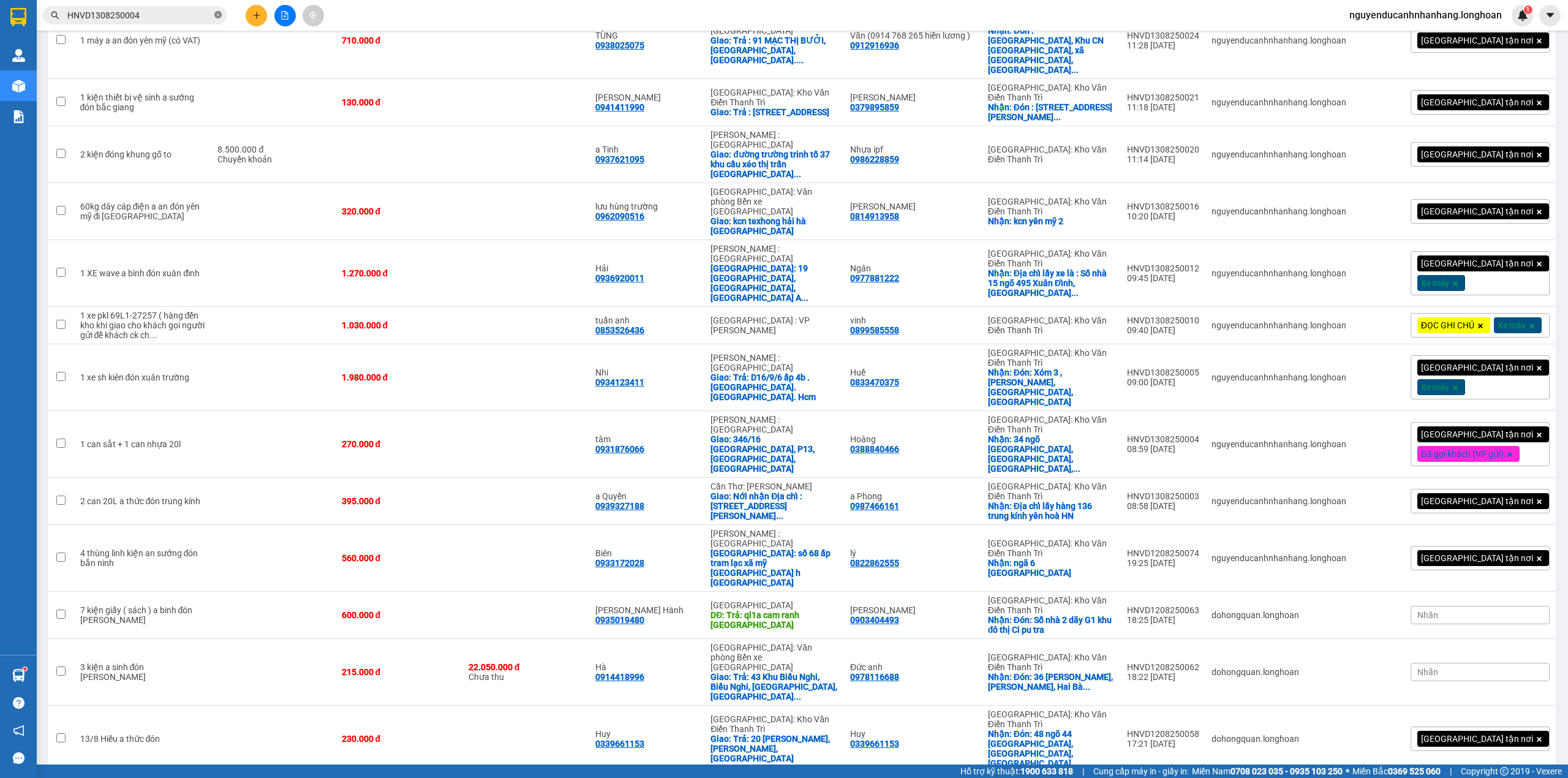
click at [216, 17] on icon "close-circle" at bounding box center [218, 15] width 8 height 8
click at [191, 14] on input "text" at bounding box center [140, 15] width 145 height 14
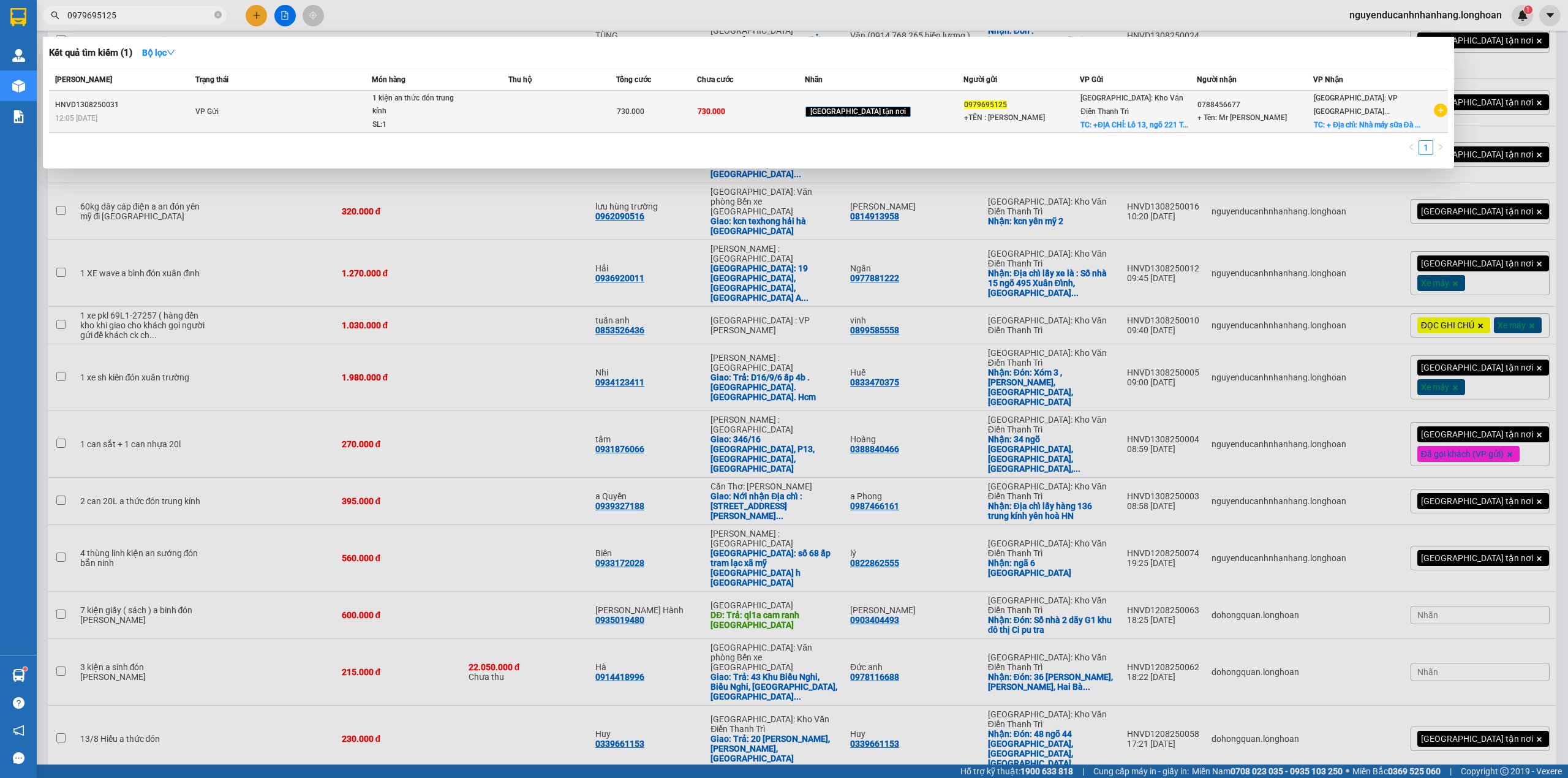
type input "0979695125"
click at [372, 104] on td "VP Gửi" at bounding box center [281, 112] width 180 height 43
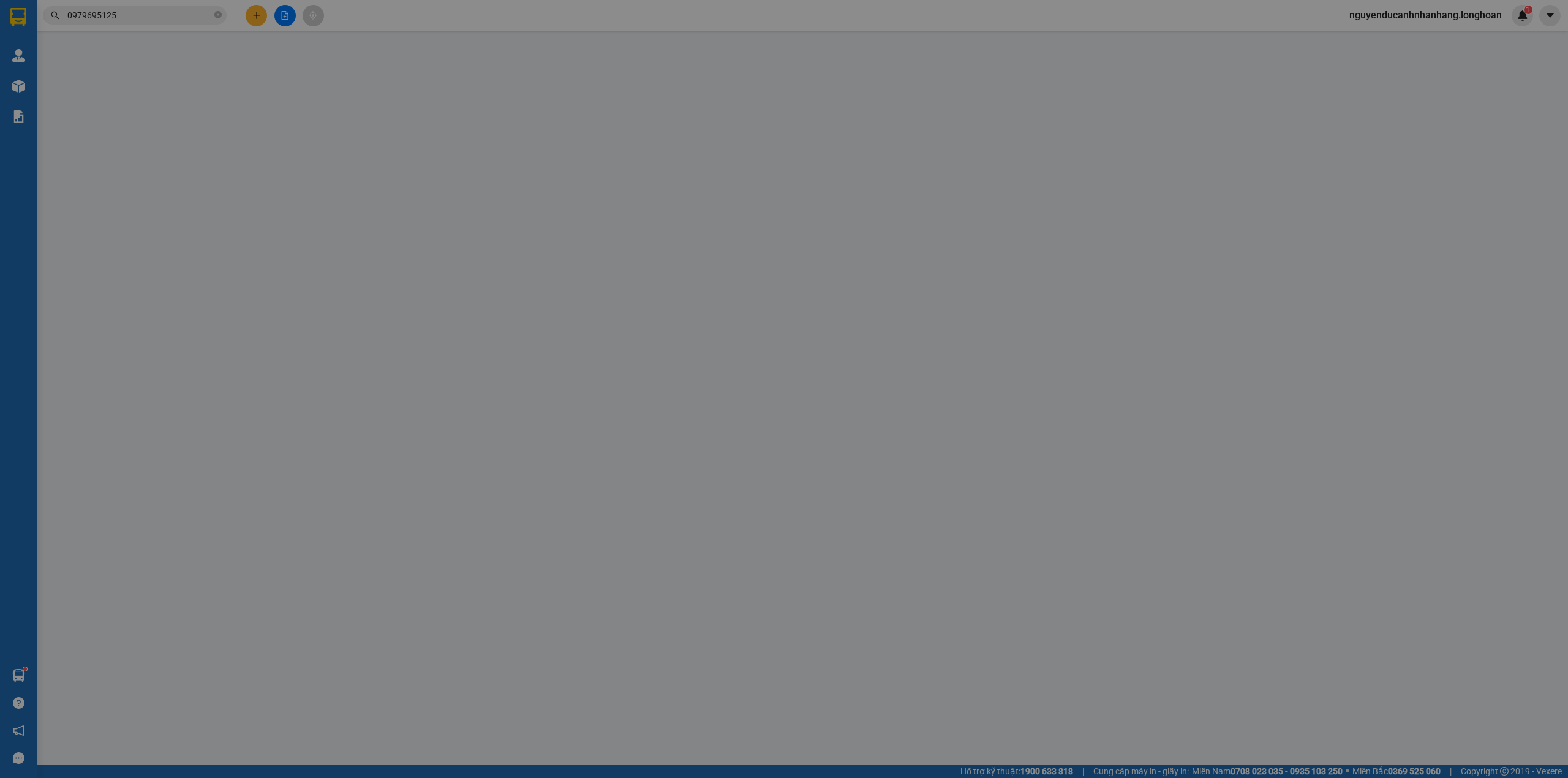
type input "0979695125"
type input "+TÊN : [PERSON_NAME]"
checkbox input "true"
type input "+ĐỊA CHỈ: Lô 13, ngõ [GEOGRAPHIC_DATA], [GEOGRAPHIC_DATA], [GEOGRAPHIC_DATA]"
type input "0788456677"
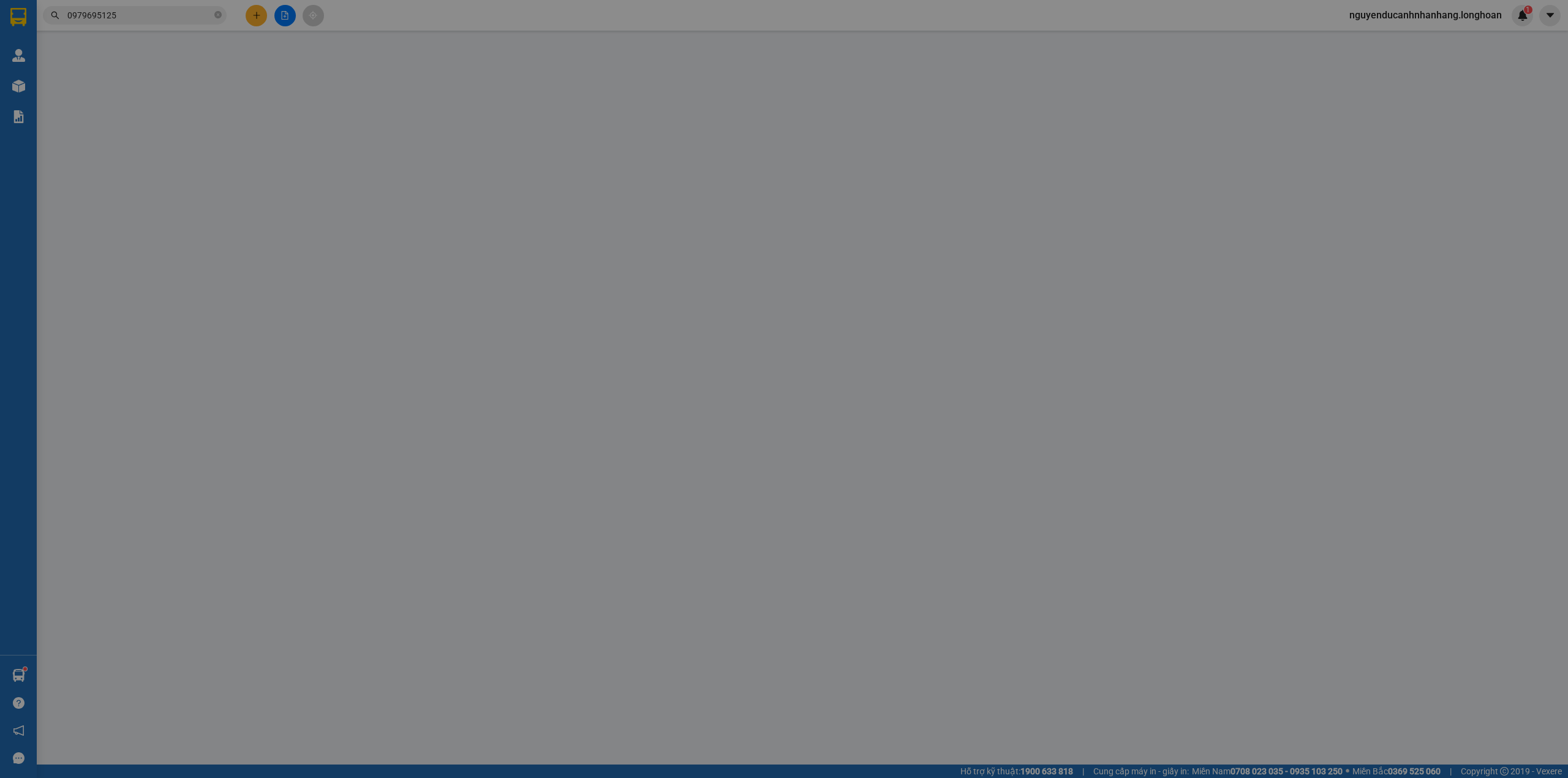
type input "+ Tên: Mr [PERSON_NAME]"
checkbox input "true"
type input "+ Địa chỉ: Nhà máy sữa [GEOGRAPHIC_DATA]- cổng chính- Xã [GEOGRAPHIC_DATA], [GE…"
type input "có VAT"
type input "730.000"
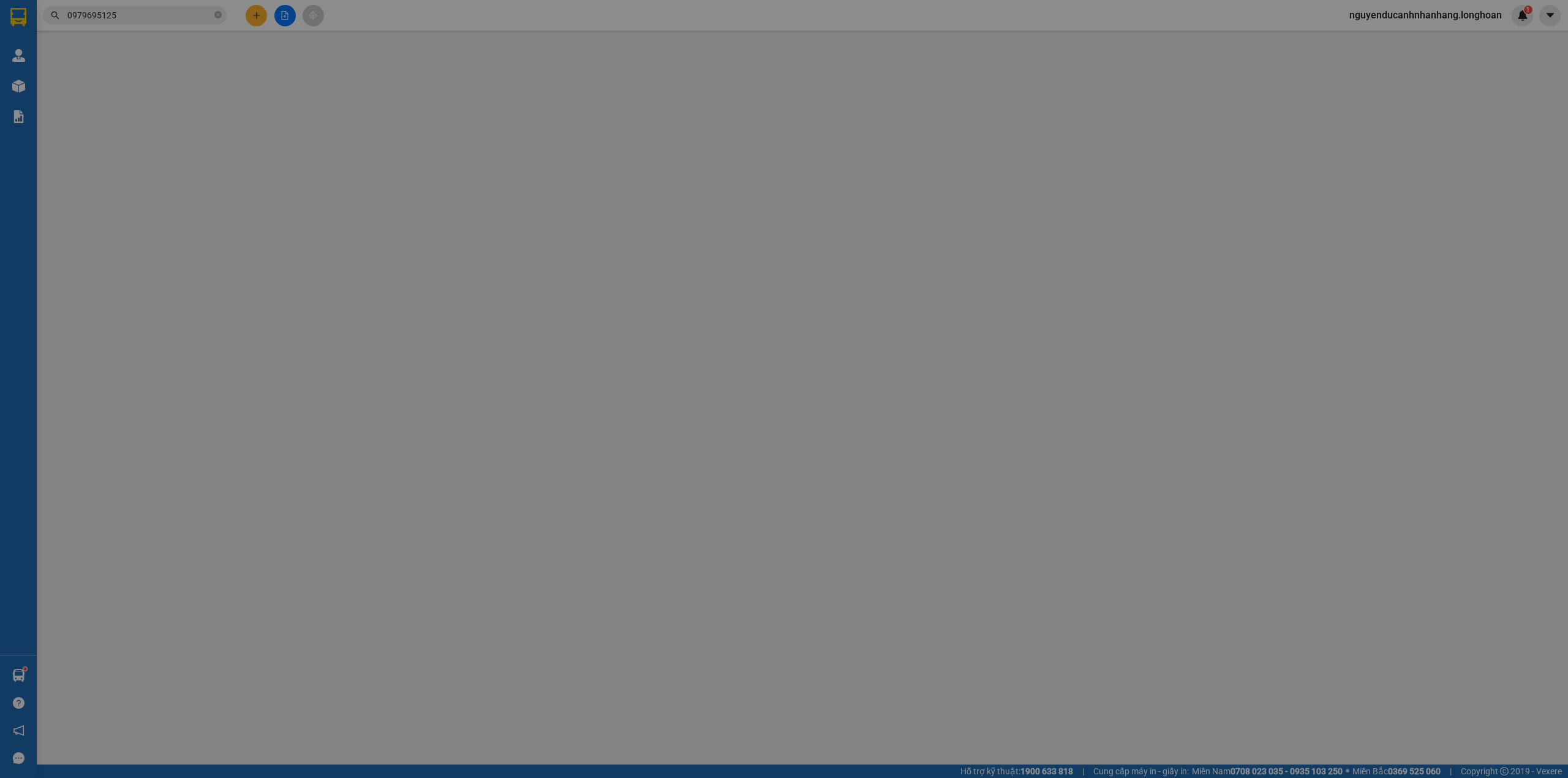
type input "730.000"
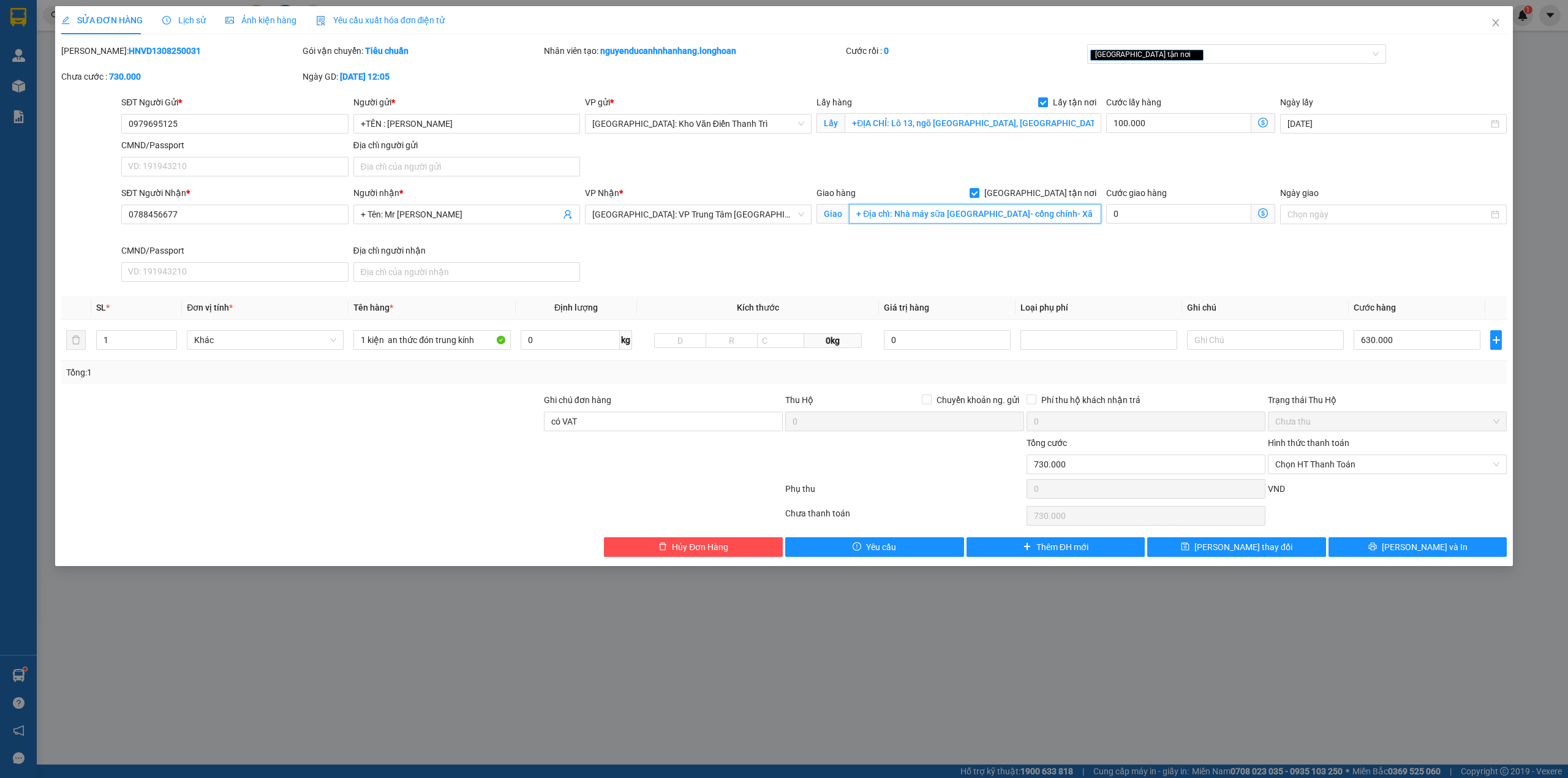
click at [865, 211] on input "+ Địa chỉ: Nhà máy sữa [GEOGRAPHIC_DATA]- cổng chính- Xã [GEOGRAPHIC_DATA], [GE…" at bounding box center [975, 214] width 253 height 20
click at [897, 213] on input "+ Địa chỉ: Nhà máy sữa [GEOGRAPHIC_DATA]- cổng chính- Xã [GEOGRAPHIC_DATA], [GE…" at bounding box center [975, 214] width 253 height 20
drag, startPoint x: 894, startPoint y: 213, endPoint x: 841, endPoint y: 209, distance: 53.2
click at [841, 209] on span "Giao + Địa chỉ: Nhà máy sữa [GEOGRAPHIC_DATA]- cổng chính- Xã [GEOGRAPHIC_DATA]…" at bounding box center [958, 214] width 284 height 20
type input "Nhà máy sữa [GEOGRAPHIC_DATA]- cổng chính- Xã [GEOGRAPHIC_DATA], [GEOGRAPHIC_DA…"
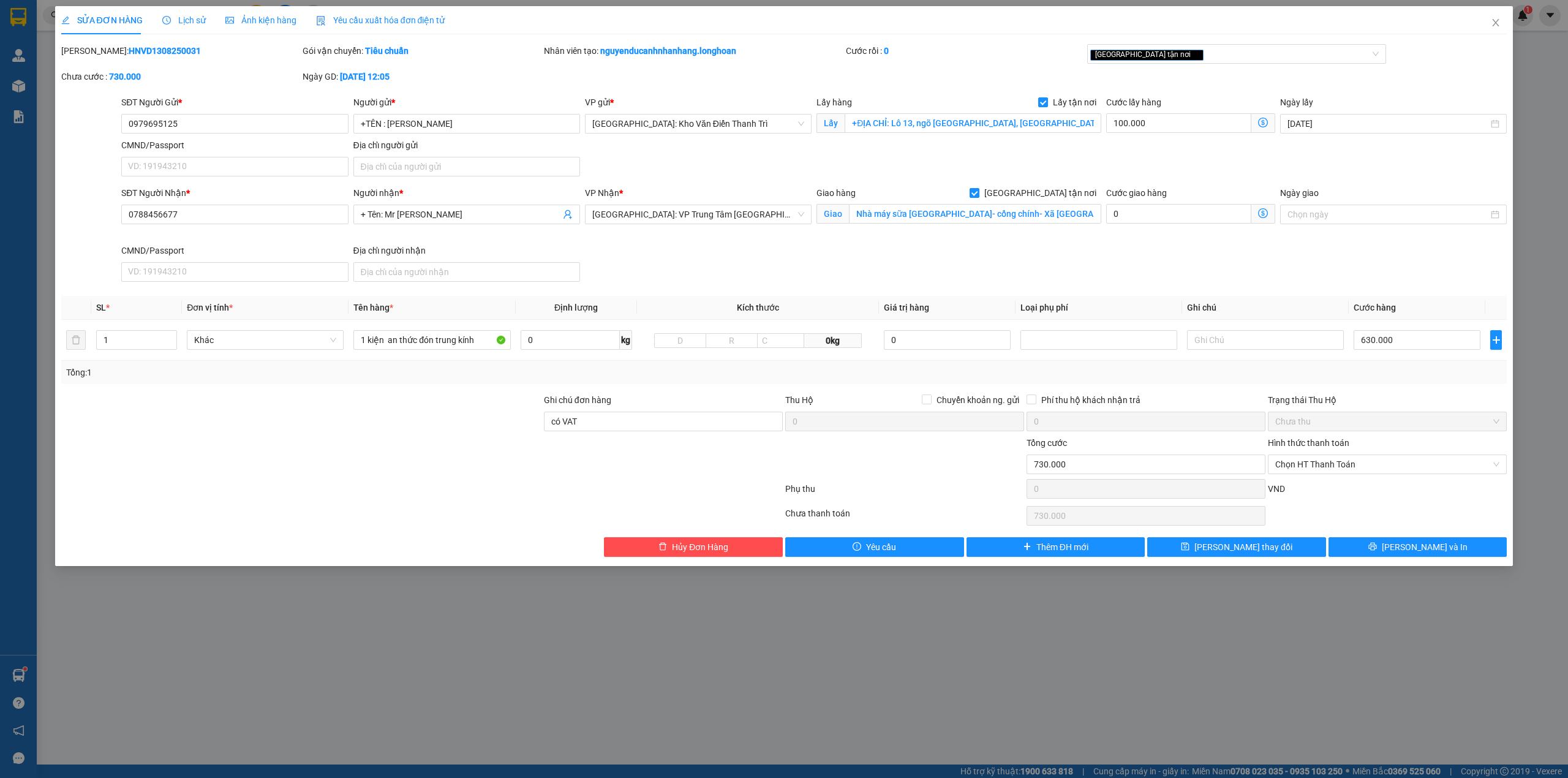
click at [924, 246] on div "SĐT Người Nhận * 0788456677 Người nhận * + Tên: Mr [PERSON_NAME] FTI VP Nhận * …" at bounding box center [814, 236] width 1390 height 100
click at [407, 332] on input "1 kiện an thức đón trung kính" at bounding box center [432, 340] width 157 height 20
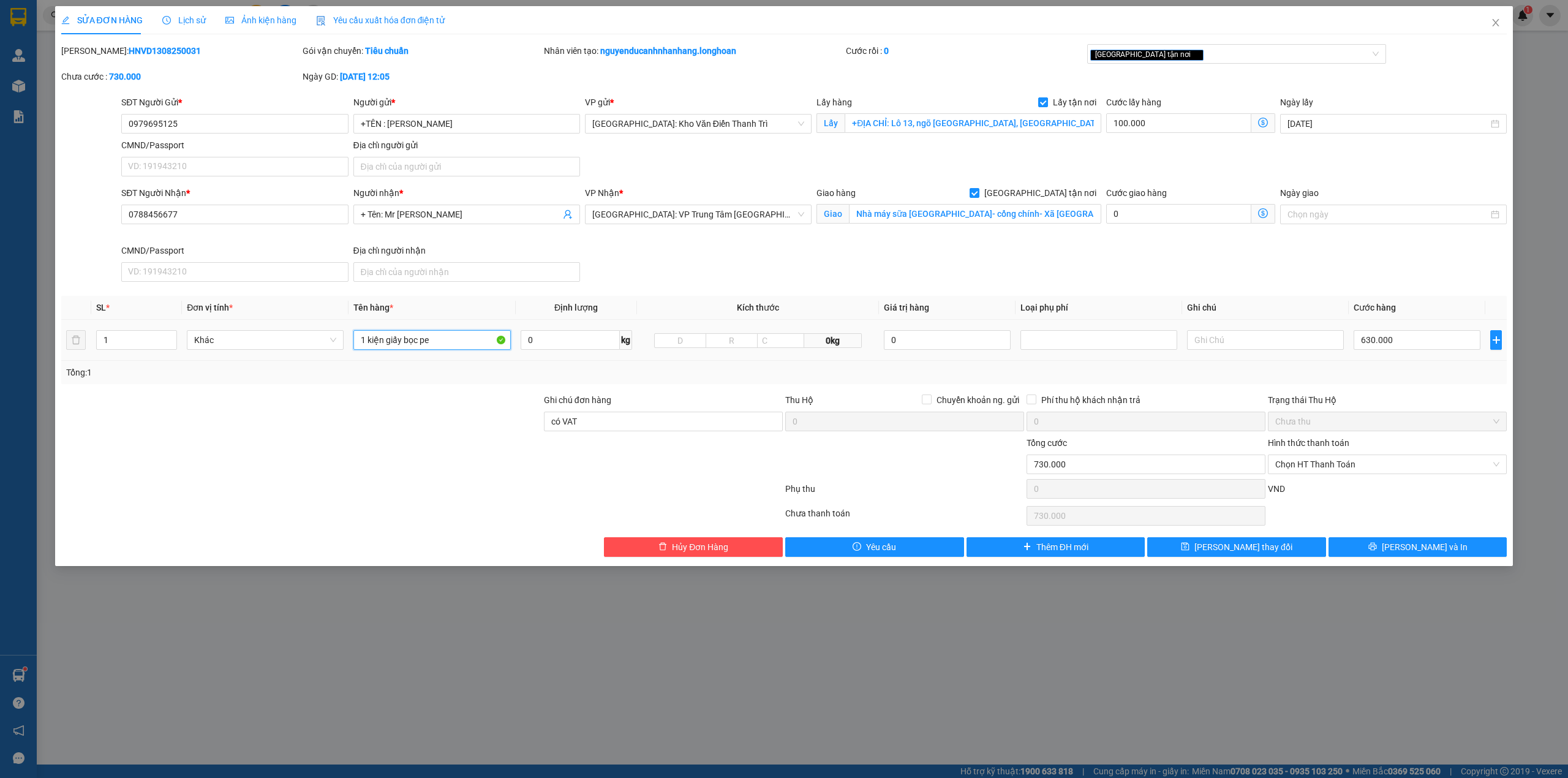
type input "1 kiện giấy bọc pe"
click at [983, 323] on td "0" at bounding box center [947, 340] width 137 height 41
click at [382, 211] on input "+ Tên: Mr [PERSON_NAME]" at bounding box center [460, 215] width 200 height 14
drag, startPoint x: 383, startPoint y: 216, endPoint x: 348, endPoint y: 216, distance: 35.0
click at [348, 216] on div "SĐT Người Nhận * 0788456677 Người nhận * + Tên: Mr [PERSON_NAME] FTI VP Nhận * …" at bounding box center [814, 236] width 1390 height 100
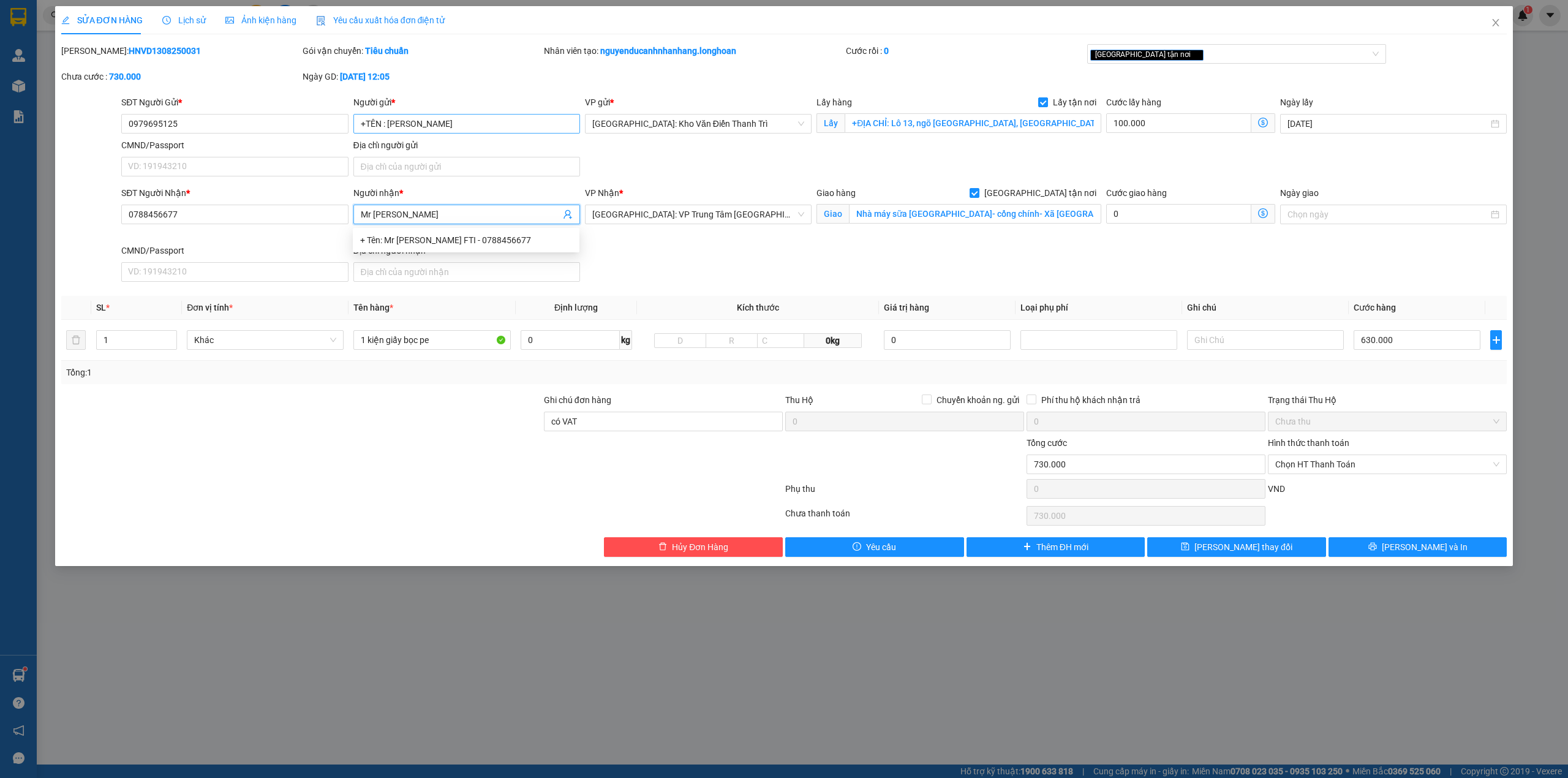
type input "Mr [PERSON_NAME]"
drag, startPoint x: 385, startPoint y: 123, endPoint x: 348, endPoint y: 125, distance: 37.1
click at [348, 125] on div "SĐT Người Gửi * 0979695125 Người gửi * +TÊN : [PERSON_NAME]- công ty MAC VP gửi…" at bounding box center [814, 138] width 1390 height 86
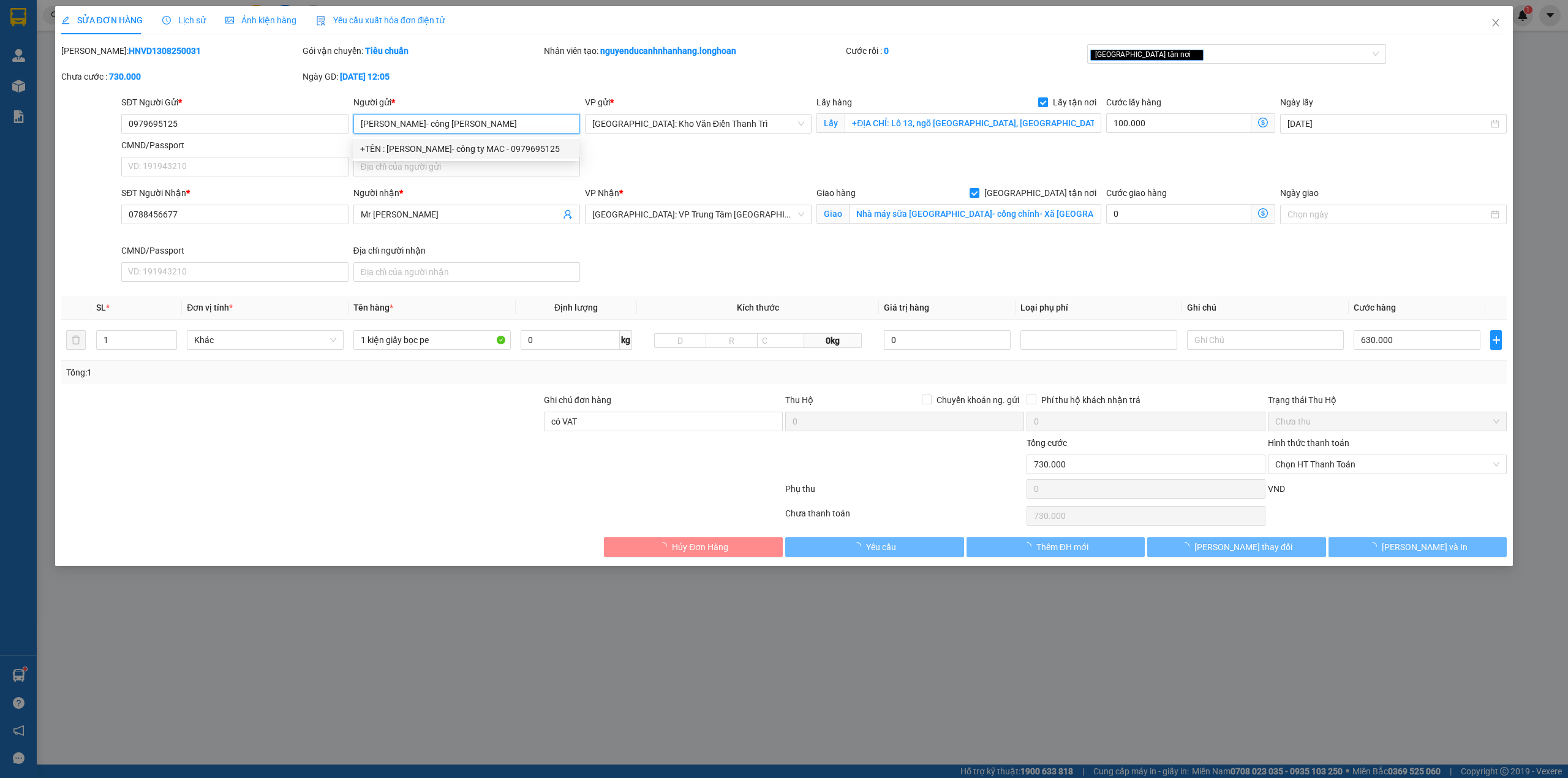
type input "[PERSON_NAME]- công [PERSON_NAME]"
click at [751, 256] on div "SĐT Người Nhận * 0788456677 Người nhận * Mr [PERSON_NAME] FTI VP Nhận * [GEOGRA…" at bounding box center [814, 236] width 1390 height 100
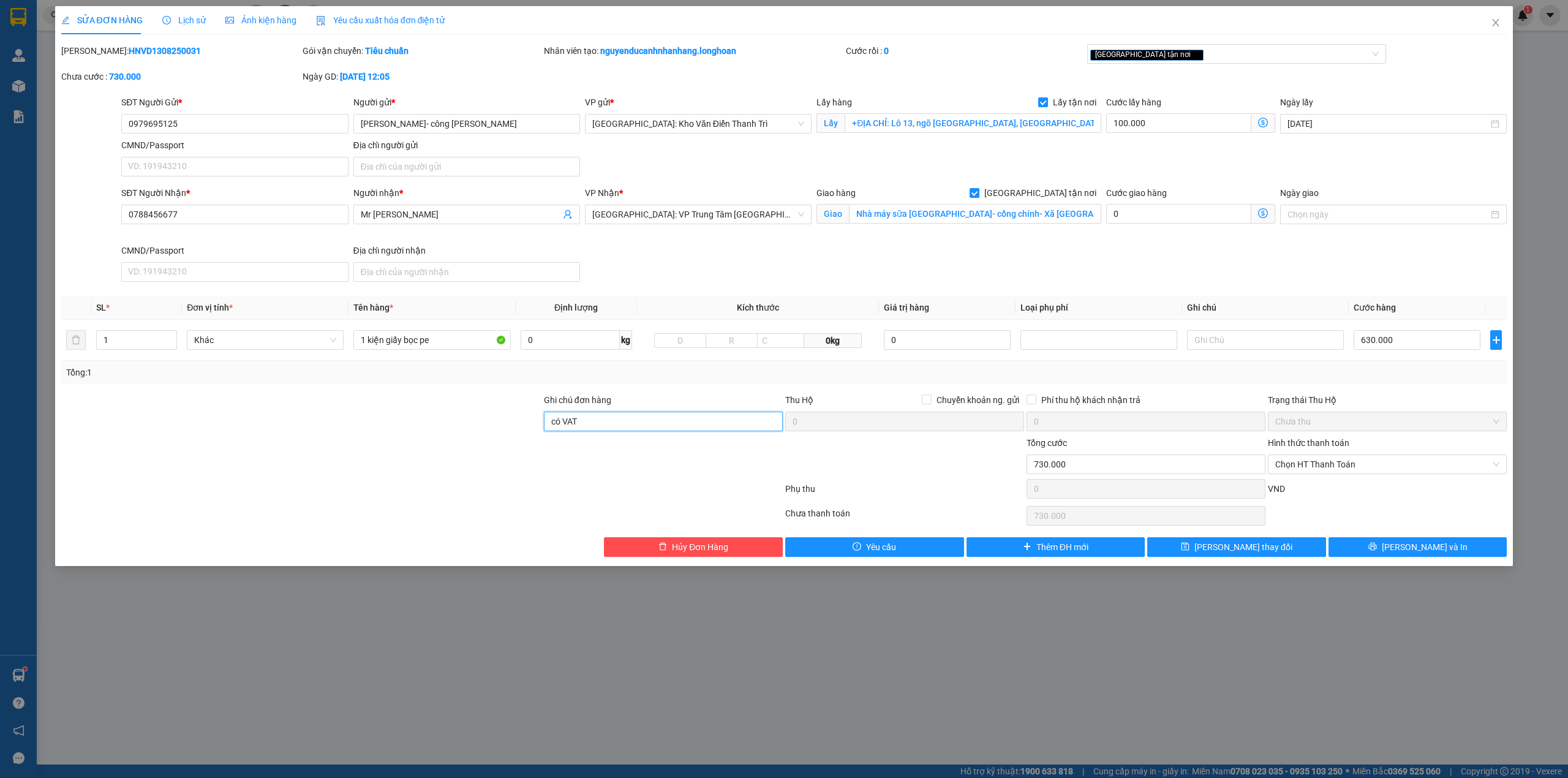
click at [595, 430] on input "có VAT" at bounding box center [663, 421] width 239 height 20
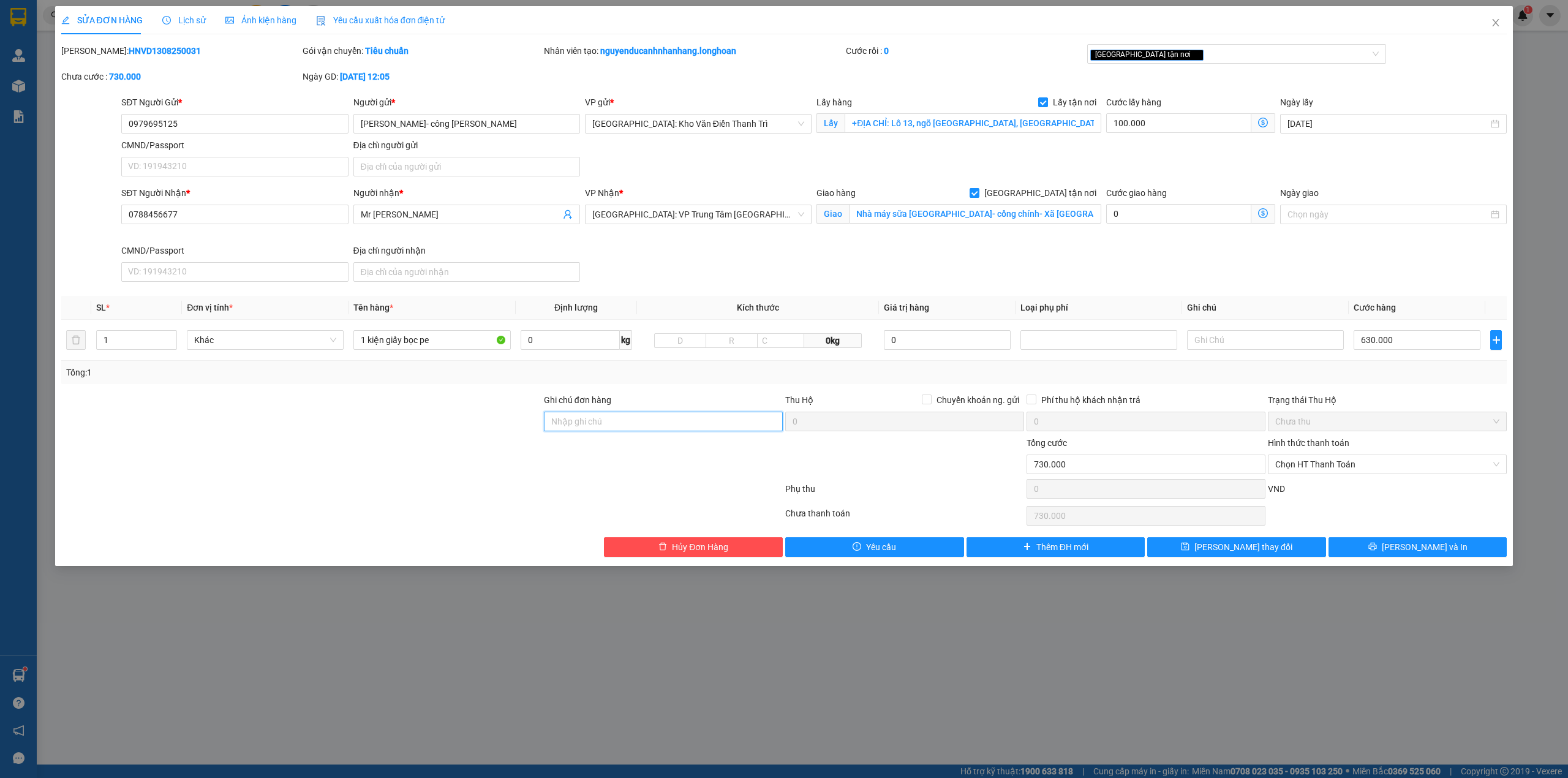
drag, startPoint x: 624, startPoint y: 423, endPoint x: 639, endPoint y: 433, distance: 18.0
click at [625, 423] on input "Ghi chú đơn hàng" at bounding box center [663, 421] width 239 height 20
type input "hàng giao nguyên kiện, hư vỡ ko đền"
click at [568, 468] on div at bounding box center [663, 458] width 241 height 43
click at [203, 128] on input "0979695125" at bounding box center [234, 124] width 227 height 20
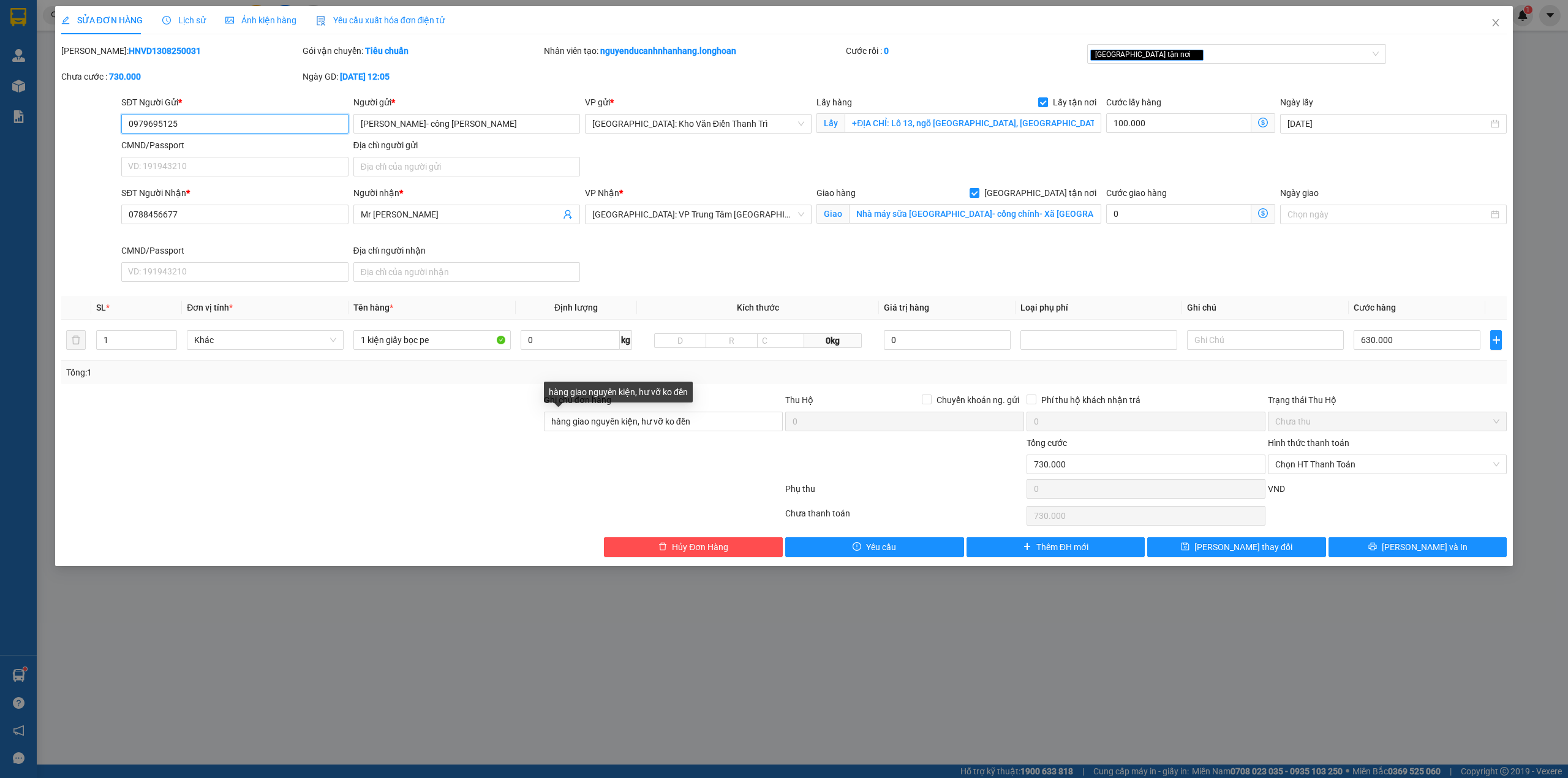
click at [203, 128] on input "0979695125" at bounding box center [234, 124] width 227 height 20
click at [151, 47] on b "HNVD1308250031" at bounding box center [165, 51] width 72 height 10
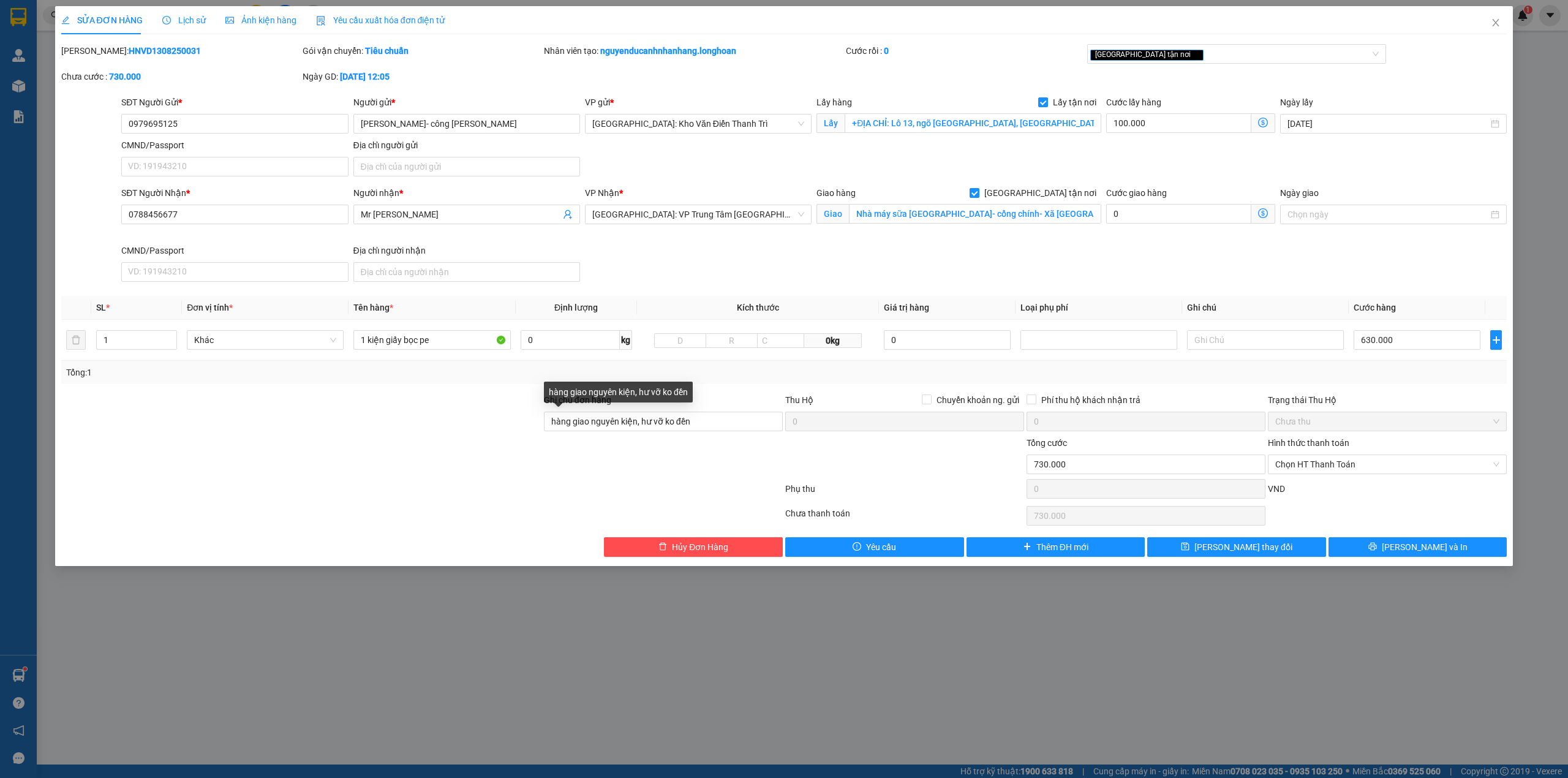
copy b "HNVD1308250031"
click at [431, 408] on div at bounding box center [301, 414] width 482 height 43
click at [922, 474] on div at bounding box center [904, 458] width 241 height 43
drag, startPoint x: 1284, startPoint y: 277, endPoint x: 1271, endPoint y: 185, distance: 92.9
click at [1282, 273] on div "SĐT Người Nhận * 0788456677 Người nhận * Mr [PERSON_NAME] FTI VP Nhận * [GEOGRA…" at bounding box center [814, 236] width 1390 height 100
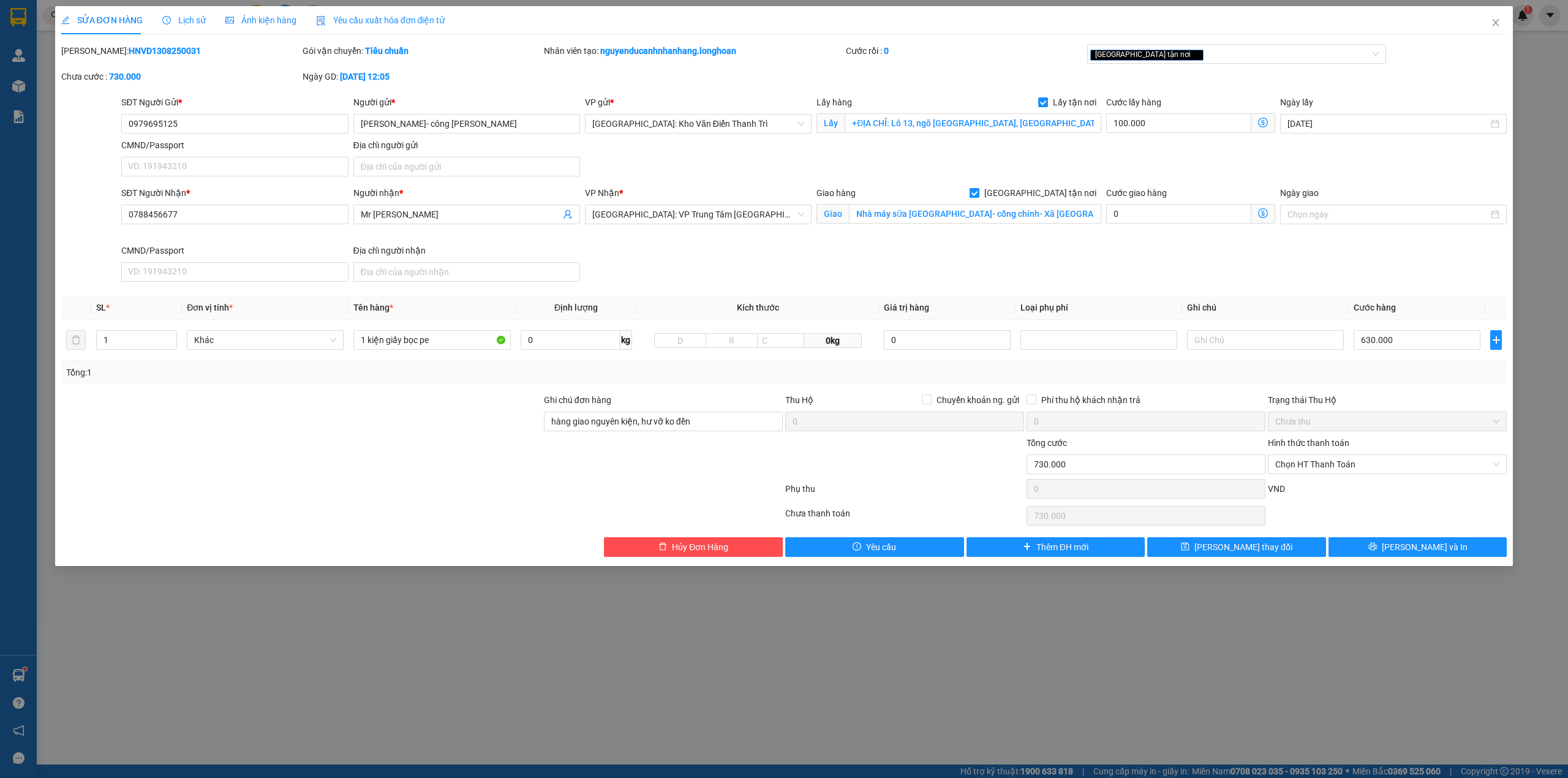
click at [1208, 84] on div "[PERSON_NAME]: HNVD1308250031 Gói vận chuyển: Tiêu chuẩn Nhân viên tạo: nguyend…" at bounding box center [784, 70] width 1448 height 52
click at [1373, 549] on button "[PERSON_NAME] và In" at bounding box center [1418, 547] width 179 height 20
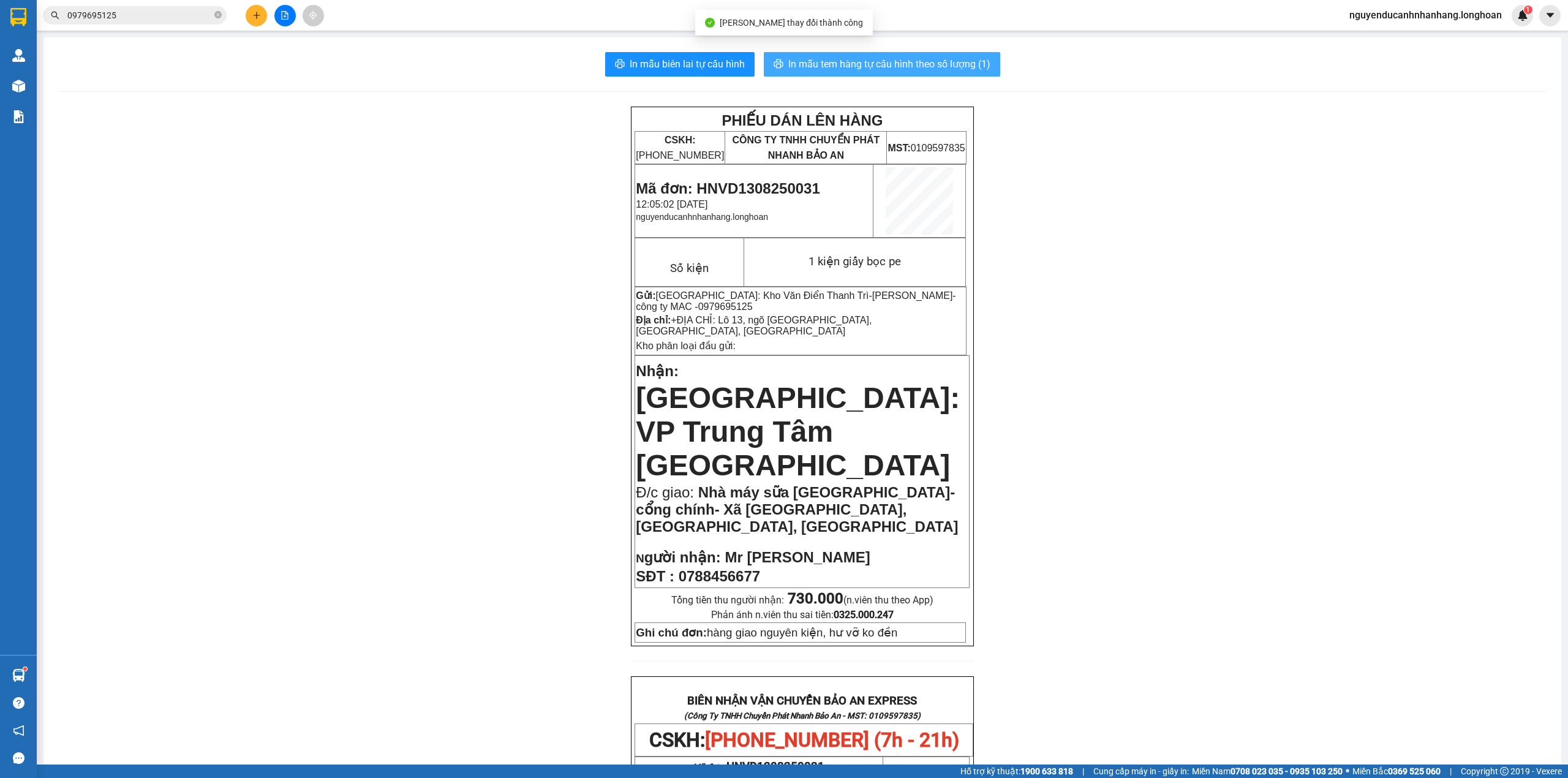
click at [838, 59] on span "In mẫu tem hàng tự cấu hình theo số lượng (1)" at bounding box center [889, 64] width 202 height 15
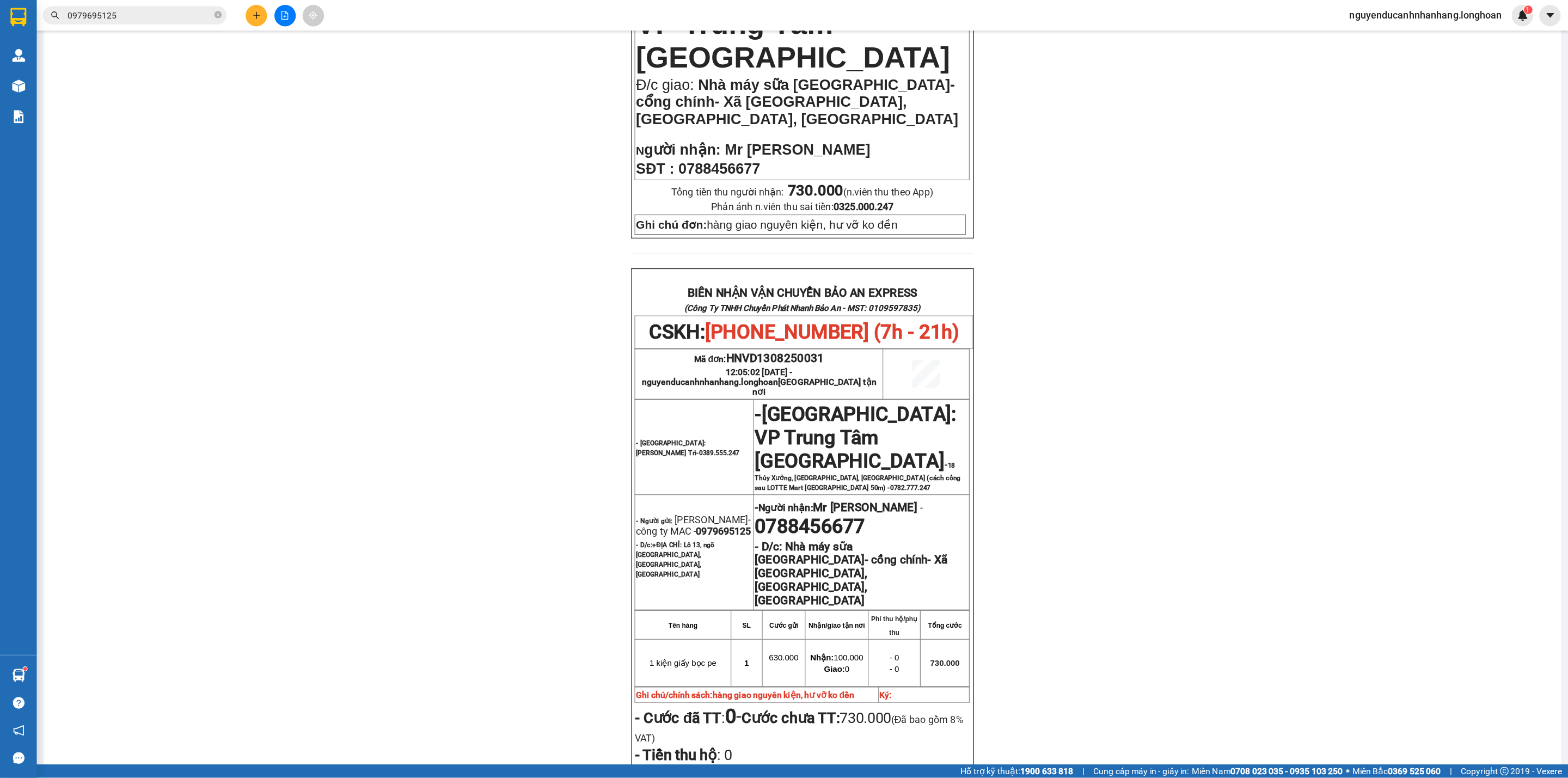
scroll to position [436, 0]
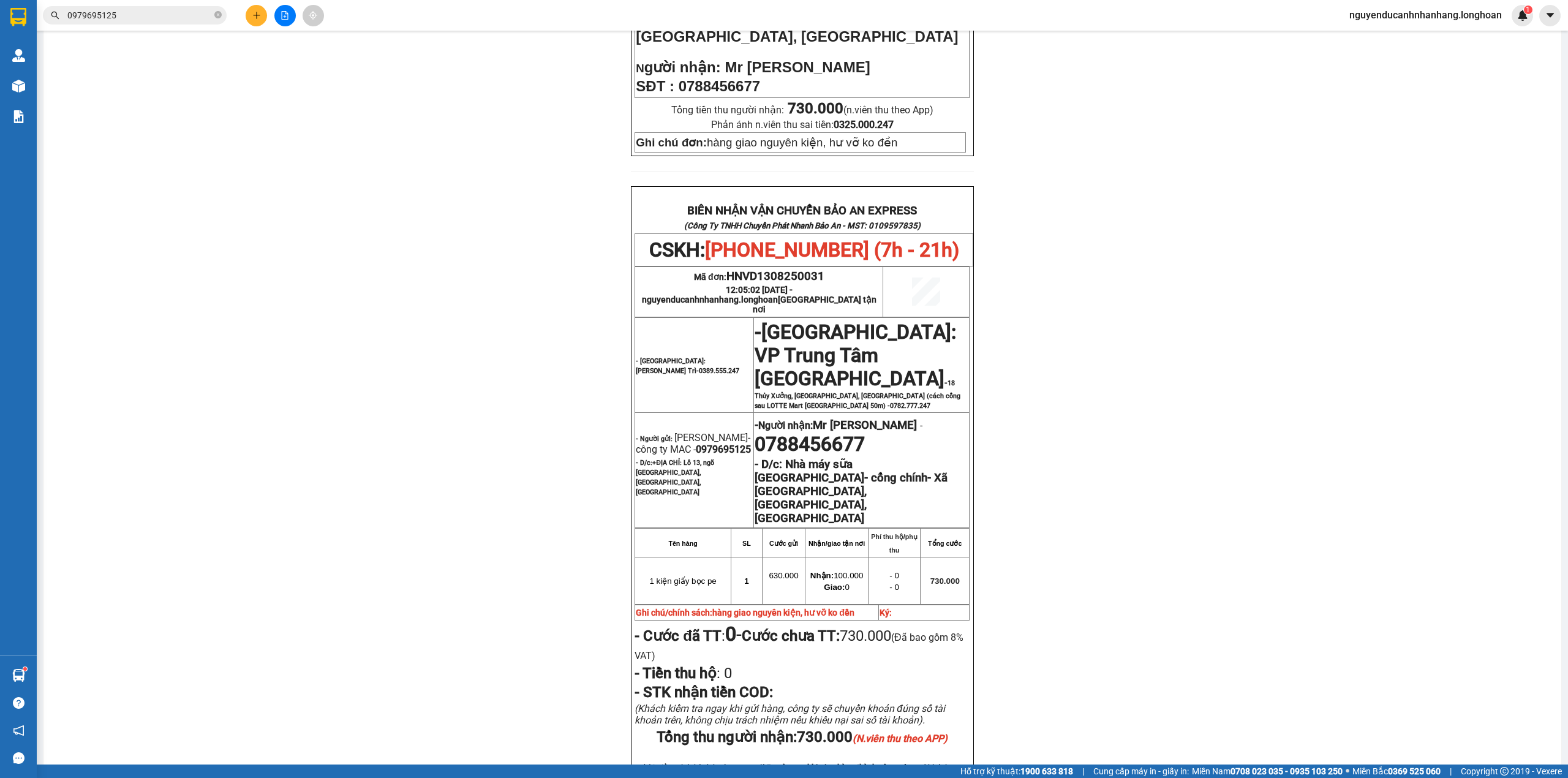
click at [696, 443] on span "0979695125" at bounding box center [723, 449] width 55 height 11
copy span "0979695125"
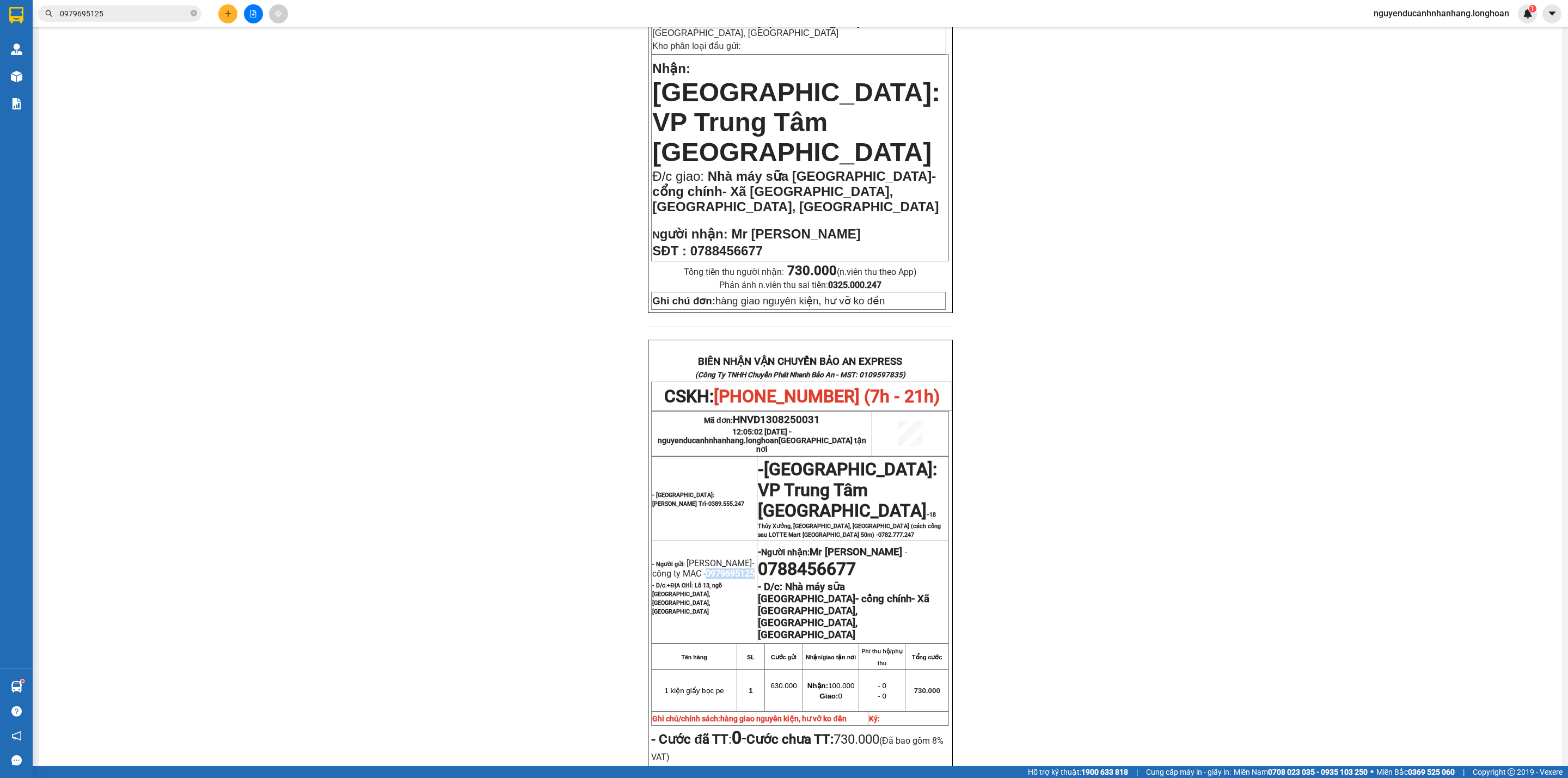
scroll to position [5, 0]
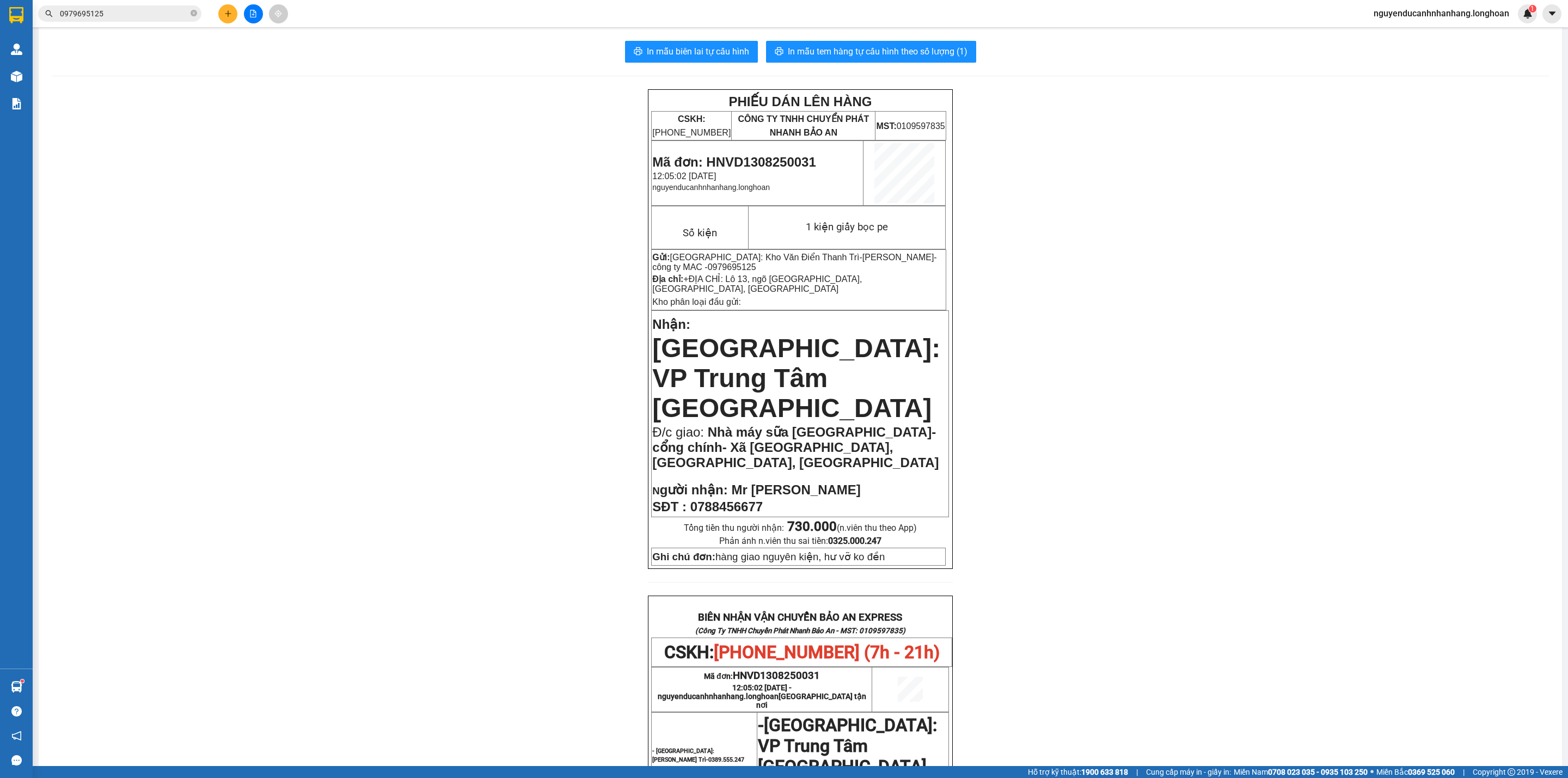
click at [753, 169] on p "Mã đơn: HNVD1308250031" at bounding box center [757, 162] width 210 height 16
click at [750, 164] on span "Mã đơn: HNVD1308250031" at bounding box center [734, 162] width 163 height 15
copy span "HNVD1308250031"
click at [196, 13] on icon "close-circle" at bounding box center [194, 13] width 7 height 7
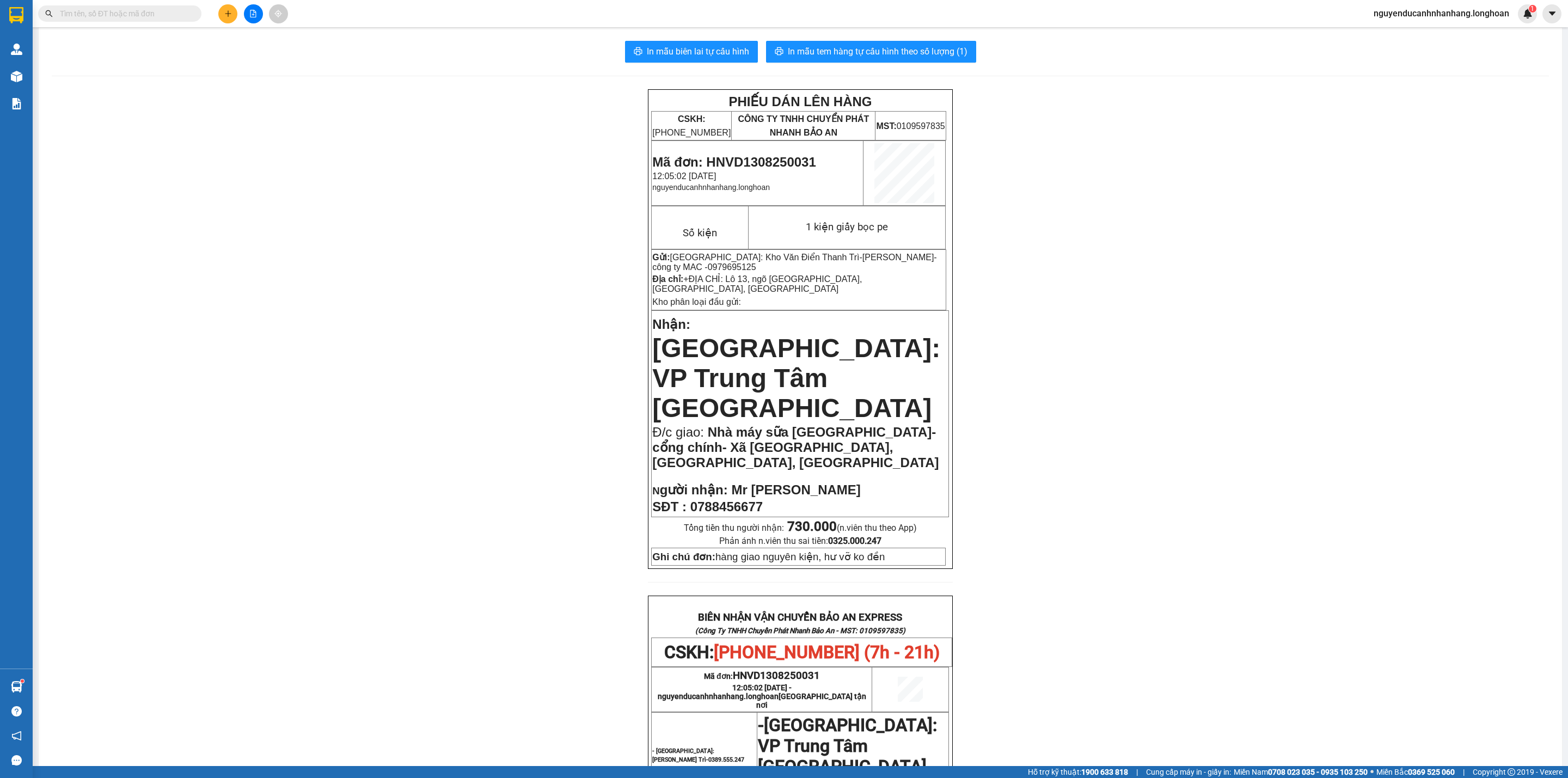
click at [167, 13] on input "text" at bounding box center [124, 13] width 129 height 12
paste input "HNVD1308250031"
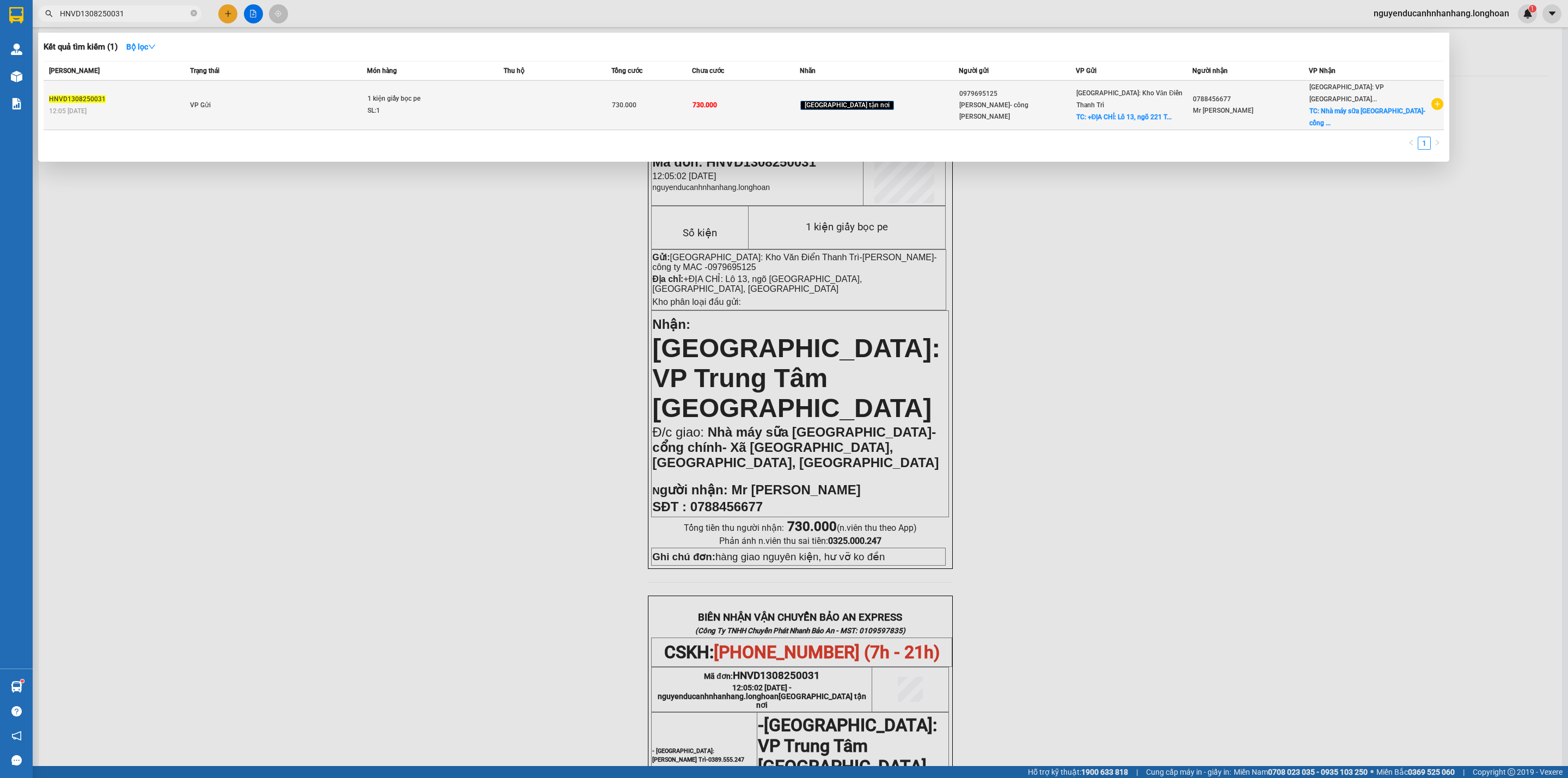
type input "HNVD1308250031"
click at [278, 98] on td "VP Gửi" at bounding box center [277, 104] width 179 height 49
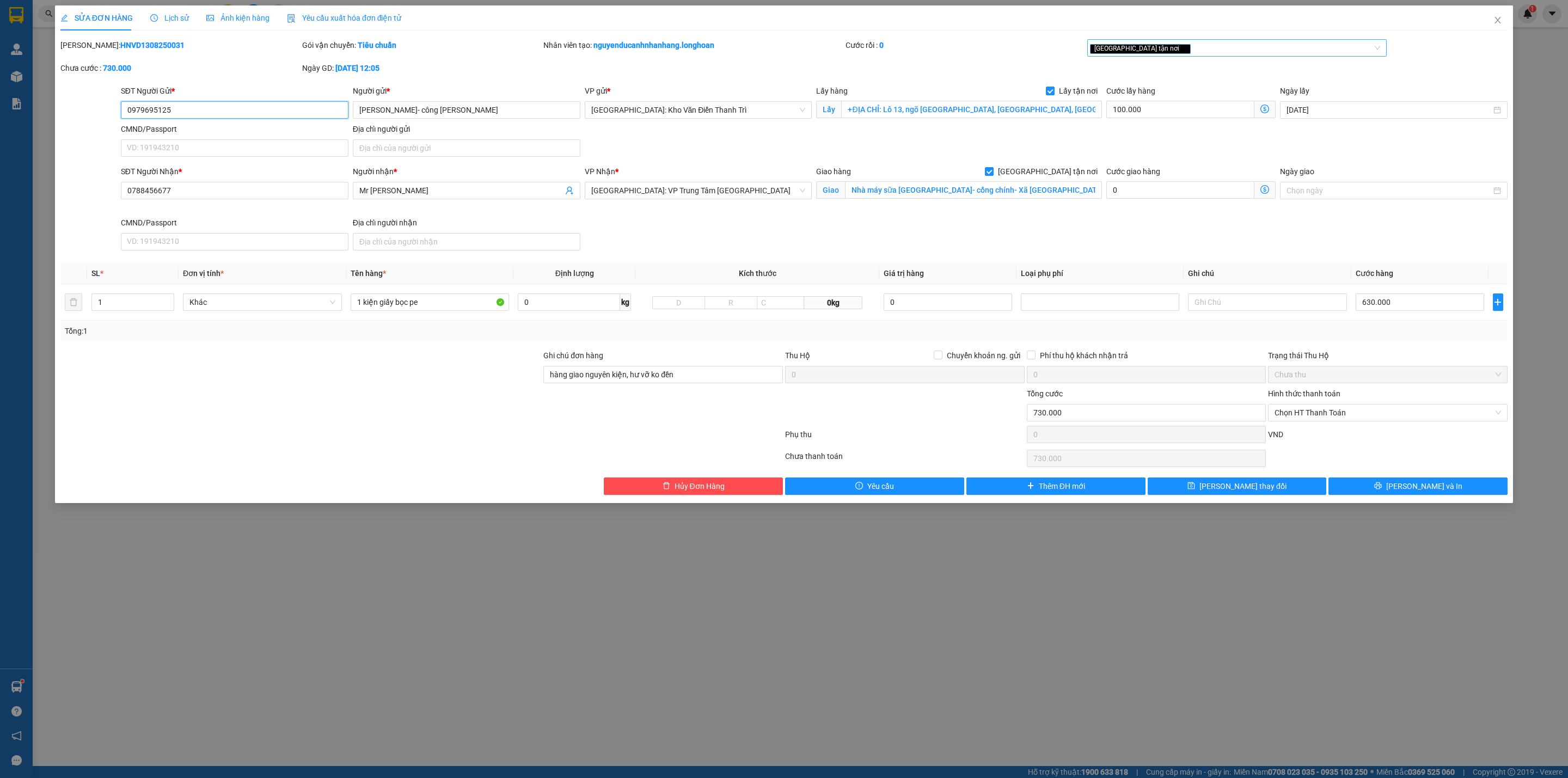
click at [1227, 46] on div "[GEOGRAPHIC_DATA] tận nơi" at bounding box center [1231, 47] width 284 height 13
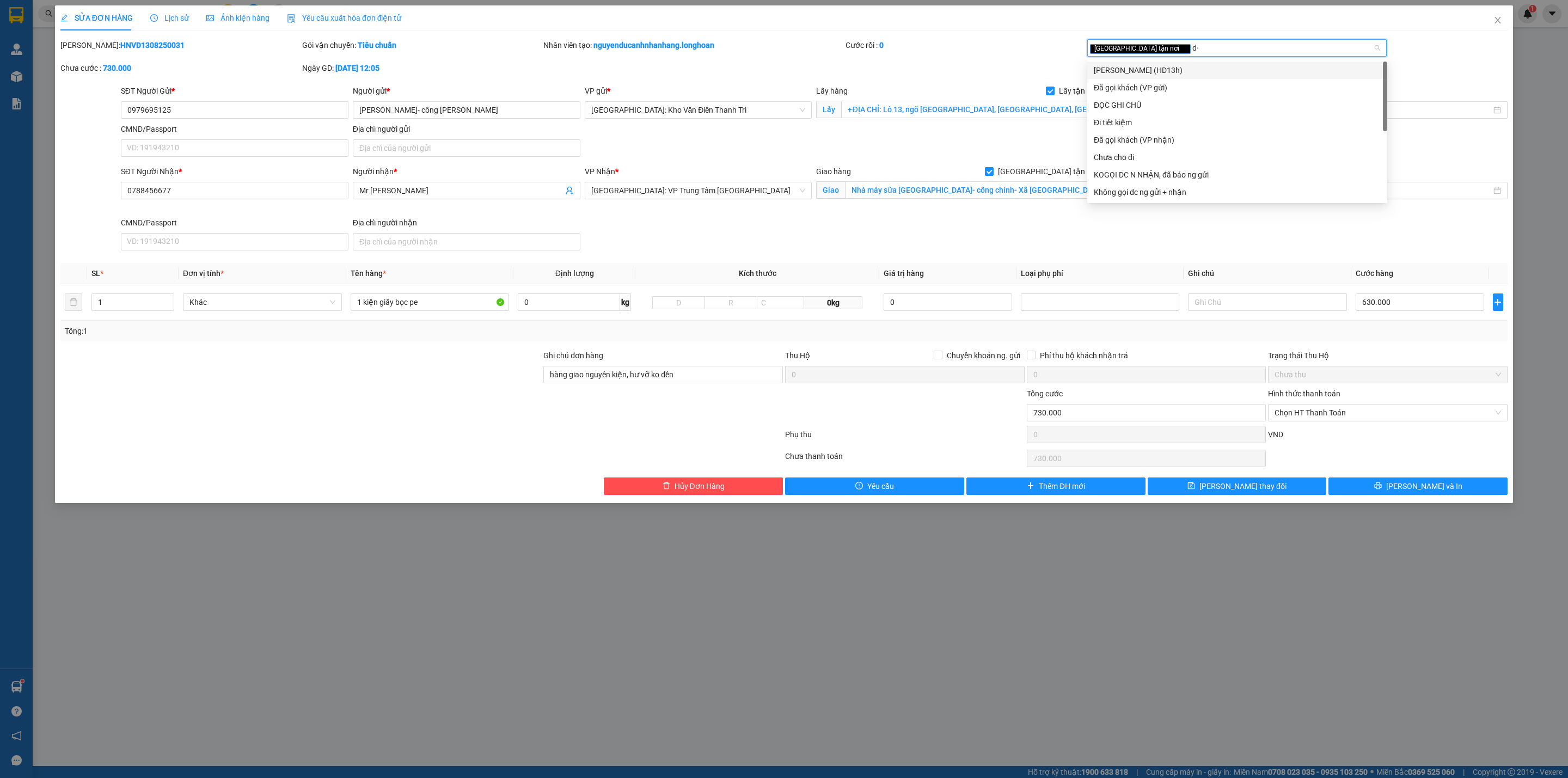
type input "d"
type input "đã"
click at [1174, 71] on div "Đã gọi khách (VP gửi)" at bounding box center [1237, 70] width 287 height 12
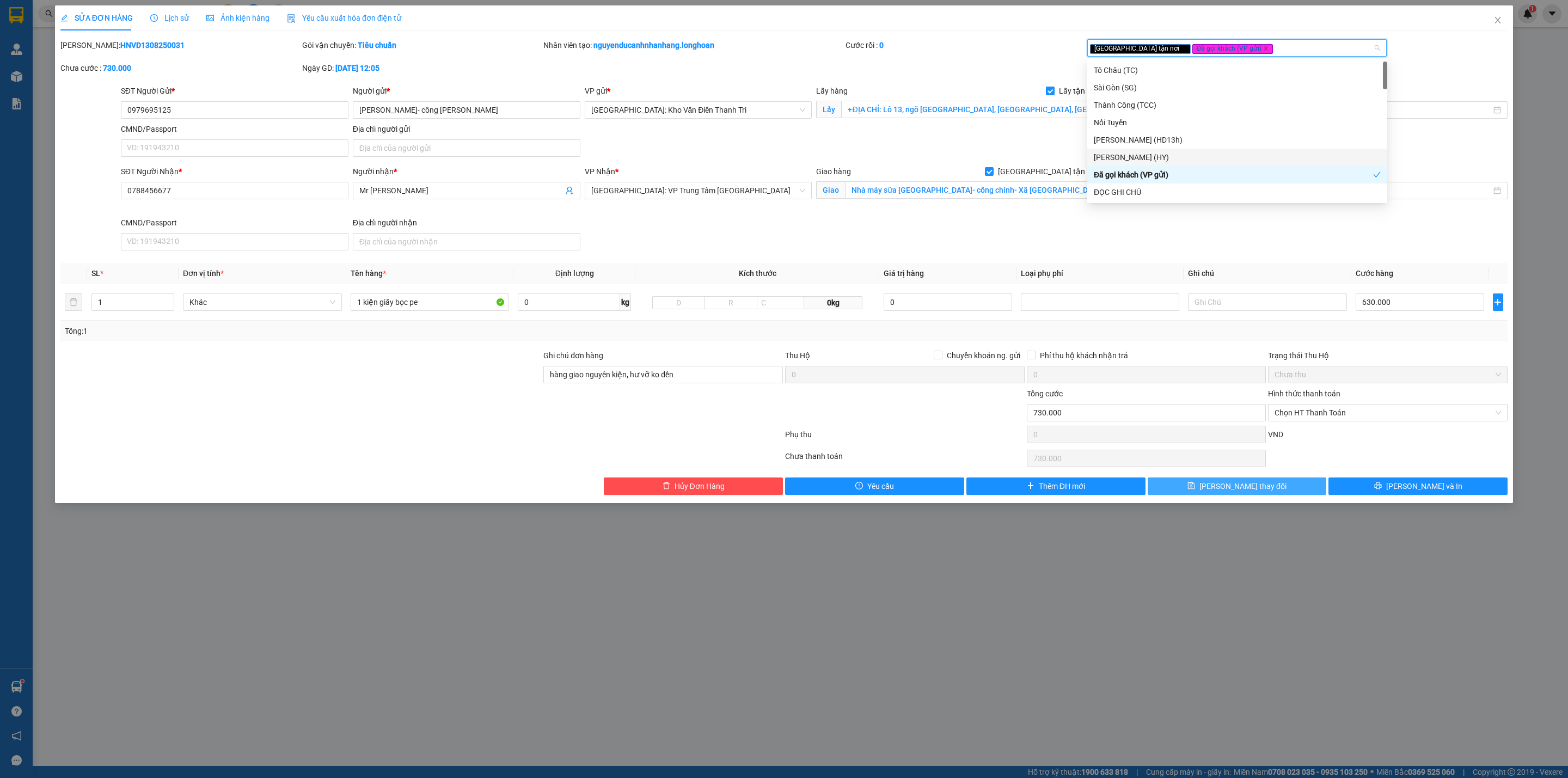
click at [1238, 487] on span "[PERSON_NAME] thay đổi" at bounding box center [1242, 486] width 87 height 12
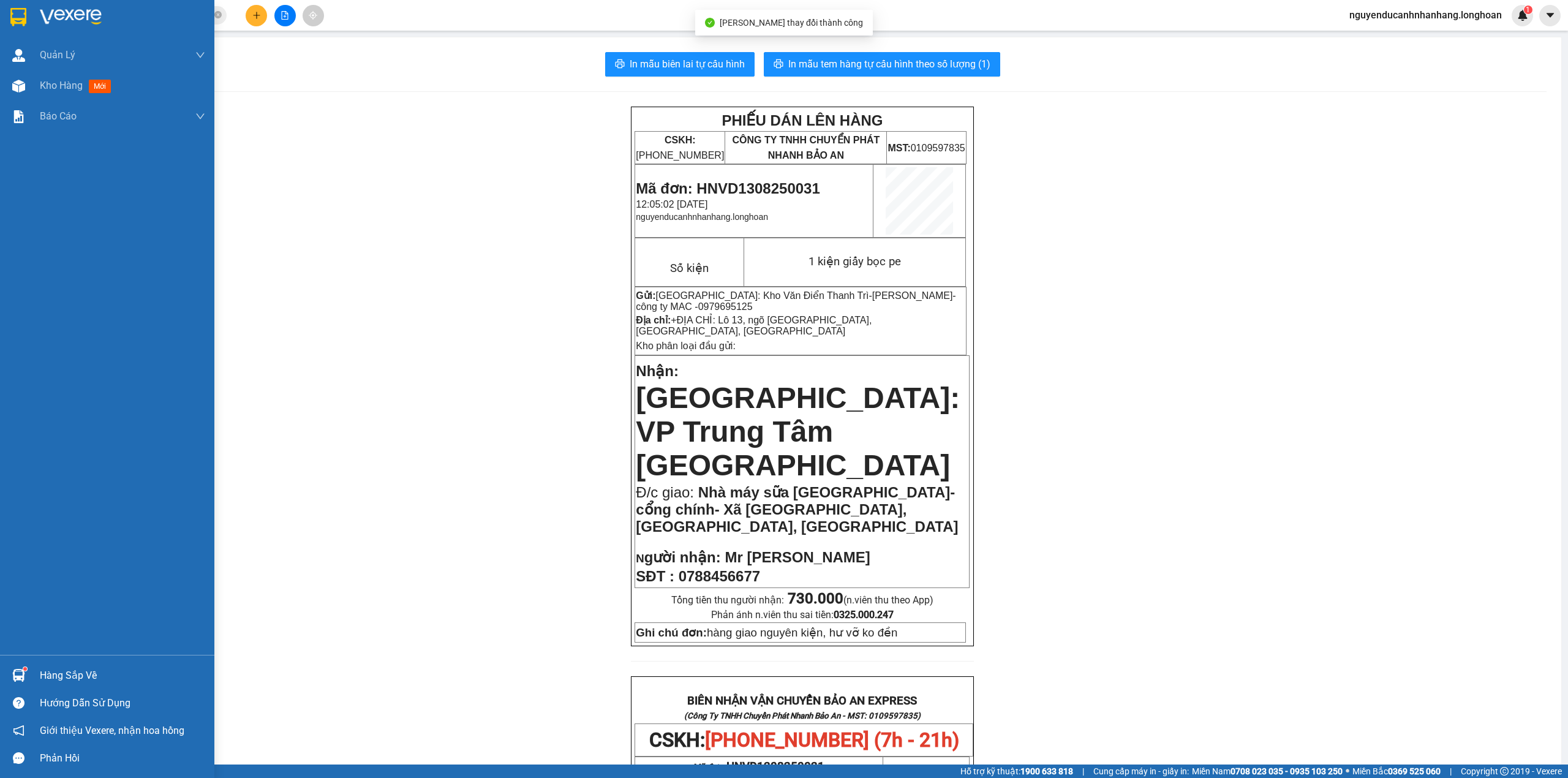
click at [27, 14] on div at bounding box center [18, 17] width 21 height 21
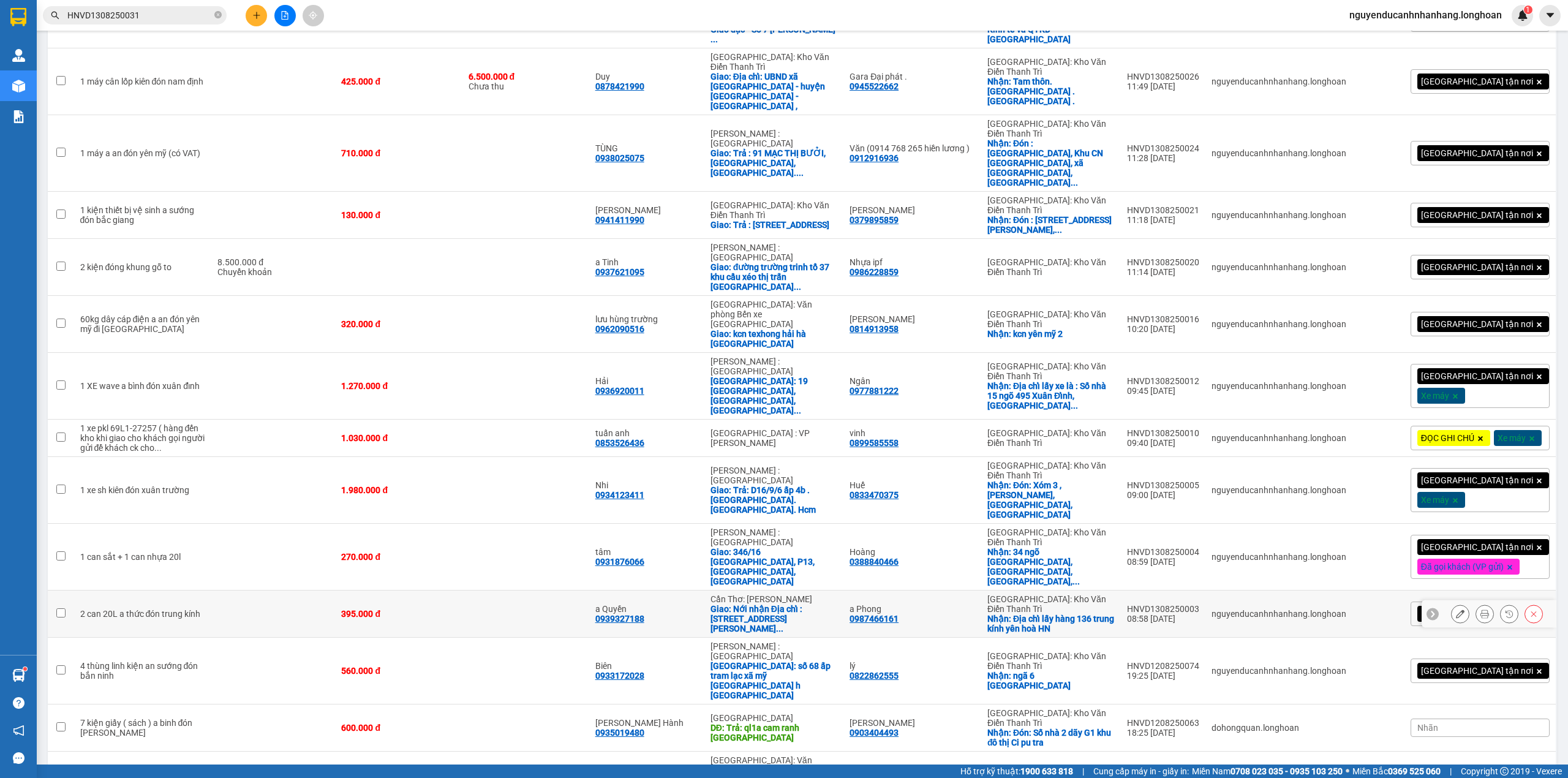
scroll to position [1044, 0]
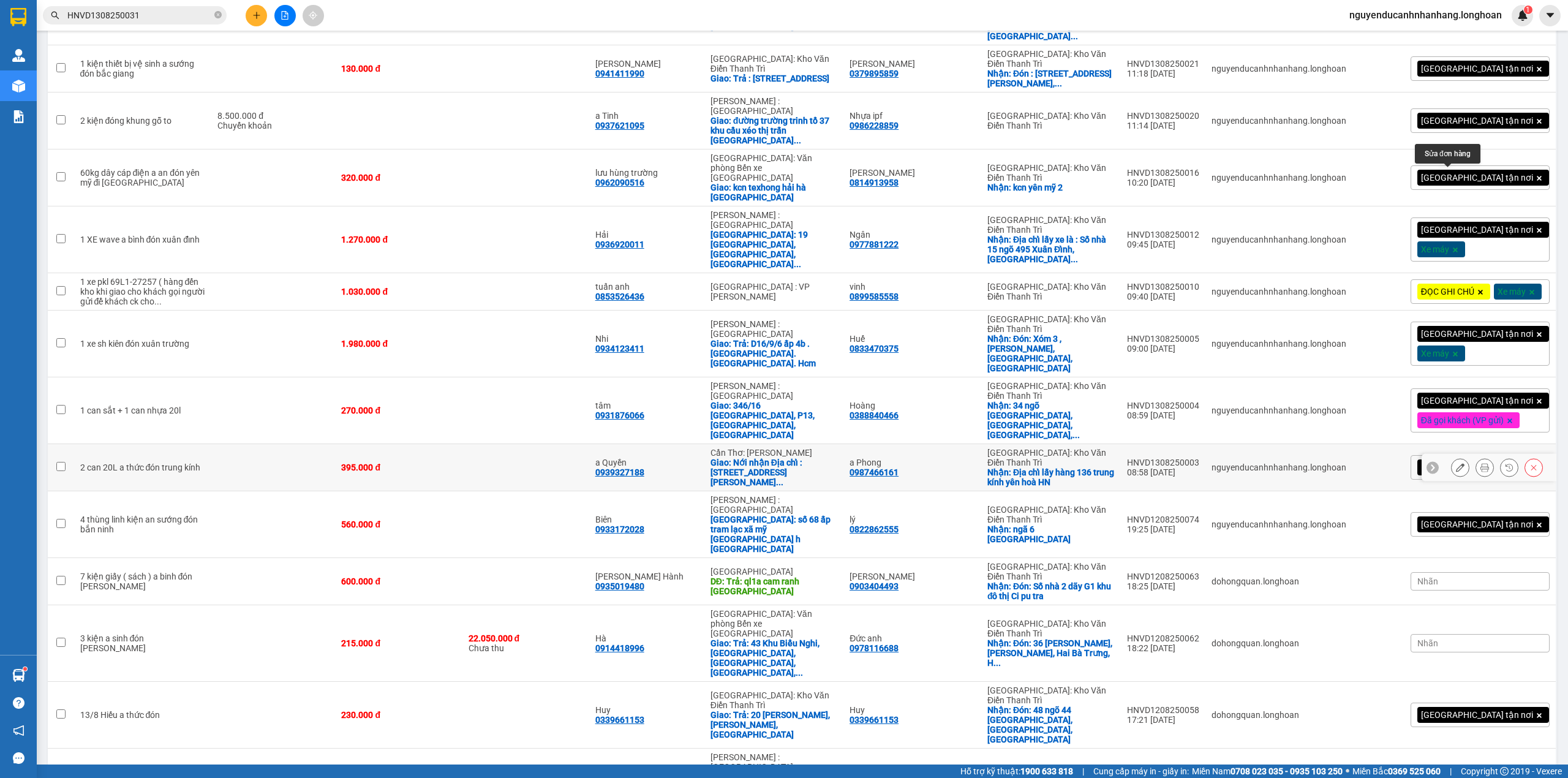
click at [1456, 463] on icon at bounding box center [1460, 467] width 8 height 8
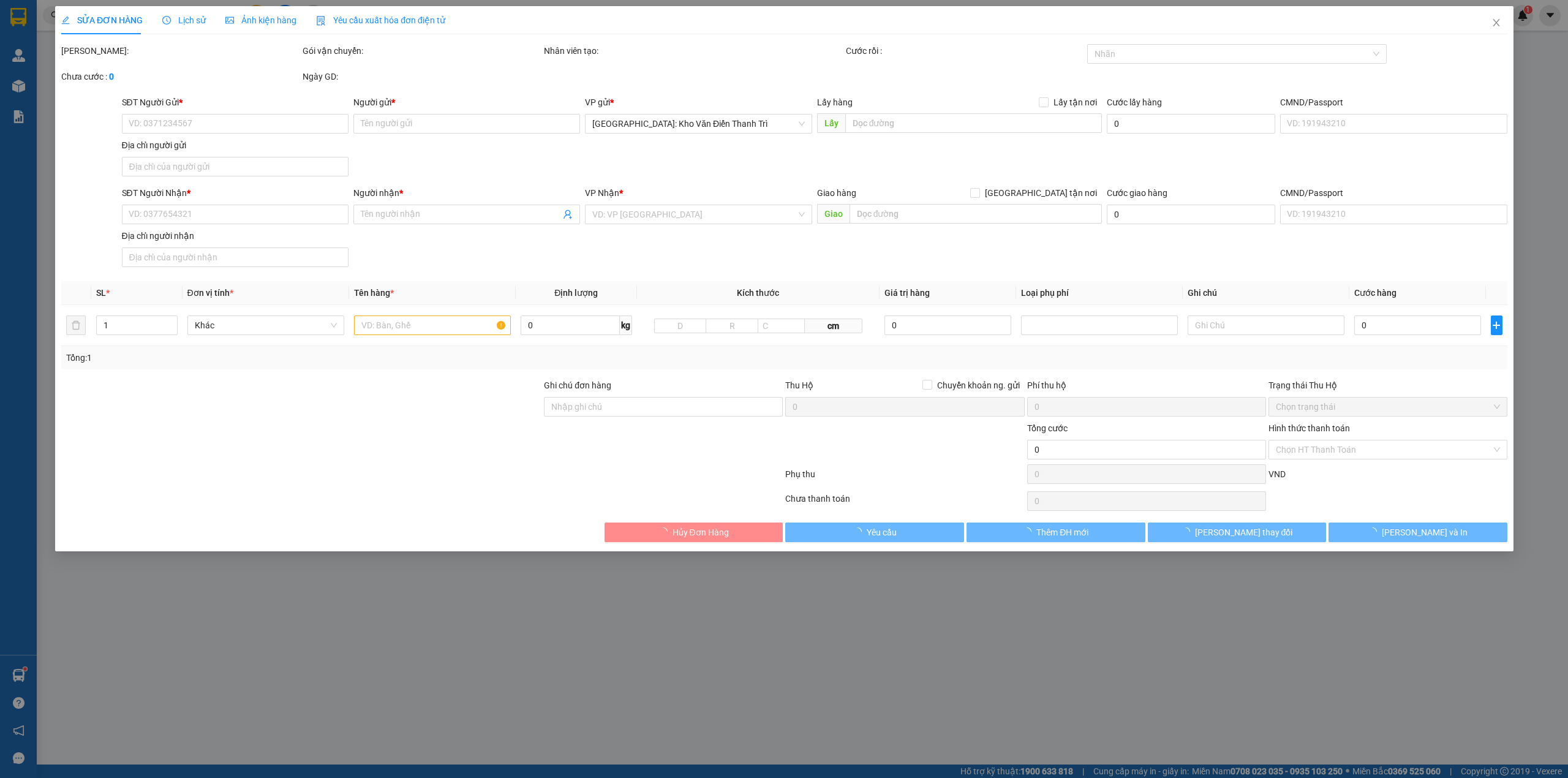
type input "0987466161"
type input "a Phong"
checkbox input "true"
type input "Địa chỉ lấy hàng 136 trung kính yên hoà HN"
type input "0939327188"
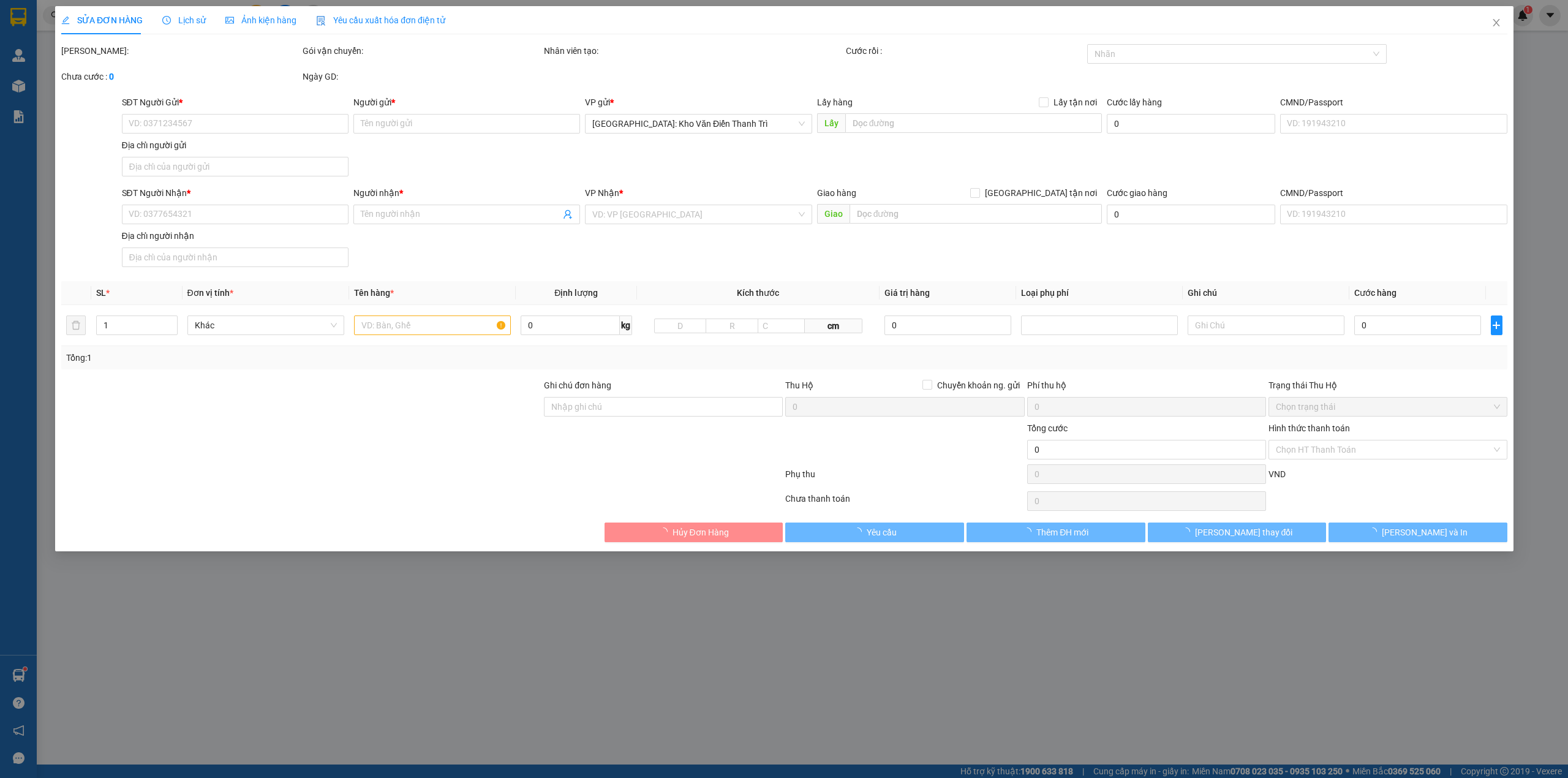
type input "a Quyền"
checkbox input "true"
type input "Nới nhận Địa chỉ : [STREET_ADDRESS][PERSON_NAME]. [GEOGRAPHIC_DATA], [GEOGRAPHI…"
type input "có VAT"
type input "395.000"
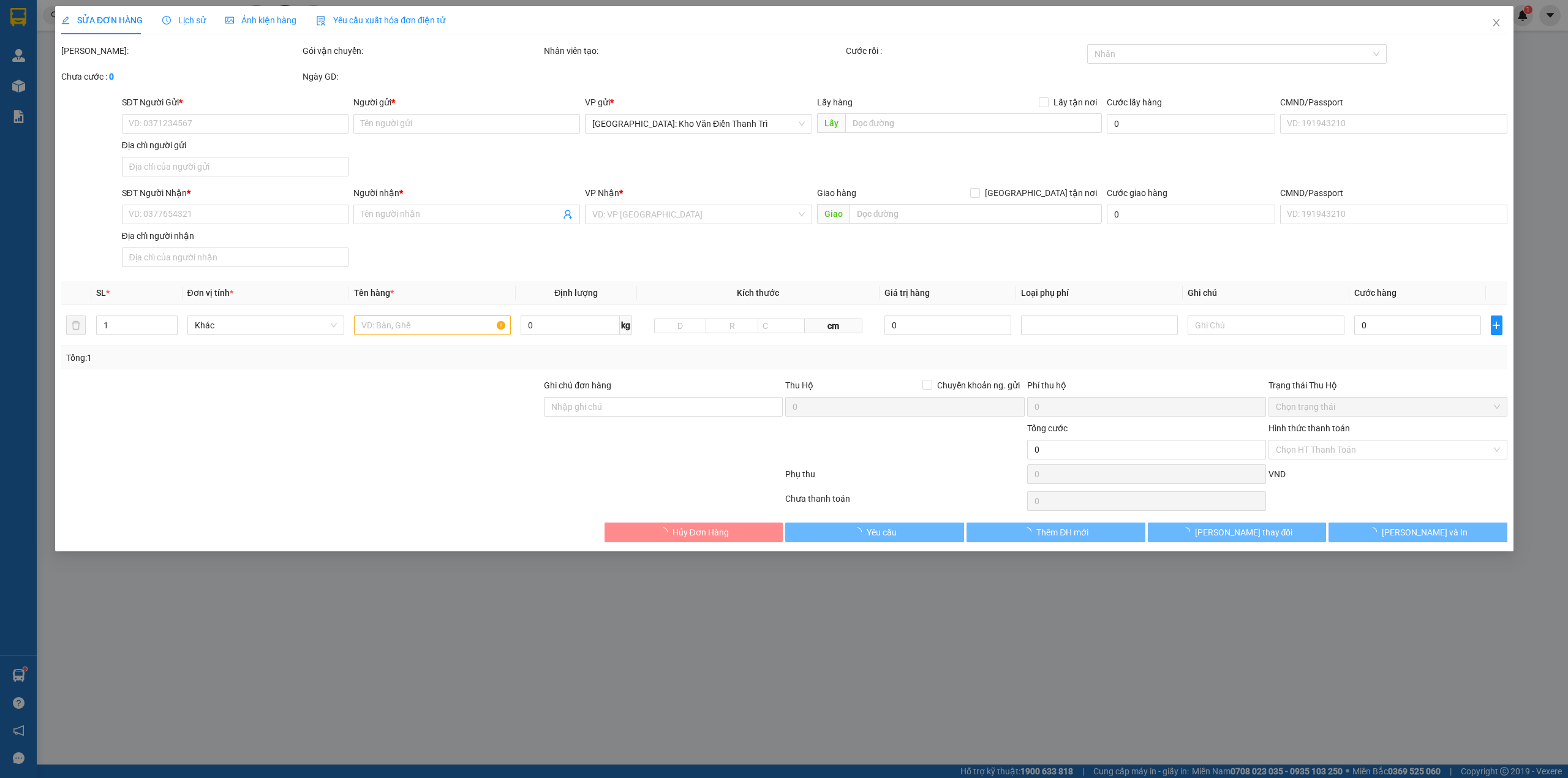
type input "395.000"
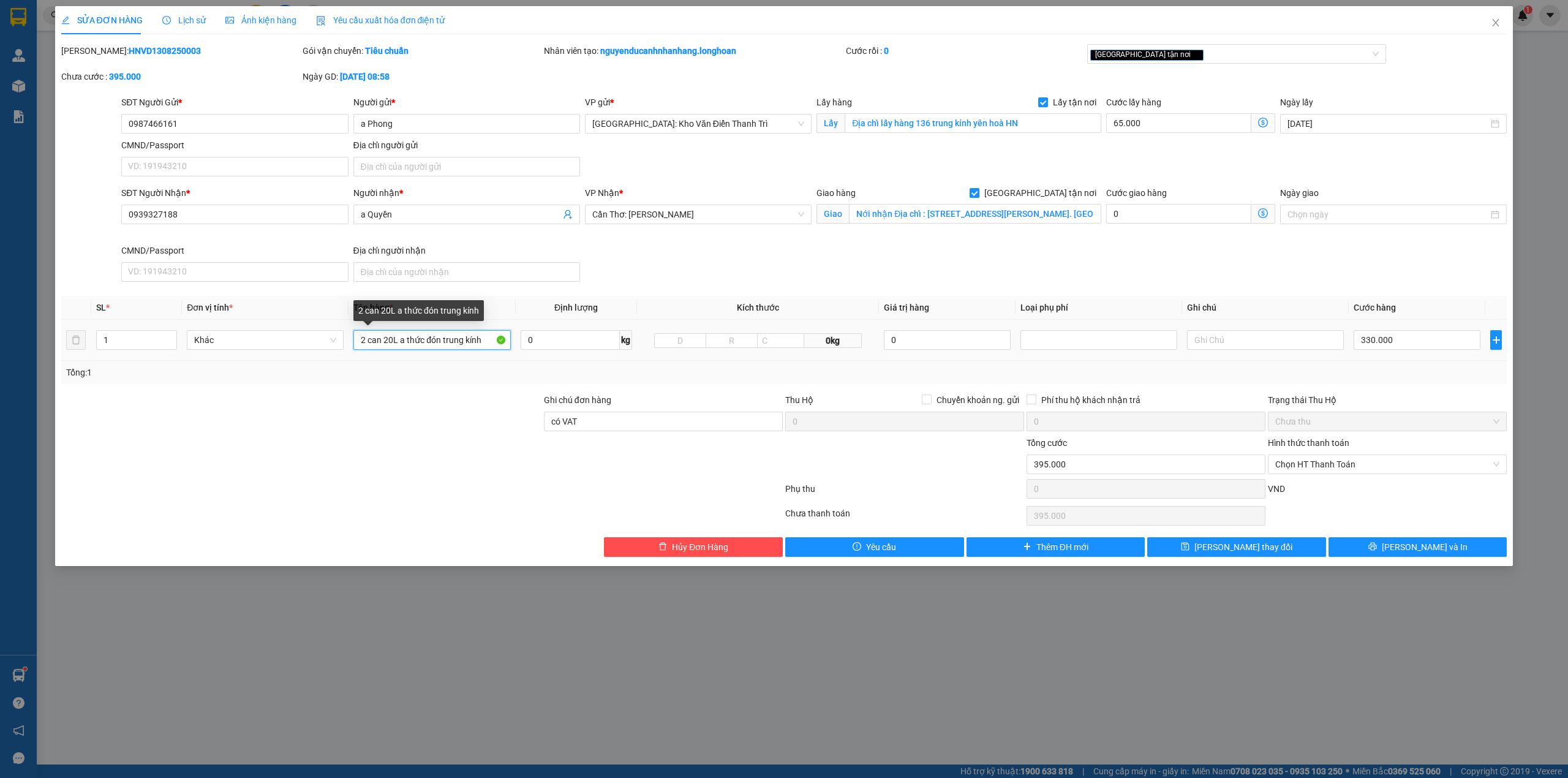
click at [414, 335] on input "2 can 20L a thức đón trung kính" at bounding box center [432, 340] width 157 height 20
drag, startPoint x: 399, startPoint y: 341, endPoint x: 550, endPoint y: 341, distance: 151.0
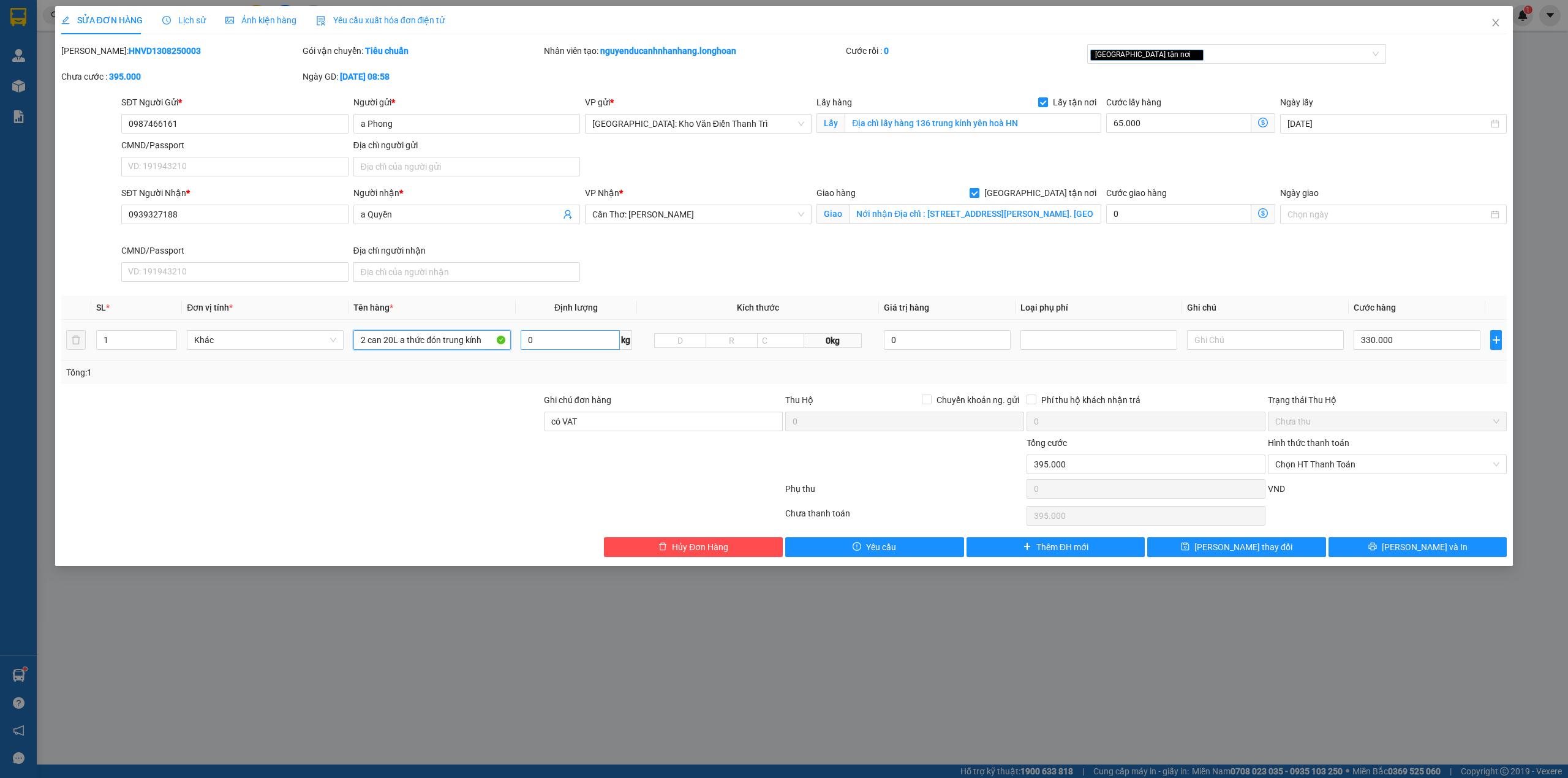
click at [550, 341] on tr "1 Khác 2 can 20L a thức đón trung kính 0 kg 0kg 0 330.000" at bounding box center [784, 340] width 1446 height 41
type input "2 can 20L"
click at [124, 339] on input "1" at bounding box center [137, 340] width 80 height 18
type input "2"
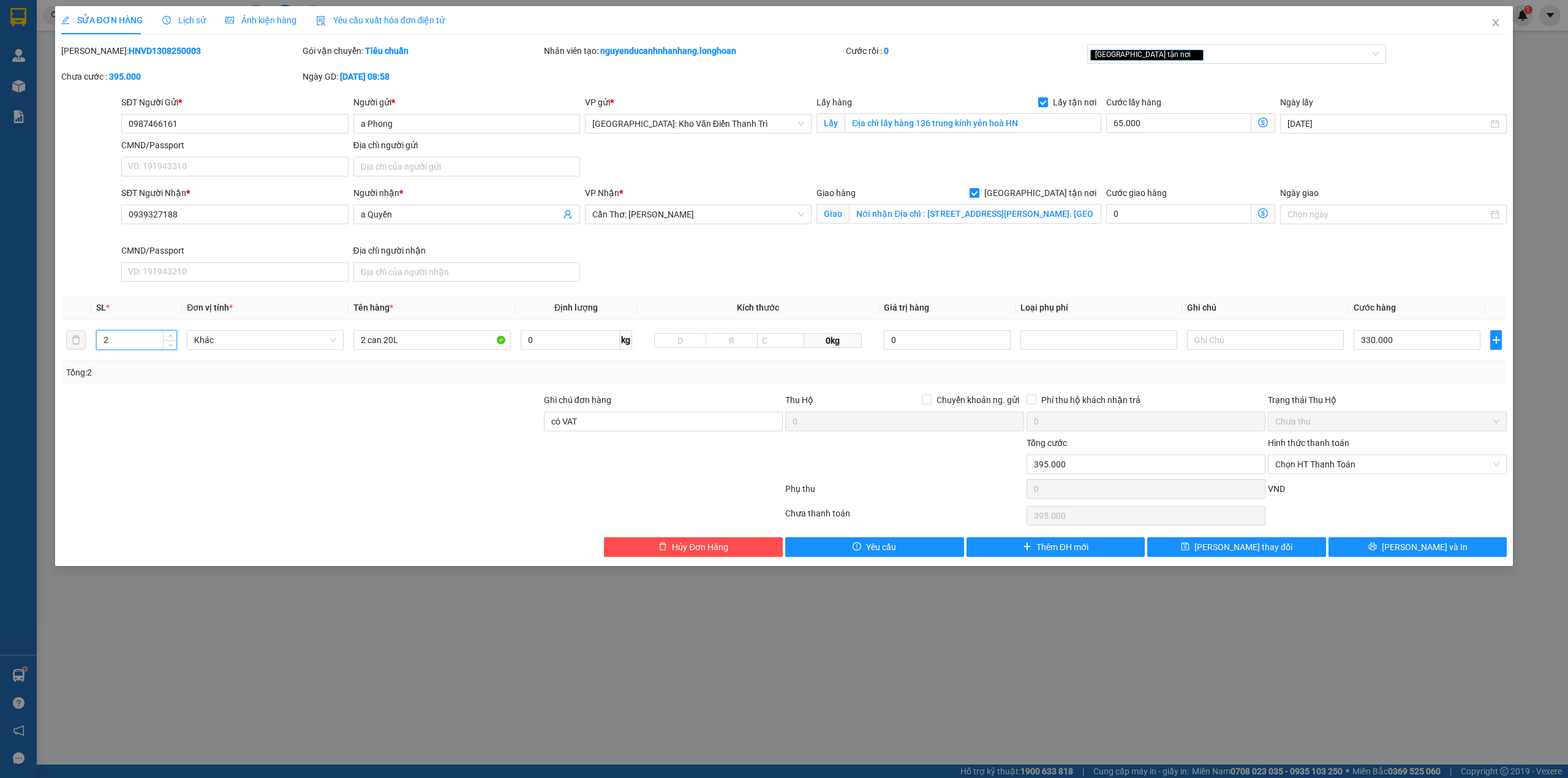
click at [238, 412] on div at bounding box center [301, 414] width 482 height 43
click at [595, 481] on div at bounding box center [422, 491] width 724 height 24
click at [1417, 383] on div "Tổng: 2" at bounding box center [784, 372] width 1446 height 24
drag, startPoint x: 887, startPoint y: 268, endPoint x: 897, endPoint y: 248, distance: 22.4
click at [887, 266] on div "SĐT Người Nhận * 0939327188 Người nhận * a Quyền VP Nhận * Cần Thơ: Kho Ninh Ki…" at bounding box center [814, 236] width 1390 height 100
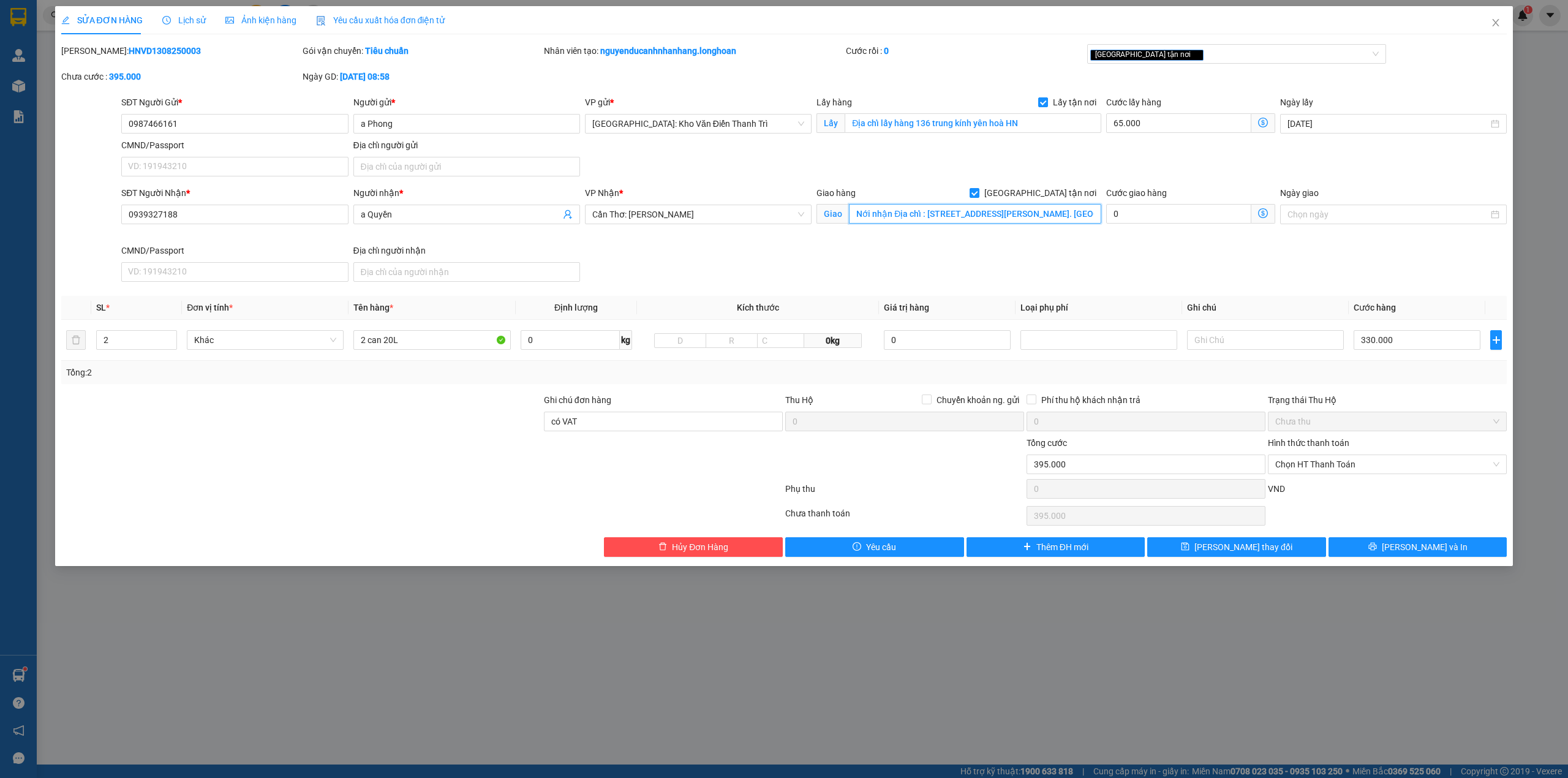
click at [926, 215] on input "Nới nhận Địa chỉ : [STREET_ADDRESS][PERSON_NAME]. [GEOGRAPHIC_DATA], [GEOGRAPHI…" at bounding box center [975, 214] width 253 height 20
drag, startPoint x: 926, startPoint y: 215, endPoint x: 815, endPoint y: 207, distance: 111.3
click at [815, 207] on div "Giao hàng Giao tận nơi Giao Nới nhận Địa chỉ : [STREET_ADDRESS][PERSON_NAME]. […" at bounding box center [959, 215] width 290 height 58
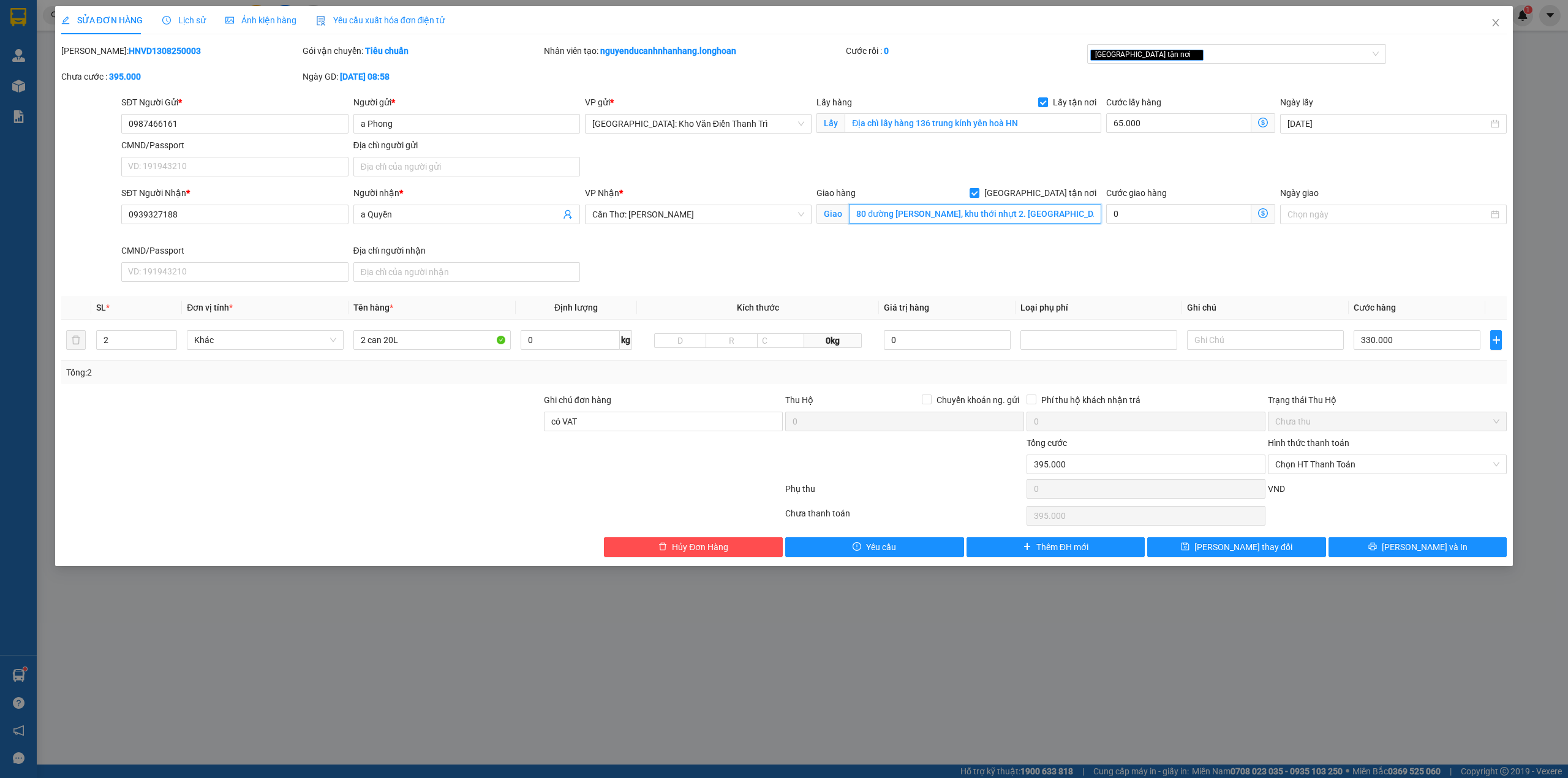
type input "80 đường [PERSON_NAME], khu thới nhựt 2. [GEOGRAPHIC_DATA], [GEOGRAPHIC_DATA]."
click at [938, 241] on div "Giao hàng [GEOGRAPHIC_DATA] tận nơi Giao 80 đường [GEOGRAPHIC_DATA], khu thới n…" at bounding box center [959, 215] width 290 height 58
click at [1069, 223] on input "80 đường [PERSON_NAME], khu thới nhựt 2. [GEOGRAPHIC_DATA], [GEOGRAPHIC_DATA]." at bounding box center [975, 214] width 253 height 20
click at [1071, 223] on input "80 đường [PERSON_NAME], khu thới nhựt 2. [GEOGRAPHIC_DATA], [GEOGRAPHIC_DATA]." at bounding box center [975, 214] width 253 height 20
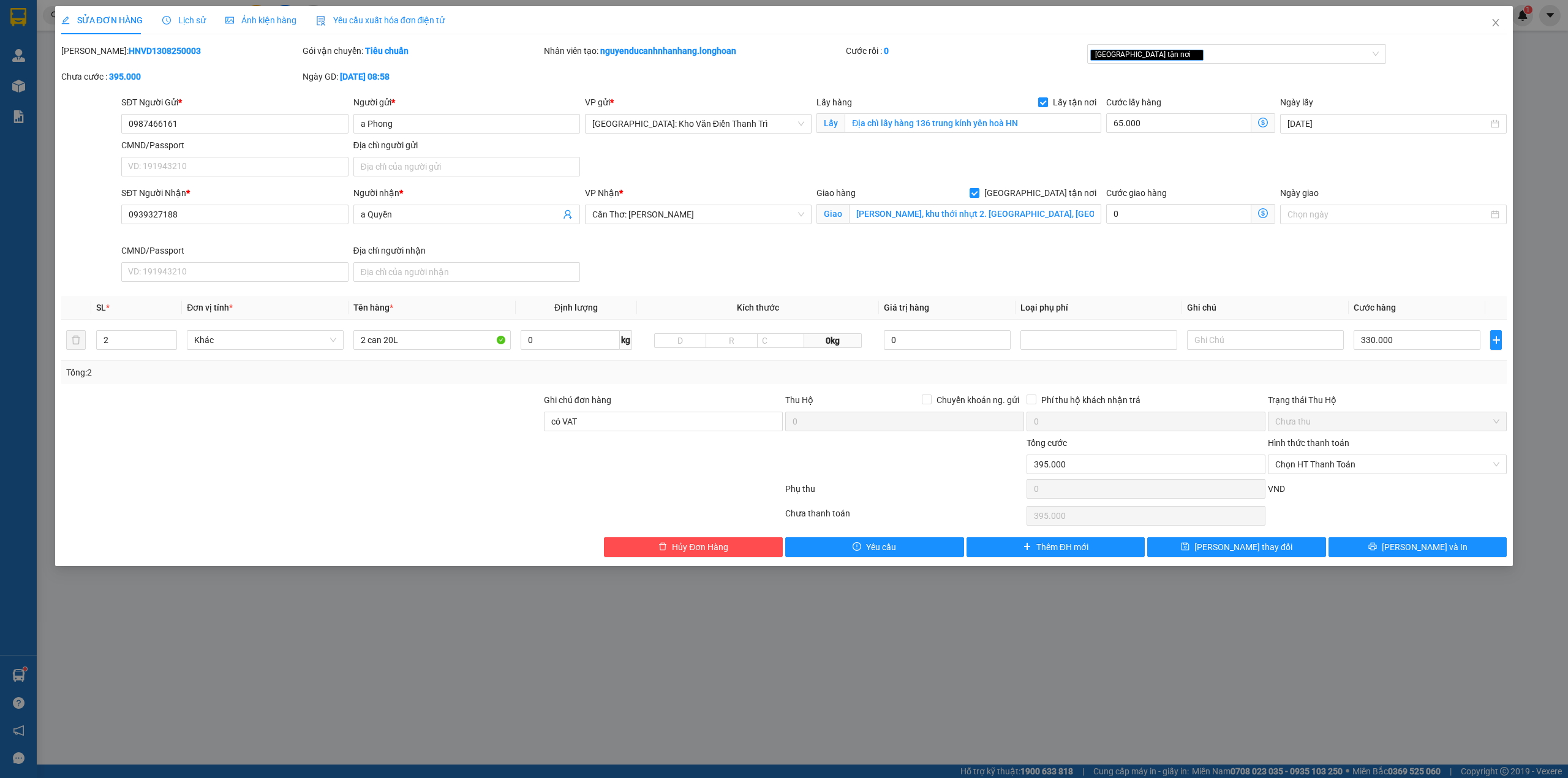
click at [1130, 255] on div "SĐT Người Nhận * 0939327188 Người nhận * a Quyền VP Nhận * Cần Thơ: Kho Ninh Ki…" at bounding box center [814, 236] width 1390 height 100
click at [189, 125] on input "0987466161" at bounding box center [234, 124] width 227 height 20
click at [149, 44] on div "[PERSON_NAME]: HNVD1308250003" at bounding box center [181, 51] width 239 height 14
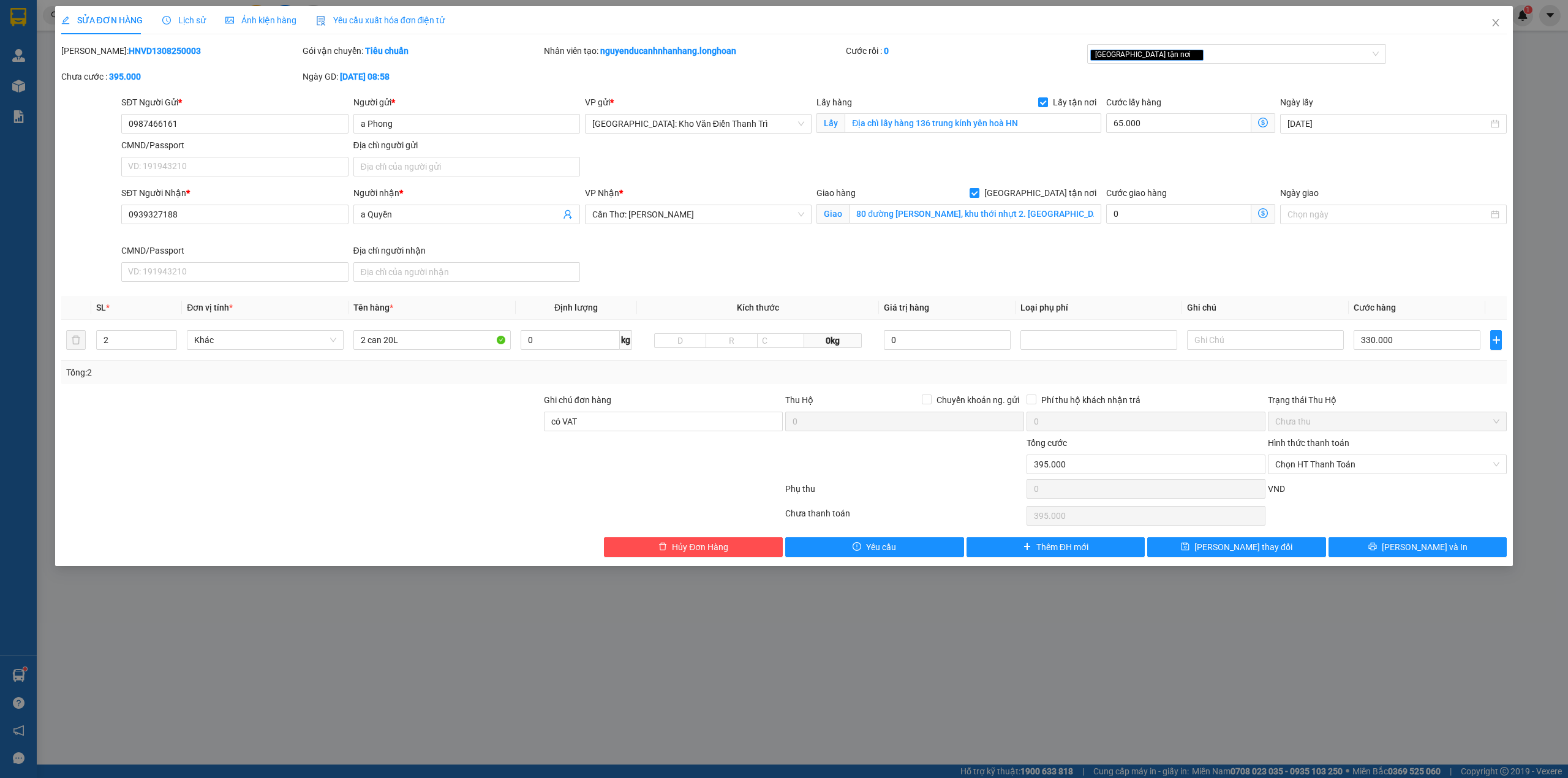
click at [149, 44] on div "[PERSON_NAME]: HNVD1308250003" at bounding box center [181, 51] width 239 height 14
copy b "HNVD1308250003"
click at [966, 478] on div at bounding box center [904, 458] width 241 height 43
click at [611, 427] on input "có VAT" at bounding box center [663, 421] width 239 height 20
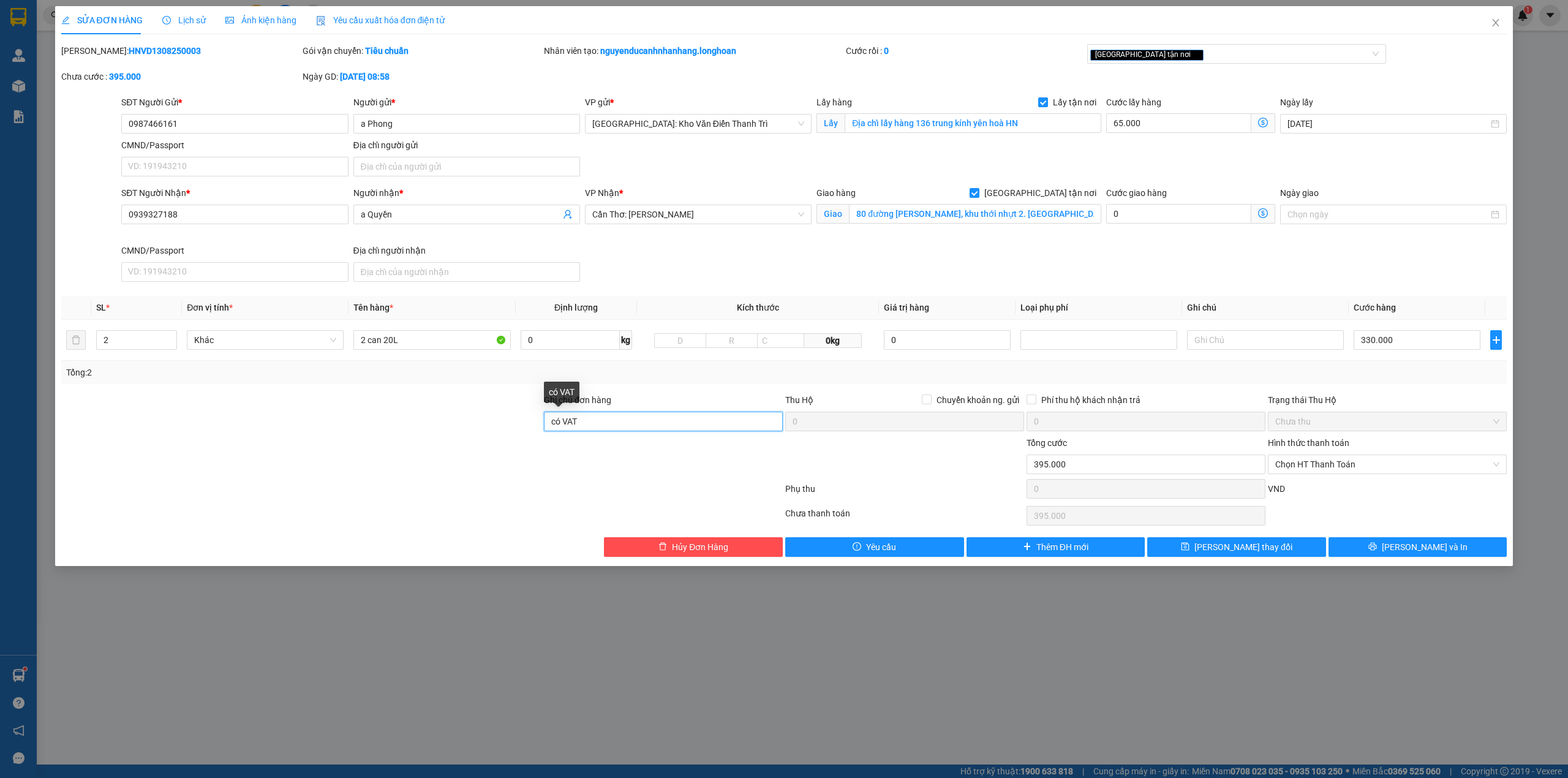
click at [611, 427] on input "có VAT" at bounding box center [663, 421] width 239 height 20
click at [545, 466] on div at bounding box center [663, 458] width 241 height 43
click at [1379, 550] on button "[PERSON_NAME] và In" at bounding box center [1418, 547] width 179 height 20
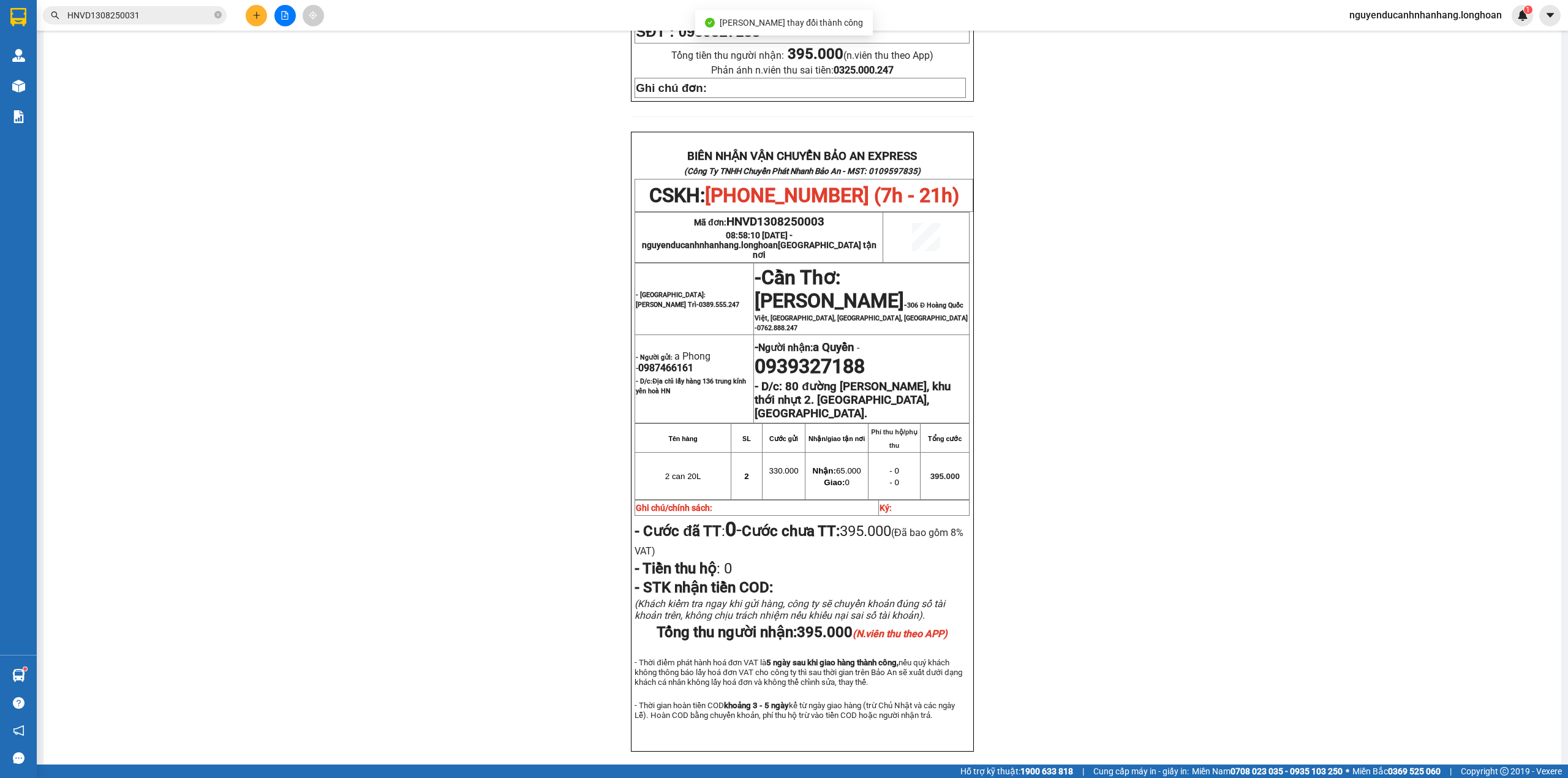
scroll to position [490, 0]
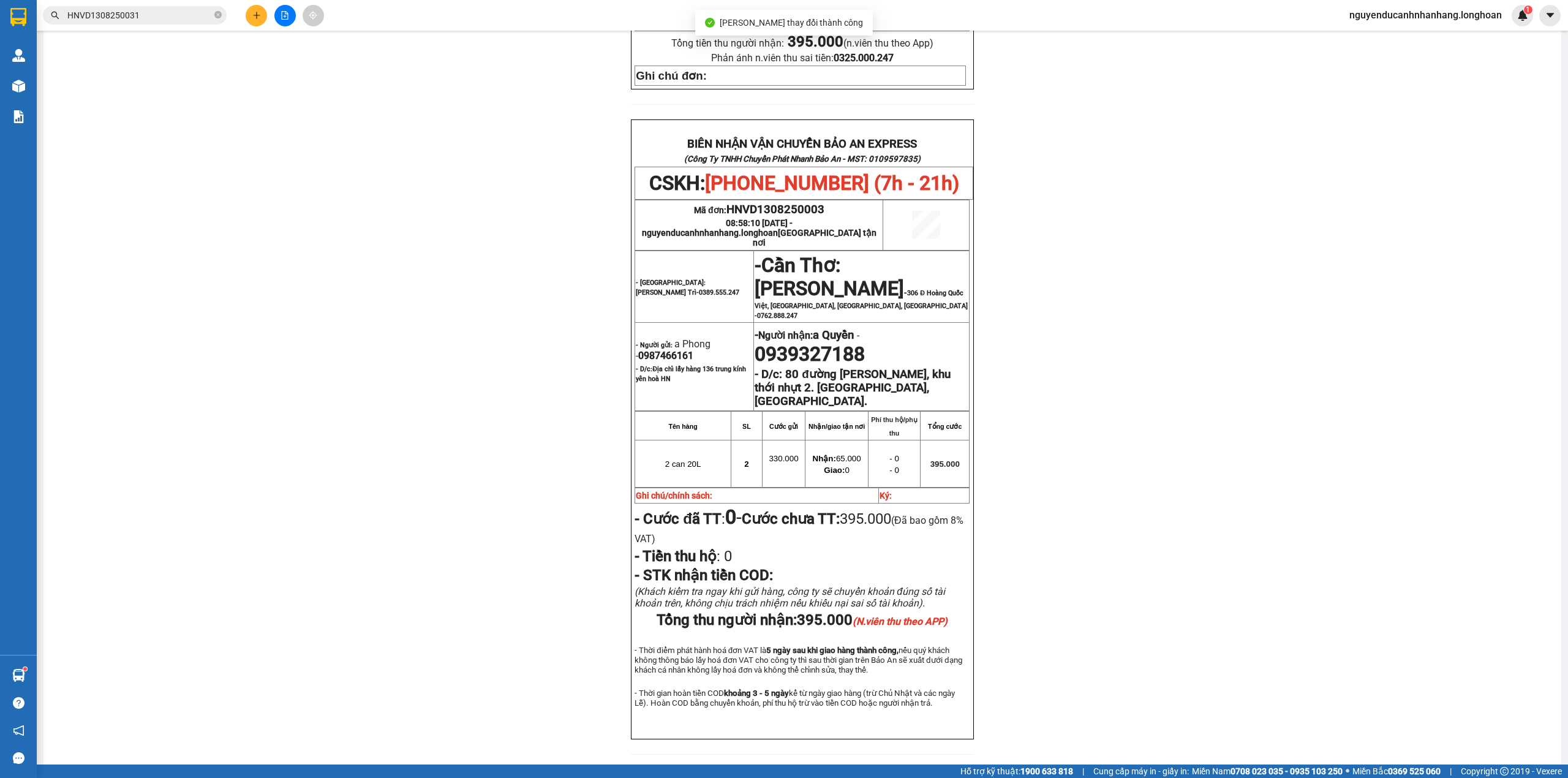
click at [661, 350] on span "0987466161" at bounding box center [665, 355] width 55 height 11
copy span "0987466161"
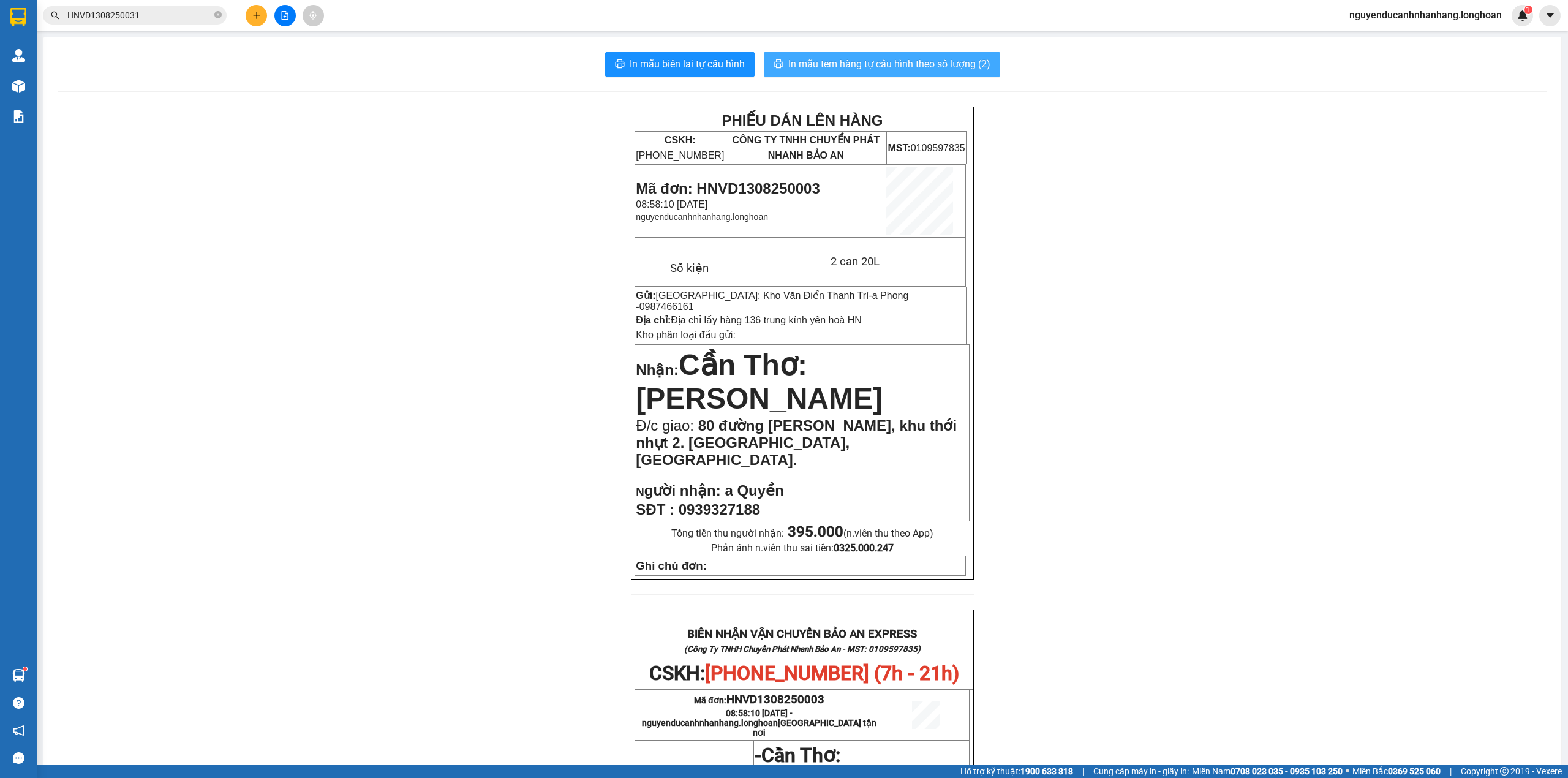
click at [894, 71] on span "In mẫu tem hàng tự cấu hình theo số lượng (2)" at bounding box center [889, 64] width 202 height 15
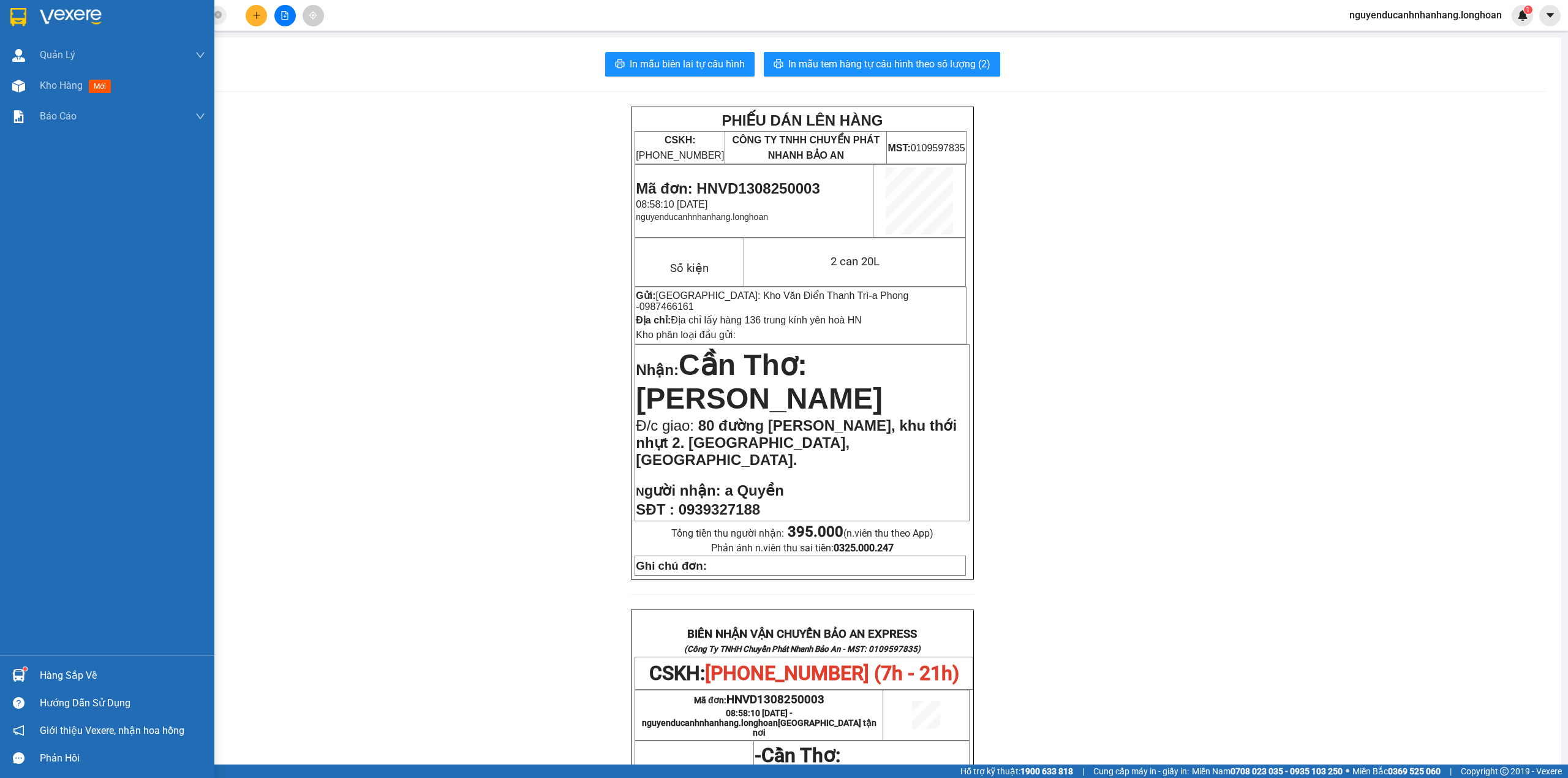
click at [12, 16] on img at bounding box center [18, 17] width 16 height 18
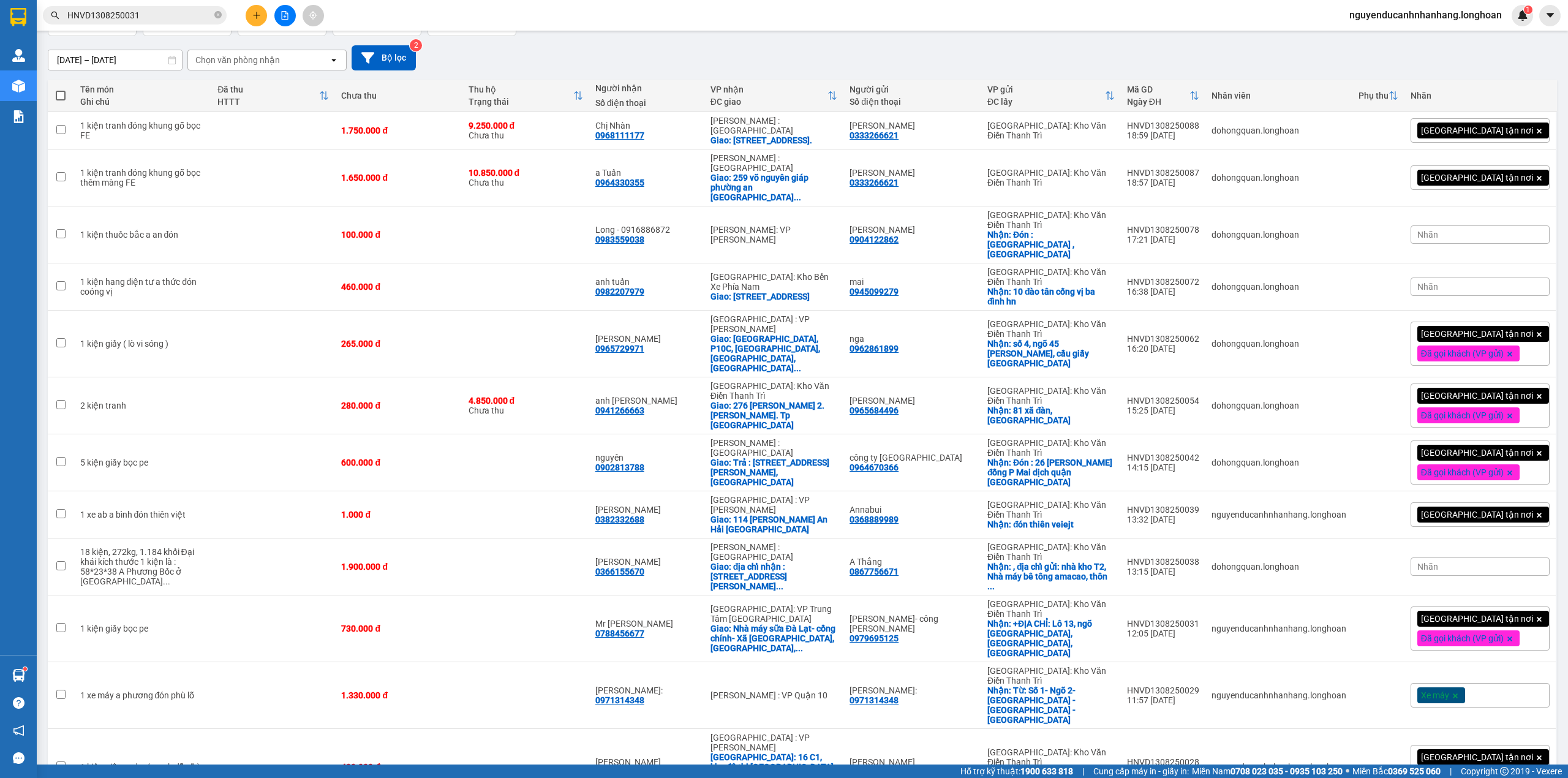
scroll to position [74, 0]
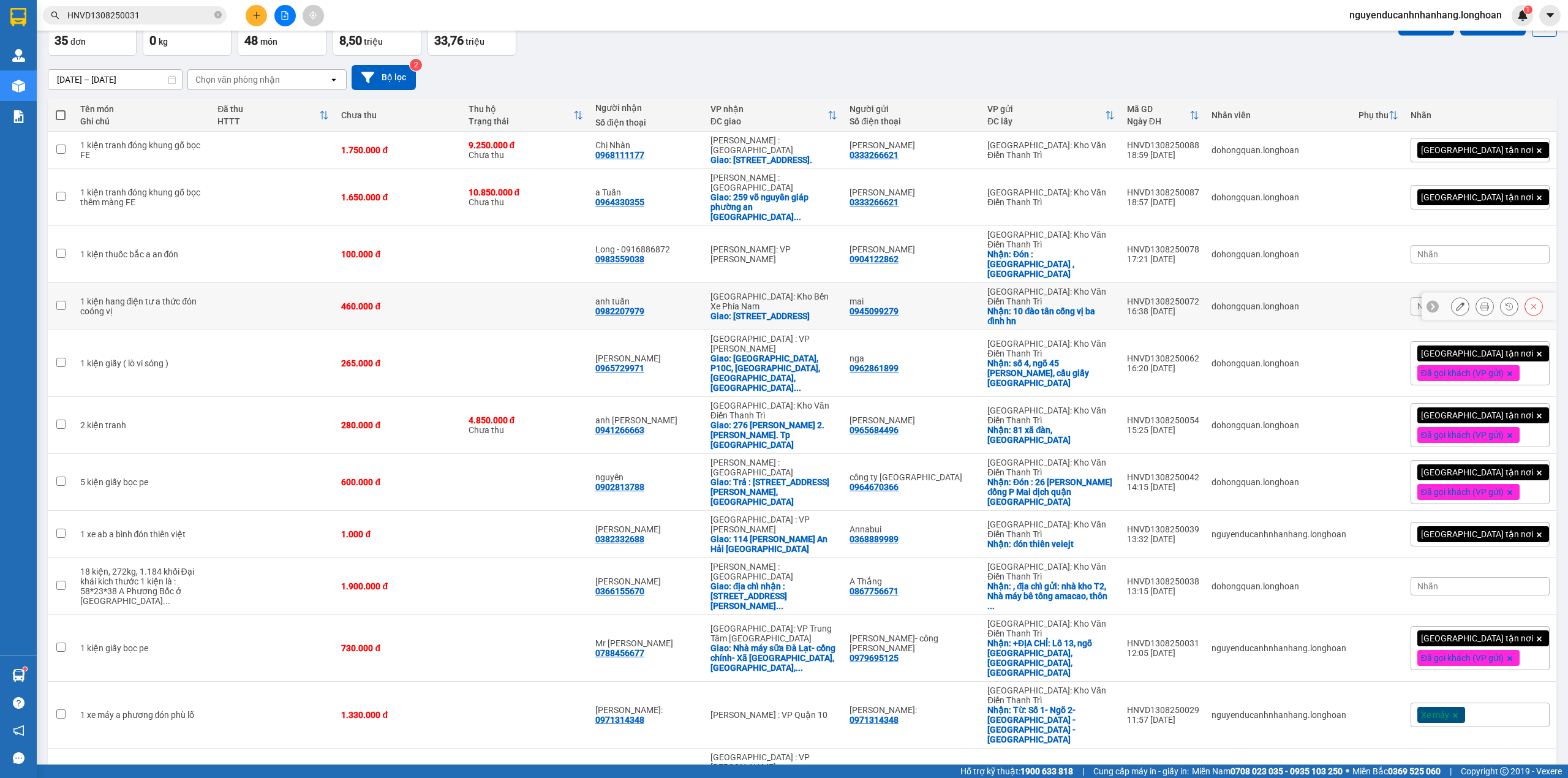
click at [1451, 296] on button at bounding box center [1460, 307] width 17 height 21
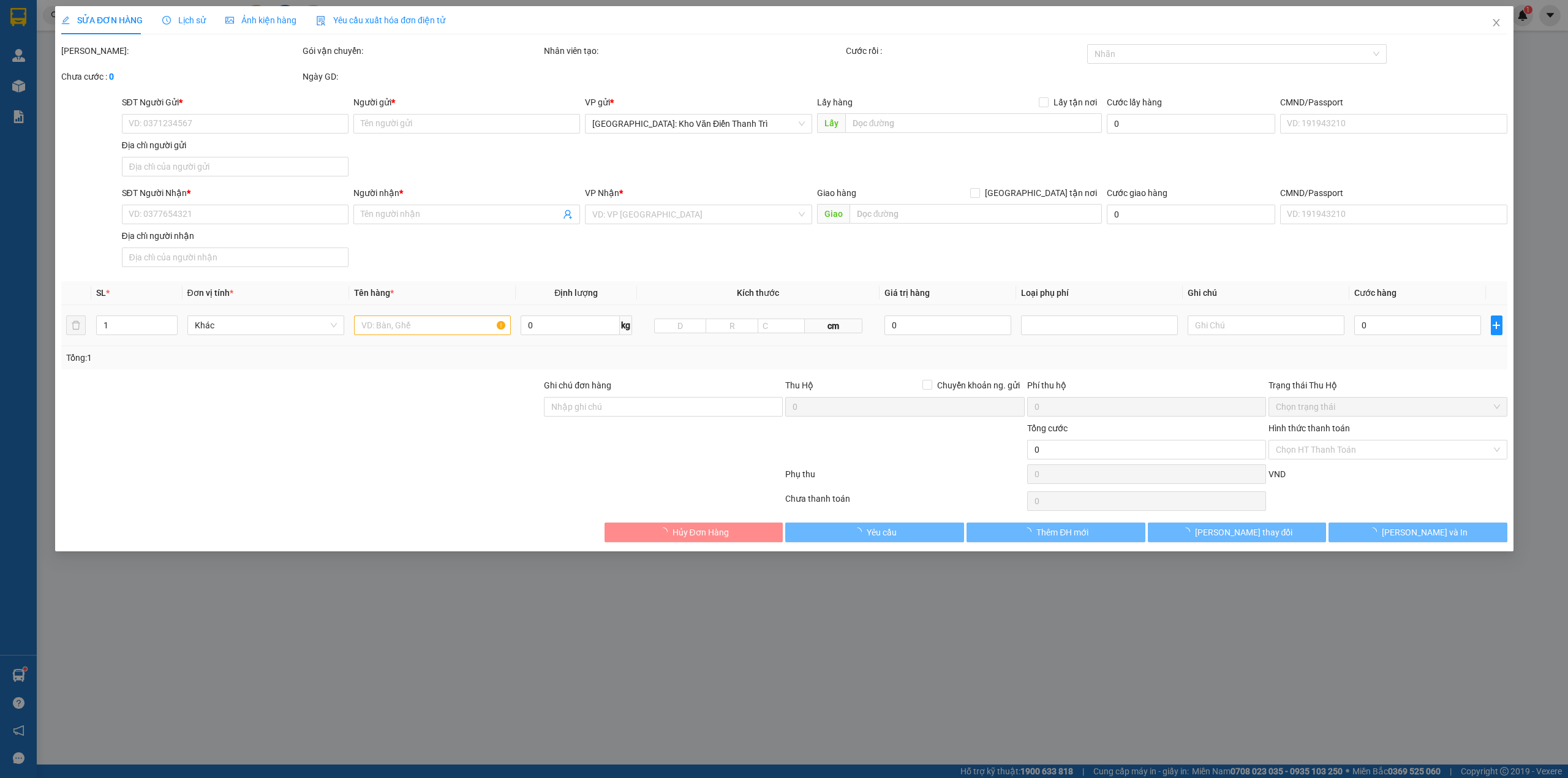
type input "0945099279"
type input "mai"
checkbox input "true"
type input "10 đào tân cống vị ba đình hn"
type input "0982207979"
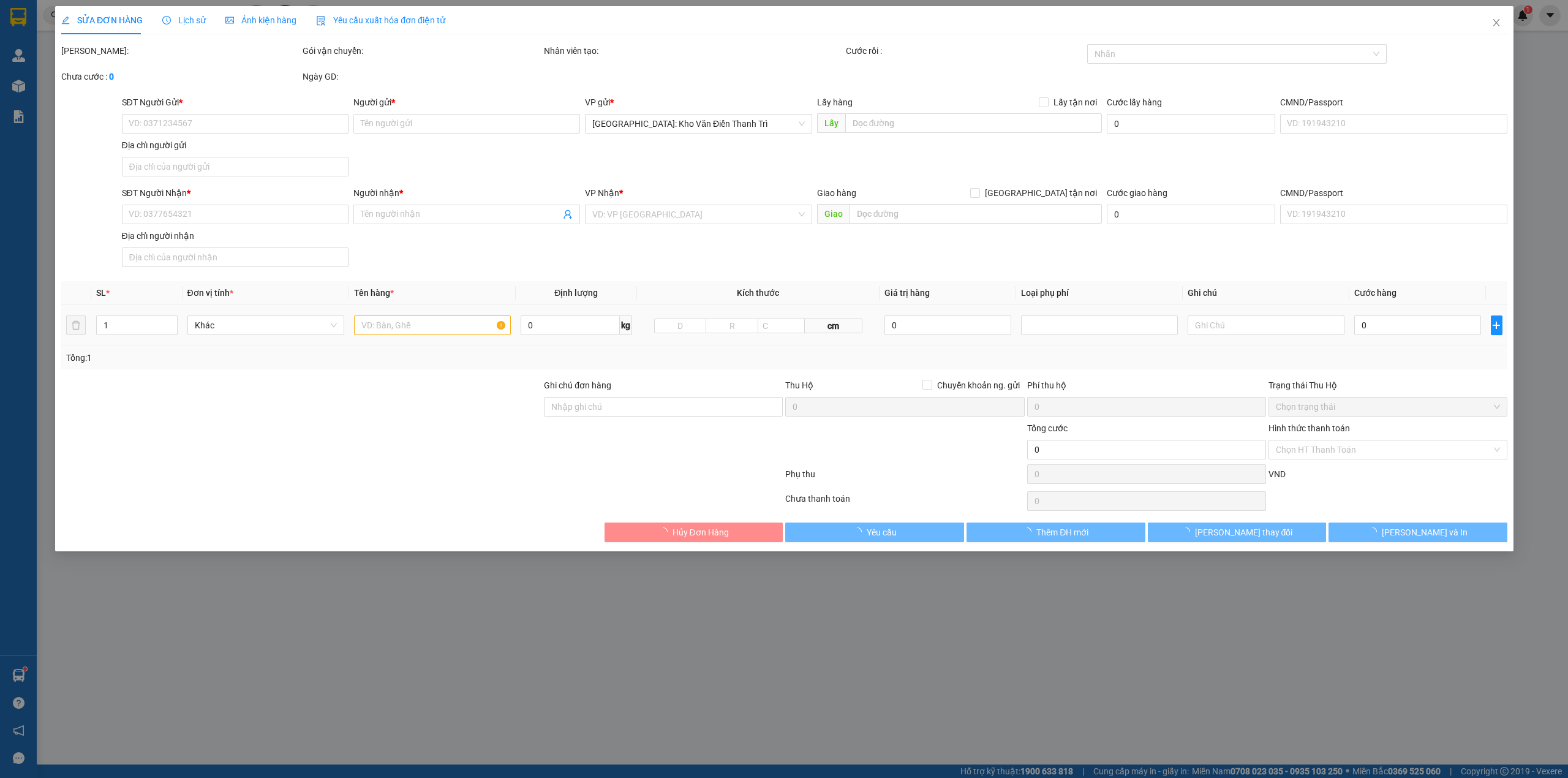
type input "anh tuấn"
checkbox input "true"
type input "31 [GEOGRAPHIC_DATA], [GEOGRAPHIC_DATA]"
type input "460.000"
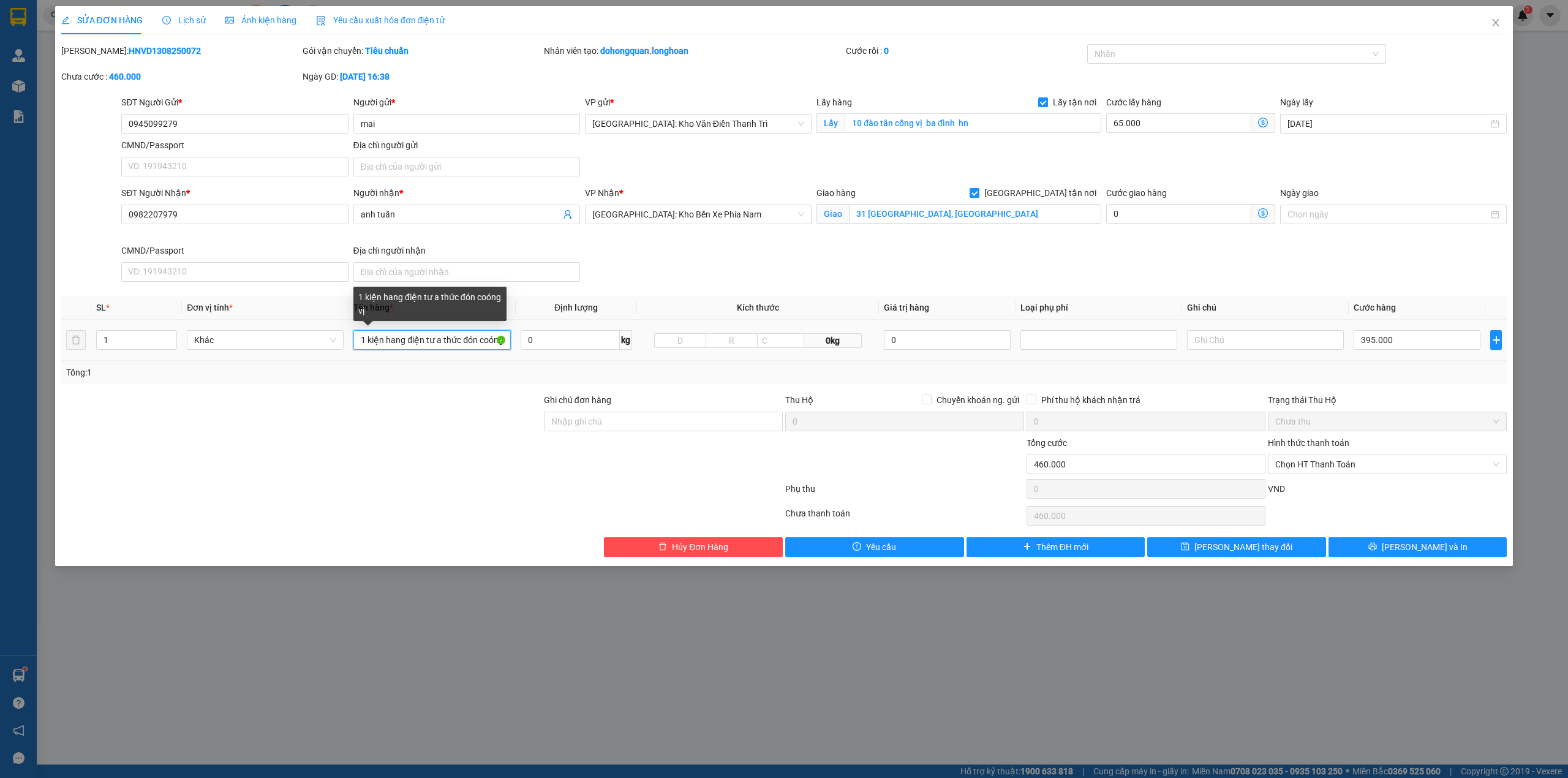
click at [388, 344] on input "1 kiện hang điện tư a thức đón coóng vị" at bounding box center [432, 340] width 157 height 20
click at [361, 343] on input "1 kiện hang điện tư a thức đón coóng vị" at bounding box center [432, 340] width 157 height 20
type input "thùng gỗ 1 kiện hang điện tư a thức đón coóng vị"
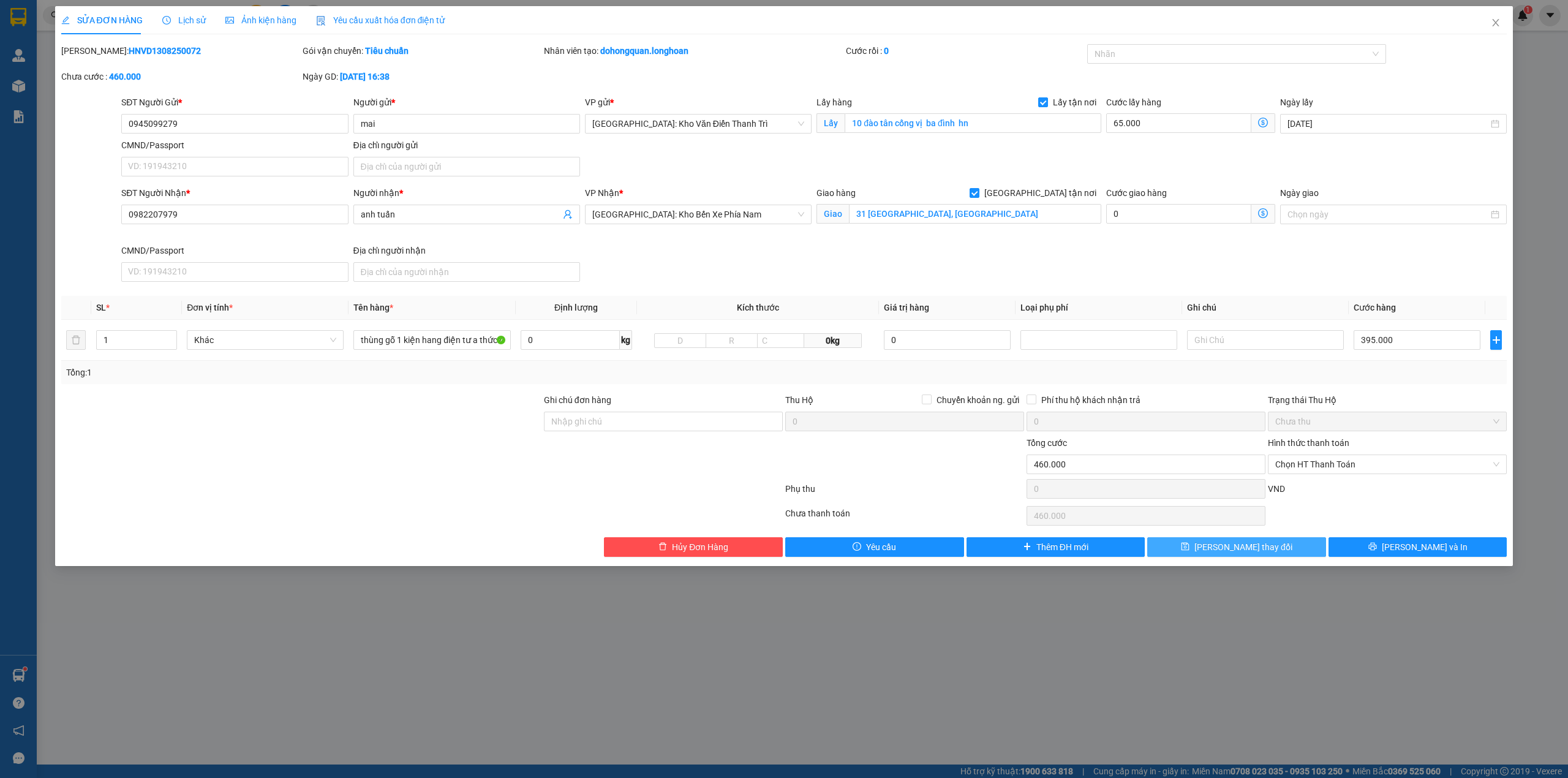
click at [1276, 552] on button "[PERSON_NAME] thay đổi" at bounding box center [1236, 547] width 179 height 20
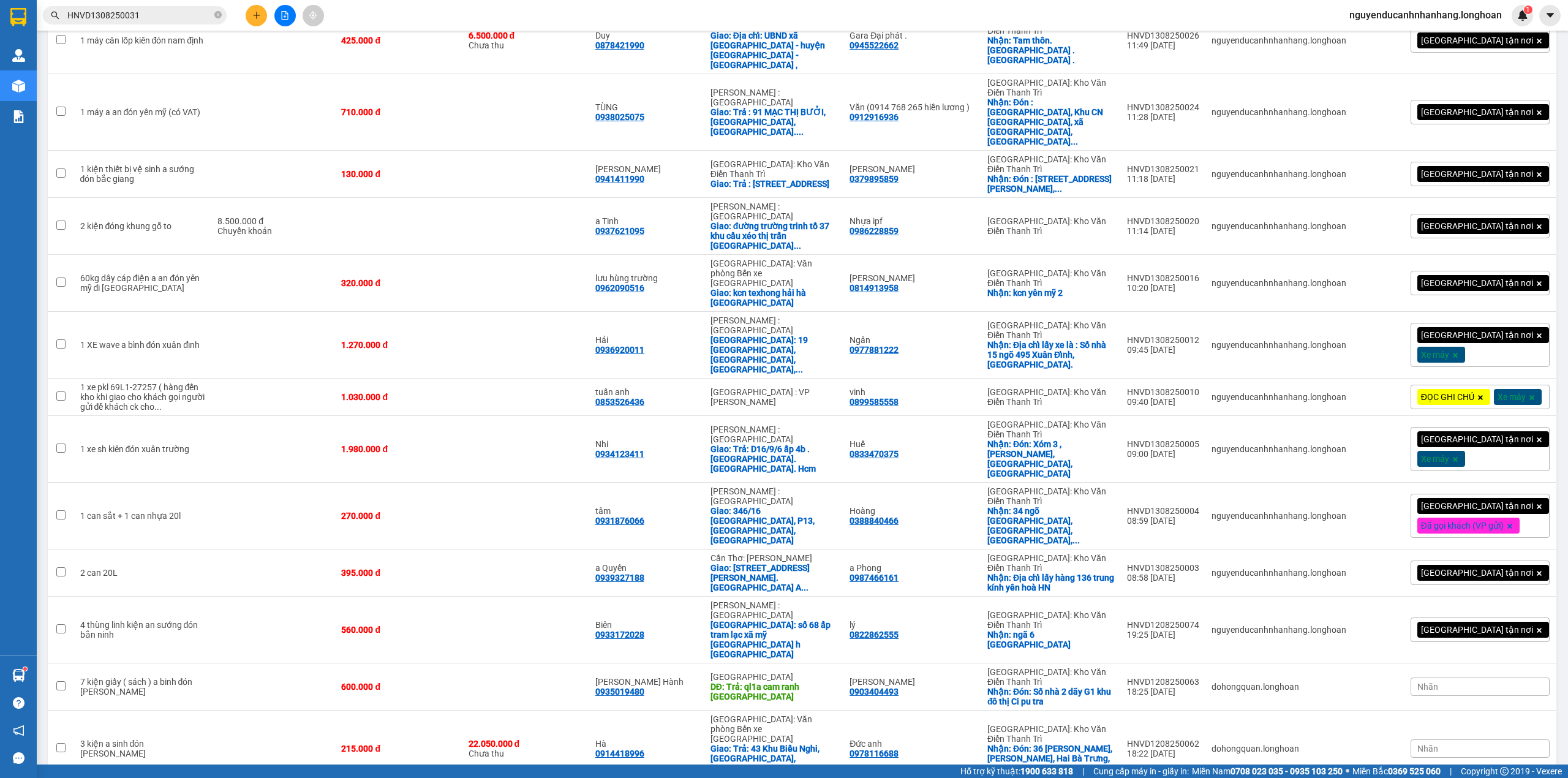
scroll to position [1054, 0]
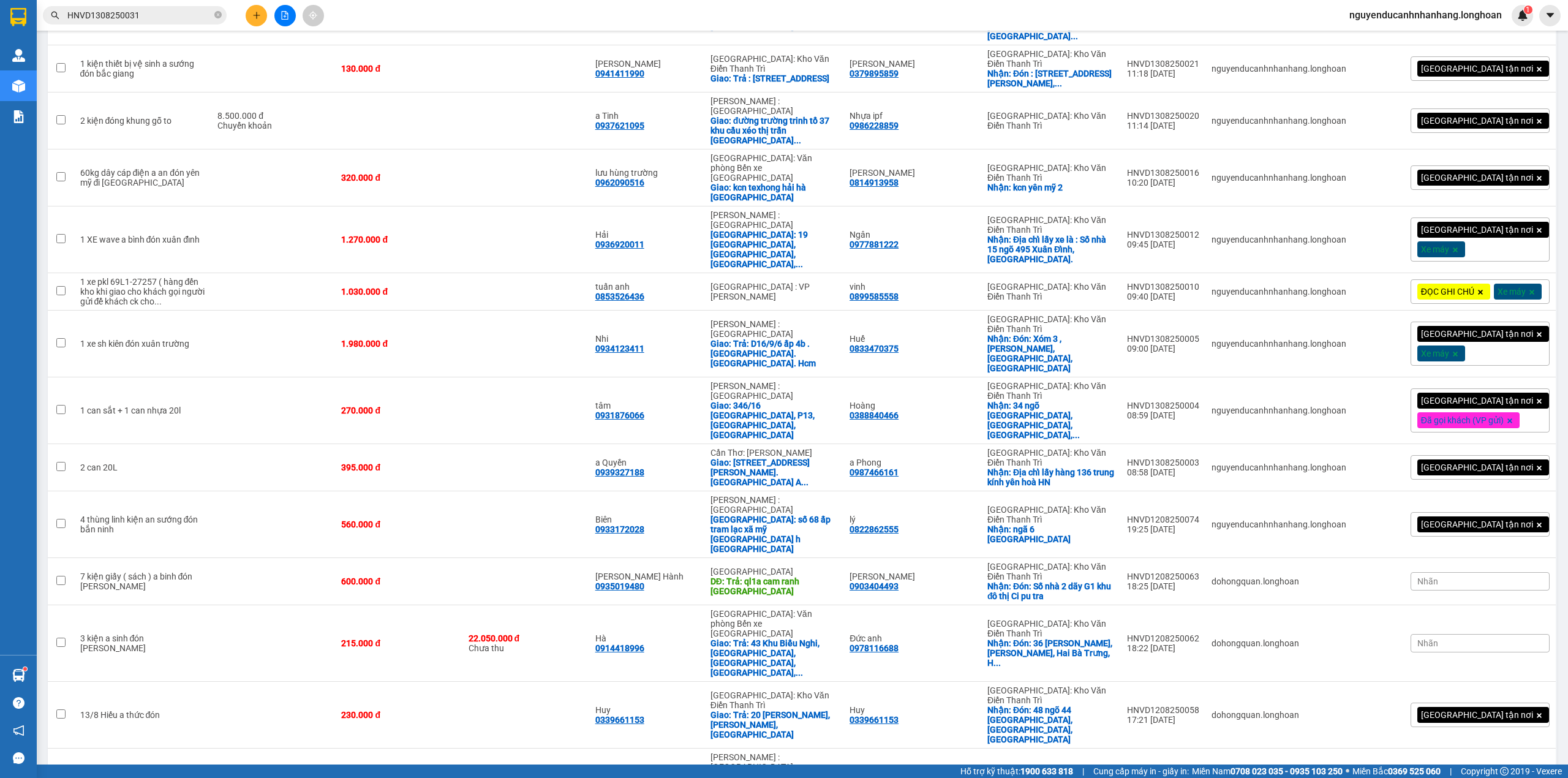
drag, startPoint x: 648, startPoint y: 567, endPoint x: 659, endPoint y: 575, distance: 13.6
checkbox input "true"
copy div "[PERSON_NAME] - 0979798857"
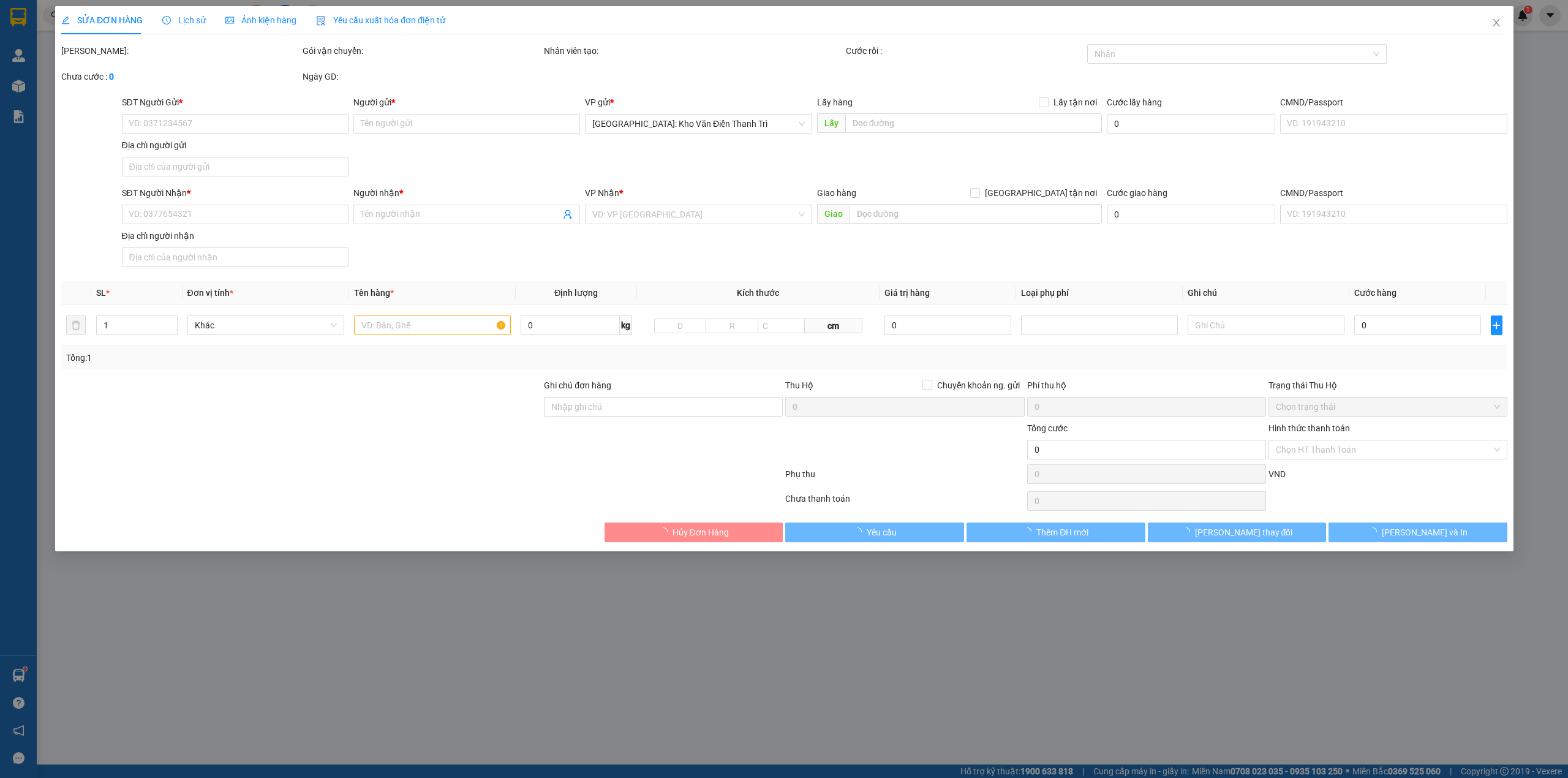
type input "0396609757"
type input "HB AQUATIC"
checkbox input "true"
type input "Đón: Số 5 ngách 39 ngõ 76 An Dương ,yên phụ [GEOGRAPHIC_DATA]"
type input "0979798857"
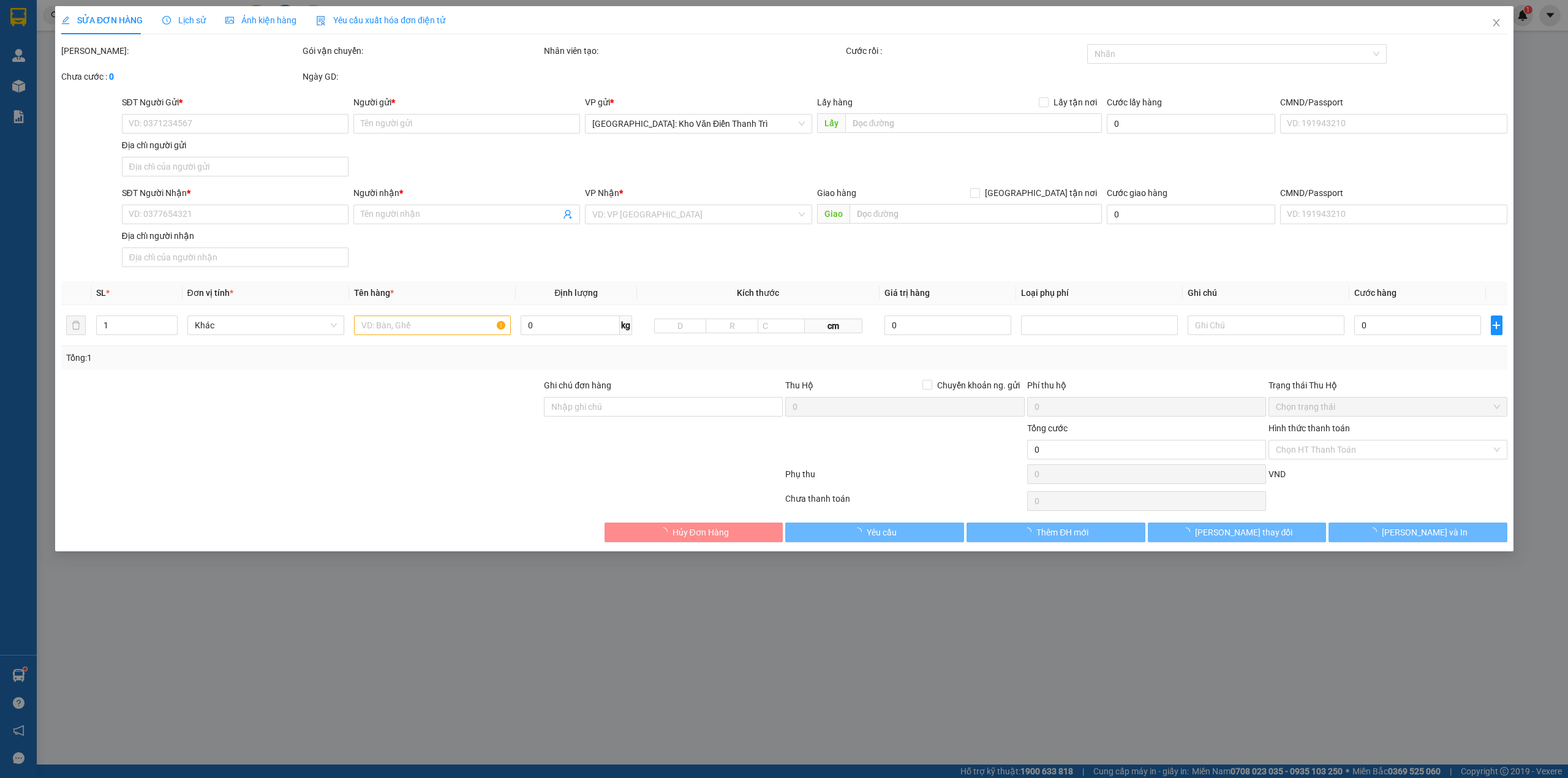
type input "[PERSON_NAME] -"
checkbox input "true"
type input "Trả: 40/29 Bình Chuẩn 15, KP Bình Quới A, P Bình Chuẩn , [GEOGRAPHIC_DATA] , [G…"
type input "440.000"
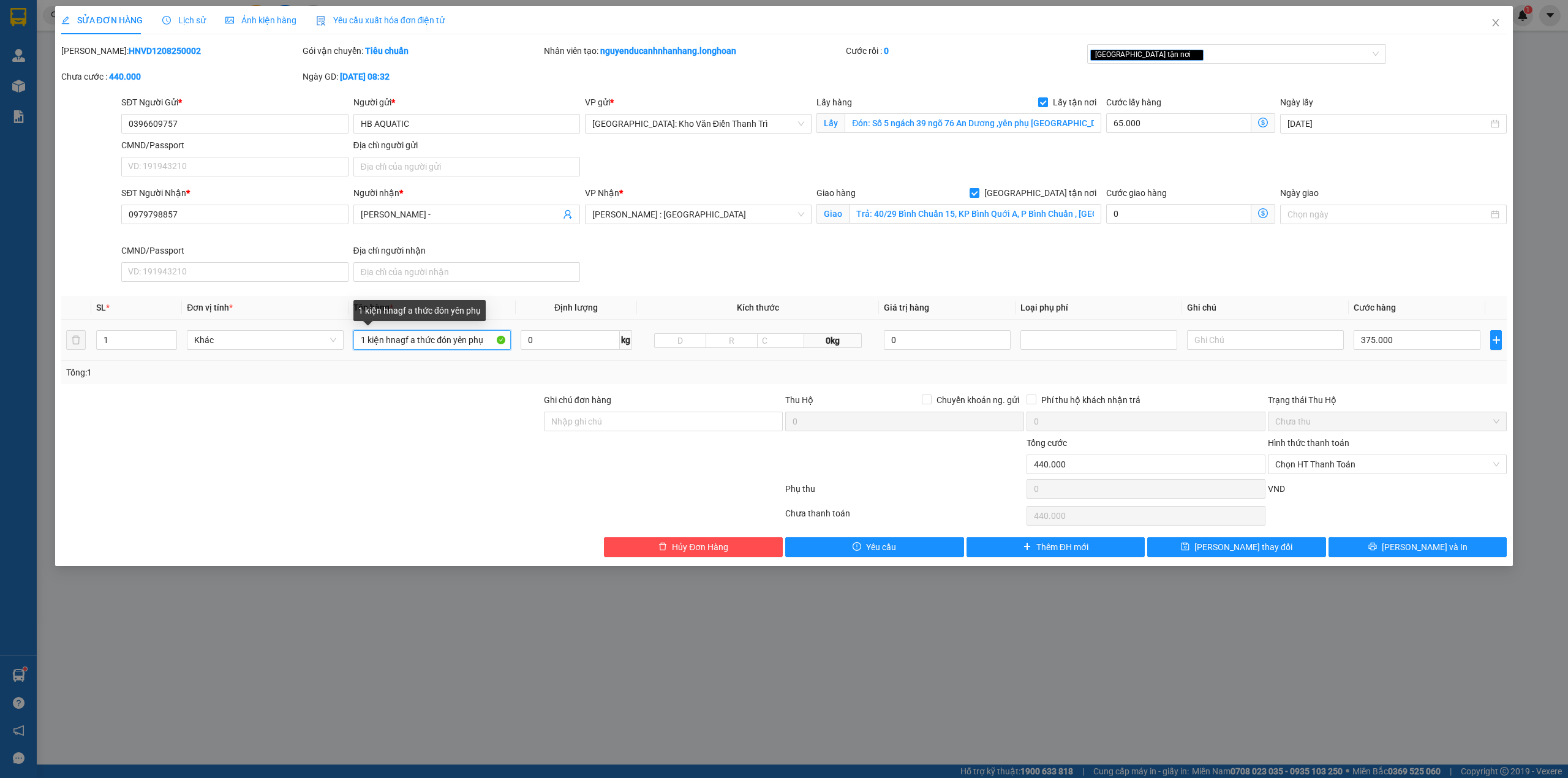
click at [358, 341] on input "1 kiện hnagf a thức đón yên phụ" at bounding box center [432, 340] width 157 height 20
type input "2 thùng xốp 1 kiện hnagf a thức đón yên phụ"
click at [1243, 547] on span "[PERSON_NAME] thay đổi" at bounding box center [1243, 547] width 98 height 14
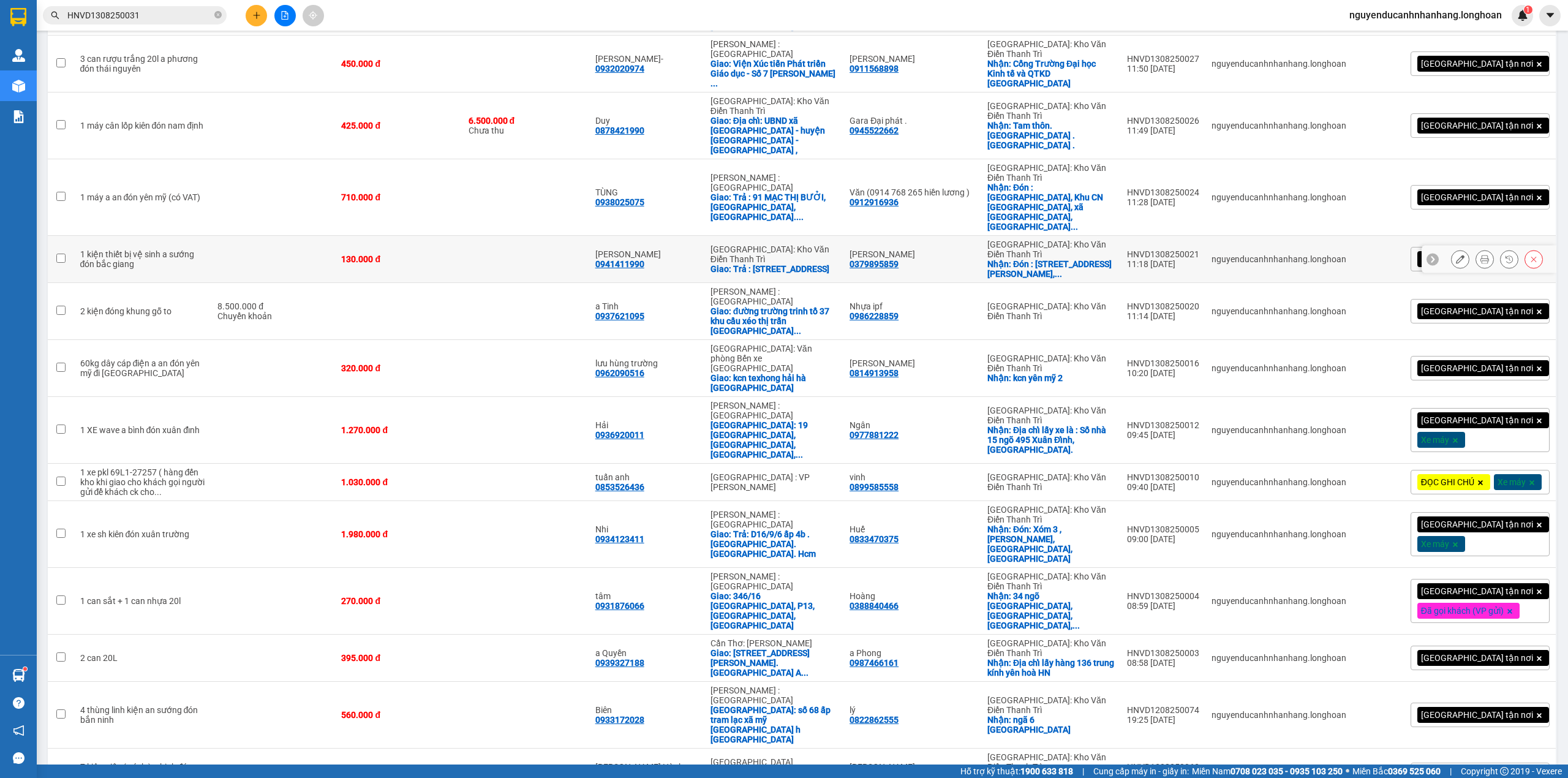
scroll to position [1054, 0]
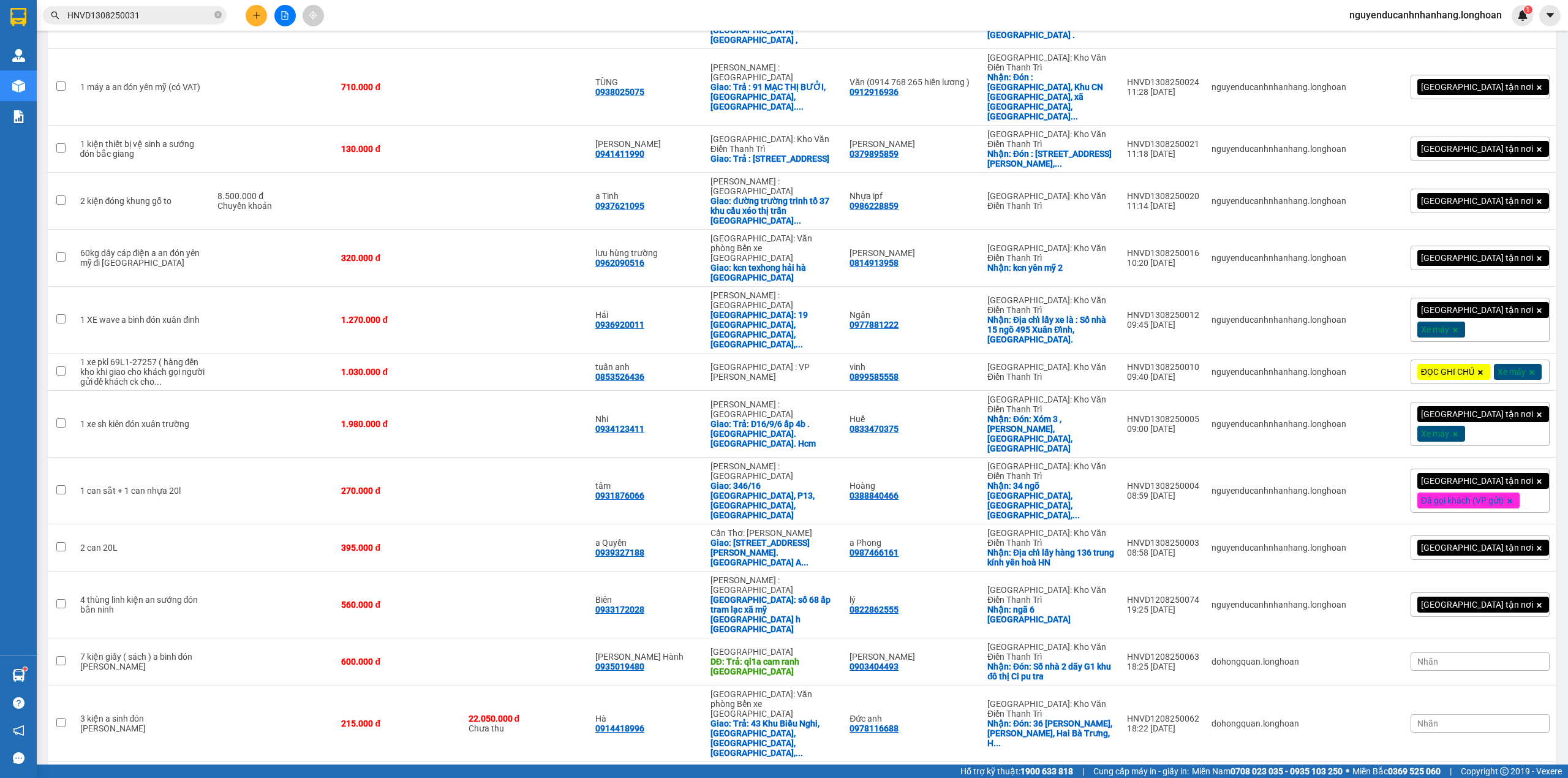
scroll to position [1054, 0]
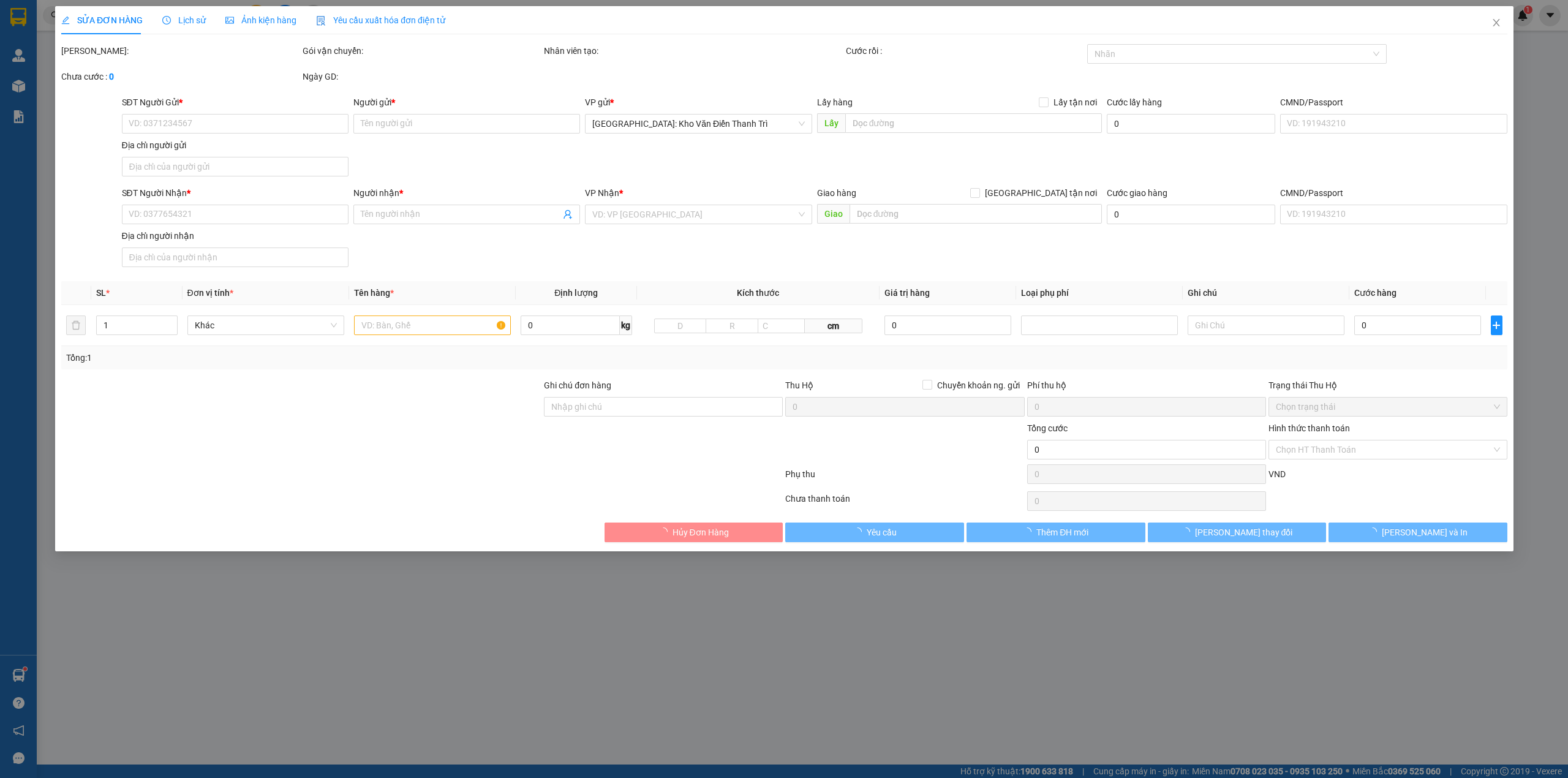
type input "0396609757"
type input "HB AQUATIC"
checkbox input "true"
type input "Đón: Số 5 ngách 39 ngõ 76 An Dương ,yên phụ [GEOGRAPHIC_DATA]"
type input "0979798857"
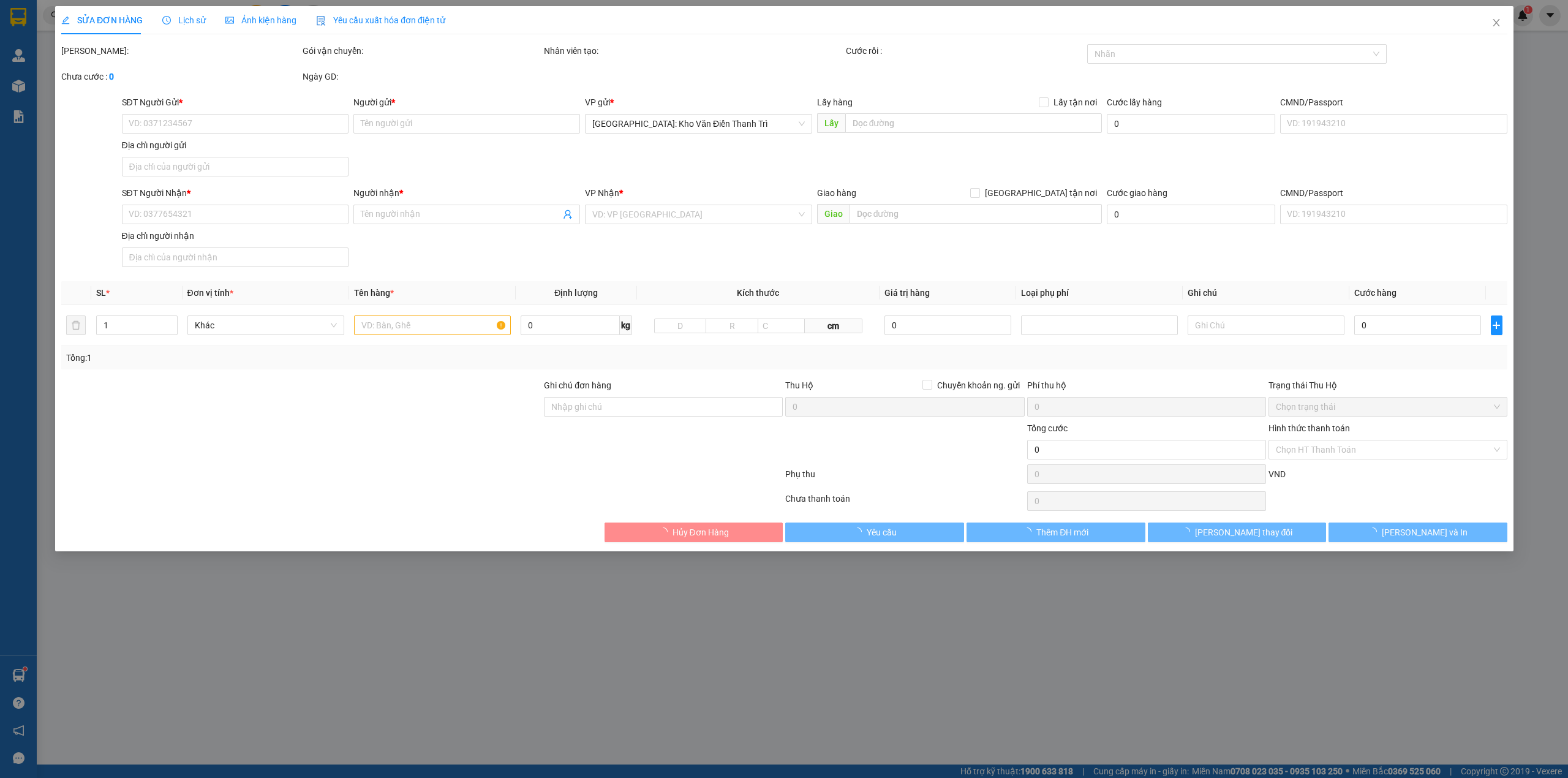
type input "[PERSON_NAME] -"
checkbox input "true"
type input "Trả: 40/29 Bình Chuẩn 15, KP Bình Quới A, P Bình Chuẩn , [GEOGRAPHIC_DATA] , [G…"
type input "440.000"
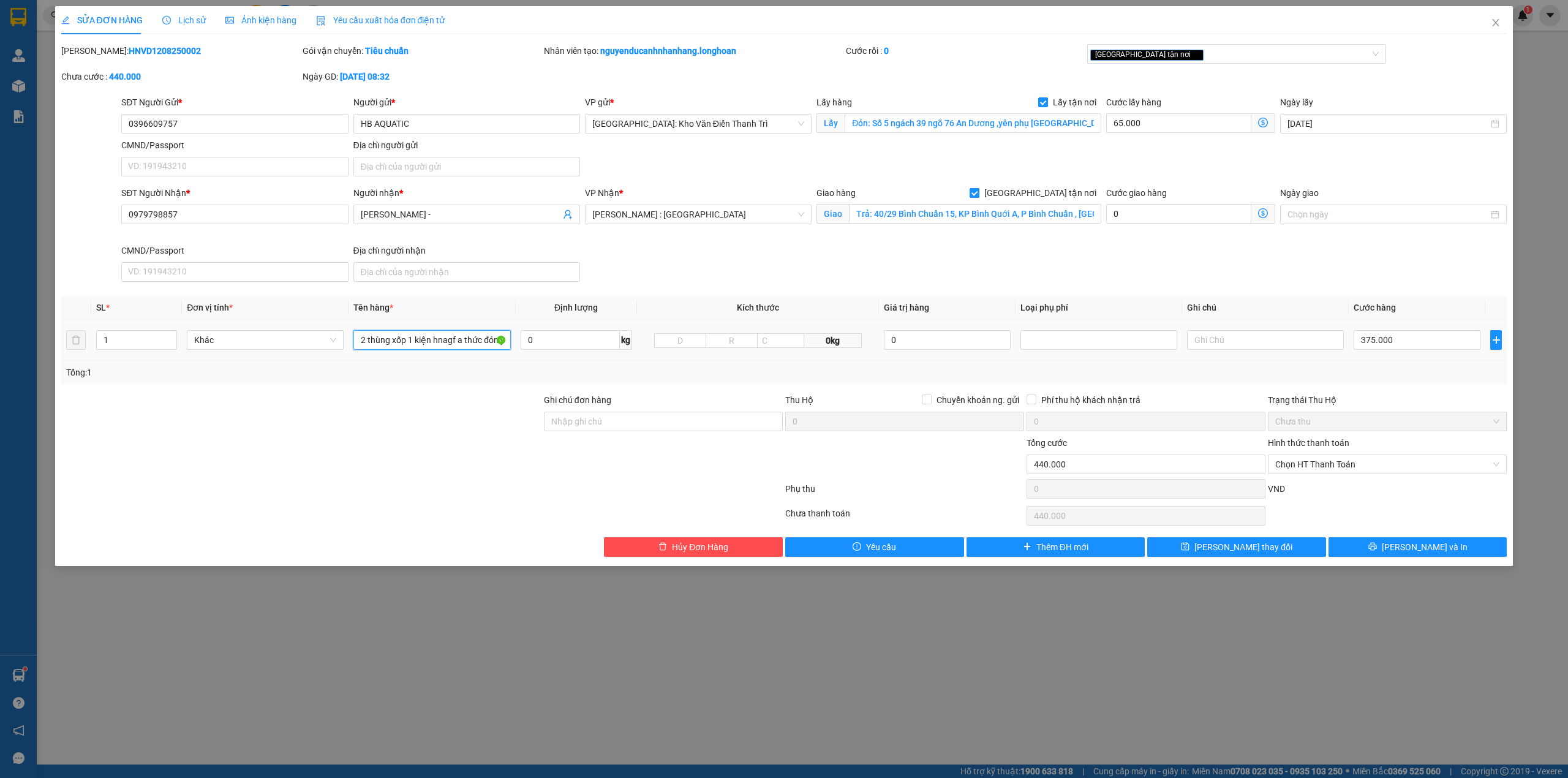
click at [444, 343] on input "2 thùng xốp 1 kiện hnagf a thức đón yên phụ" at bounding box center [432, 340] width 157 height 20
drag, startPoint x: 410, startPoint y: 339, endPoint x: 627, endPoint y: 341, distance: 217.0
click at [627, 341] on tr "1 Khác 2 thùng xốp 1 kiện hnagf a thức đón yên phụ 0 kg 0kg 0 375.000" at bounding box center [784, 340] width 1446 height 41
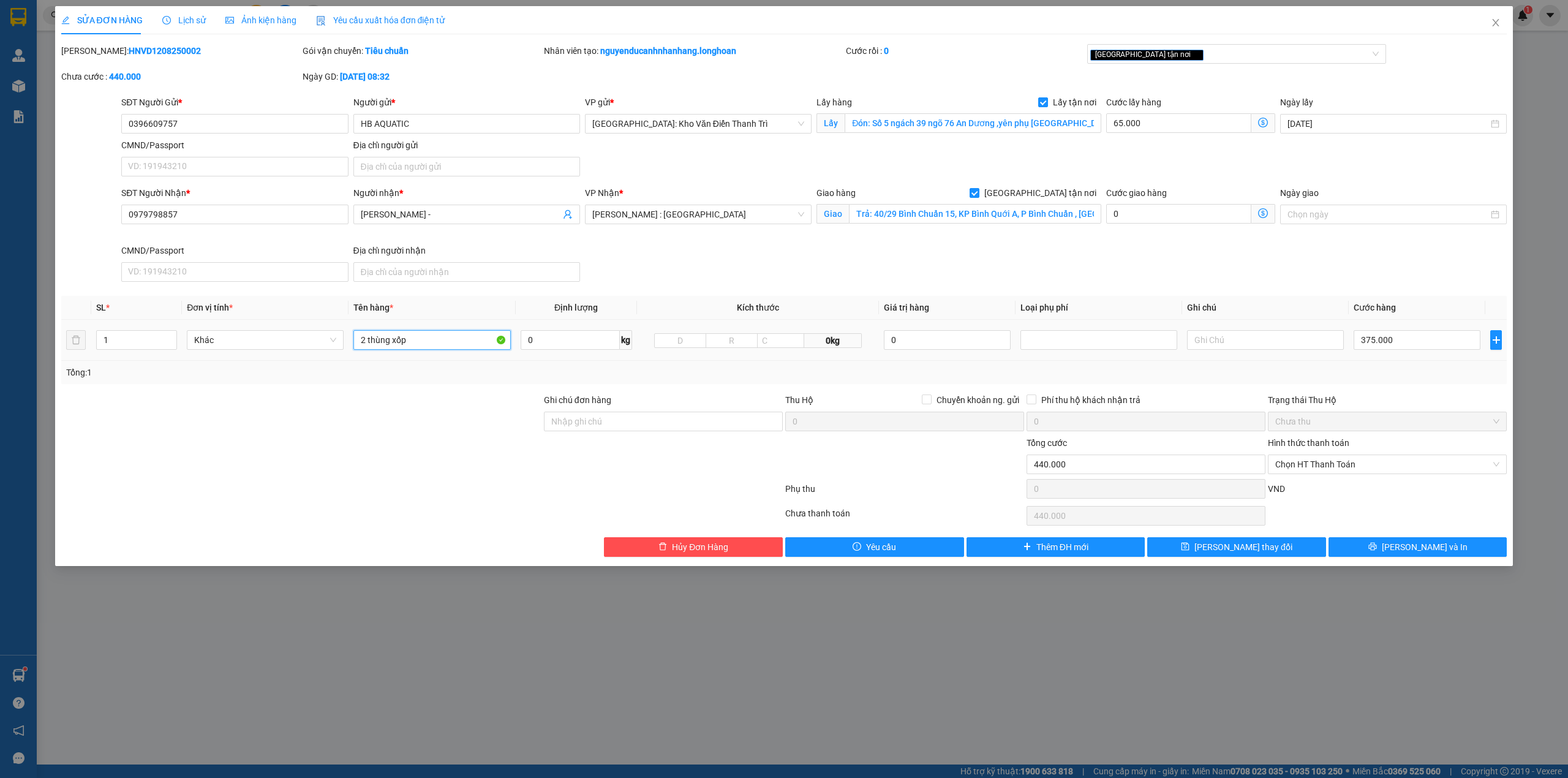
scroll to position [0, 0]
type input "2 thùng xốp trắng"
drag, startPoint x: 294, startPoint y: 439, endPoint x: 171, endPoint y: 353, distance: 150.1
click at [292, 439] on div at bounding box center [301, 458] width 482 height 43
click at [145, 339] on input "1" at bounding box center [137, 340] width 80 height 18
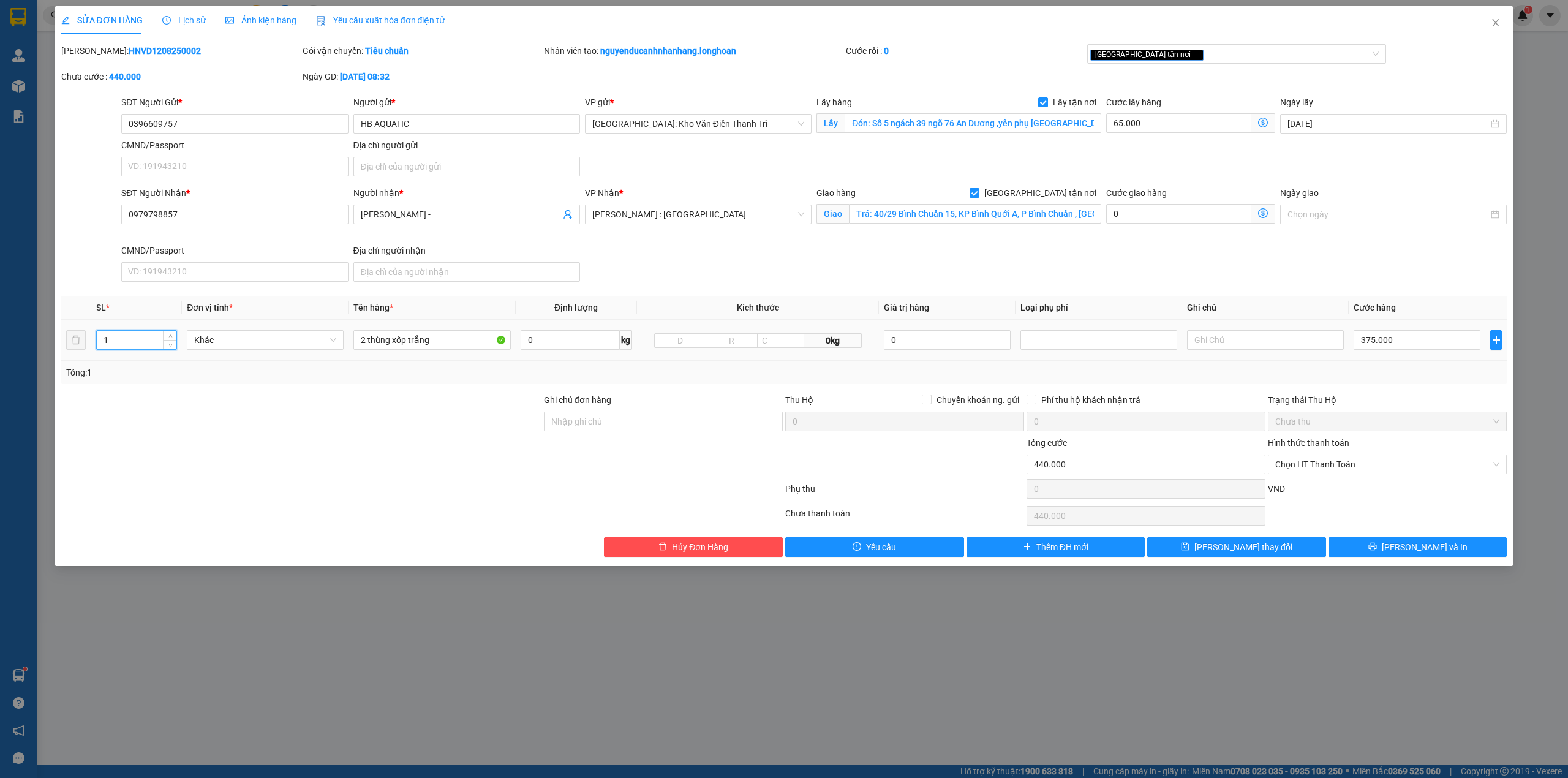
click at [145, 339] on input "1" at bounding box center [137, 340] width 80 height 18
type input "2"
click at [295, 402] on div at bounding box center [301, 414] width 482 height 43
click at [948, 475] on div at bounding box center [904, 458] width 241 height 43
click at [687, 420] on input "Ghi chú đơn hàng" at bounding box center [663, 421] width 239 height 20
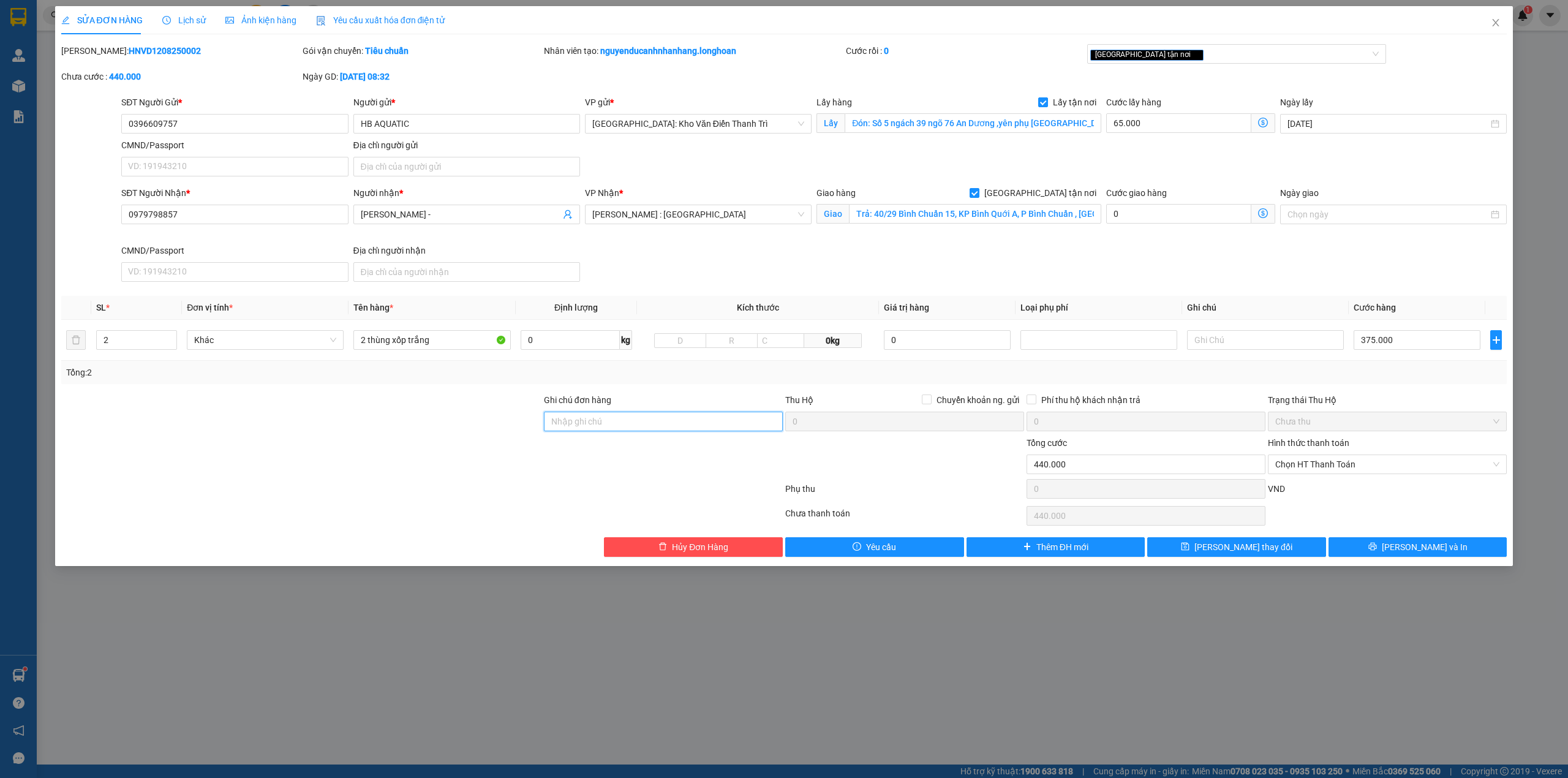
type input "hàng giao nguyên kiện, hư vỡ ko đền"
click at [951, 452] on div at bounding box center [904, 458] width 241 height 43
click at [1406, 544] on button "[PERSON_NAME] và In" at bounding box center [1418, 547] width 179 height 20
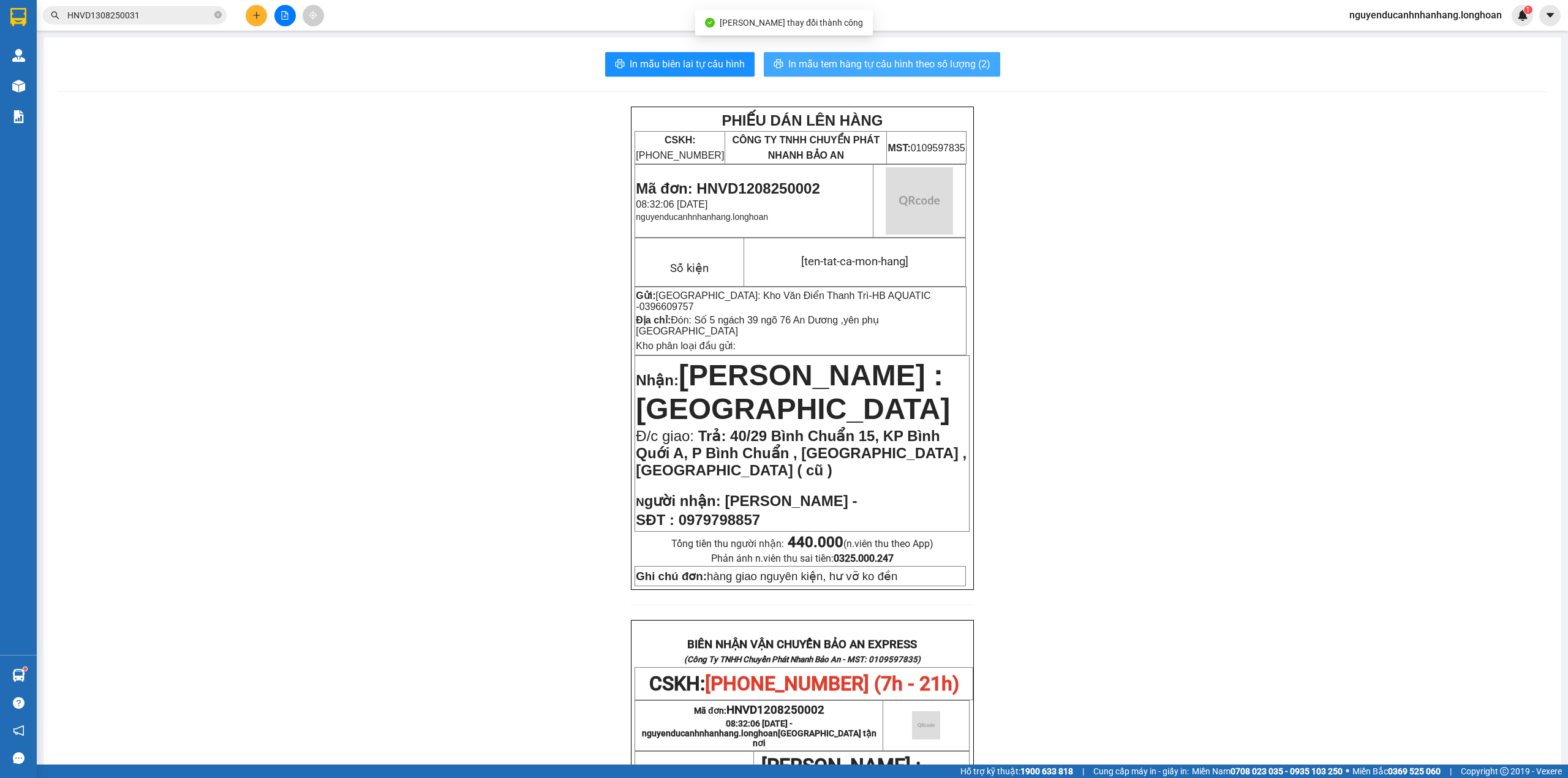
click at [859, 76] on div "In mẫu biên lai tự cấu hình In mẫu tem hàng tự cấu hình theo số lượng (2) PHIẾU…" at bounding box center [802, 667] width 1517 height 1261
click at [856, 68] on span "In mẫu tem hàng tự cấu hình theo số lượng (2)" at bounding box center [889, 64] width 202 height 15
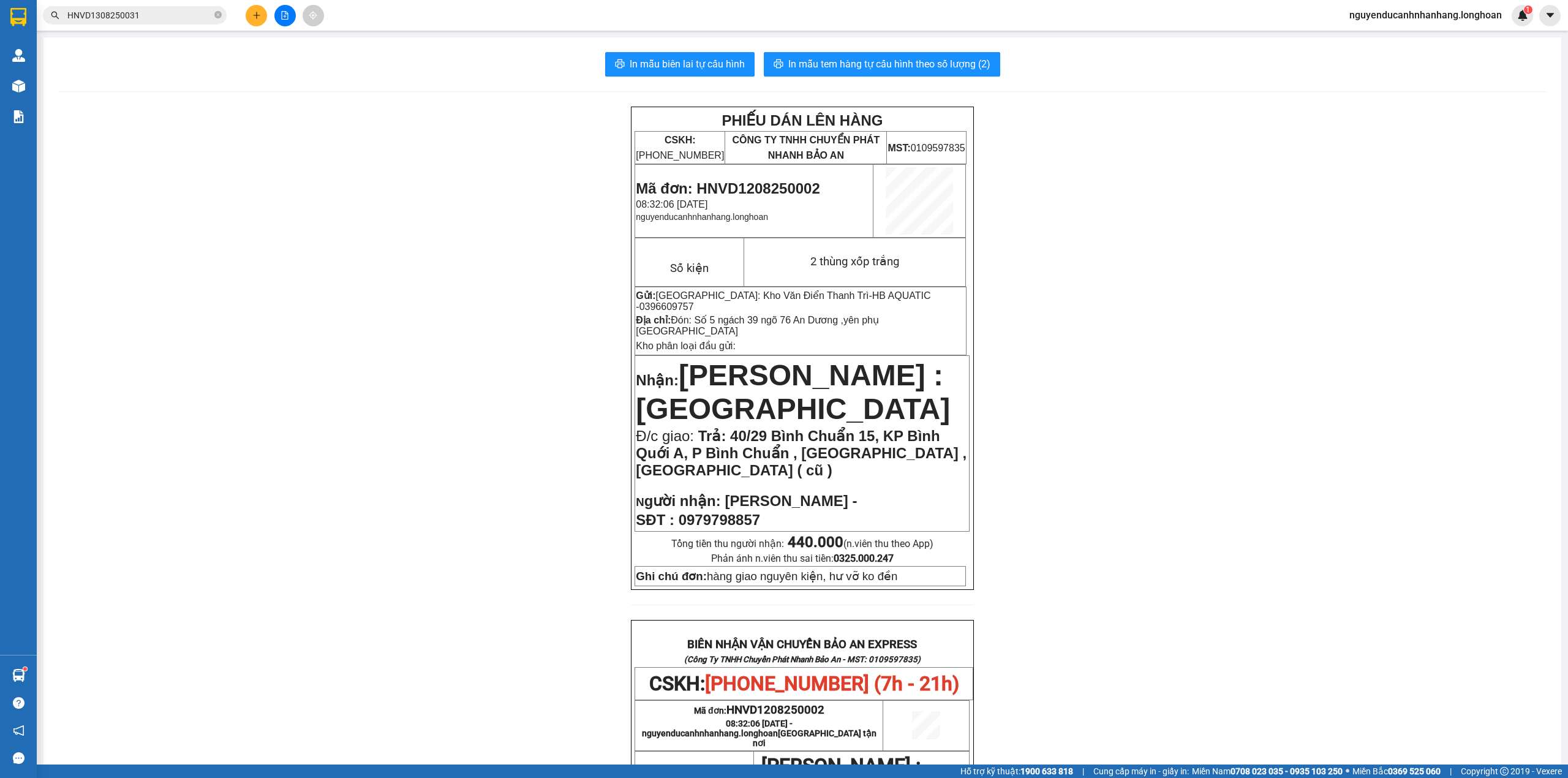
click at [769, 189] on span "Mã đơn: HNVD1208250002" at bounding box center [727, 188] width 184 height 17
copy span "HNVD1208250002"
click at [219, 14] on icon "close-circle" at bounding box center [218, 15] width 8 height 8
click at [162, 14] on input "text" at bounding box center [140, 15] width 145 height 14
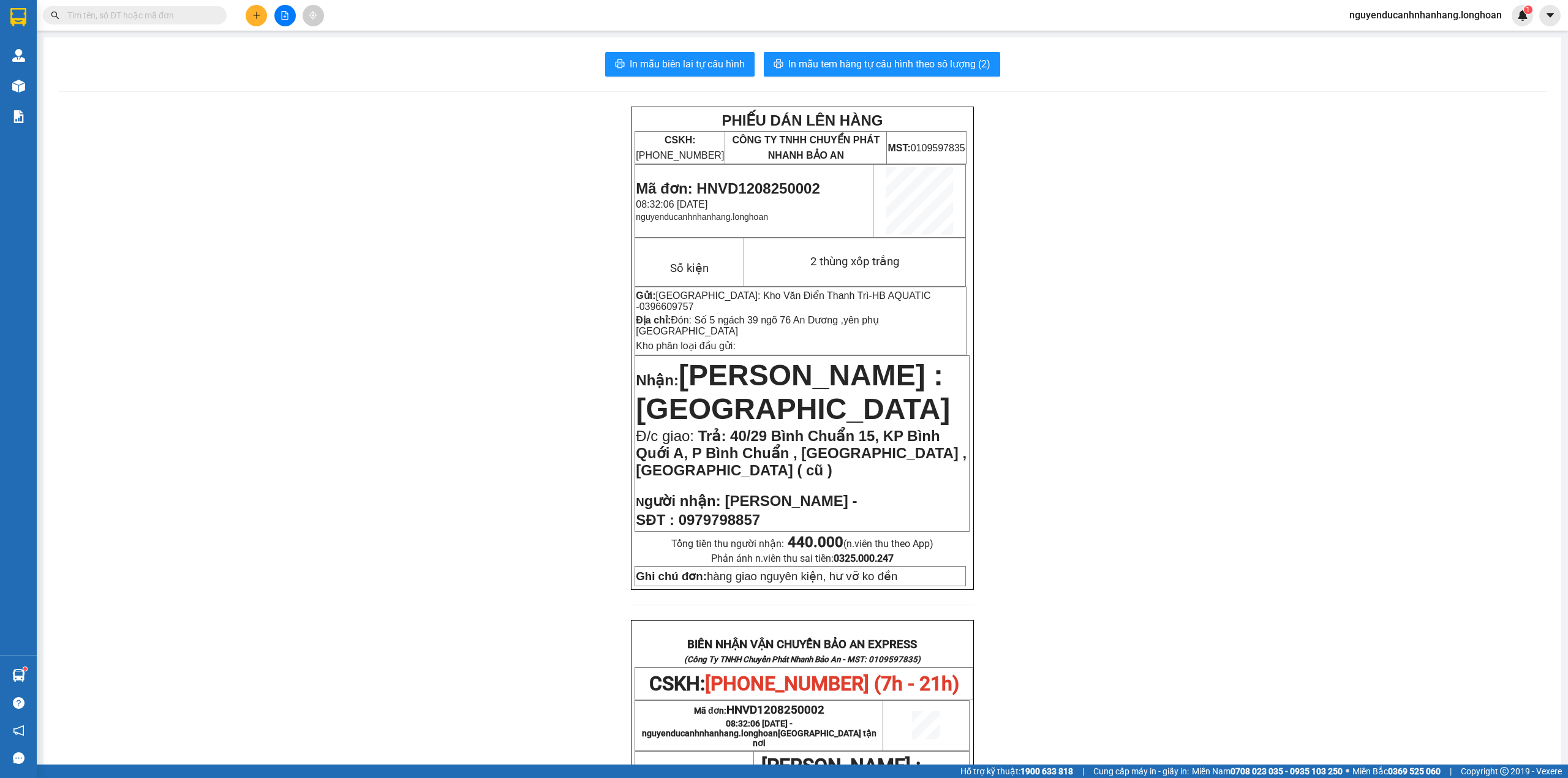
paste input "HNVD1208250002"
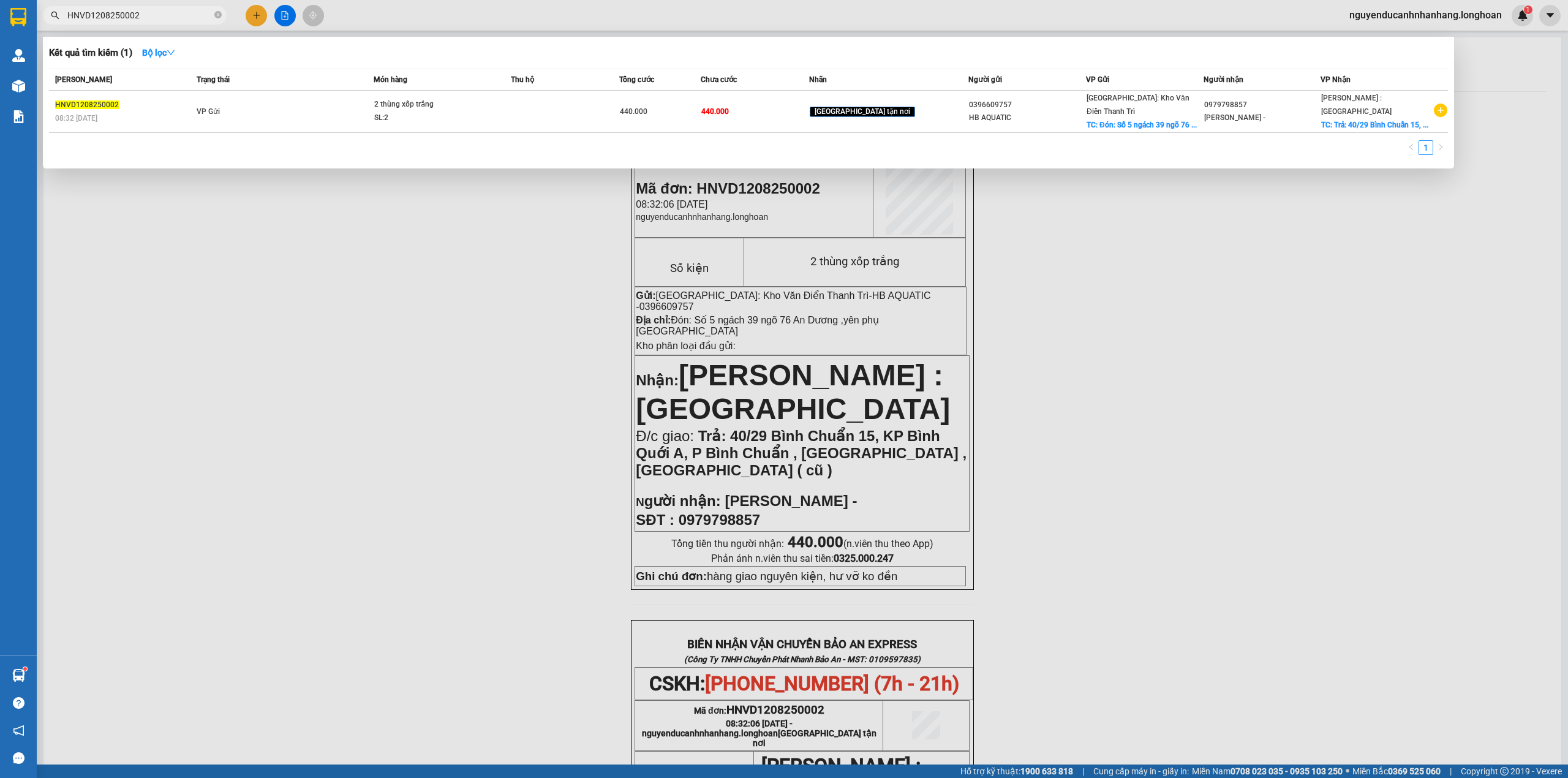
type input "HNVD1208250002"
click at [279, 103] on td "VP Gửi" at bounding box center [284, 112] width 181 height 43
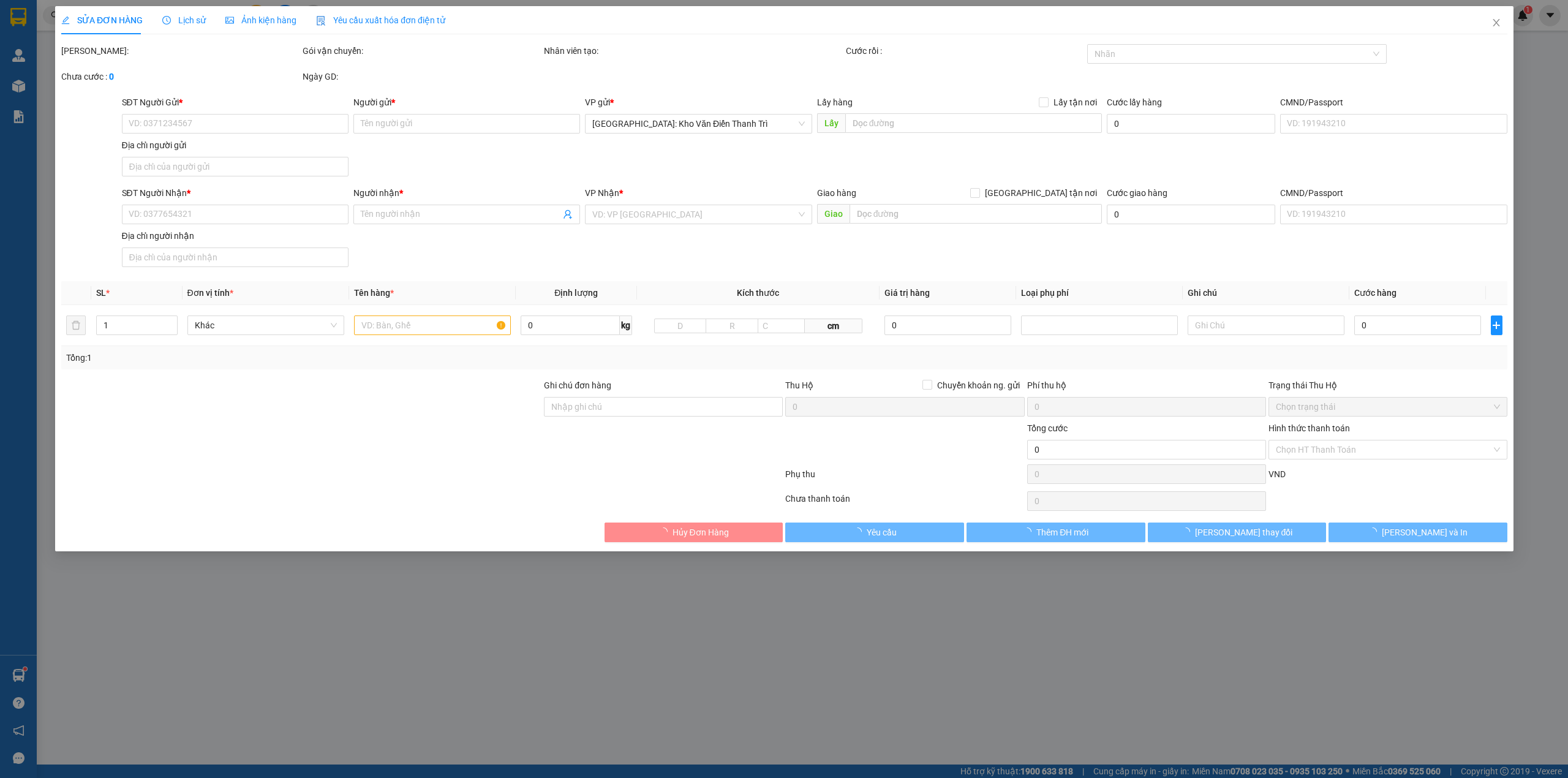
type input "0396609757"
type input "HB AQUATIC"
checkbox input "true"
type input "Đón: Số 5 ngách 39 ngõ 76 An Dương ,yên phụ [GEOGRAPHIC_DATA]"
type input "0979798857"
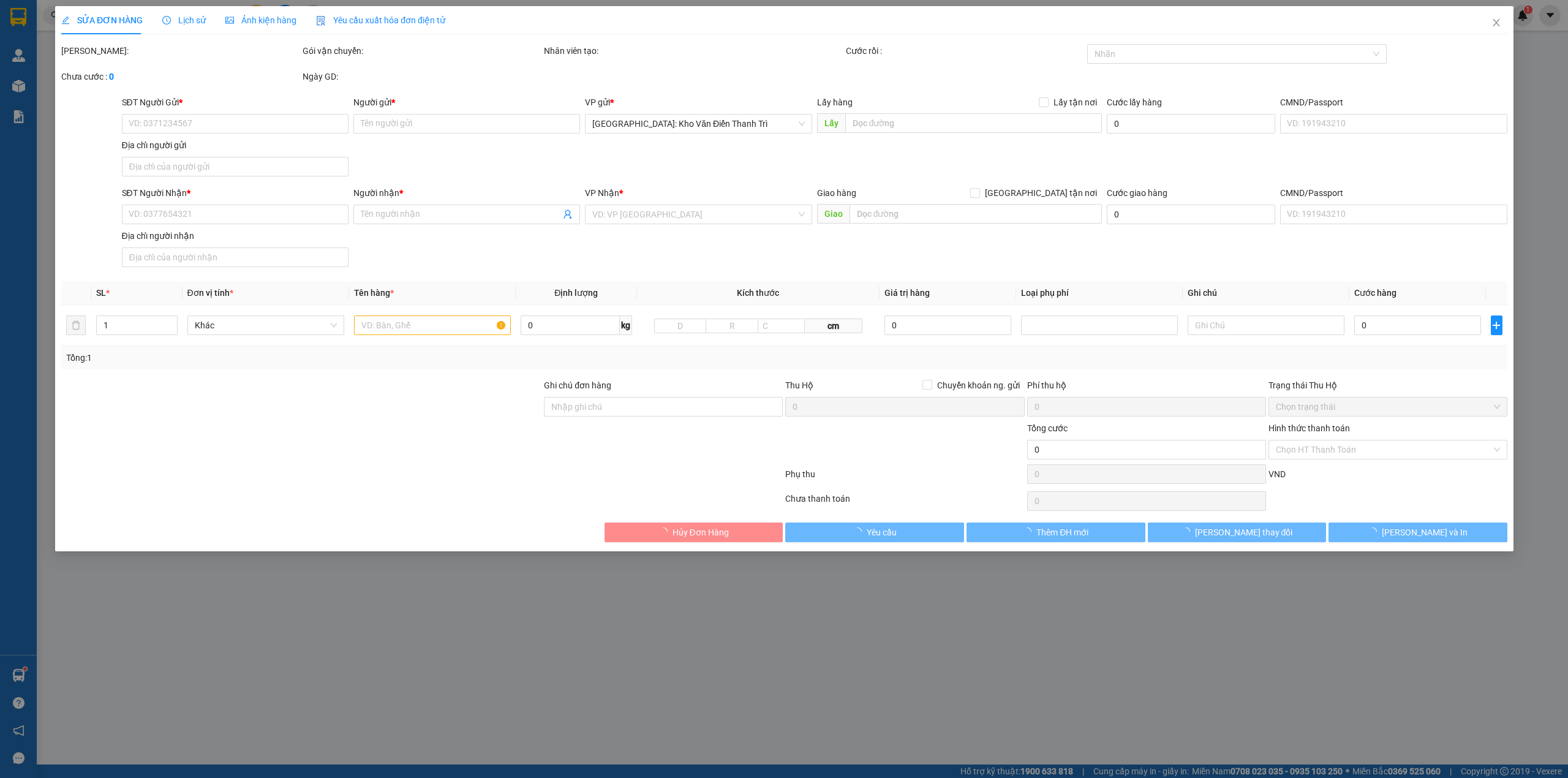
type input "[PERSON_NAME] -"
checkbox input "true"
type input "Trả: 40/29 Bình Chuẩn 15, KP Bình Quới A, P Bình Chuẩn , [GEOGRAPHIC_DATA] , [G…"
type input "hàng giao nguyên kiện, hư vỡ ko đền"
type input "440.000"
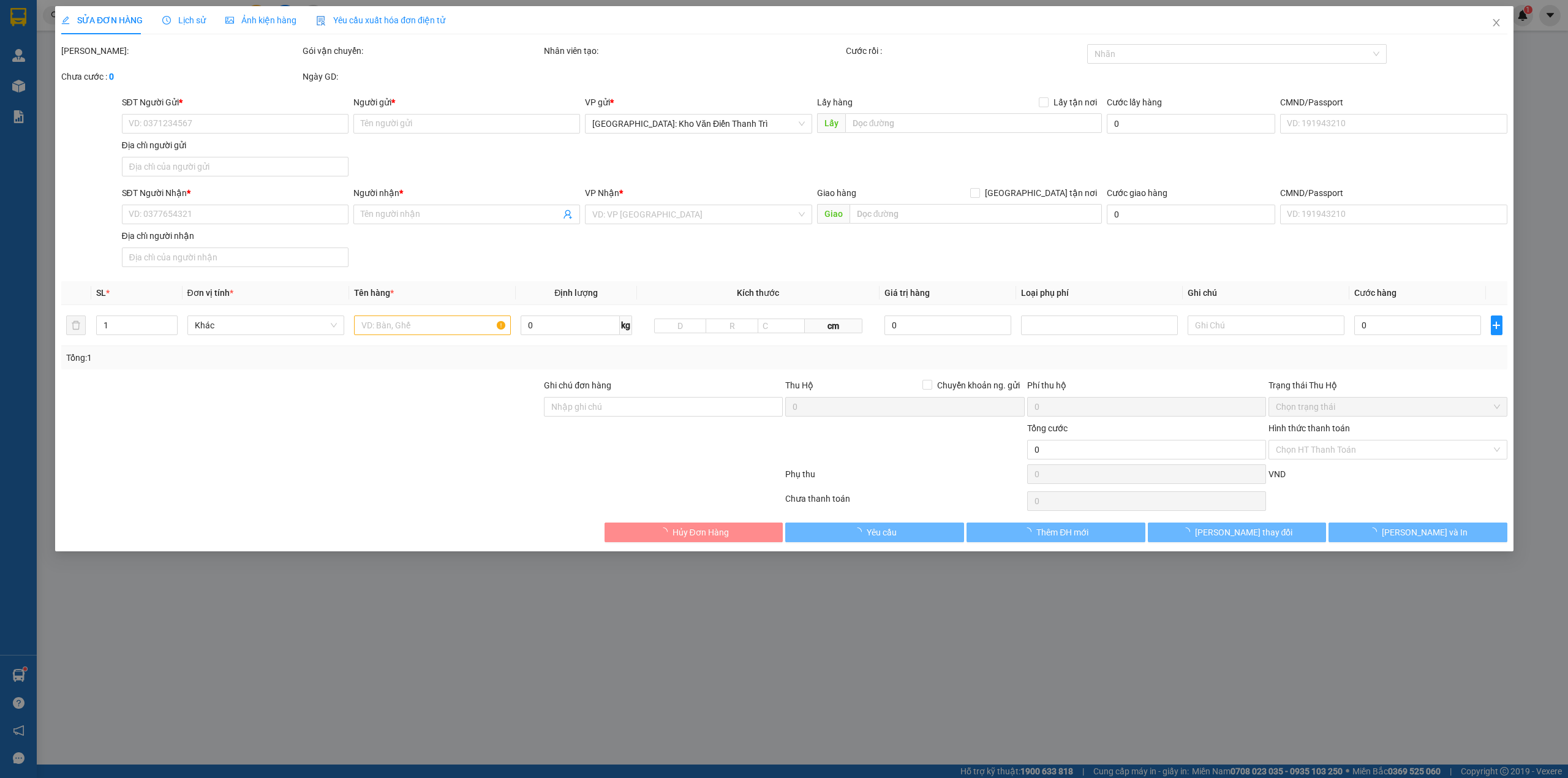
type input "440.000"
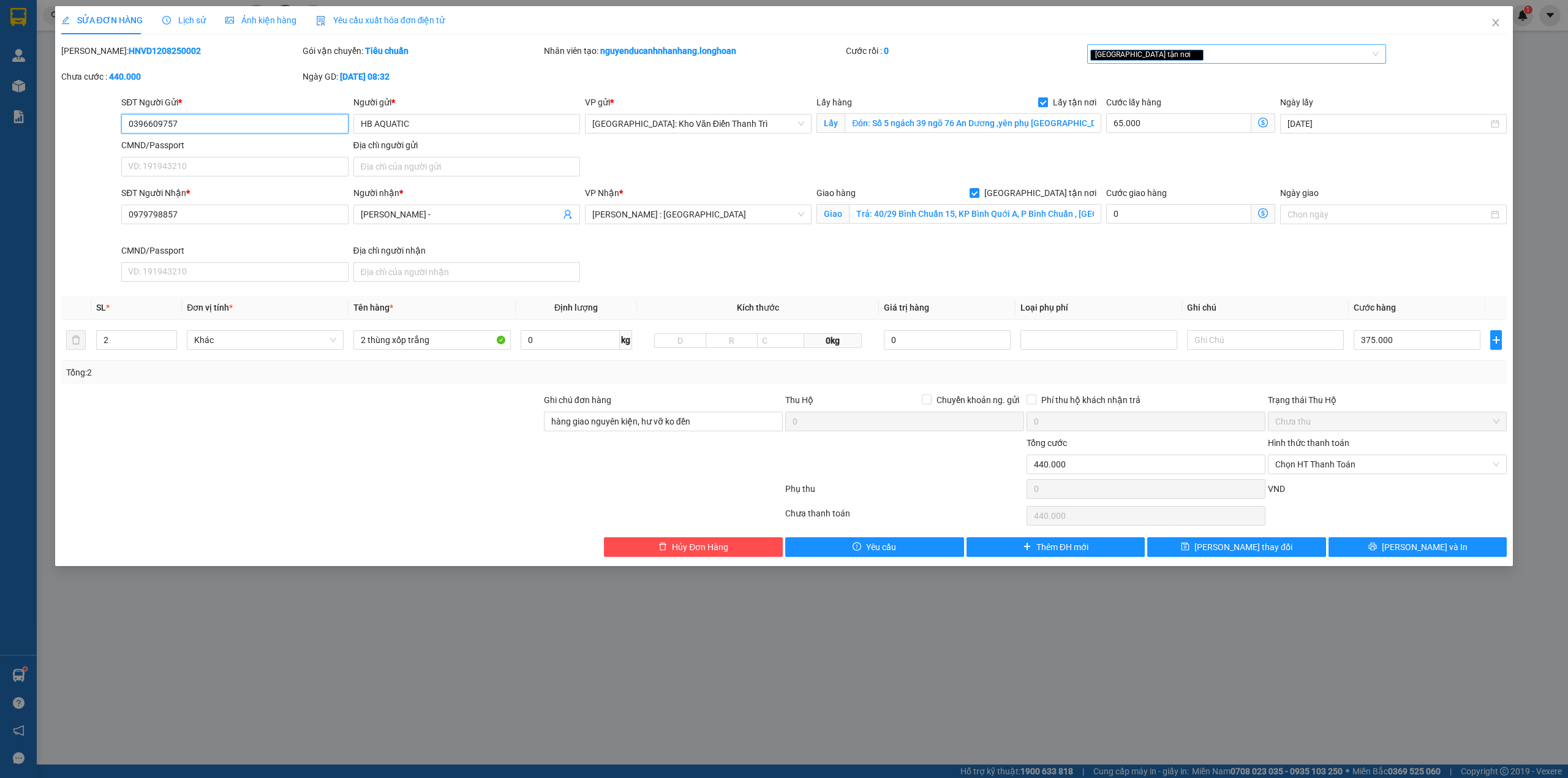
click at [1174, 57] on div "[GEOGRAPHIC_DATA] tận nơi" at bounding box center [1230, 53] width 281 height 14
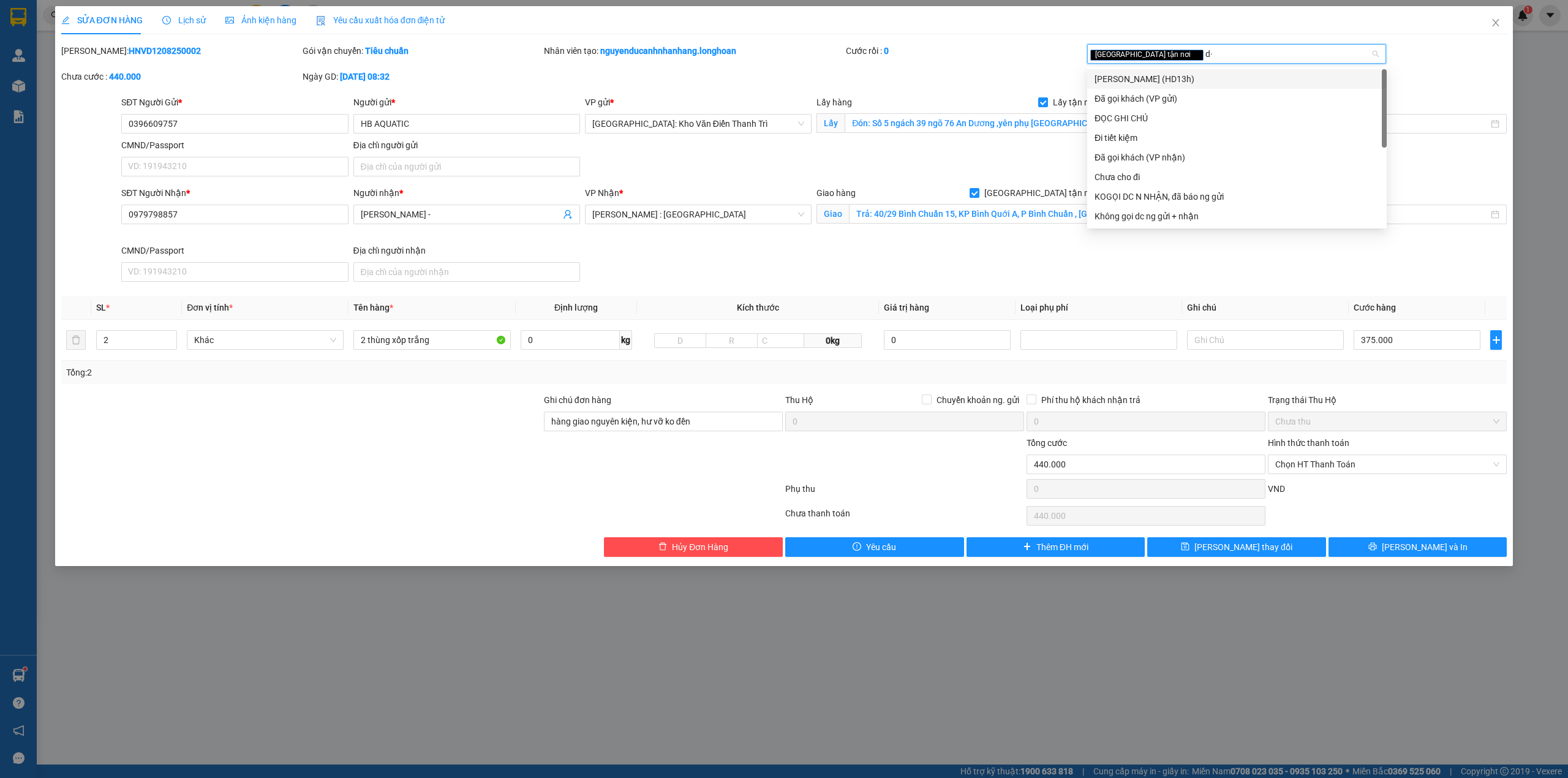
type input "d"
type input "đã"
click at [1169, 77] on div "Đã gọi khách (VP gửi)" at bounding box center [1236, 79] width 284 height 14
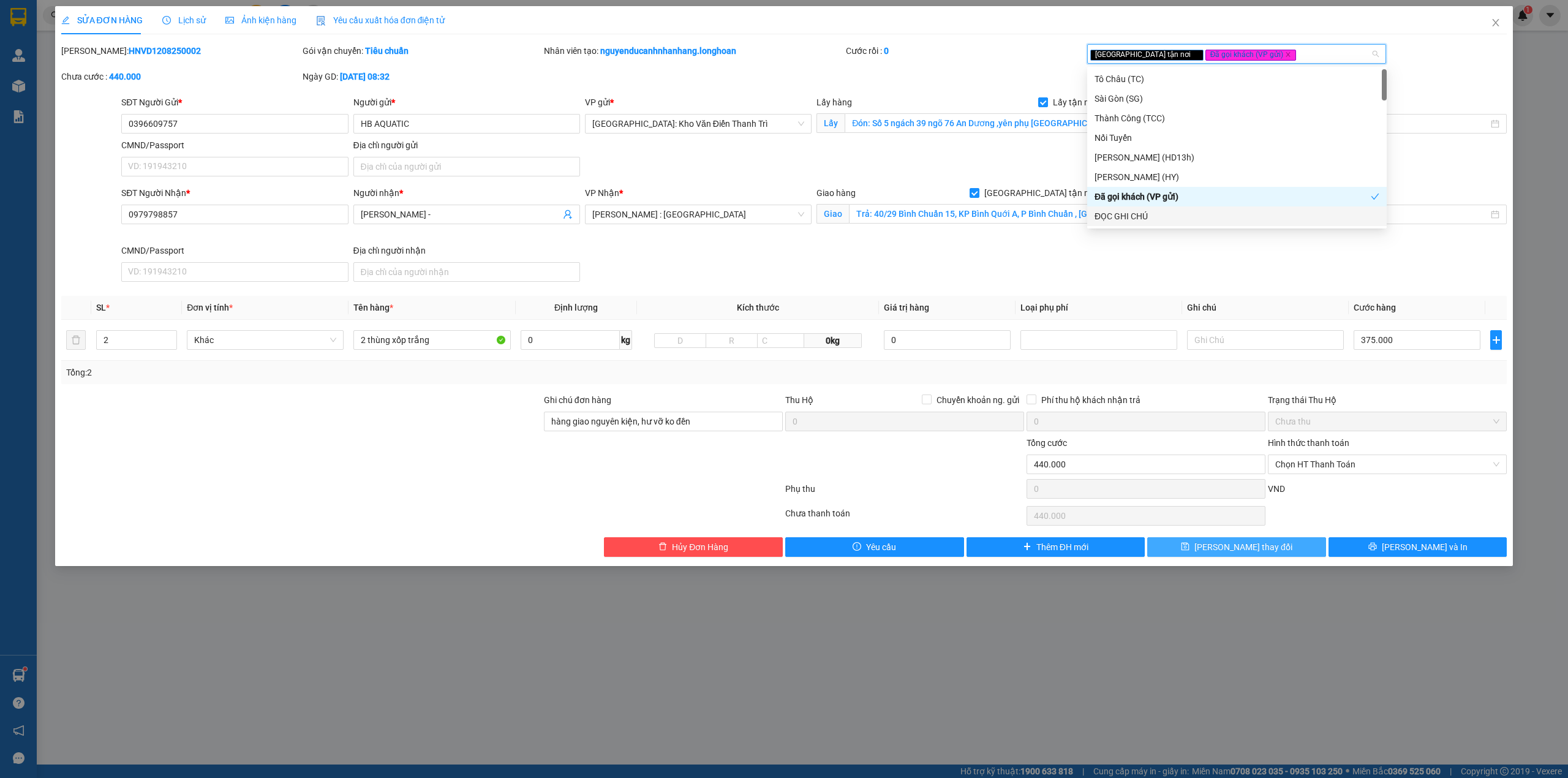
click at [1231, 554] on span "[PERSON_NAME] thay đổi" at bounding box center [1243, 547] width 98 height 14
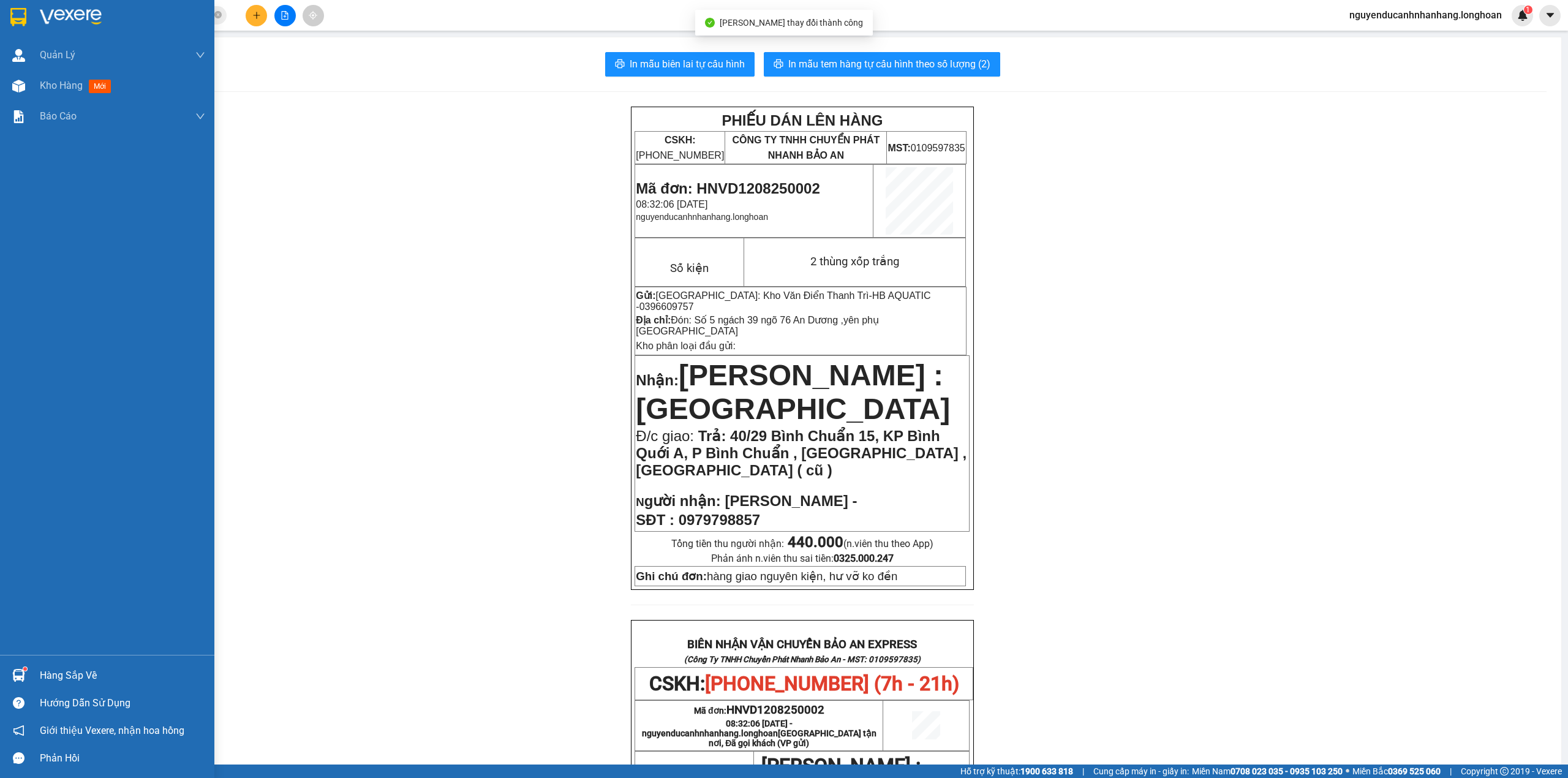
click at [25, 20] on img at bounding box center [18, 17] width 16 height 18
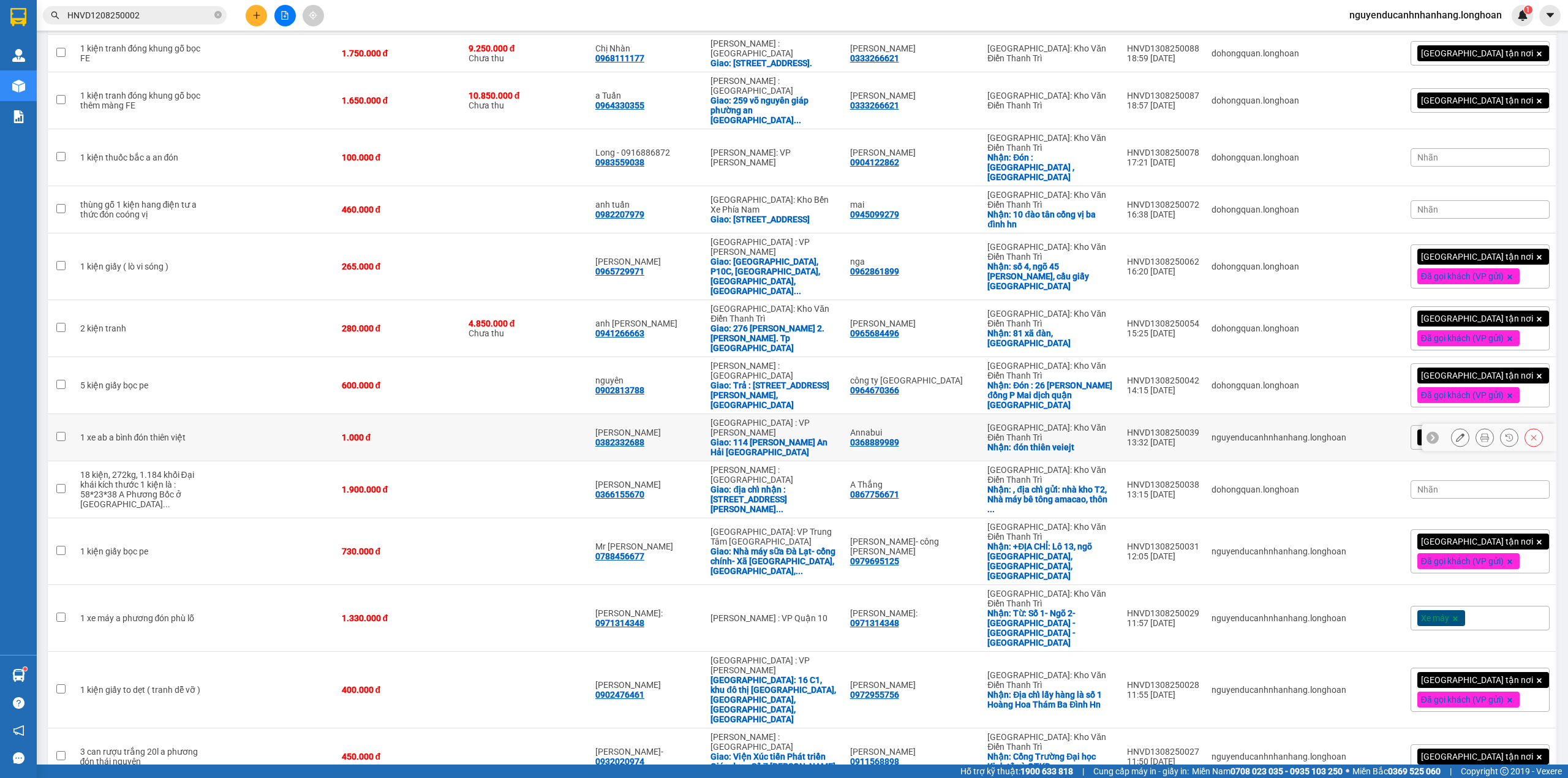
scroll to position [245, 0]
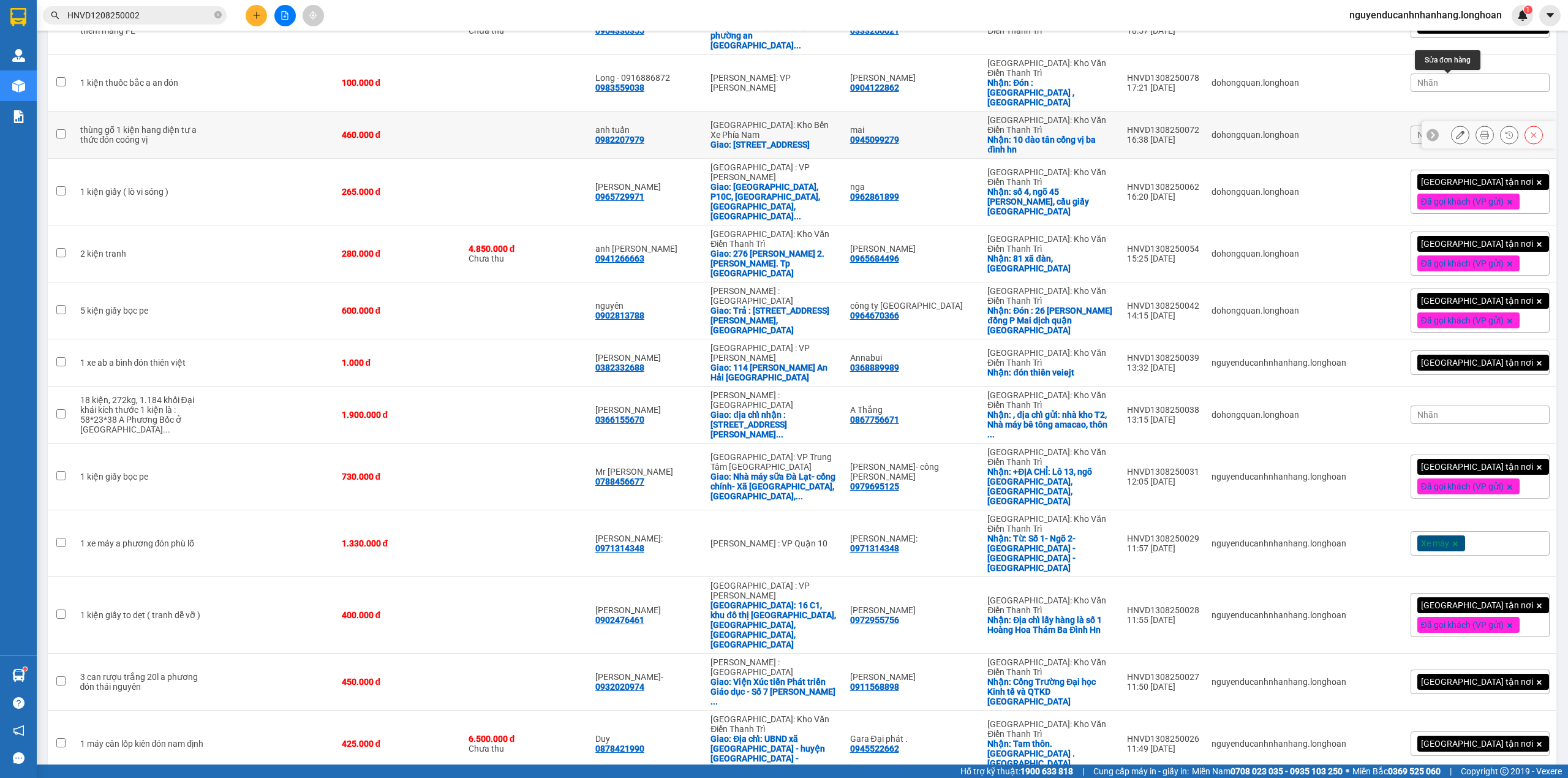
click at [1451, 124] on button at bounding box center [1460, 135] width 17 height 21
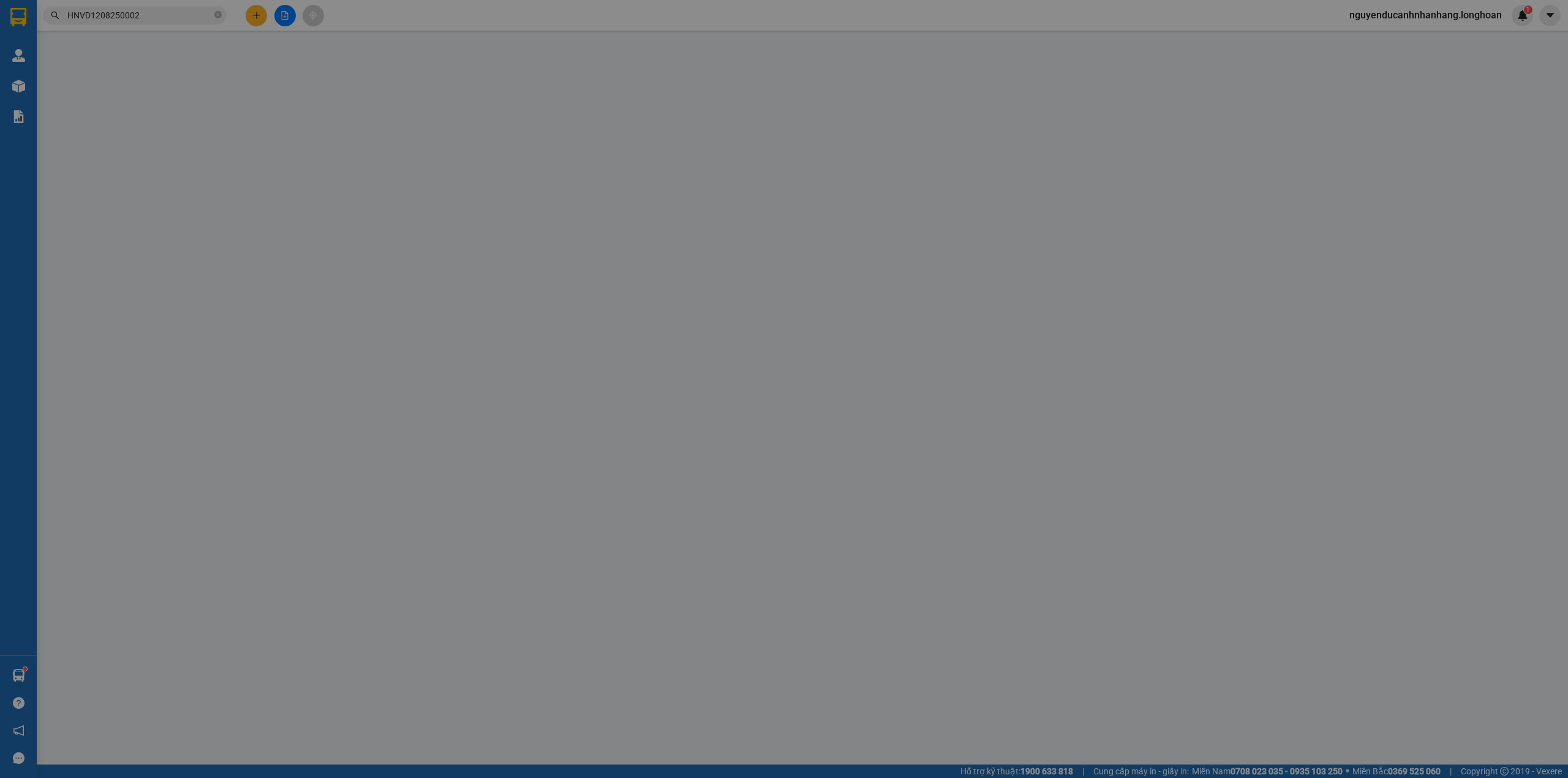
type input "0945099279"
type input "mai"
checkbox input "true"
type input "10 đào tân cống vị ba đình hn"
type input "0982207979"
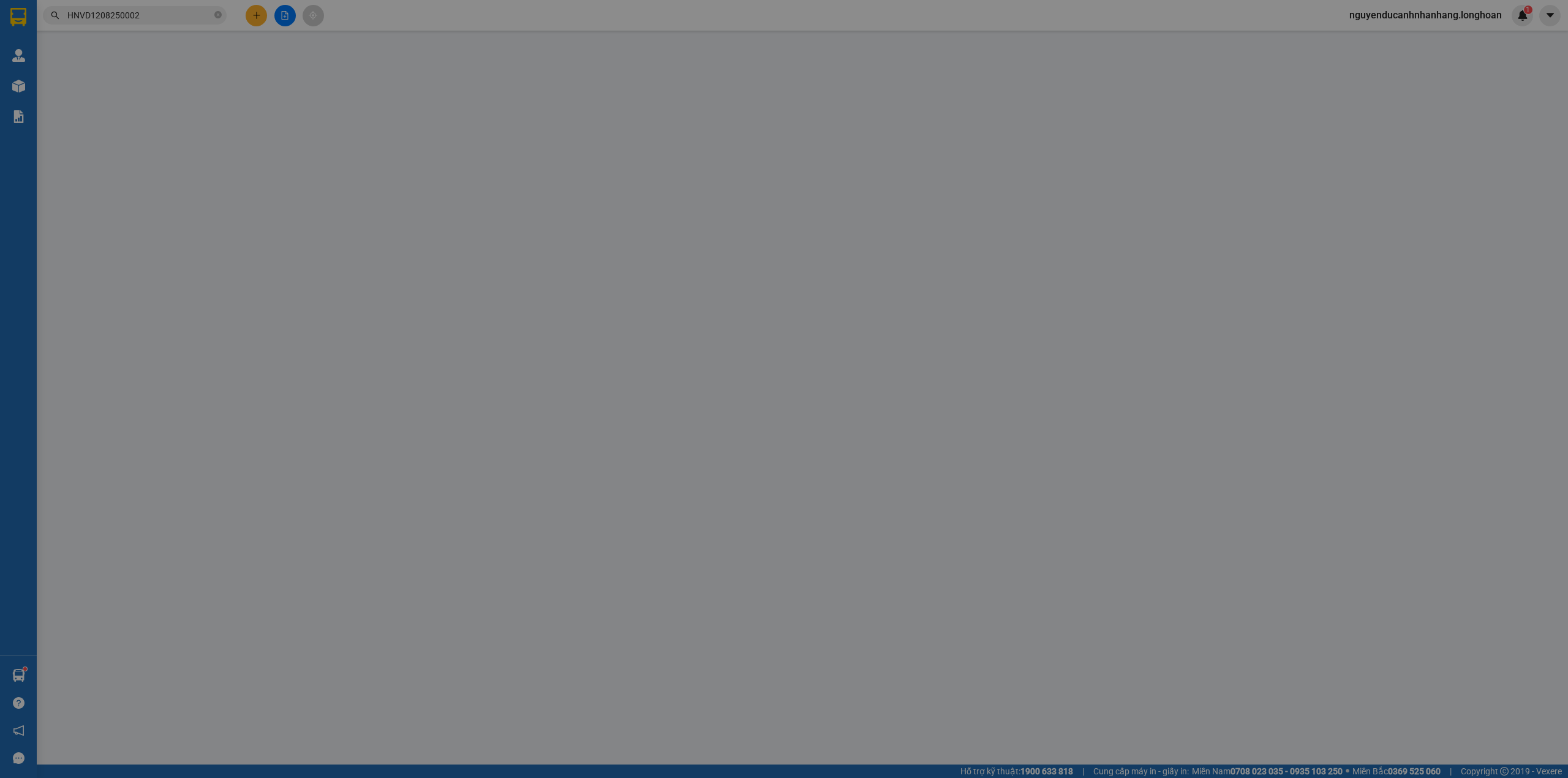
type input "anh tuấn"
checkbox input "true"
type input "31 [GEOGRAPHIC_DATA], [GEOGRAPHIC_DATA]"
type input "460.000"
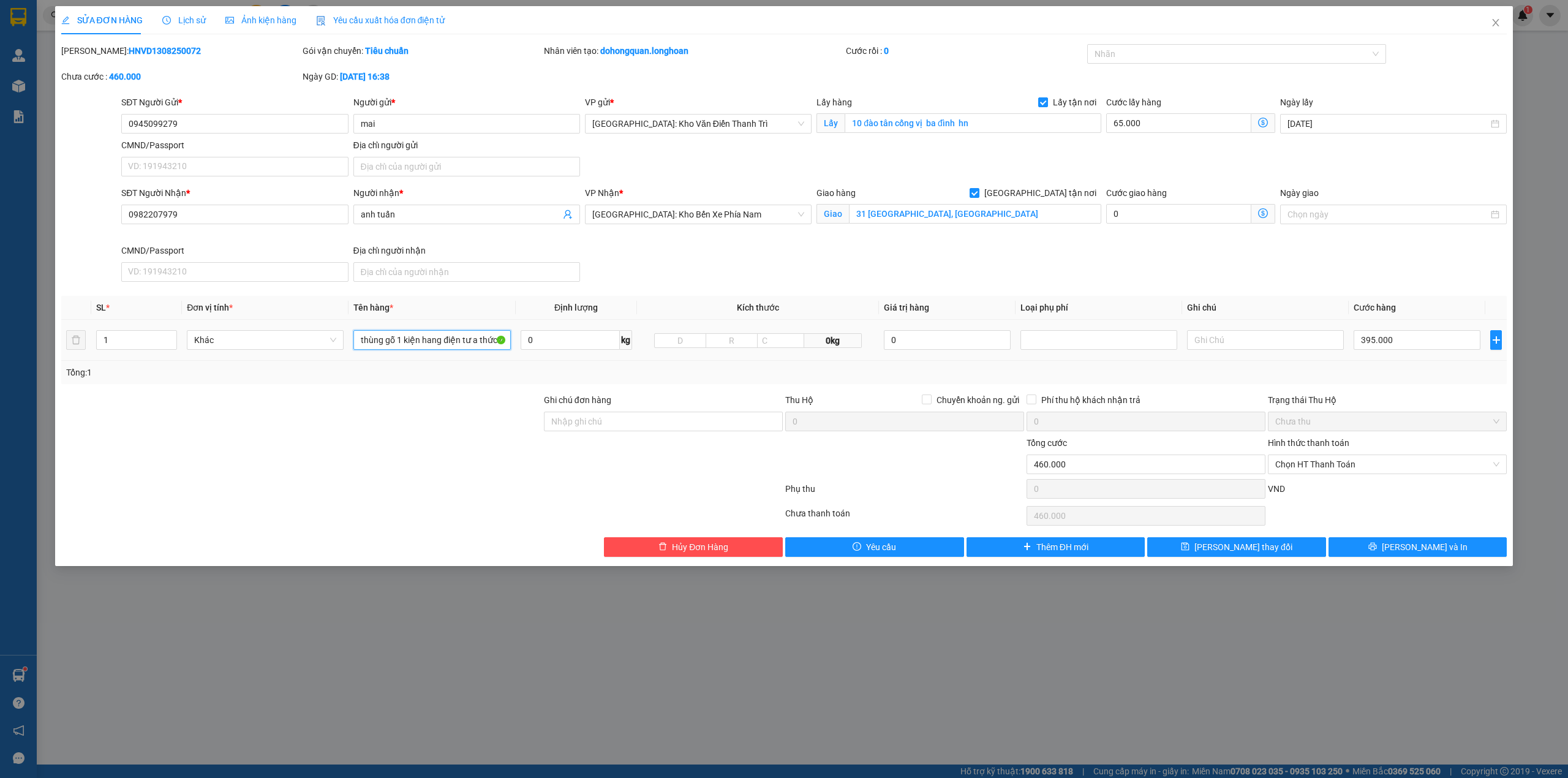
click at [400, 345] on input "thùng gỗ 1 kiện hang điện tư a thức đón coóng vị" at bounding box center [432, 340] width 157 height 20
type input "1 thùng đóng khung gỗ"
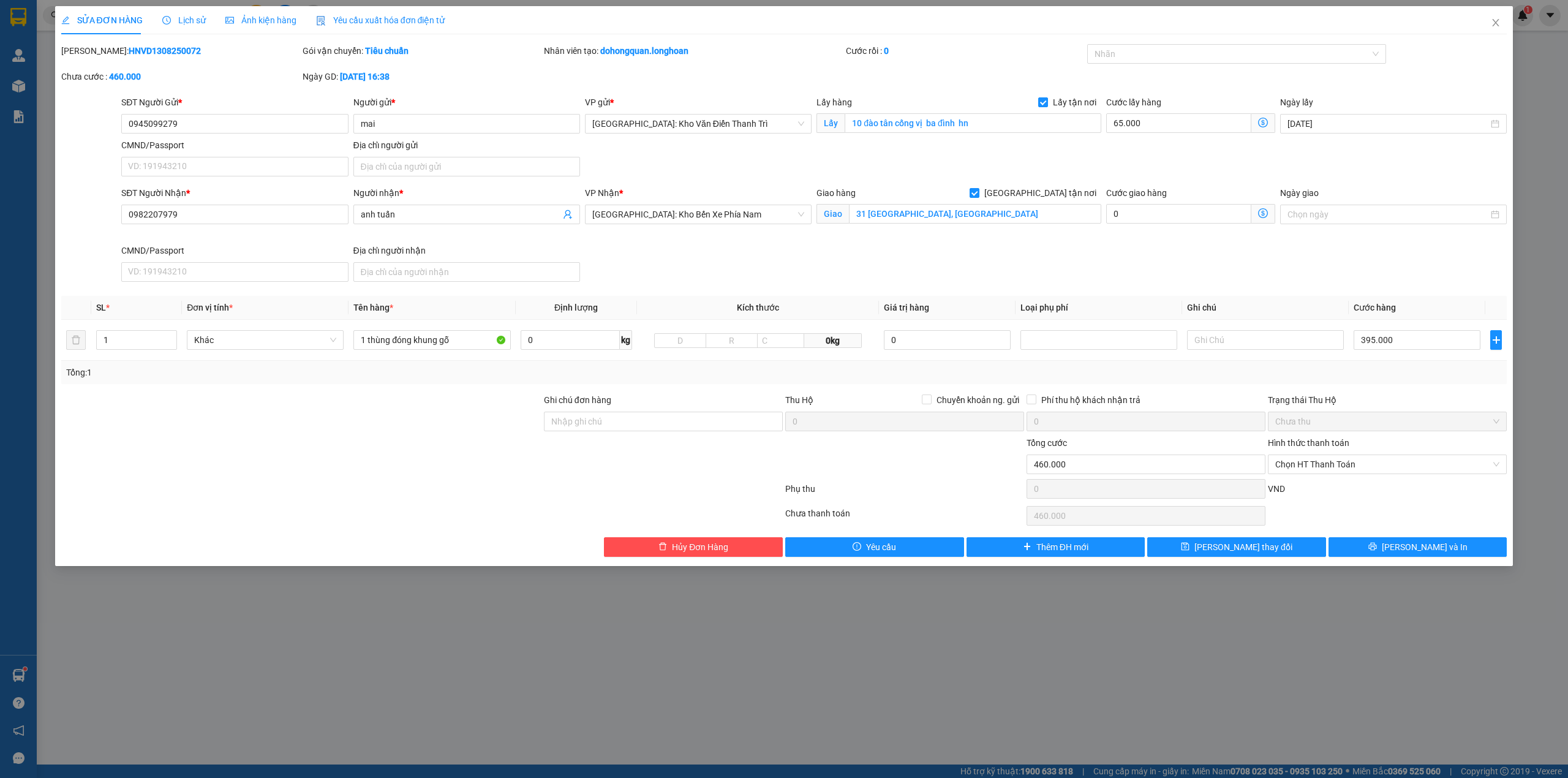
drag, startPoint x: 1123, startPoint y: 383, endPoint x: 1061, endPoint y: 375, distance: 62.5
click at [1124, 383] on div "Tổng: 1" at bounding box center [784, 372] width 1446 height 24
drag, startPoint x: 624, startPoint y: 423, endPoint x: 640, endPoint y: 431, distance: 17.9
click at [624, 423] on input "Ghi chú đơn hàng" at bounding box center [663, 421] width 239 height 20
type input "hàng giao nguyên kiện, hư vỡ ko đền"
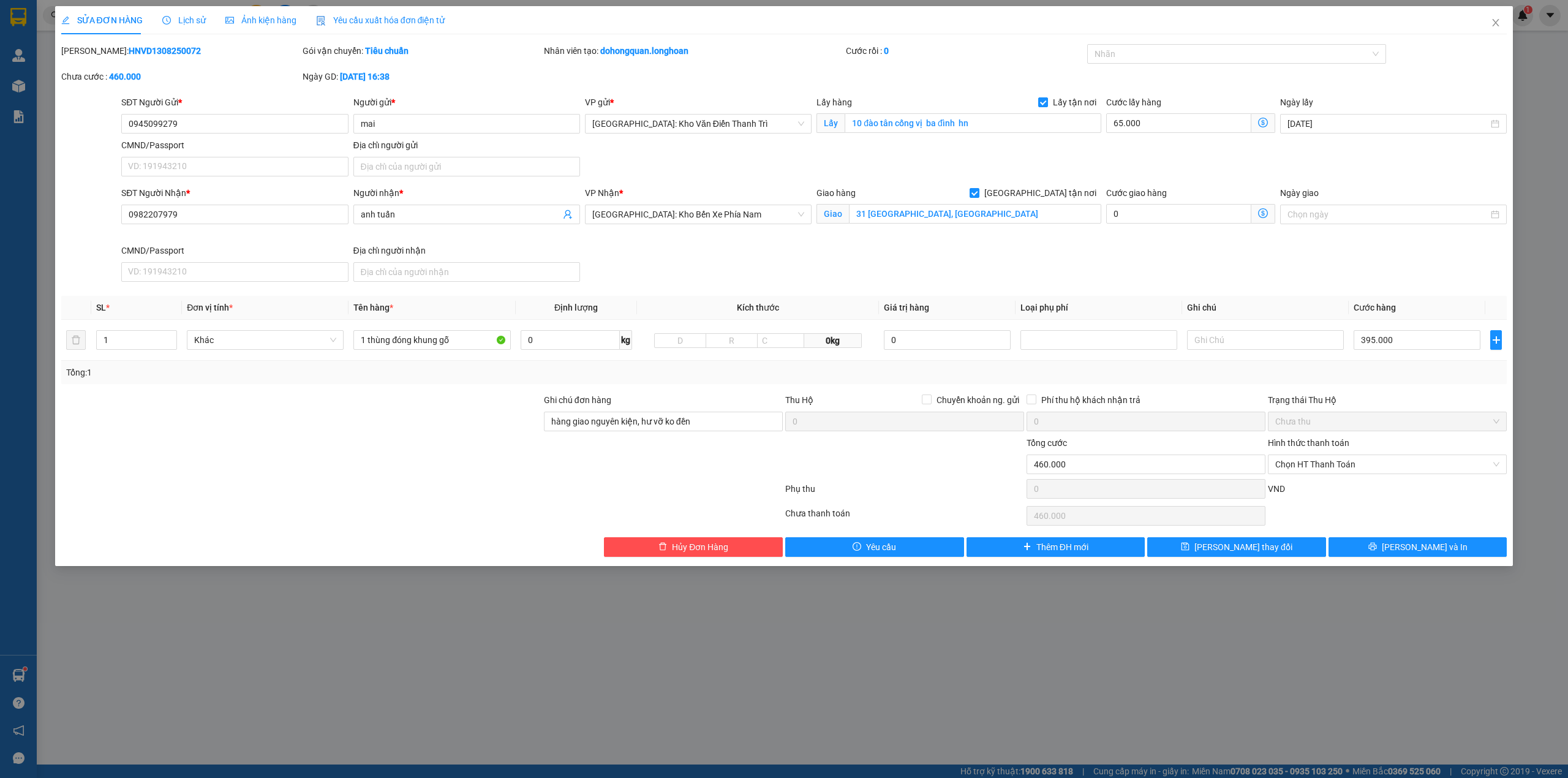
click at [592, 456] on div at bounding box center [663, 458] width 241 height 43
click at [1126, 56] on div at bounding box center [1230, 53] width 281 height 14
type input "gt"
click at [1123, 74] on div "[GEOGRAPHIC_DATA] tận nơi" at bounding box center [1236, 79] width 284 height 14
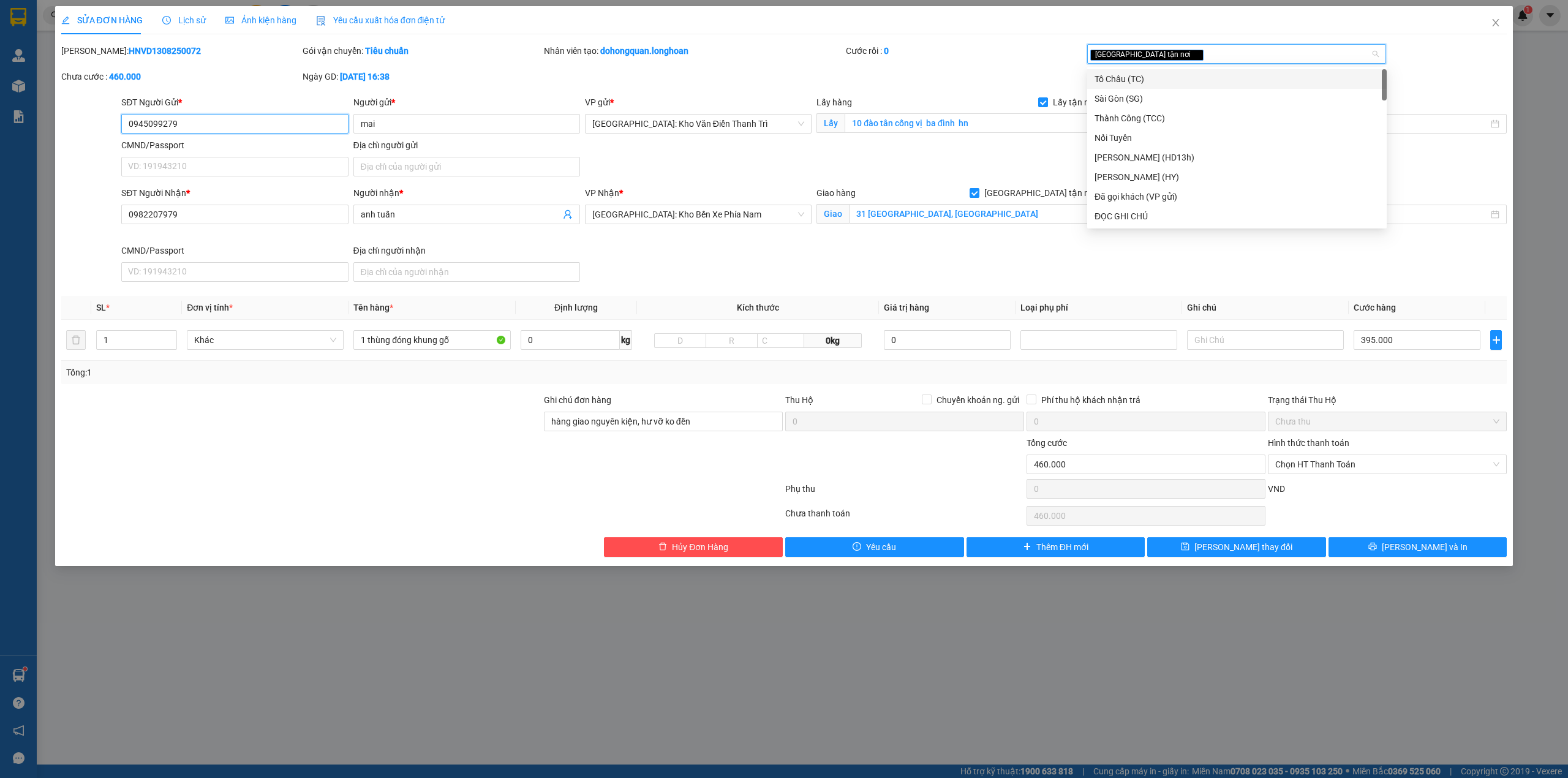
click at [211, 125] on input "0945099279" at bounding box center [234, 124] width 227 height 20
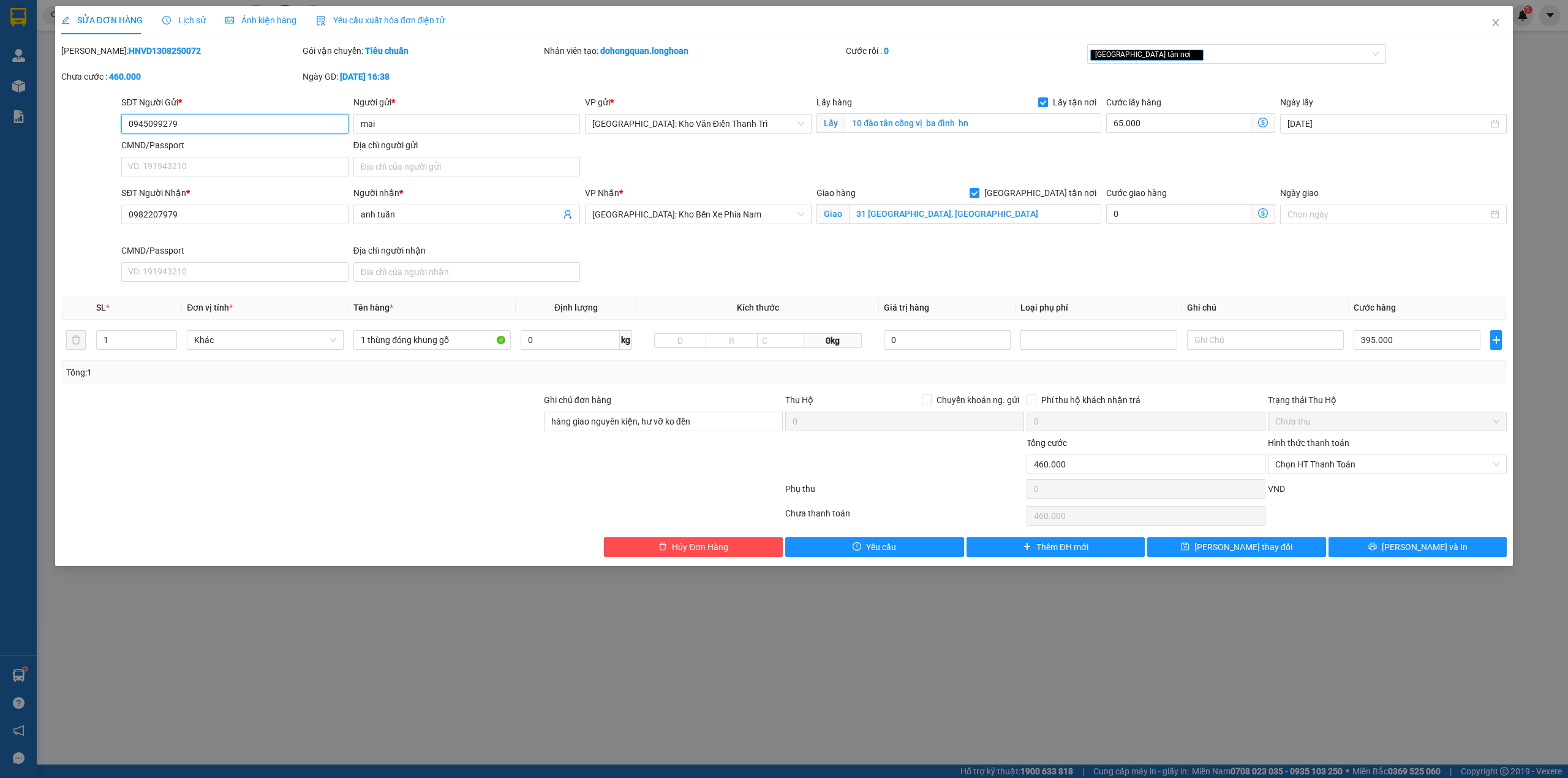
click at [211, 125] on input "0945099279" at bounding box center [234, 124] width 227 height 20
click at [1381, 549] on button "[PERSON_NAME] và In" at bounding box center [1418, 547] width 179 height 20
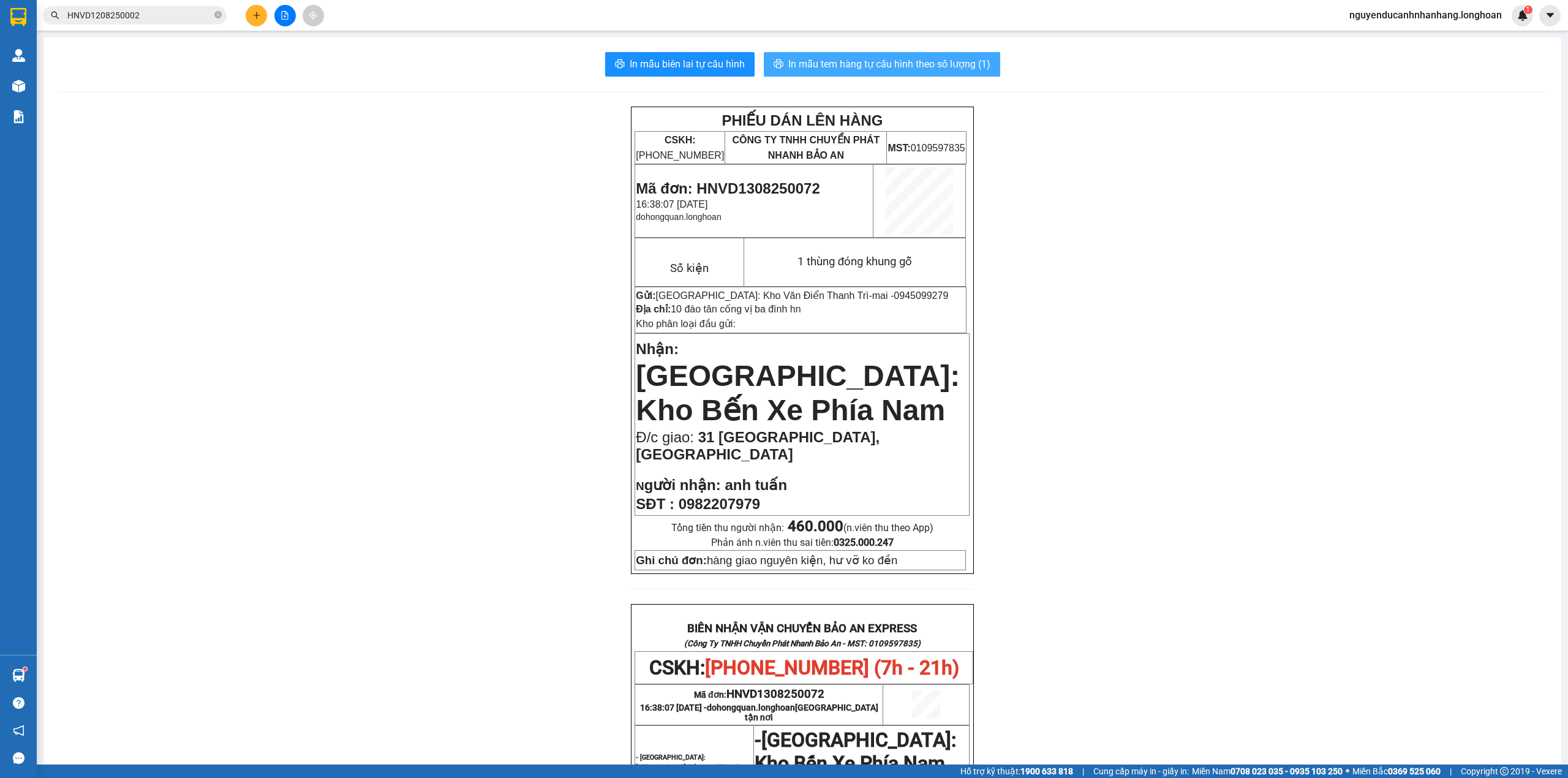
click at [859, 54] on button "In mẫu tem hàng tự cấu hình theo số lượng (1)" at bounding box center [882, 65] width 237 height 24
click at [723, 184] on span "Mã đơn: HNVD1308250072" at bounding box center [727, 188] width 184 height 17
copy span "HNVD1308250072"
click at [219, 16] on icon "close-circle" at bounding box center [218, 15] width 8 height 8
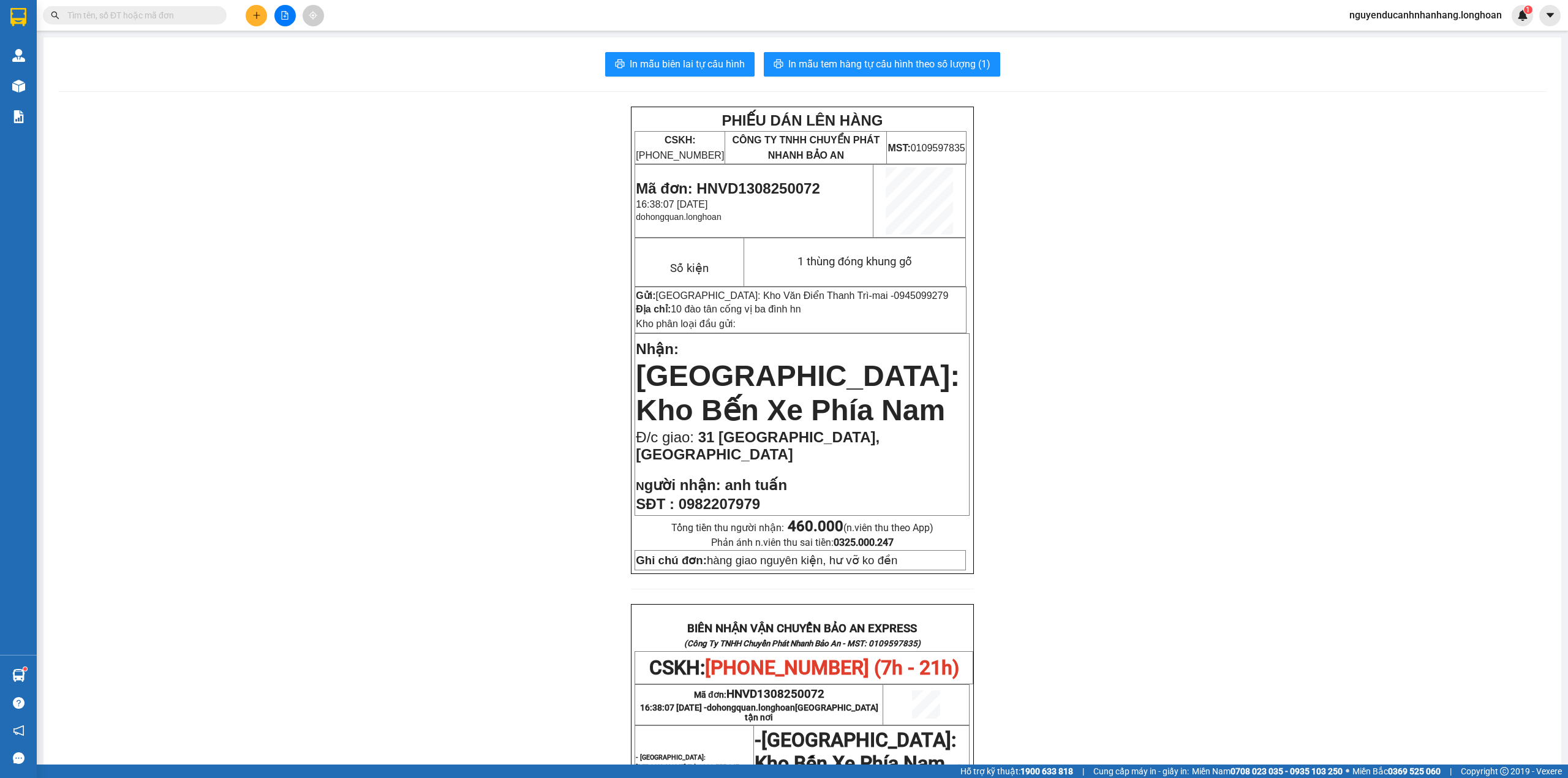
click at [167, 14] on input "text" at bounding box center [140, 15] width 145 height 14
paste input "HNVD1308250072"
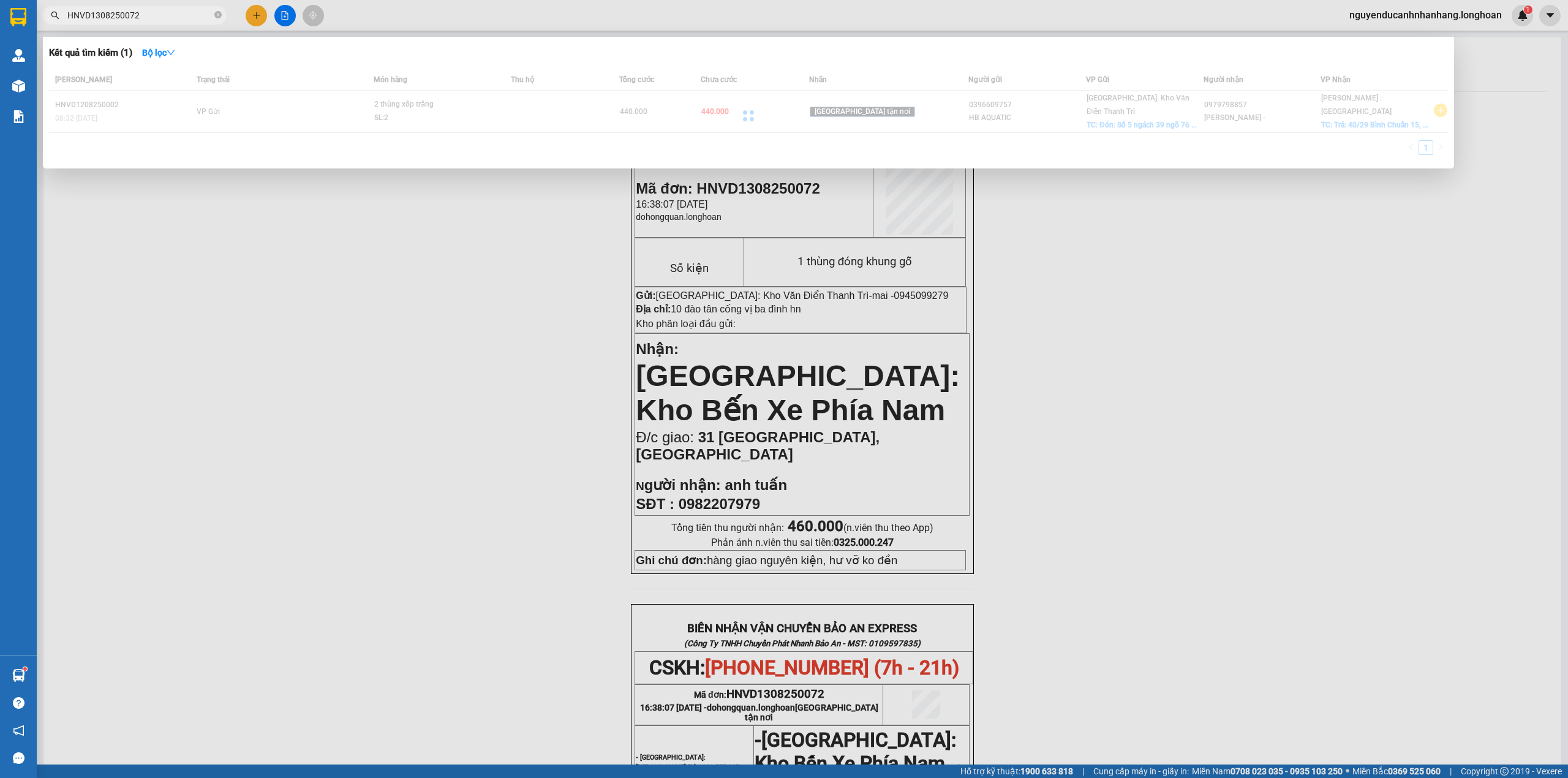
type input "HNVD1308250072"
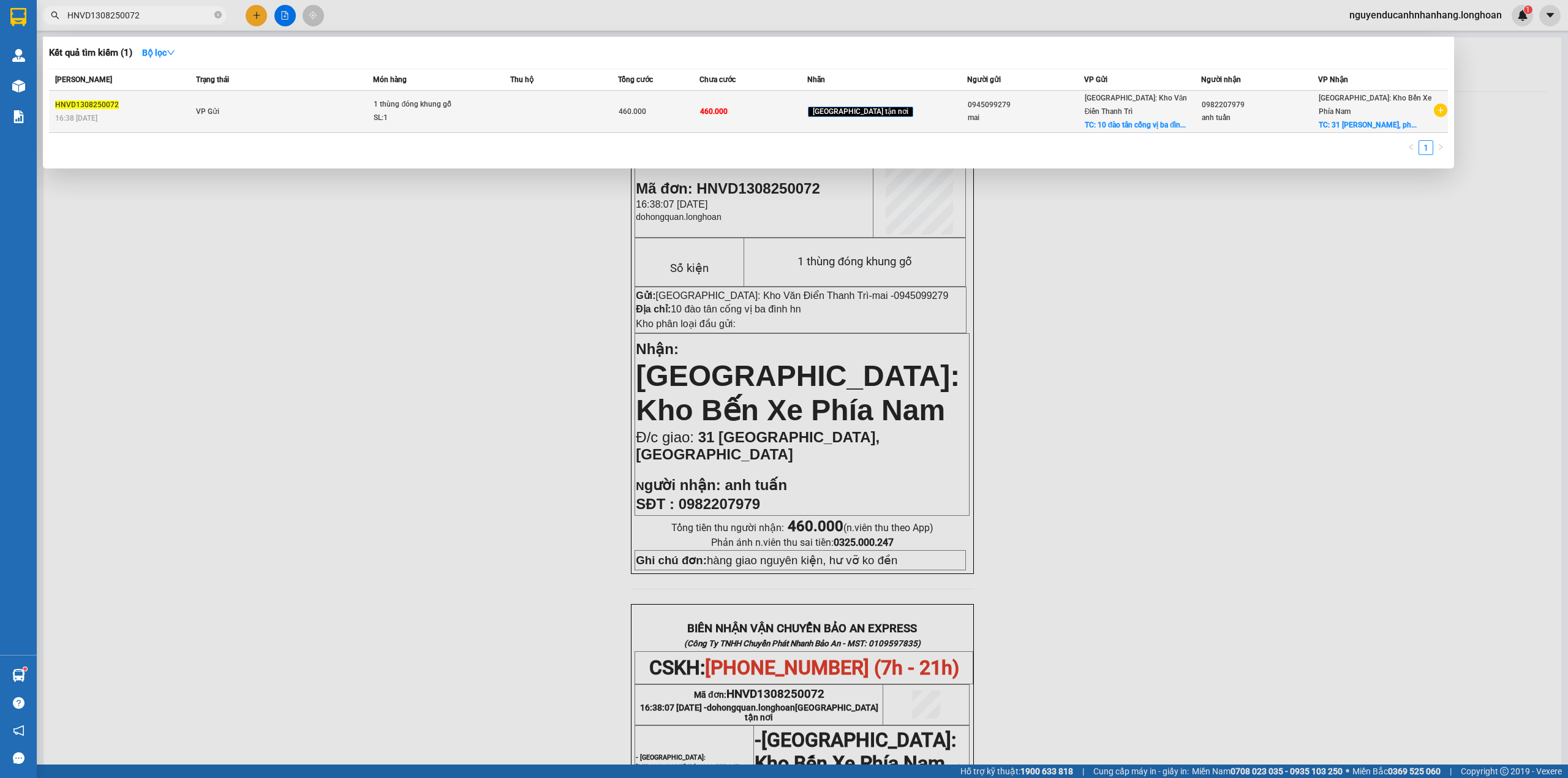
click at [322, 121] on td "VP Gửi" at bounding box center [282, 112] width 180 height 43
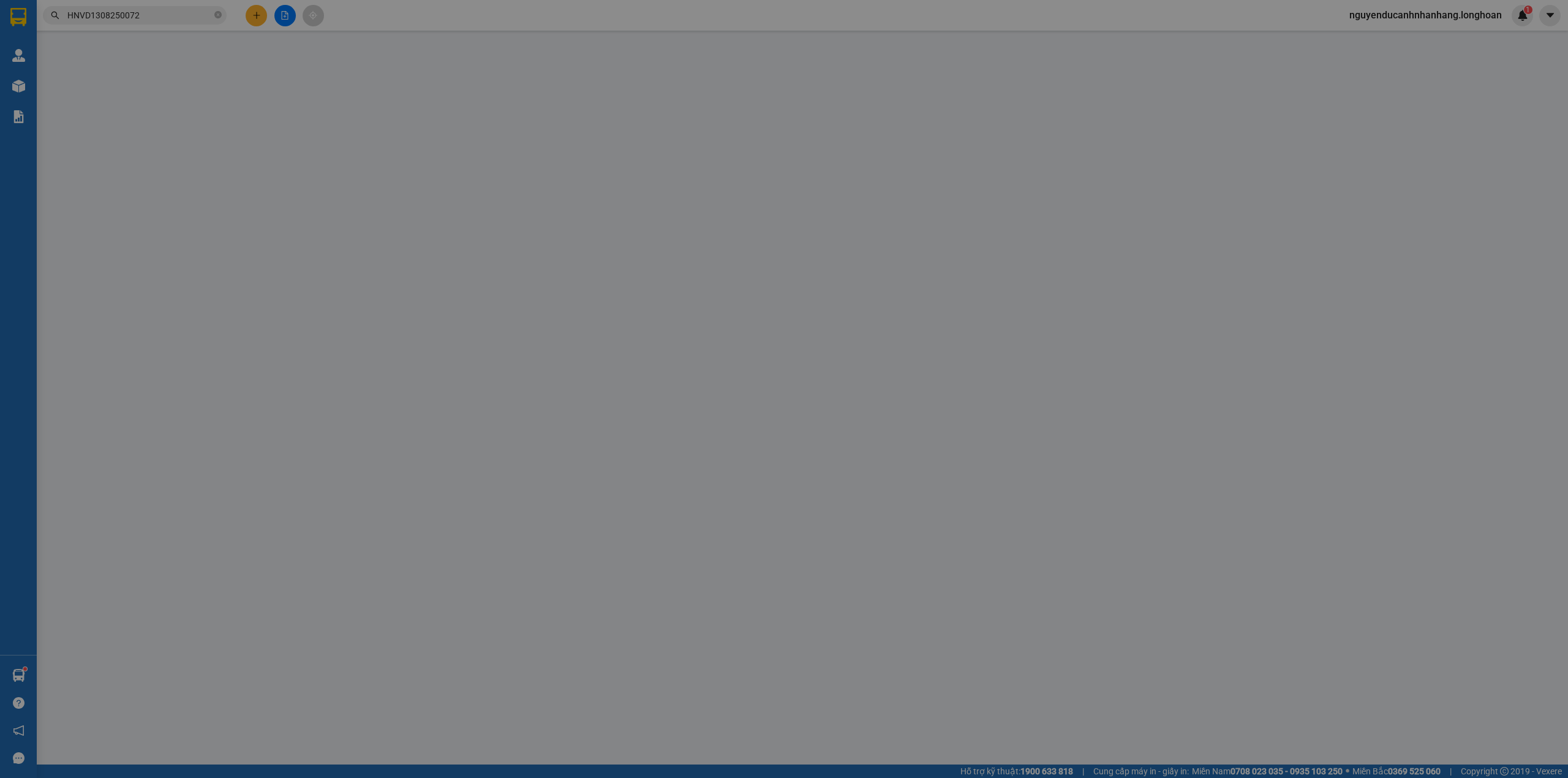
type input "0945099279"
type input "mai"
checkbox input "true"
type input "10 đào tân cống vị ba đình hn"
type input "0982207979"
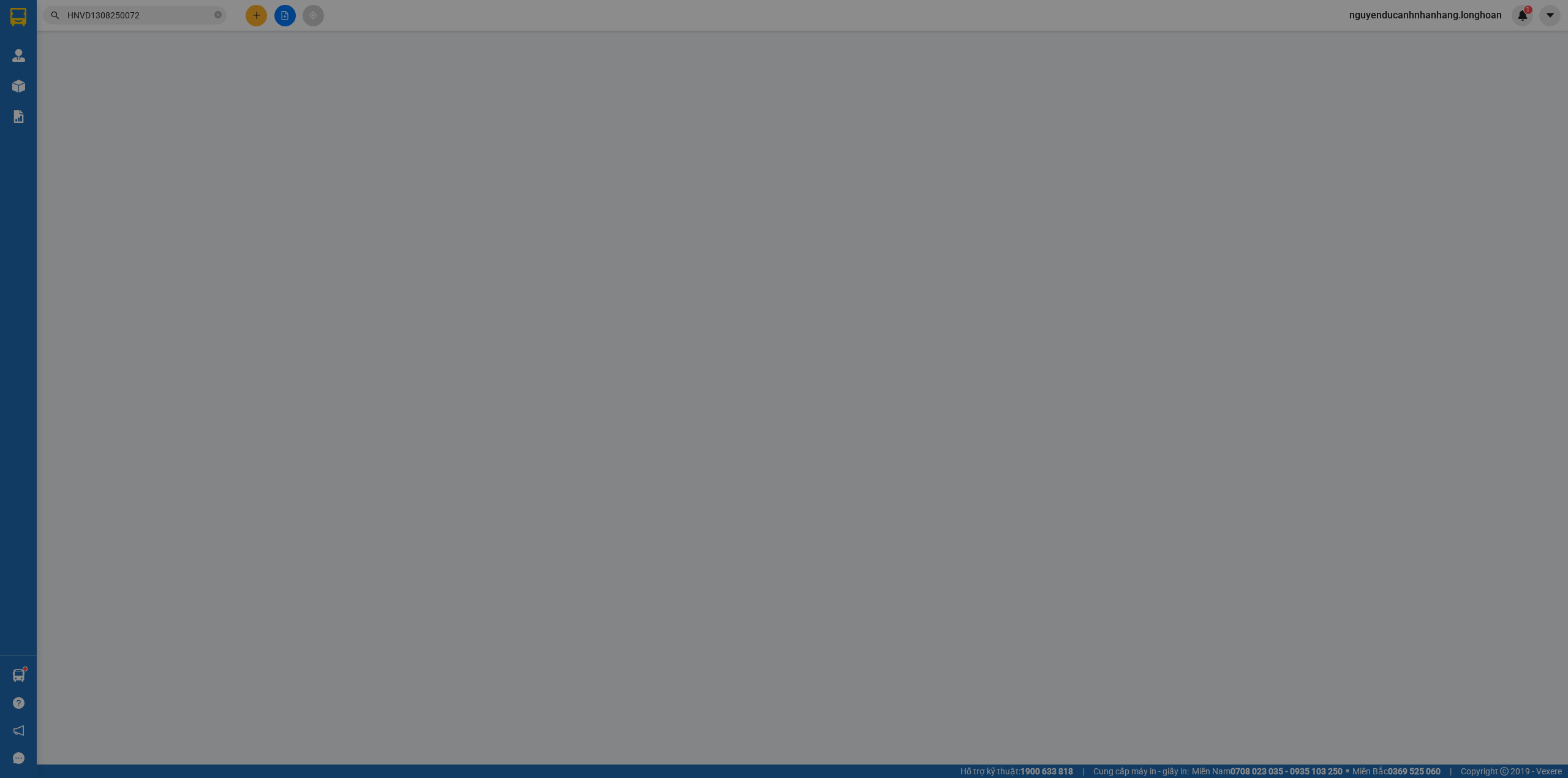
type input "anh tuấn"
checkbox input "true"
type input "31 [GEOGRAPHIC_DATA], [GEOGRAPHIC_DATA]"
type input "hàng giao nguyên kiện, hư vỡ ko đền"
type input "460.000"
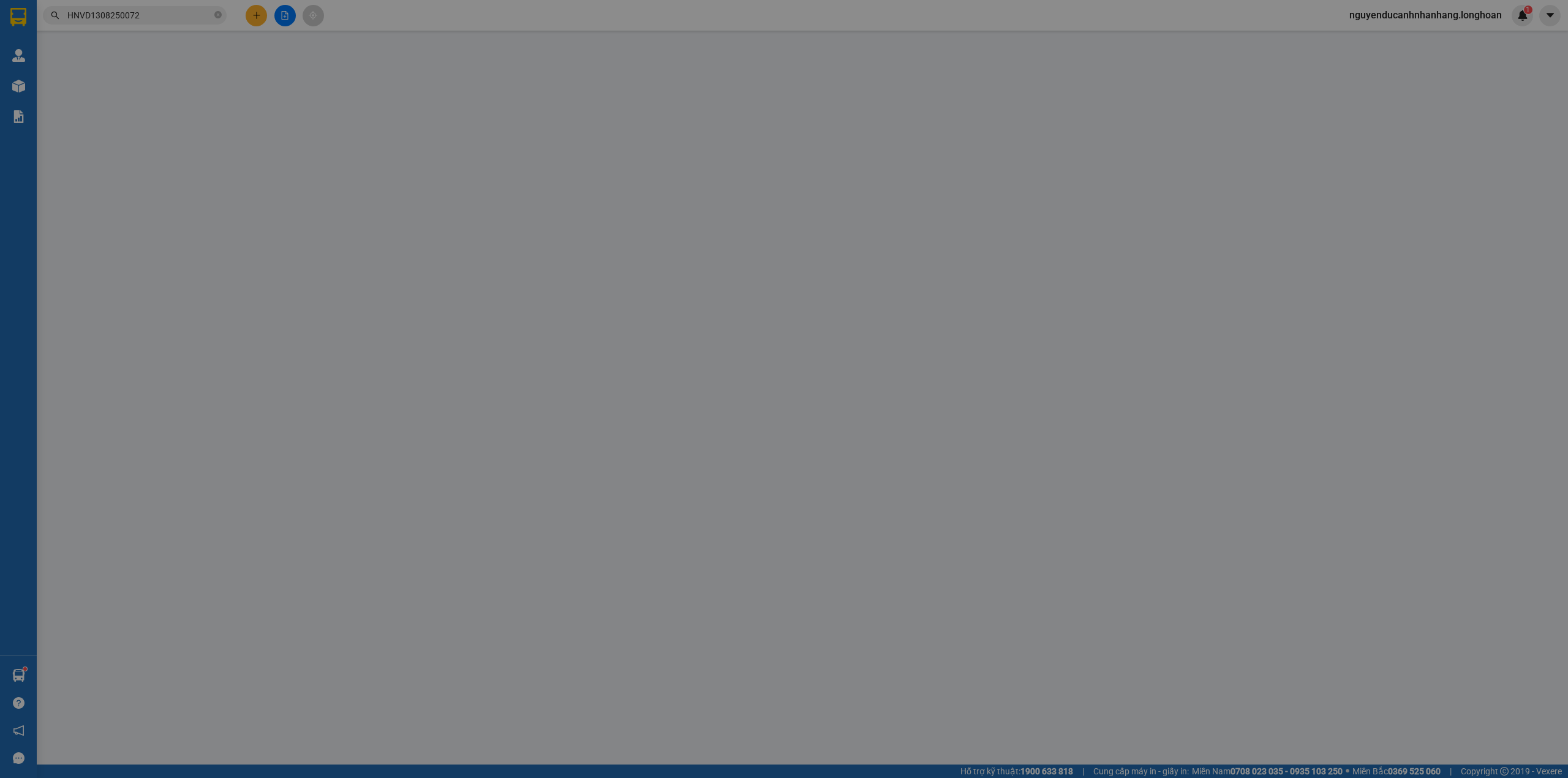
type input "460.000"
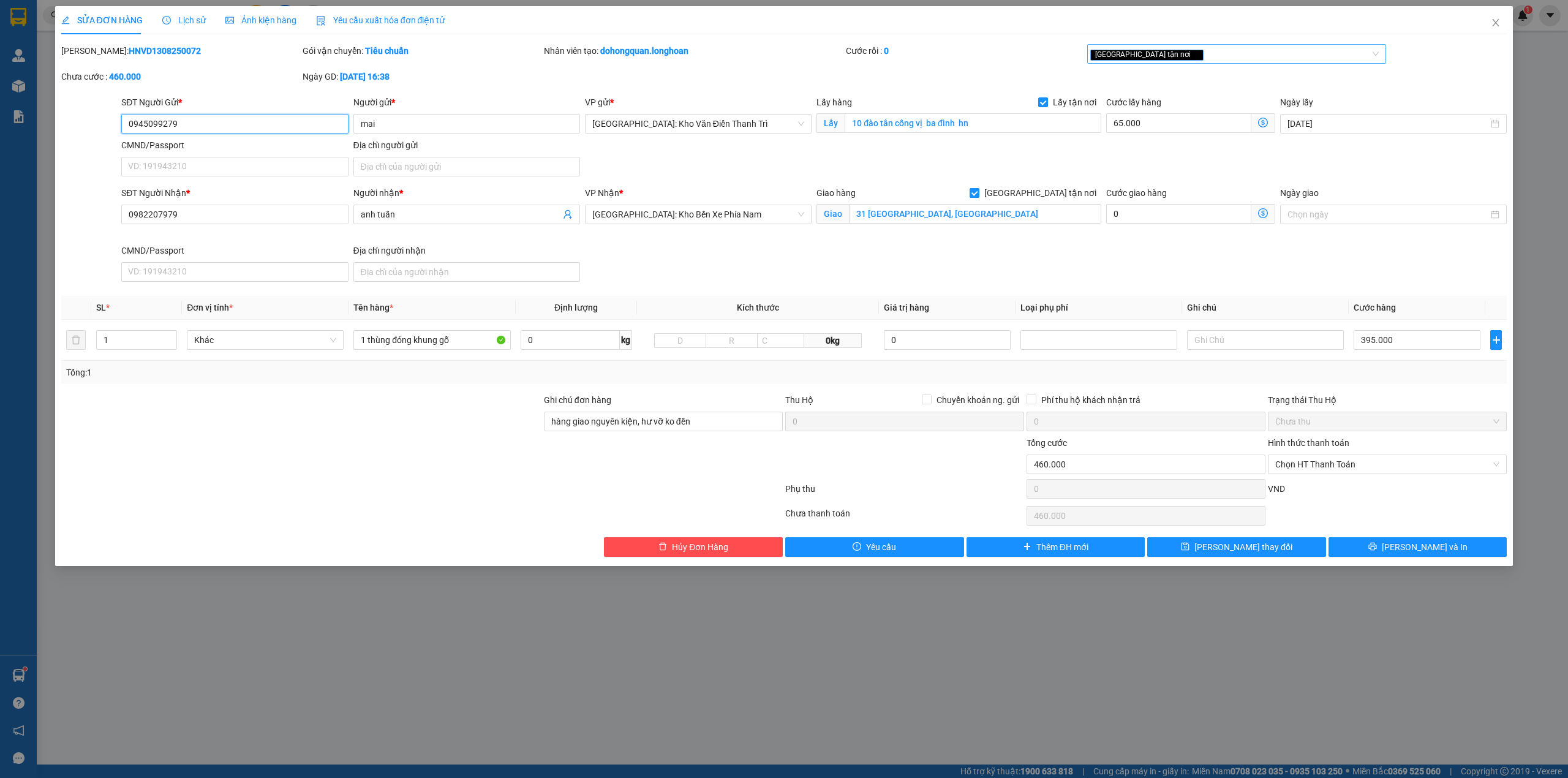
click at [1189, 62] on div "[GEOGRAPHIC_DATA] tận nơi" at bounding box center [1236, 54] width 300 height 20
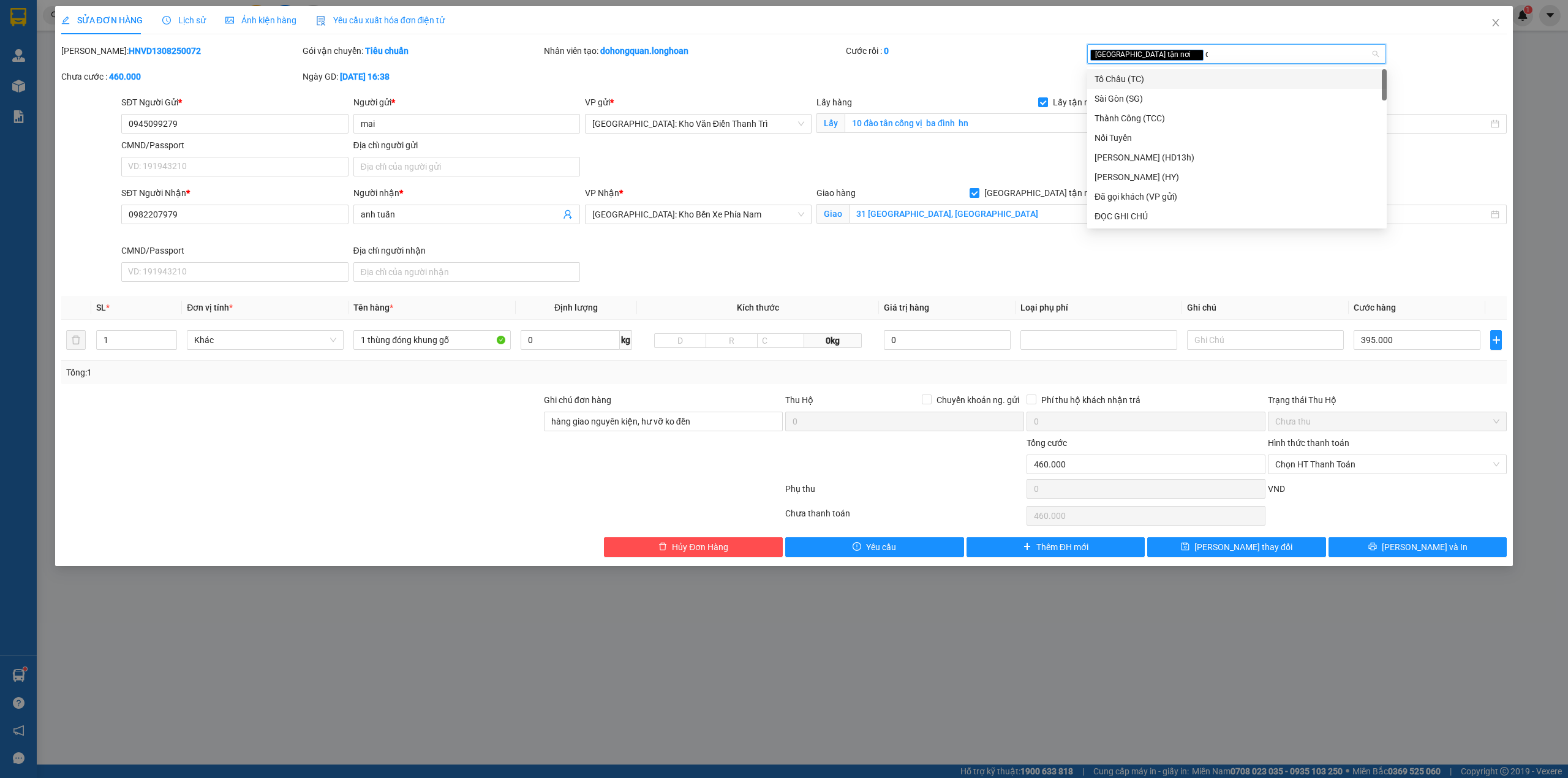
type input "d"
type input "đã"
click at [1171, 72] on div "Đã gọi khách (VP gửi)" at bounding box center [1236, 79] width 284 height 14
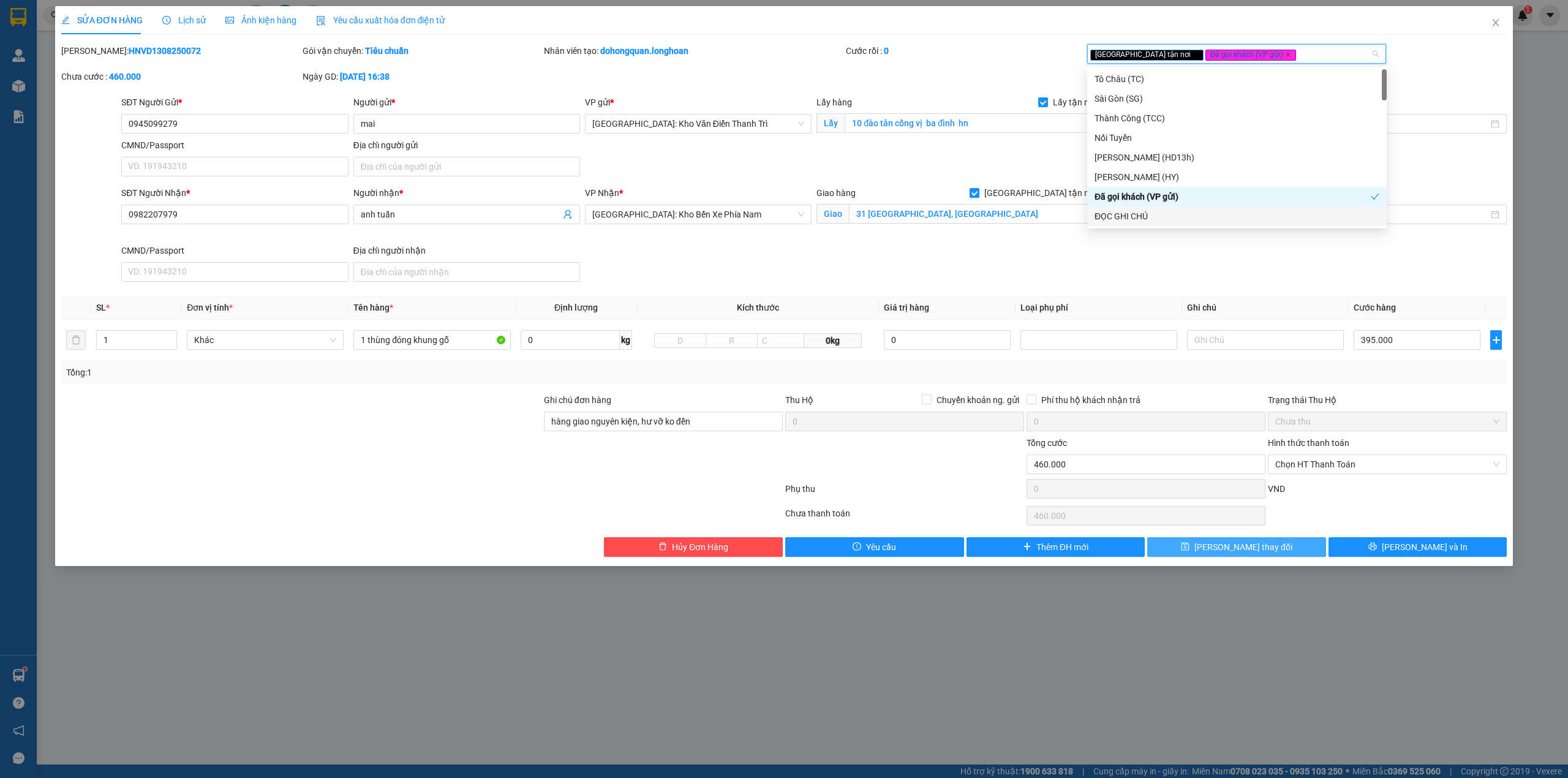
click at [1248, 540] on button "[PERSON_NAME] thay đổi" at bounding box center [1236, 547] width 179 height 20
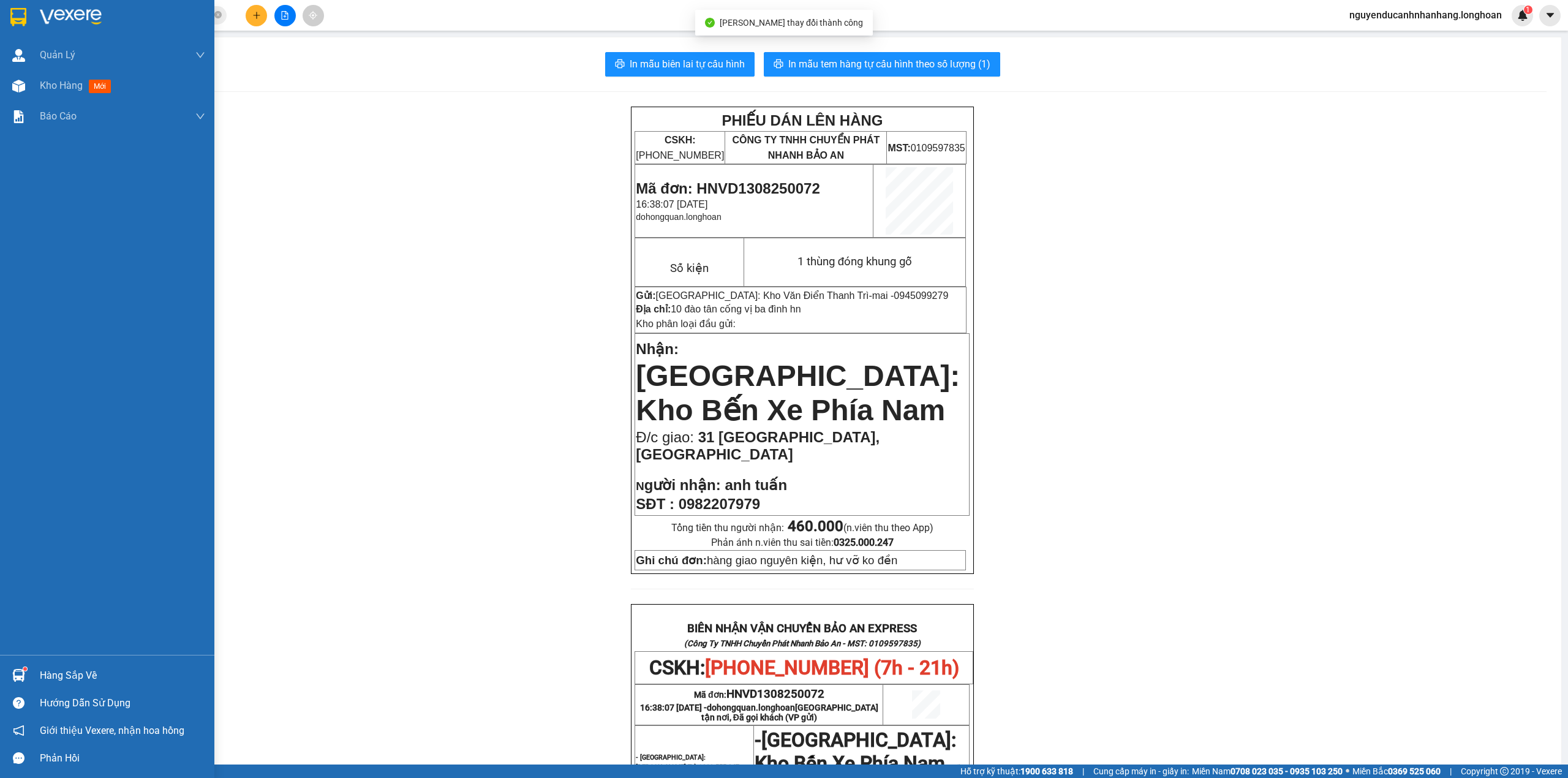
drag, startPoint x: 16, startPoint y: 13, endPoint x: 213, endPoint y: 128, distance: 228.1
click at [16, 14] on img at bounding box center [18, 17] width 16 height 18
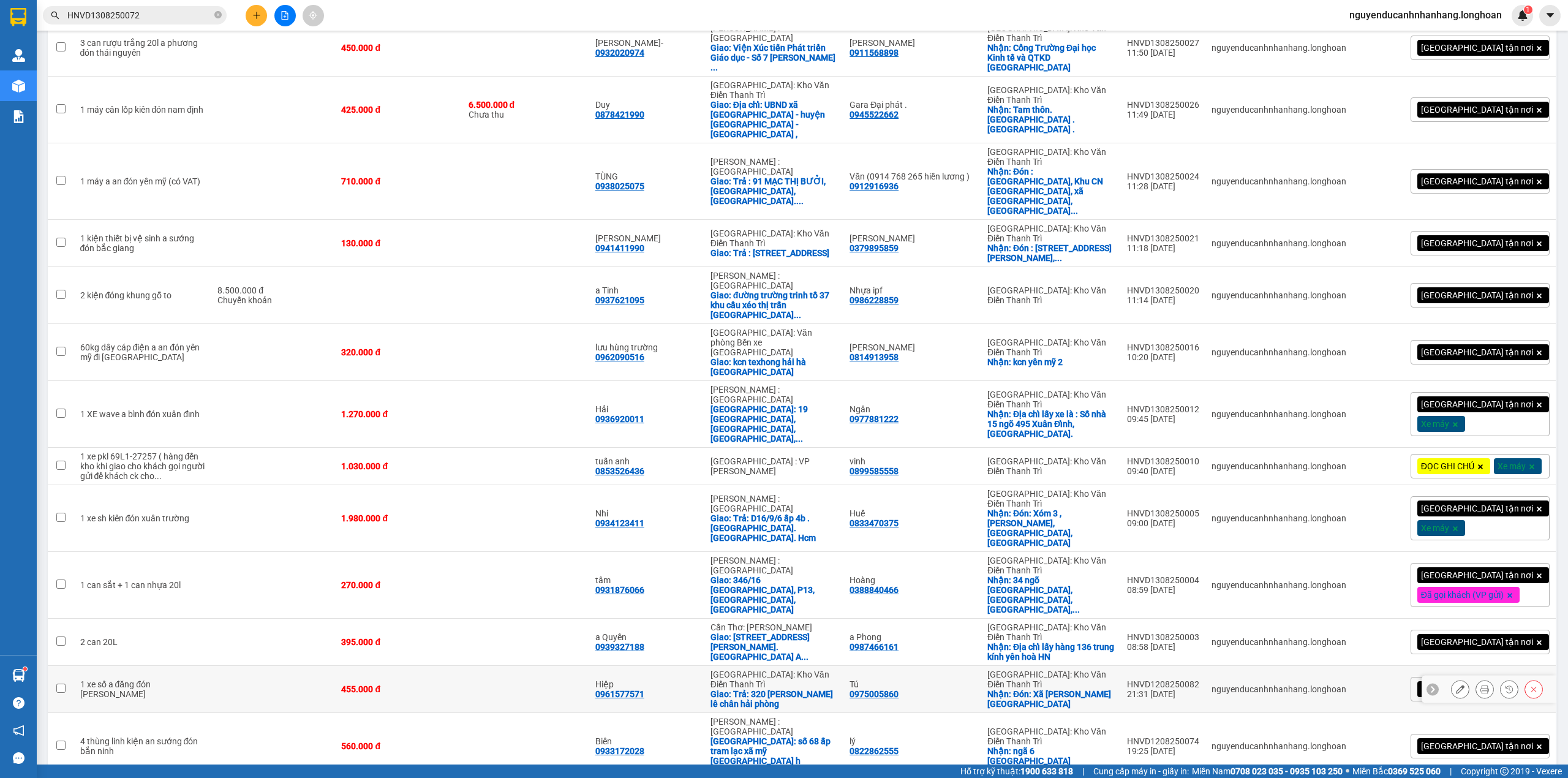
scroll to position [864, 0]
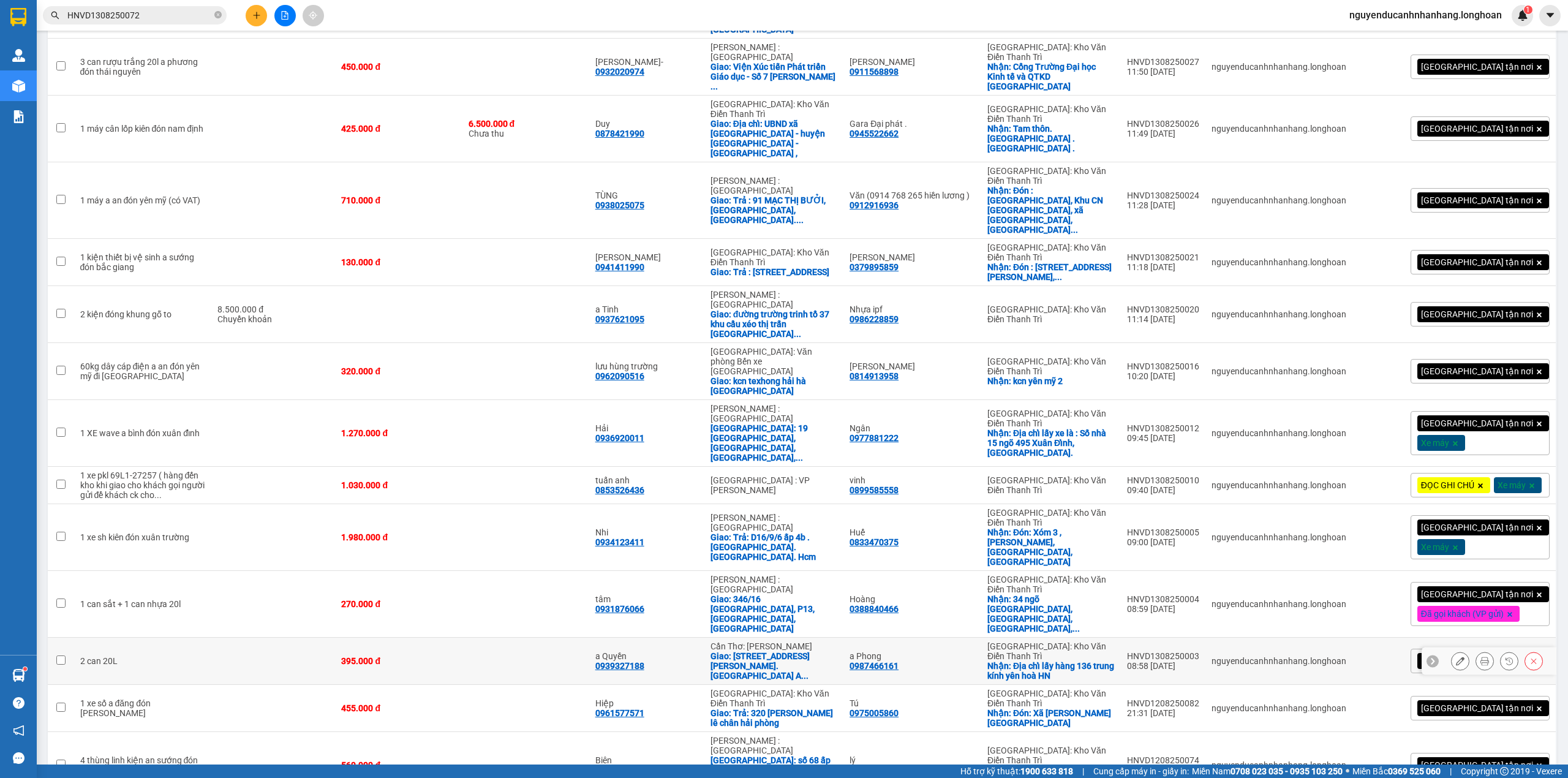
click at [1431, 658] on icon at bounding box center [1432, 661] width 4 height 7
click at [1511, 649] on div "[GEOGRAPHIC_DATA] tận nơi" at bounding box center [1479, 661] width 139 height 24
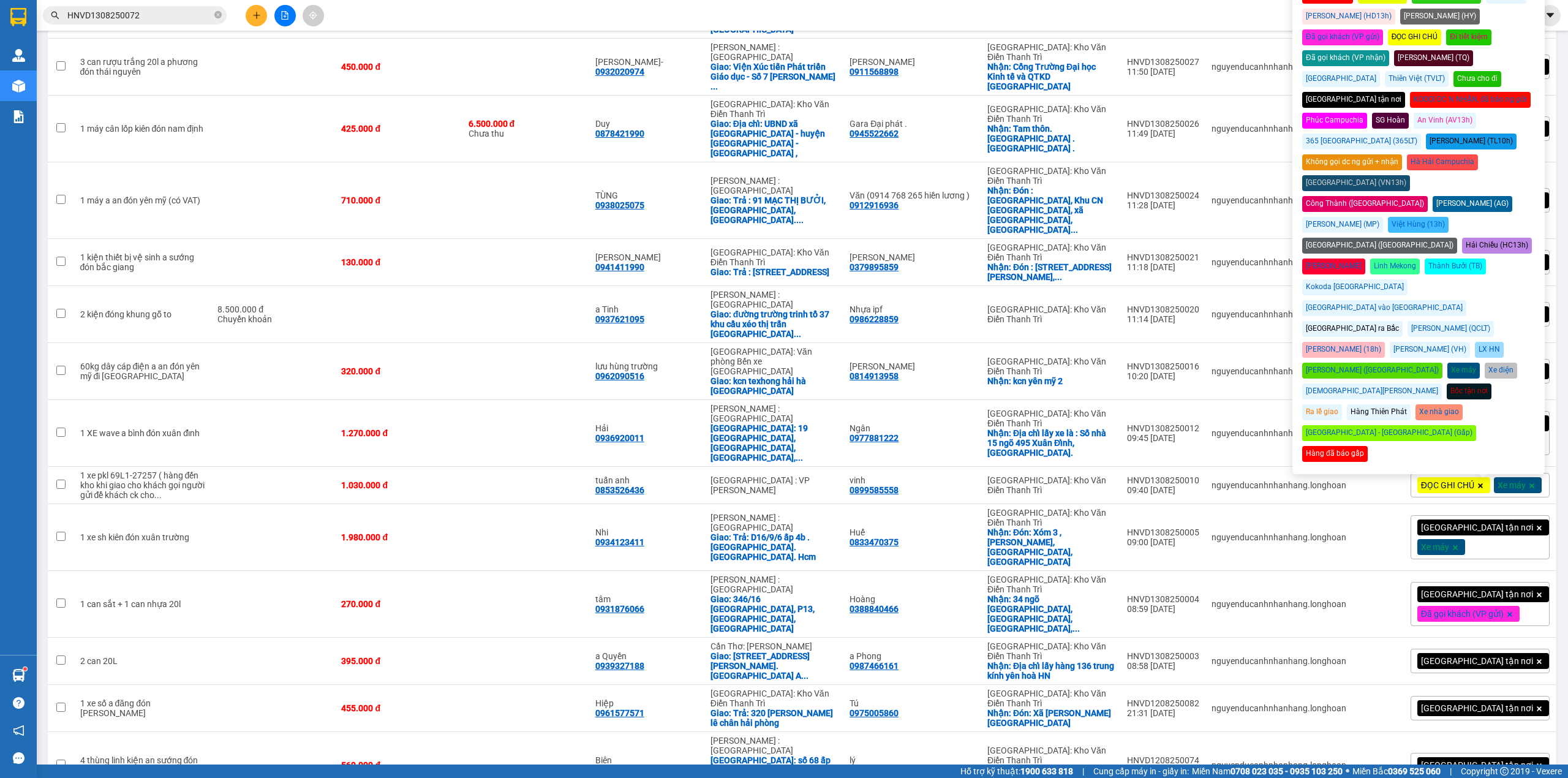
click at [1383, 30] on div "Đã gọi khách (VP gửi)" at bounding box center [1342, 37] width 81 height 16
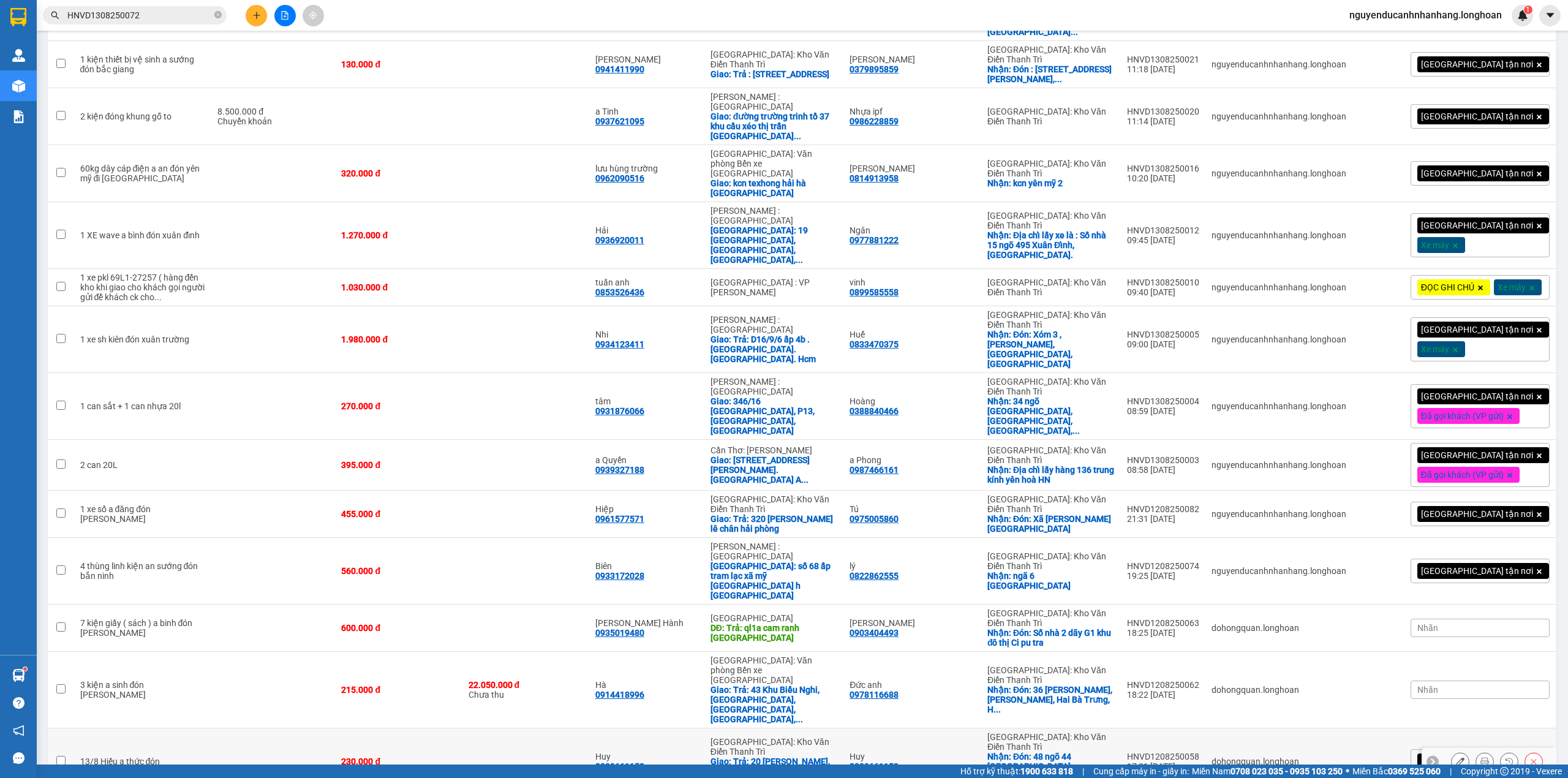
scroll to position [1113, 0]
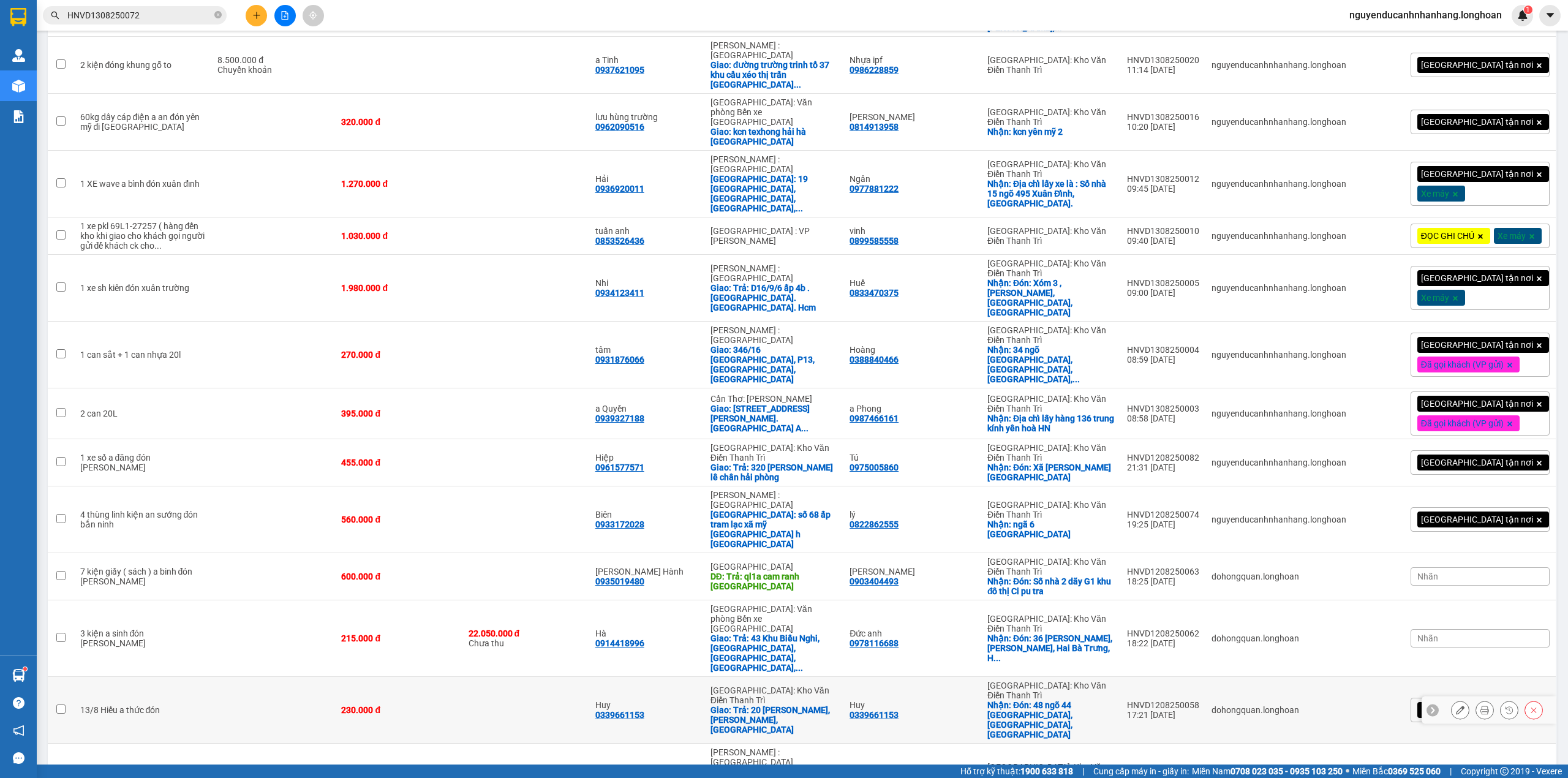
click at [1456, 706] on icon at bounding box center [1460, 710] width 8 height 8
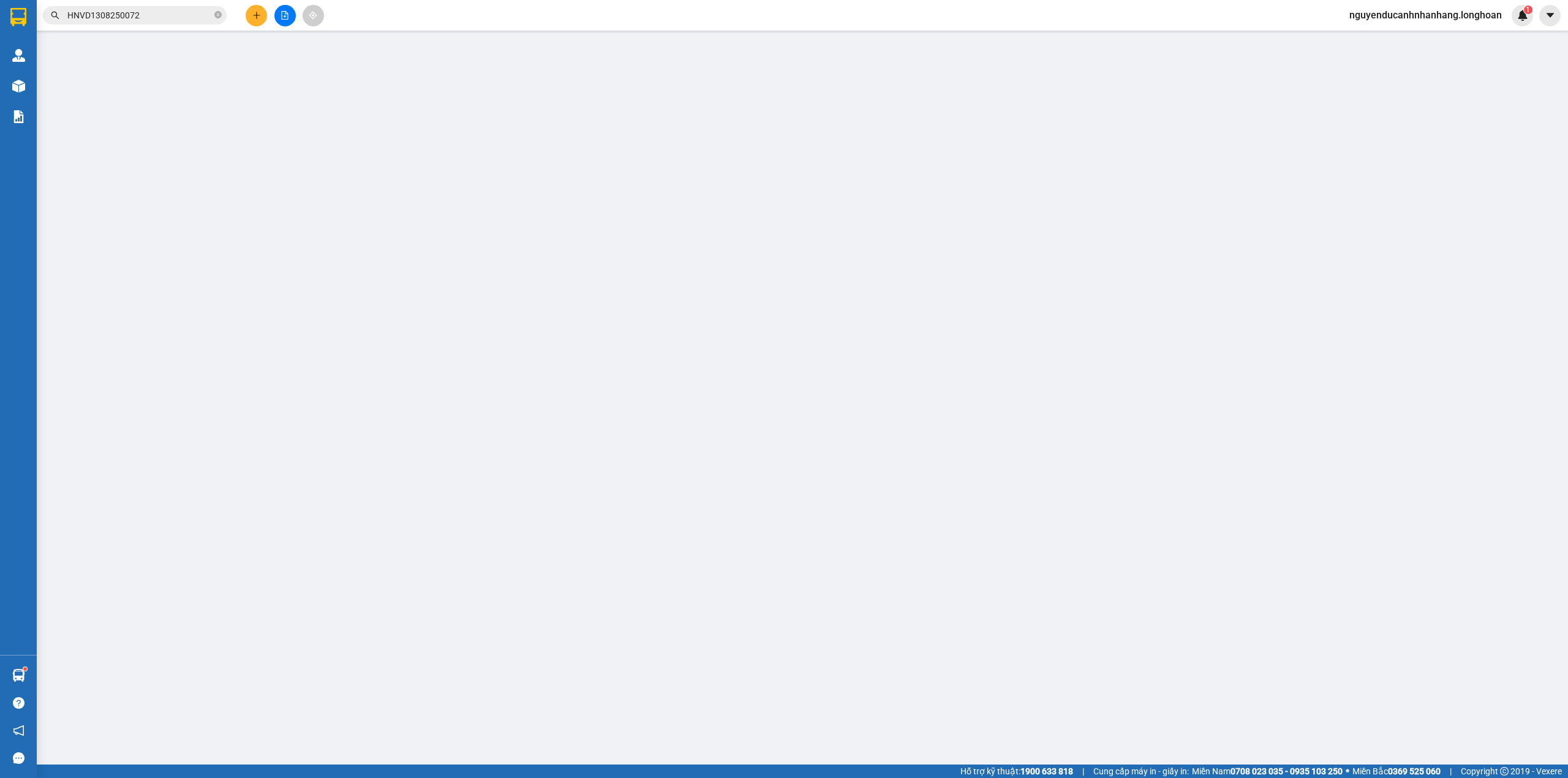
type input "0339661153"
type input "Huy"
checkbox input "true"
type input "Đón: 48 ngõ 44 [GEOGRAPHIC_DATA], [GEOGRAPHIC_DATA], [GEOGRAPHIC_DATA]"
type input "0339661153"
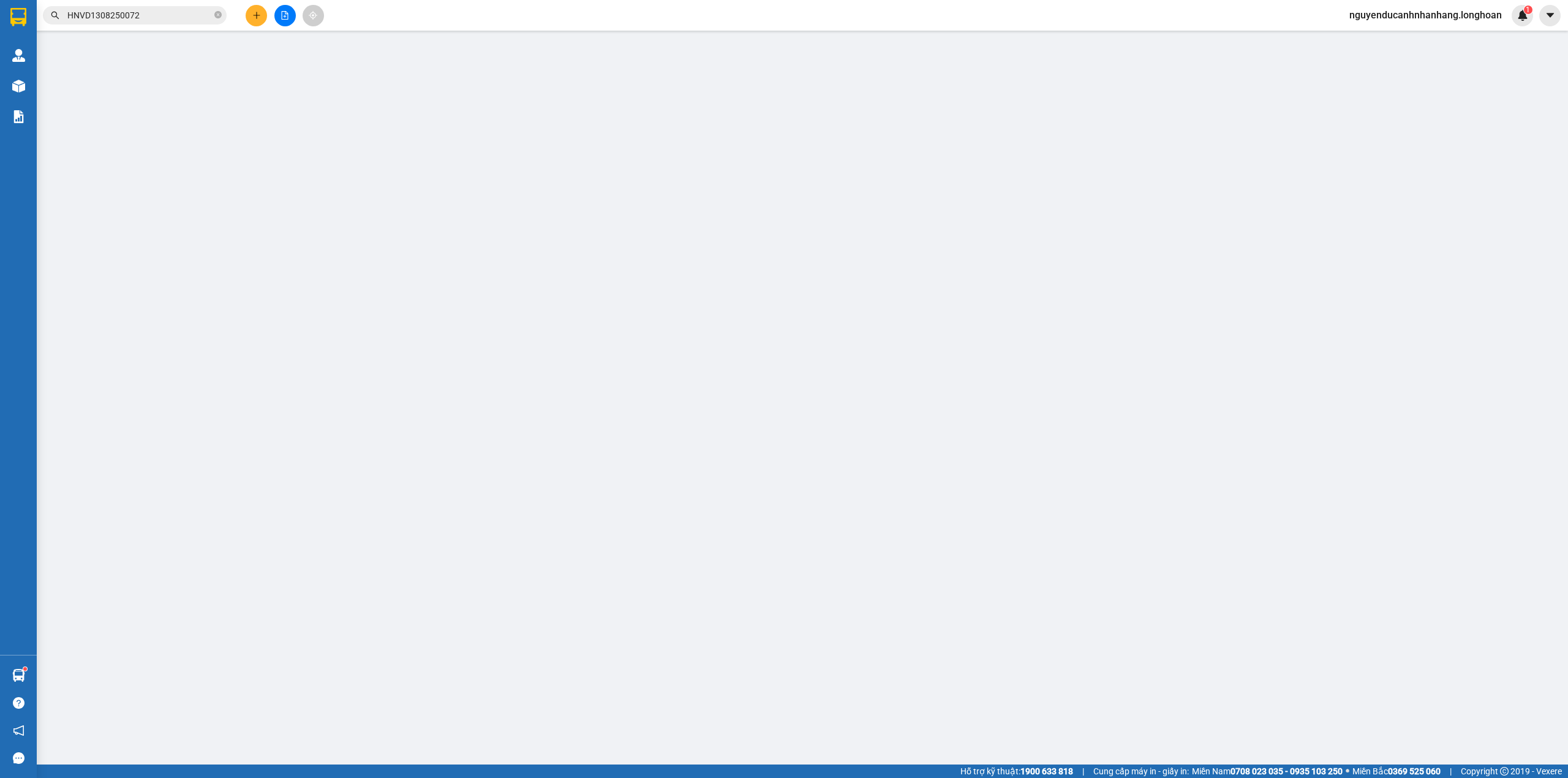
type input "Huy"
checkbox input "true"
type input "Trả: 20 [PERSON_NAME], Mỹ Xá, [GEOGRAPHIC_DATA]"
type input "230.000"
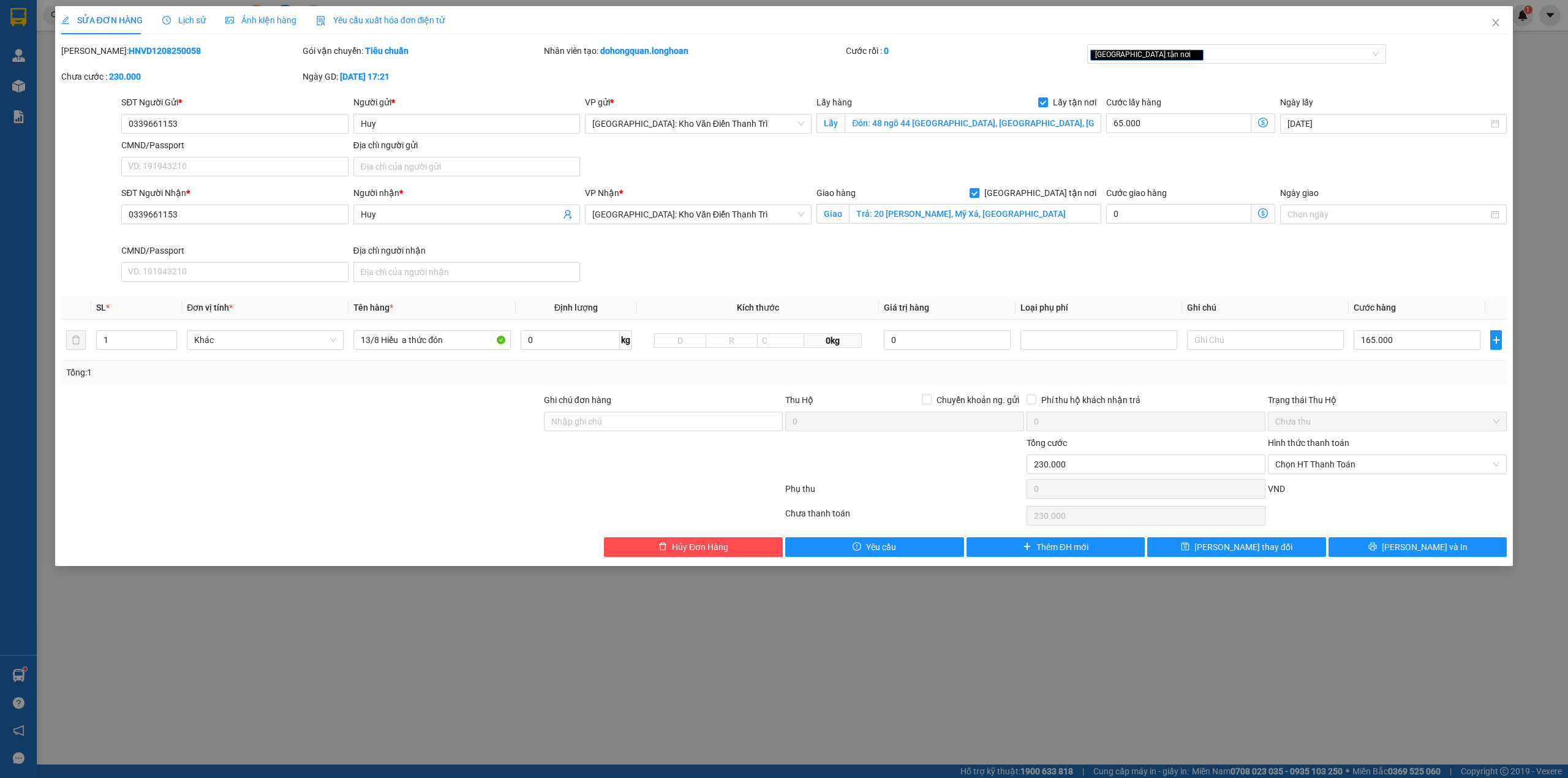
click at [1437, 392] on div "Total Paid Fee 0 Total UnPaid Fee 230.000 Cash Collection Total Fee Mã ĐH: HNVD…" at bounding box center [784, 301] width 1446 height 513
click at [426, 342] on input "13/8 Hiếu a thức đón" at bounding box center [432, 340] width 157 height 20
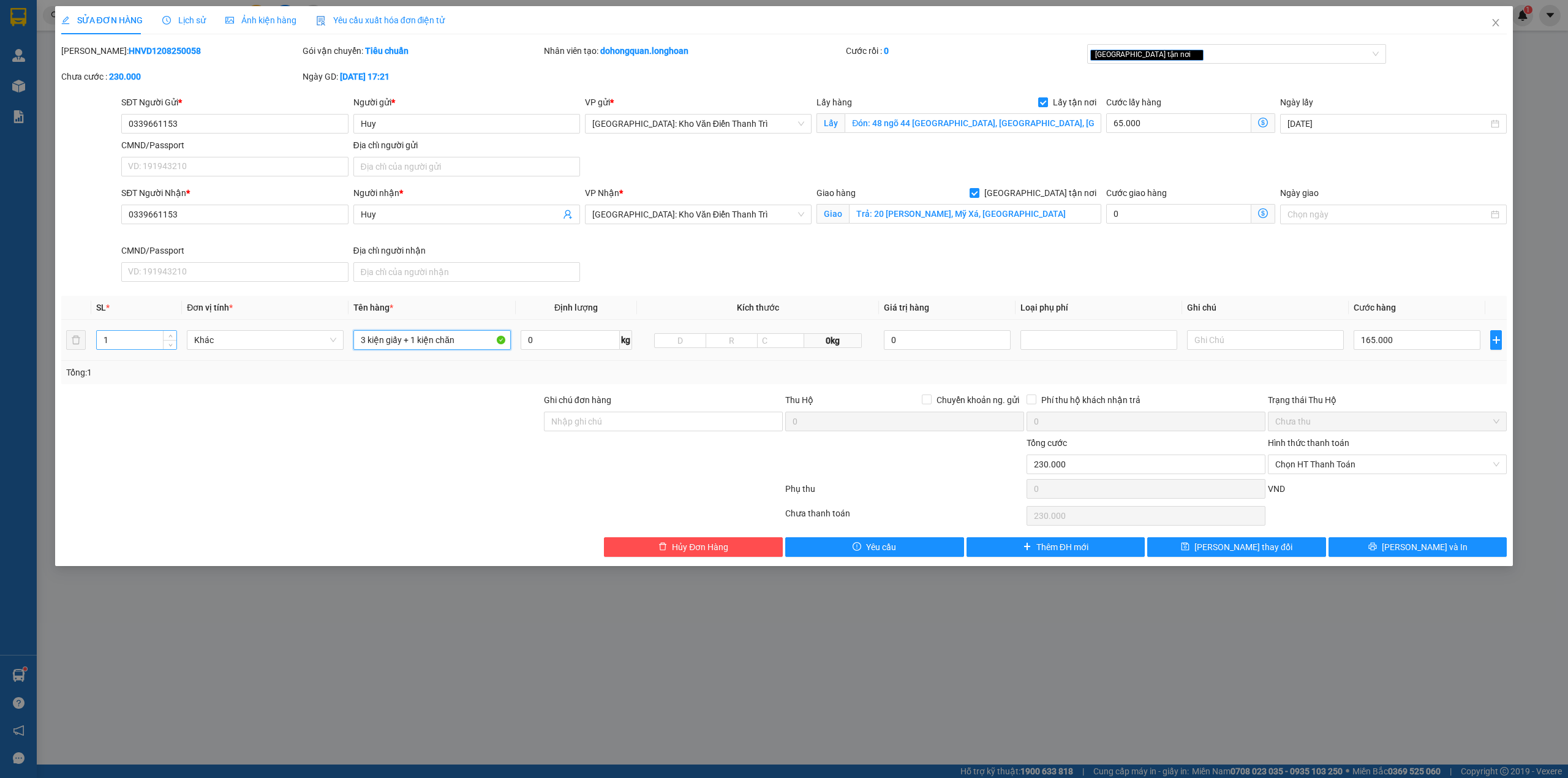
type input "3 kiện giấy + 1 kiện chăn"
click at [153, 339] on input "1" at bounding box center [137, 340] width 80 height 18
type input "4"
click at [370, 512] on div at bounding box center [422, 516] width 724 height 24
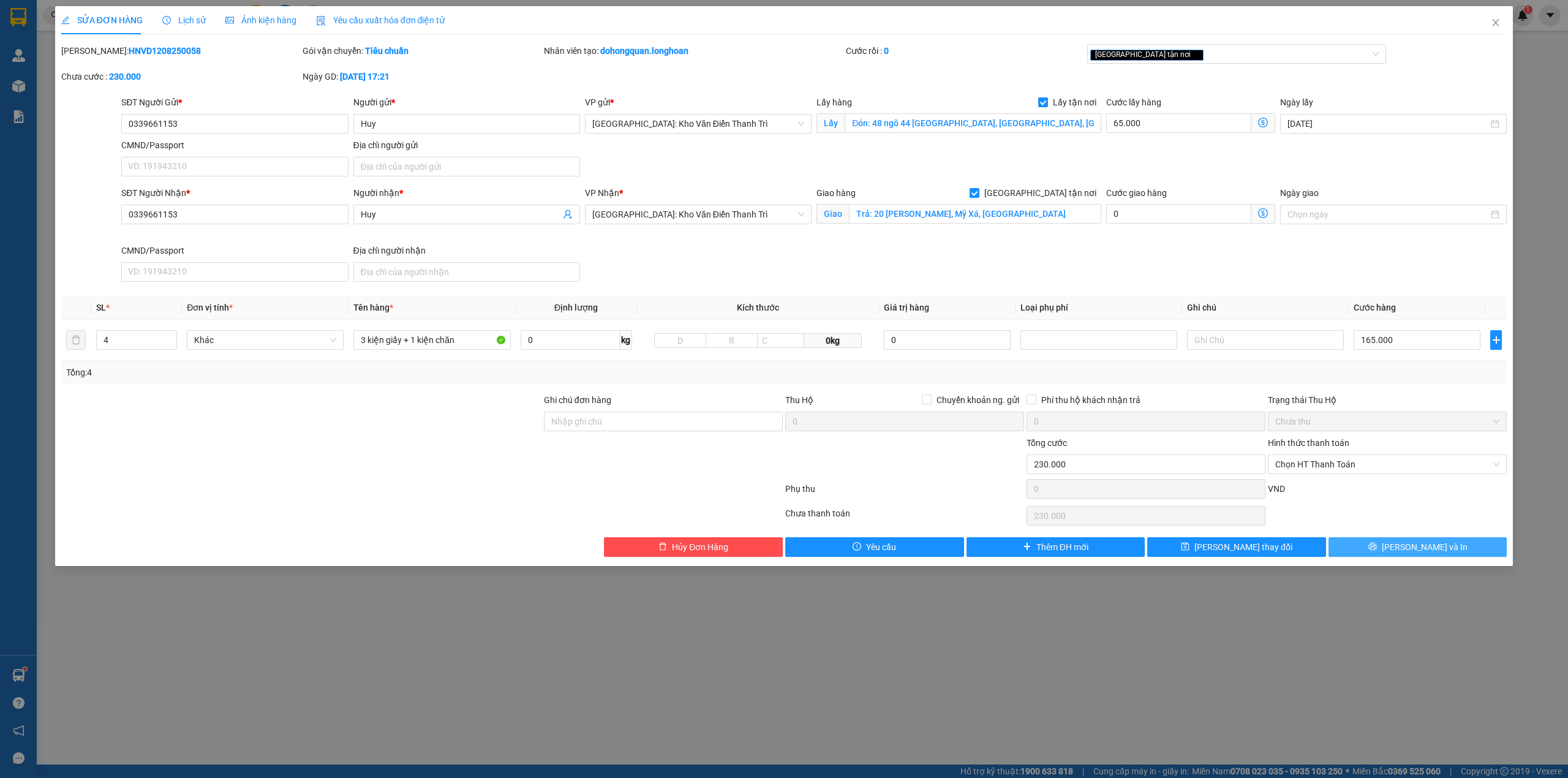
click at [1373, 555] on button "[PERSON_NAME] và In" at bounding box center [1418, 547] width 179 height 20
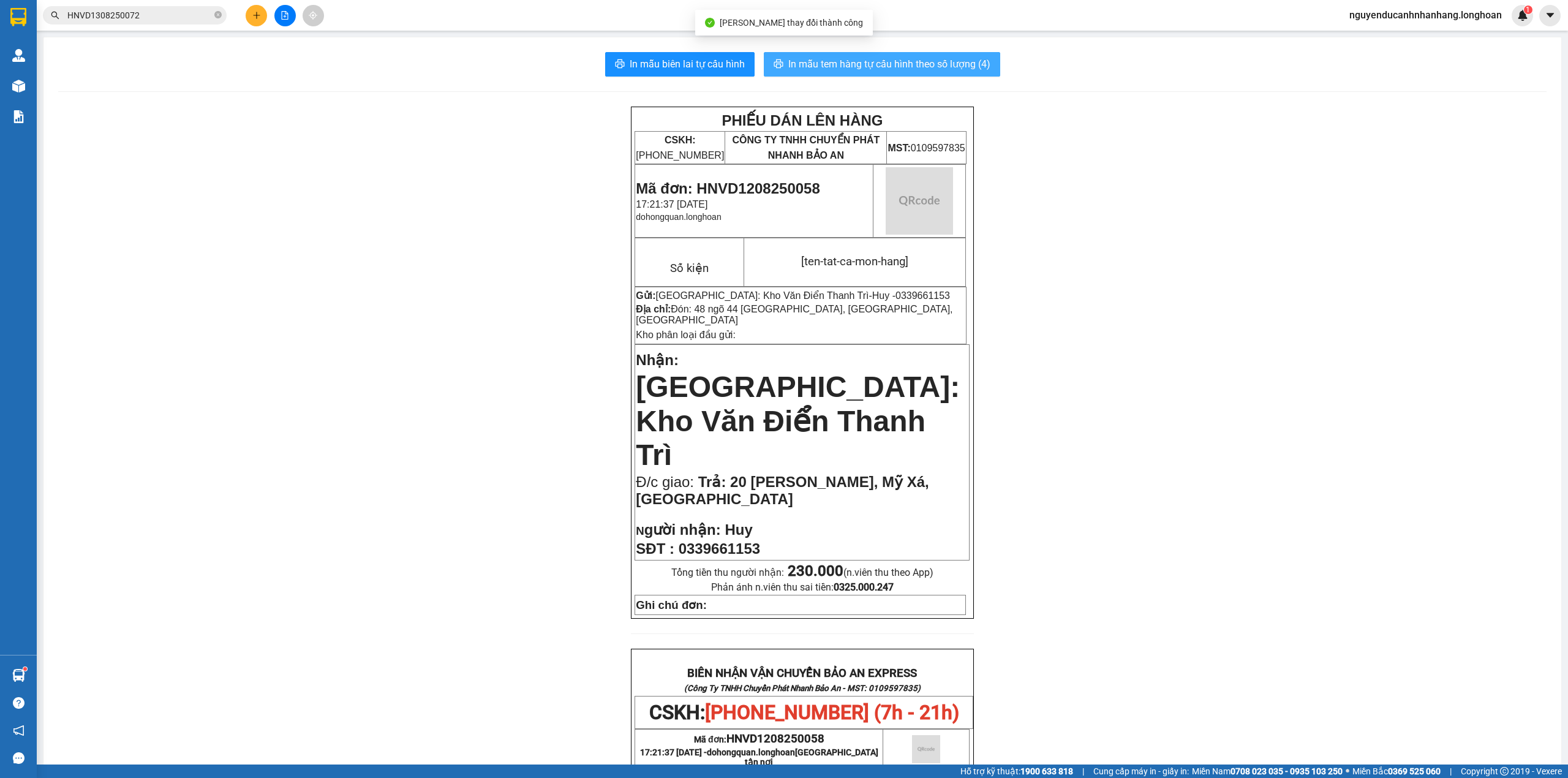
click at [923, 58] on span "In mẫu tem hàng tự cấu hình theo số lượng (4)" at bounding box center [889, 64] width 202 height 15
click at [767, 196] on span "Mã đơn: HNVD1208250058" at bounding box center [727, 188] width 184 height 17
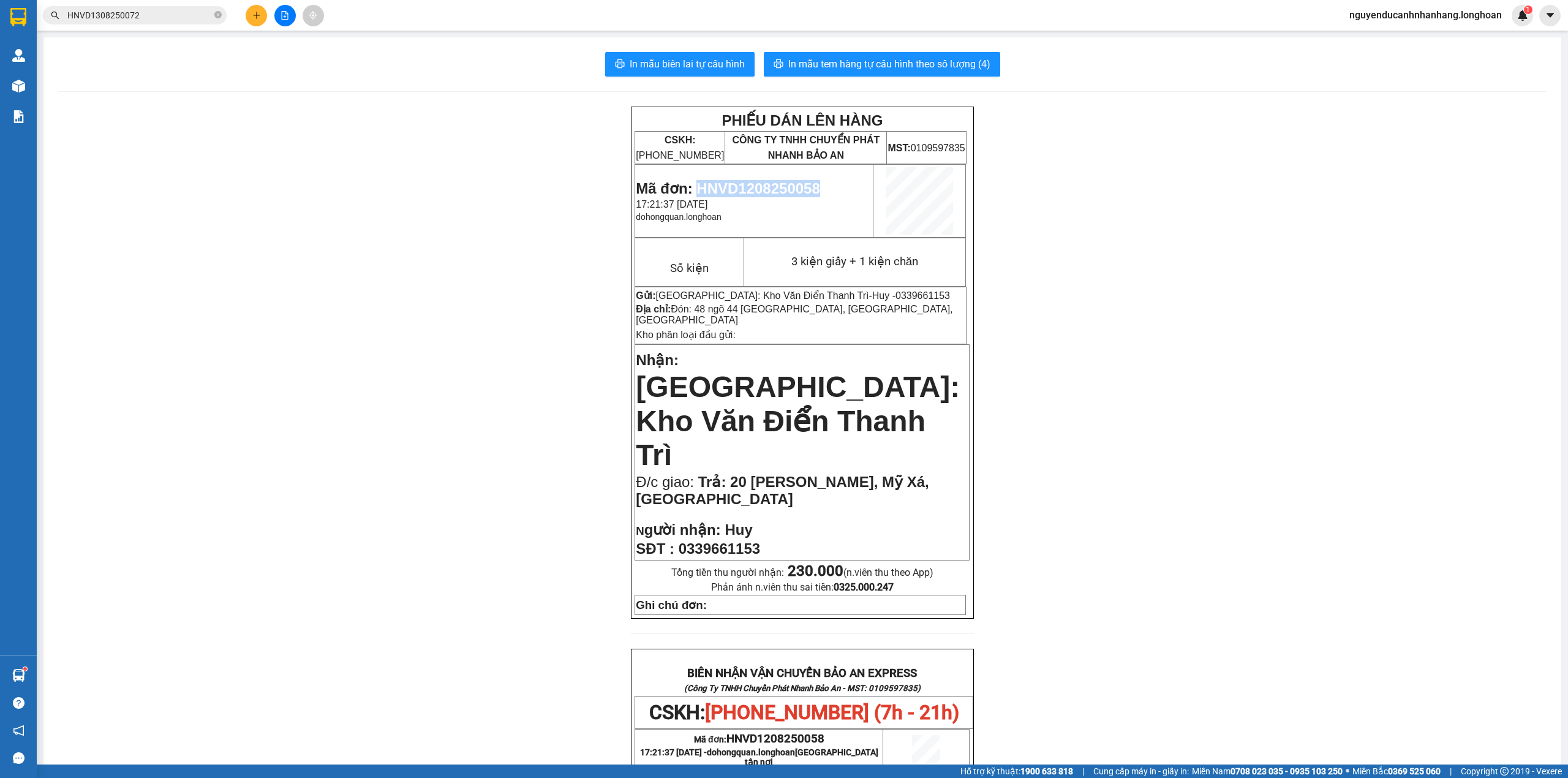
click at [767, 196] on span "Mã đơn: HNVD1208250058" at bounding box center [727, 188] width 184 height 17
copy span "HNVD1208250058"
click at [216, 17] on icon "close-circle" at bounding box center [218, 15] width 8 height 8
click at [189, 11] on input "text" at bounding box center [140, 15] width 145 height 14
paste input "HNVD1208250058"
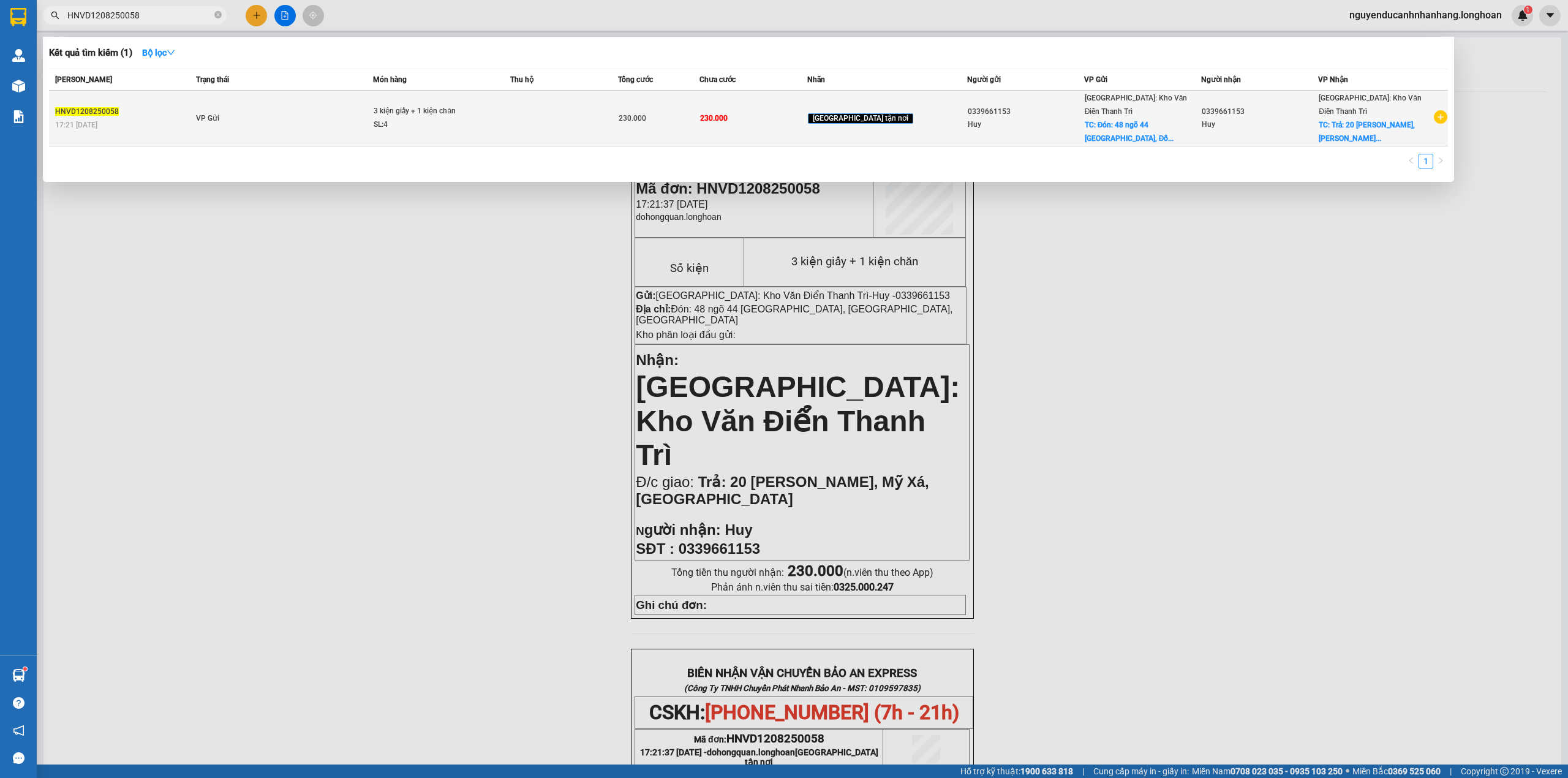
type input "HNVD1208250058"
click at [277, 119] on td "VP Gửi" at bounding box center [282, 118] width 180 height 55
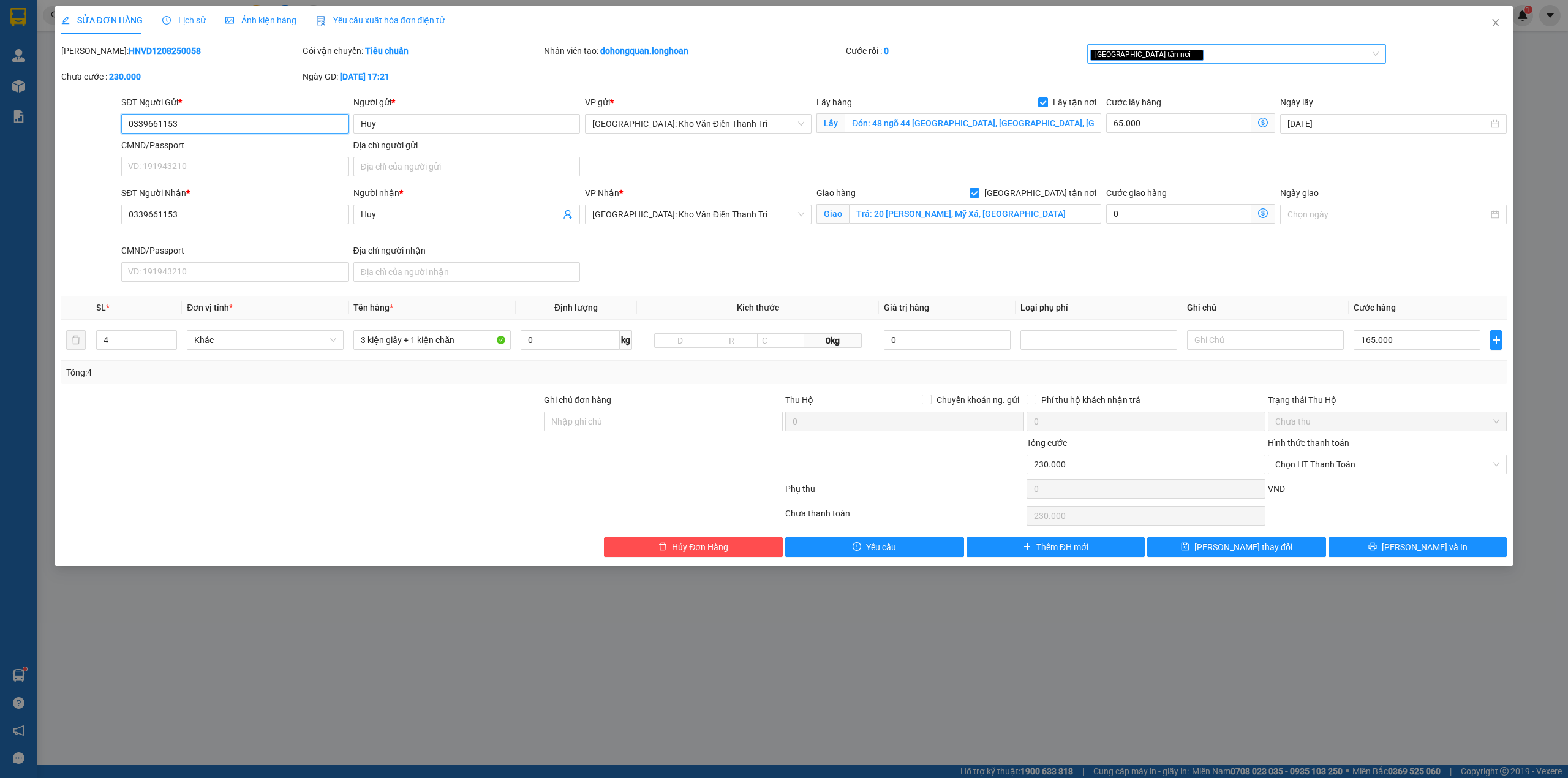
click at [1182, 58] on div "[GEOGRAPHIC_DATA] tận nơi" at bounding box center [1230, 53] width 281 height 14
type input "d"
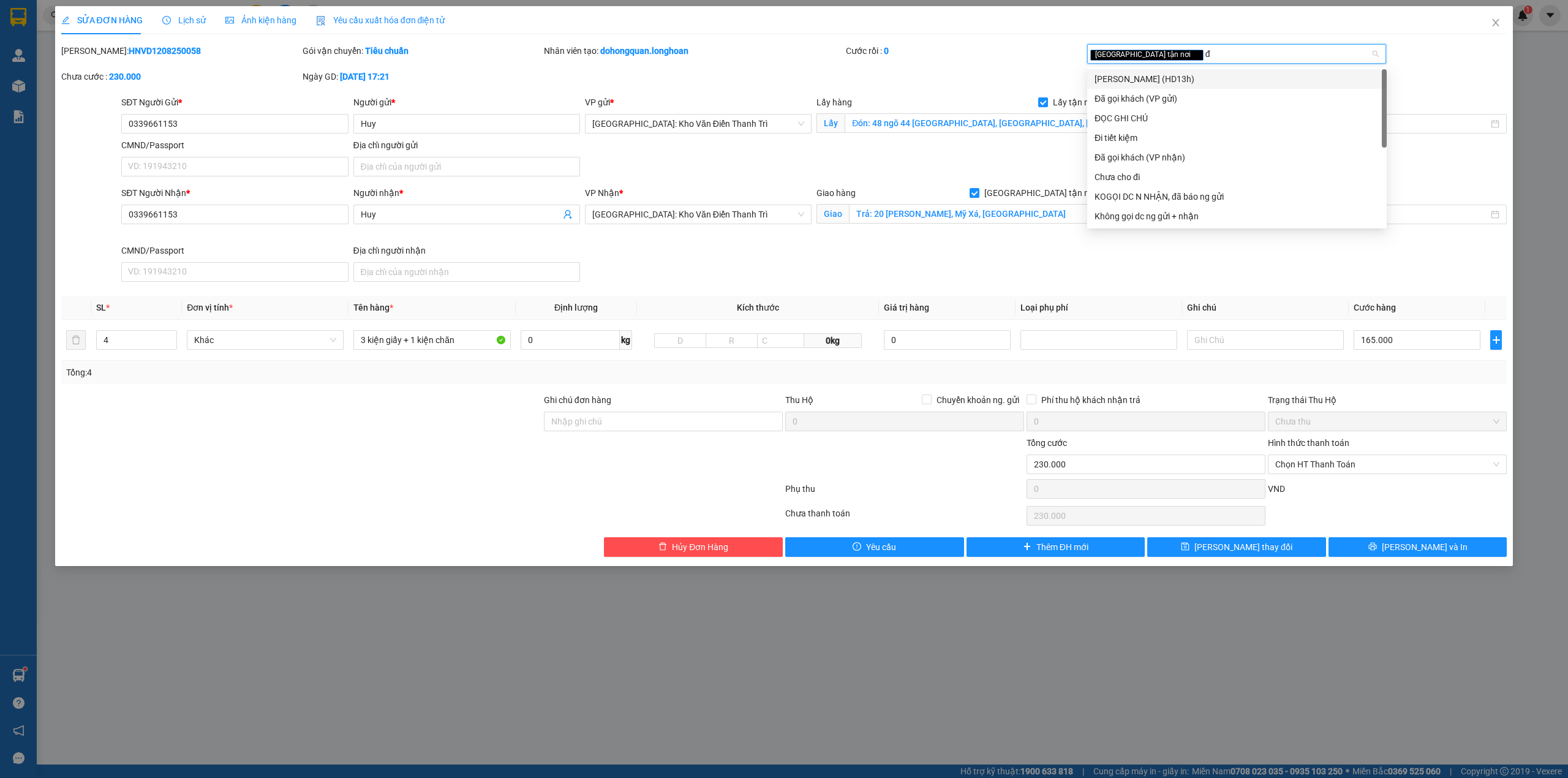
type input "đã"
click at [1180, 81] on div "Đã gọi khách (VP gửi)" at bounding box center [1236, 79] width 284 height 14
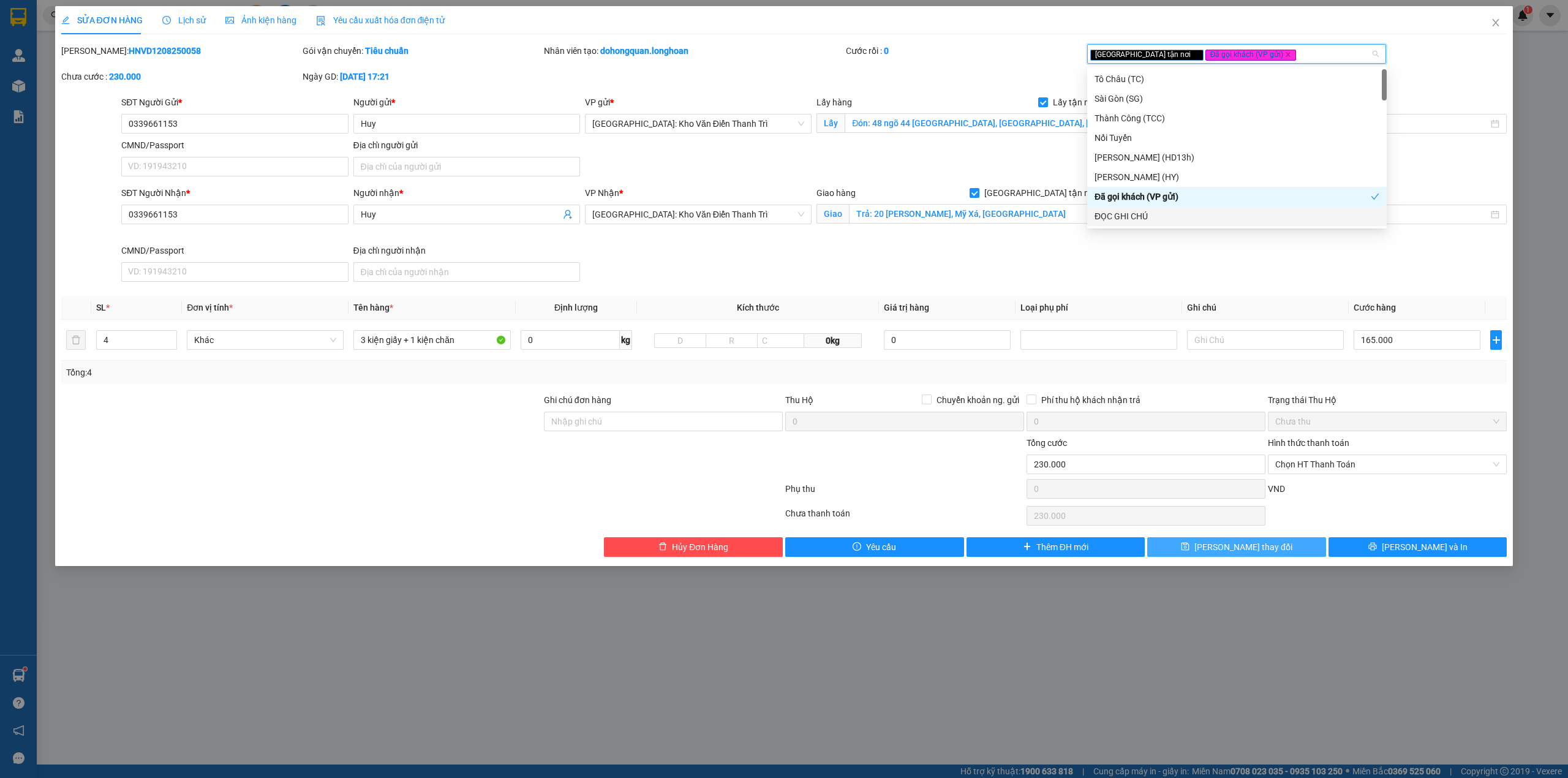
click at [1264, 547] on span "[PERSON_NAME] thay đổi" at bounding box center [1243, 547] width 98 height 14
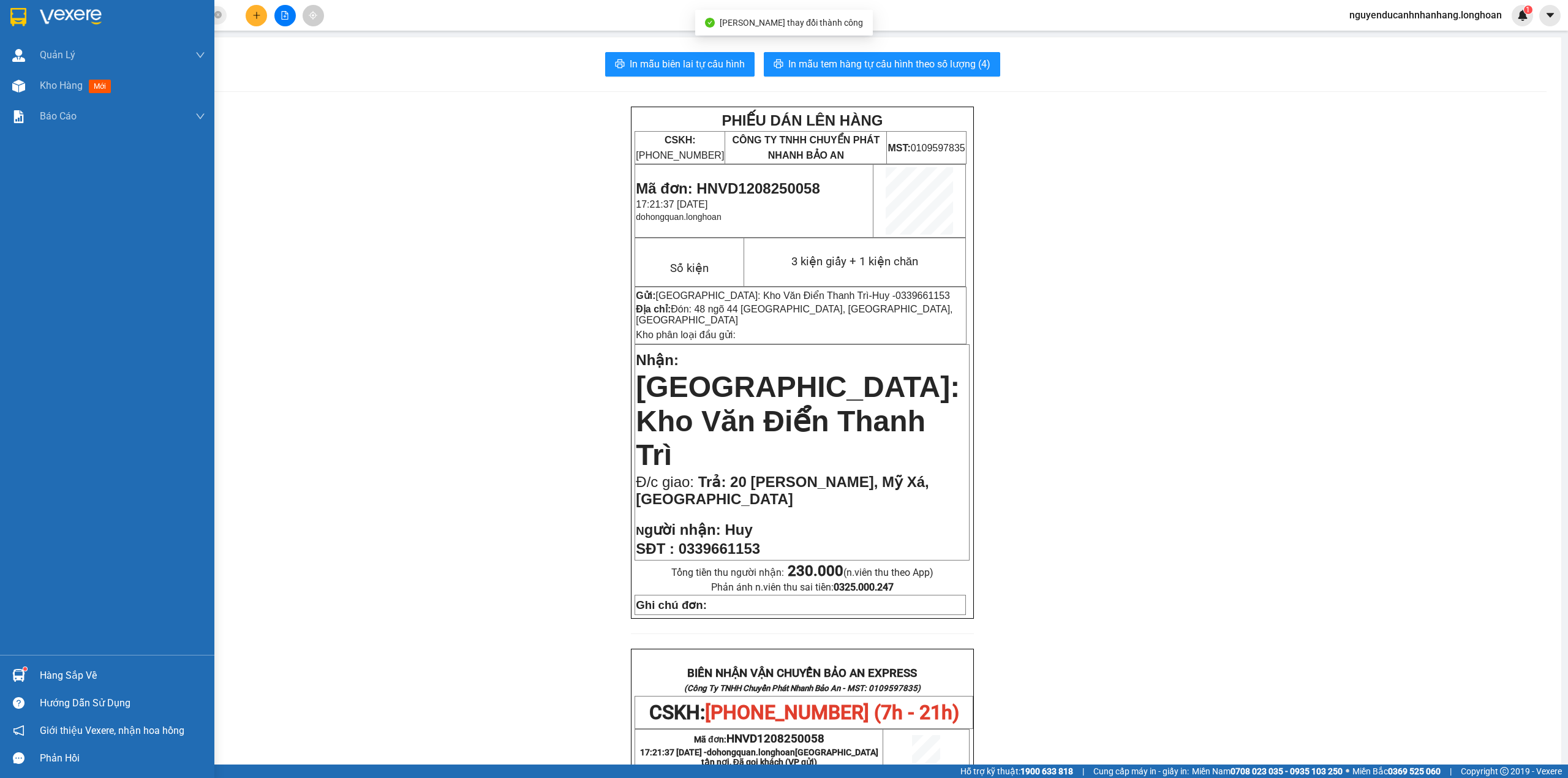
click at [17, 24] on img at bounding box center [18, 17] width 16 height 18
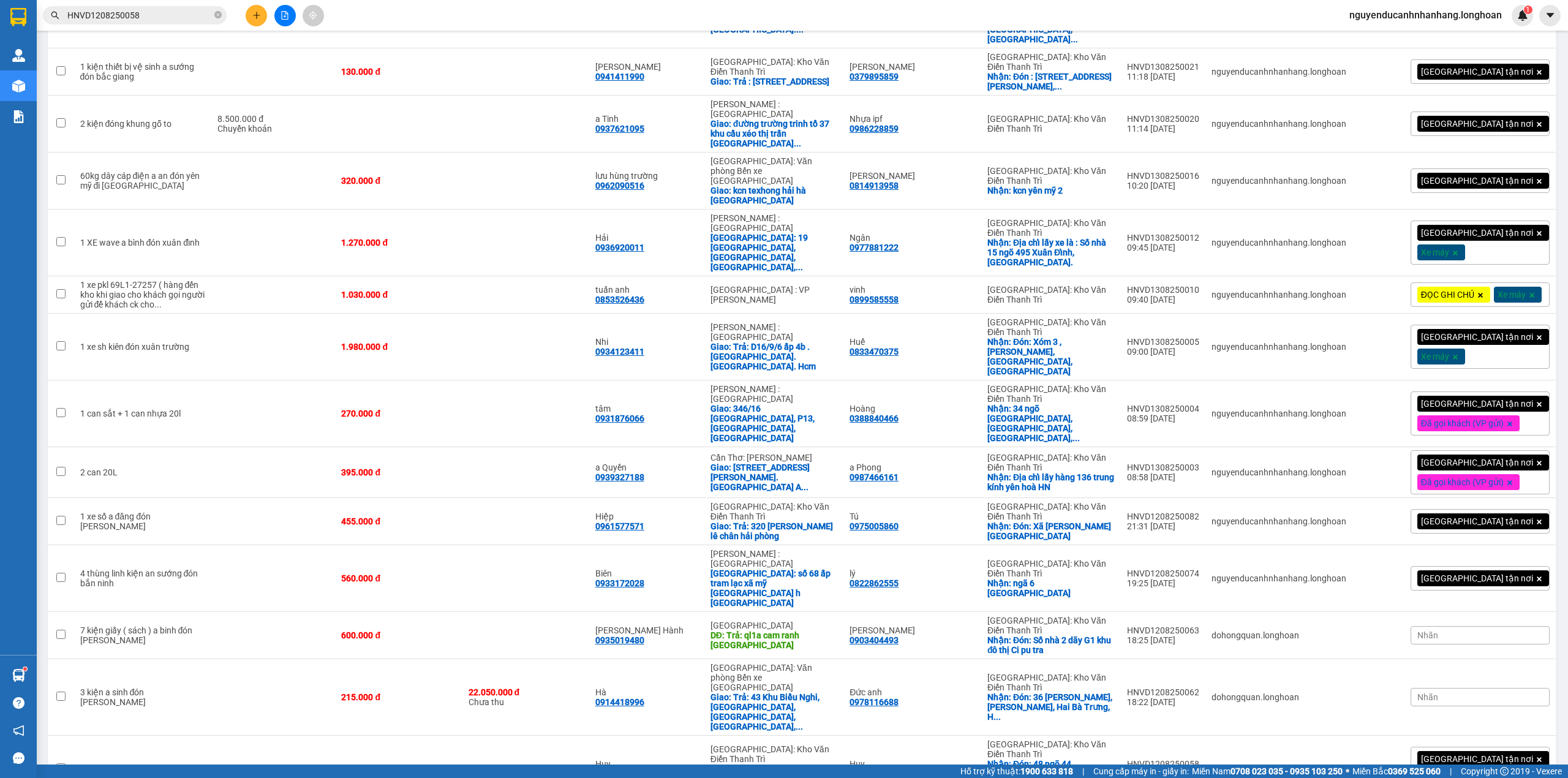
scroll to position [1127, 0]
